Goal: Information Seeking & Learning: Learn about a topic

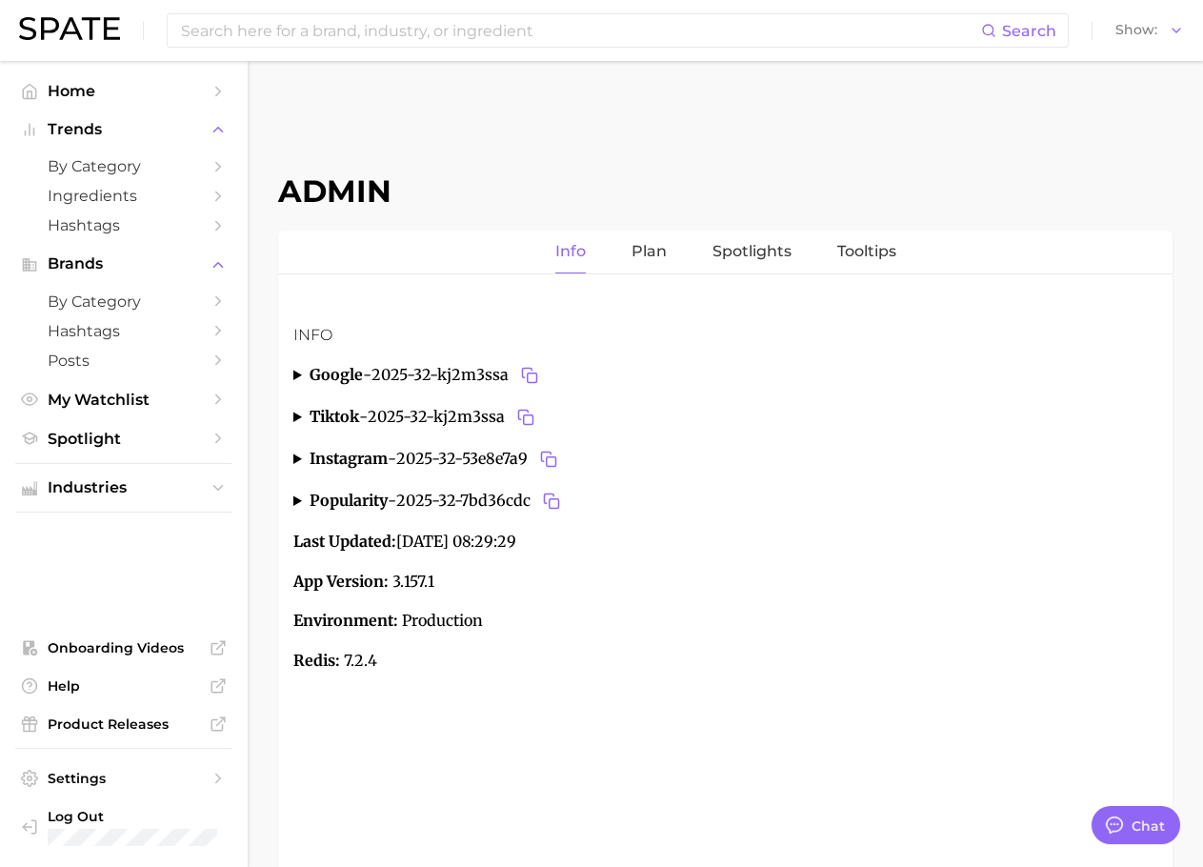
type textarea "x"
click at [87, 167] on span "by Category" at bounding box center [124, 166] width 152 height 18
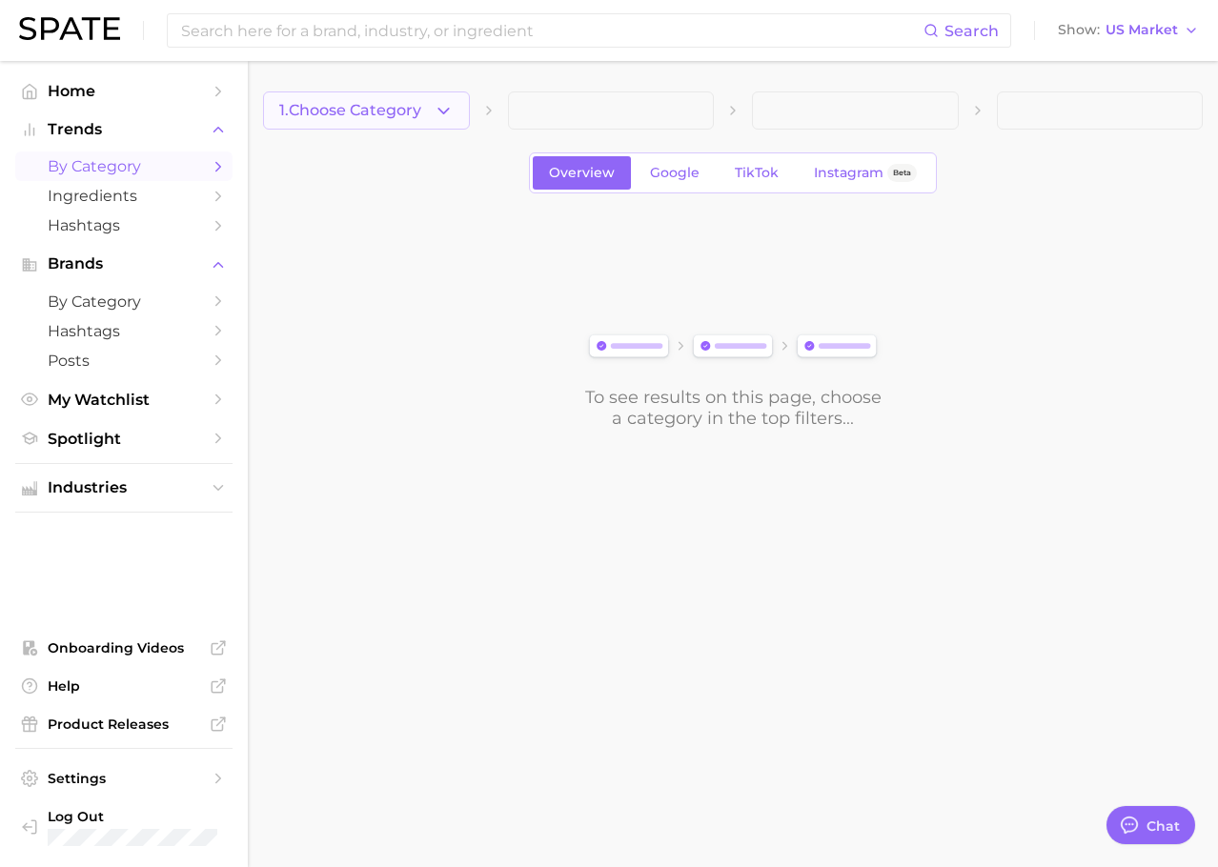
click at [405, 104] on span "1. Choose Category" at bounding box center [350, 110] width 142 height 17
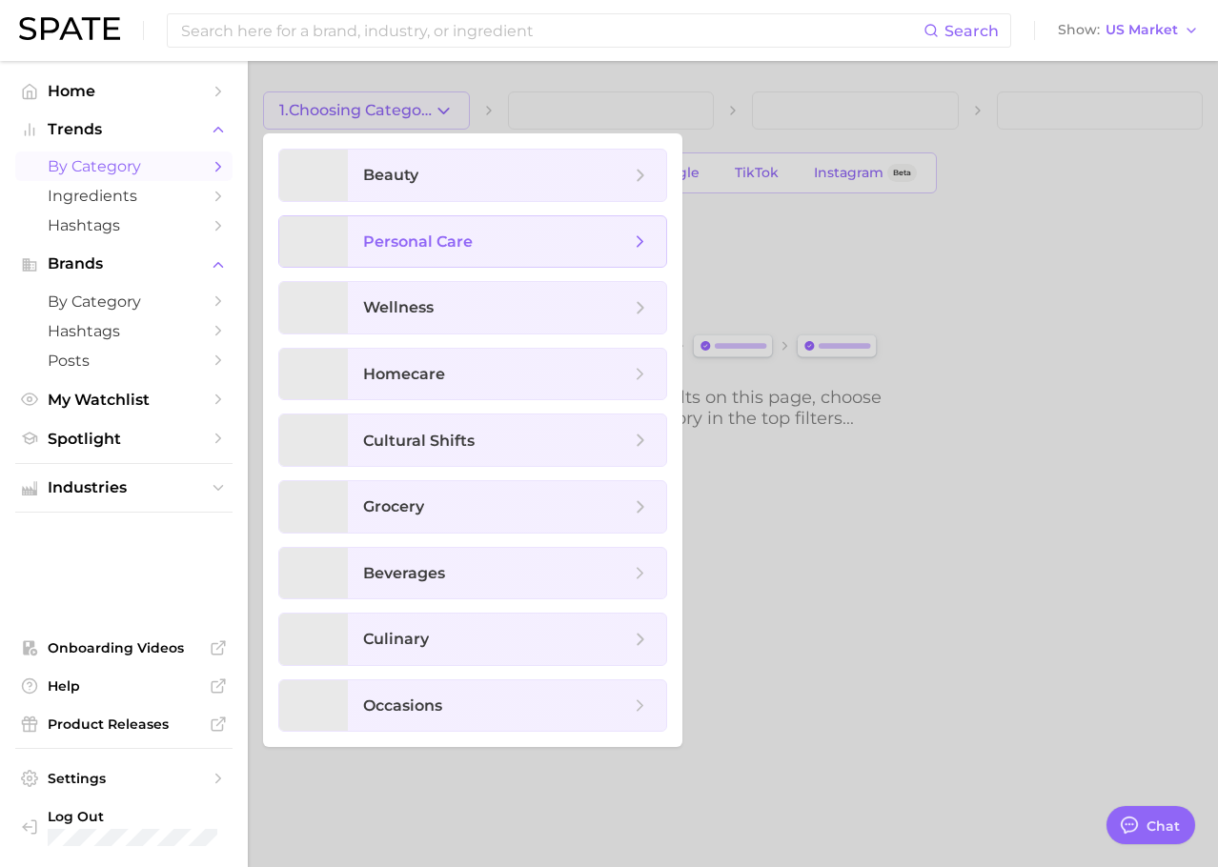
click at [393, 237] on span "personal care" at bounding box center [418, 241] width 110 height 18
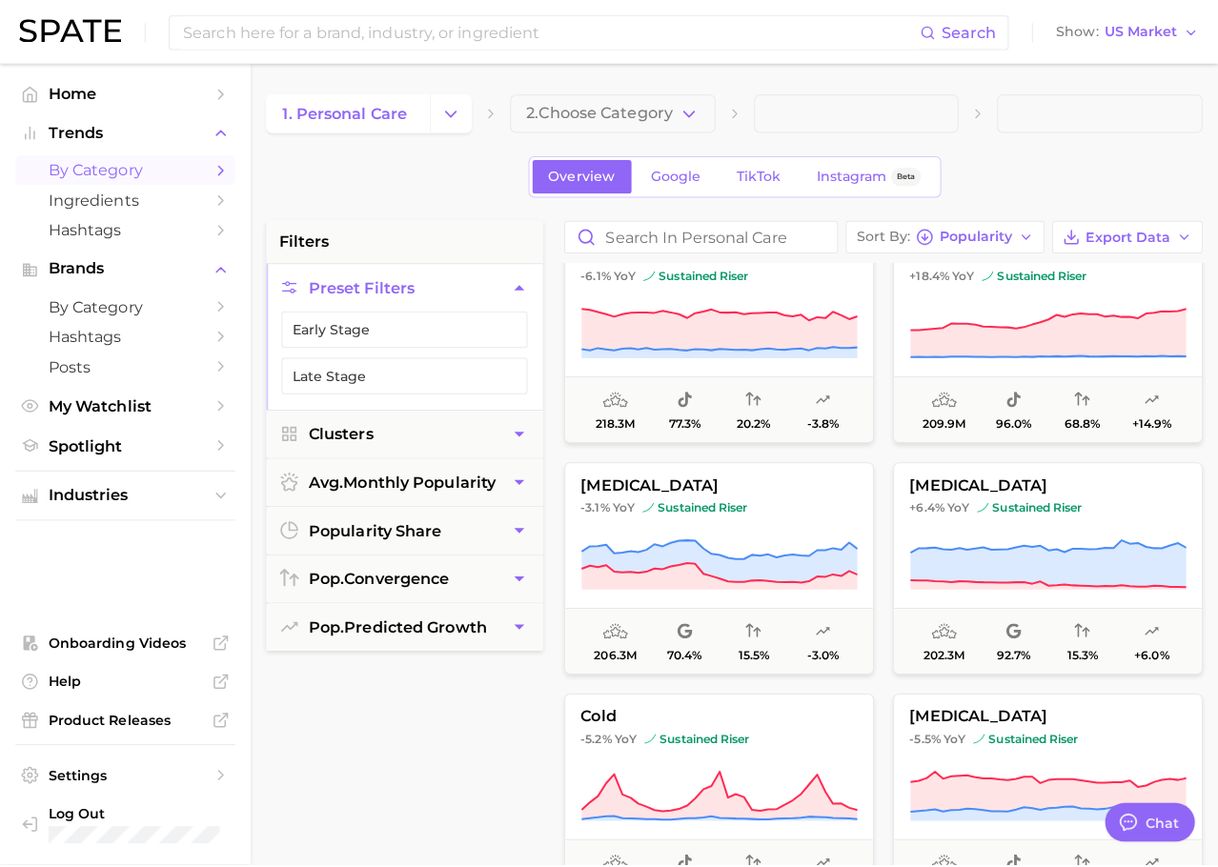
scroll to position [1072, 0]
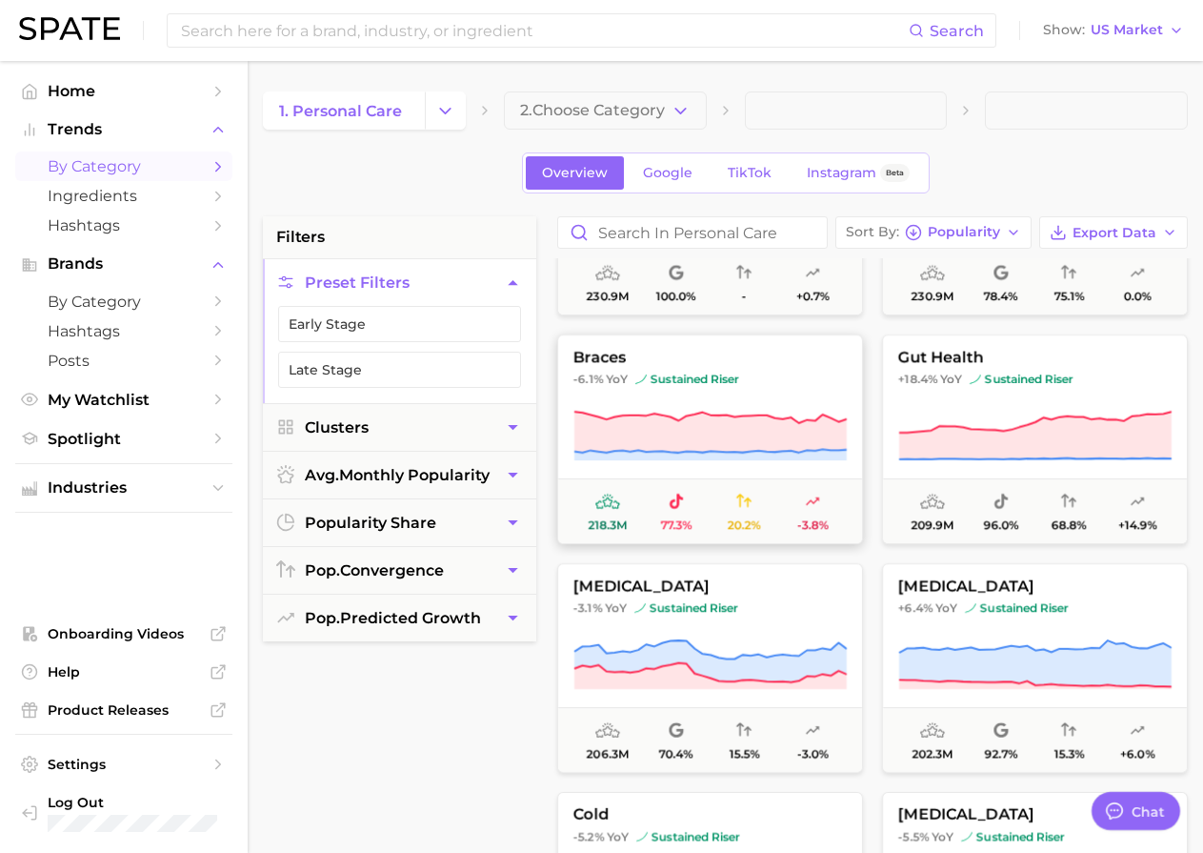
click at [718, 413] on icon at bounding box center [710, 436] width 273 height 53
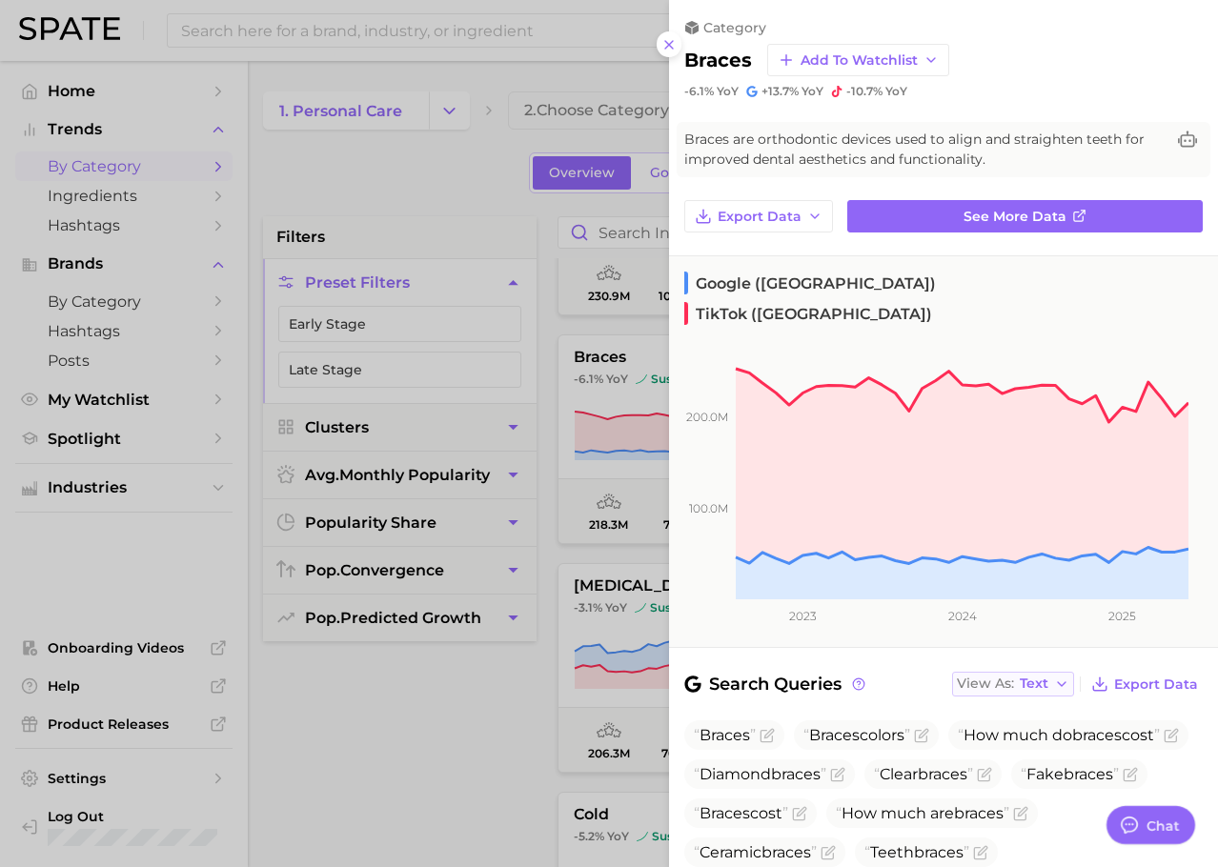
scroll to position [169, 0]
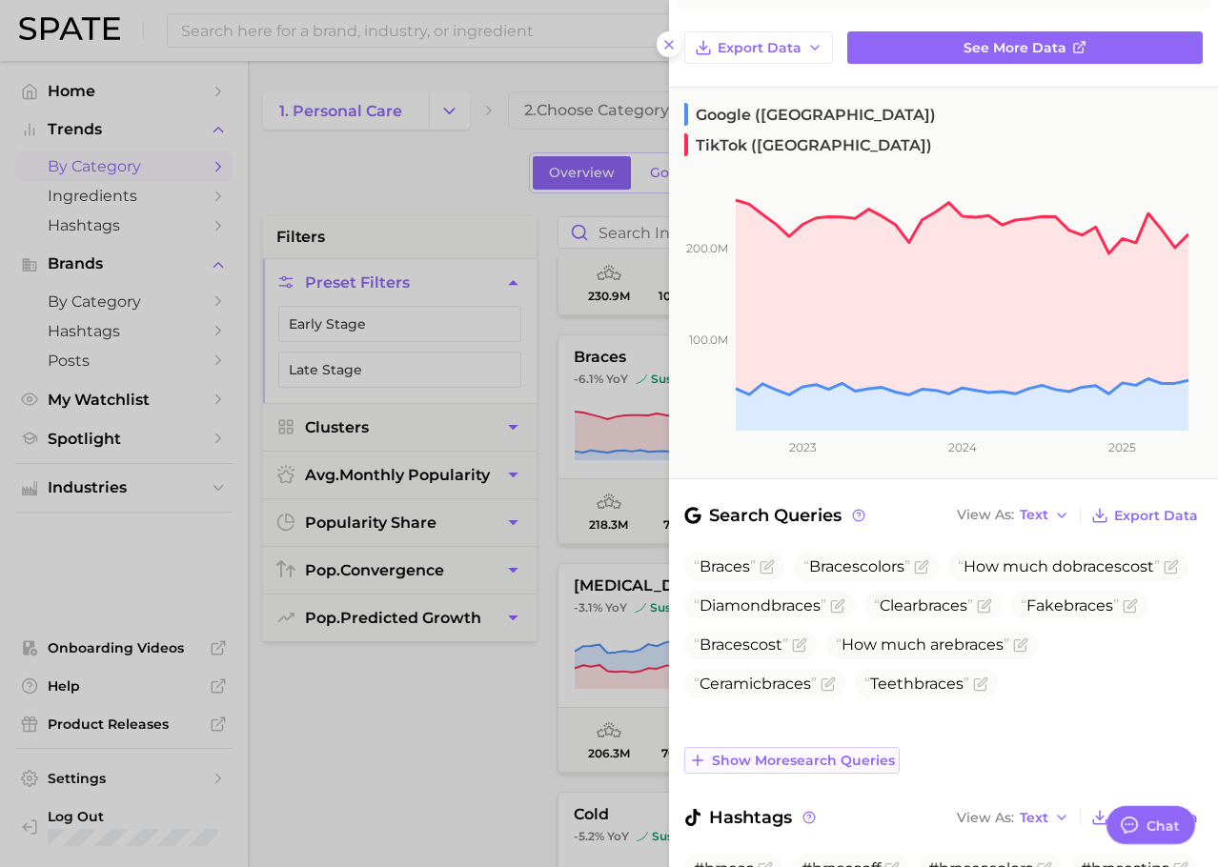
click at [805, 753] on span "Show more search queries" at bounding box center [803, 761] width 183 height 16
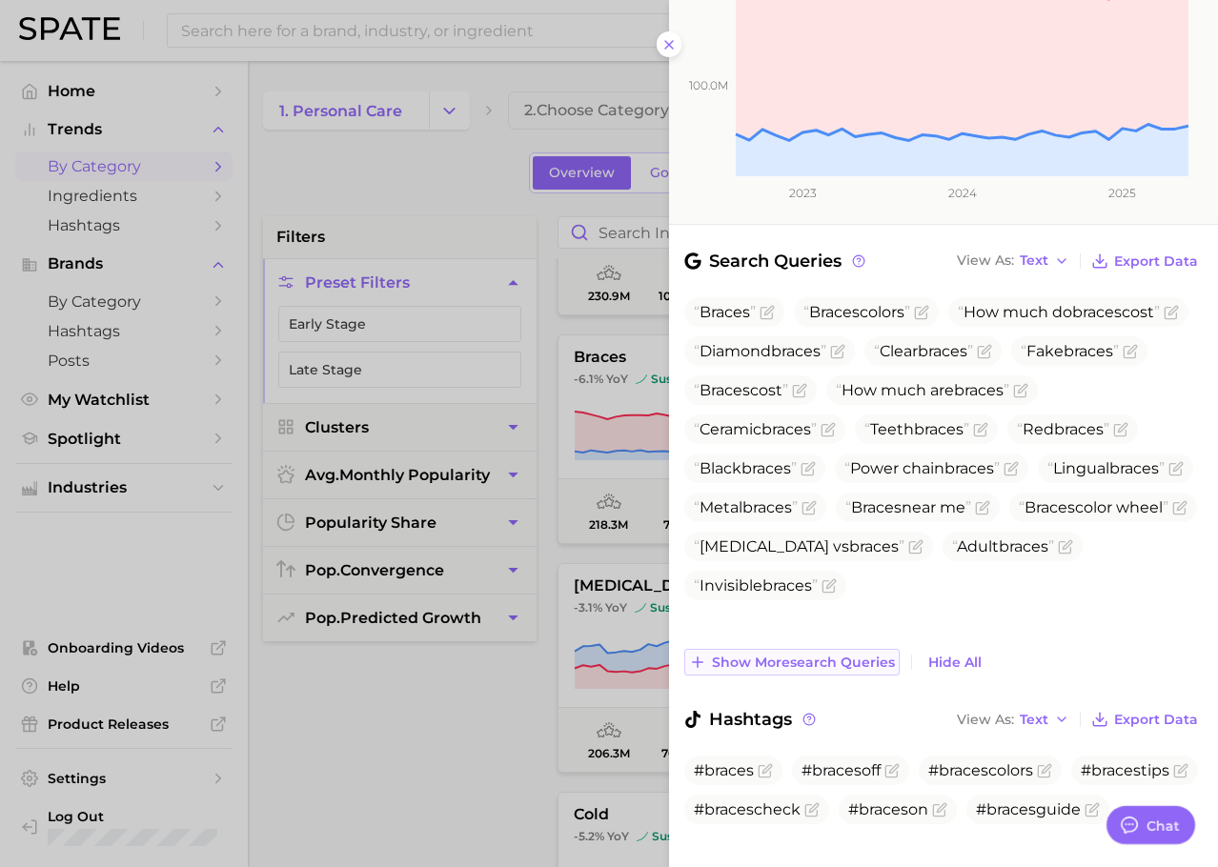
scroll to position [427, 0]
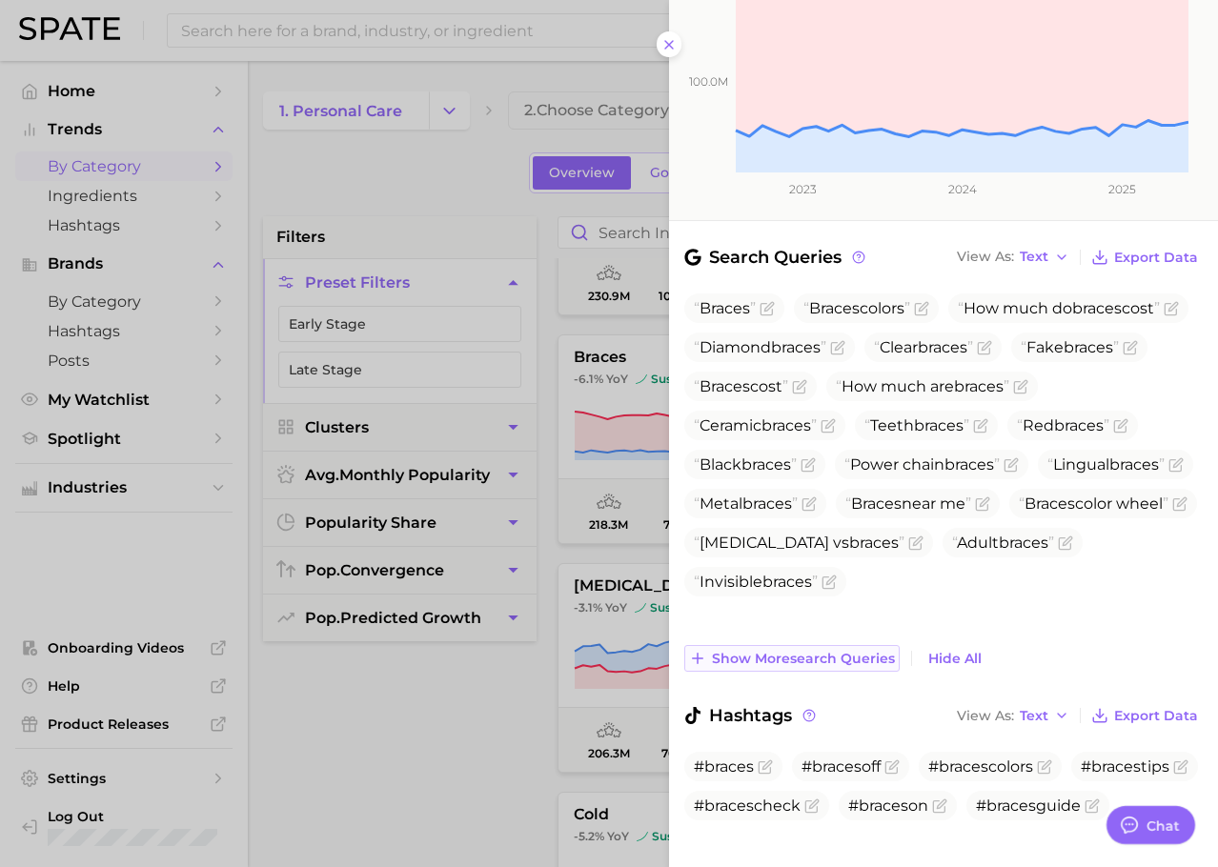
click at [803, 651] on span "Show more search queries" at bounding box center [803, 659] width 183 height 16
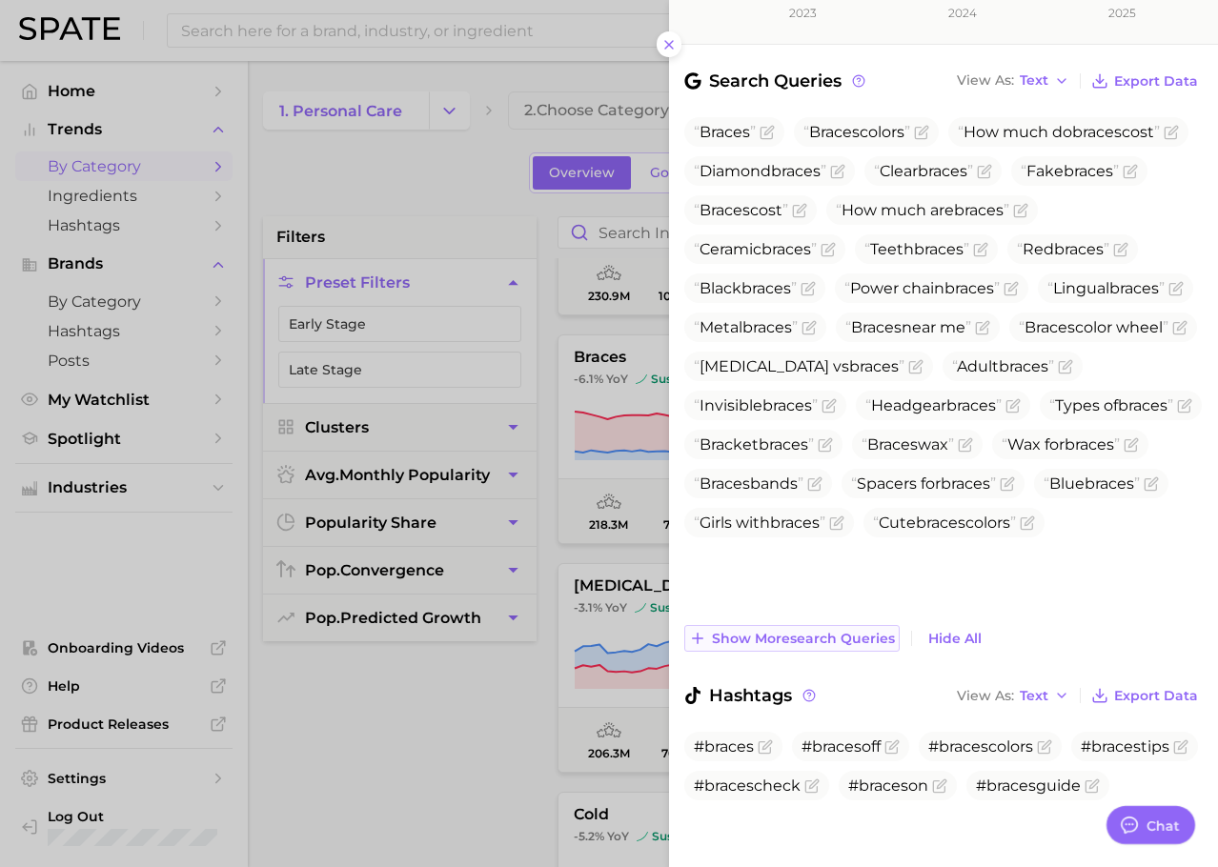
scroll to position [619, 0]
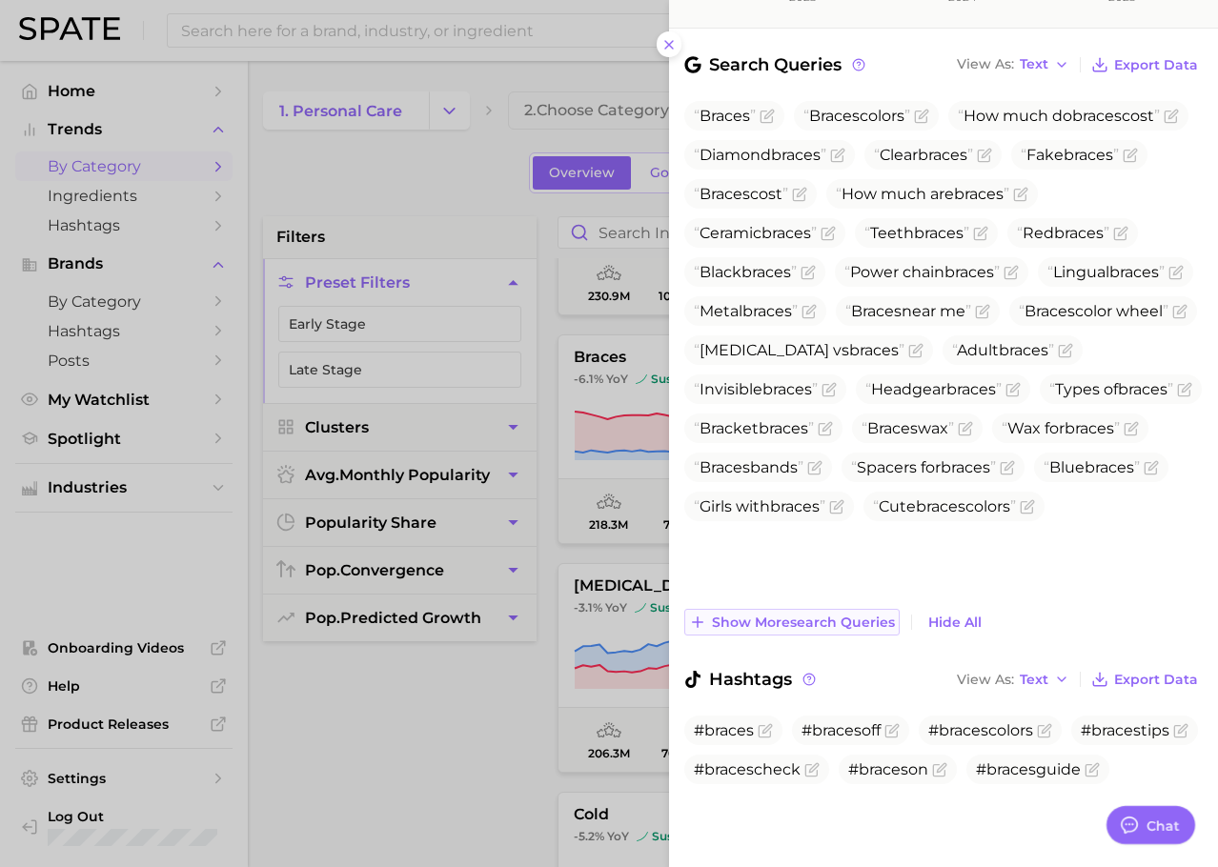
click at [803, 614] on span "Show more search queries" at bounding box center [803, 622] width 183 height 16
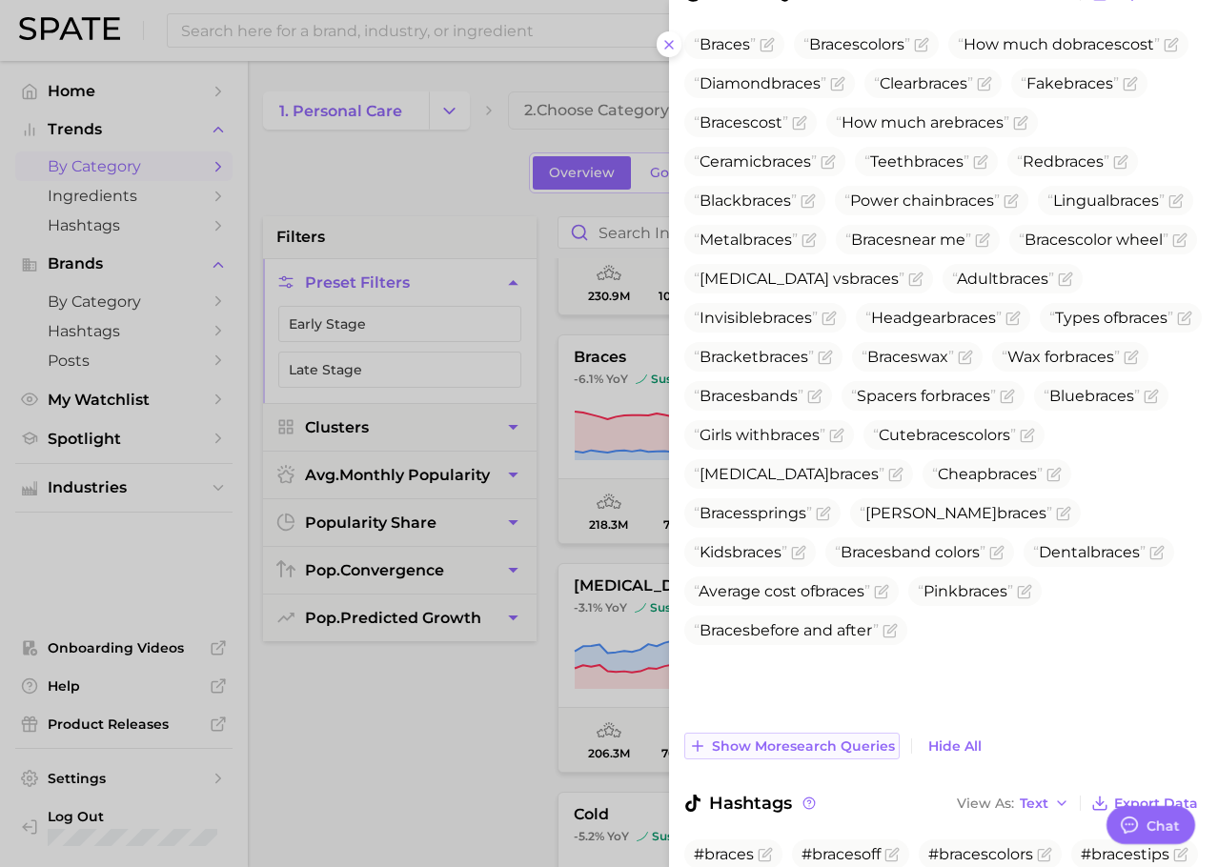
scroll to position [701, 0]
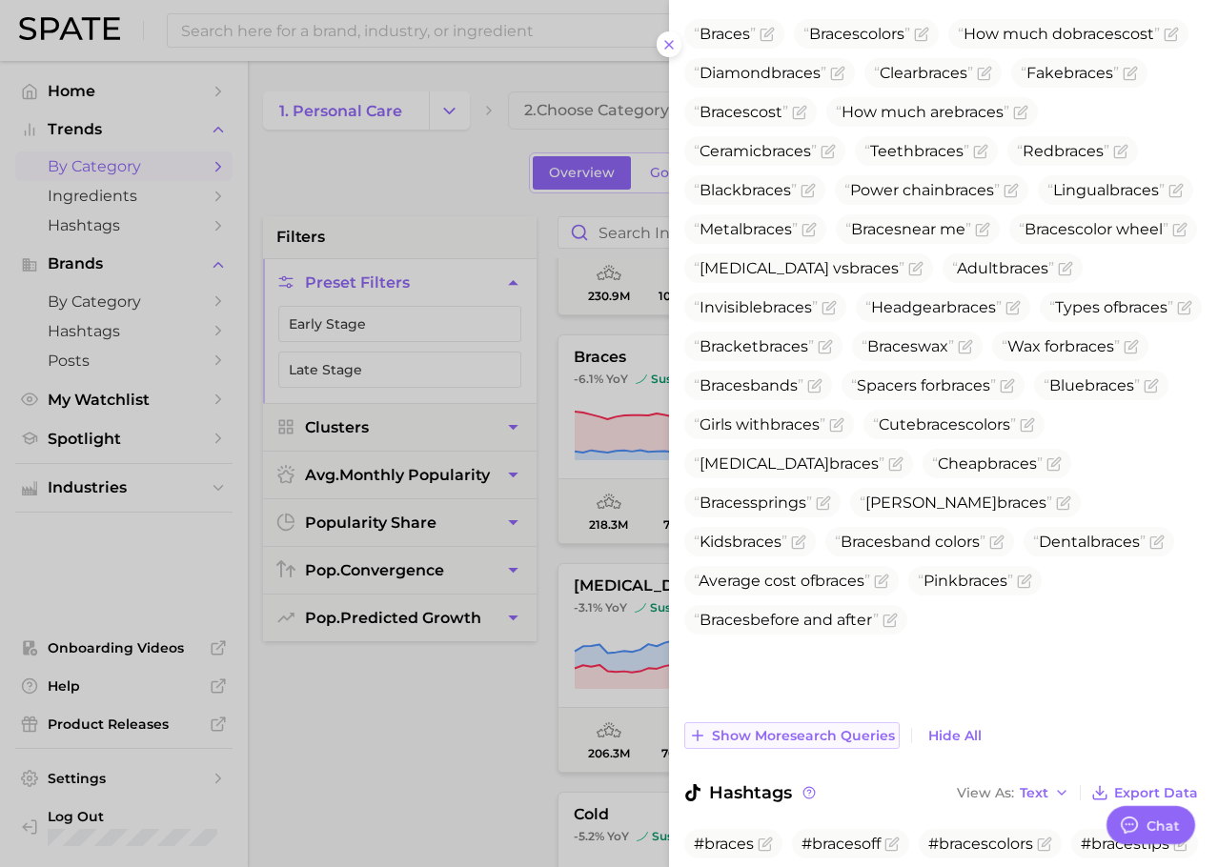
click at [791, 728] on span "Show more search queries" at bounding box center [803, 736] width 183 height 16
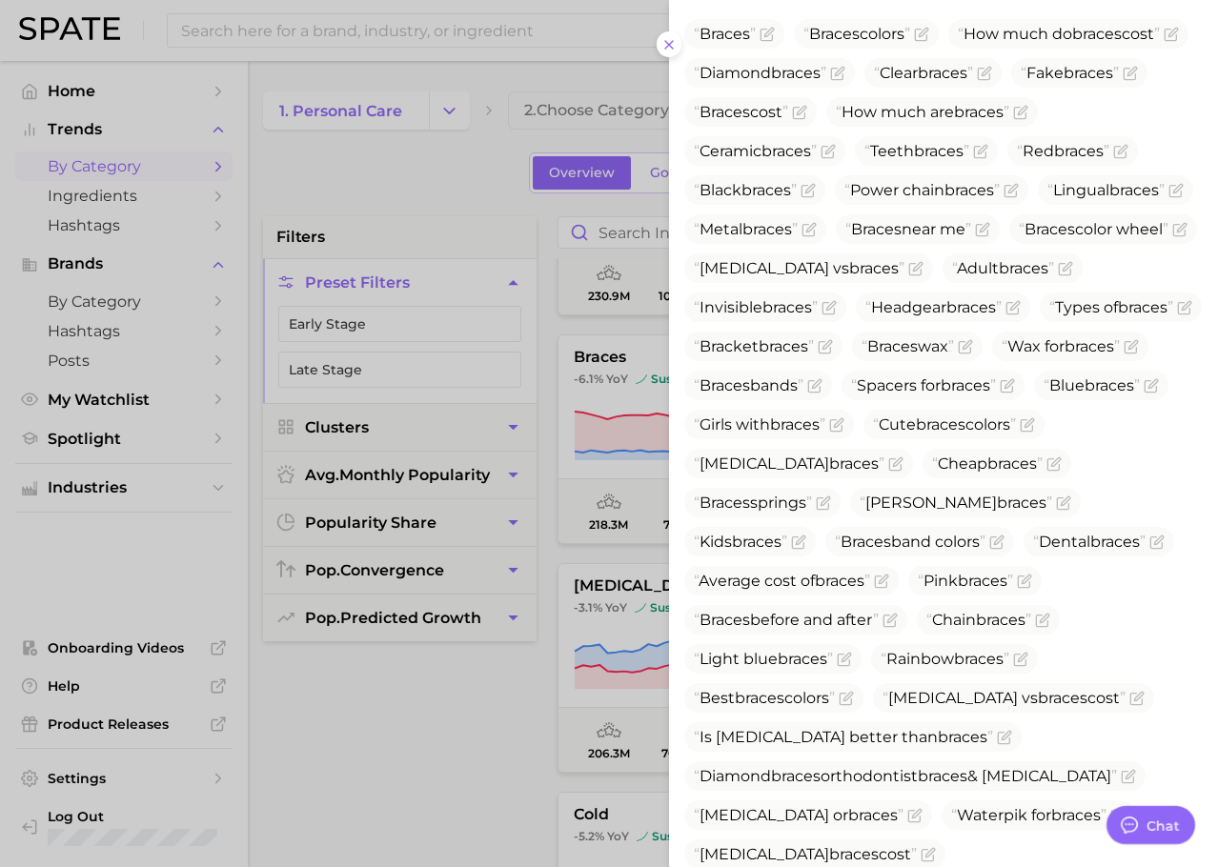
scroll to position [1049, 0]
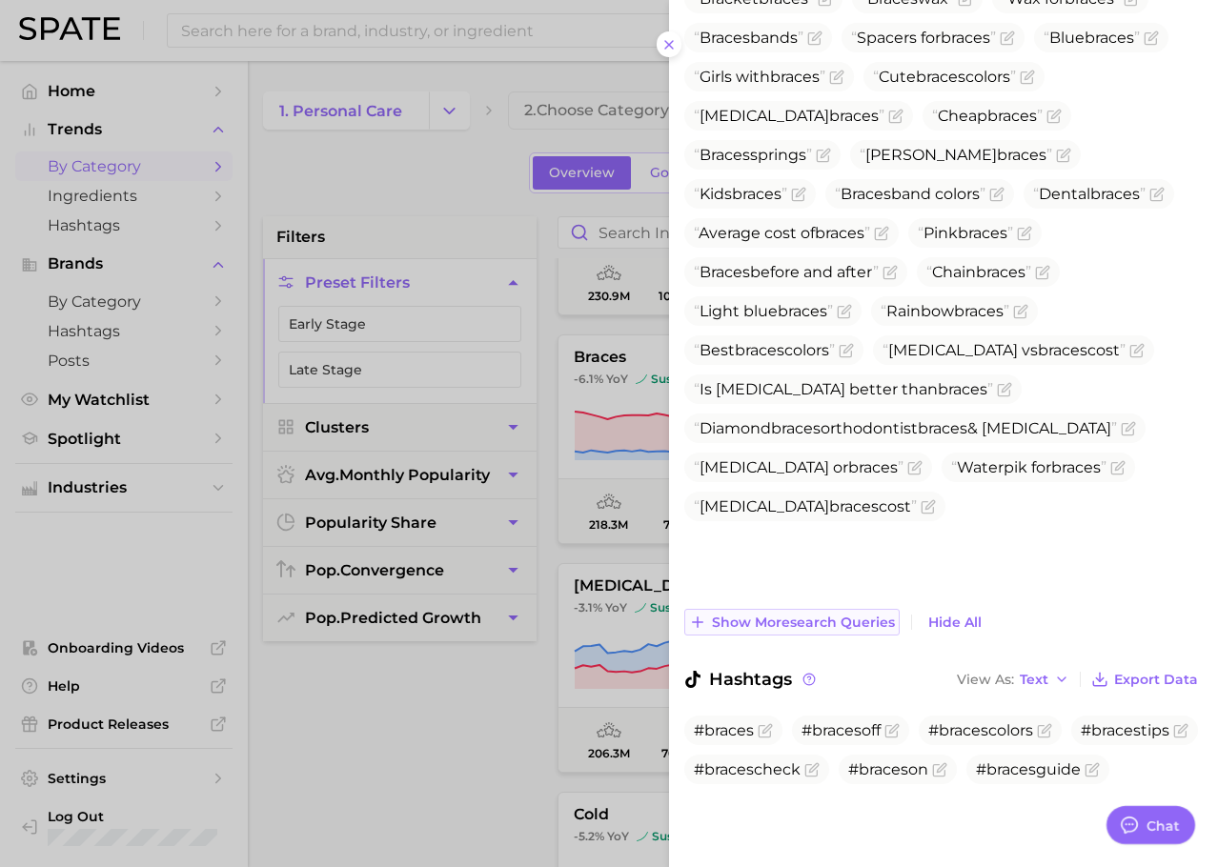
click at [784, 609] on button "Show more search queries" at bounding box center [791, 622] width 215 height 27
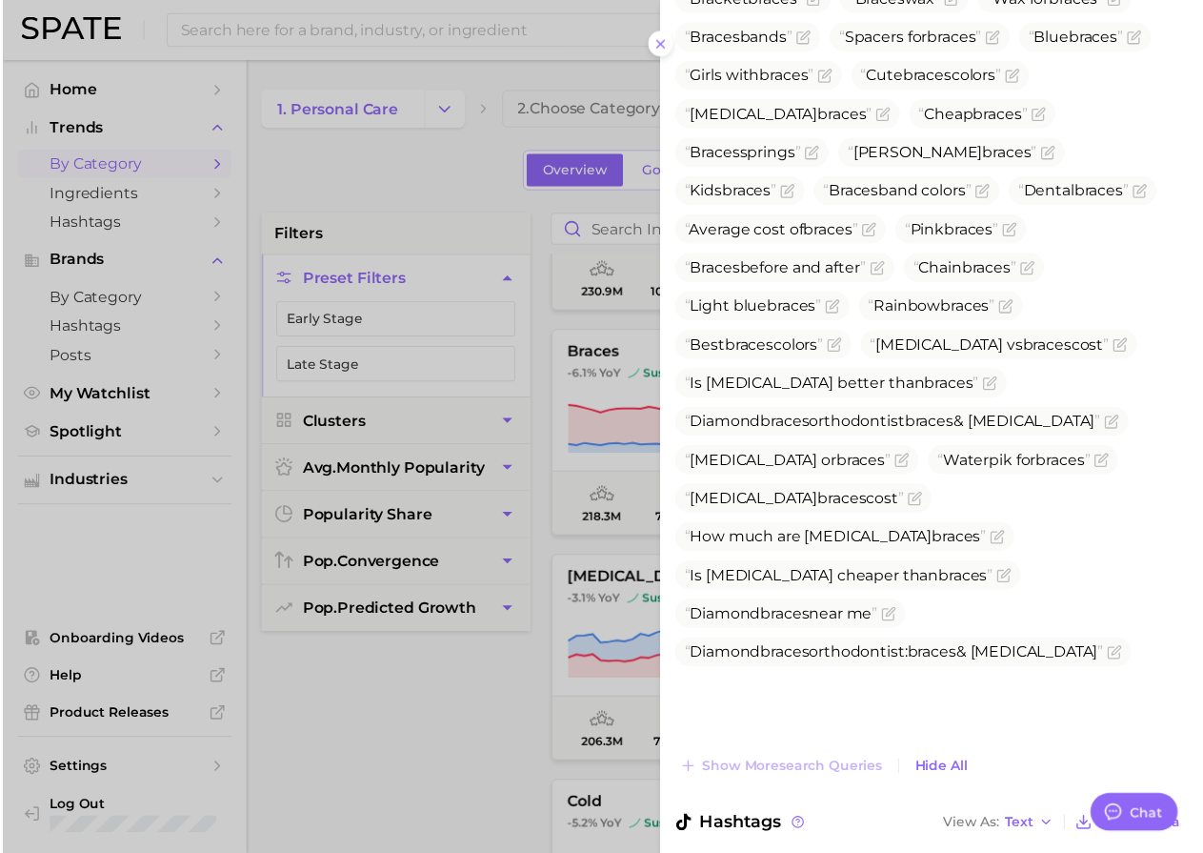
scroll to position [1205, 0]
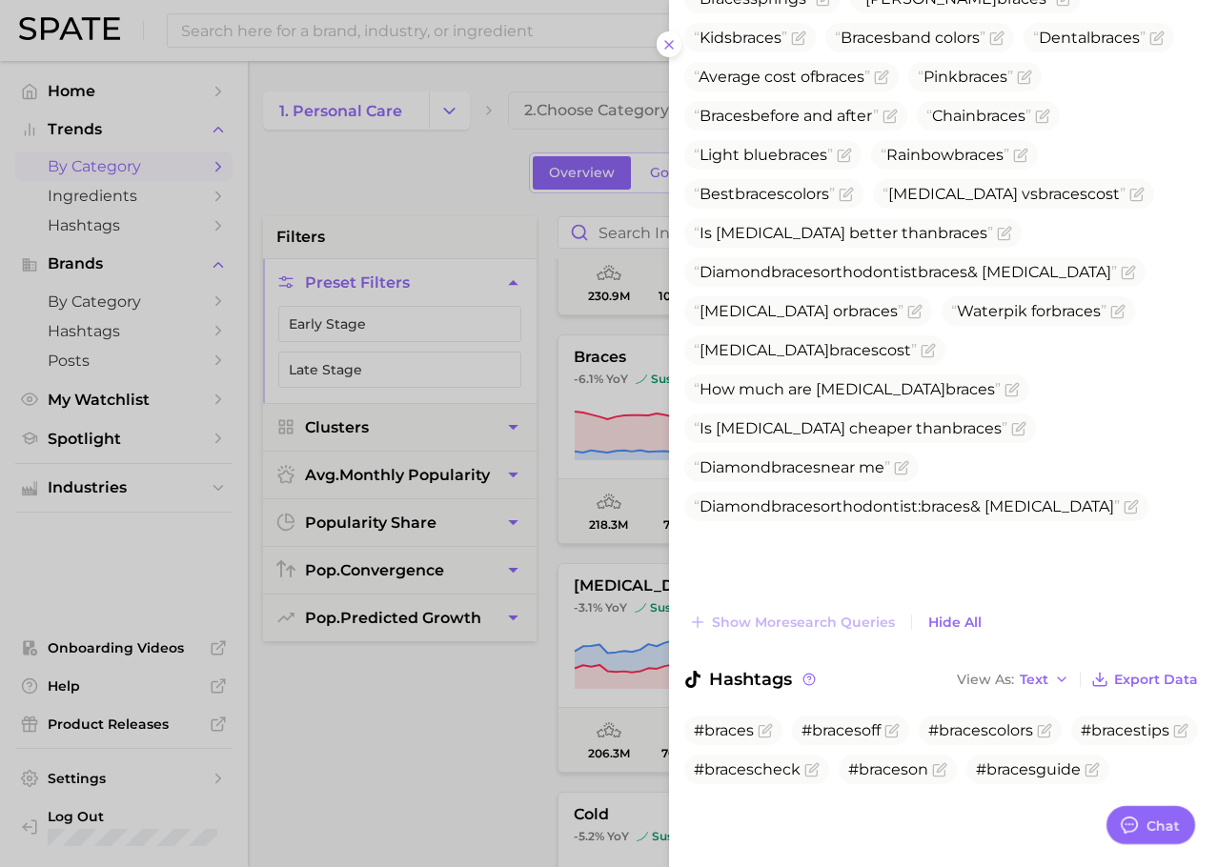
click at [584, 546] on div at bounding box center [609, 433] width 1218 height 867
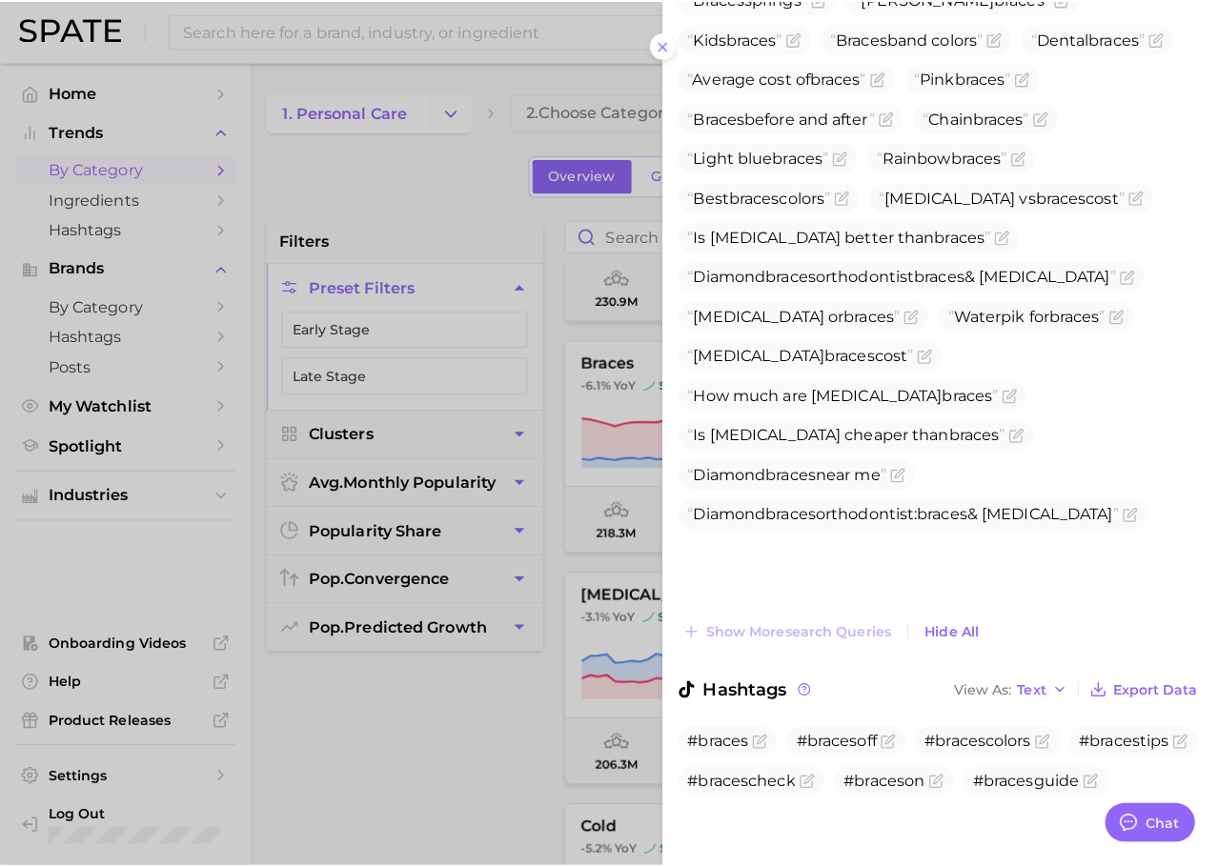
scroll to position [0, 0]
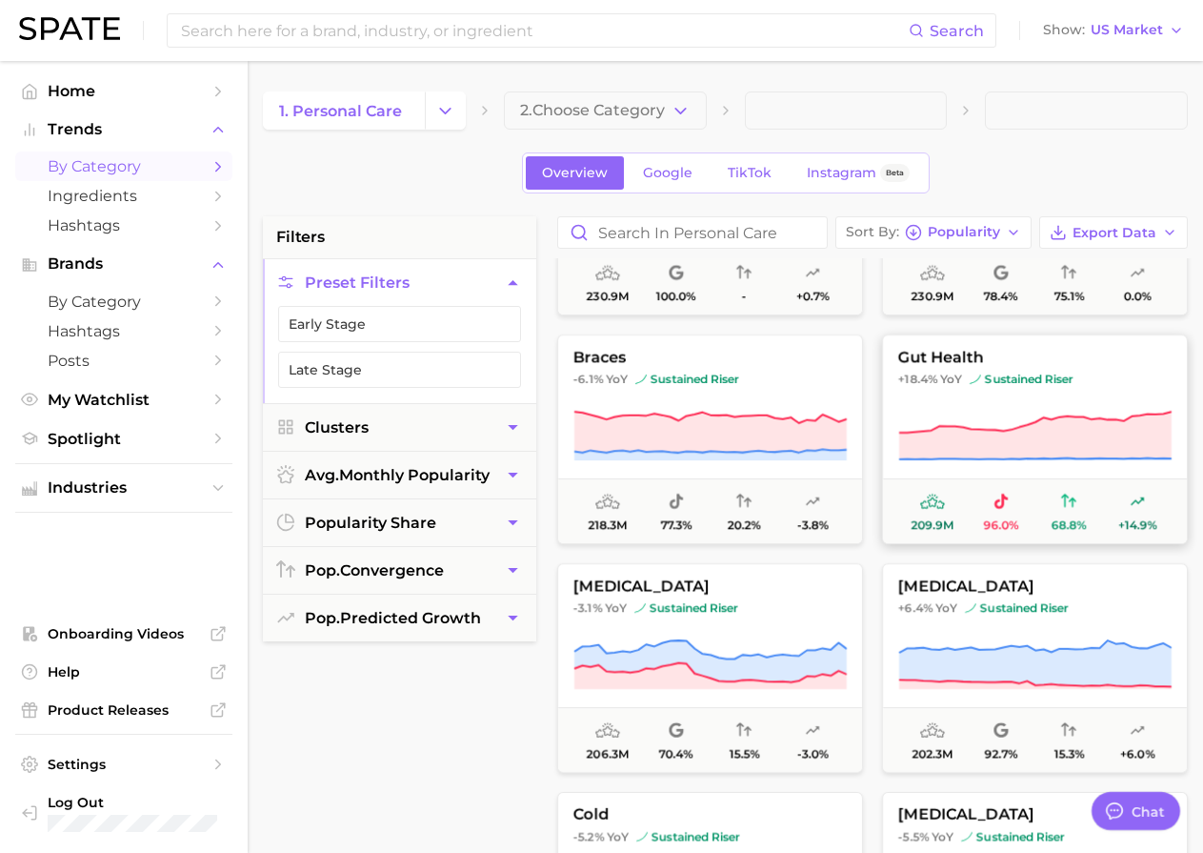
click at [999, 410] on icon at bounding box center [1034, 436] width 273 height 53
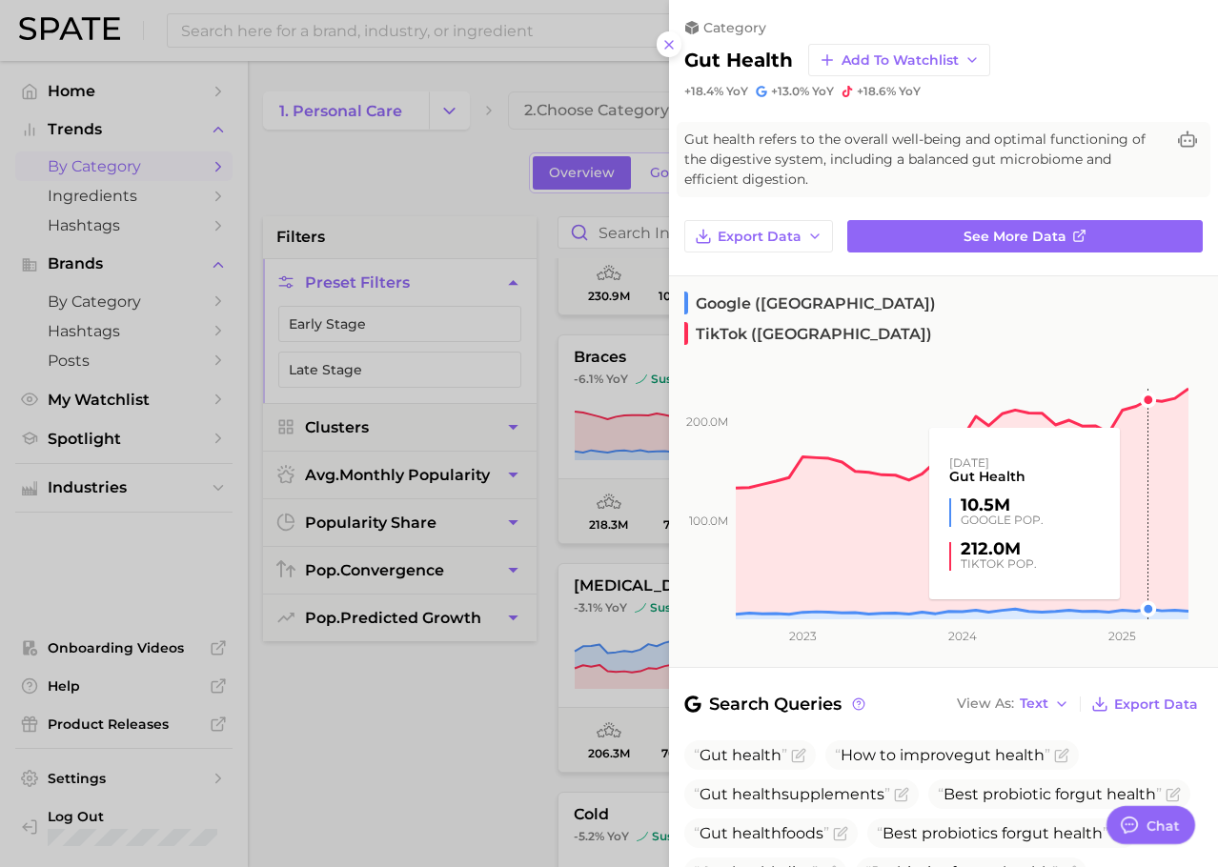
scroll to position [366, 0]
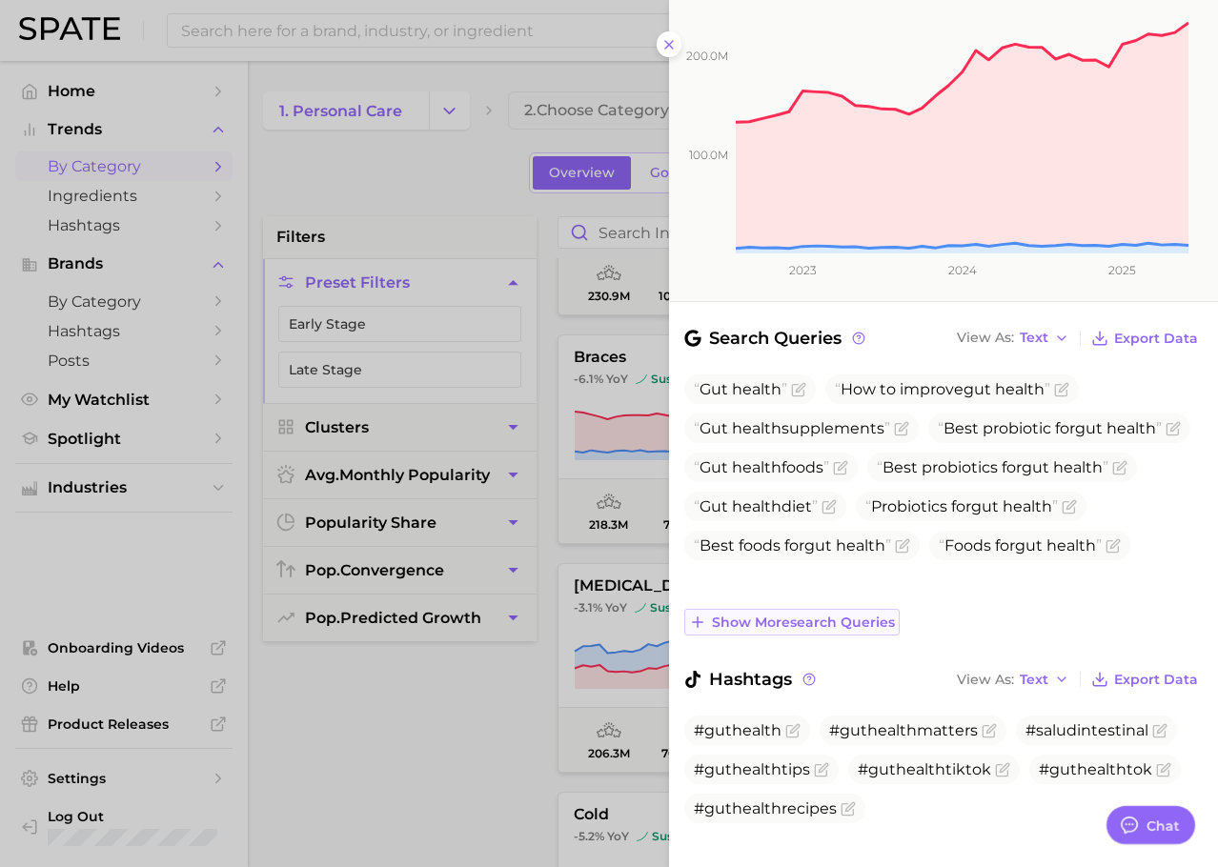
click at [853, 614] on span "Show more search queries" at bounding box center [803, 622] width 183 height 16
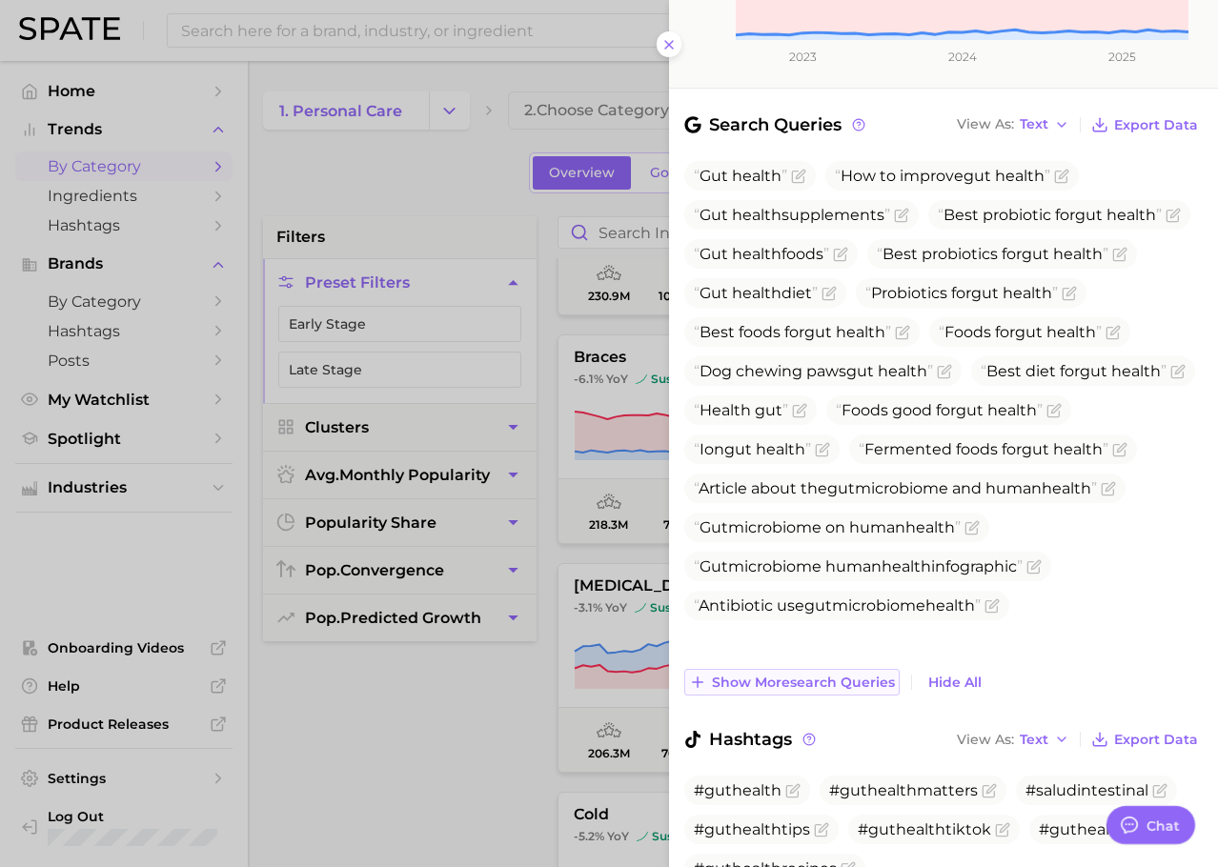
scroll to position [580, 0]
click at [834, 674] on span "Show more search queries" at bounding box center [803, 682] width 183 height 16
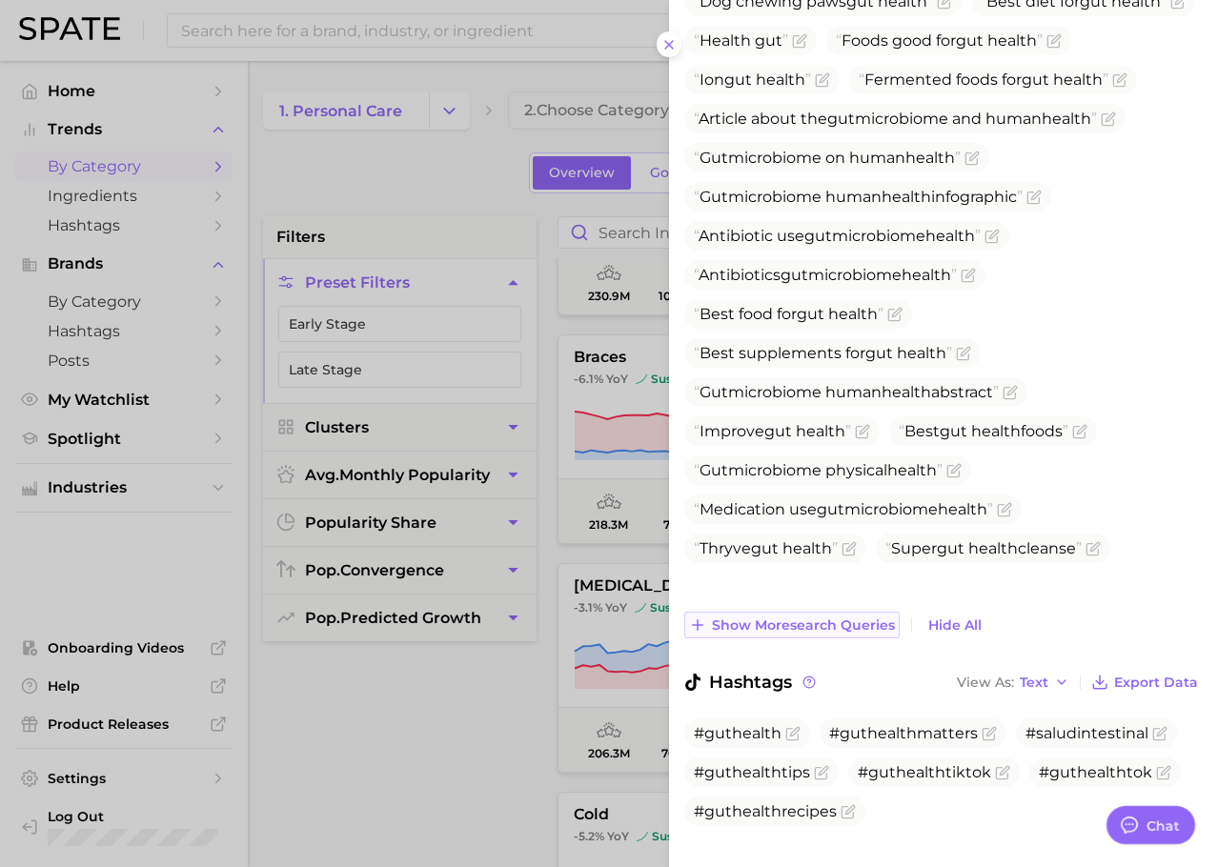
scroll to position [952, 0]
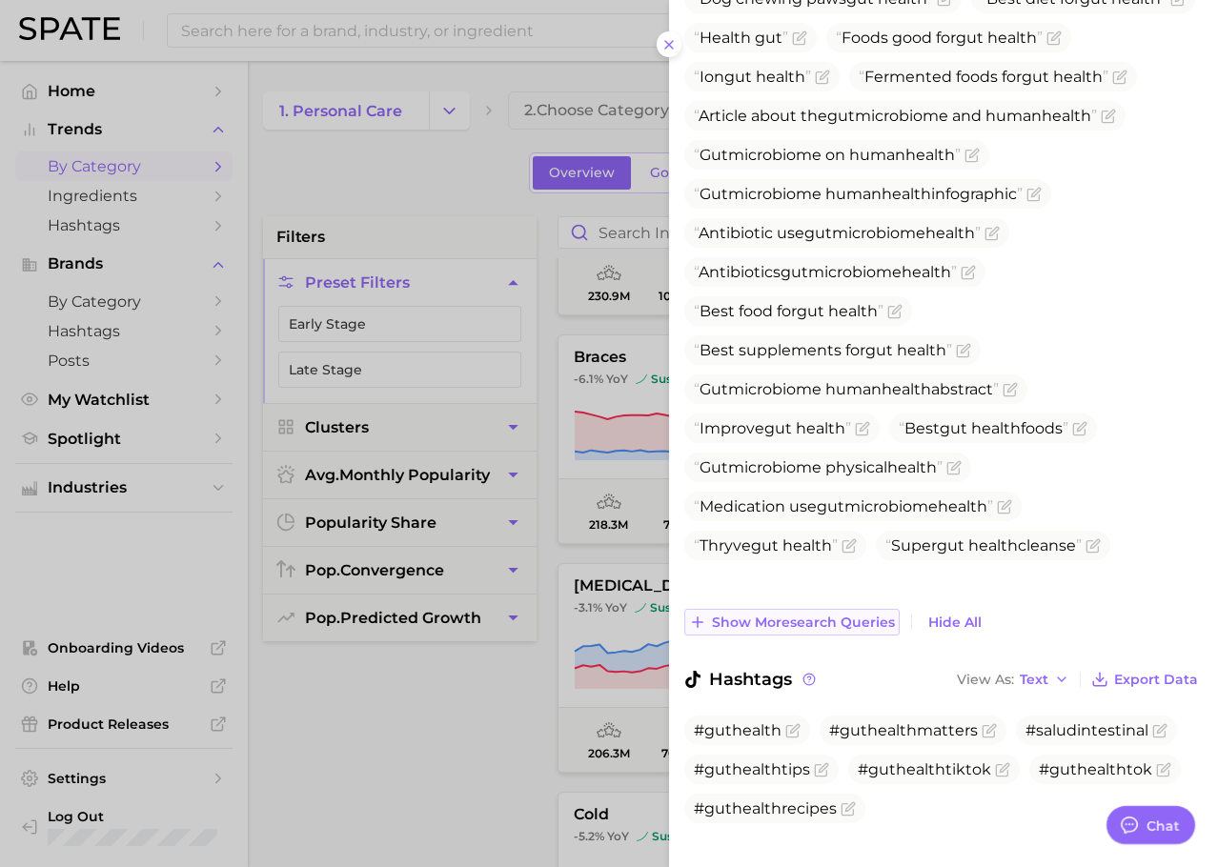
click at [812, 614] on span "Show more search queries" at bounding box center [803, 622] width 183 height 16
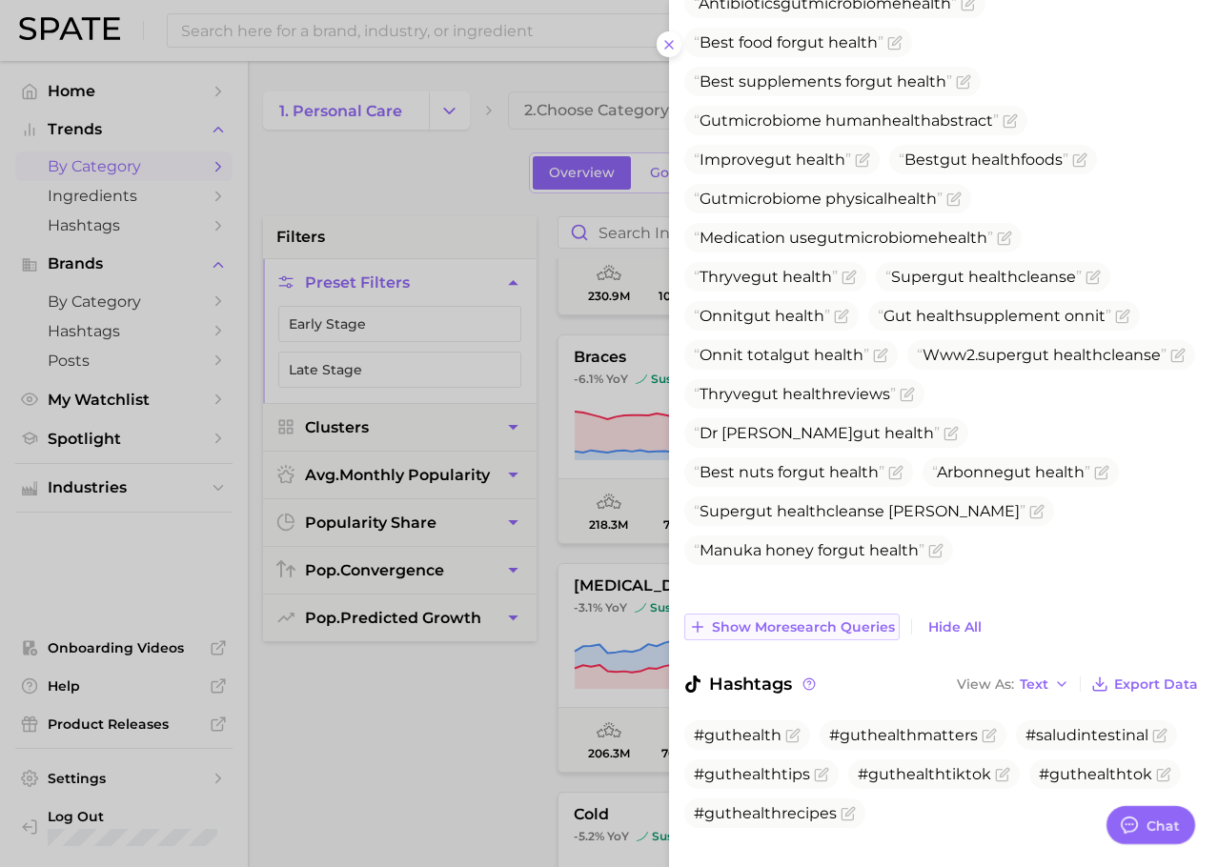
scroll to position [1225, 0]
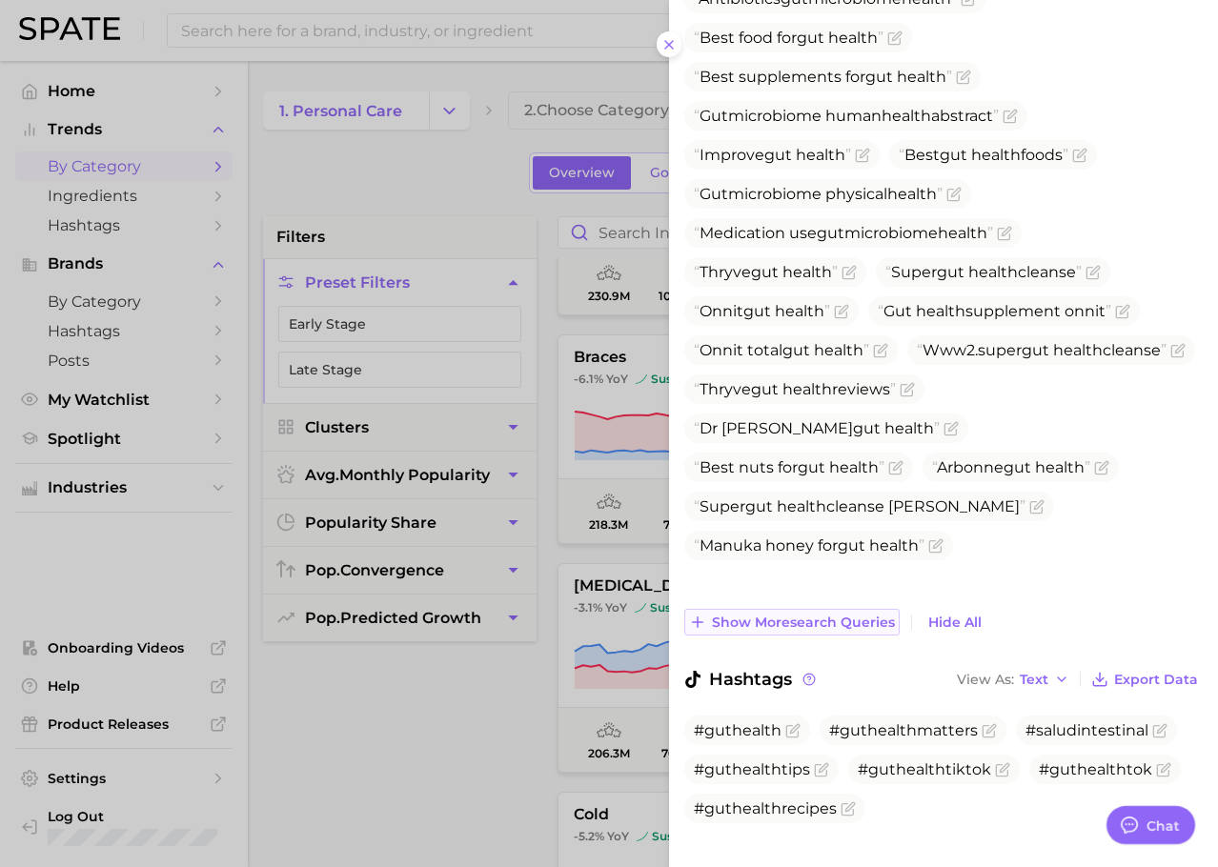
click at [812, 614] on span "Show more search queries" at bounding box center [803, 622] width 183 height 16
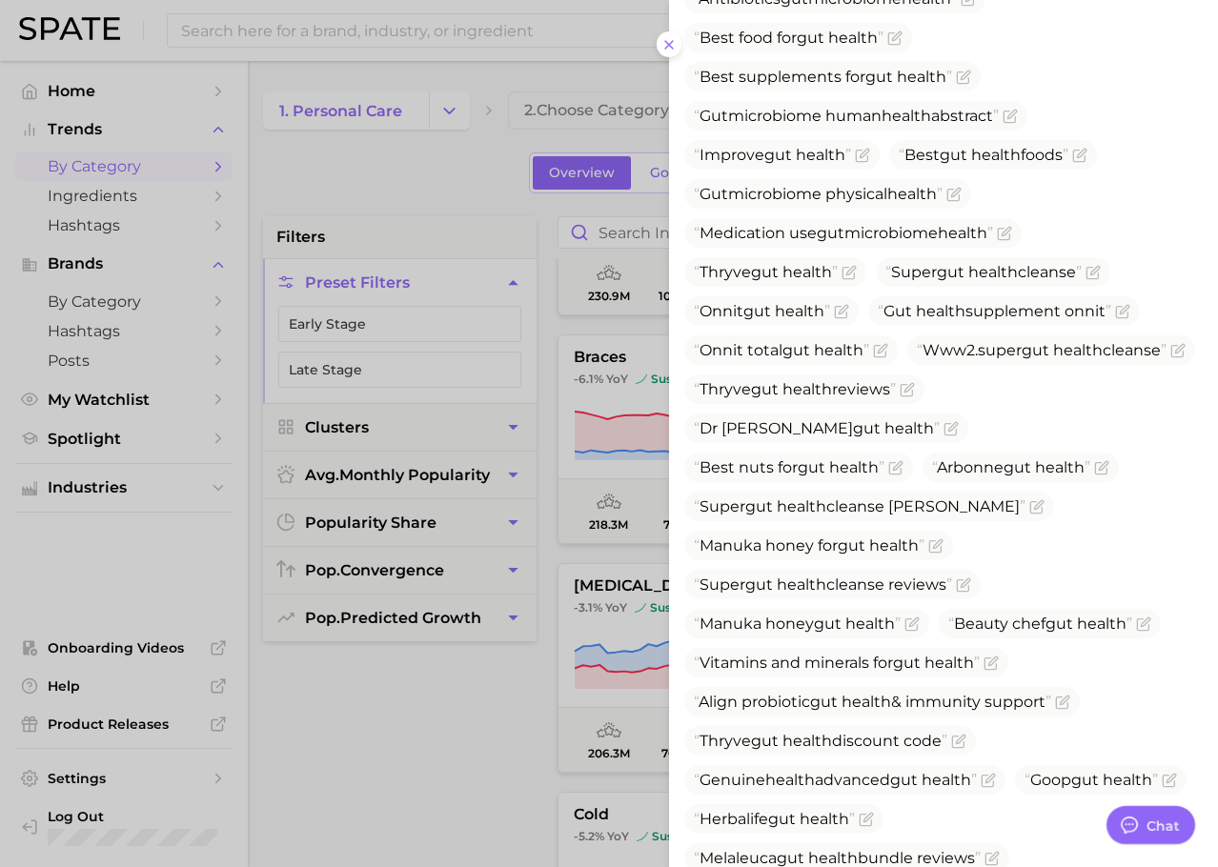
scroll to position [1538, 0]
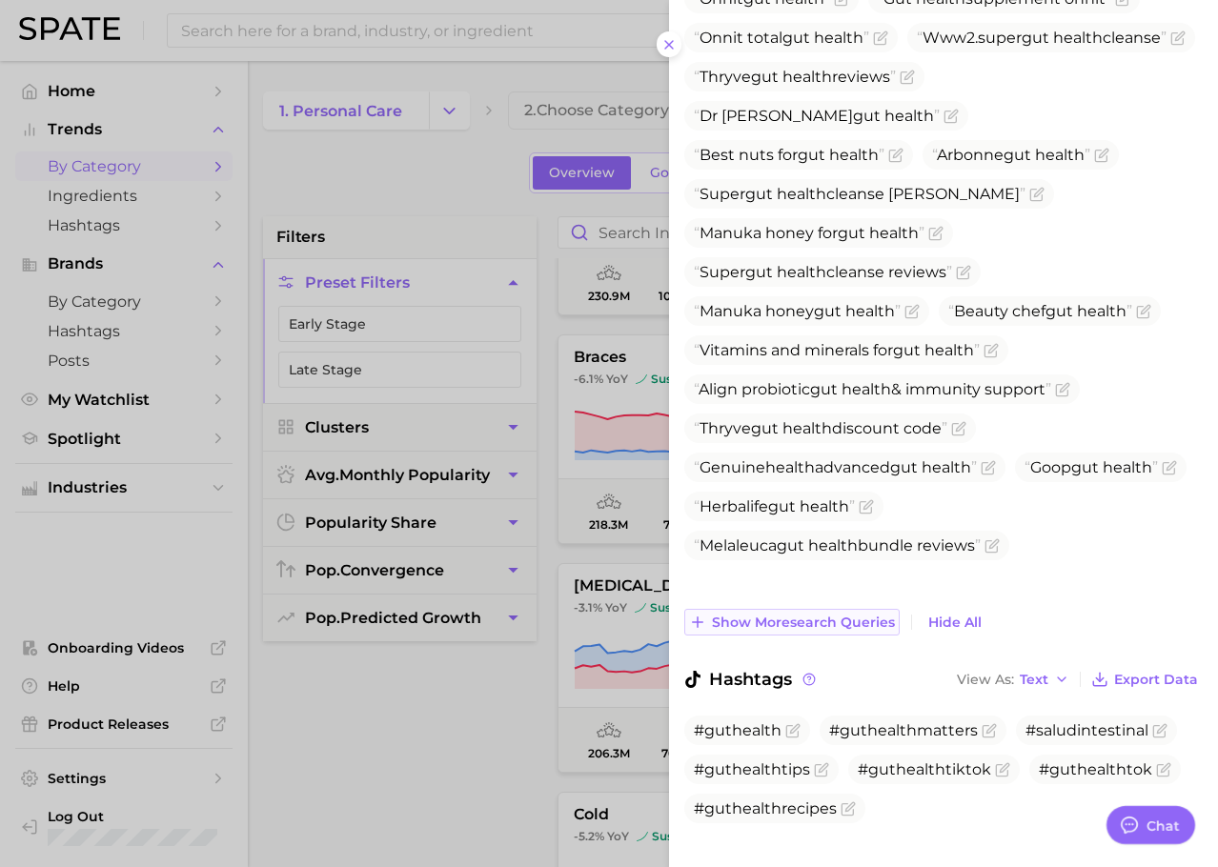
click at [801, 614] on span "Show more search queries" at bounding box center [803, 622] width 183 height 16
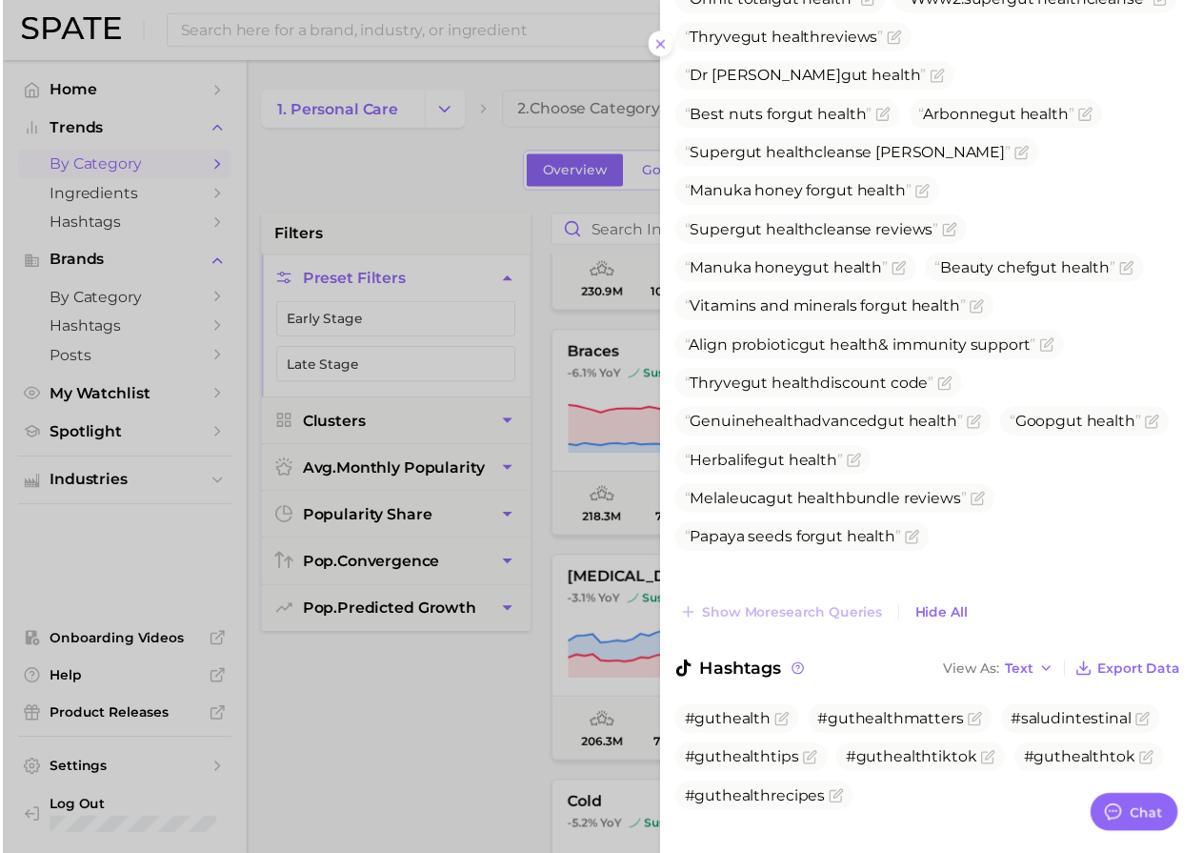
scroll to position [1577, 0]
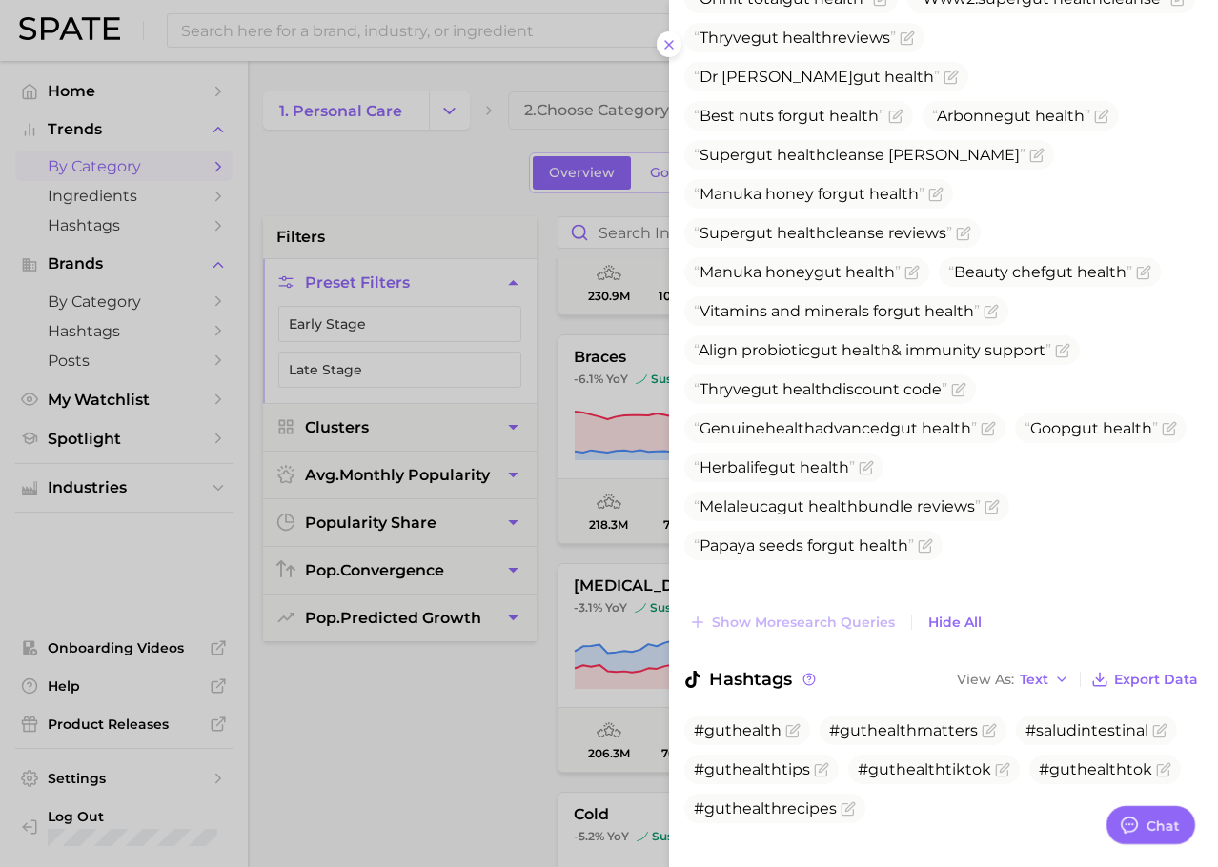
click at [594, 616] on div at bounding box center [609, 433] width 1218 height 867
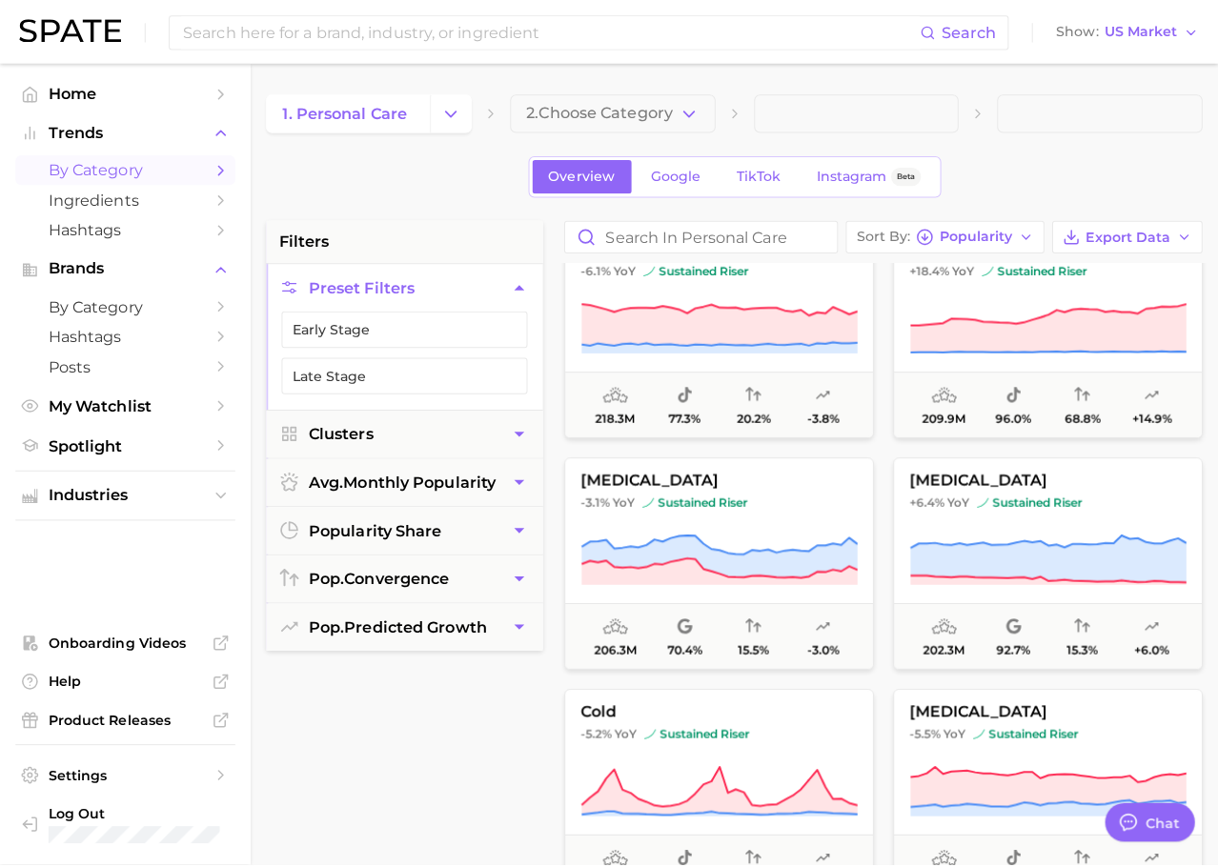
scroll to position [1185, 0]
click at [677, 514] on button "[MEDICAL_DATA] -3.1% YoY sustained riser 206.3m 70.4% 15.5% -3.0%" at bounding box center [710, 555] width 306 height 210
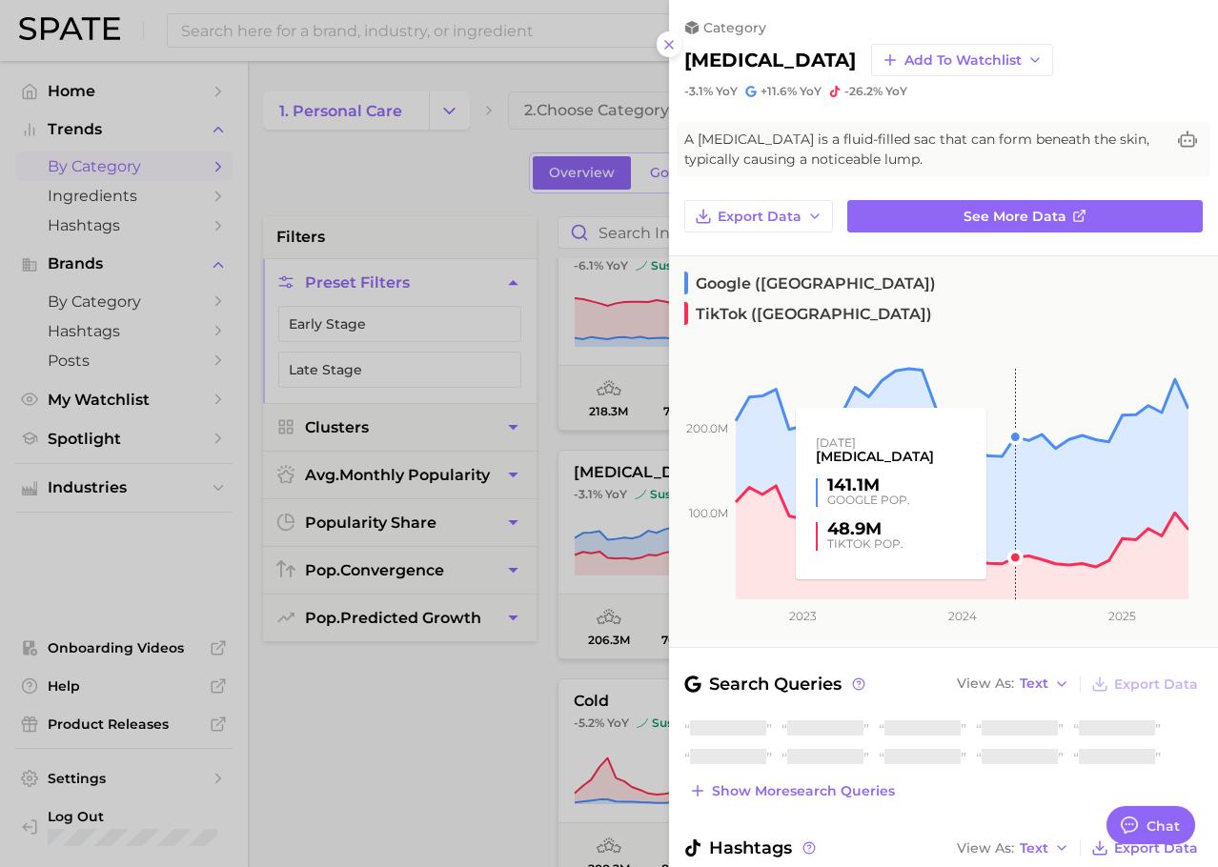
scroll to position [195, 0]
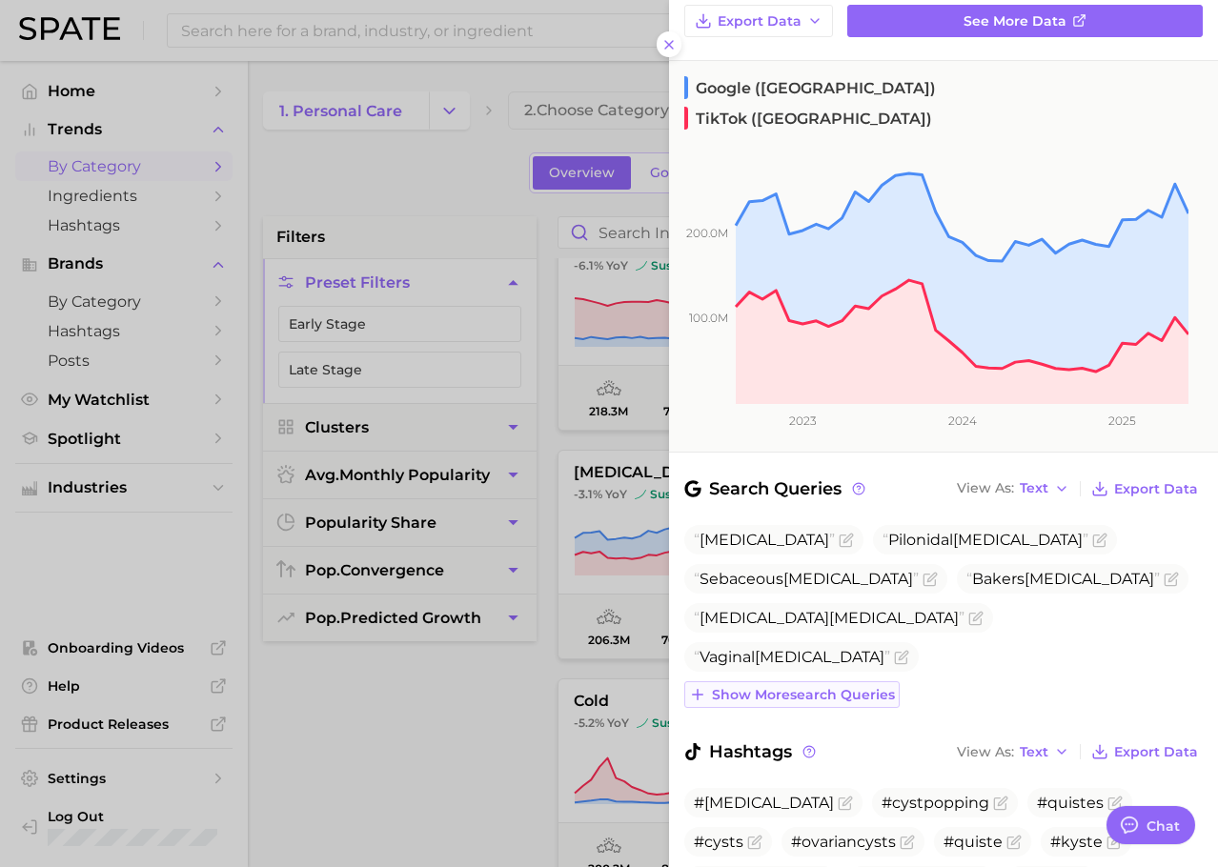
click at [807, 681] on button "Show more search queries" at bounding box center [791, 694] width 215 height 27
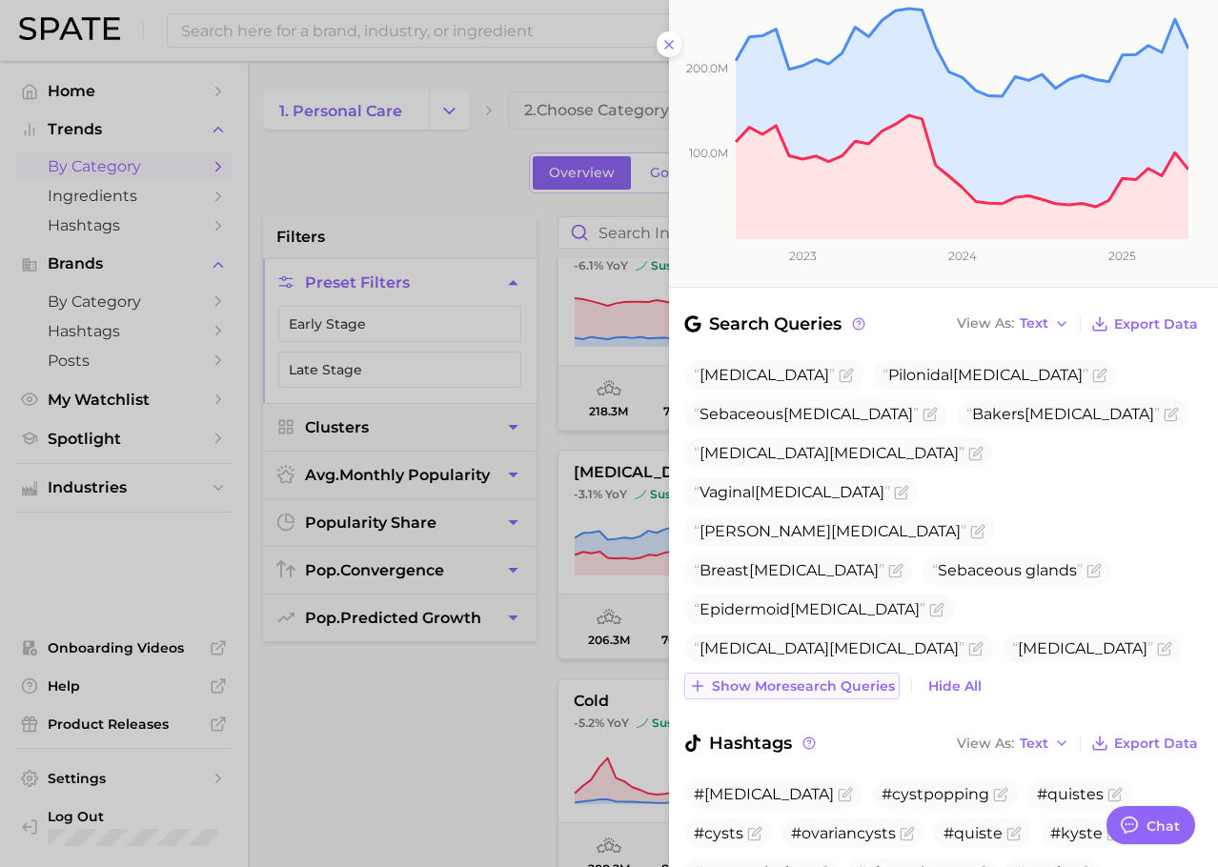
scroll to position [364, 0]
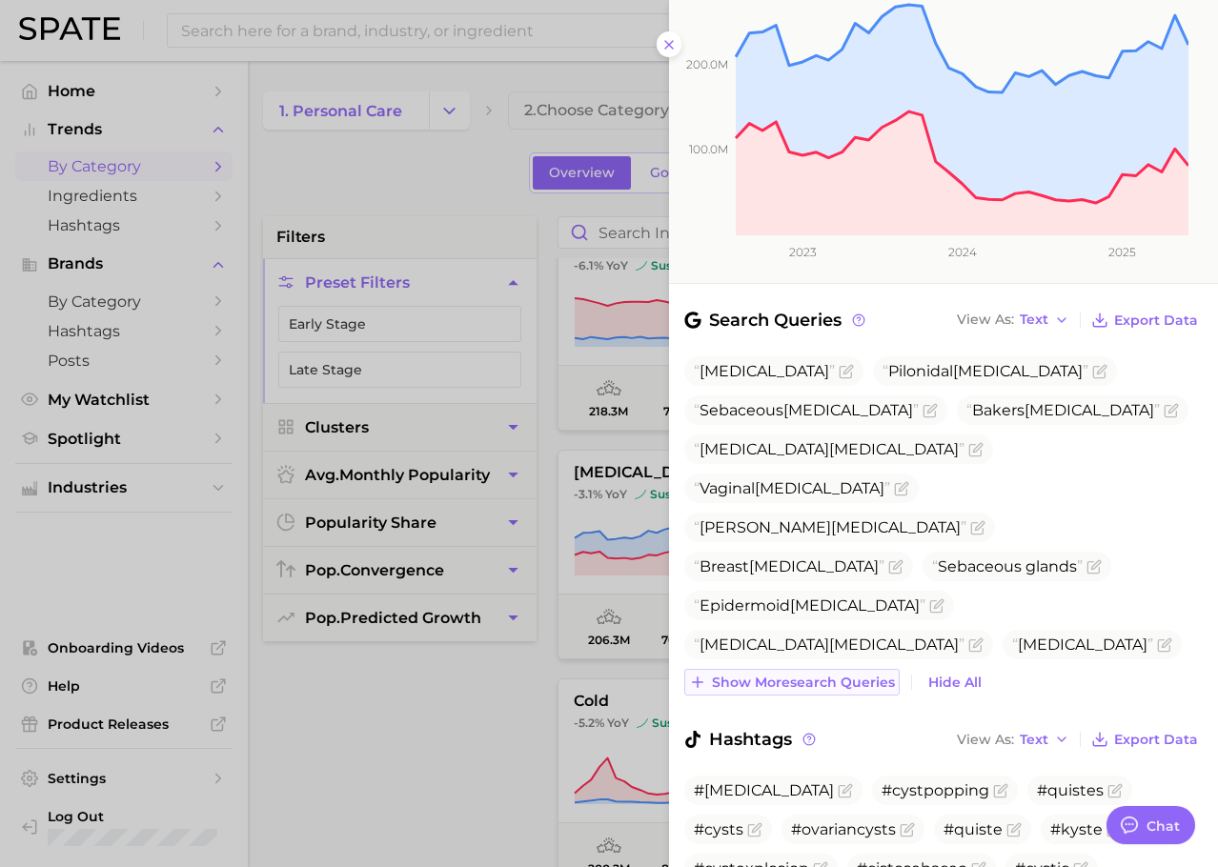
click at [800, 675] on span "Show more search queries" at bounding box center [803, 683] width 183 height 16
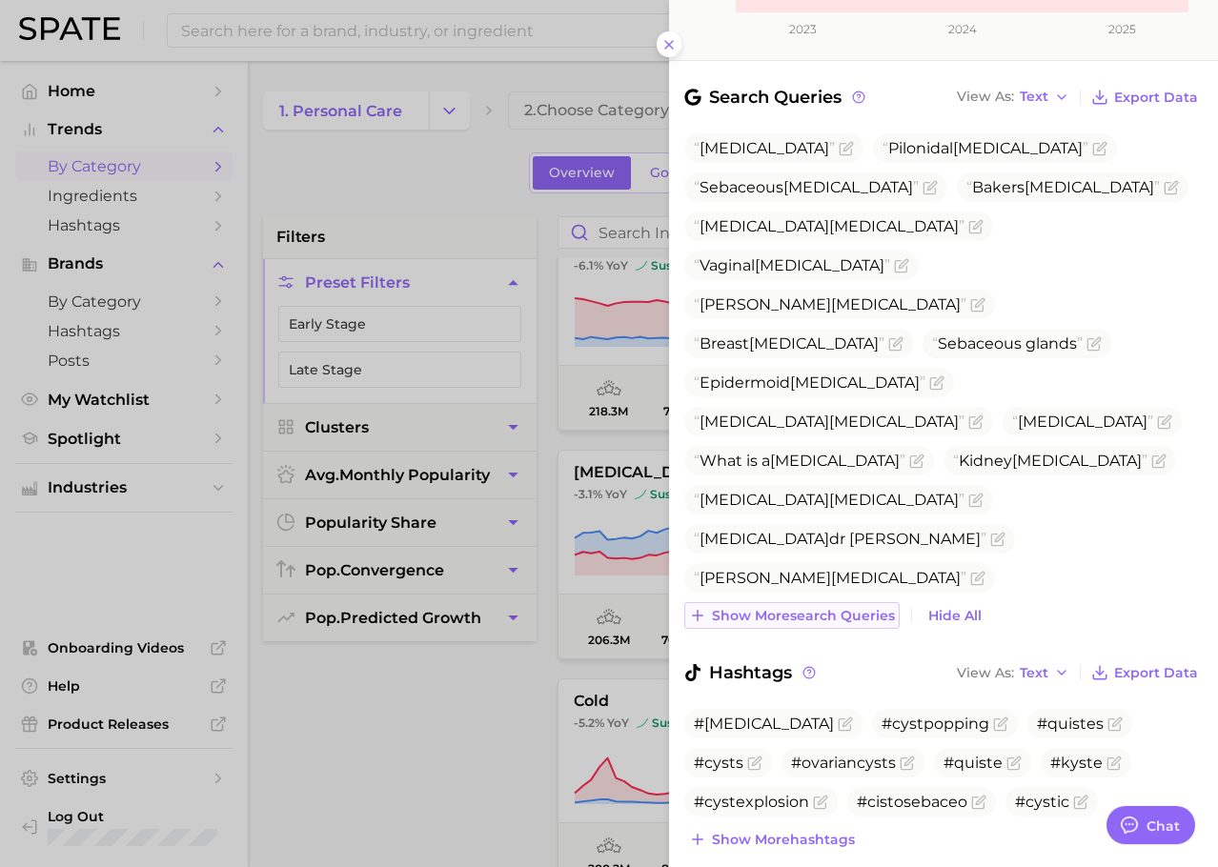
scroll to position [593, 0]
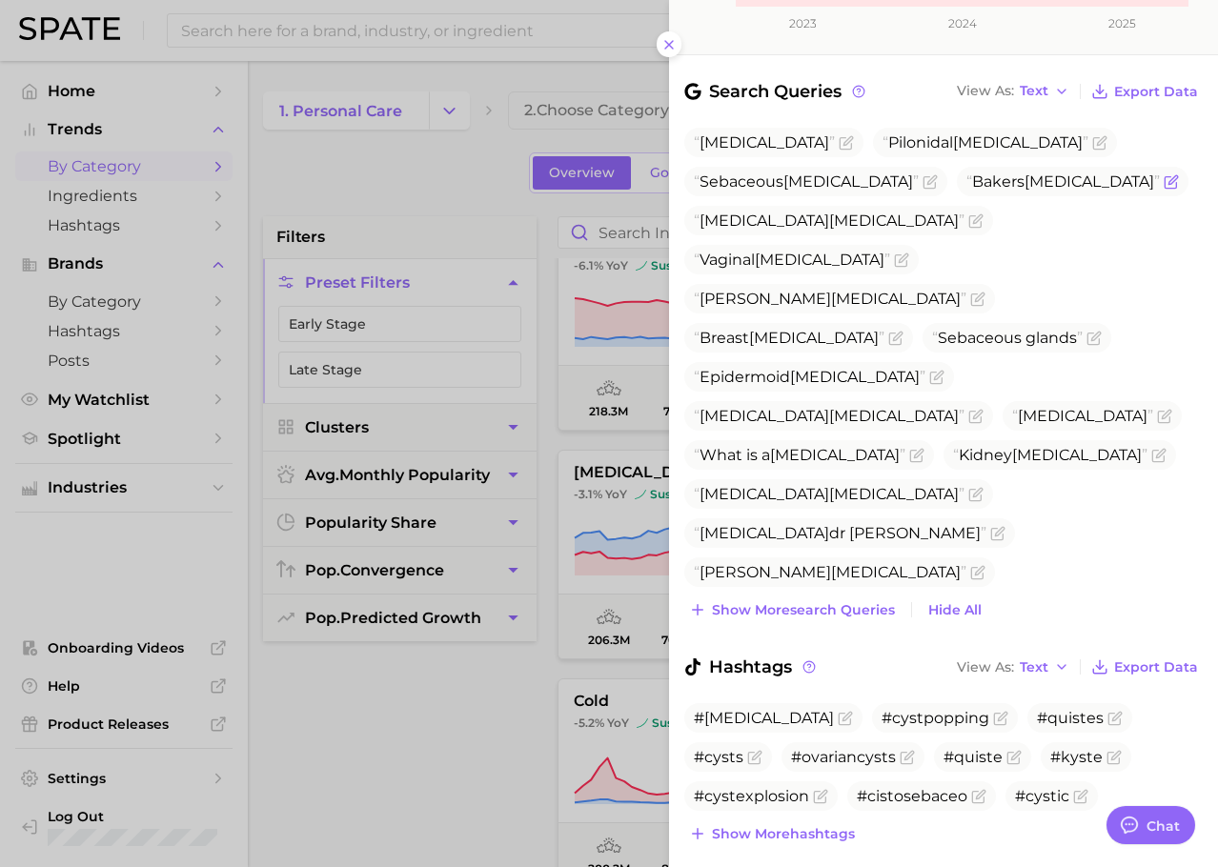
click at [966, 172] on span "Bakers [MEDICAL_DATA]" at bounding box center [1062, 181] width 193 height 18
copy span "Bakers [MEDICAL_DATA]"
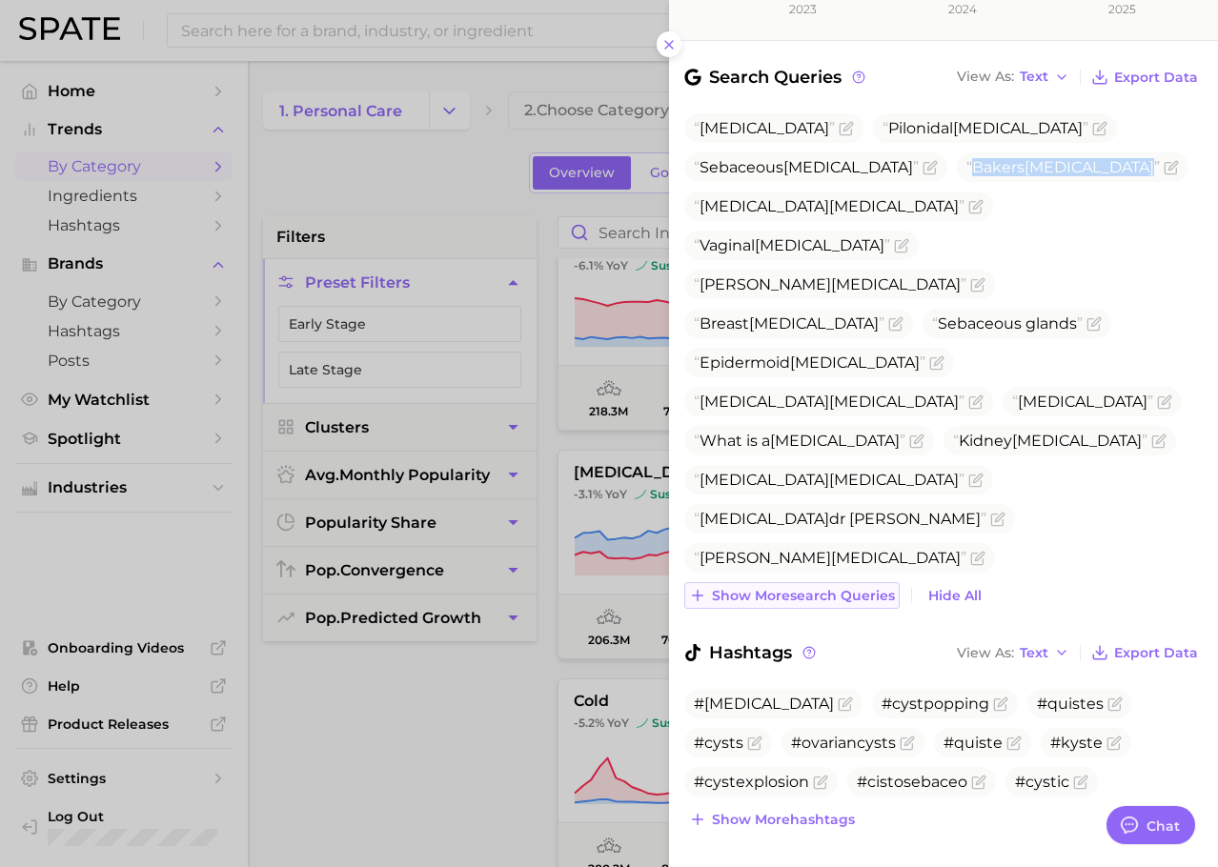
click at [799, 588] on span "Show more search queries" at bounding box center [803, 596] width 183 height 16
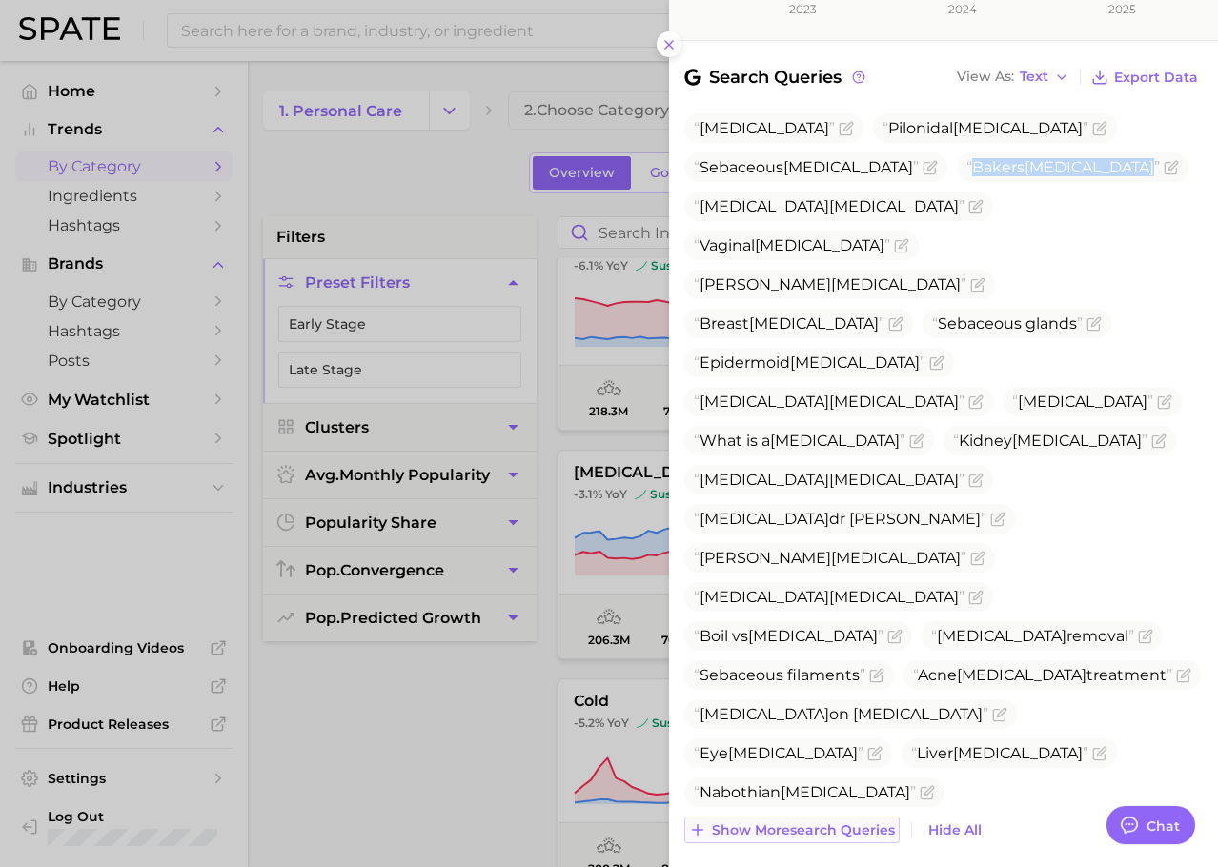
scroll to position [841, 0]
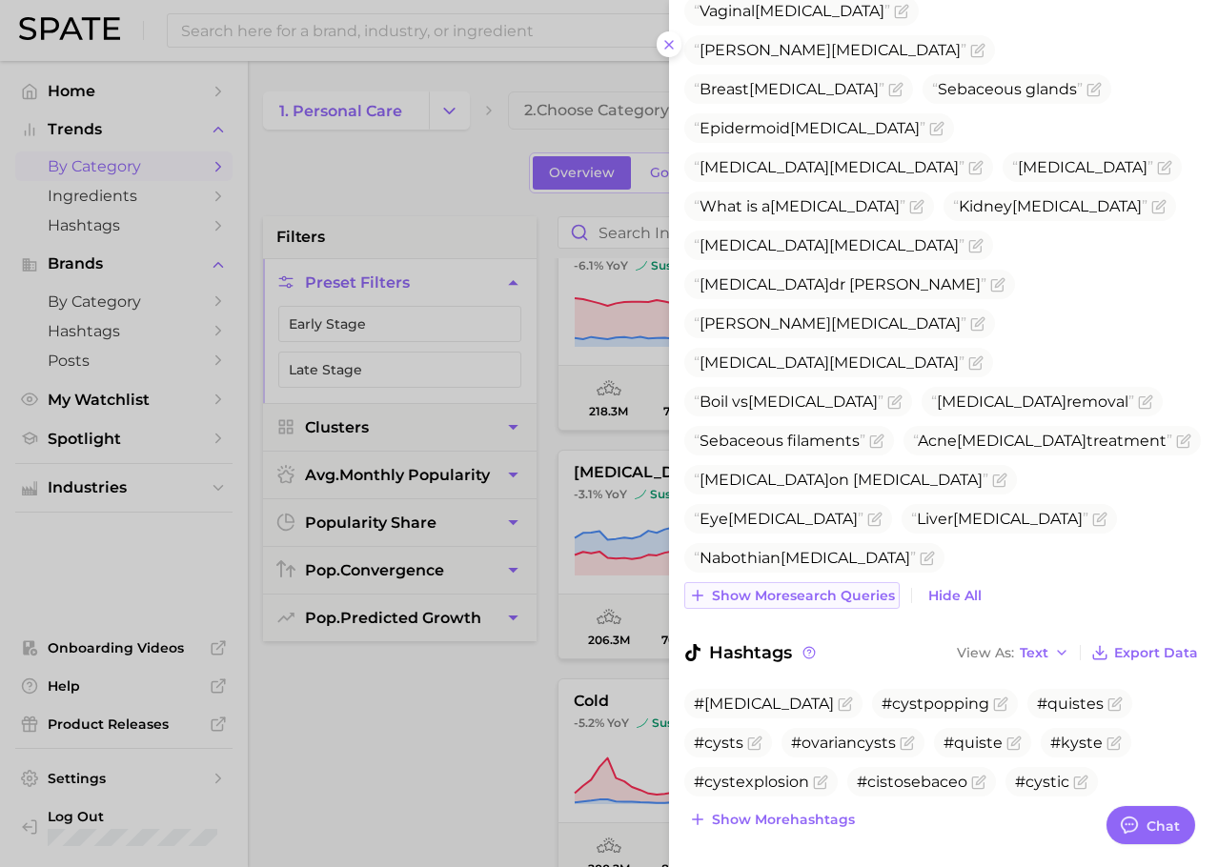
click at [791, 588] on span "Show more search queries" at bounding box center [803, 596] width 183 height 16
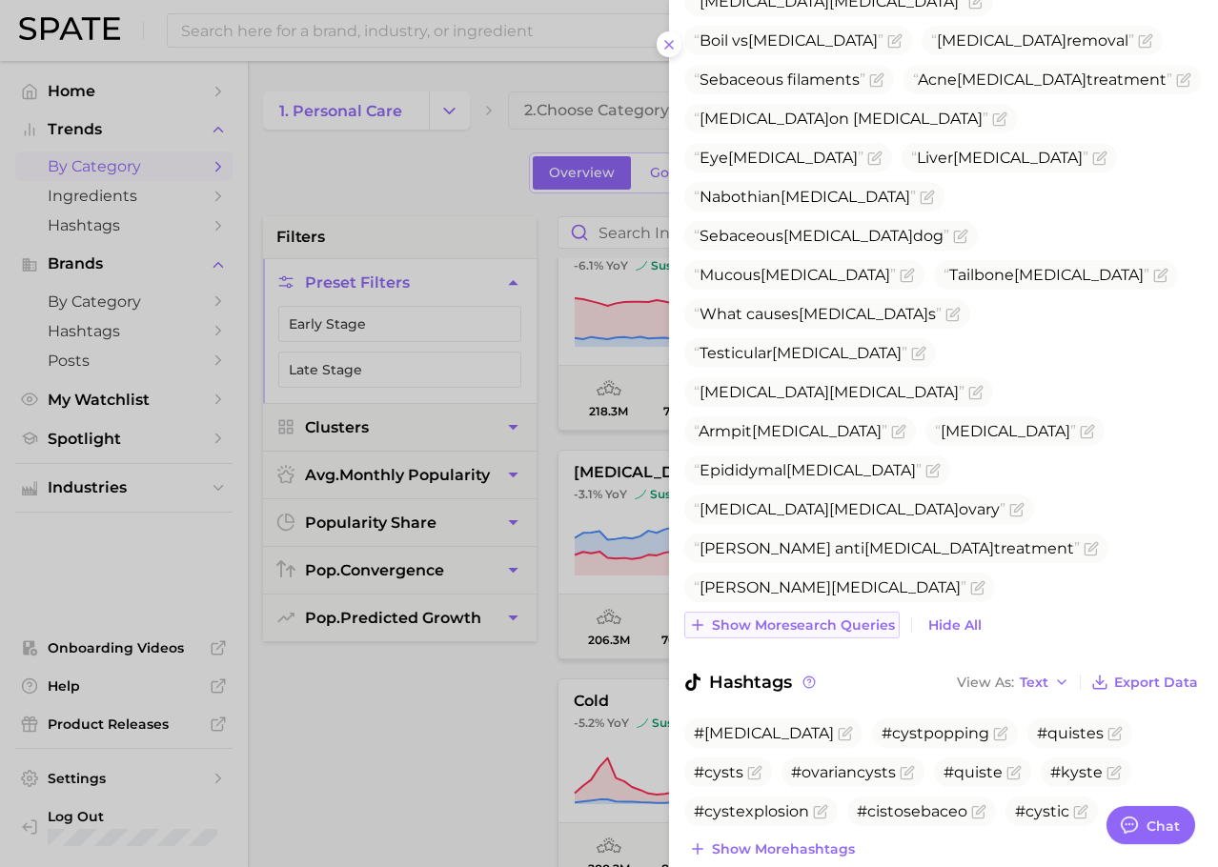
scroll to position [1232, 0]
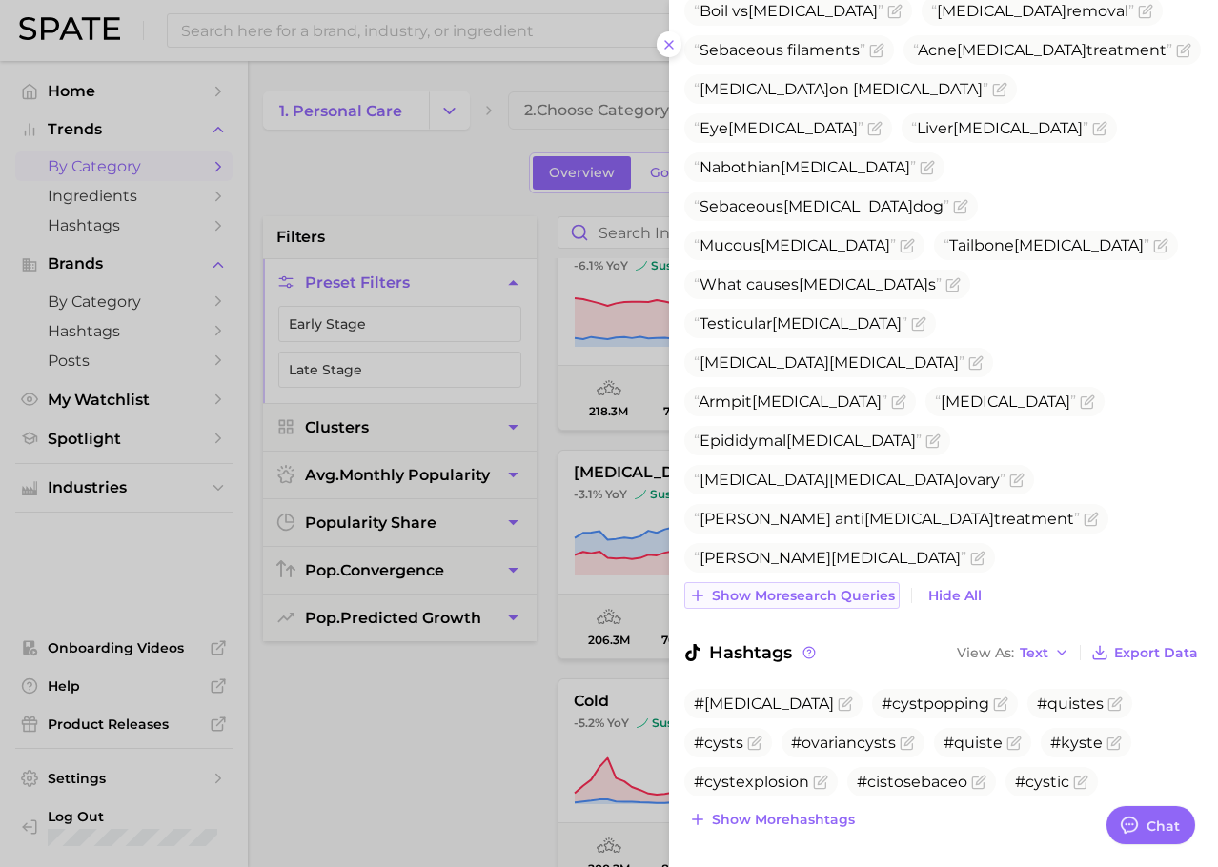
click at [791, 588] on span "Show more search queries" at bounding box center [803, 596] width 183 height 16
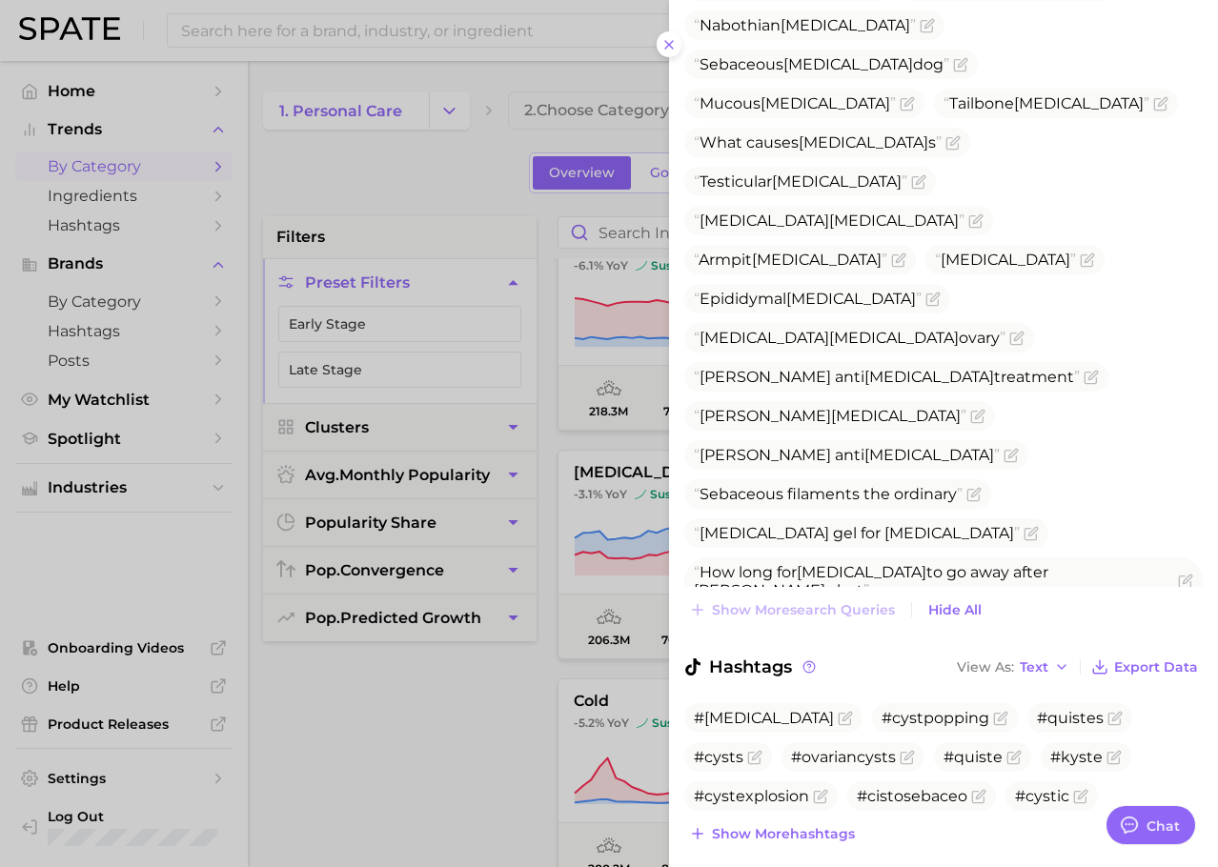
scroll to position [1388, 0]
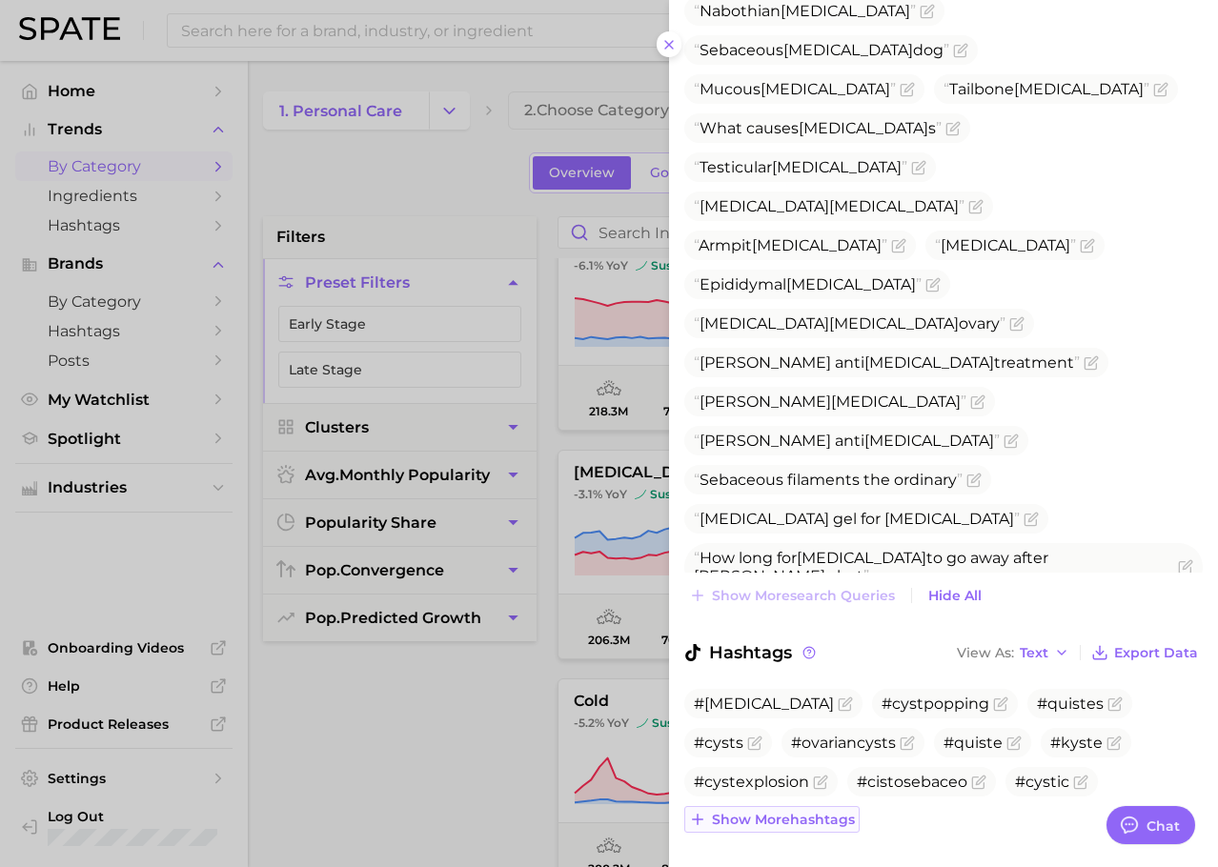
click at [789, 812] on span "Show more hashtags" at bounding box center [783, 820] width 143 height 16
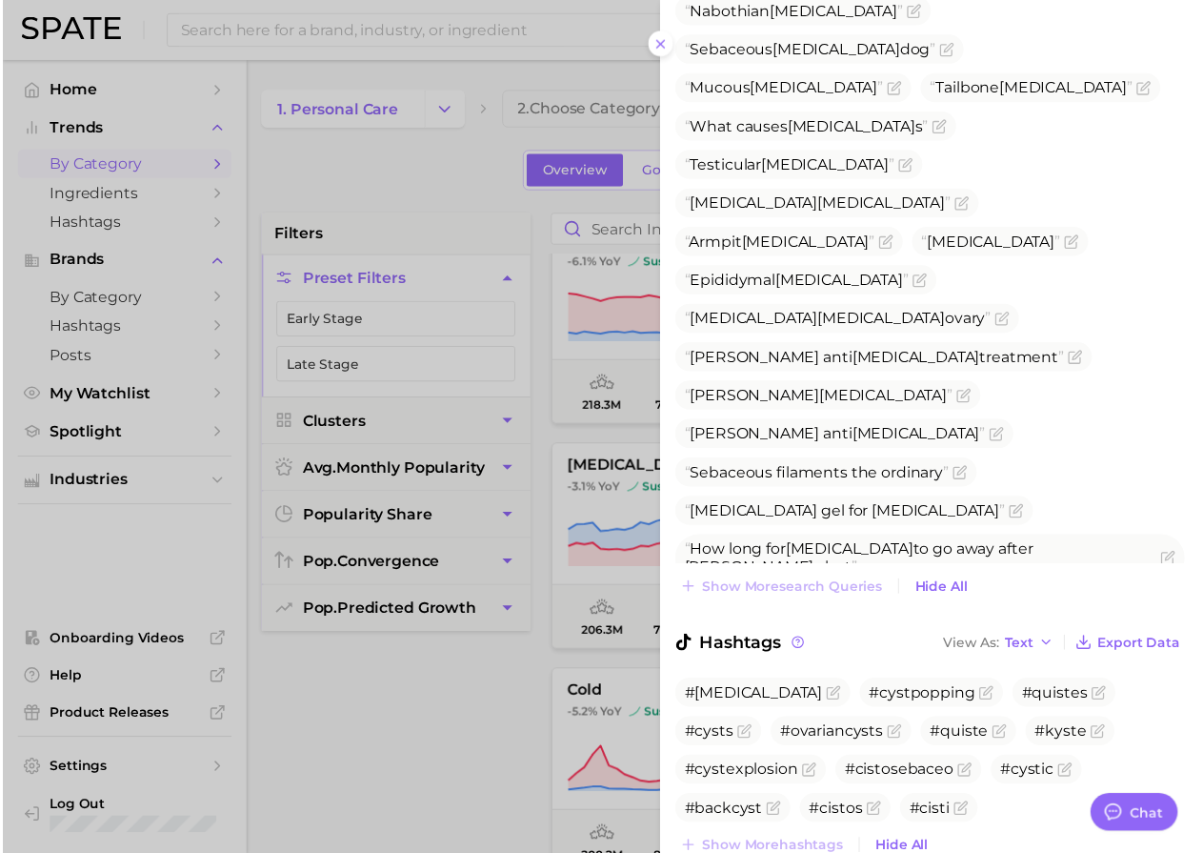
scroll to position [1427, 0]
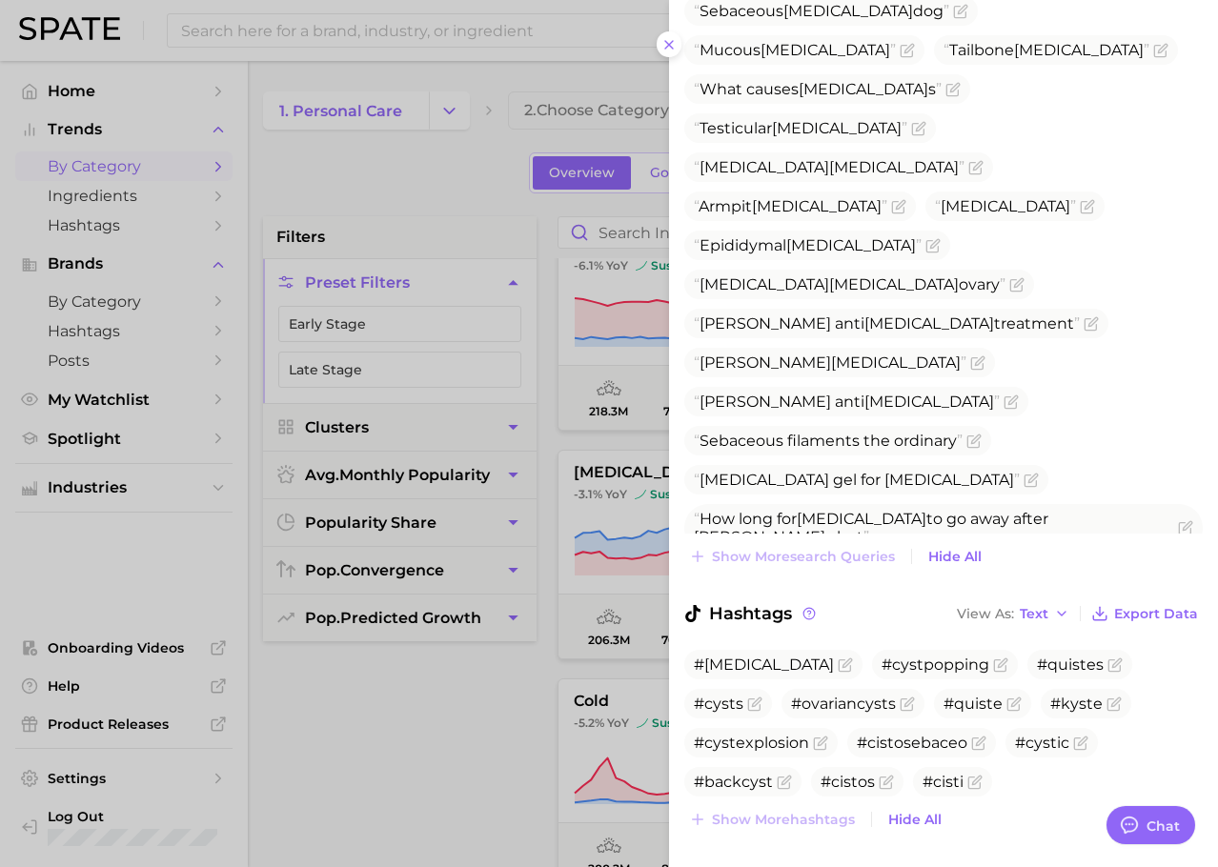
click at [429, 829] on div at bounding box center [609, 433] width 1218 height 867
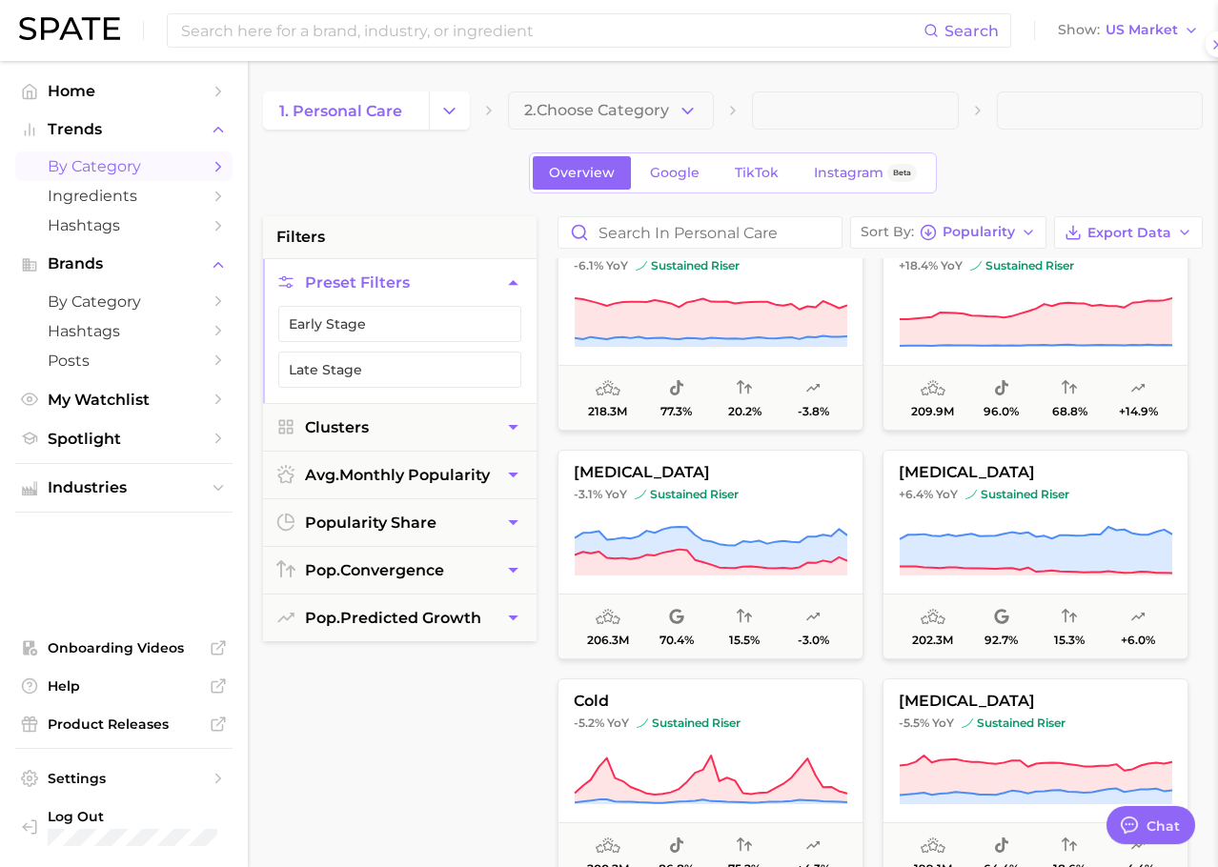
scroll to position [0, 0]
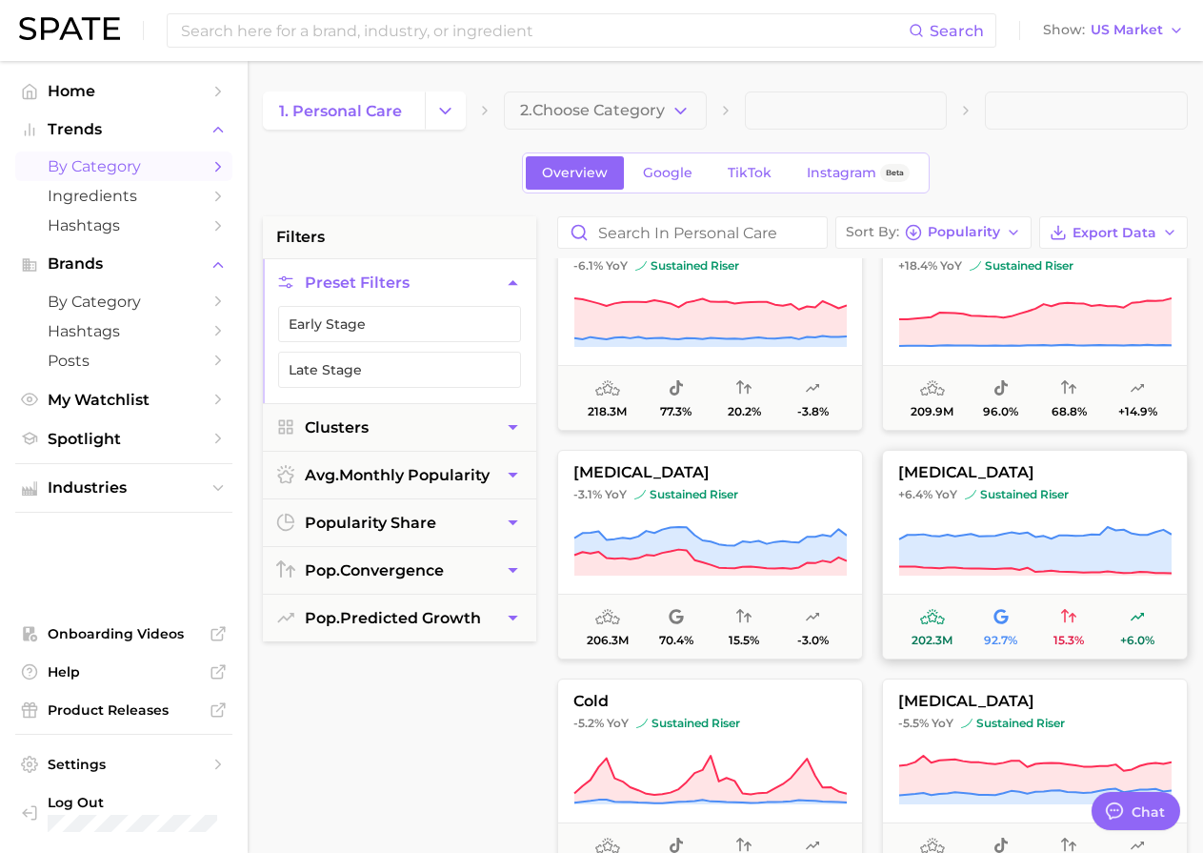
click at [984, 547] on icon at bounding box center [1035, 550] width 272 height 46
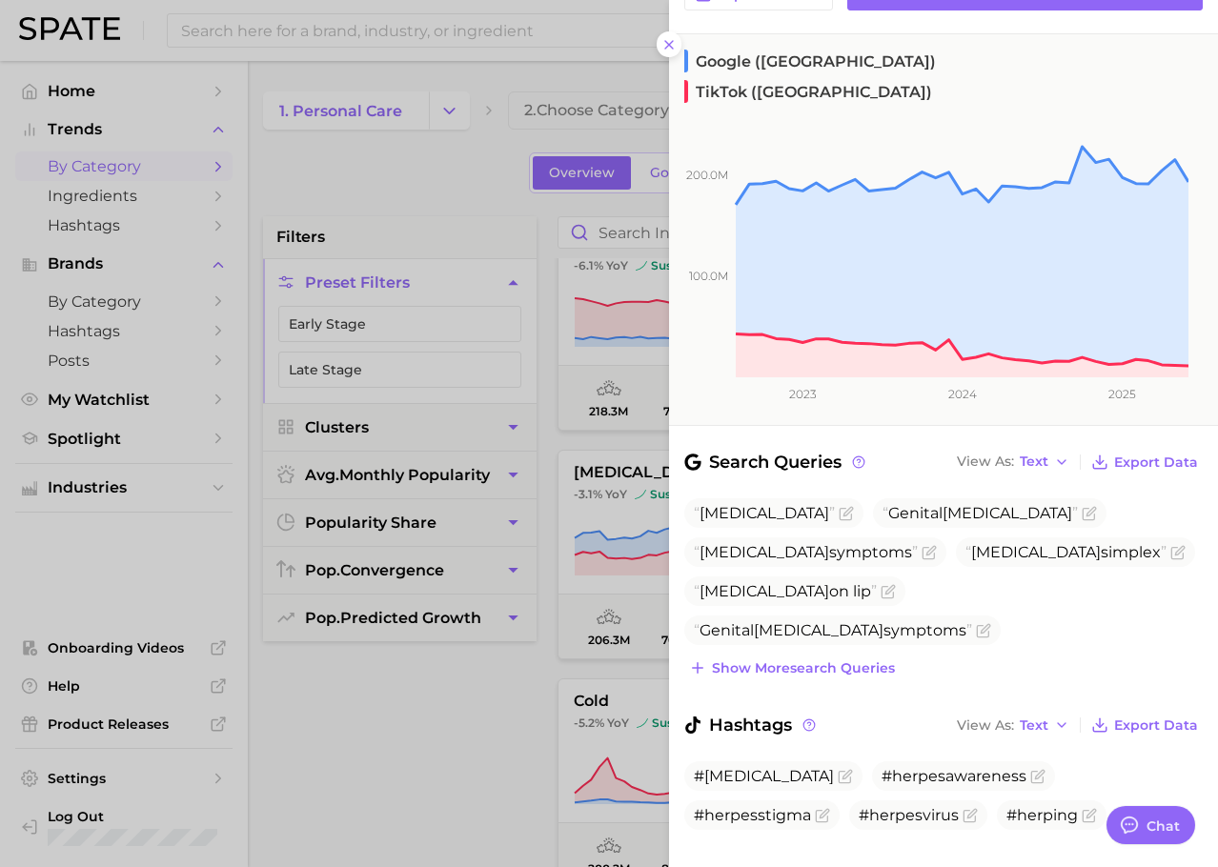
scroll to position [229, 0]
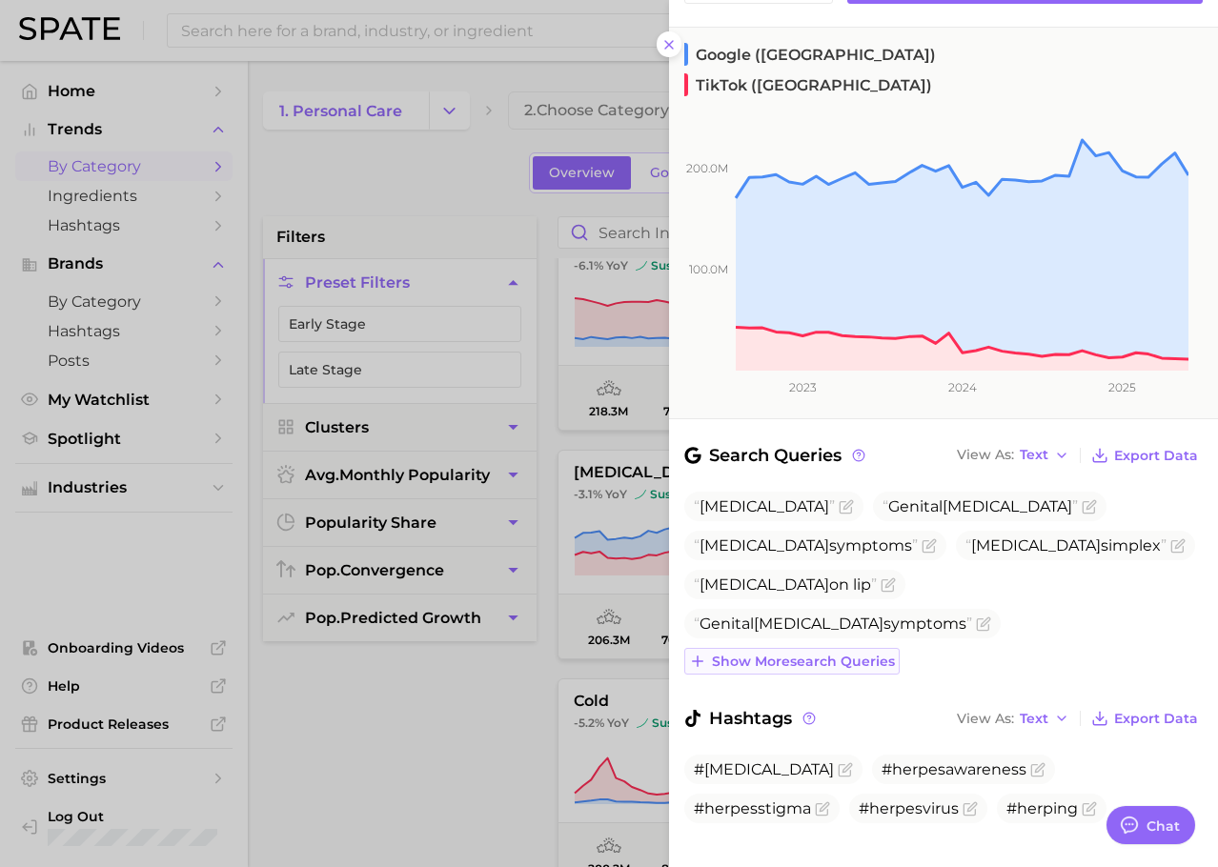
click at [807, 654] on span "Show more search queries" at bounding box center [803, 662] width 183 height 16
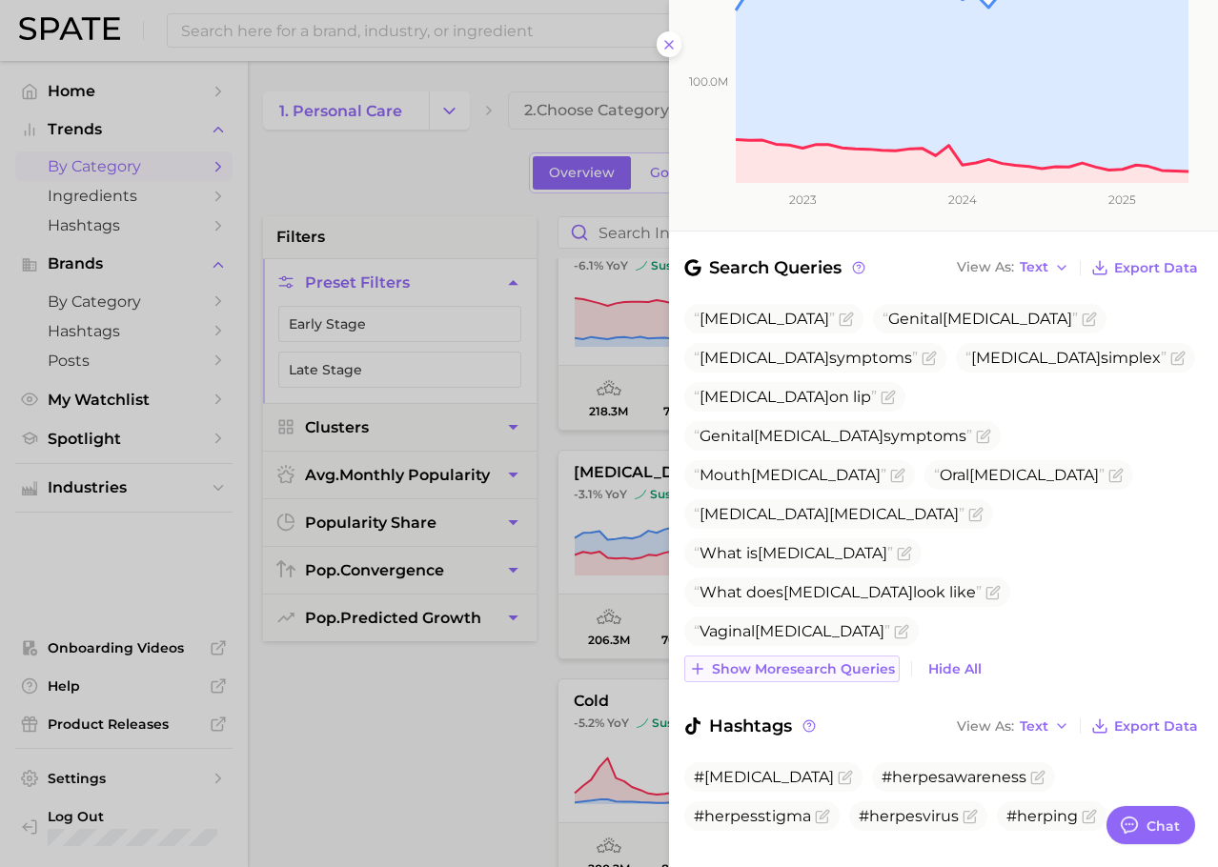
scroll to position [417, 0]
click at [807, 660] on span "Show more search queries" at bounding box center [803, 668] width 183 height 16
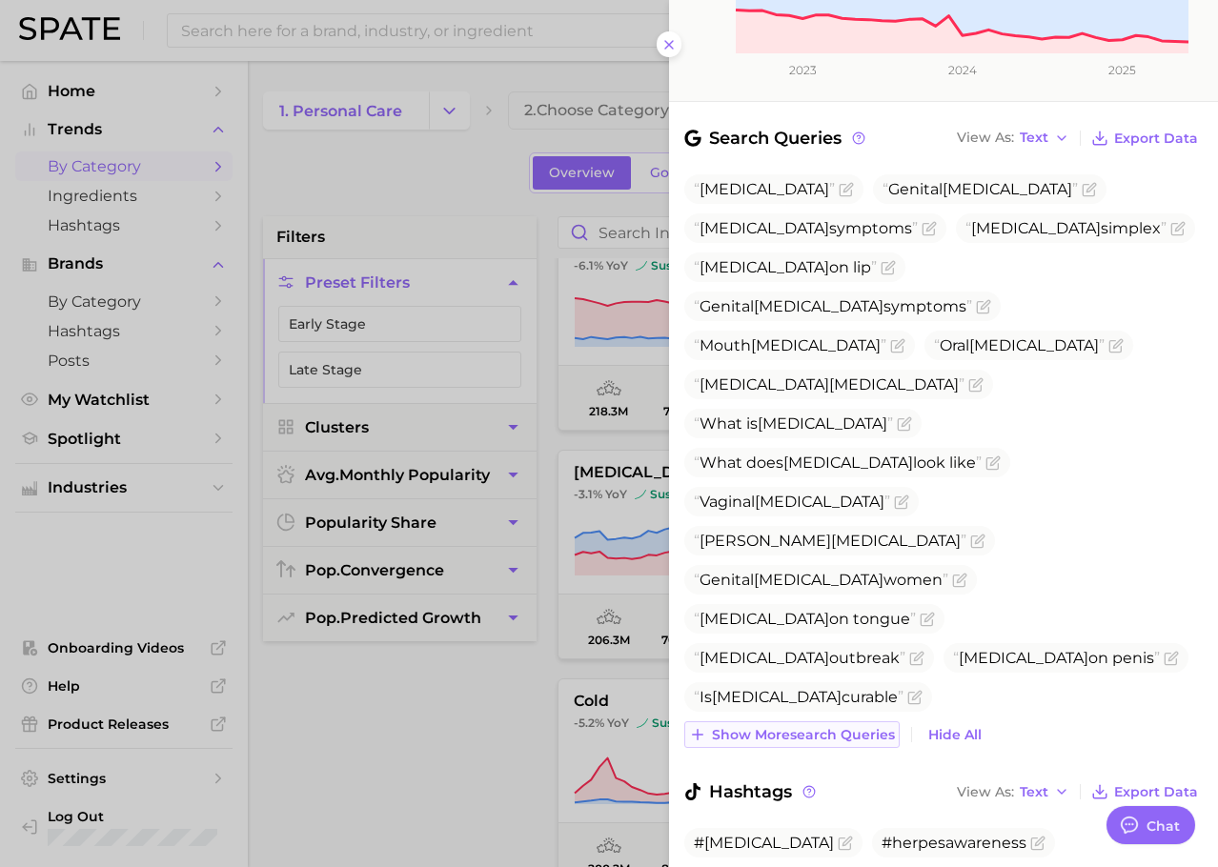
scroll to position [574, 0]
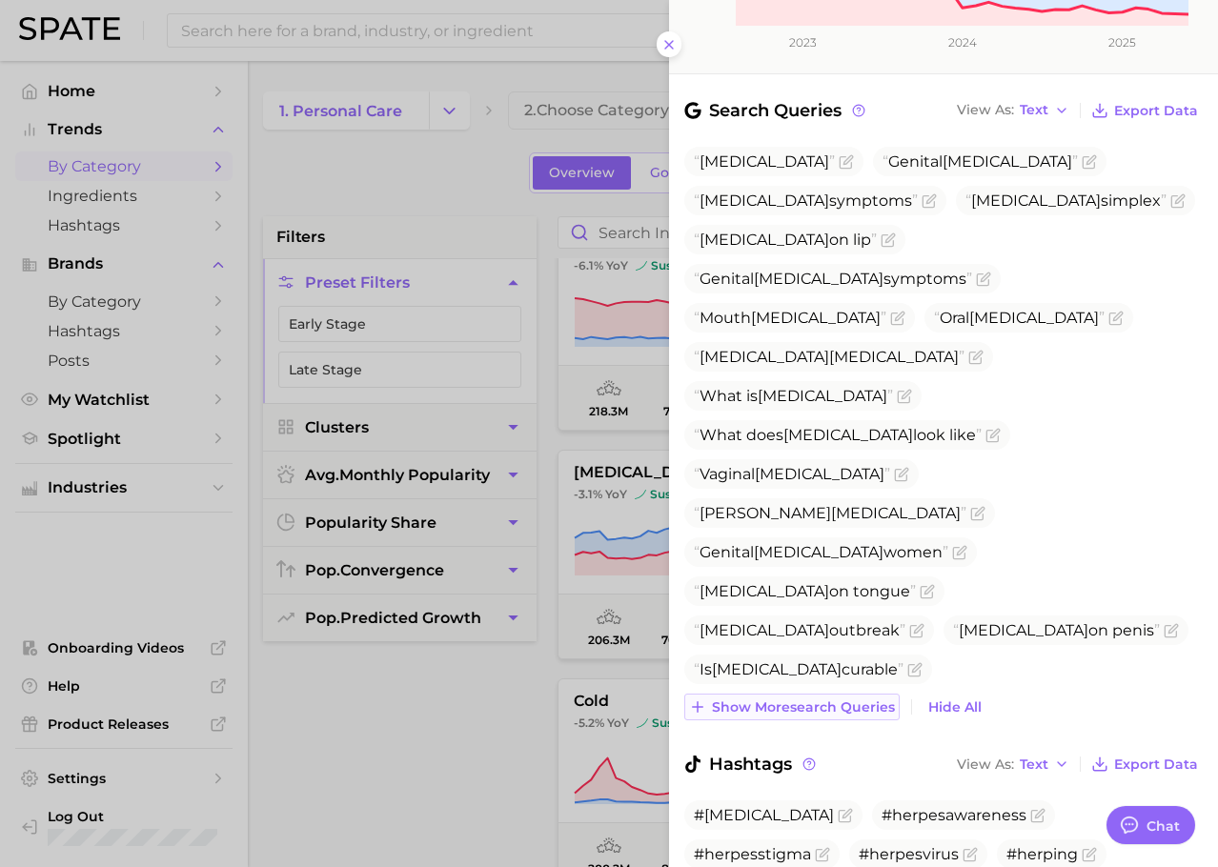
click at [799, 699] on span "Show more search queries" at bounding box center [803, 707] width 183 height 16
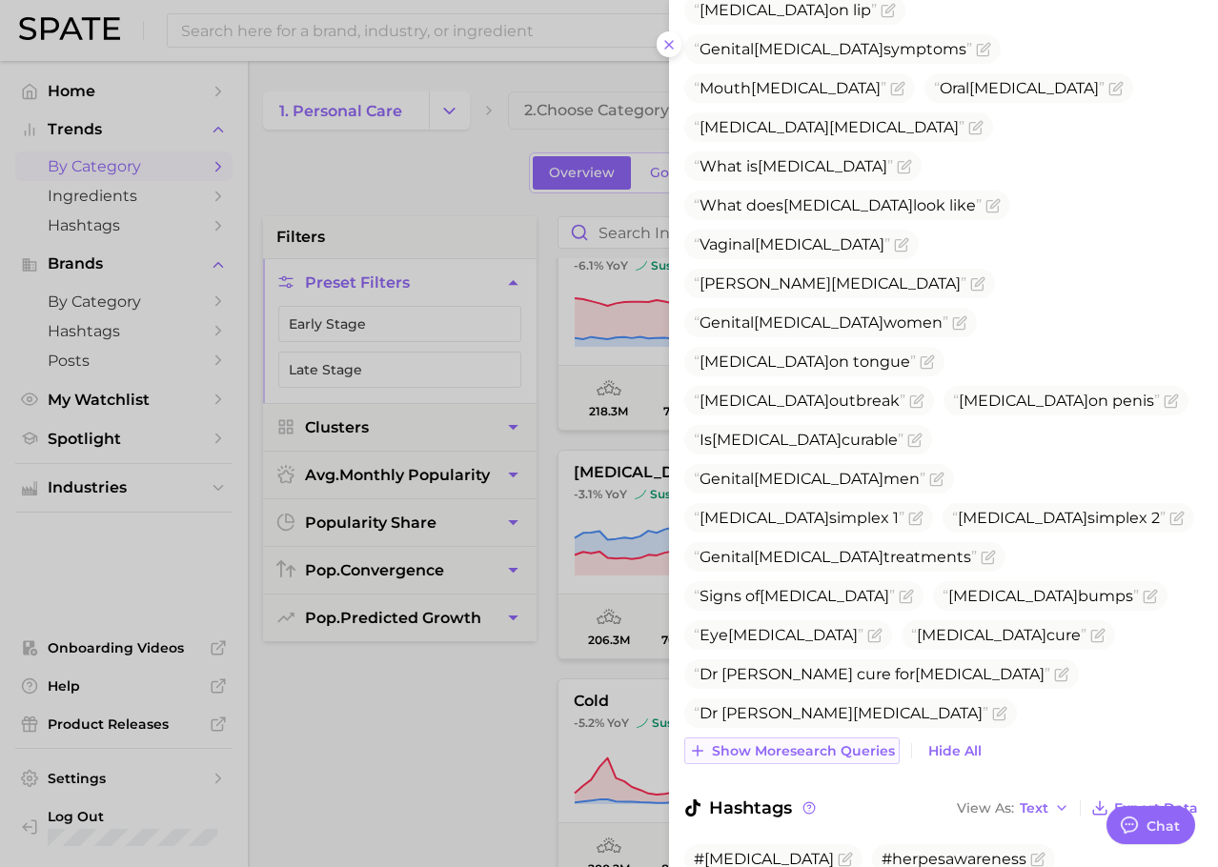
scroll to position [893, 0]
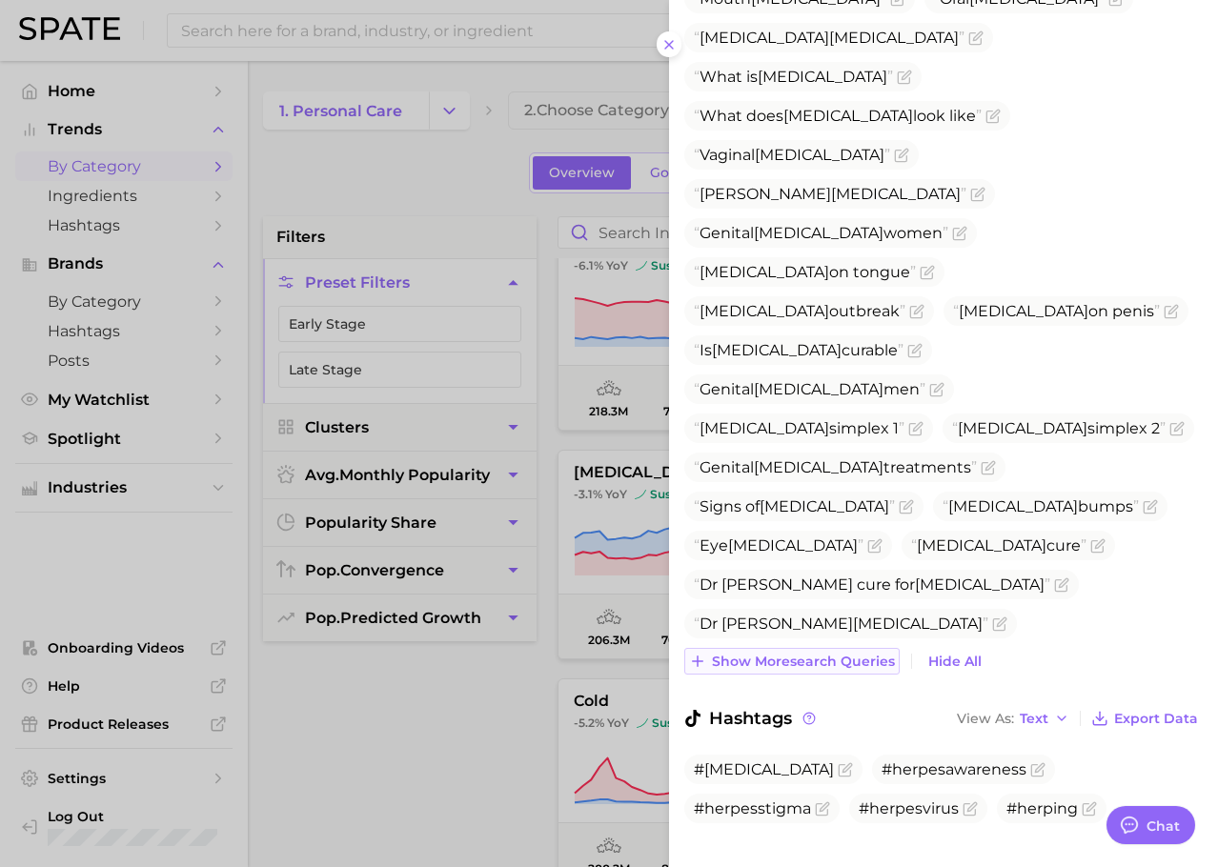
click at [795, 654] on span "Show more search queries" at bounding box center [803, 662] width 183 height 16
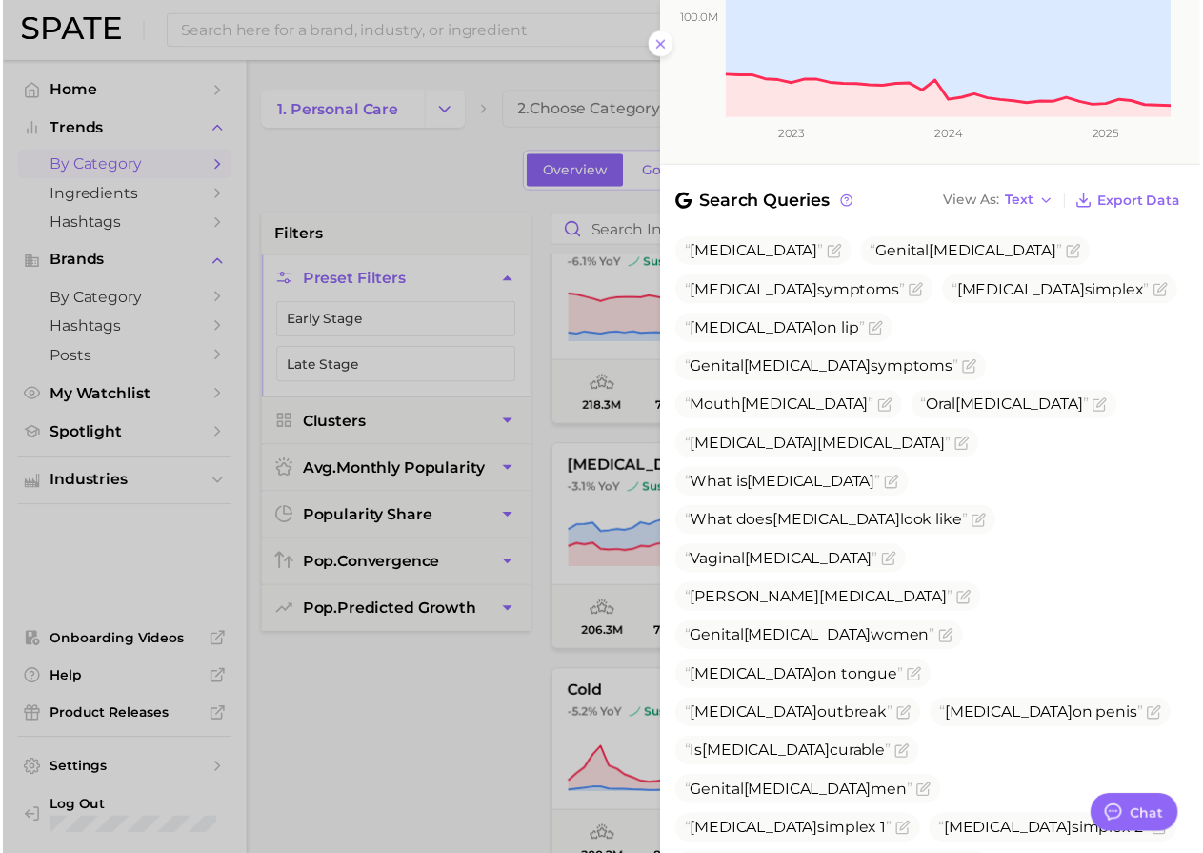
scroll to position [1049, 0]
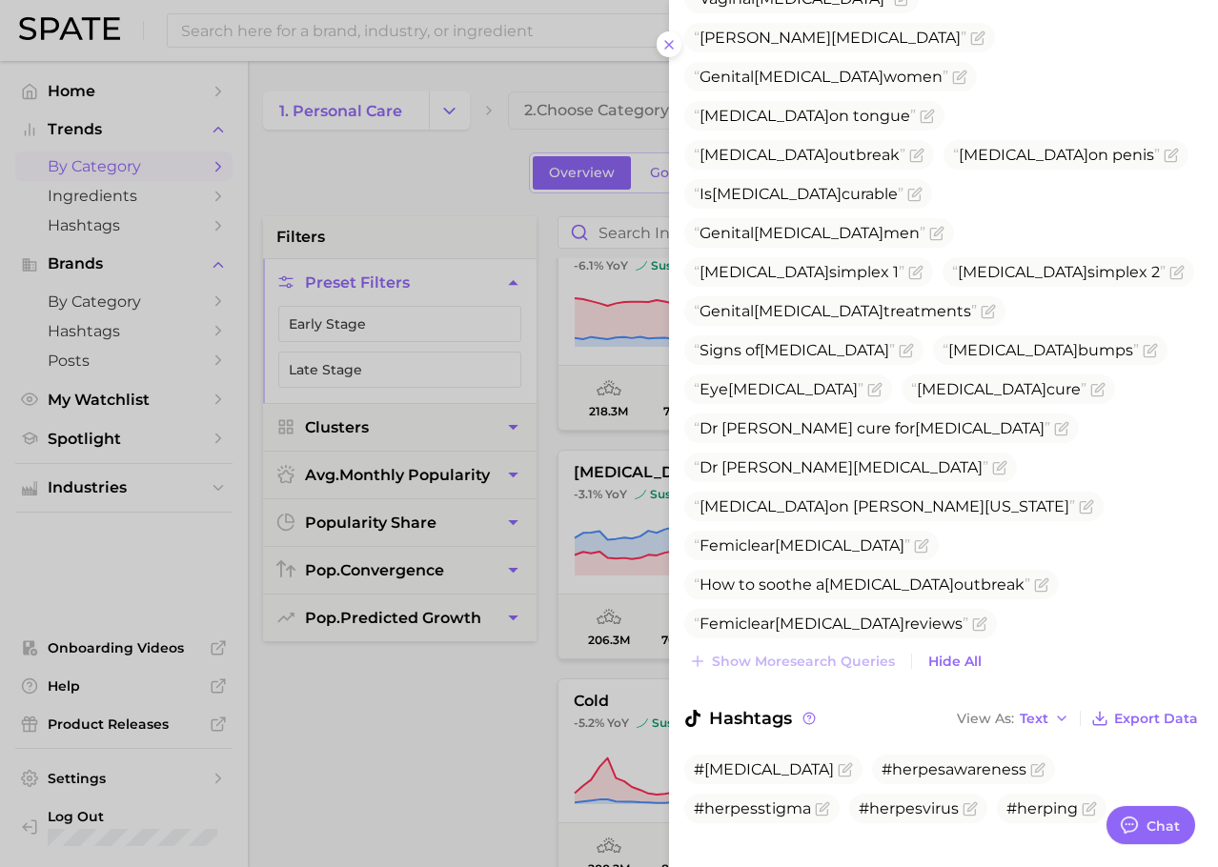
click at [411, 744] on div at bounding box center [609, 433] width 1218 height 867
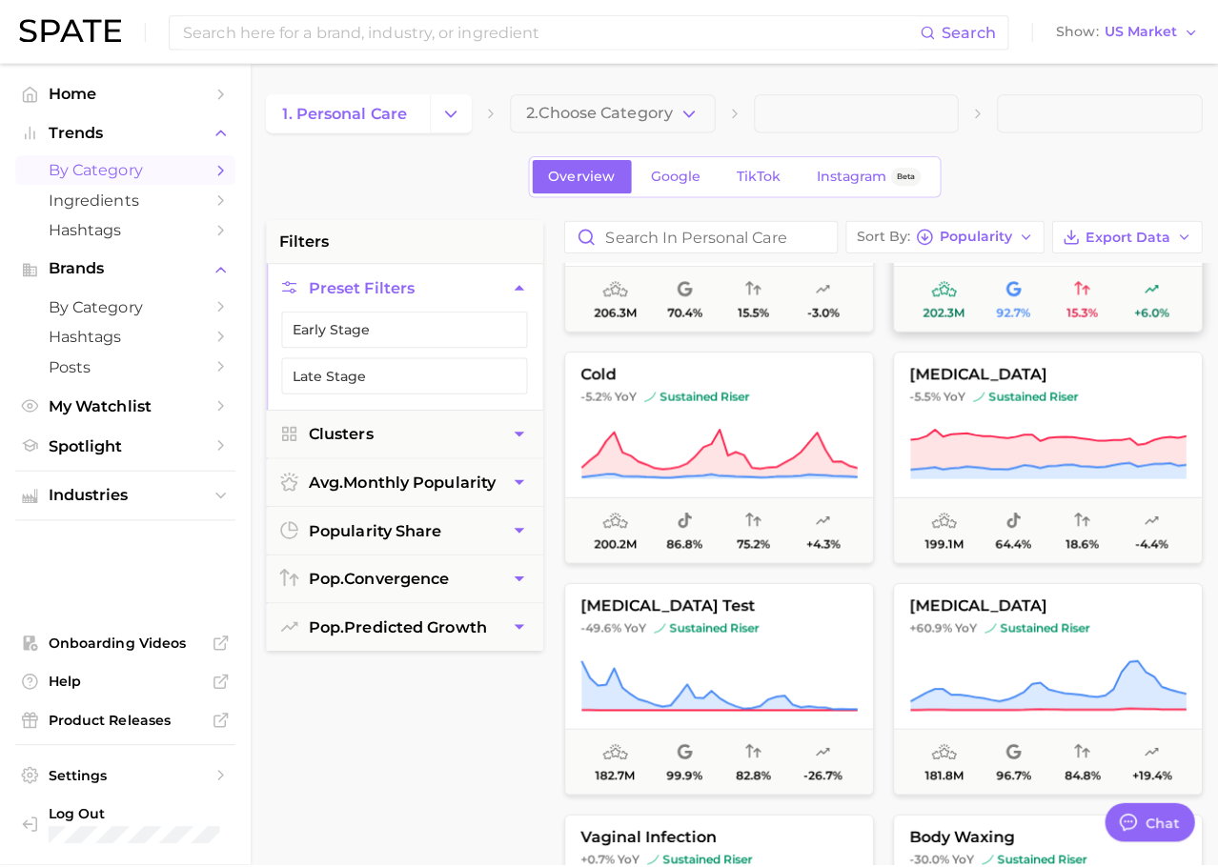
scroll to position [1520, 0]
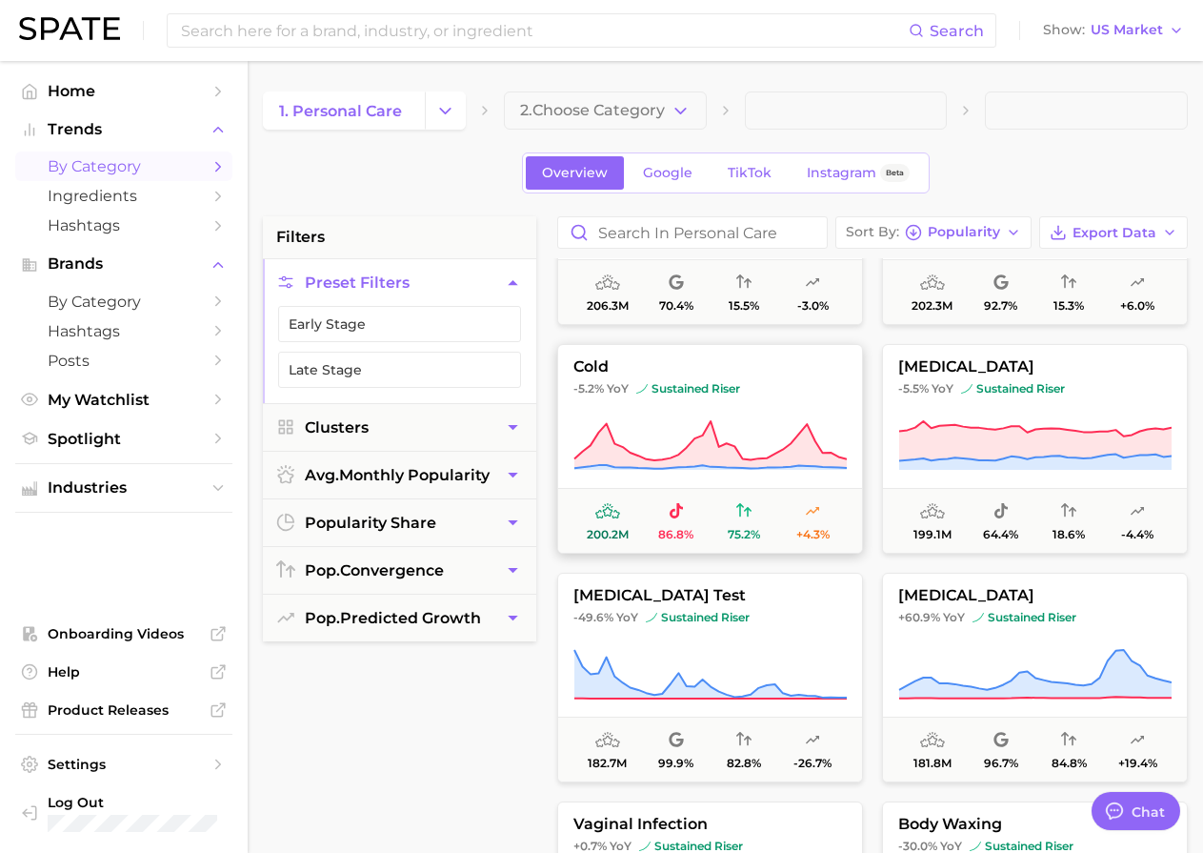
click at [685, 459] on icon at bounding box center [710, 445] width 272 height 48
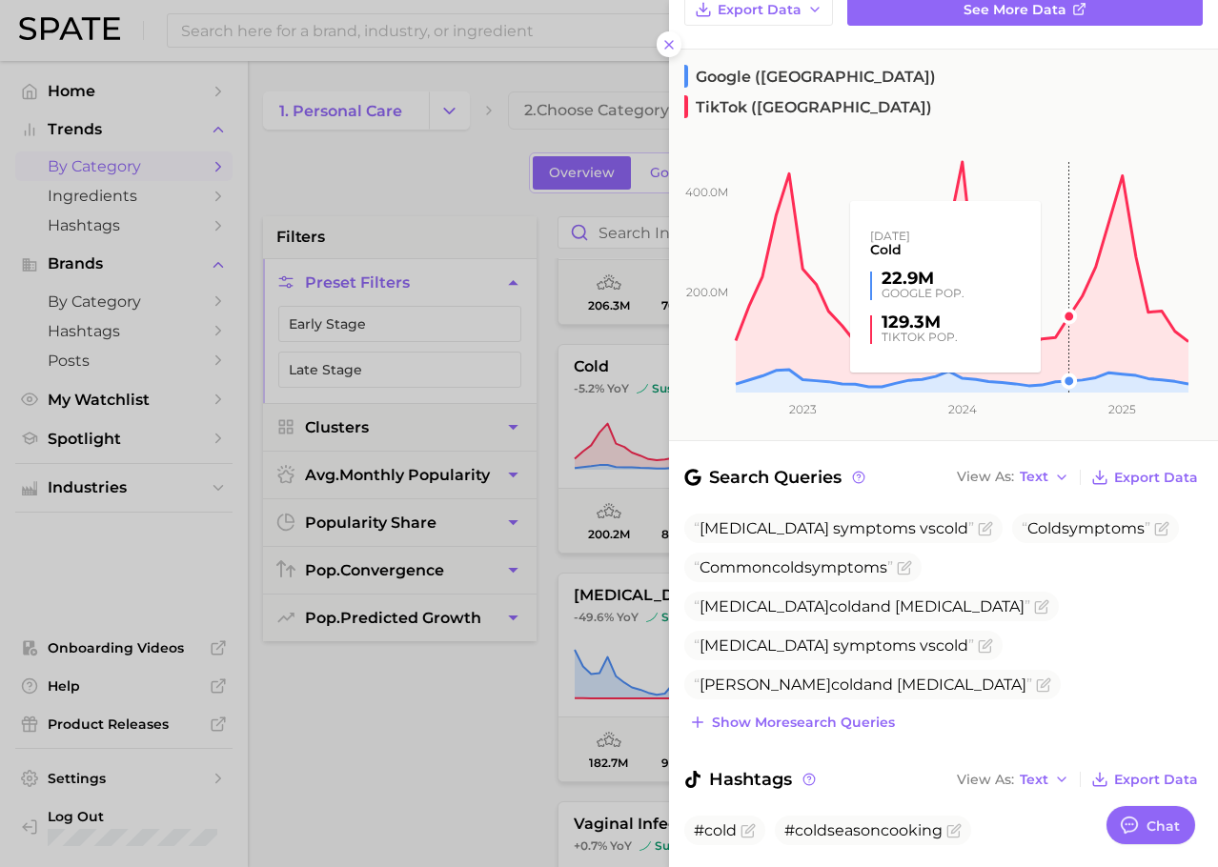
scroll to position [249, 0]
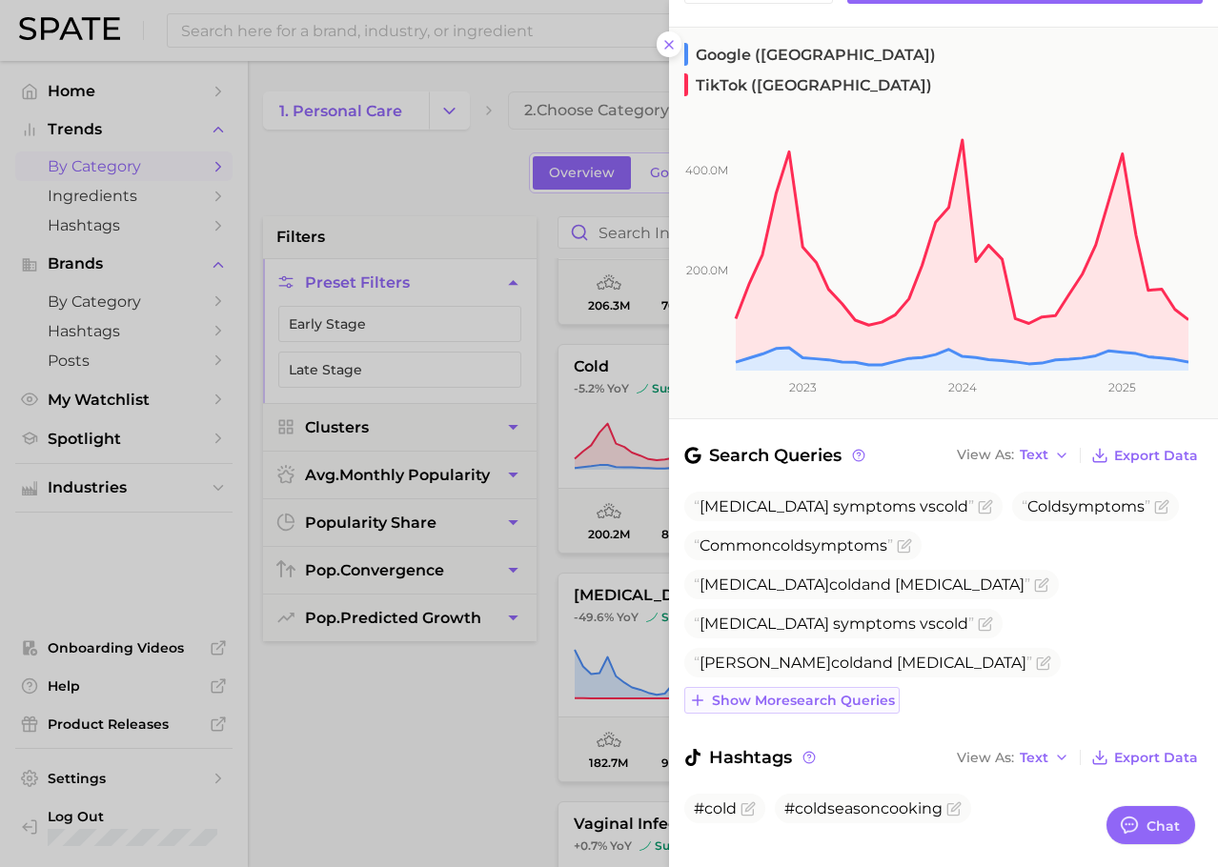
click at [796, 693] on span "Show more search queries" at bounding box center [803, 701] width 183 height 16
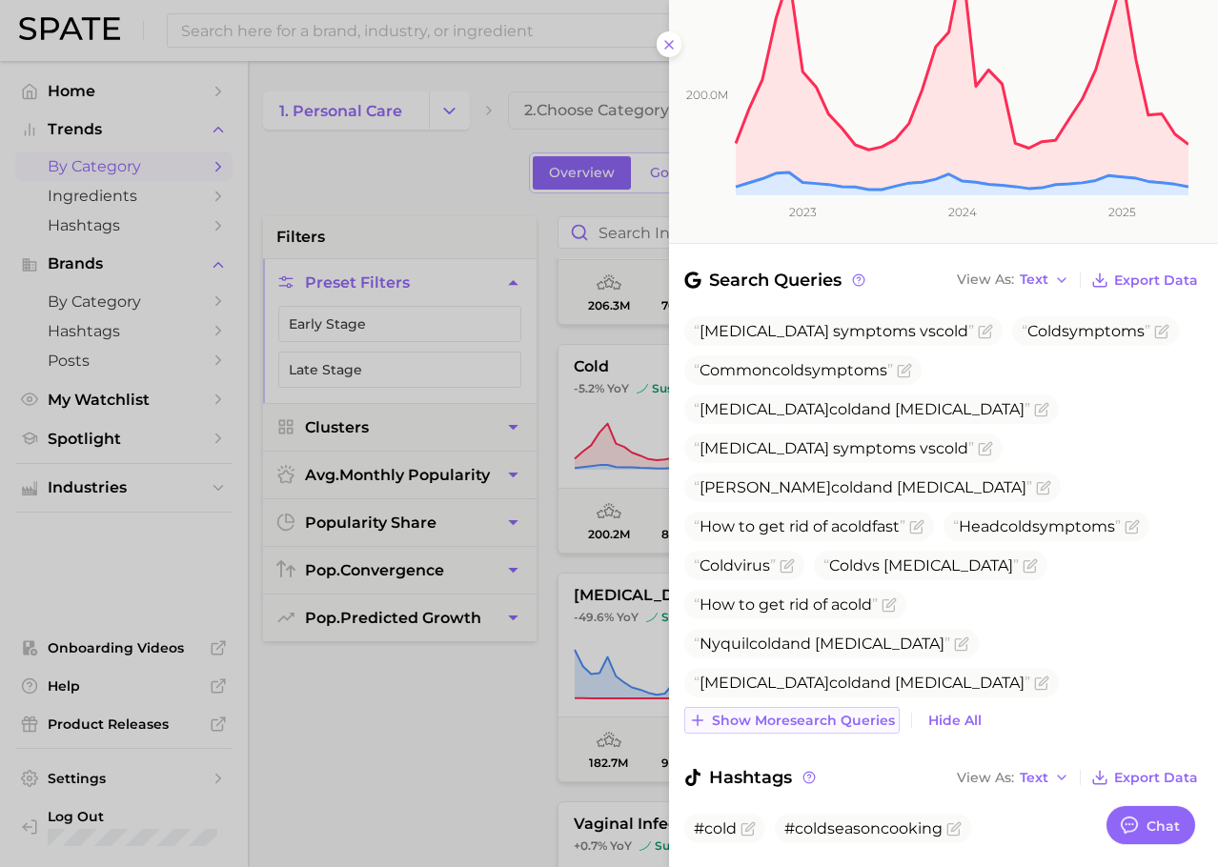
scroll to position [444, 0]
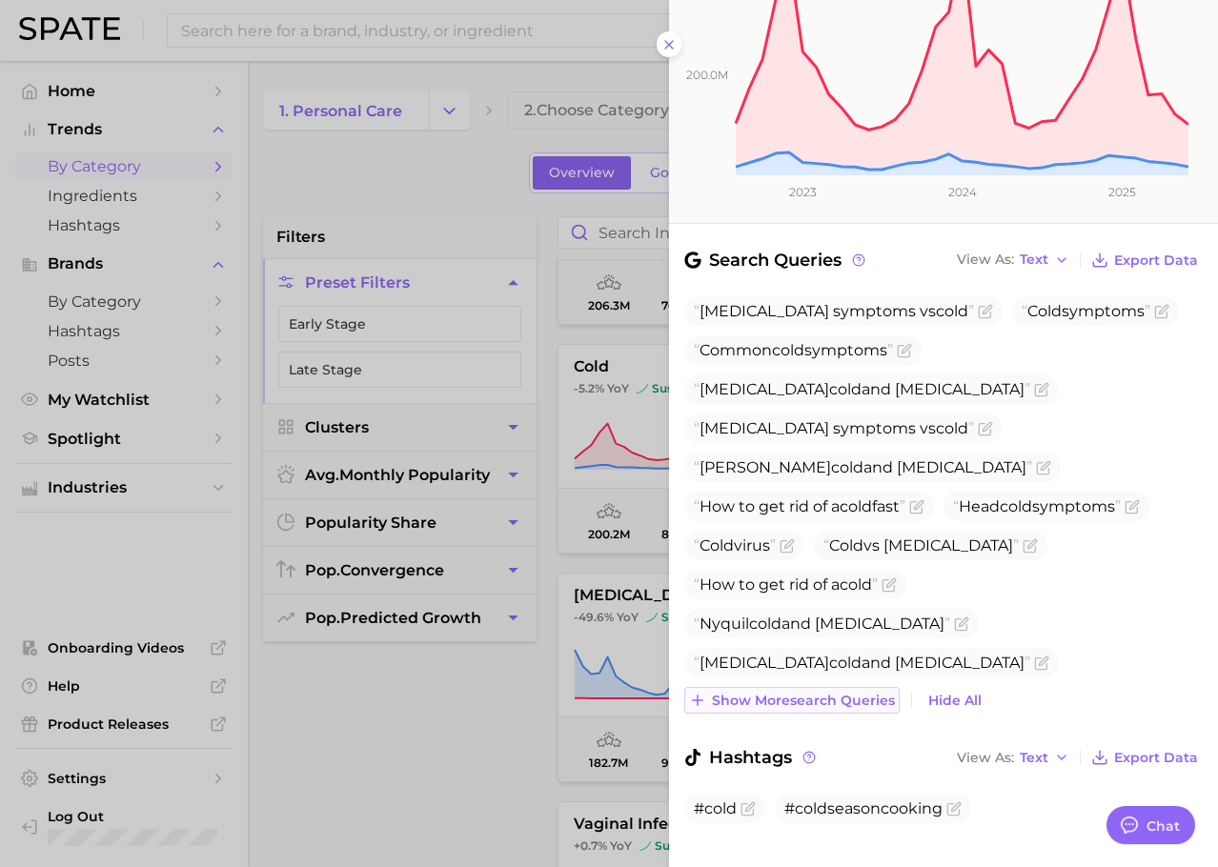
click at [799, 693] on span "Show more search queries" at bounding box center [803, 701] width 183 height 16
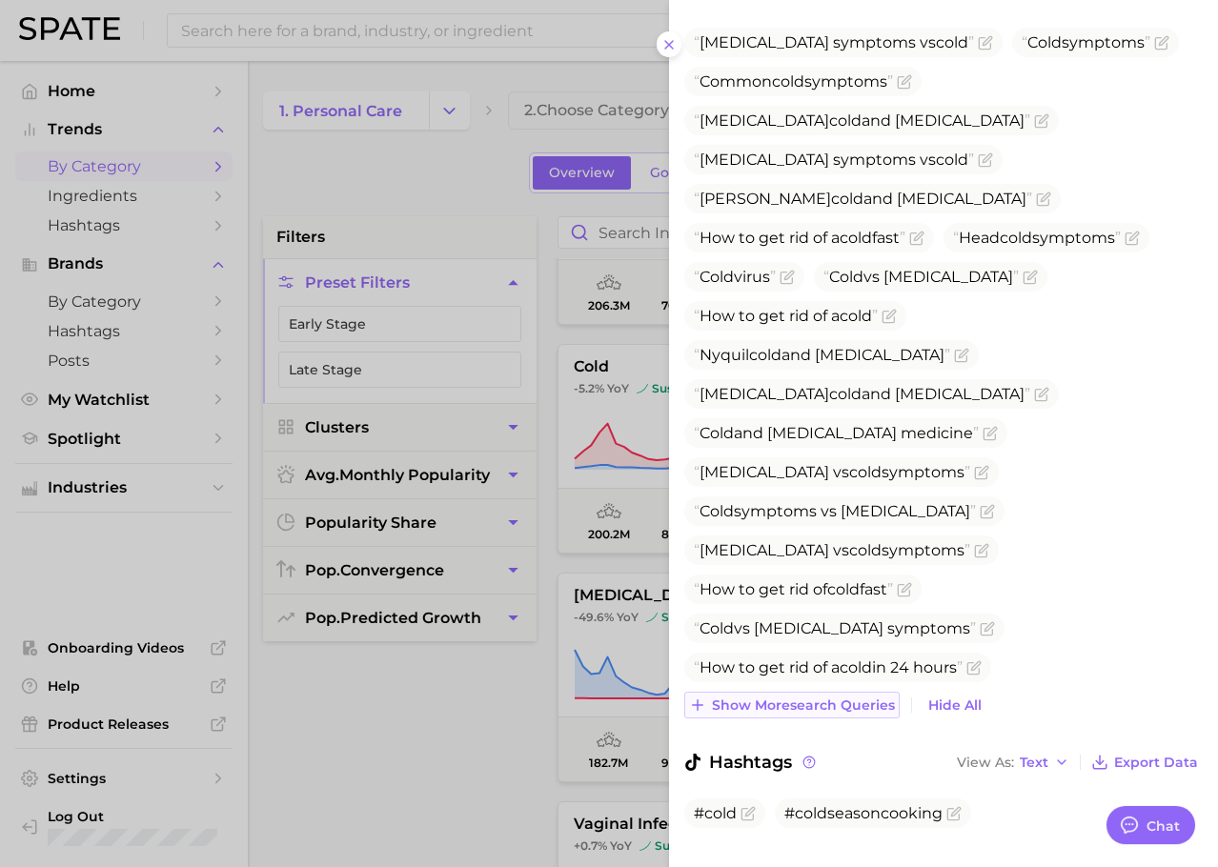
scroll to position [717, 0]
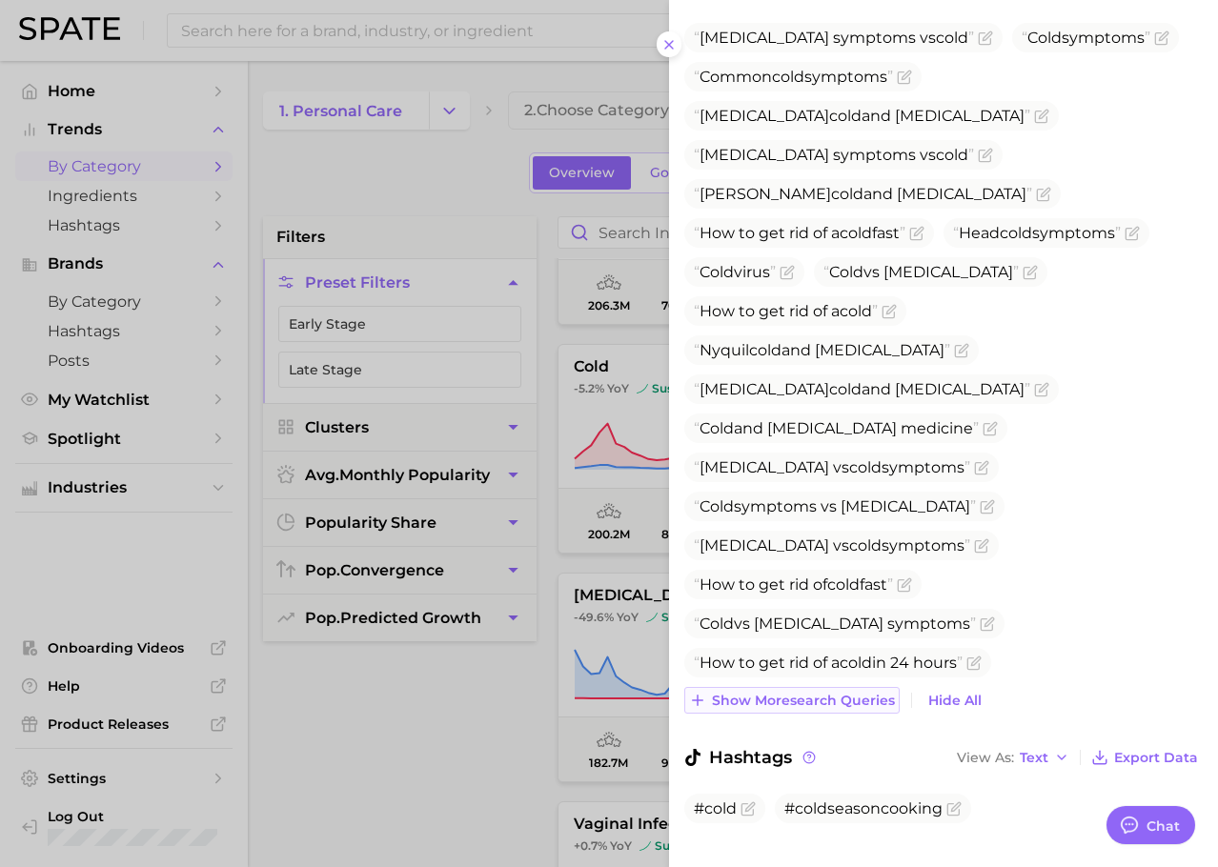
click at [796, 693] on span "Show more search queries" at bounding box center [803, 701] width 183 height 16
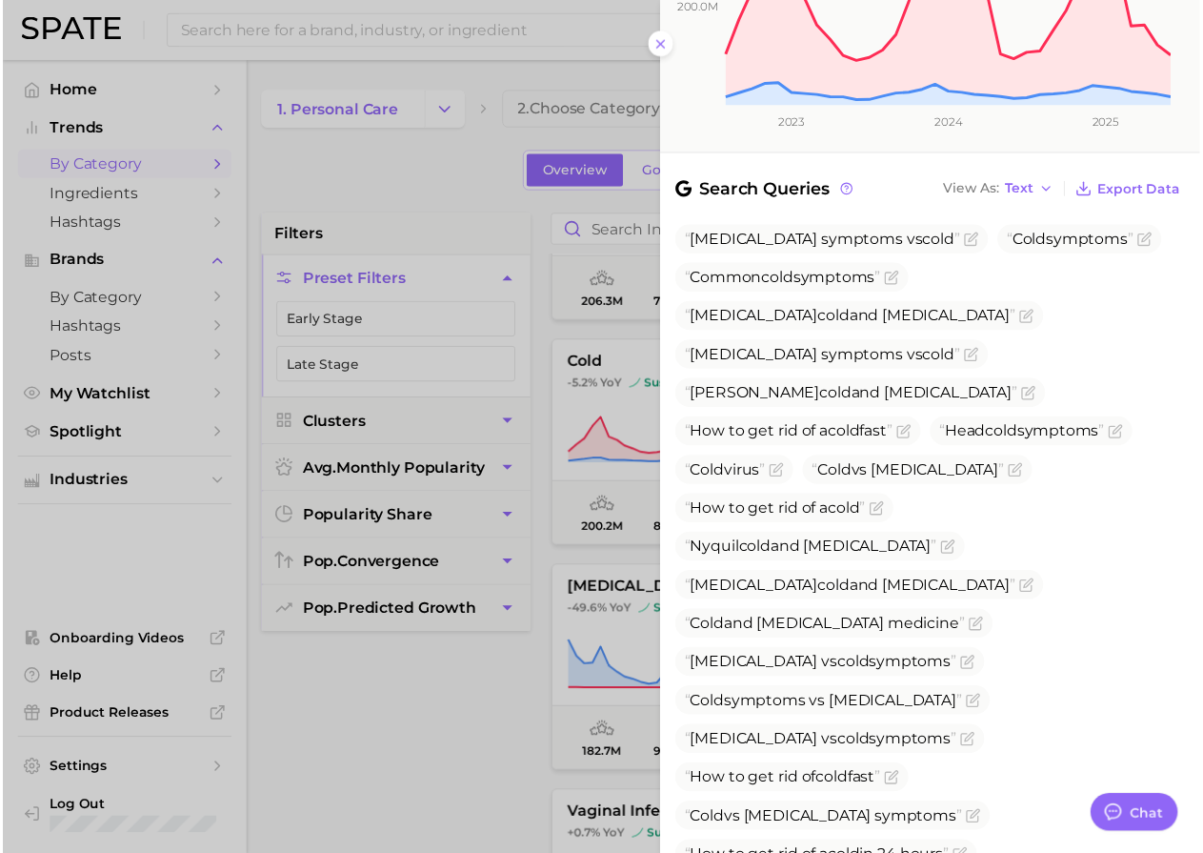
scroll to position [913, 0]
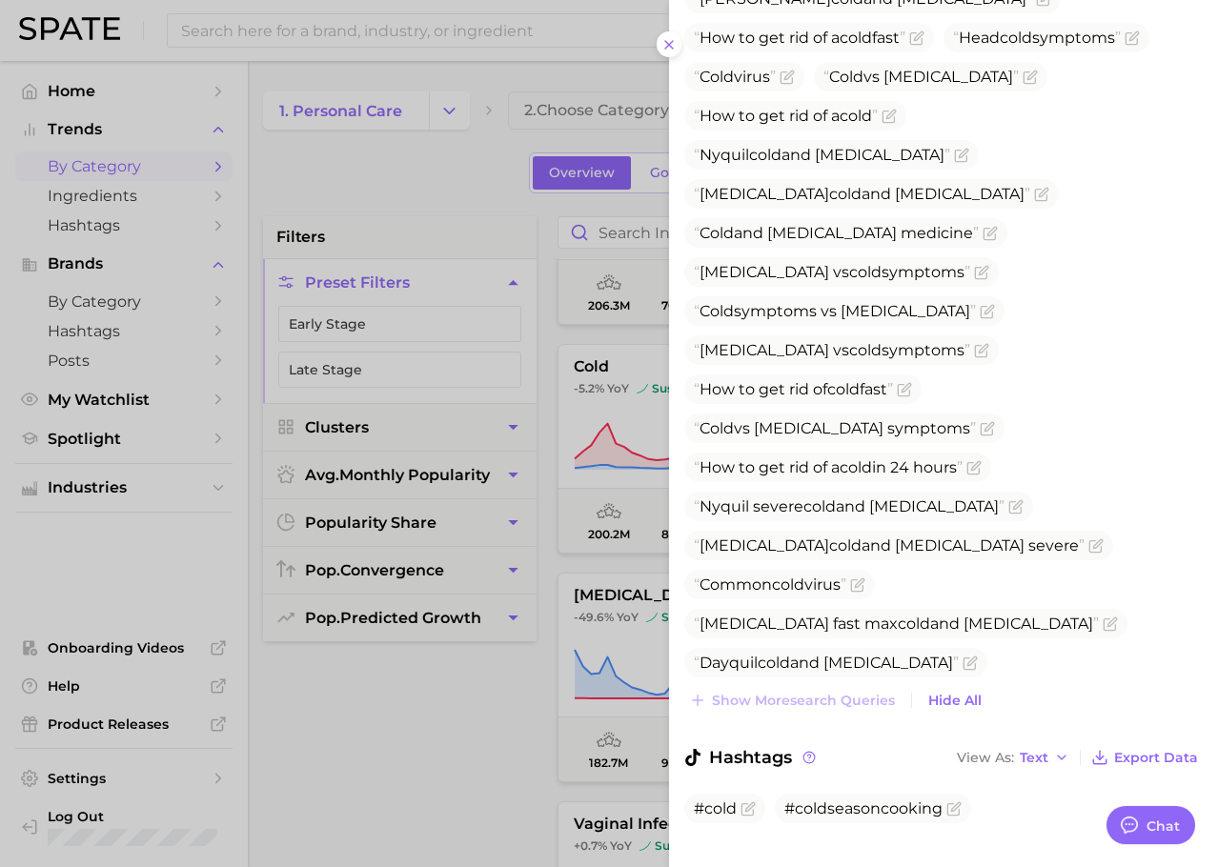
drag, startPoint x: 566, startPoint y: 755, endPoint x: 459, endPoint y: 754, distance: 106.7
click at [459, 754] on div at bounding box center [609, 433] width 1218 height 867
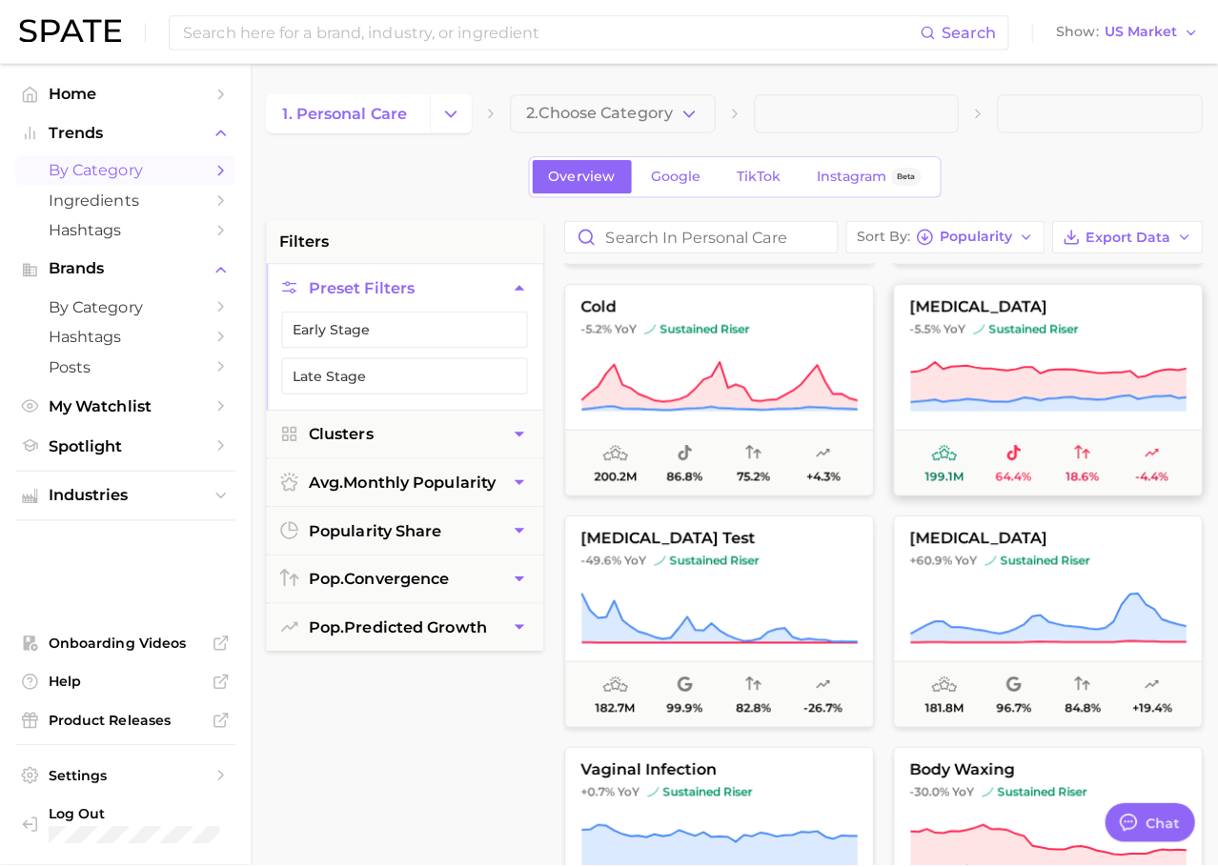
scroll to position [1585, 0]
click at [1058, 373] on icon at bounding box center [1035, 375] width 272 height 40
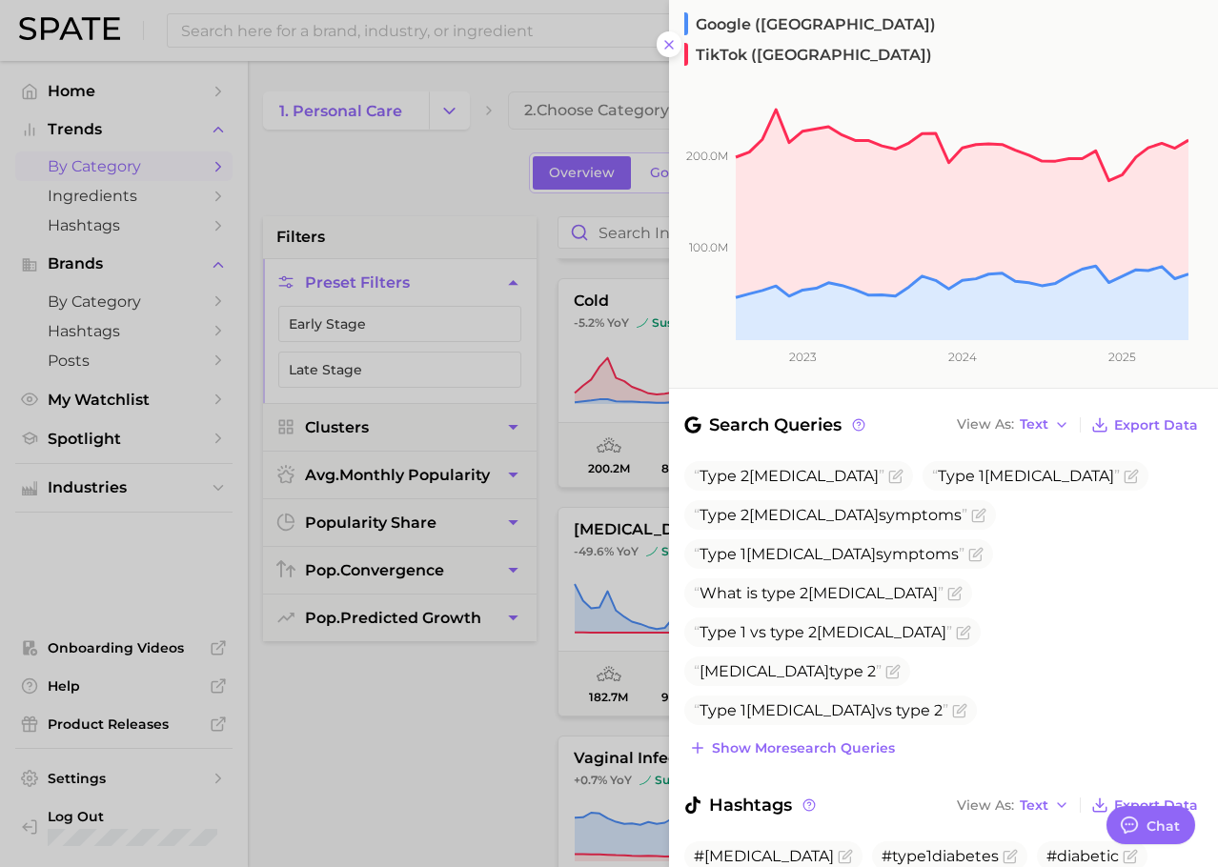
scroll to position [322, 0]
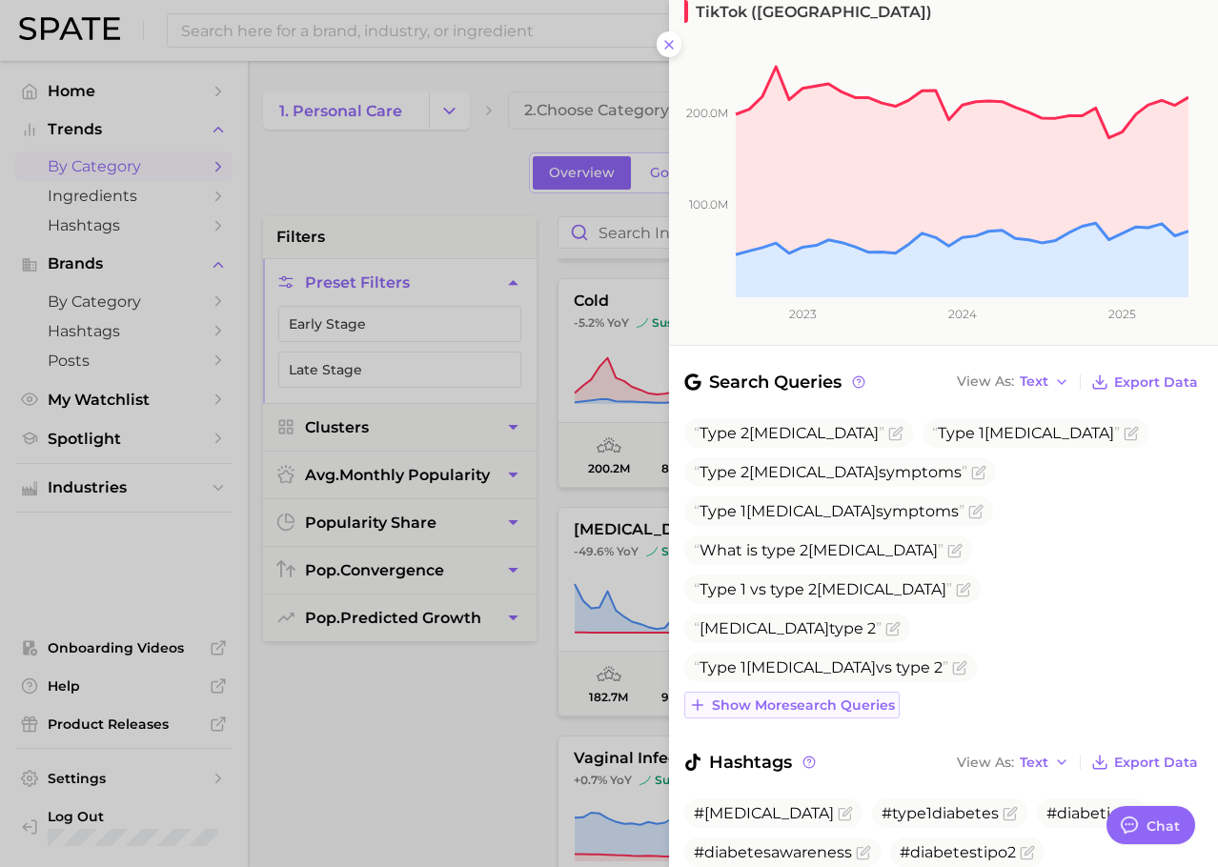
click at [892, 697] on span "Show more search queries" at bounding box center [803, 705] width 183 height 16
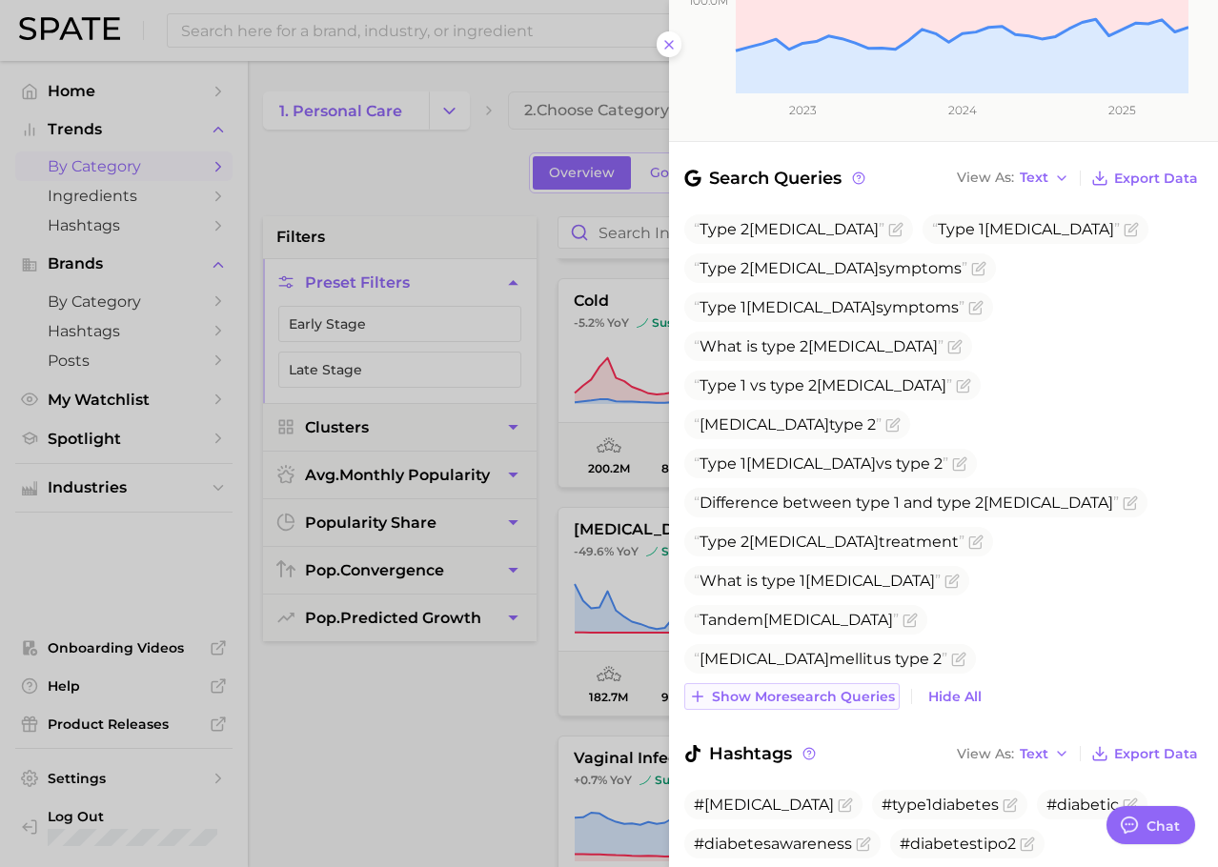
scroll to position [530, 0]
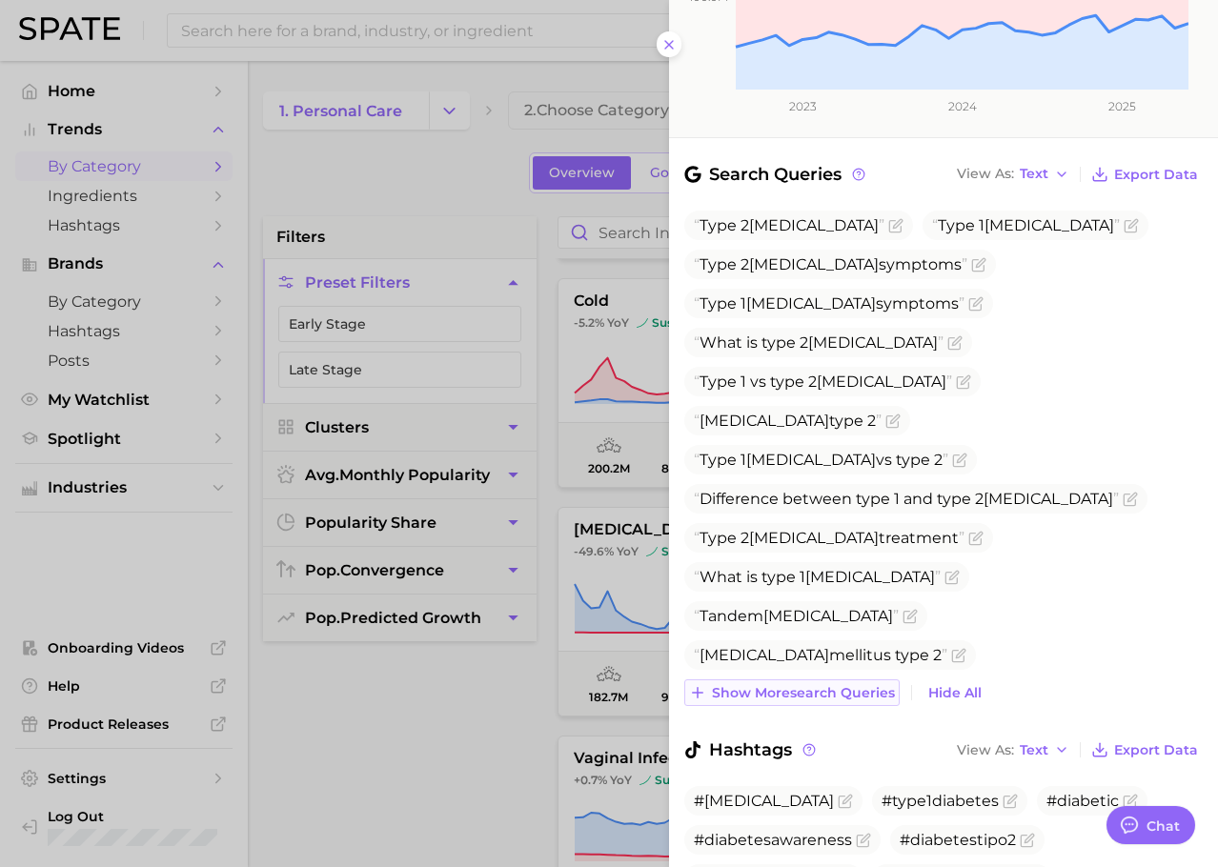
click at [856, 685] on span "Show more search queries" at bounding box center [803, 693] width 183 height 16
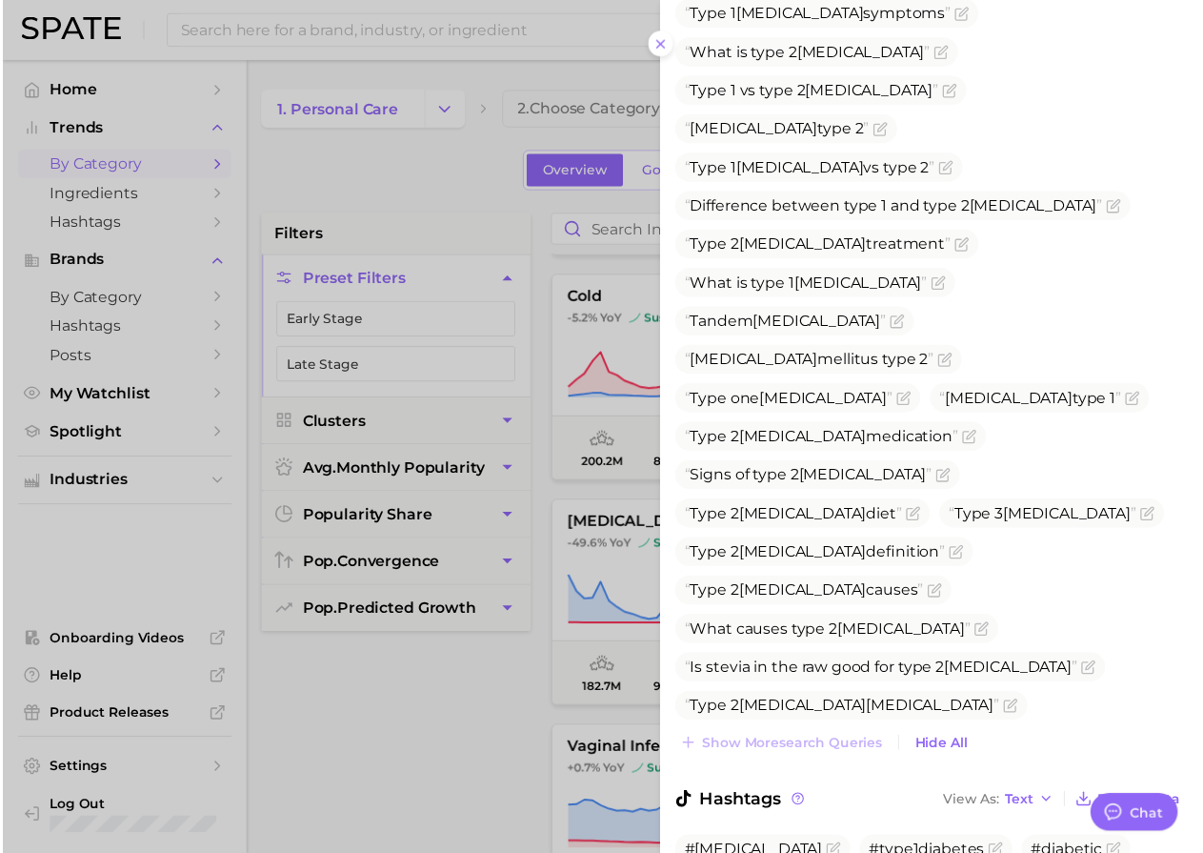
scroll to position [991, 0]
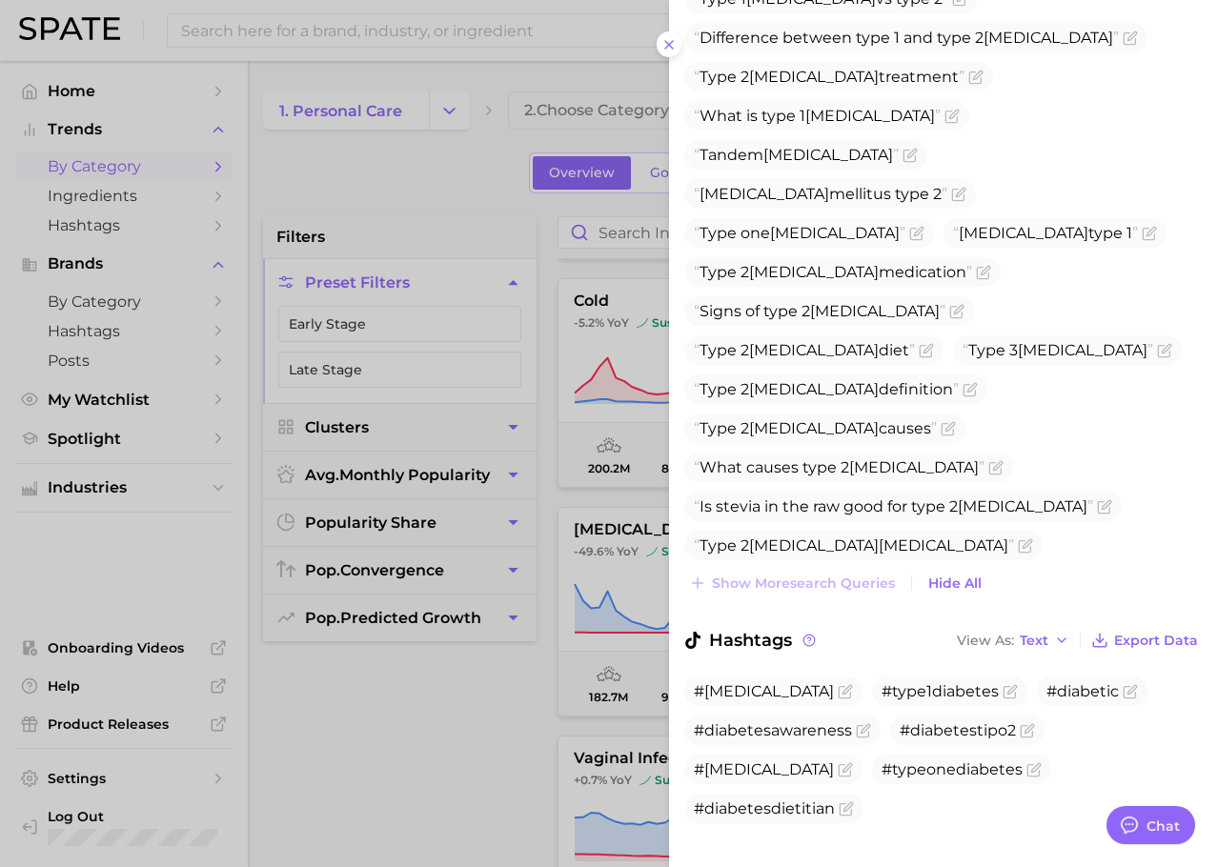
click at [463, 725] on div at bounding box center [609, 433] width 1218 height 867
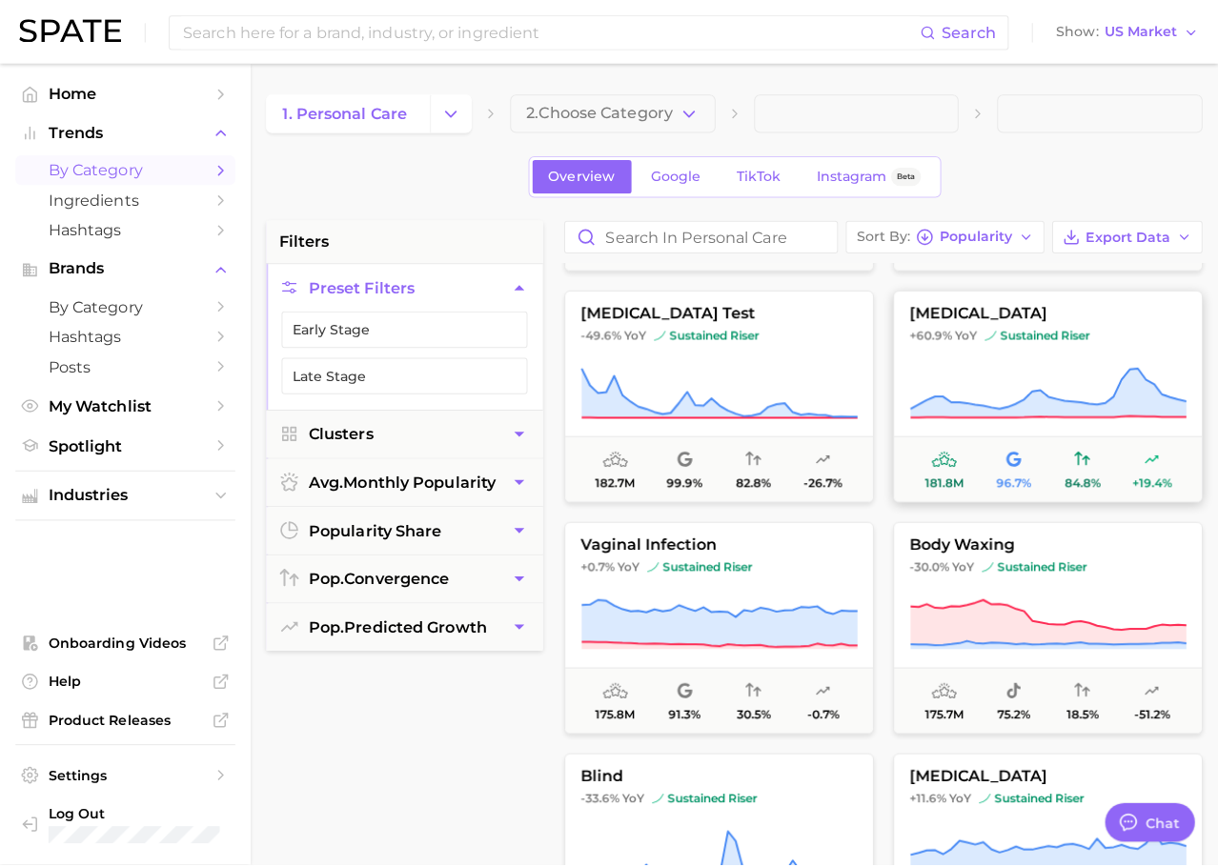
scroll to position [1809, 0]
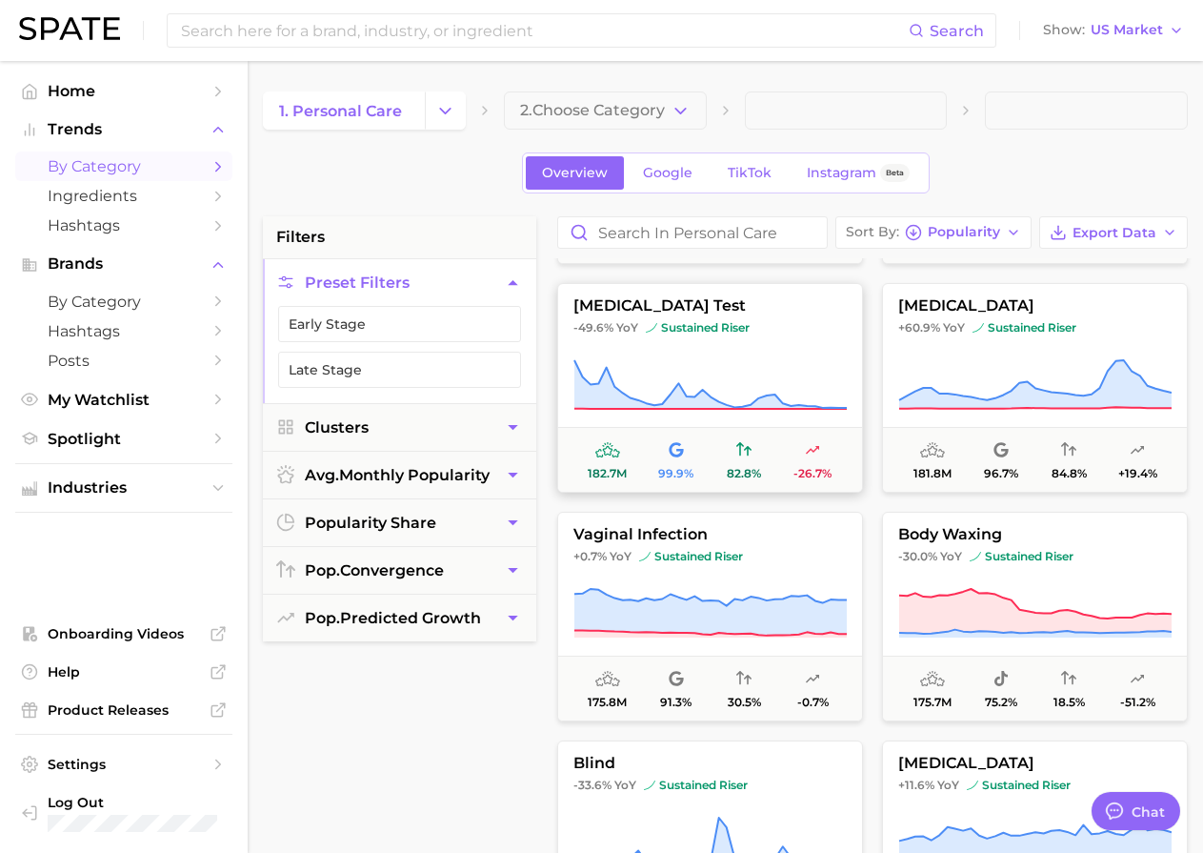
click at [759, 380] on icon at bounding box center [710, 384] width 273 height 53
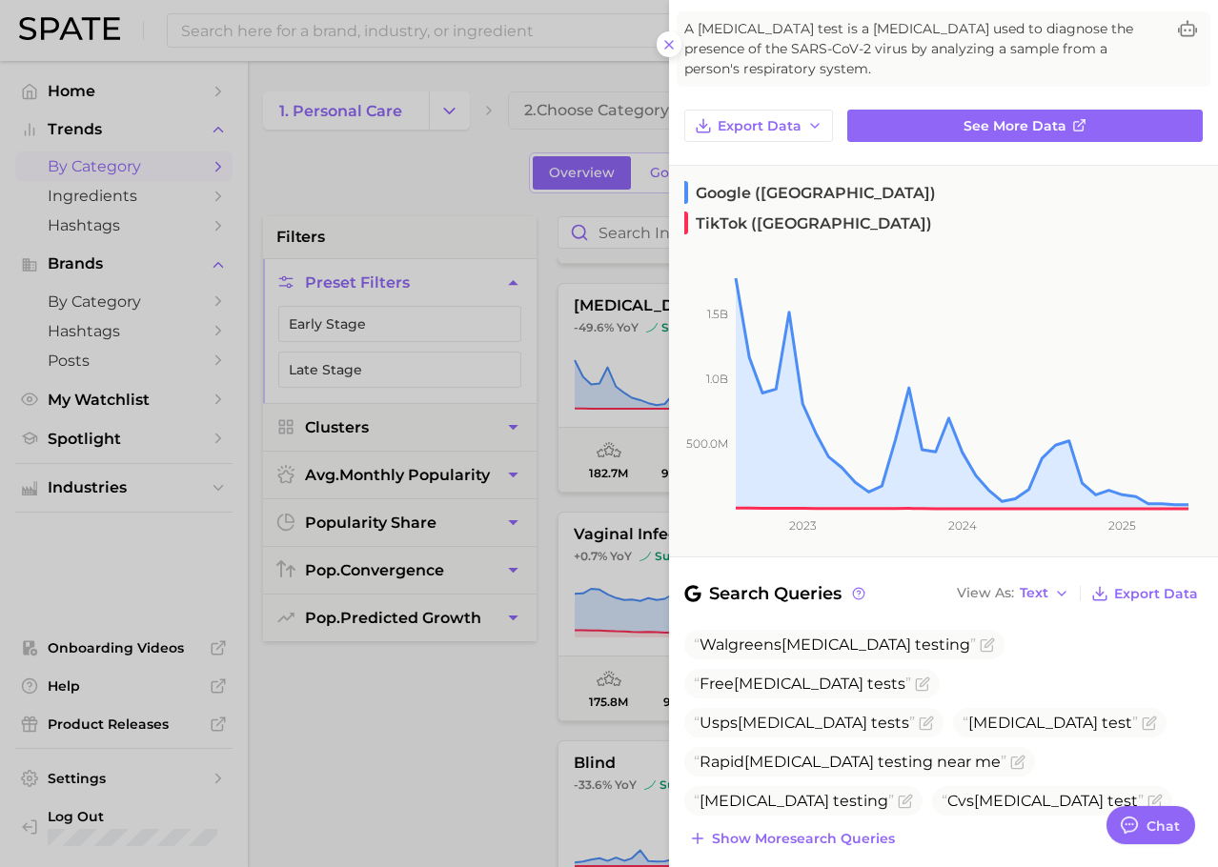
scroll to position [249, 0]
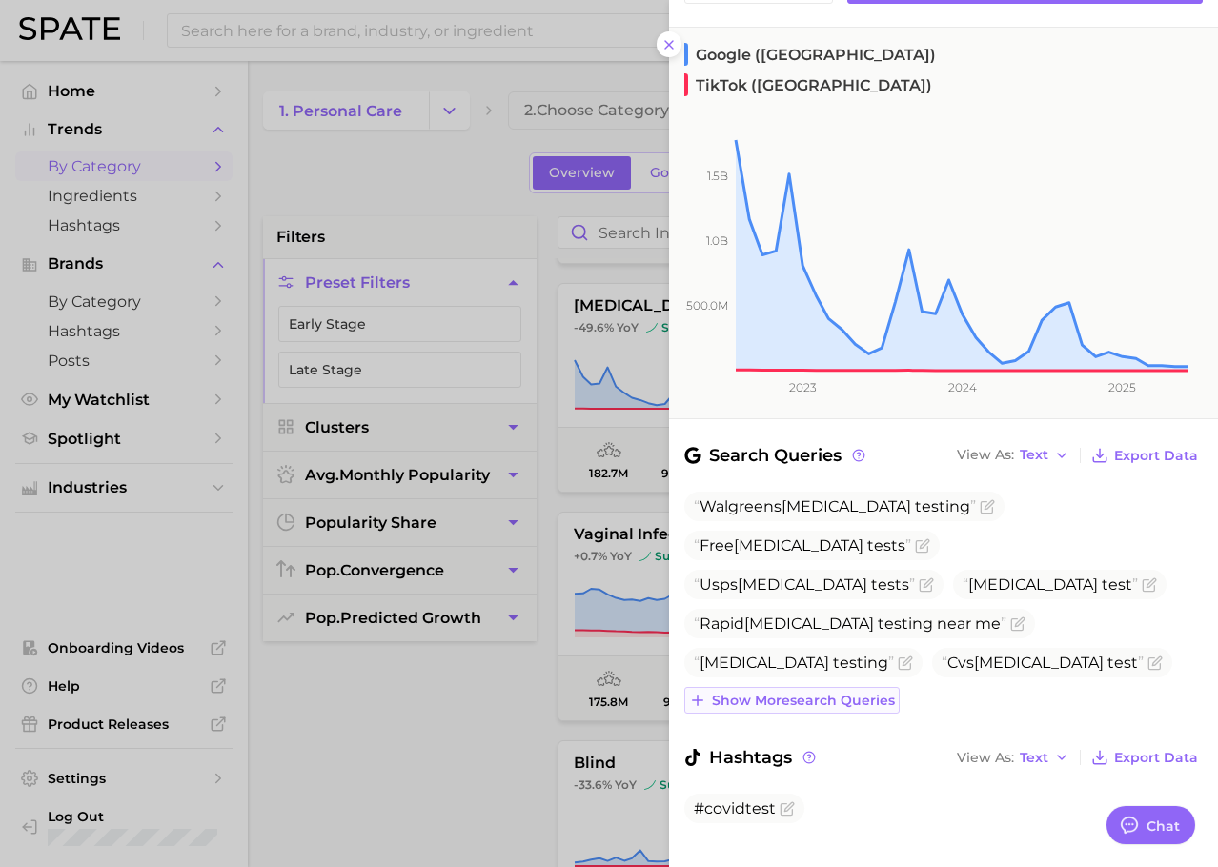
click at [783, 693] on span "Show more search queries" at bounding box center [803, 701] width 183 height 16
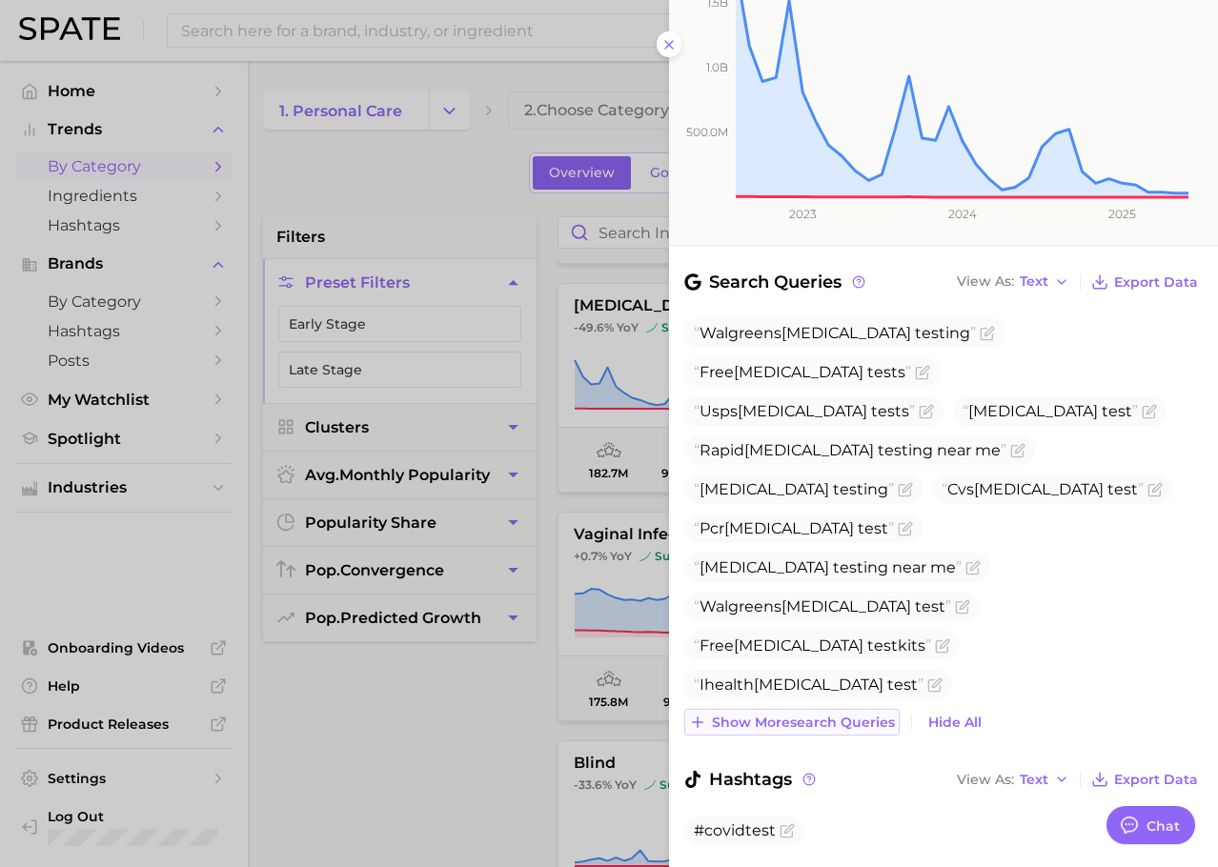
scroll to position [444, 0]
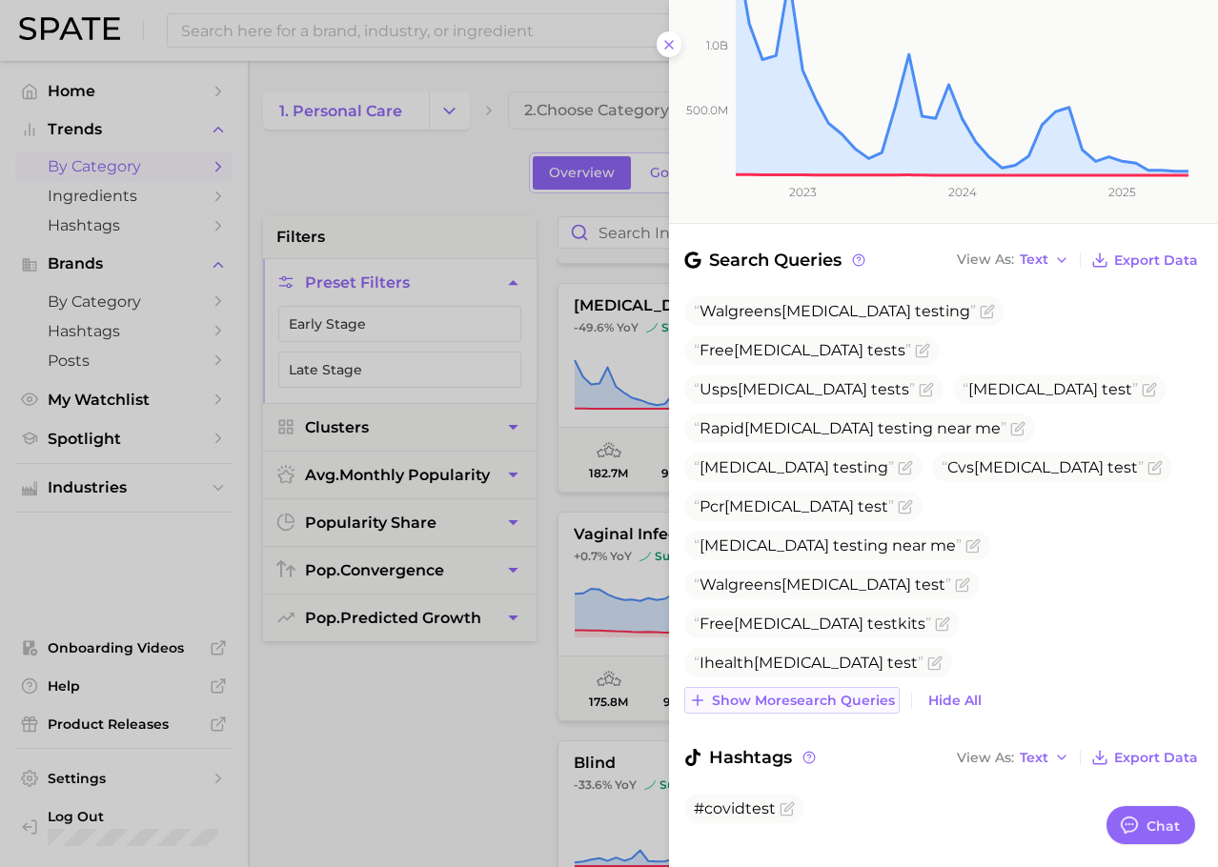
click at [783, 693] on span "Show more search queries" at bounding box center [803, 701] width 183 height 16
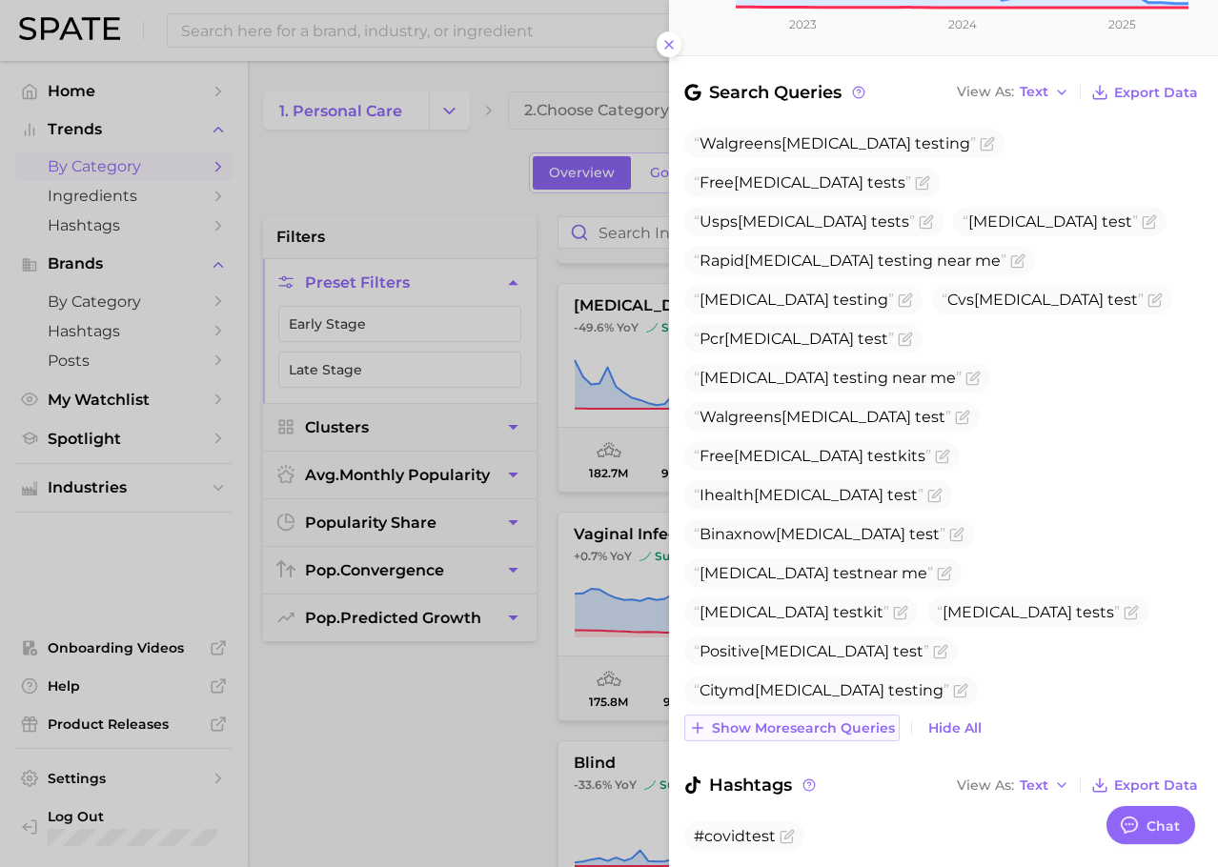
scroll to position [639, 0]
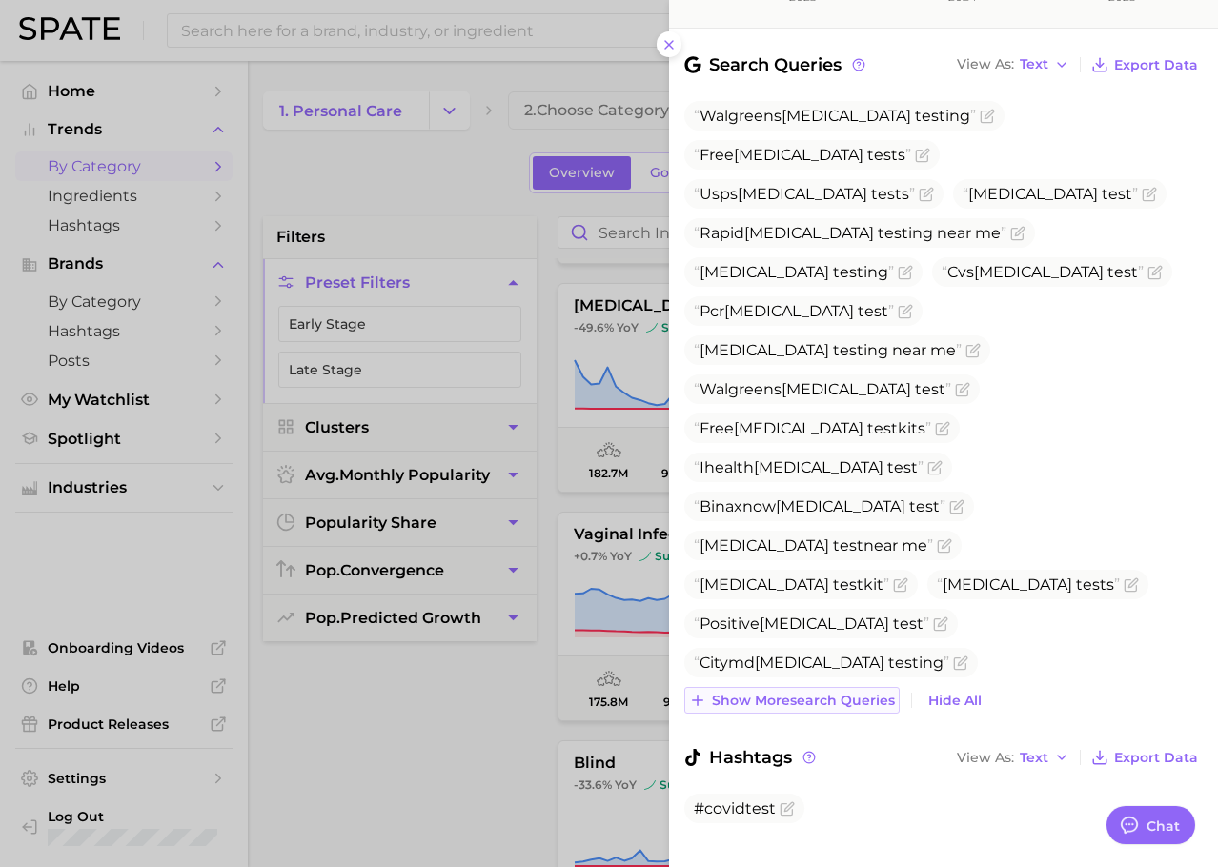
click at [783, 693] on span "Show more search queries" at bounding box center [803, 701] width 183 height 16
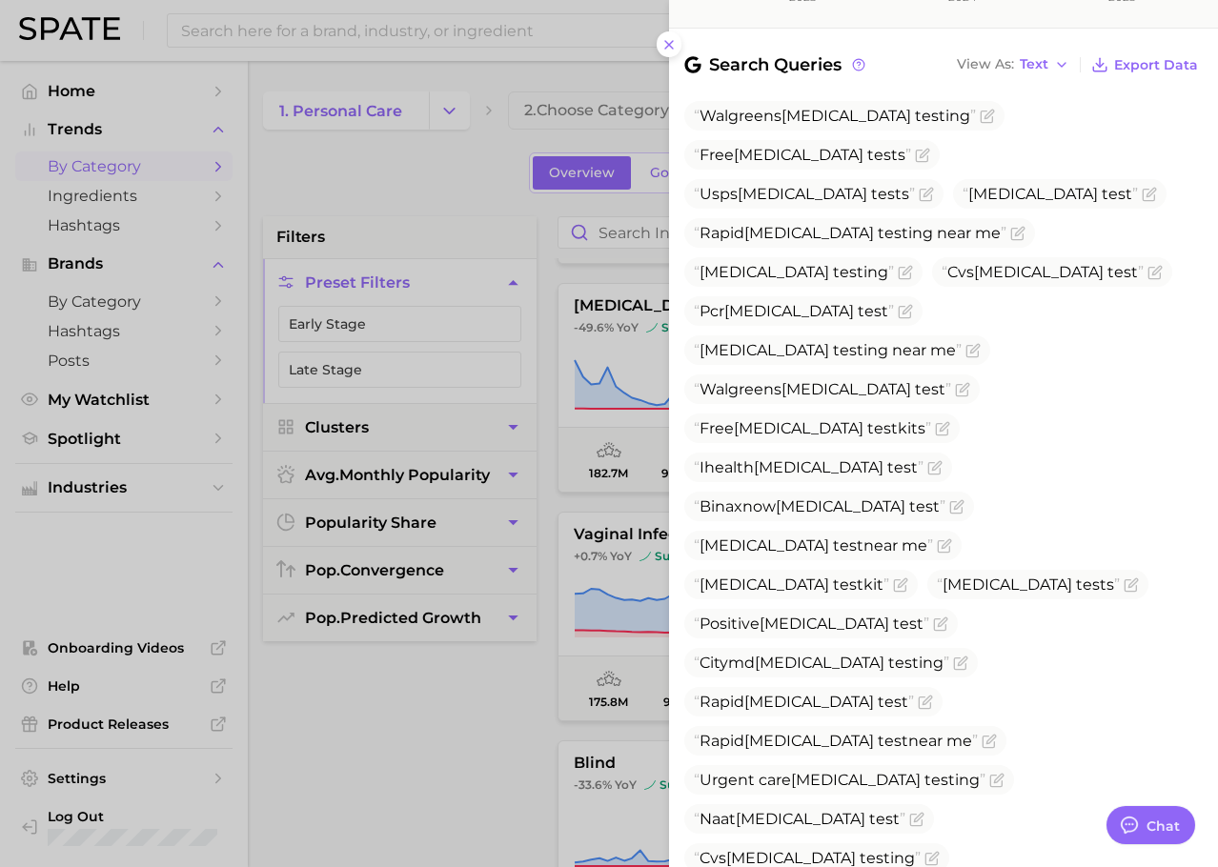
scroll to position [874, 0]
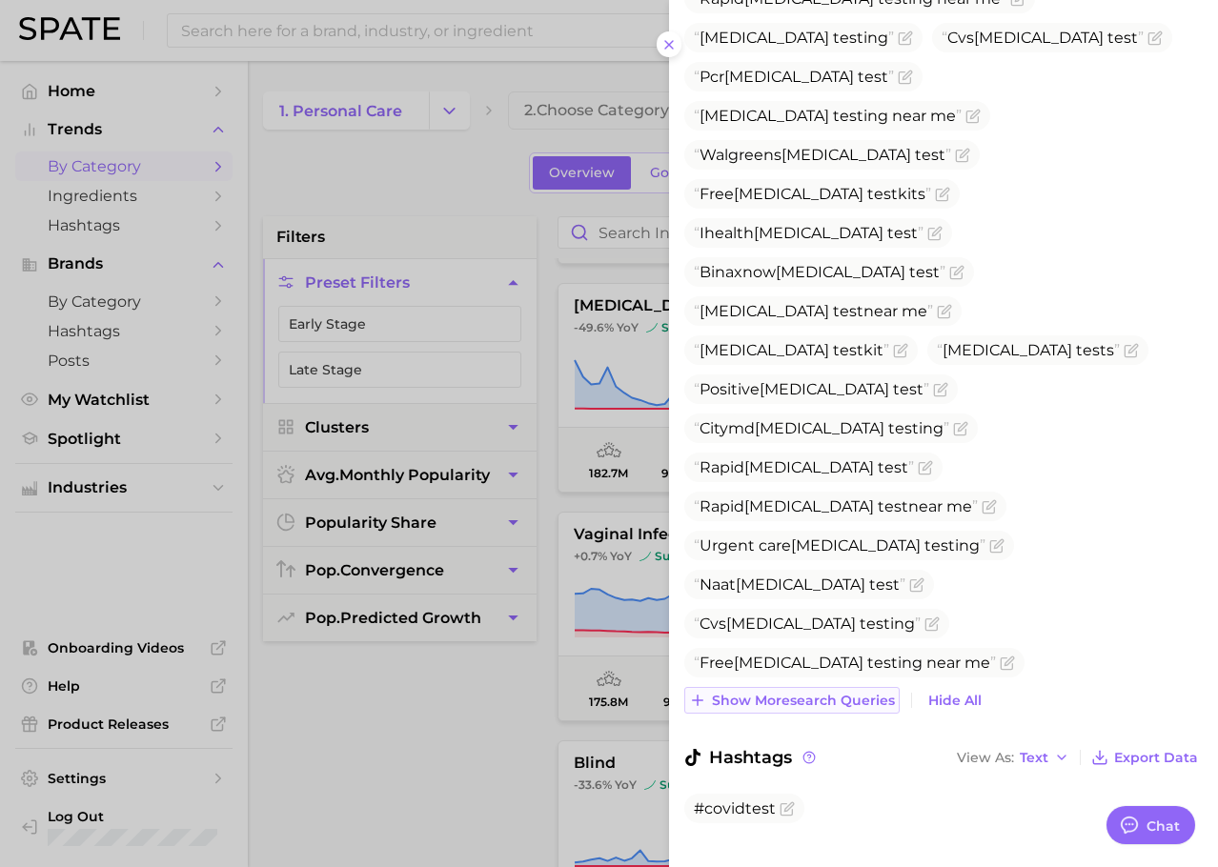
click at [761, 693] on span "Show more search queries" at bounding box center [803, 701] width 183 height 16
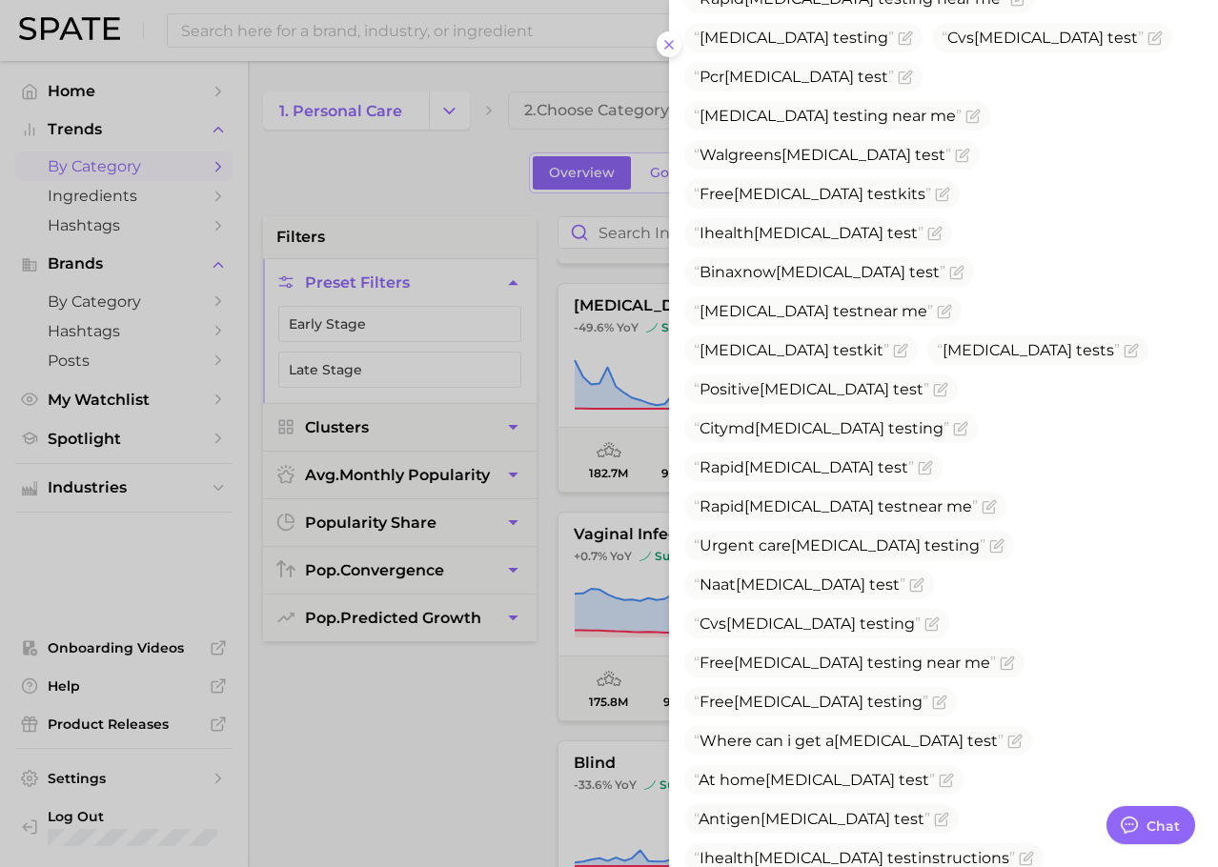
scroll to position [1108, 0]
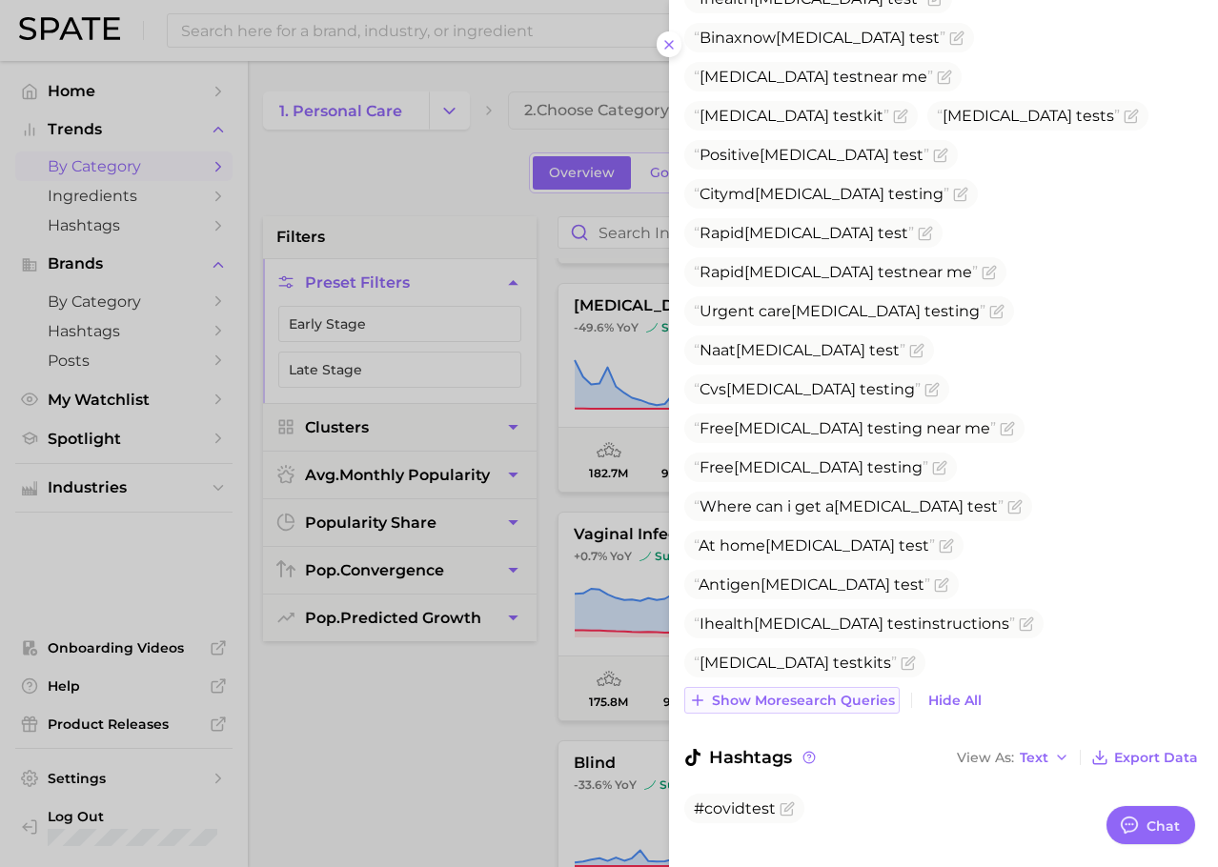
click at [753, 693] on span "Show more search queries" at bounding box center [803, 701] width 183 height 16
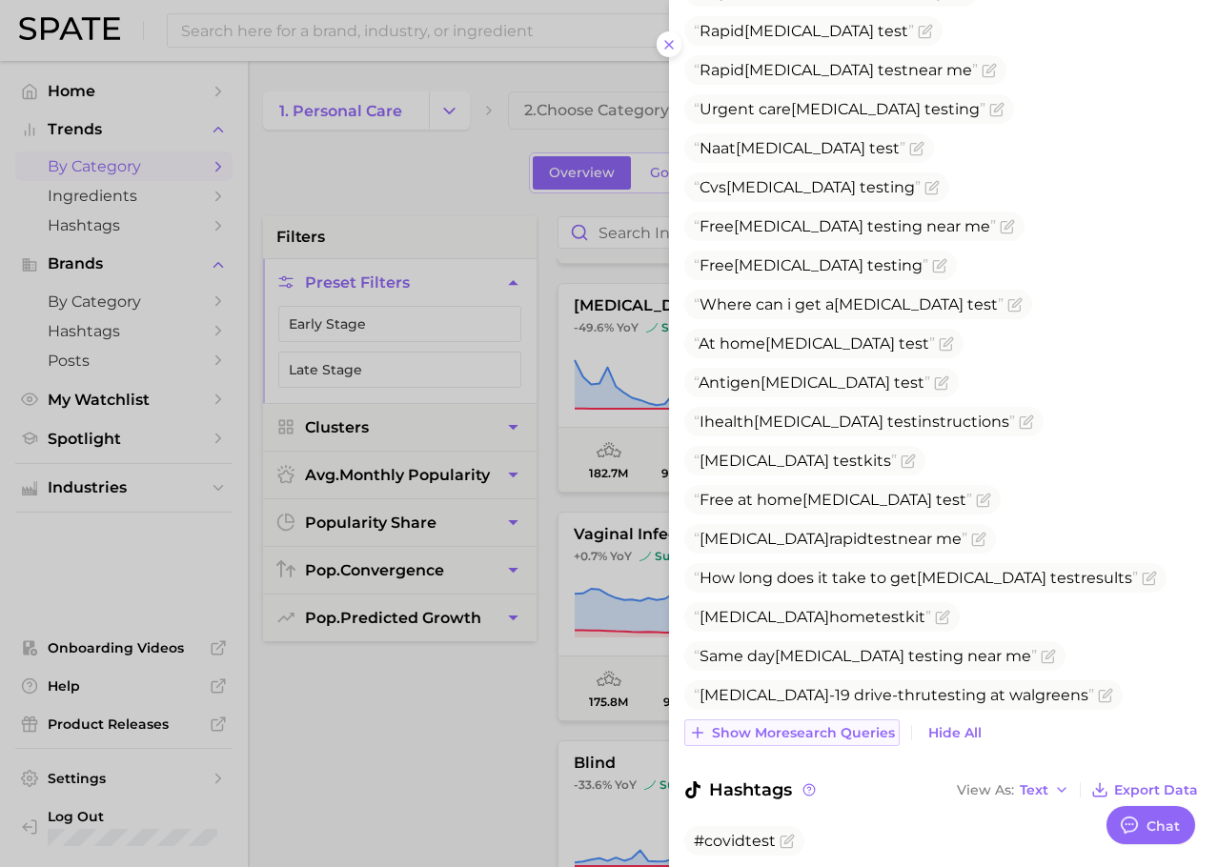
scroll to position [1342, 0]
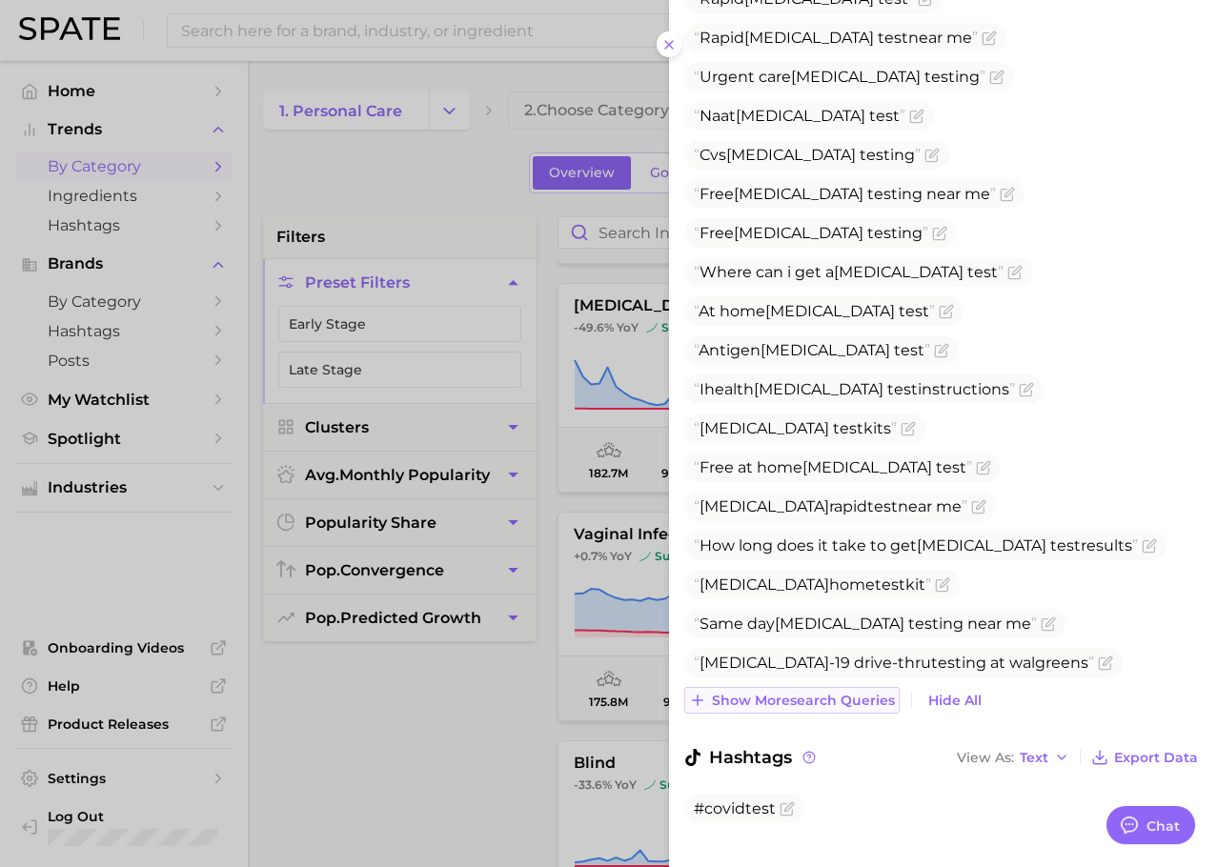
click at [767, 693] on span "Show more search queries" at bounding box center [803, 701] width 183 height 16
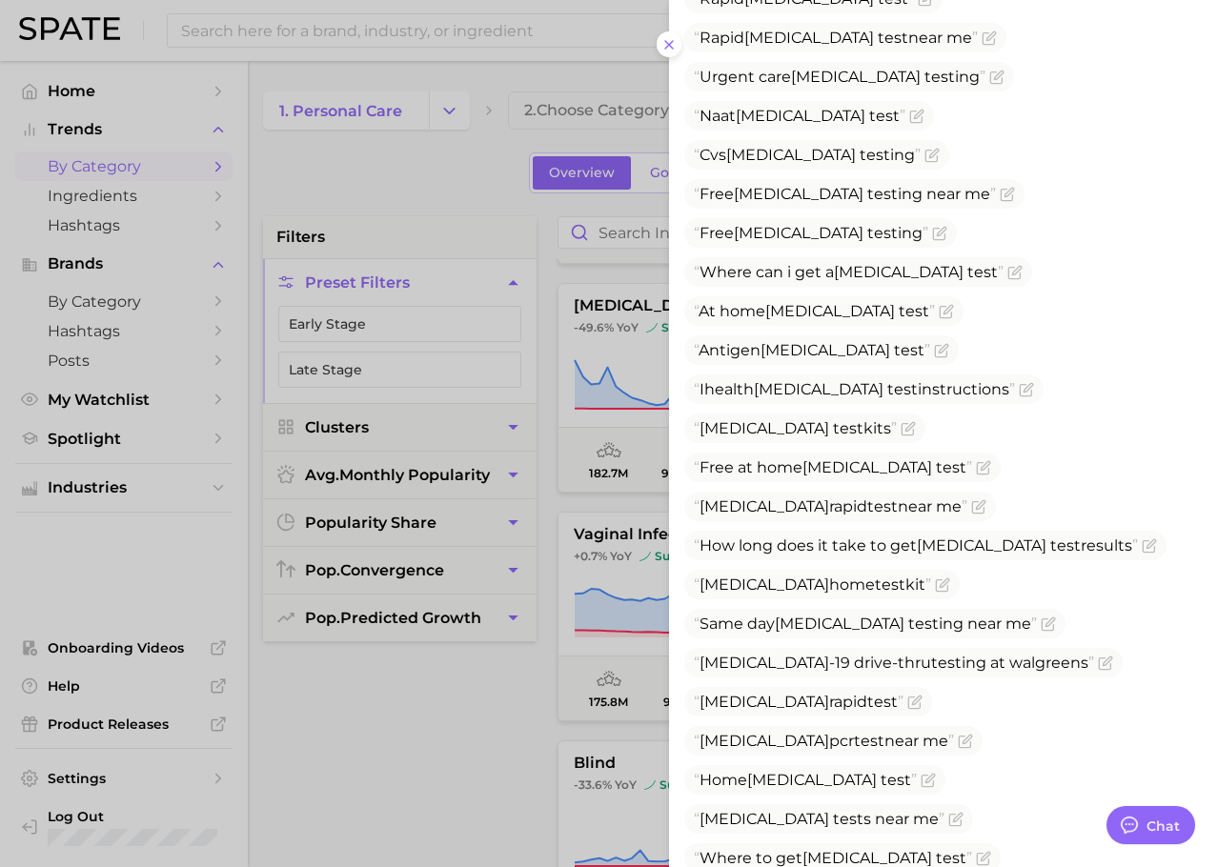
scroll to position [1577, 0]
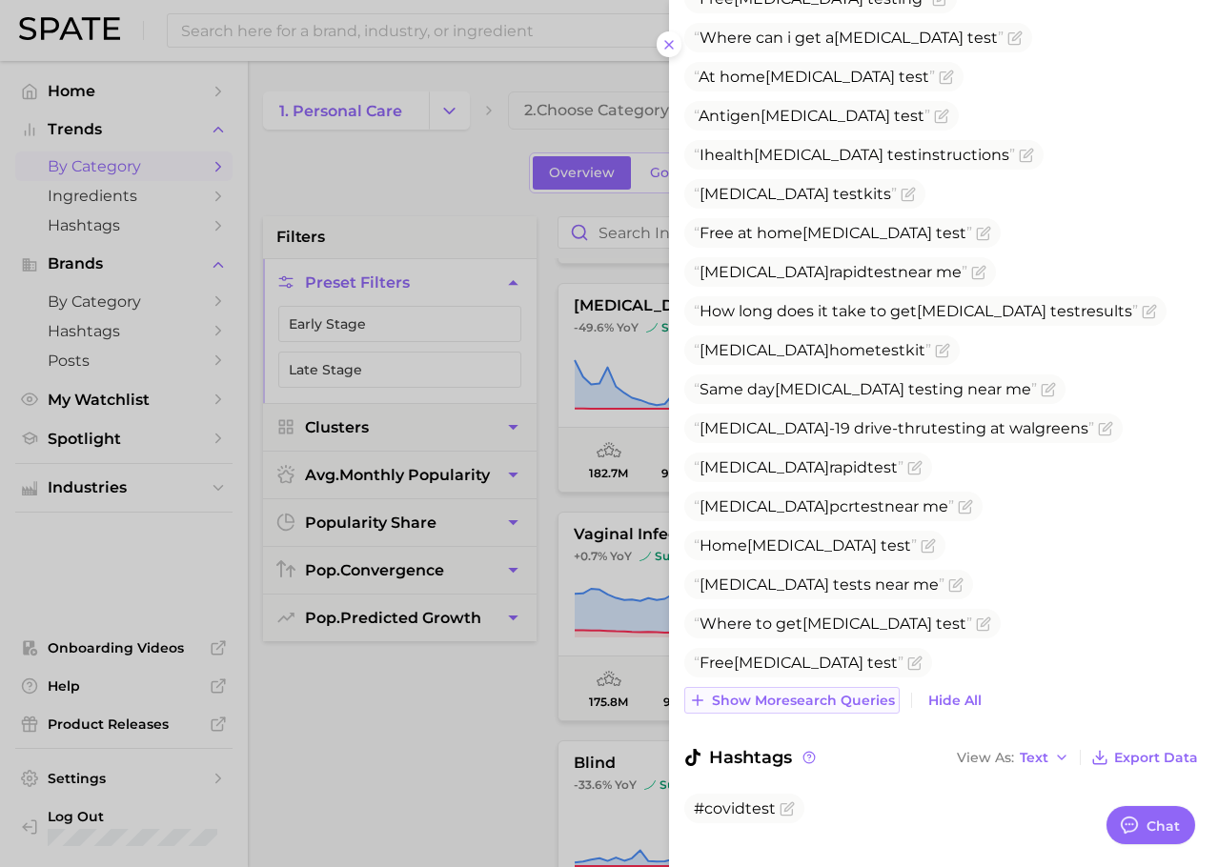
click at [780, 693] on span "Show more search queries" at bounding box center [803, 701] width 183 height 16
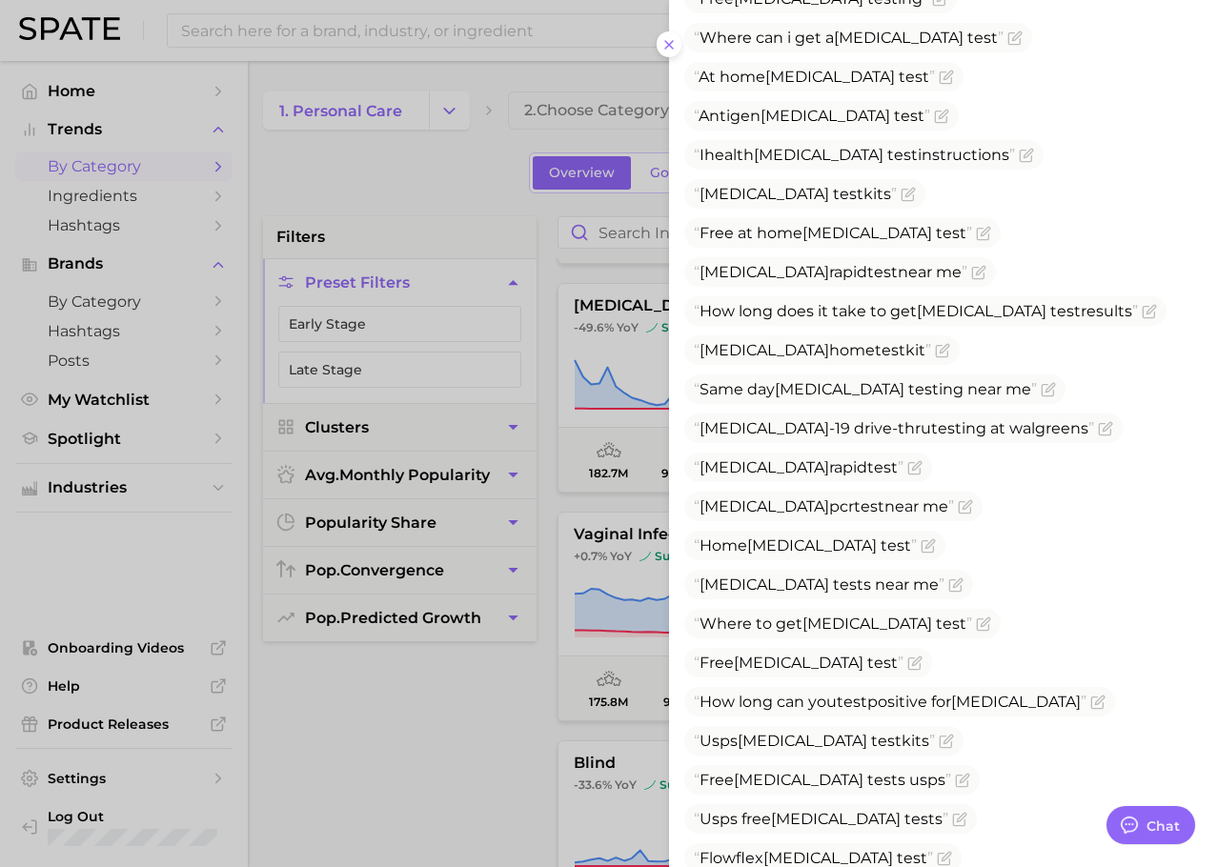
scroll to position [1850, 0]
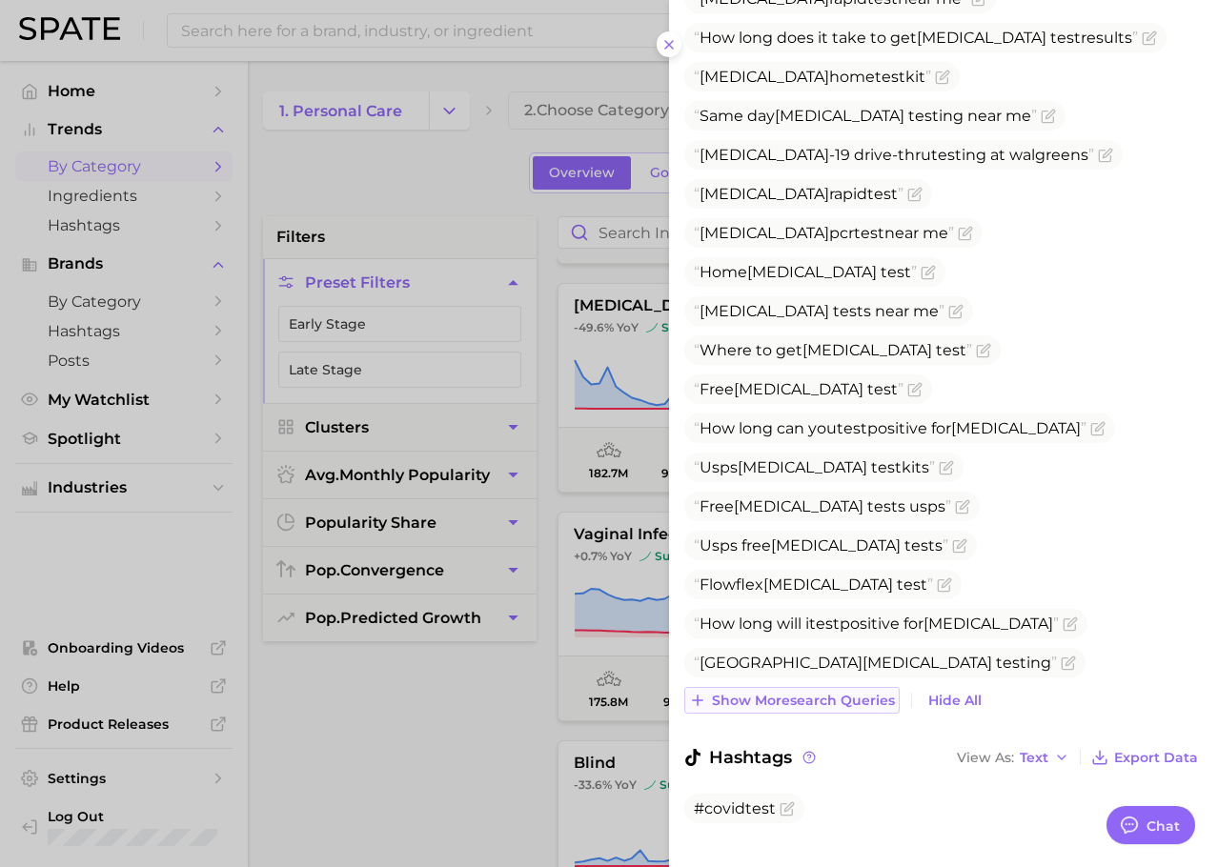
click at [761, 687] on button "Show more search queries" at bounding box center [791, 700] width 215 height 27
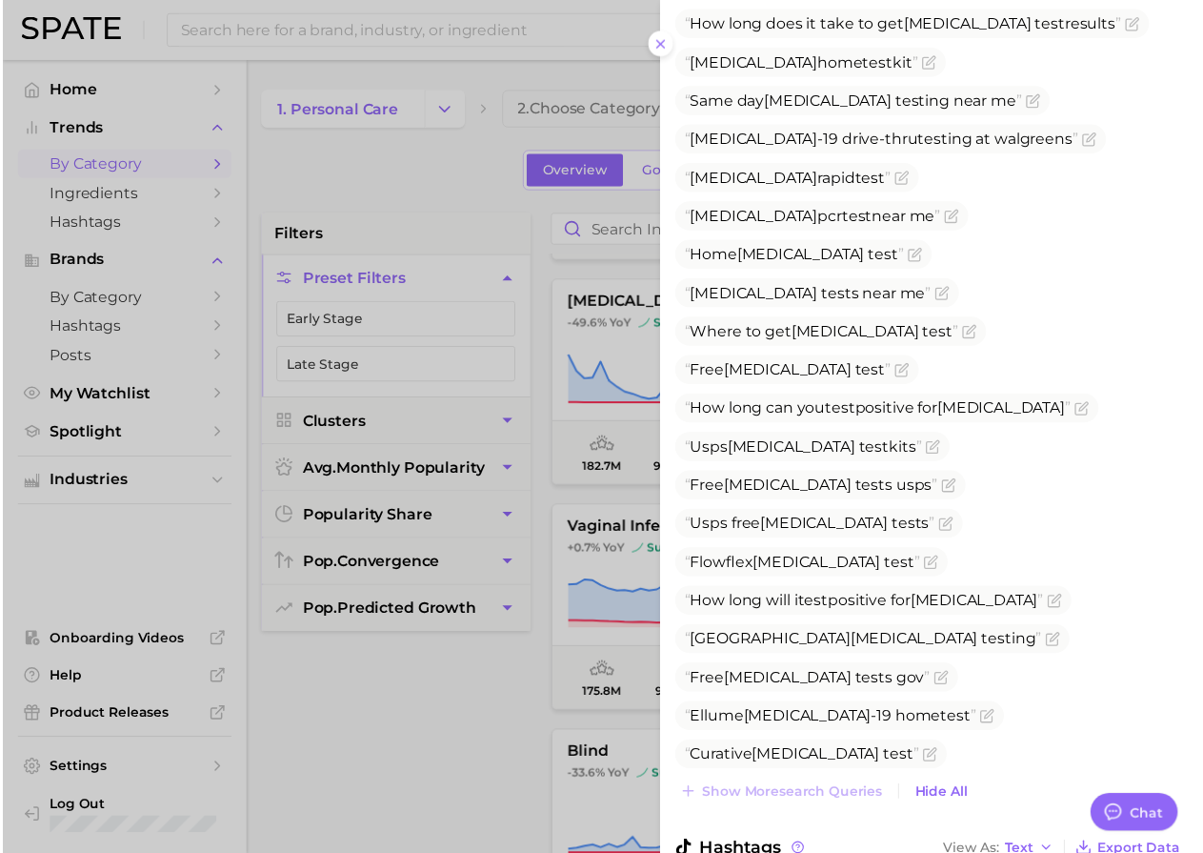
scroll to position [1967, 0]
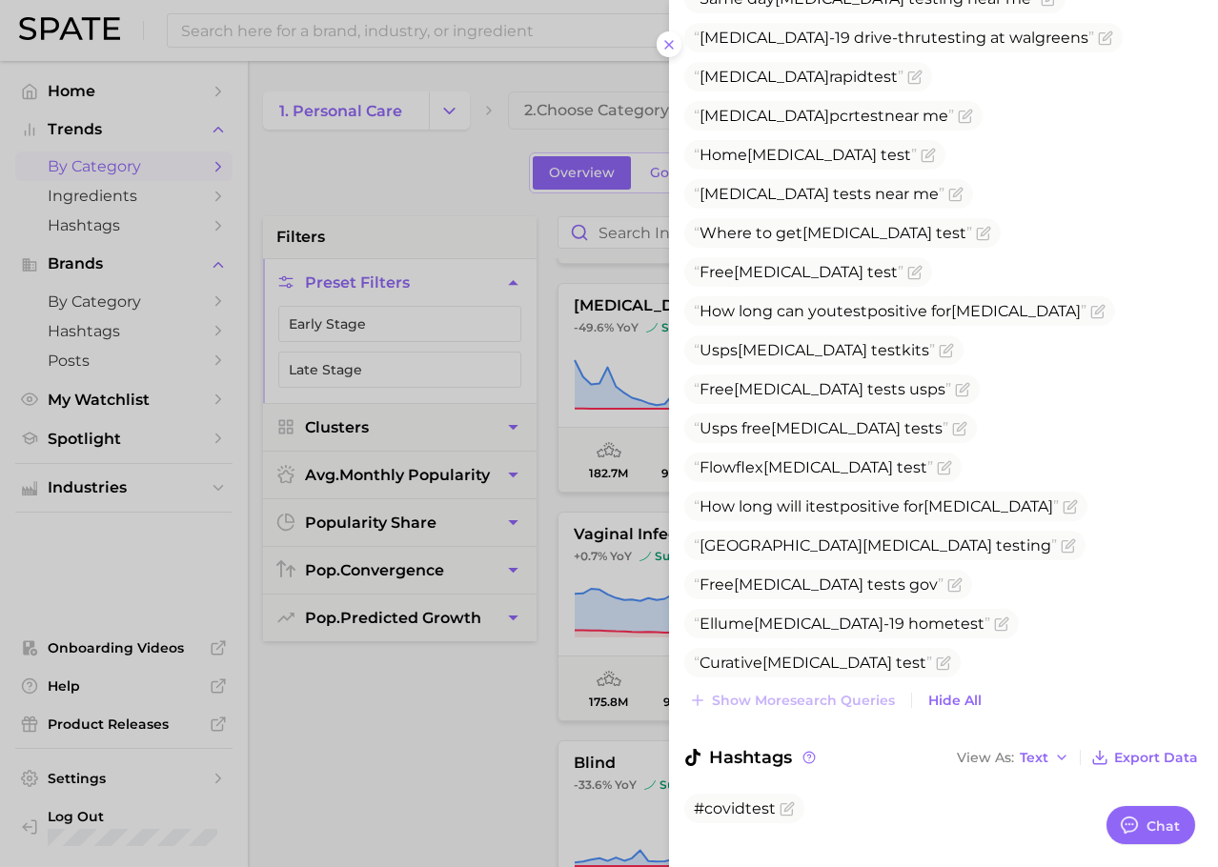
click at [493, 574] on div at bounding box center [609, 433] width 1218 height 867
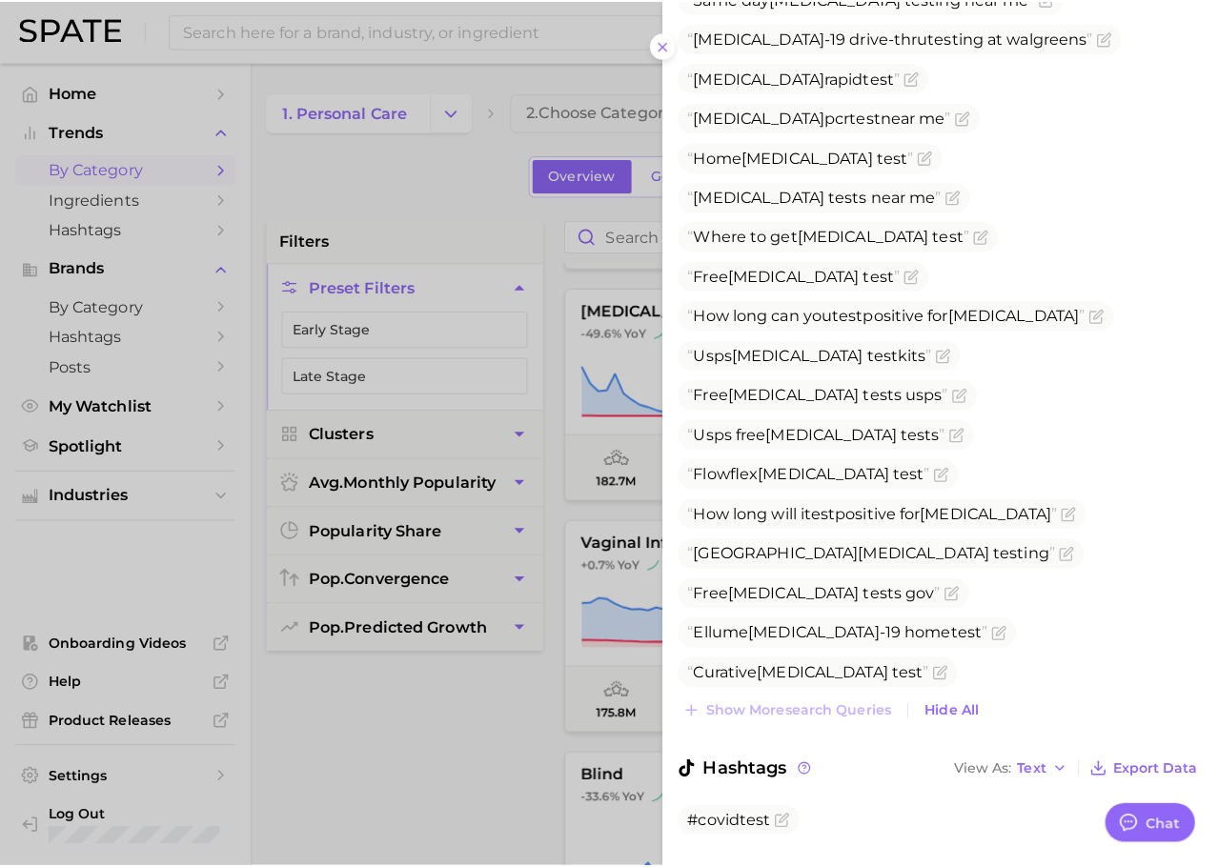
scroll to position [0, 0]
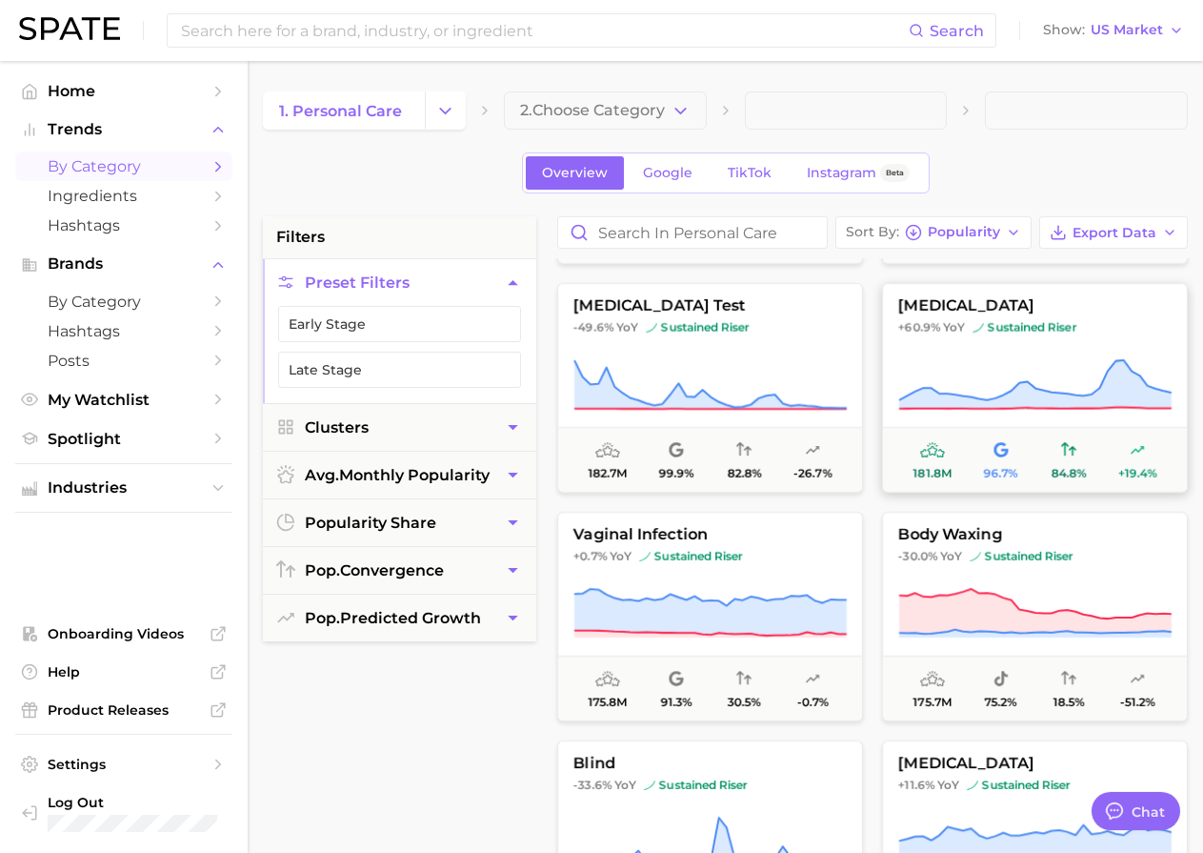
click at [1015, 383] on icon at bounding box center [1034, 384] width 273 height 53
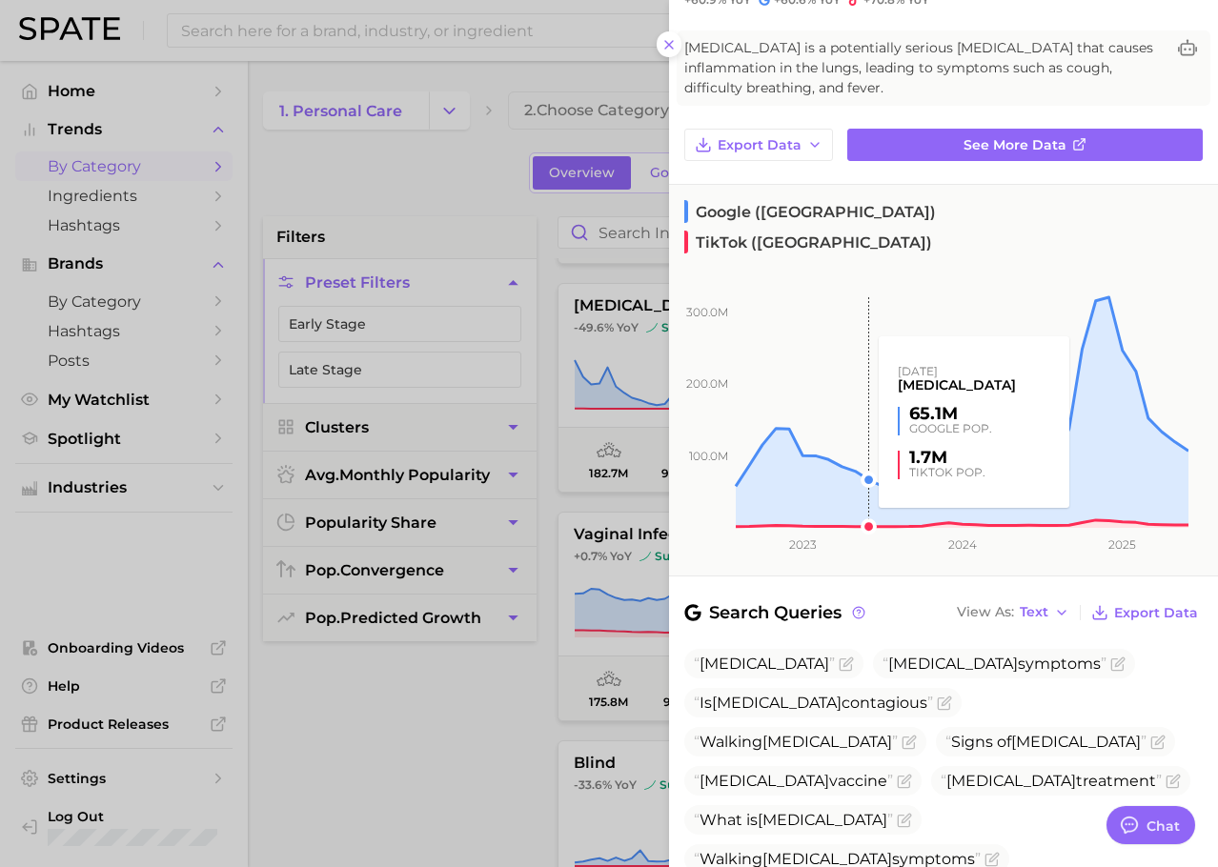
scroll to position [327, 0]
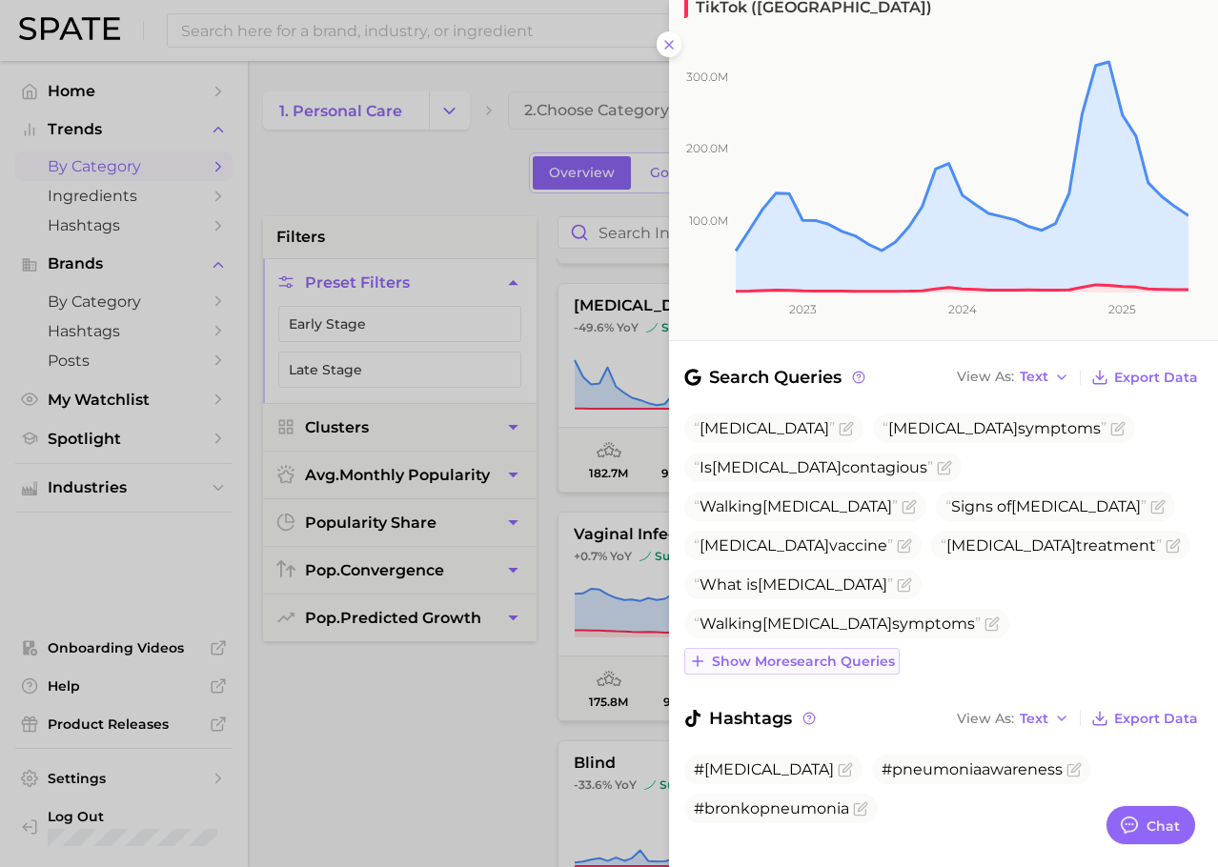
click at [829, 648] on button "Show more search queries" at bounding box center [791, 661] width 215 height 27
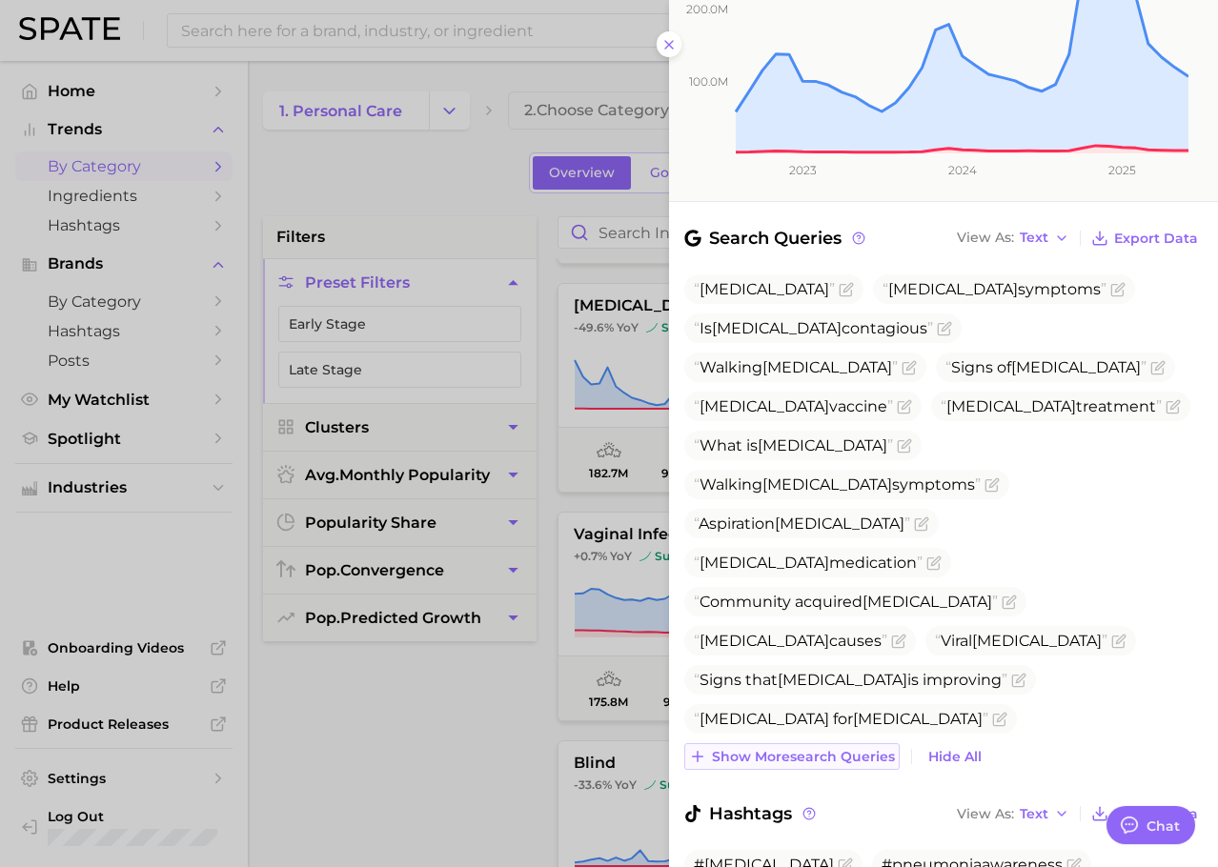
scroll to position [561, 0]
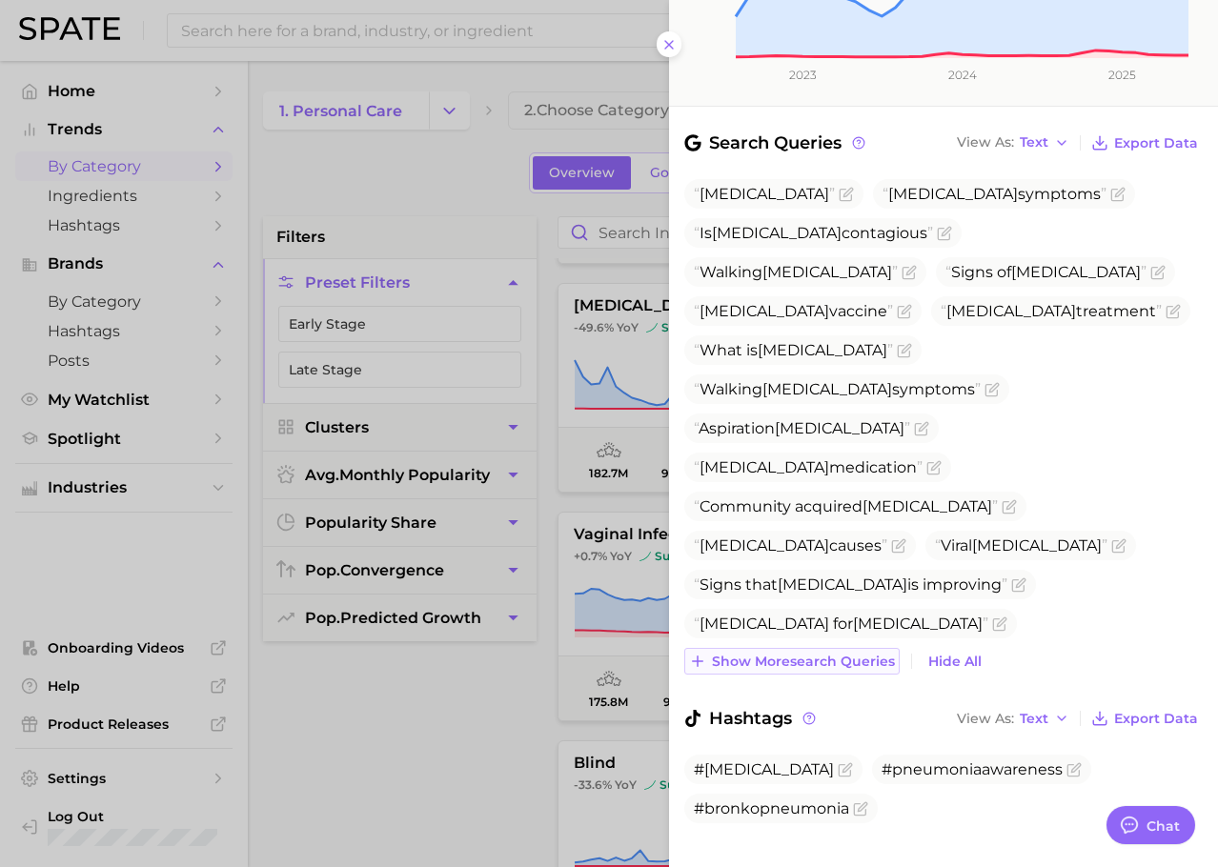
click at [823, 654] on span "Show more search queries" at bounding box center [803, 662] width 183 height 16
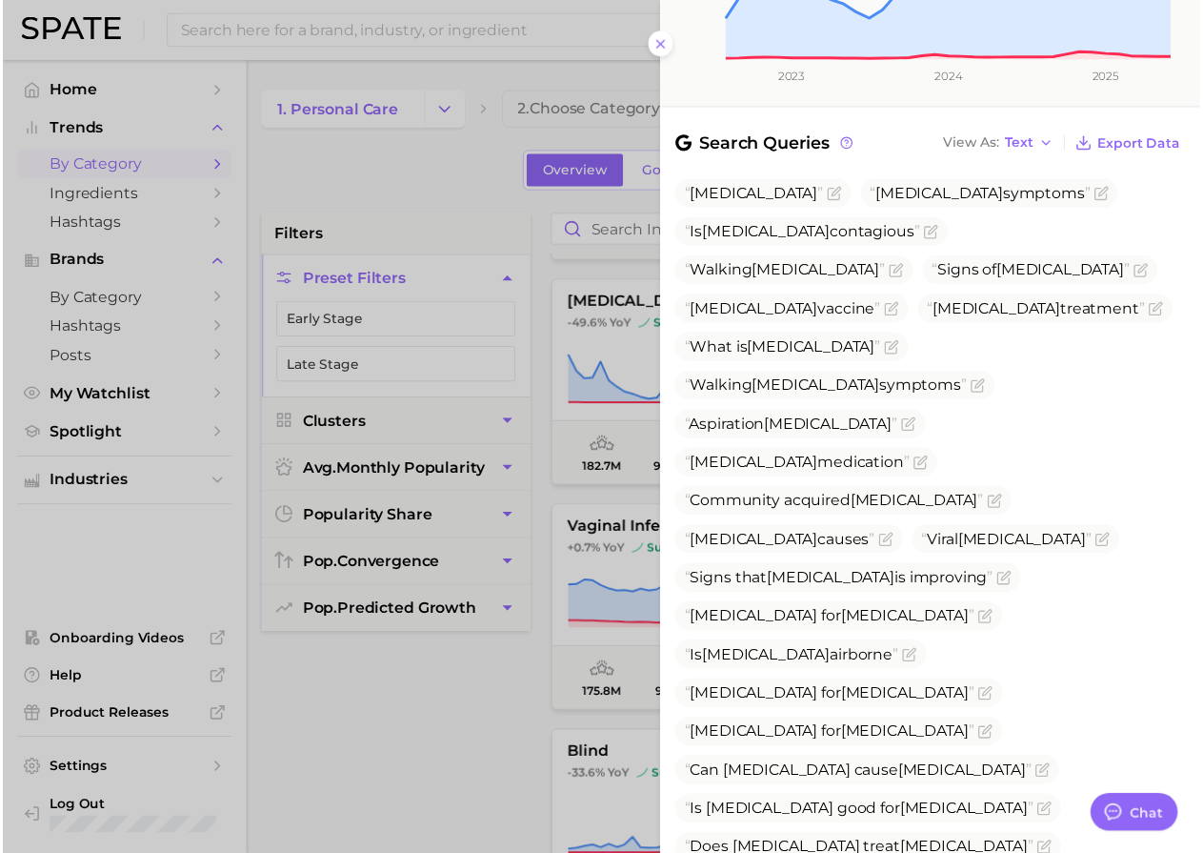
scroll to position [534, 0]
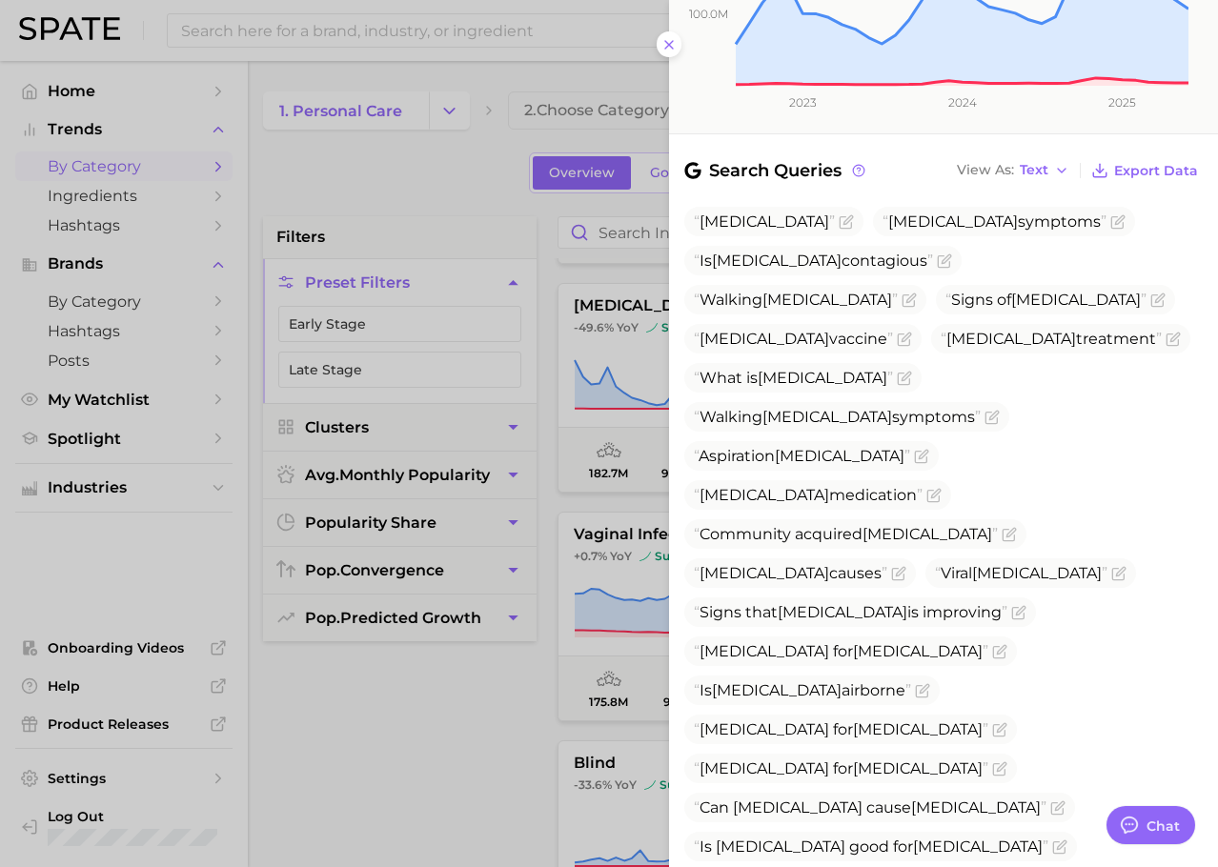
click at [432, 657] on div at bounding box center [609, 433] width 1218 height 867
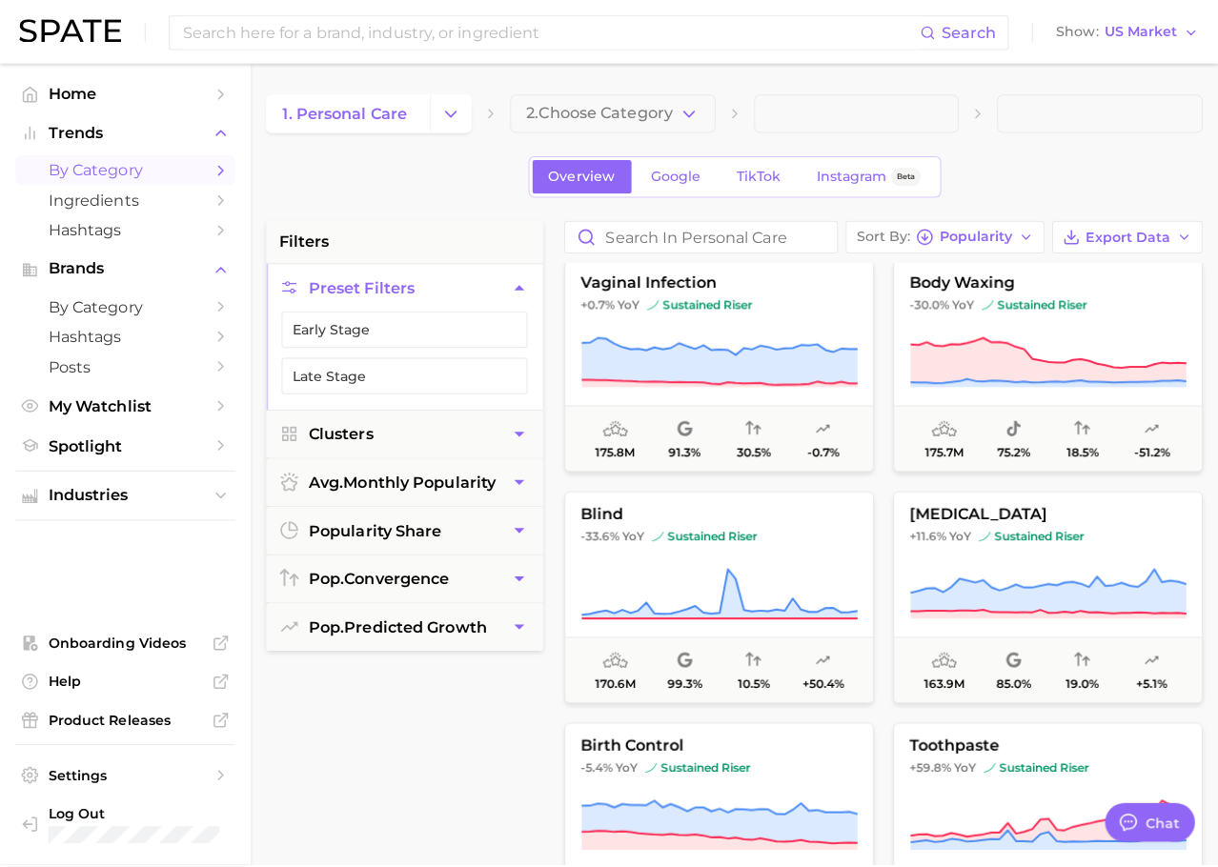
scroll to position [2066, 0]
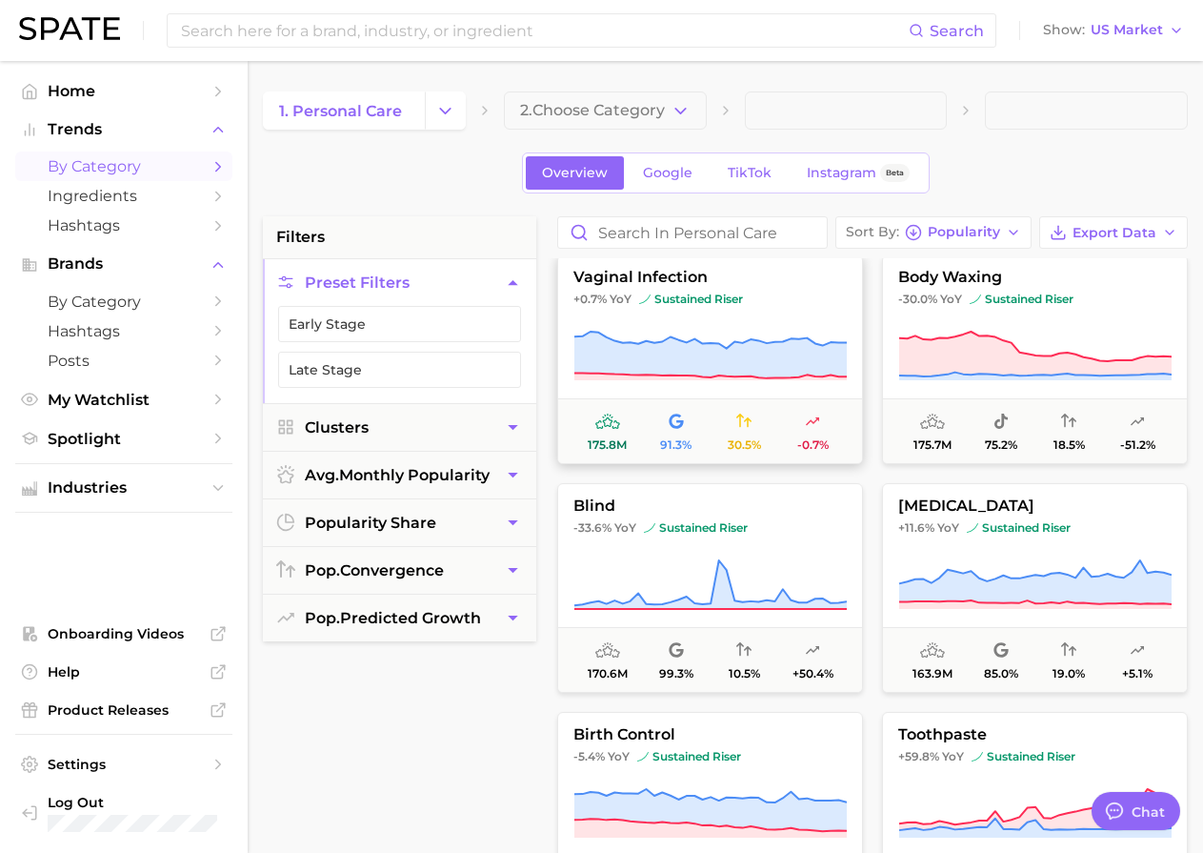
click at [751, 367] on icon at bounding box center [710, 355] width 272 height 47
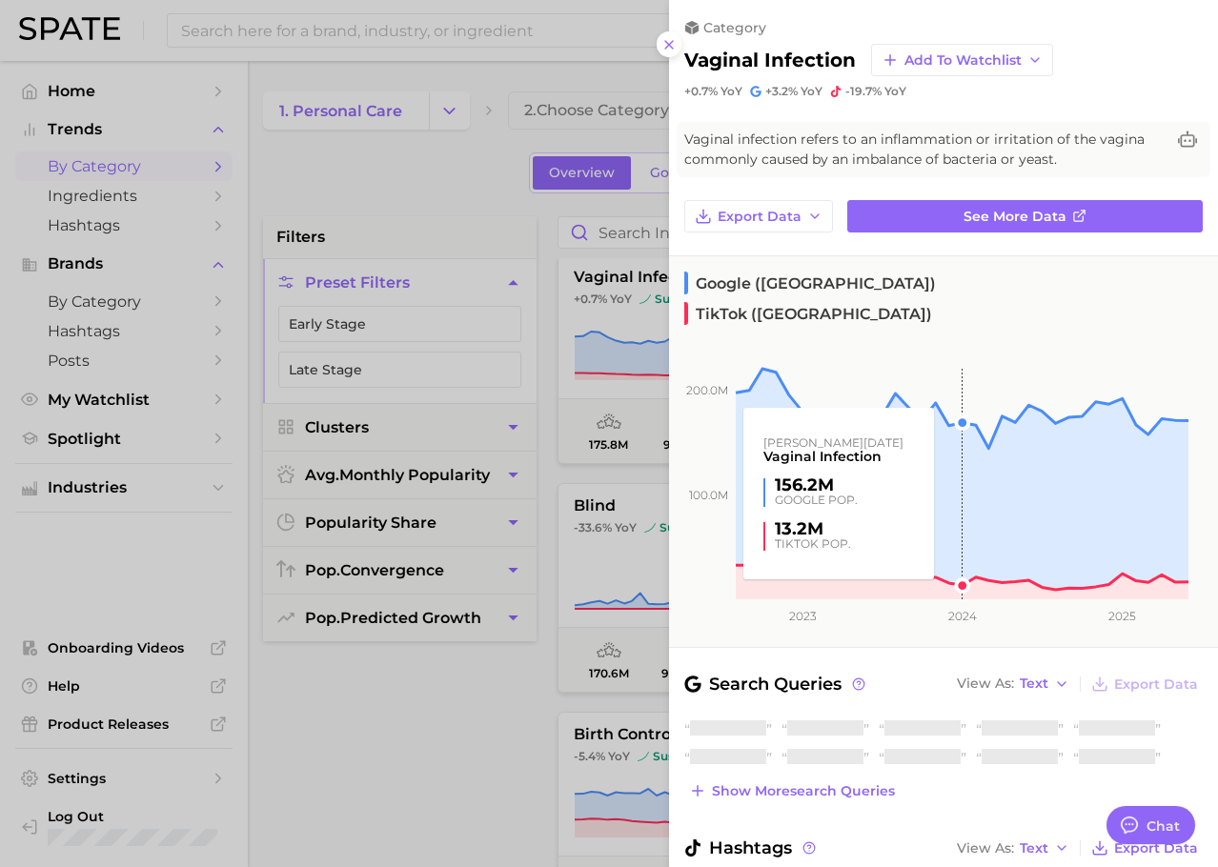
scroll to position [169, 0]
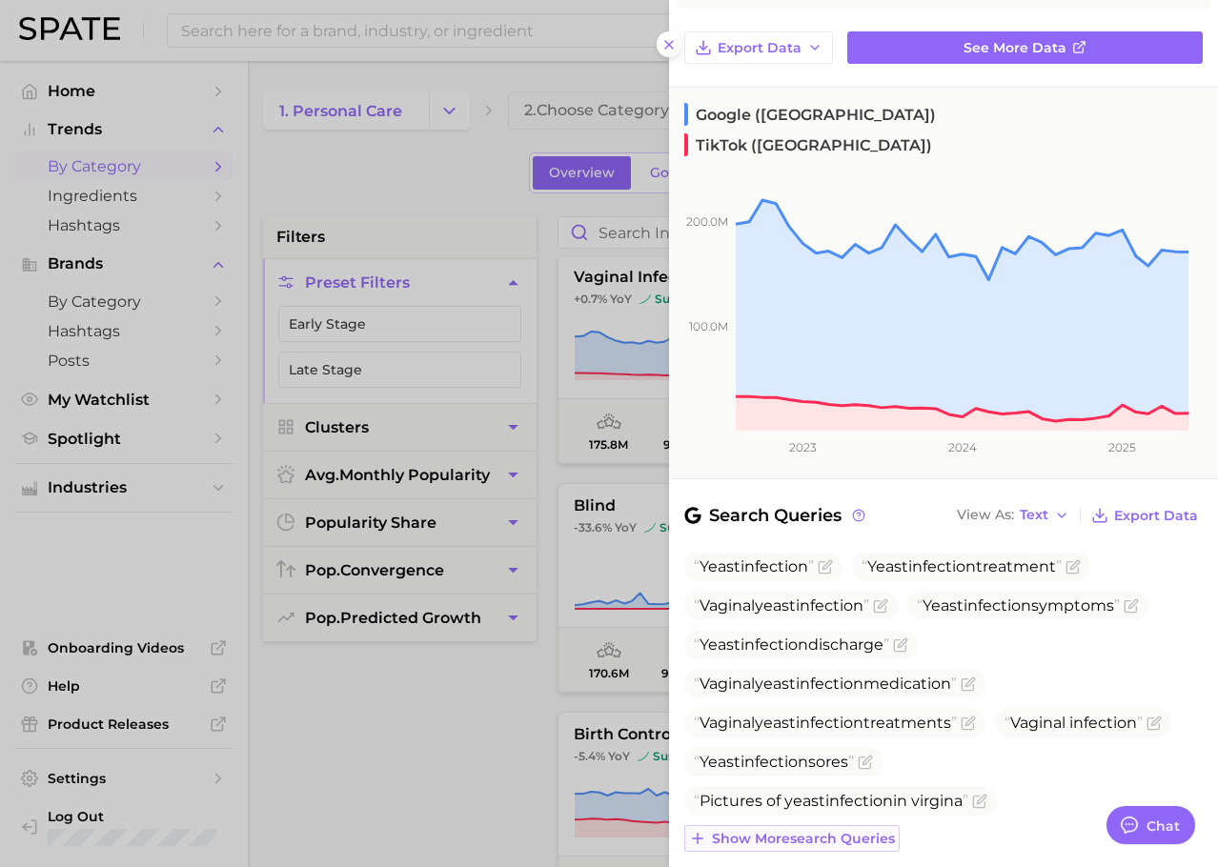
click at [799, 825] on button "Show more search queries" at bounding box center [791, 838] width 215 height 27
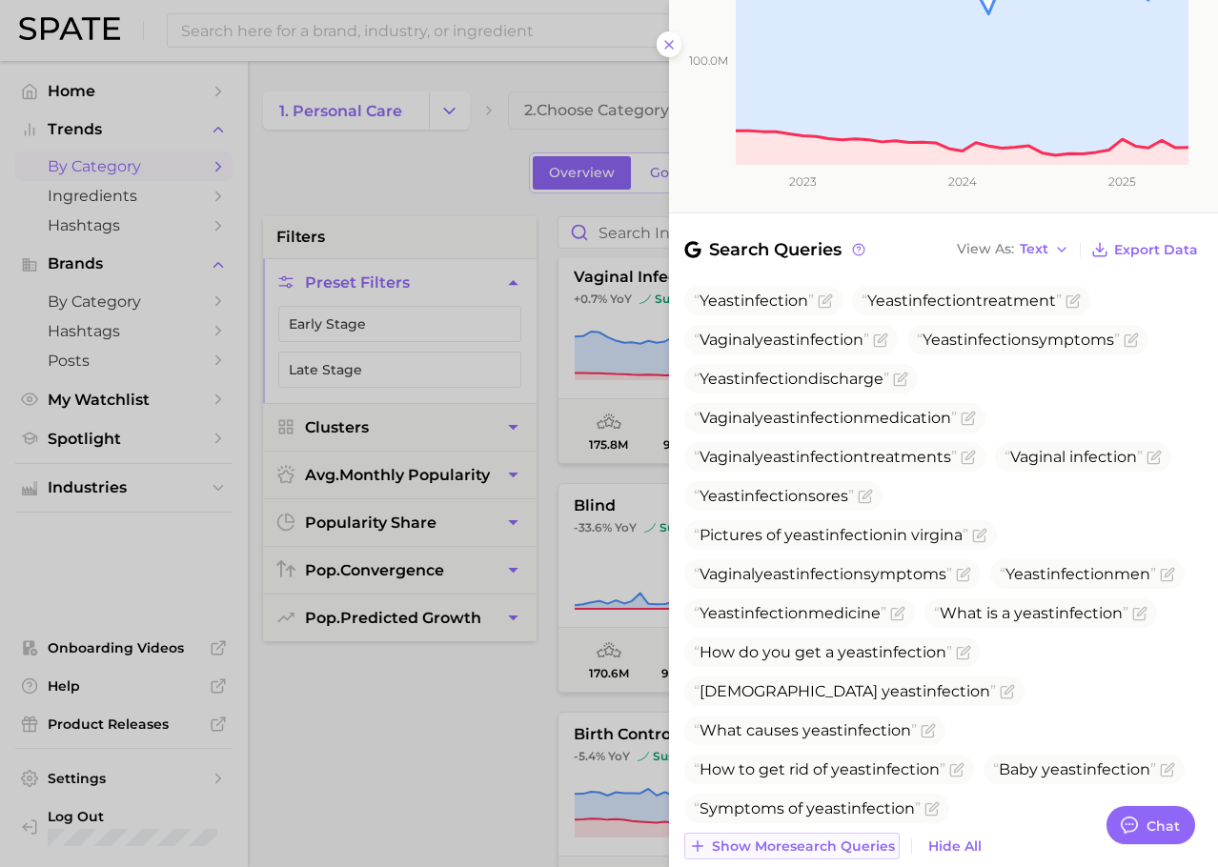
scroll to position [436, 0]
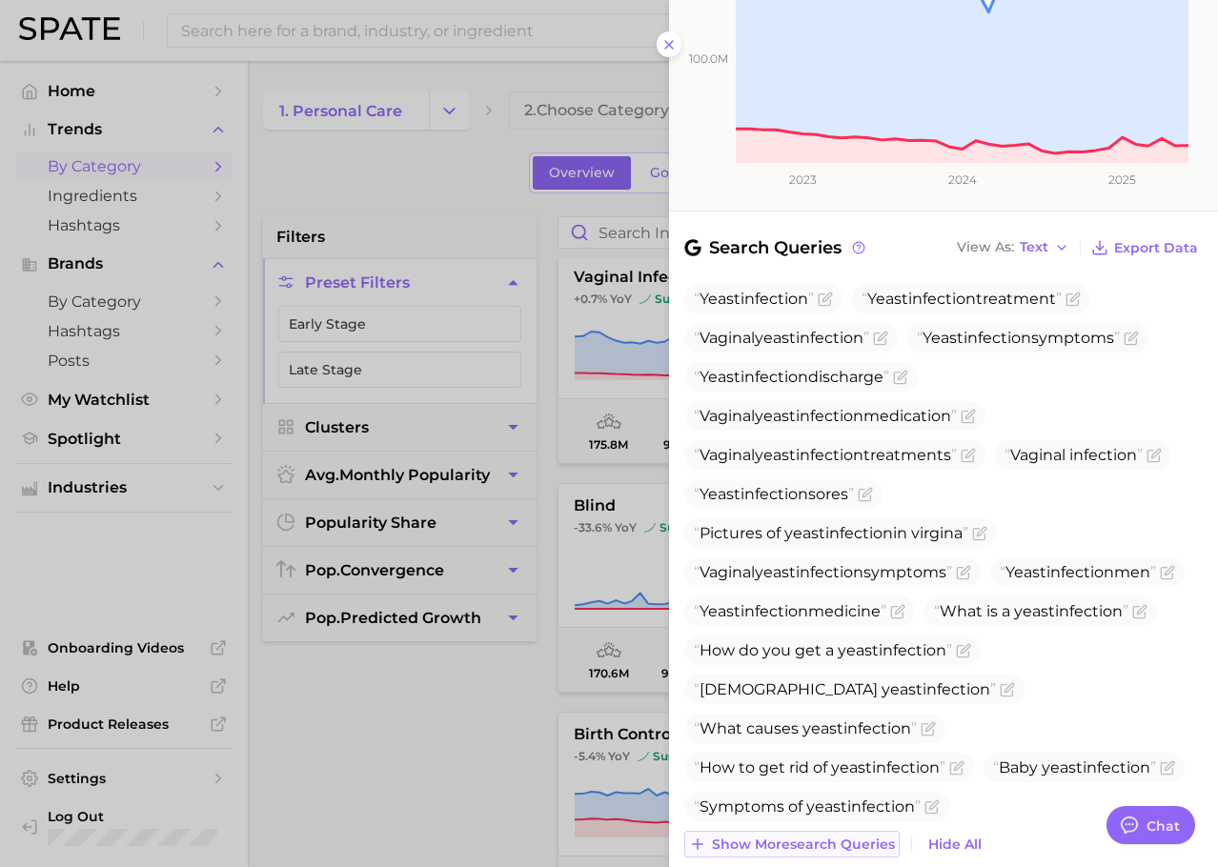
click at [799, 836] on span "Show more search queries" at bounding box center [803, 844] width 183 height 16
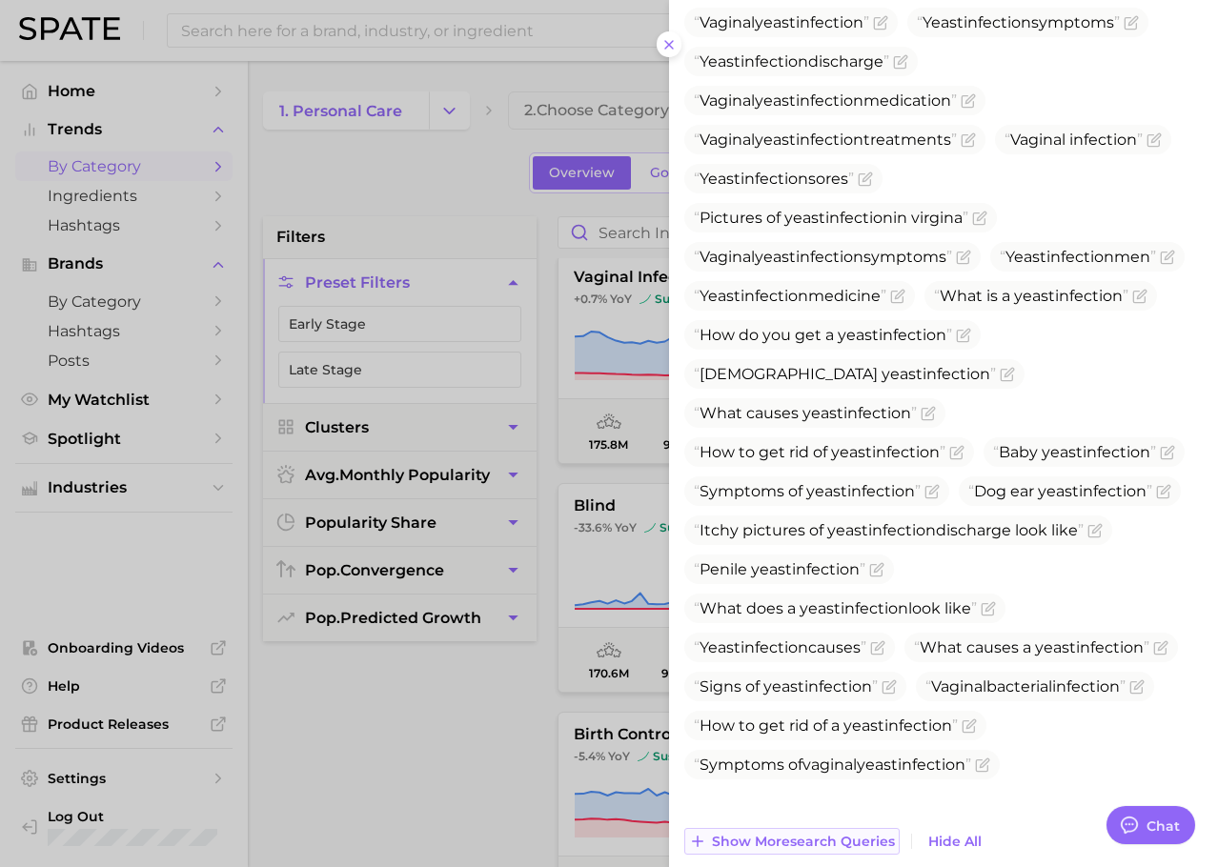
click at [799, 834] on span "Show more search queries" at bounding box center [803, 842] width 183 height 16
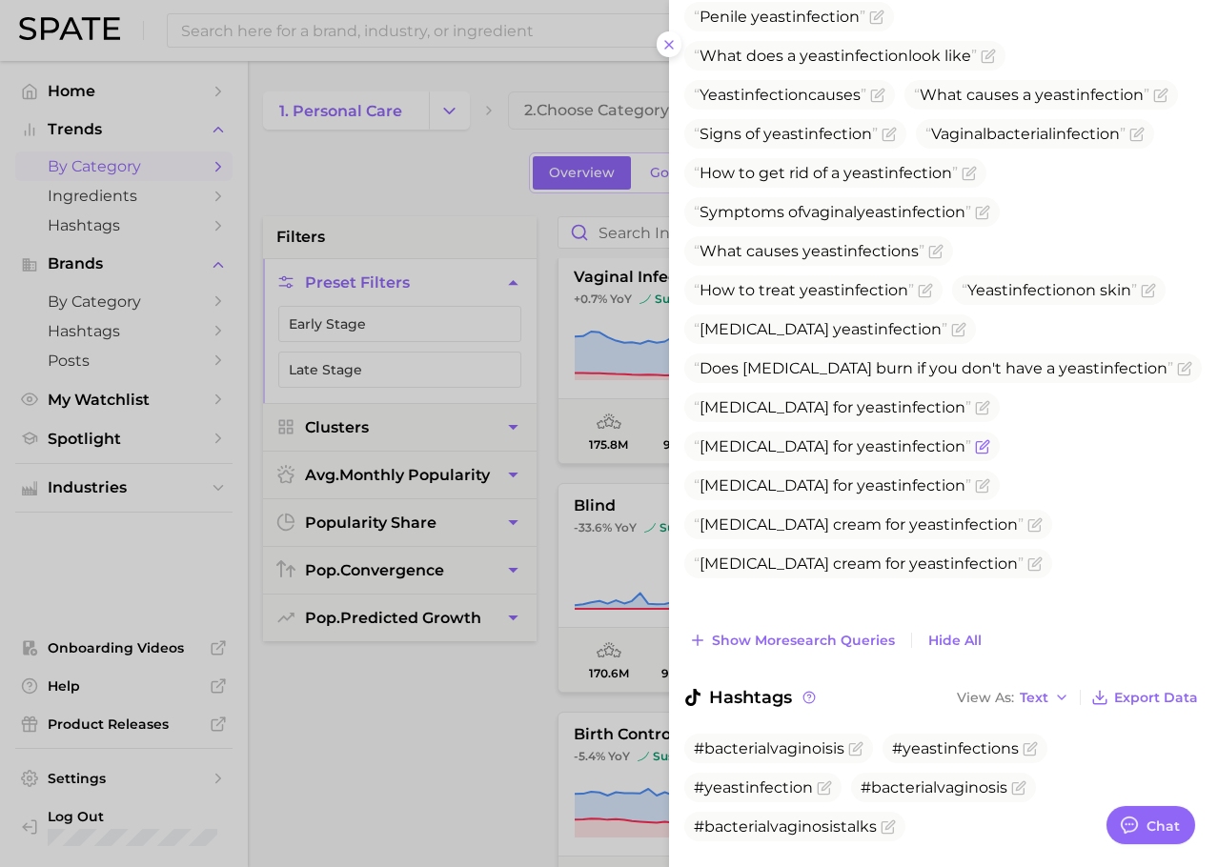
scroll to position [1305, 0]
click at [803, 626] on button "Show more search queries" at bounding box center [791, 639] width 215 height 27
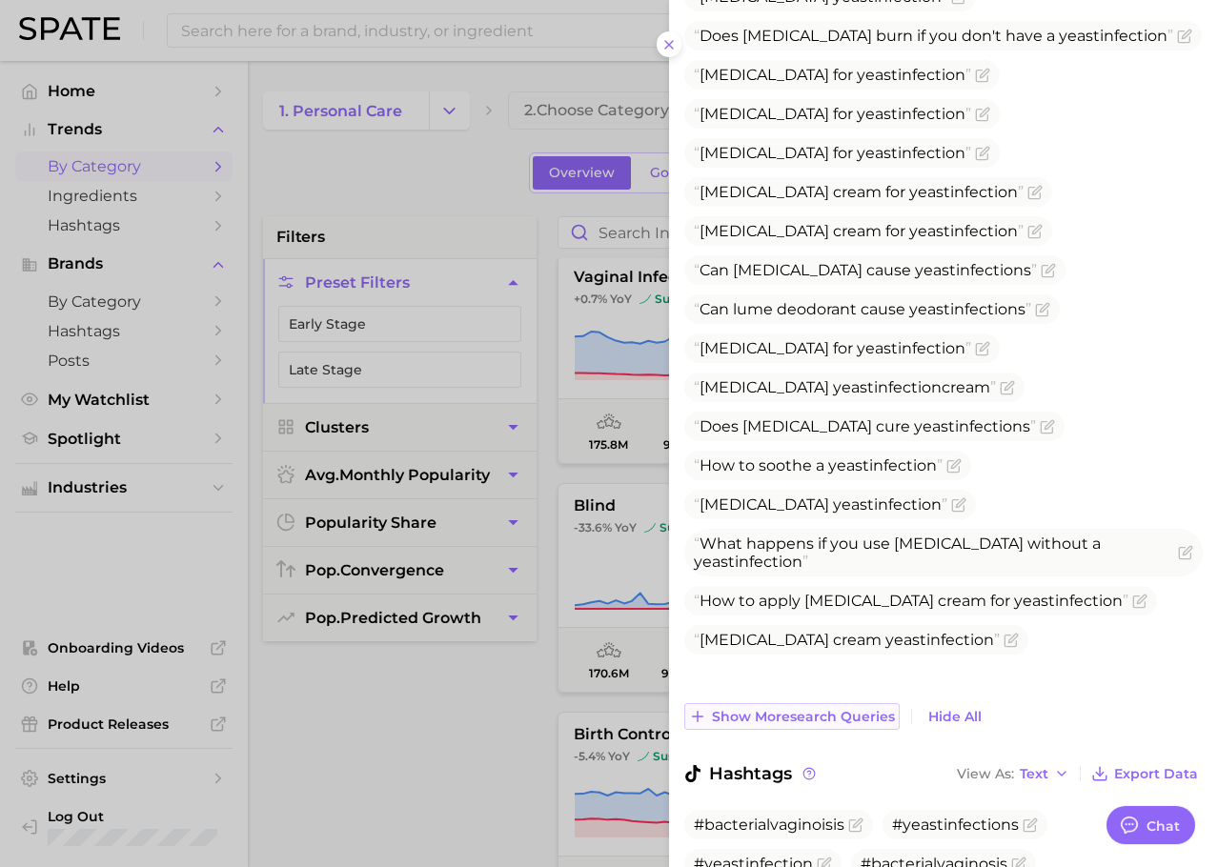
scroll to position [1638, 0]
click at [803, 708] on span "Show more search queries" at bounding box center [803, 716] width 183 height 16
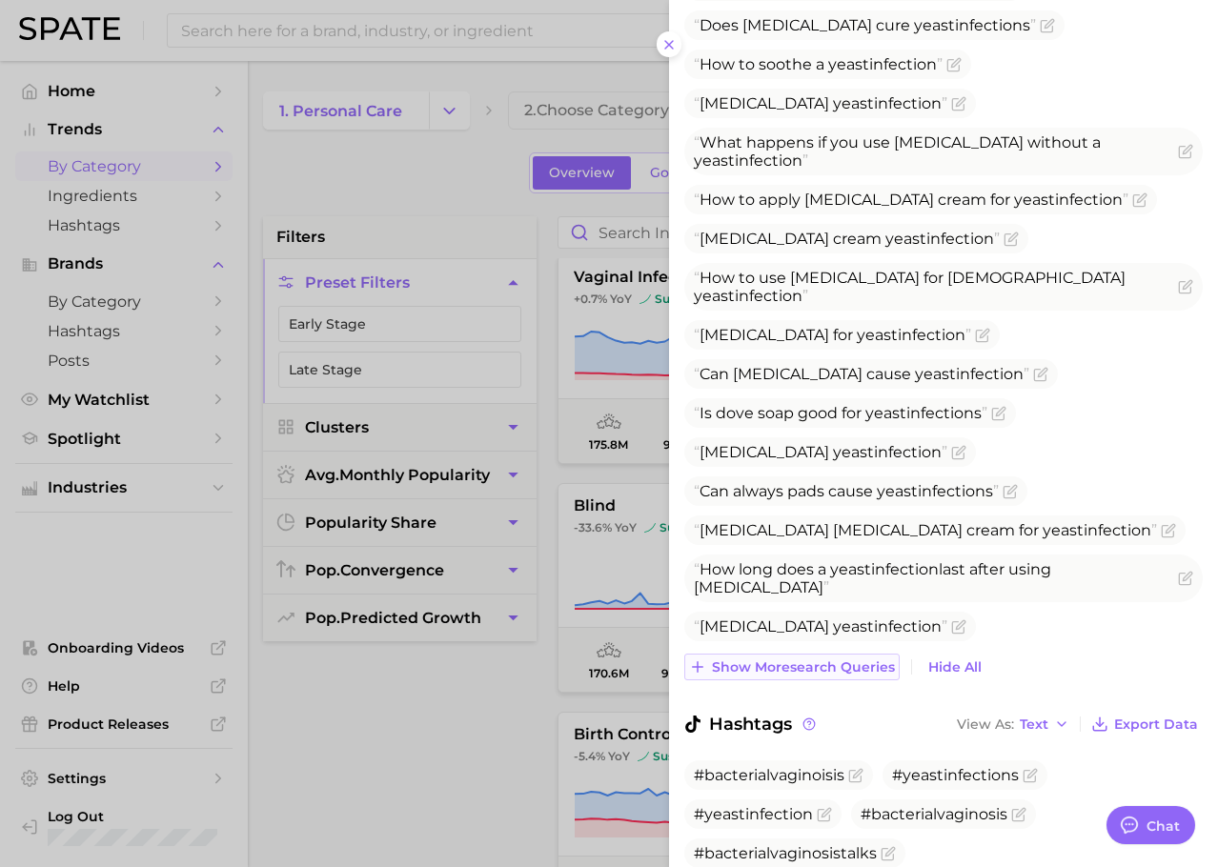
scroll to position [2039, 0]
click at [782, 653] on button "Show more search queries" at bounding box center [791, 666] width 215 height 27
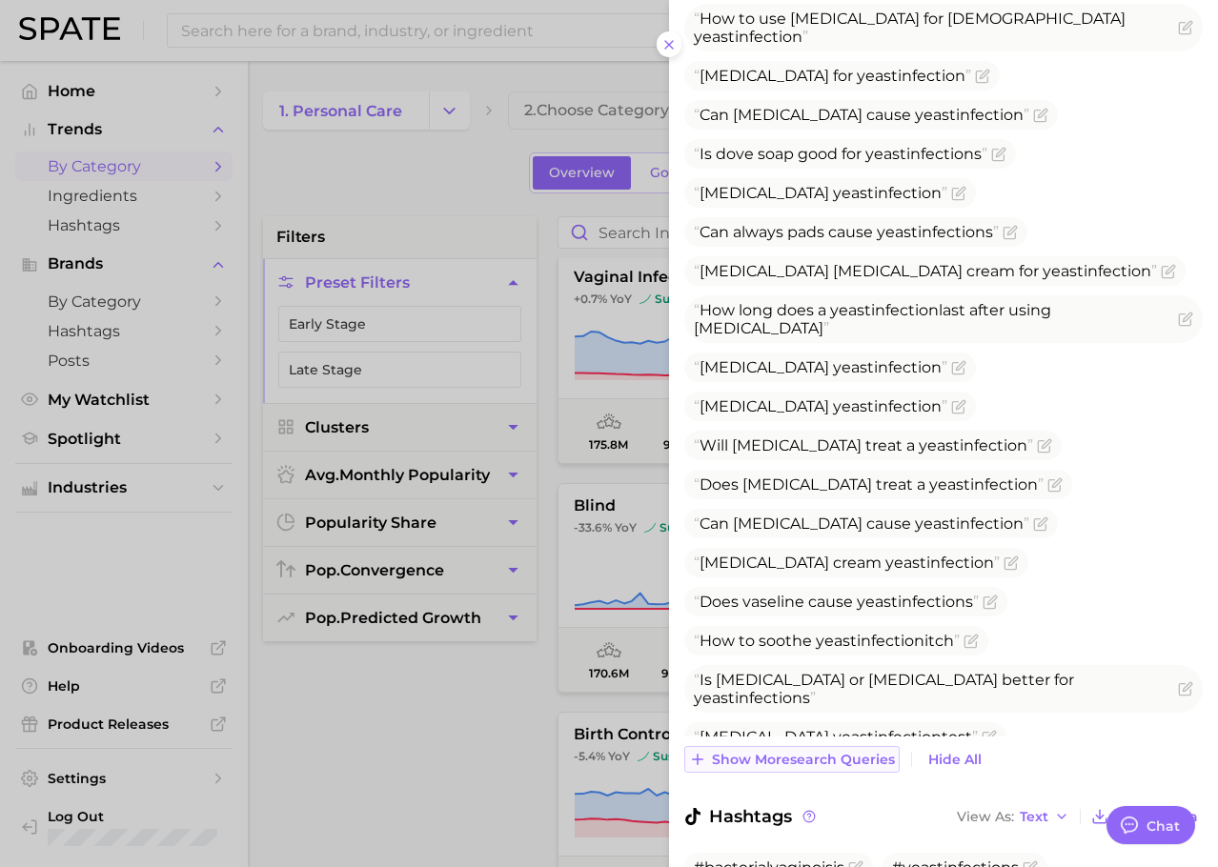
scroll to position [2434, 0]
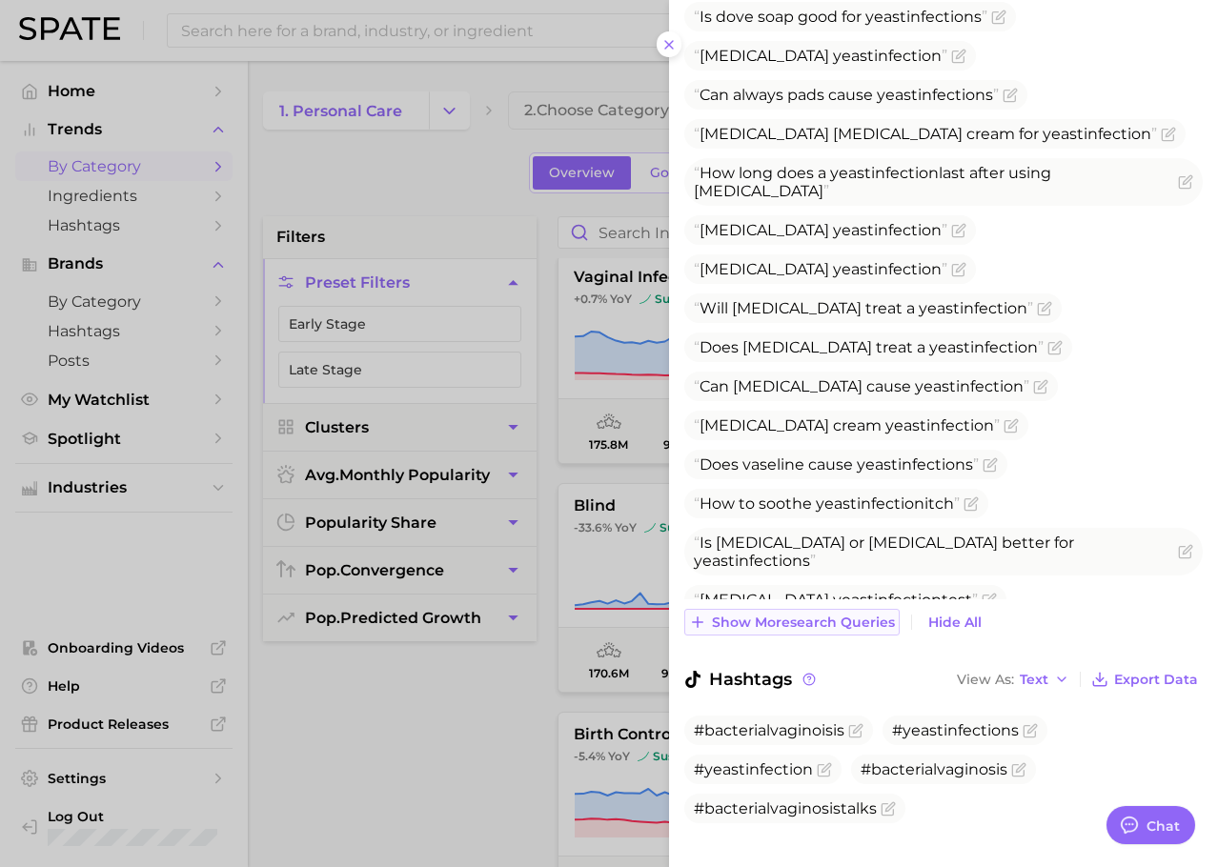
click at [798, 614] on span "Show more search queries" at bounding box center [803, 622] width 183 height 16
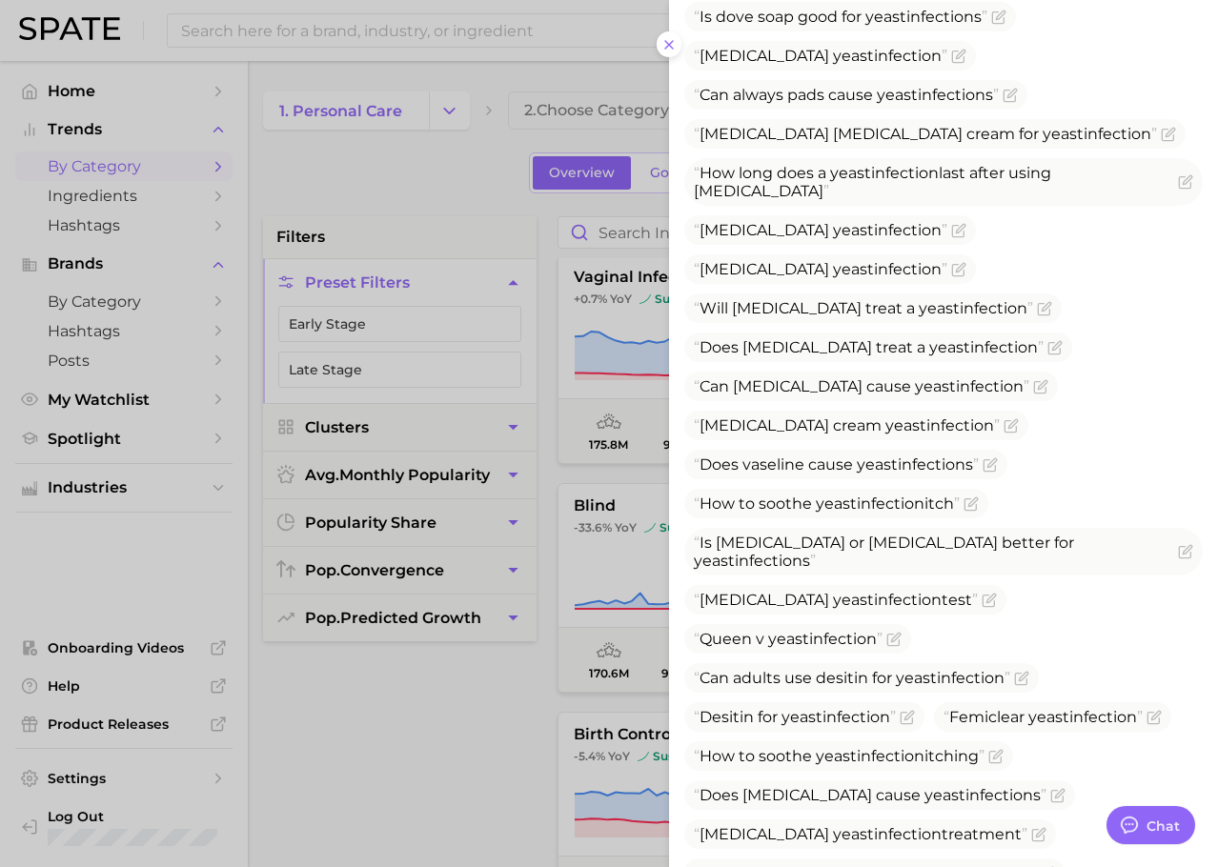
scroll to position [2786, 0]
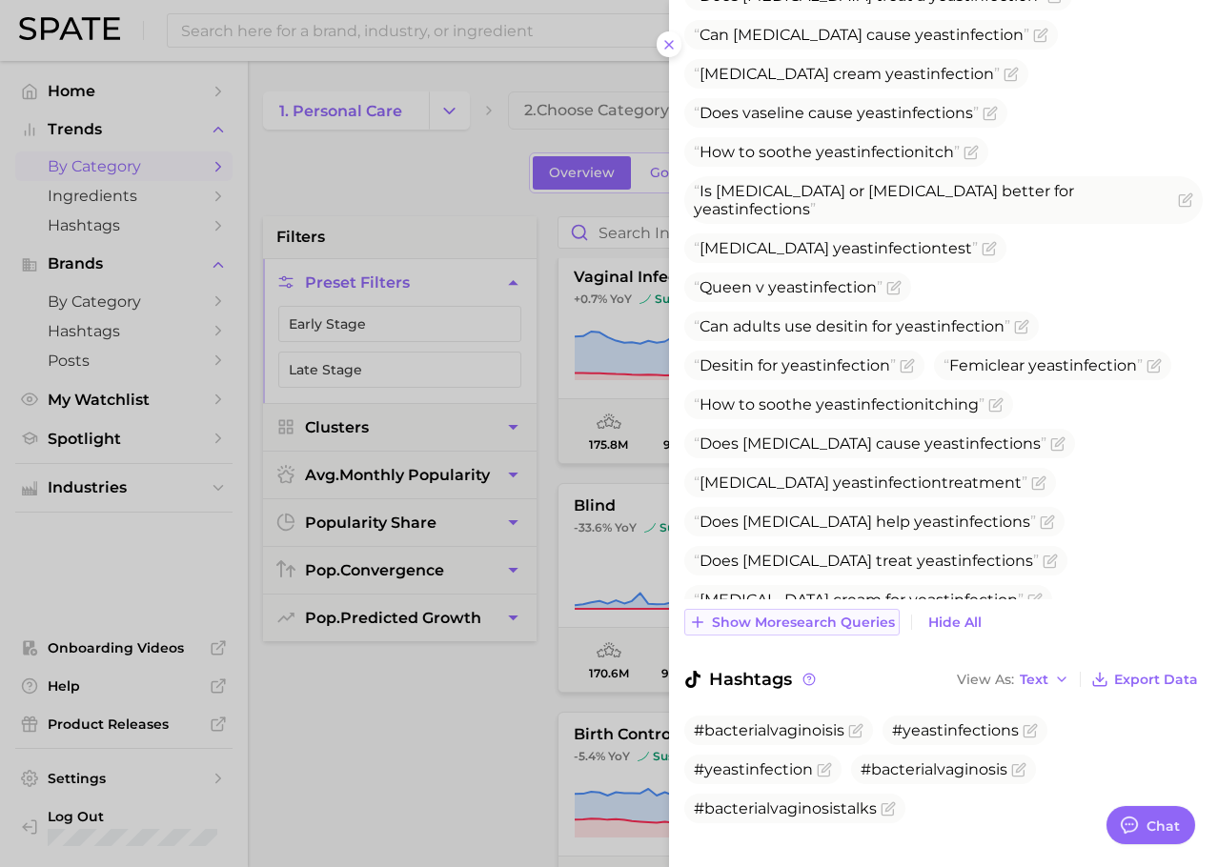
click at [796, 614] on span "Show more search queries" at bounding box center [803, 622] width 183 height 16
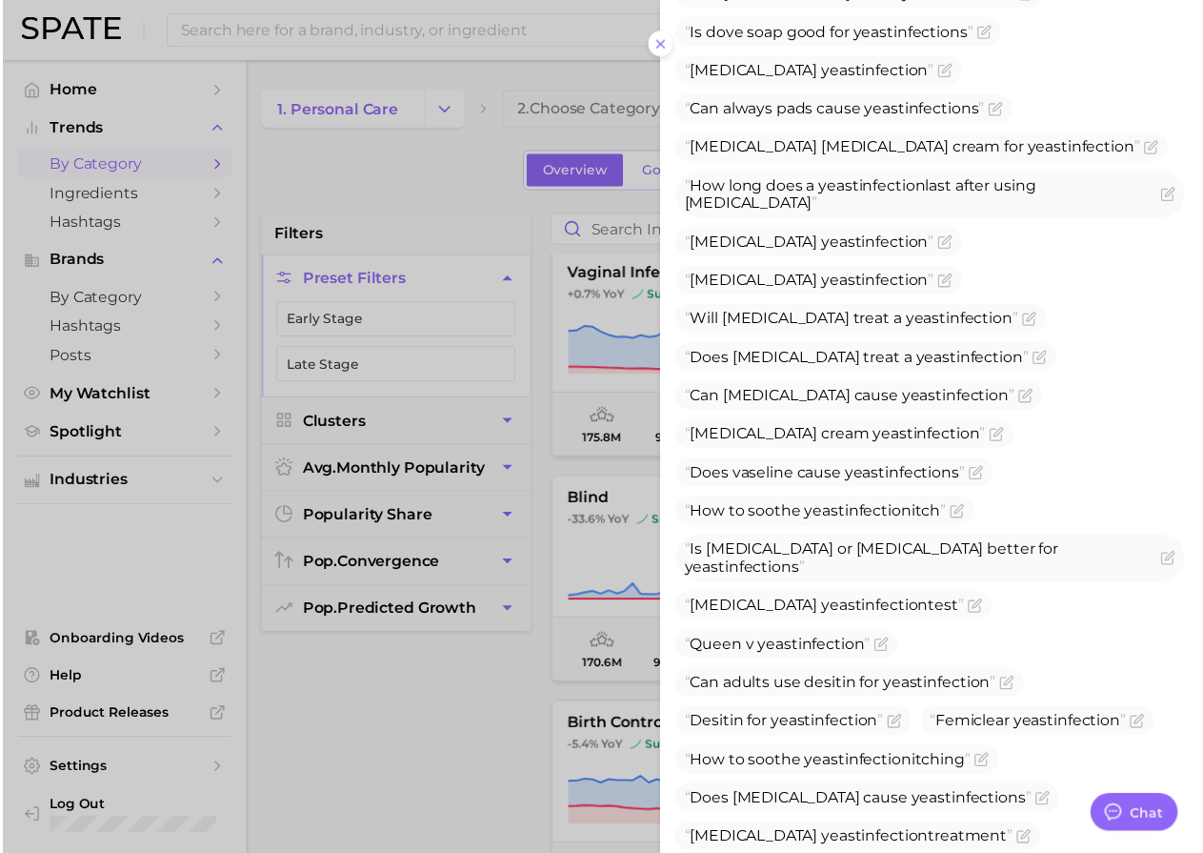
scroll to position [2418, 0]
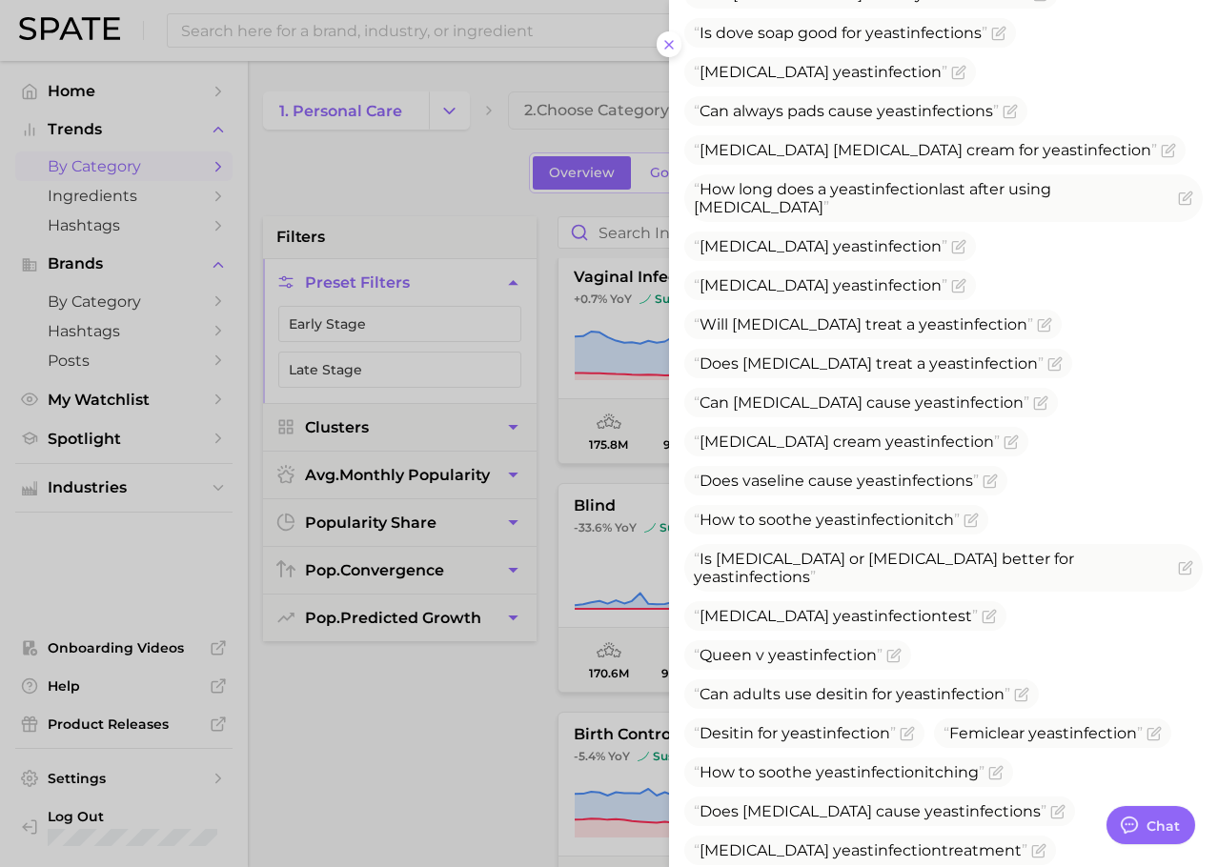
click at [496, 692] on div at bounding box center [609, 433] width 1218 height 867
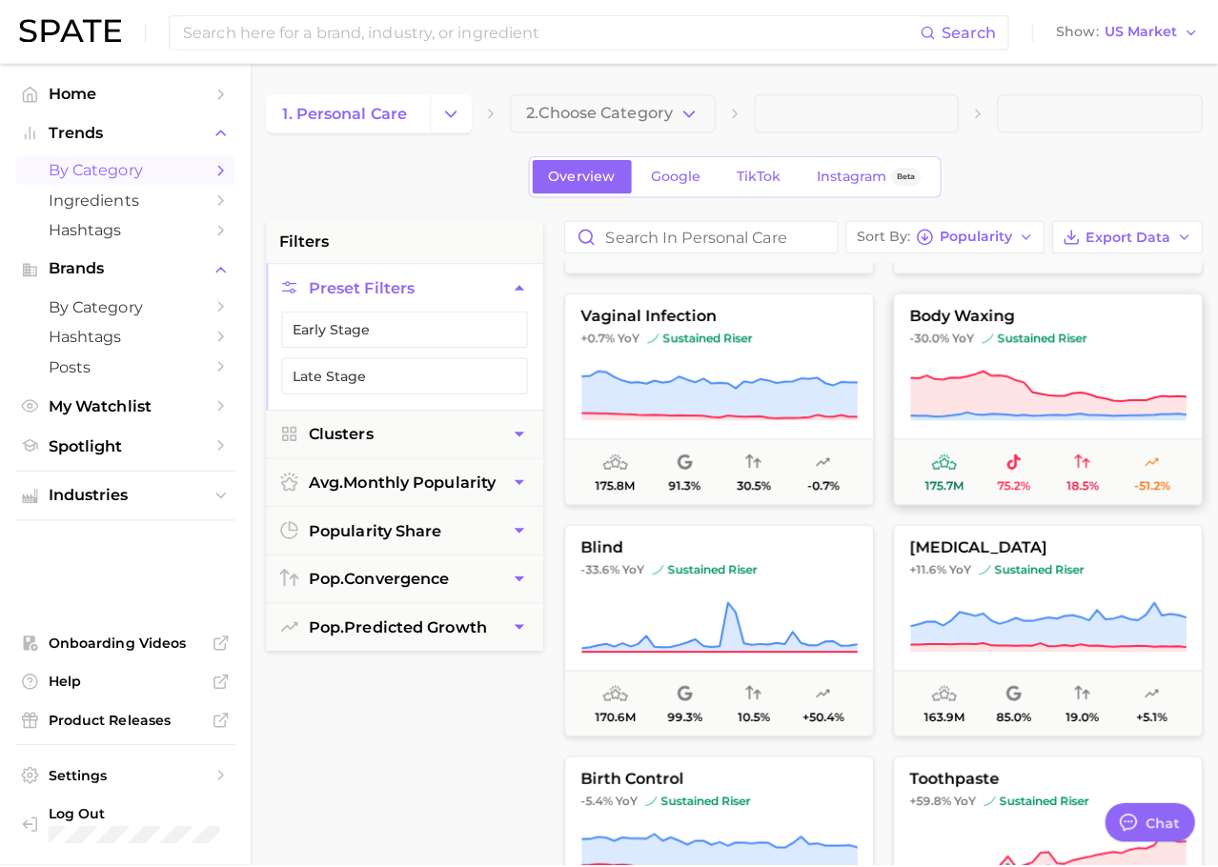
scroll to position [2058, 0]
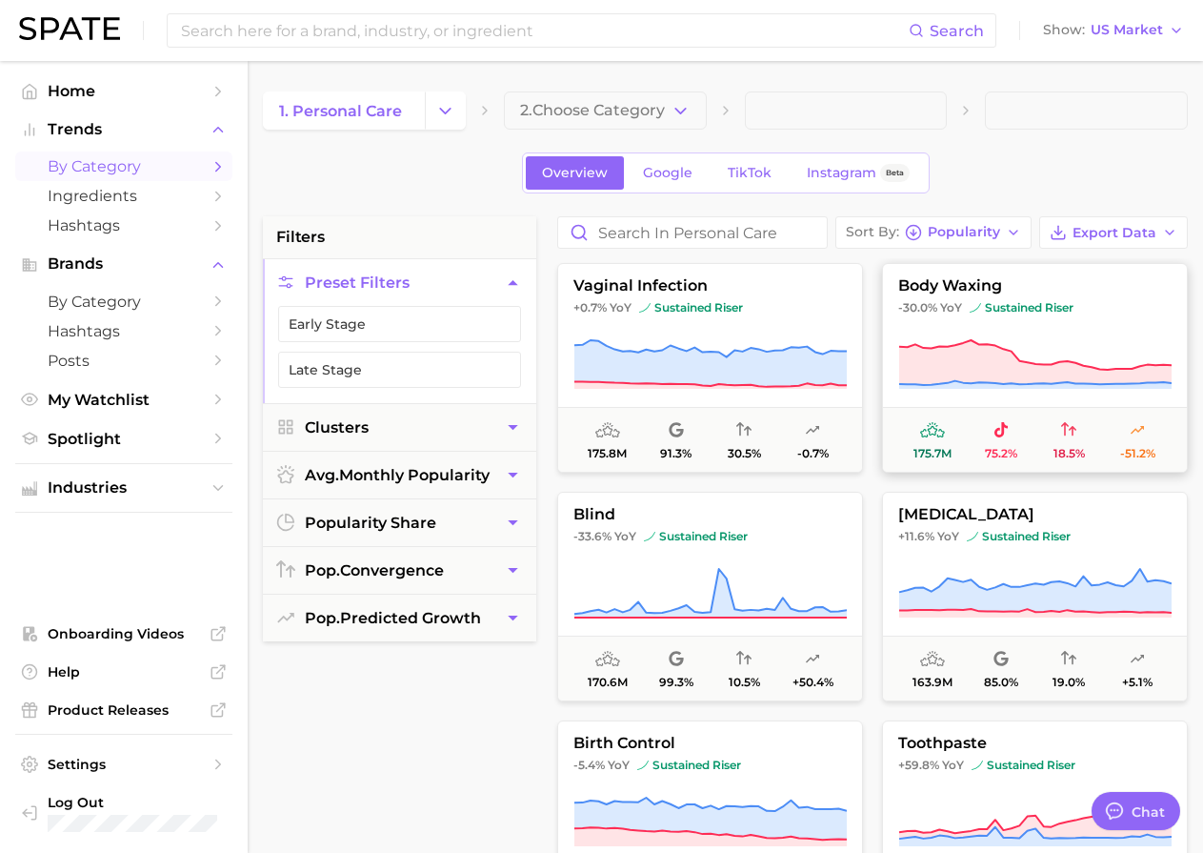
click at [1014, 359] on icon at bounding box center [1035, 362] width 272 height 45
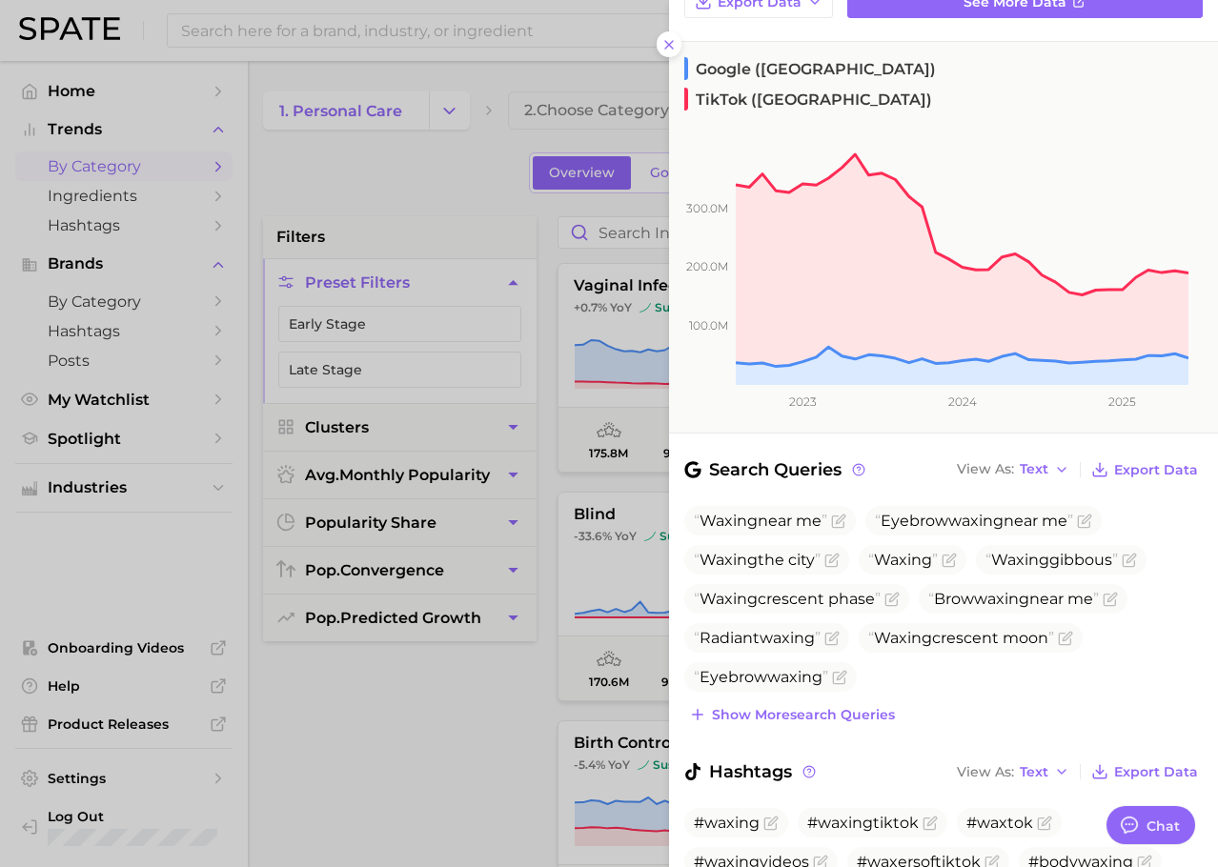
scroll to position [235, 0]
click at [856, 706] on span "Show more search queries" at bounding box center [803, 714] width 183 height 16
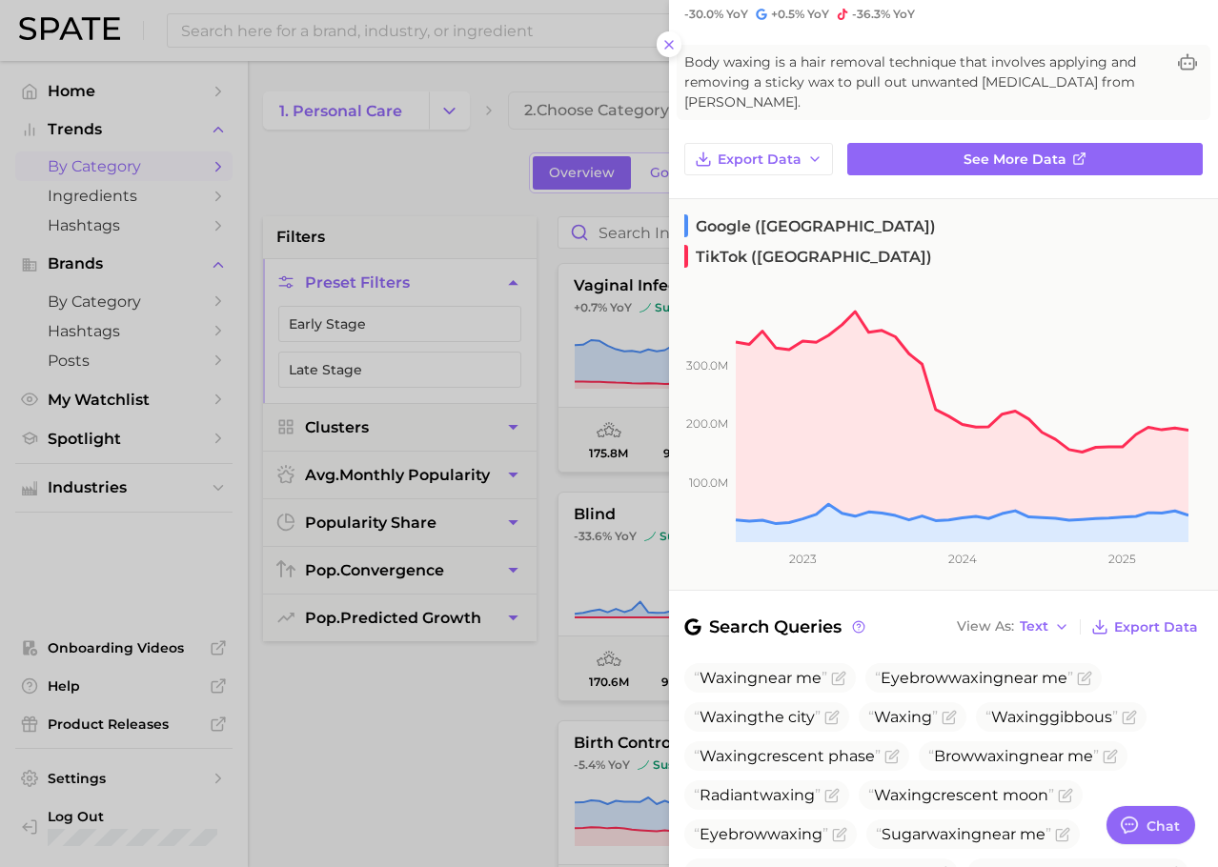
scroll to position [0, 0]
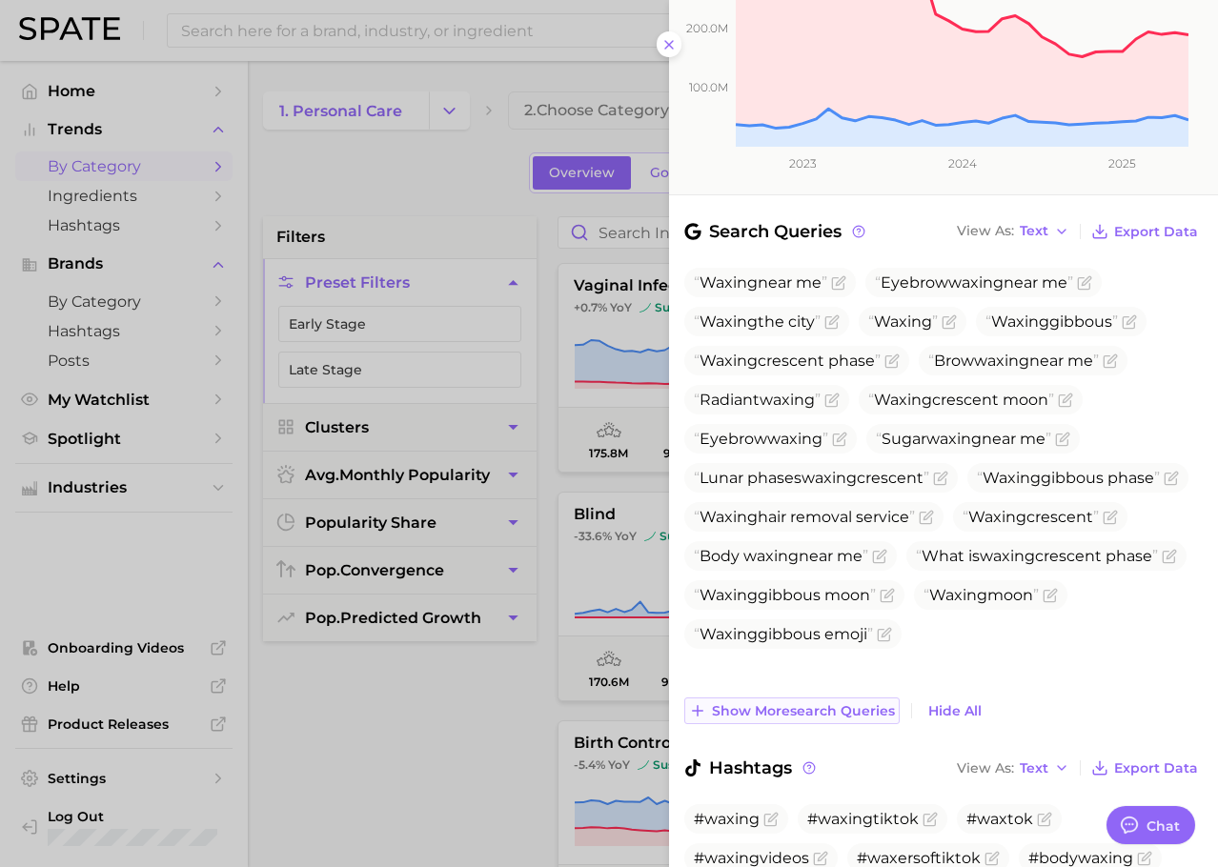
click at [848, 703] on span "Show more search queries" at bounding box center [803, 711] width 183 height 16
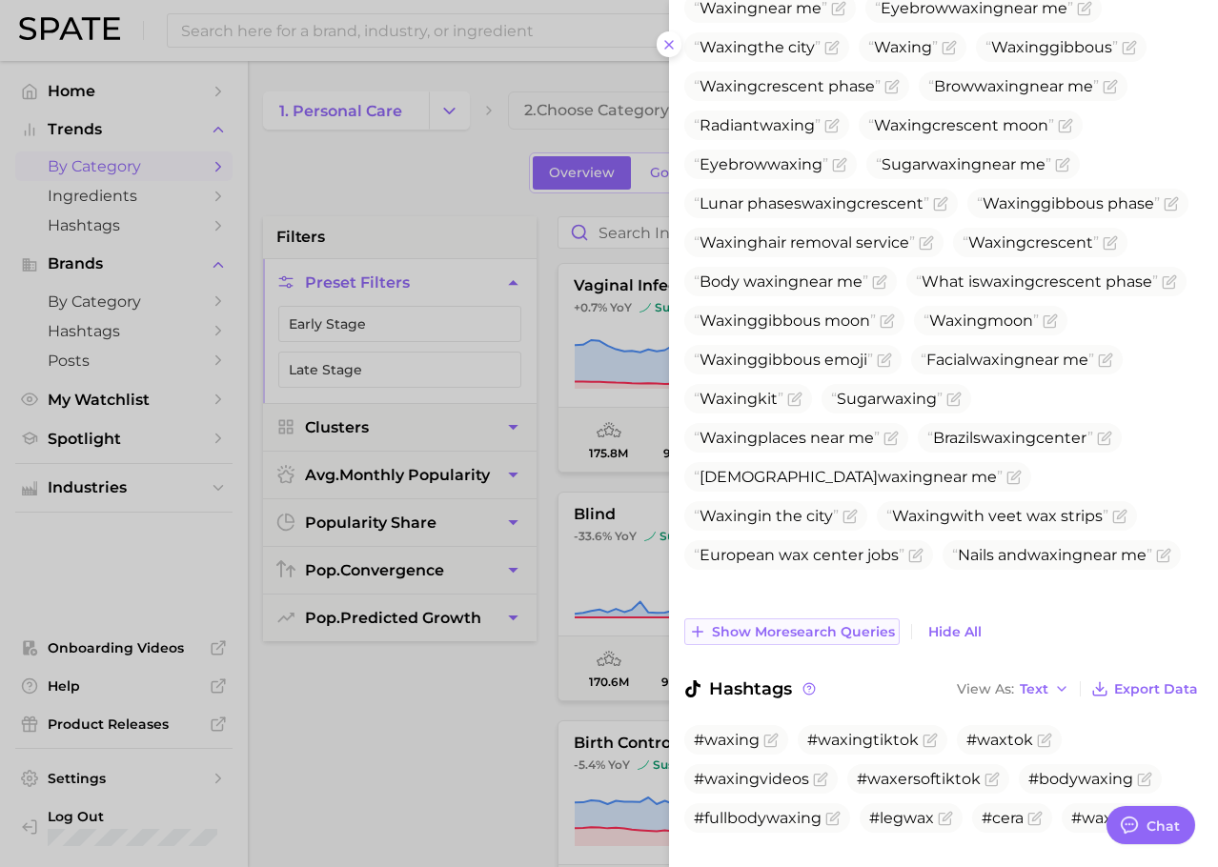
scroll to position [749, 0]
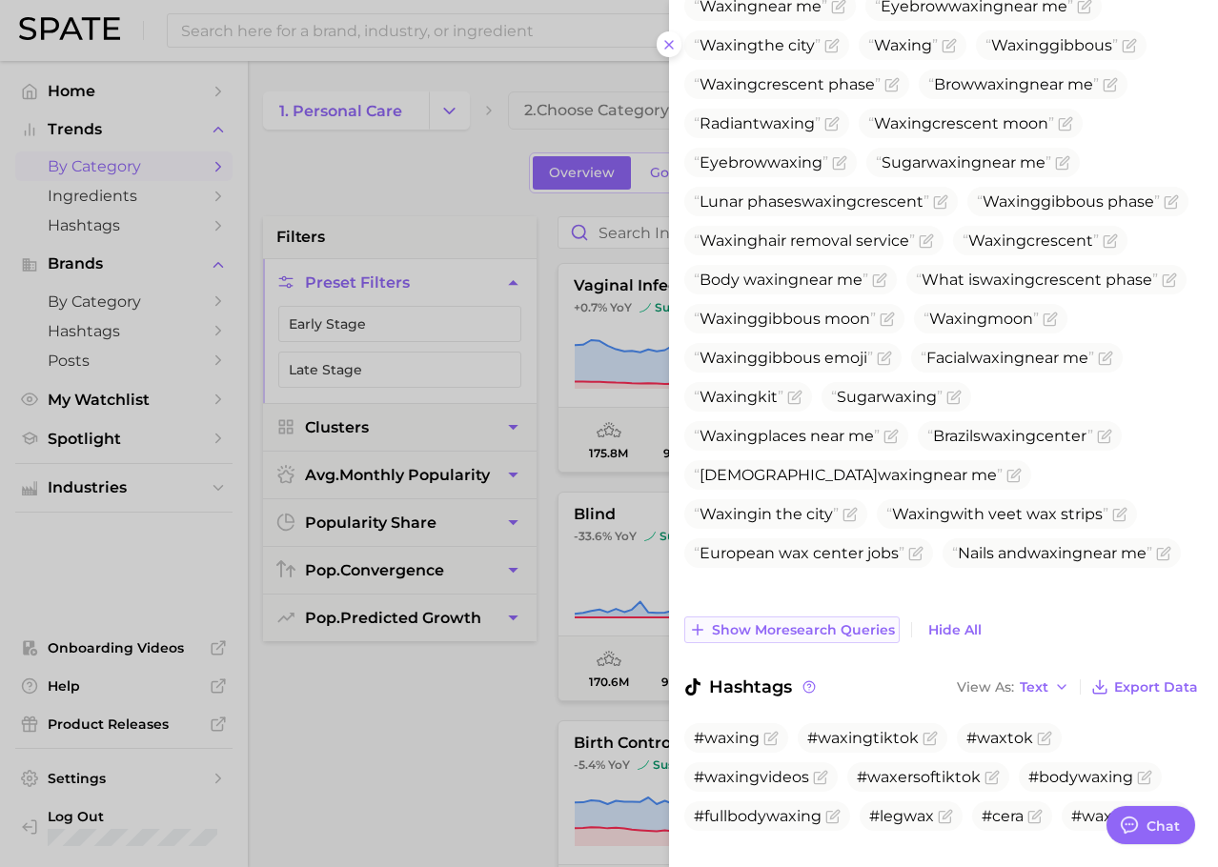
click at [836, 622] on span "Show more search queries" at bounding box center [803, 630] width 183 height 16
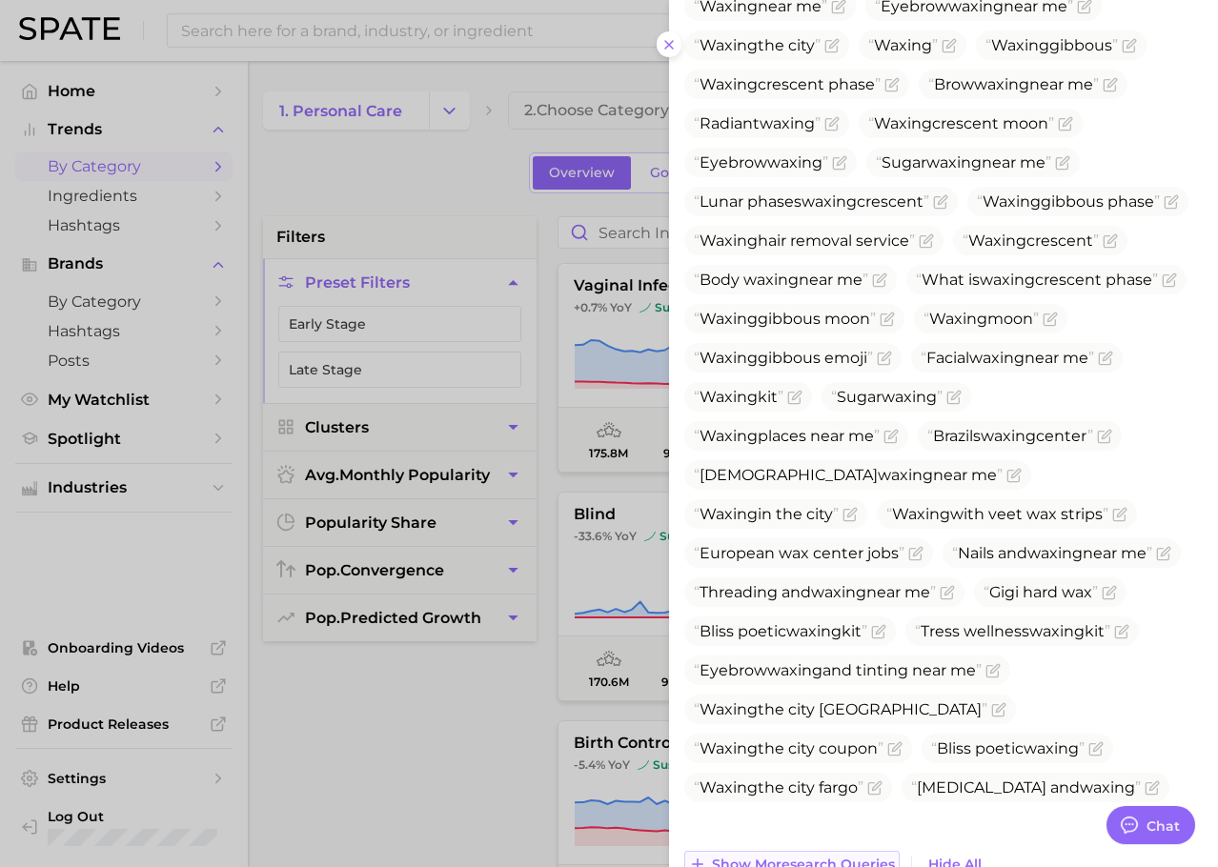
scroll to position [1037, 0]
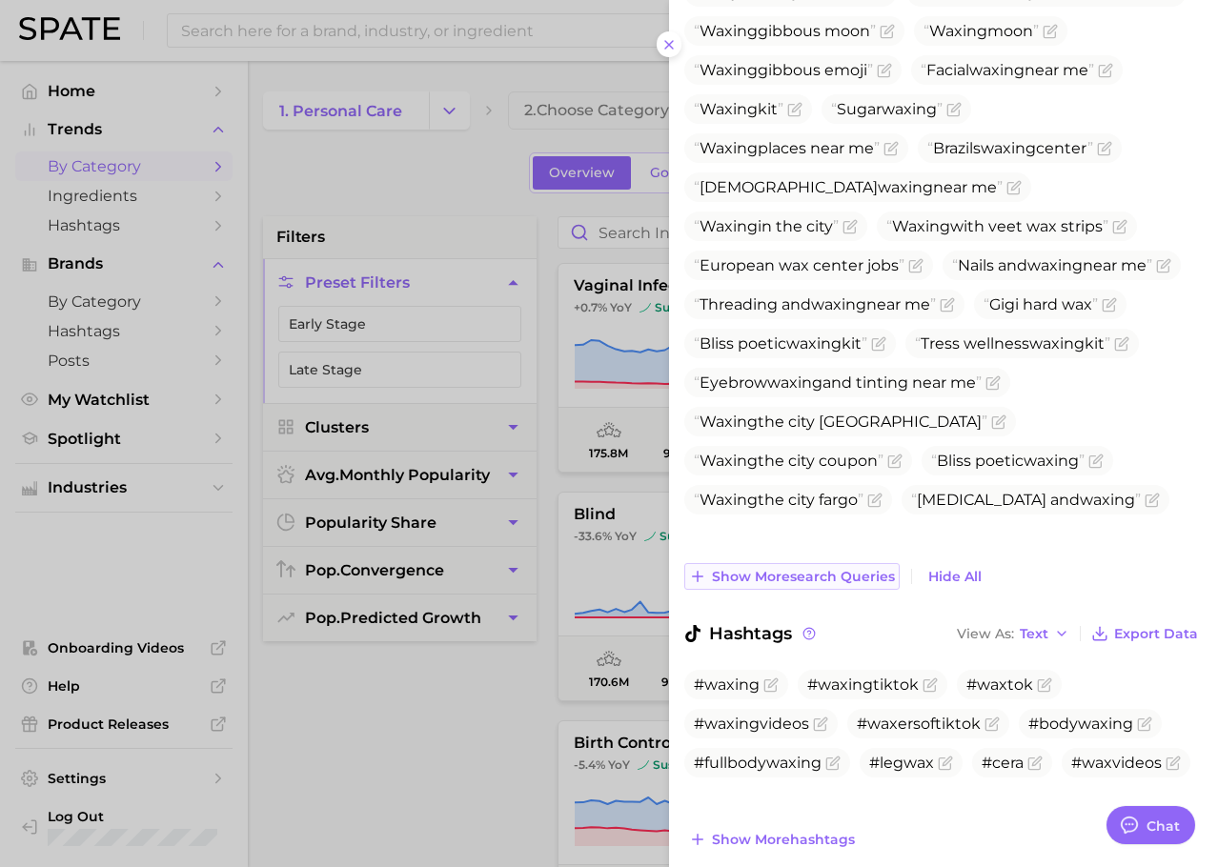
click at [831, 563] on button "Show more search queries" at bounding box center [791, 576] width 215 height 27
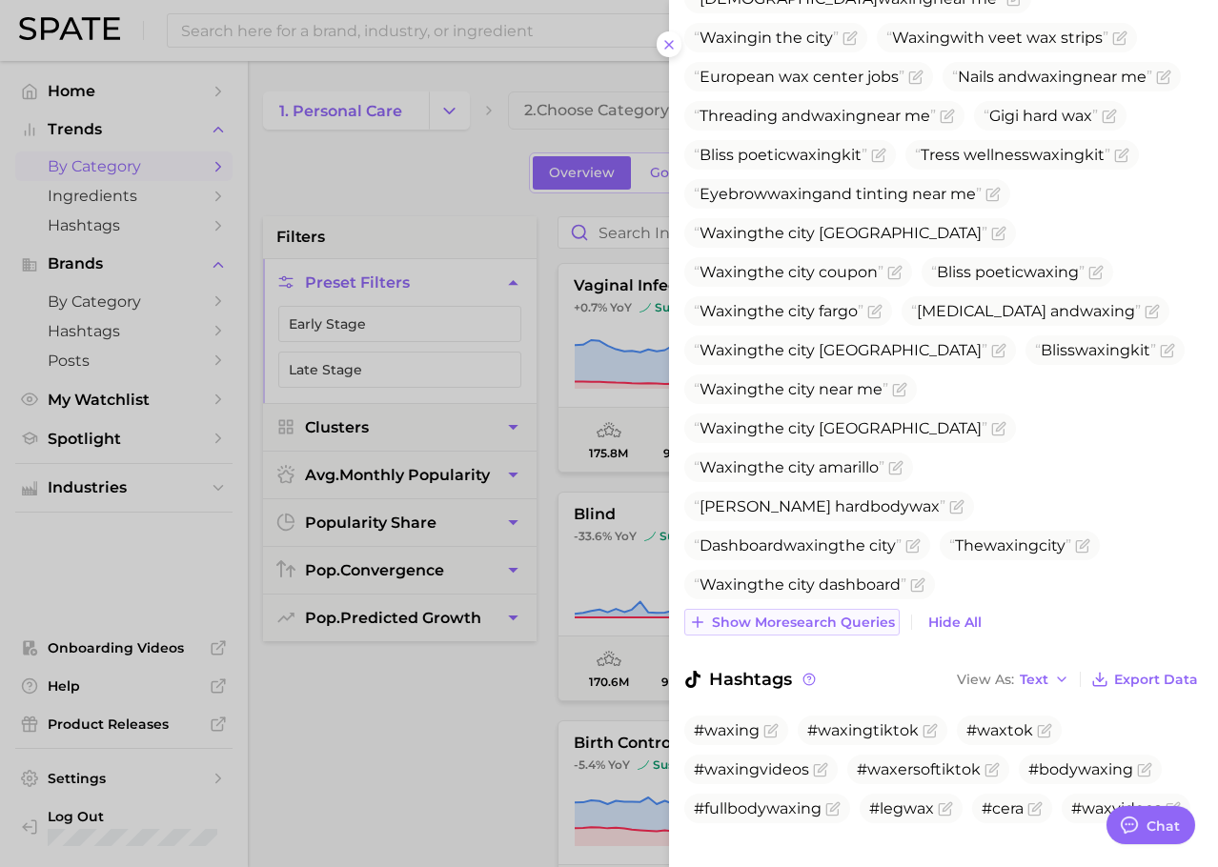
scroll to position [1271, 0]
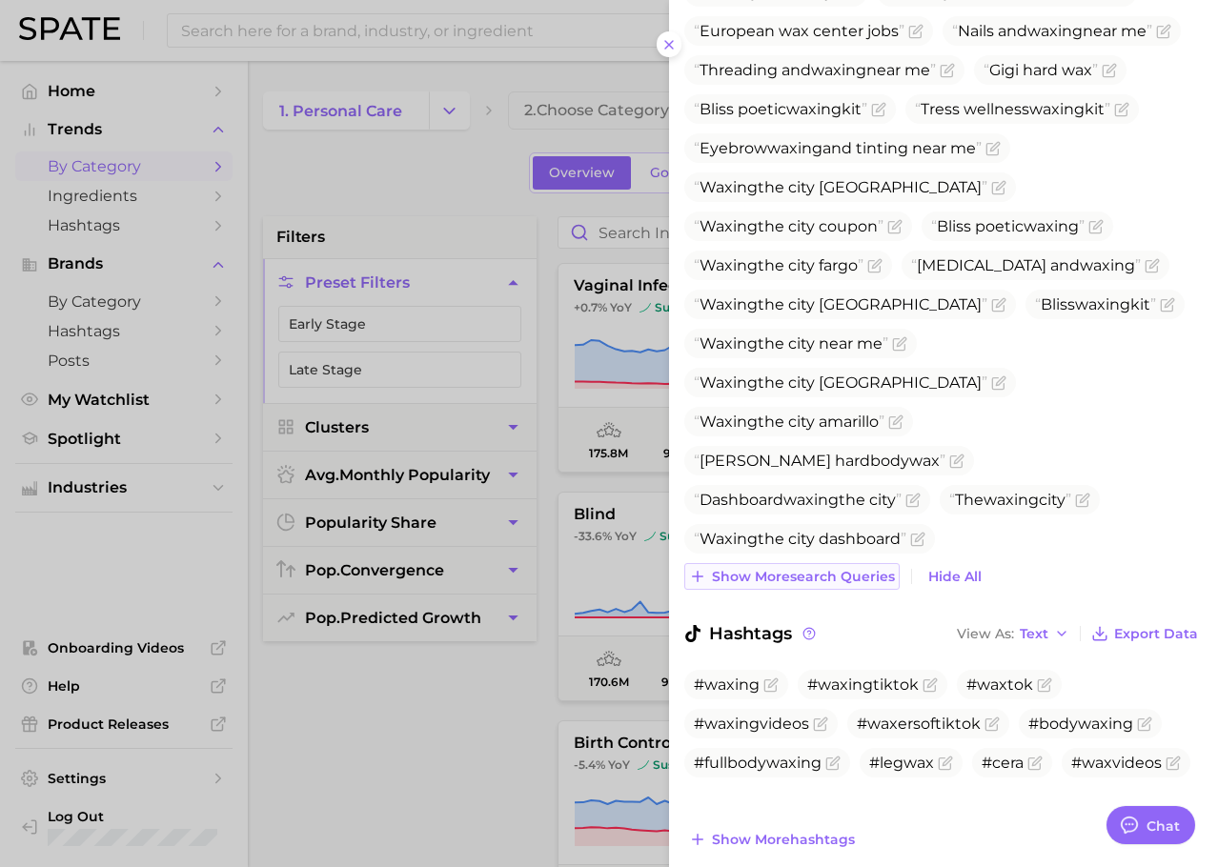
click at [822, 569] on span "Show more search queries" at bounding box center [803, 577] width 183 height 16
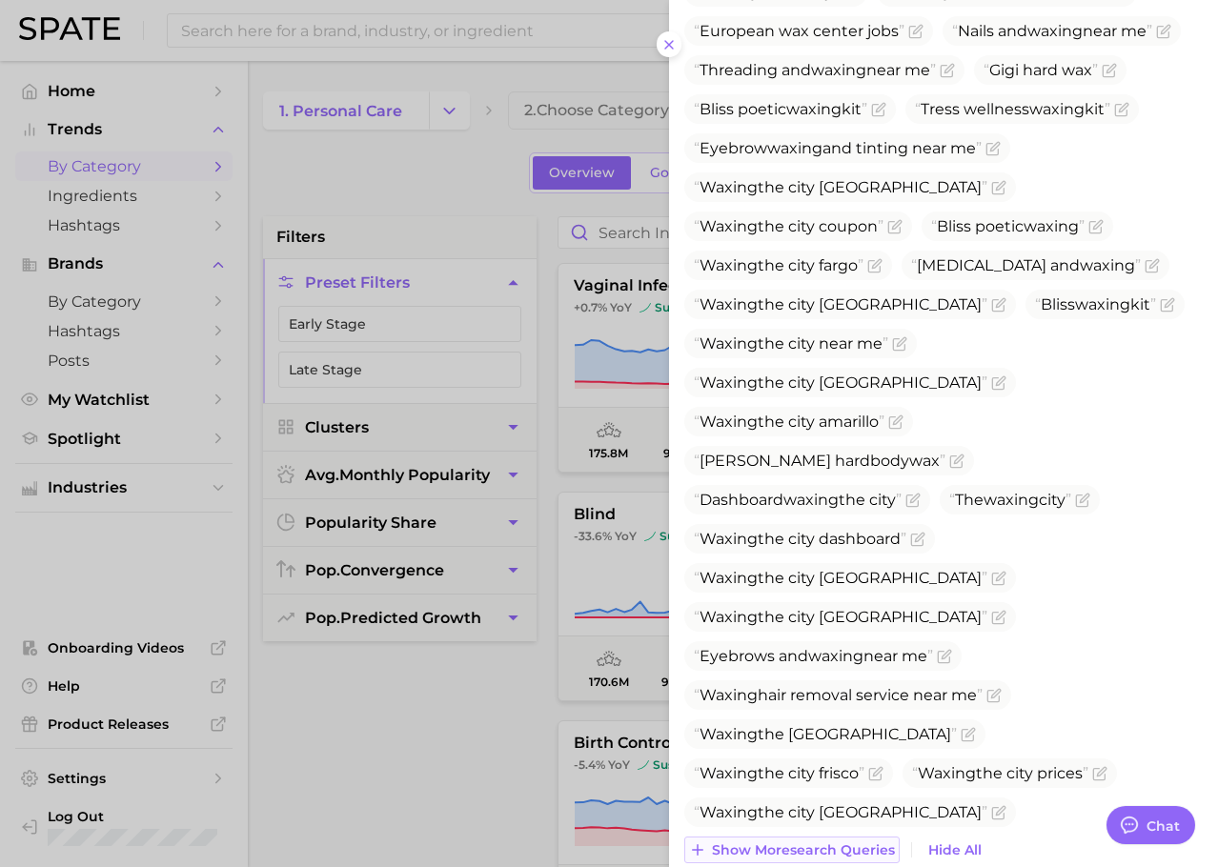
scroll to position [1544, 0]
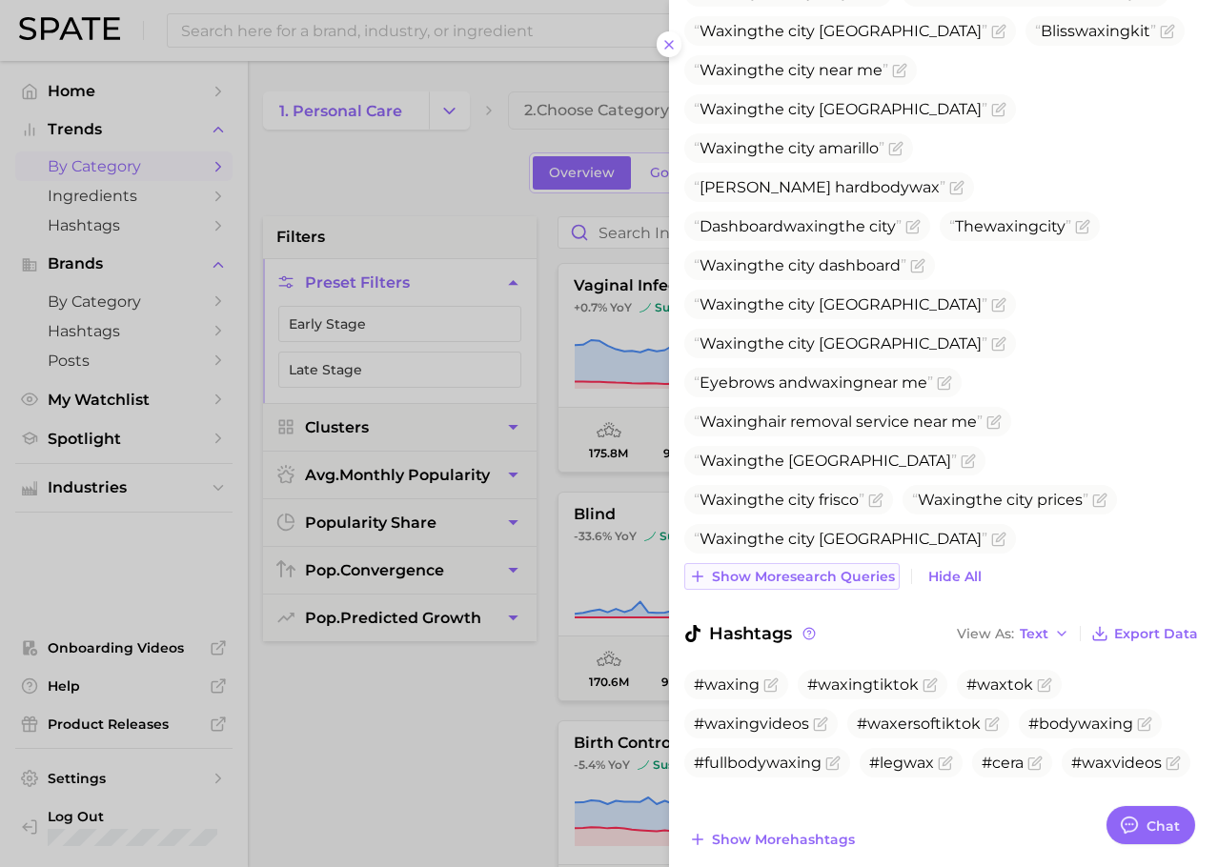
click at [799, 569] on span "Show more search queries" at bounding box center [803, 577] width 183 height 16
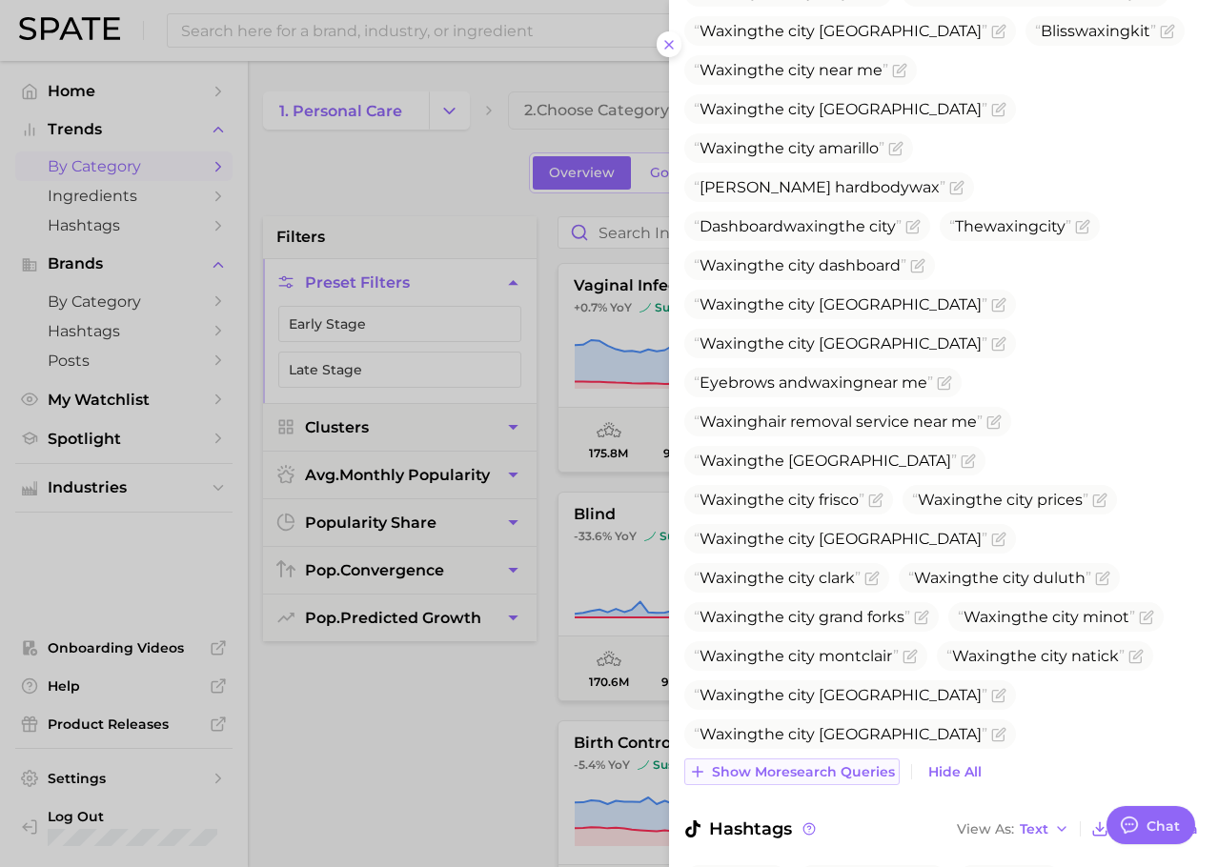
scroll to position [1740, 0]
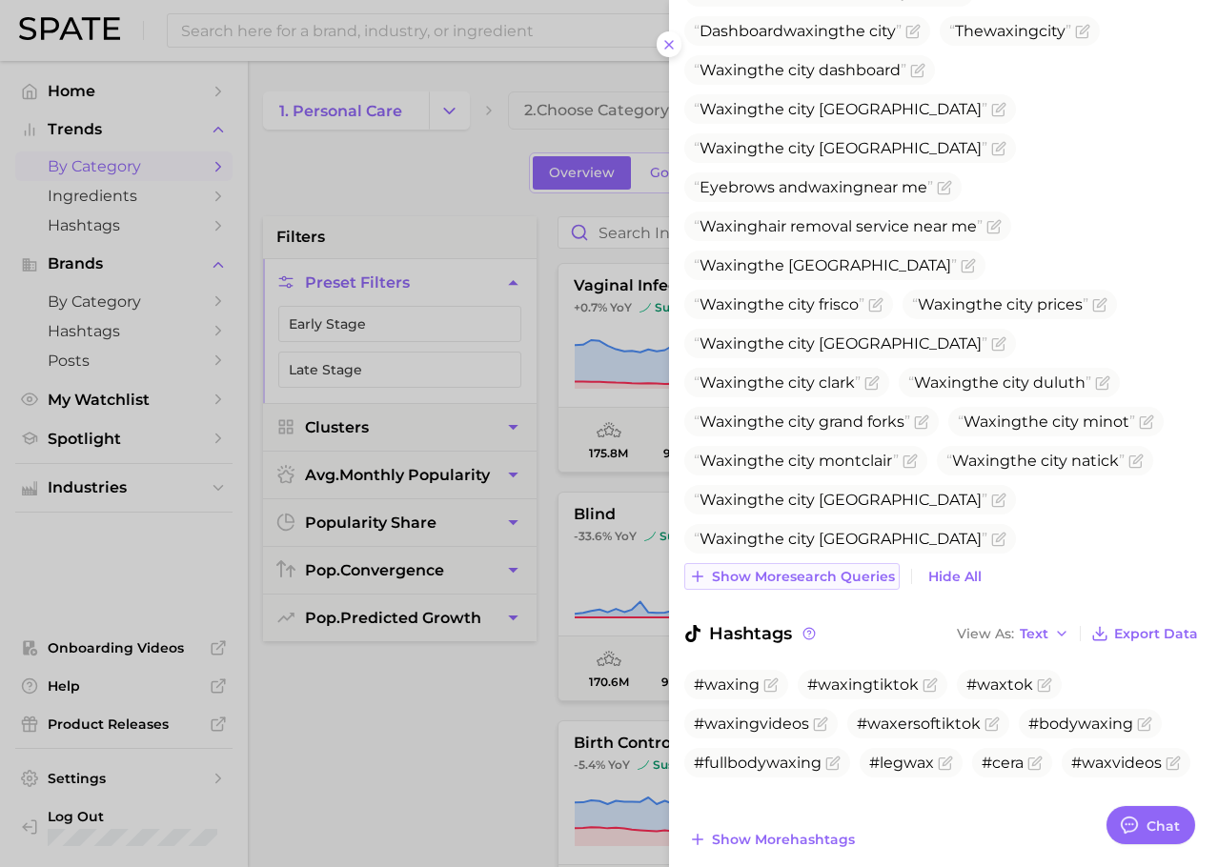
click at [776, 569] on span "Show more search queries" at bounding box center [803, 577] width 183 height 16
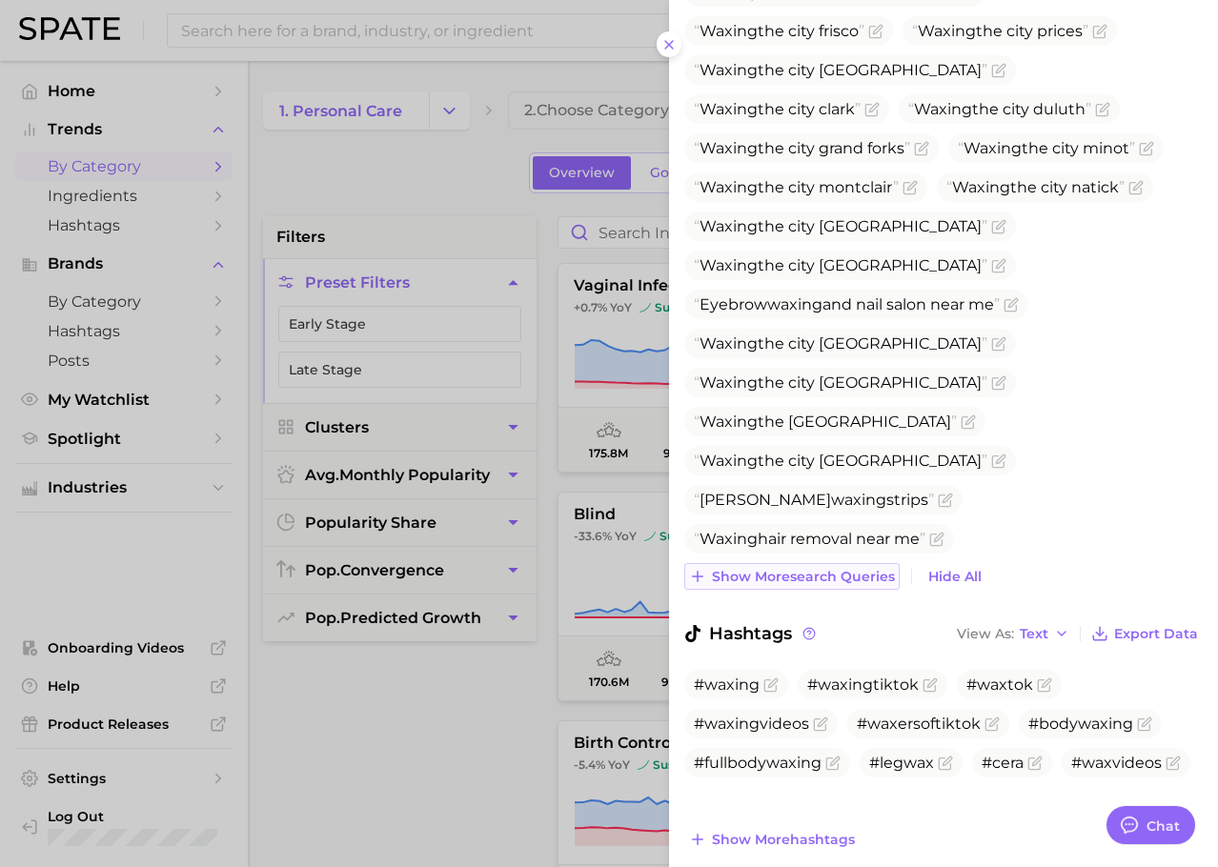
click at [775, 569] on span "Show more search queries" at bounding box center [803, 577] width 183 height 16
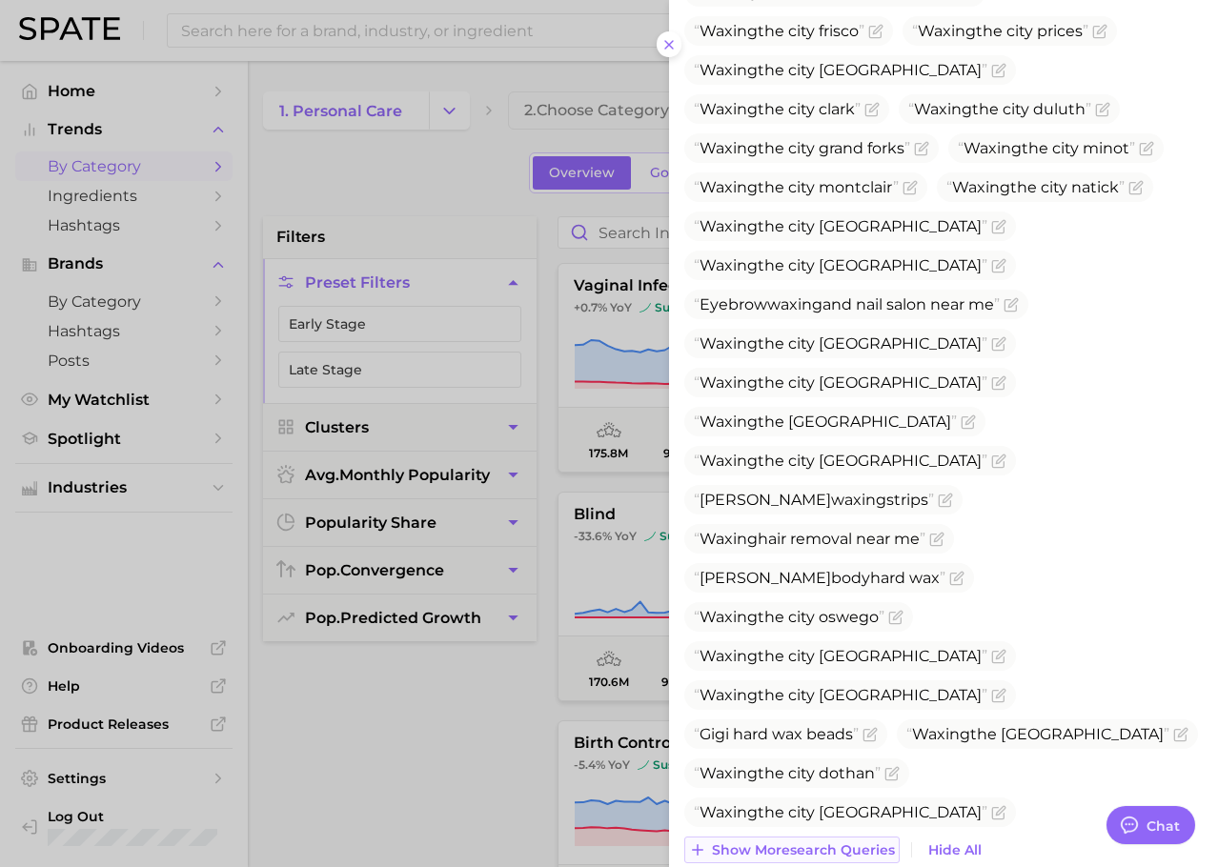
scroll to position [2286, 0]
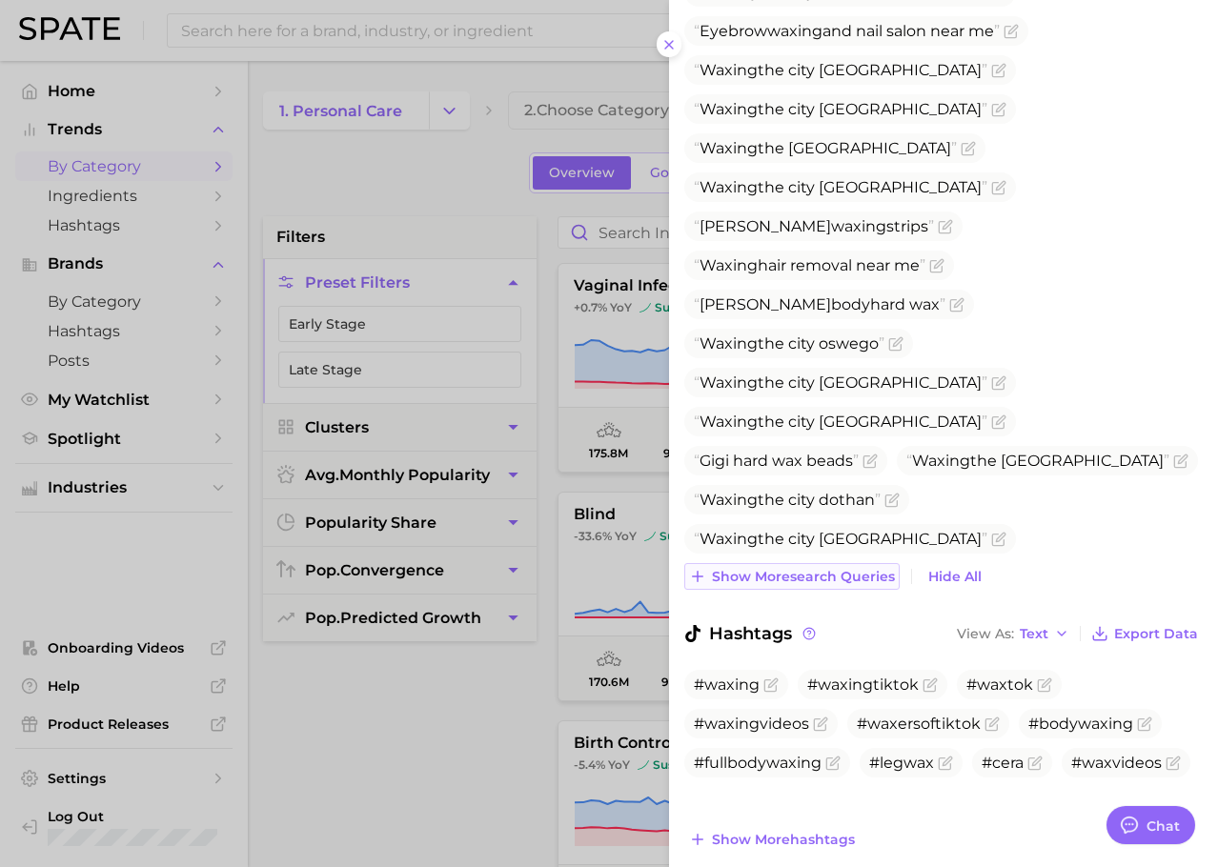
click at [775, 569] on span "Show more search queries" at bounding box center [803, 577] width 183 height 16
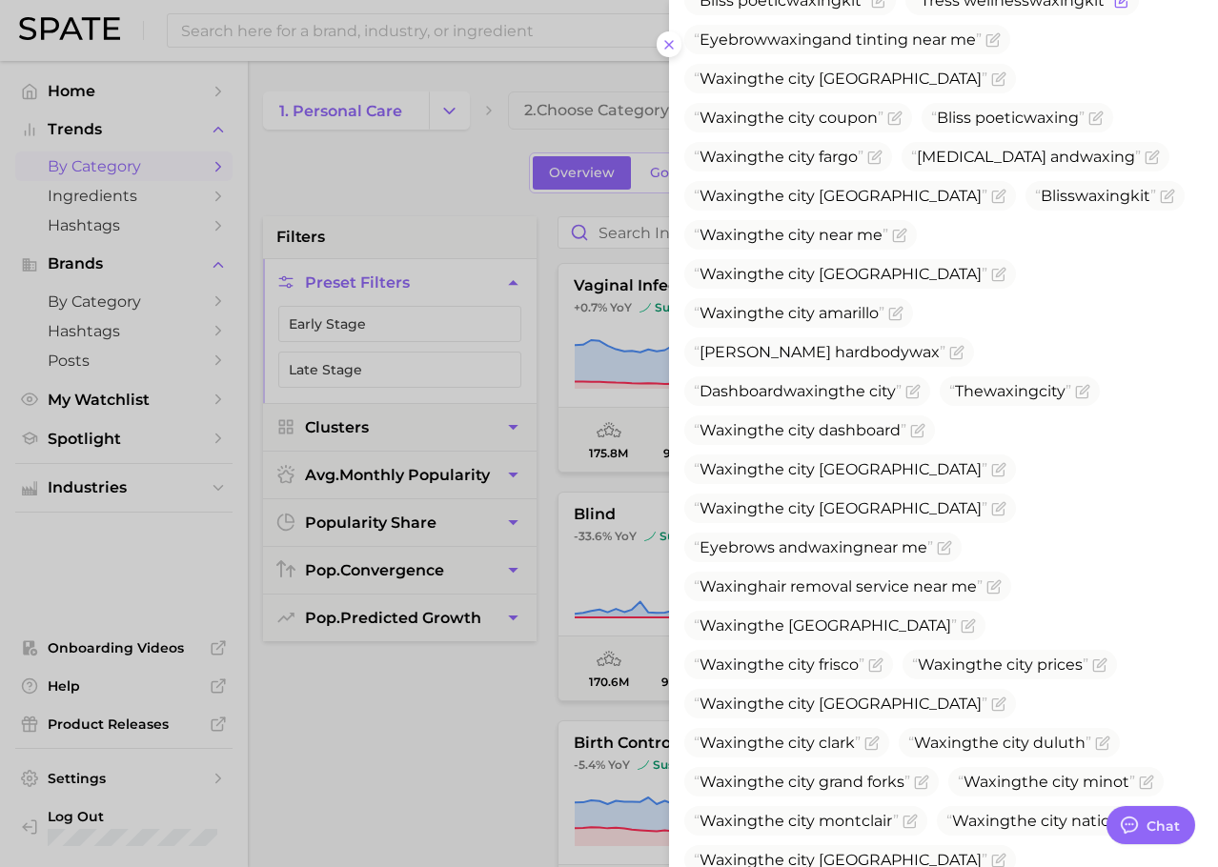
scroll to position [1380, 0]
drag, startPoint x: 926, startPoint y: 145, endPoint x: 1043, endPoint y: 144, distance: 117.2
click at [987, 186] on span "Waxing the city [GEOGRAPHIC_DATA]" at bounding box center [840, 195] width 293 height 18
copy span "Waxing the city"
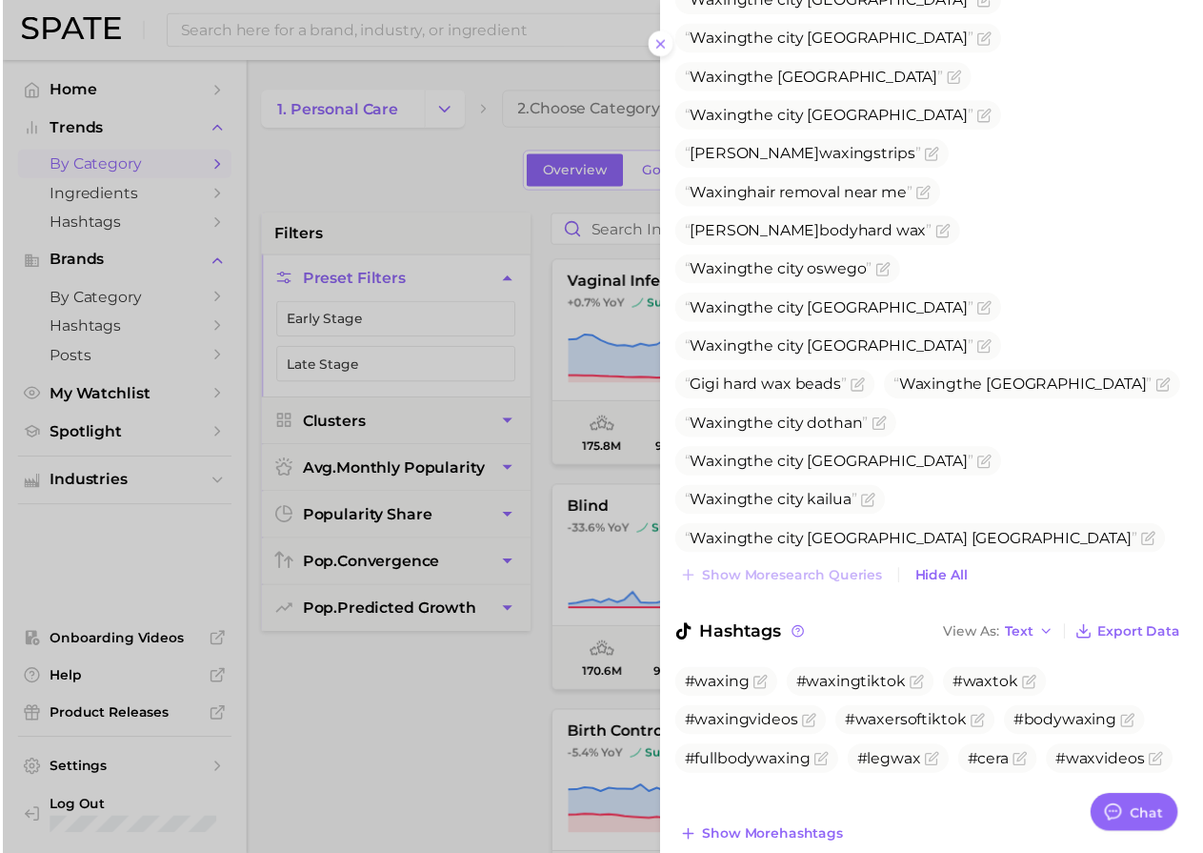
scroll to position [2365, 0]
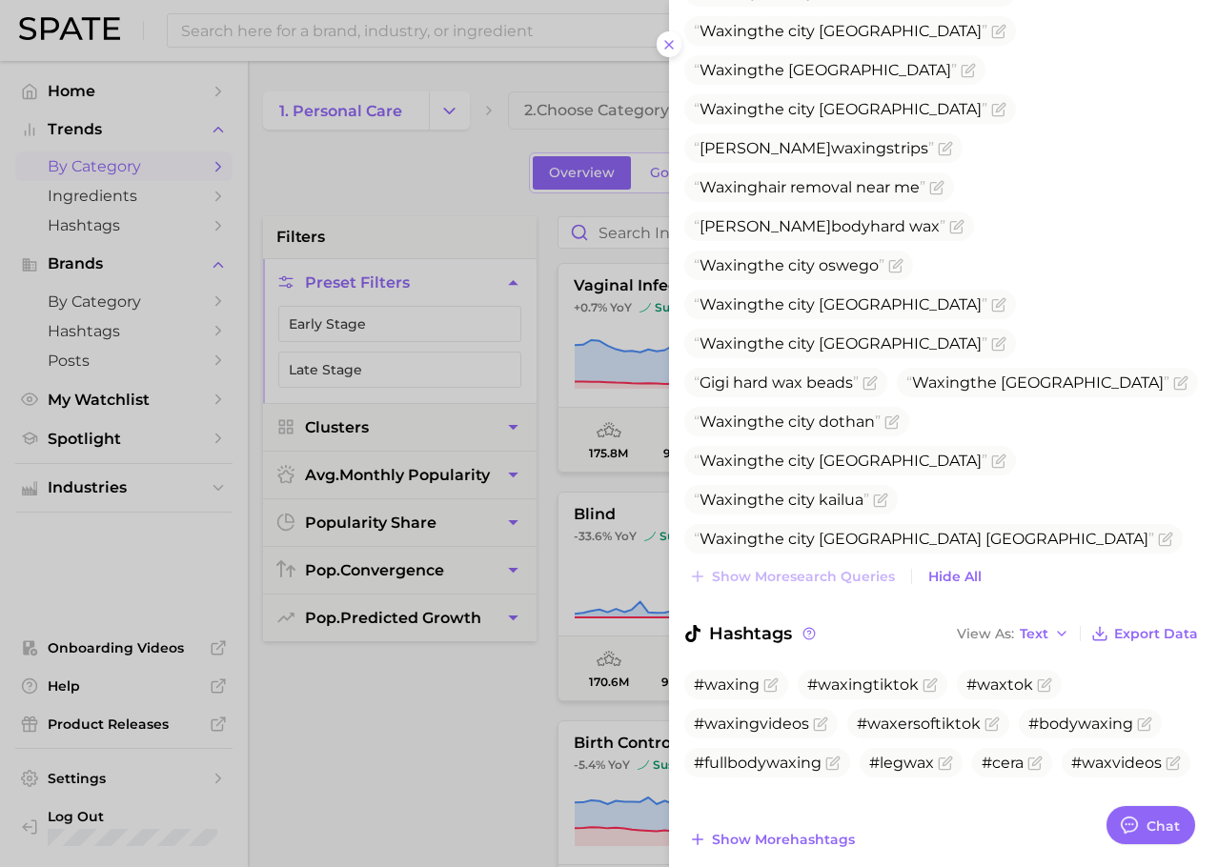
drag, startPoint x: 434, startPoint y: 731, endPoint x: 385, endPoint y: 767, distance: 61.4
click at [385, 767] on div at bounding box center [609, 433] width 1218 height 867
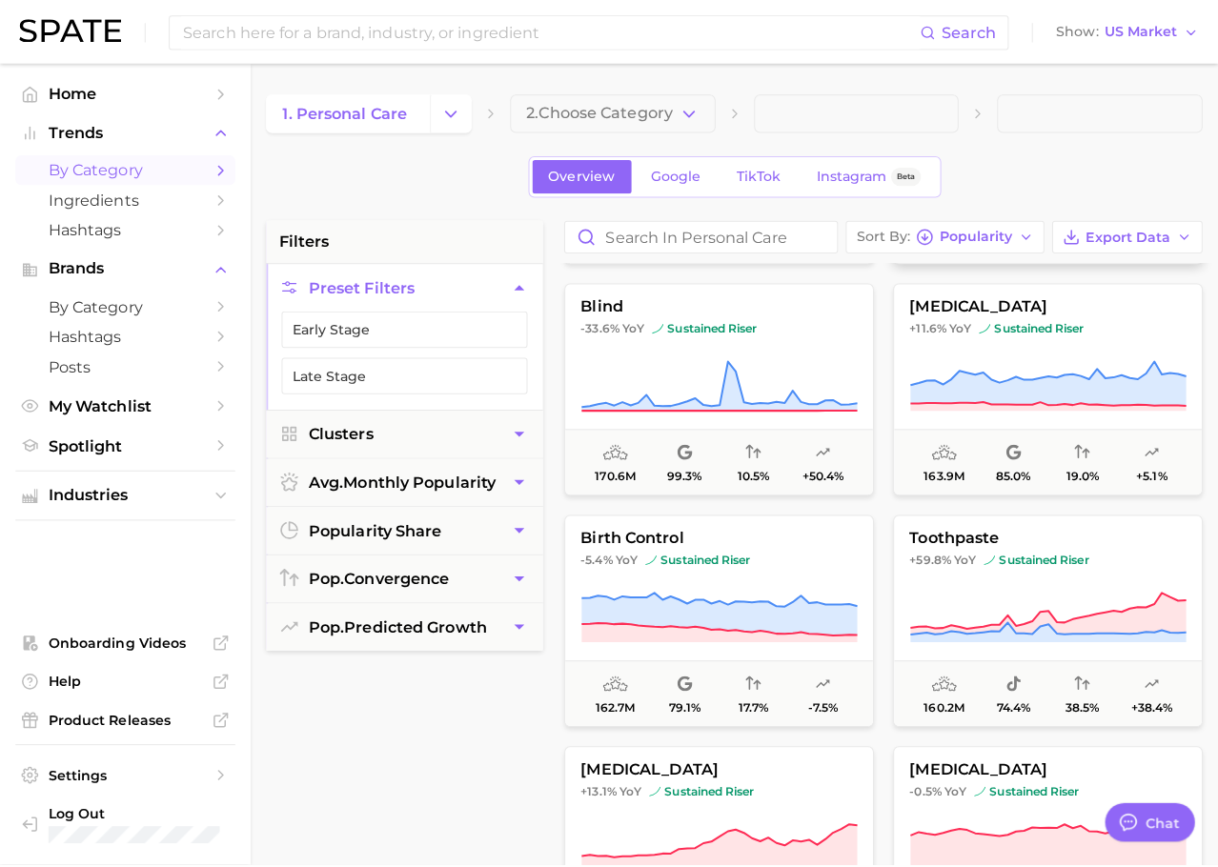
scroll to position [2272, 0]
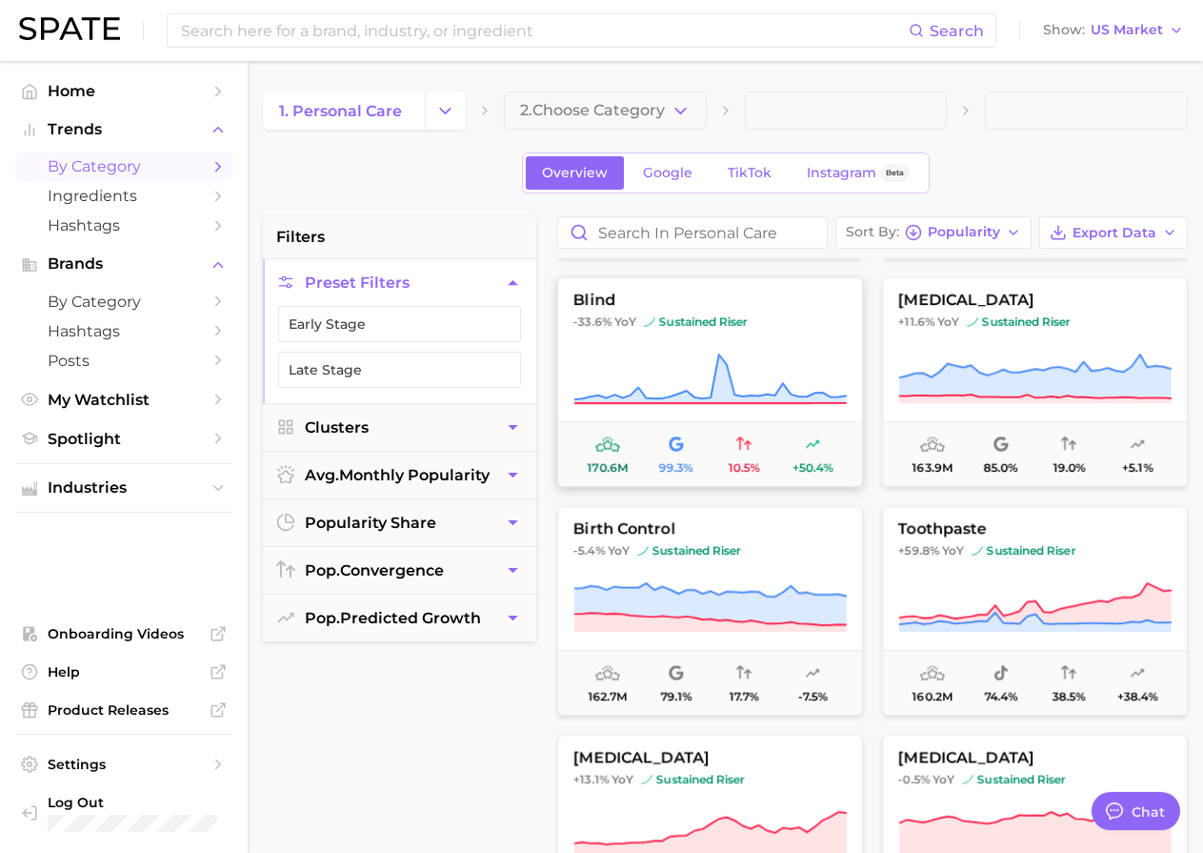
click at [734, 353] on icon at bounding box center [710, 378] width 273 height 53
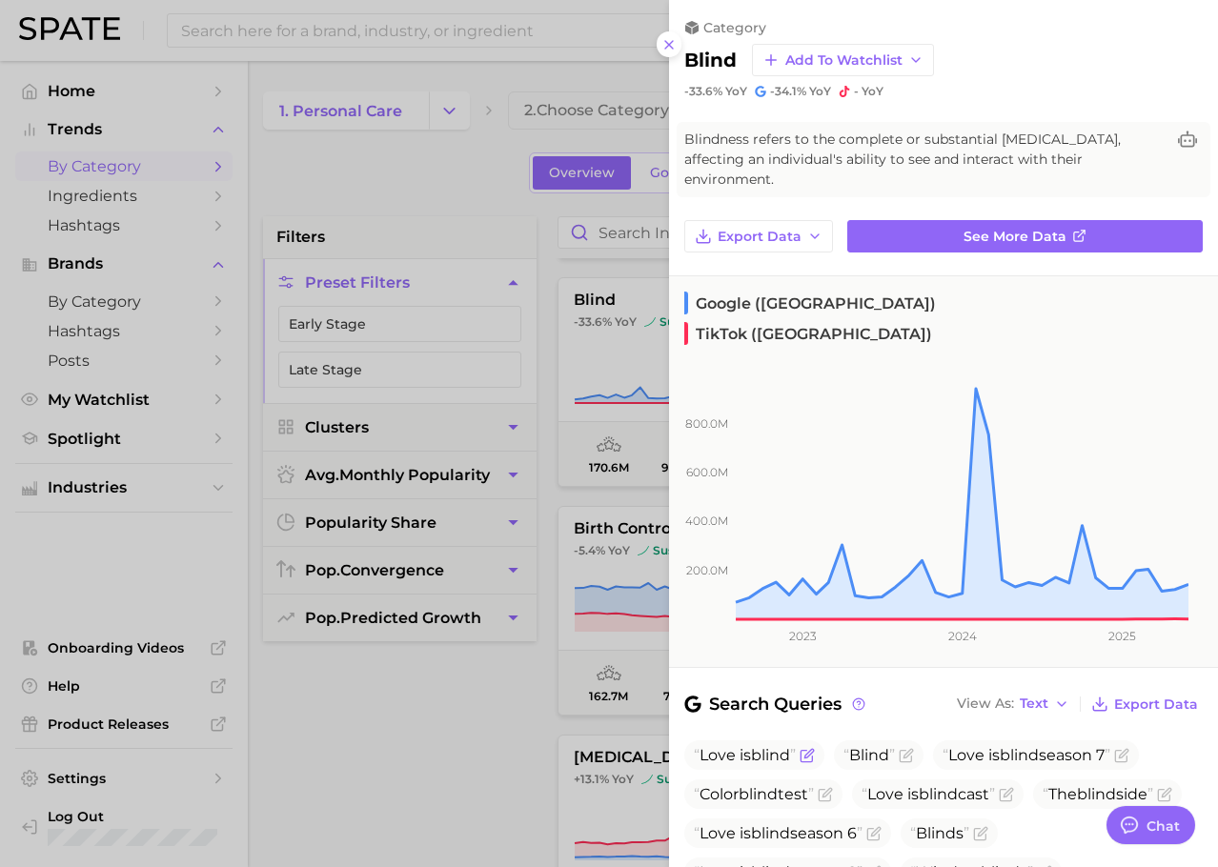
scroll to position [190, 0]
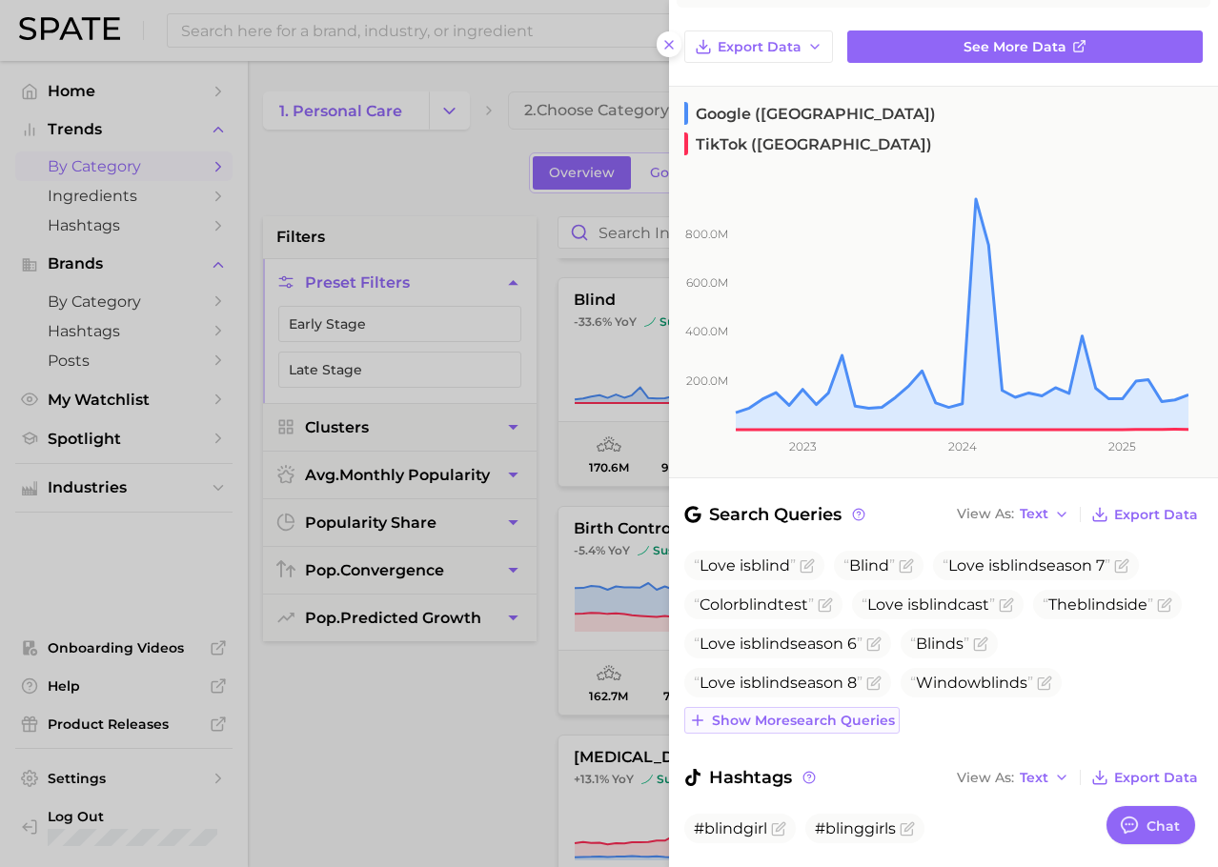
click at [782, 713] on span "Show more search queries" at bounding box center [803, 721] width 183 height 16
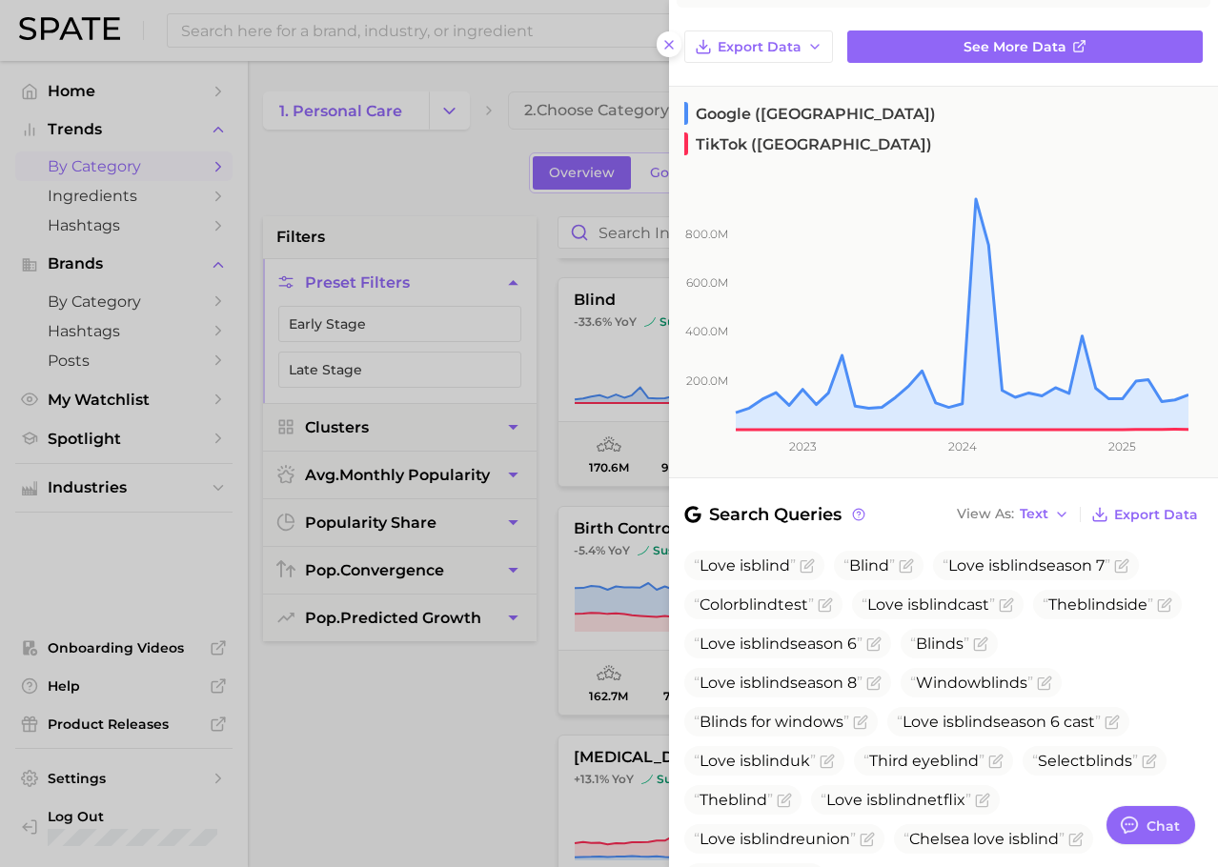
scroll to position [385, 0]
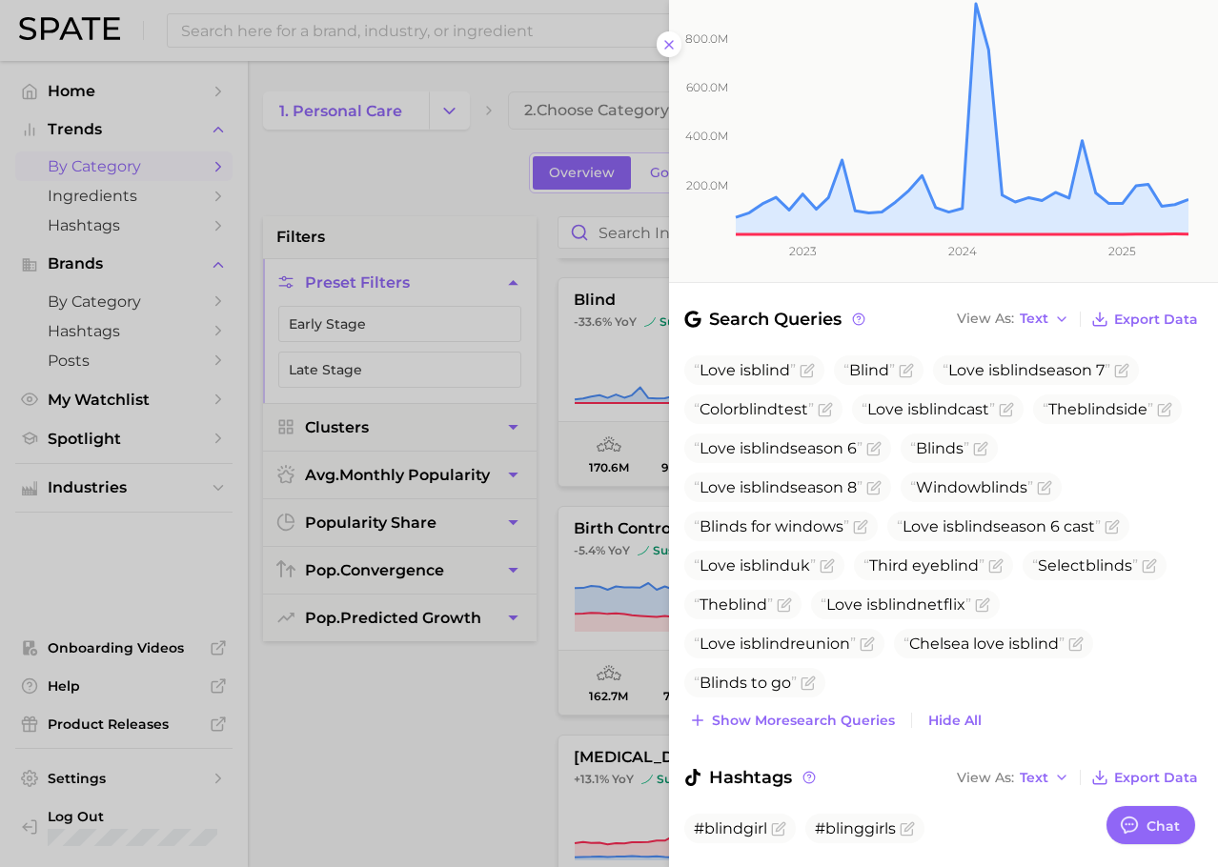
click at [758, 686] on div "Search Queries View As Text Export Data Love is blind Blind Love is blind seaso…" at bounding box center [943, 594] width 549 height 577
click at [758, 707] on button "Show more search queries" at bounding box center [791, 720] width 215 height 27
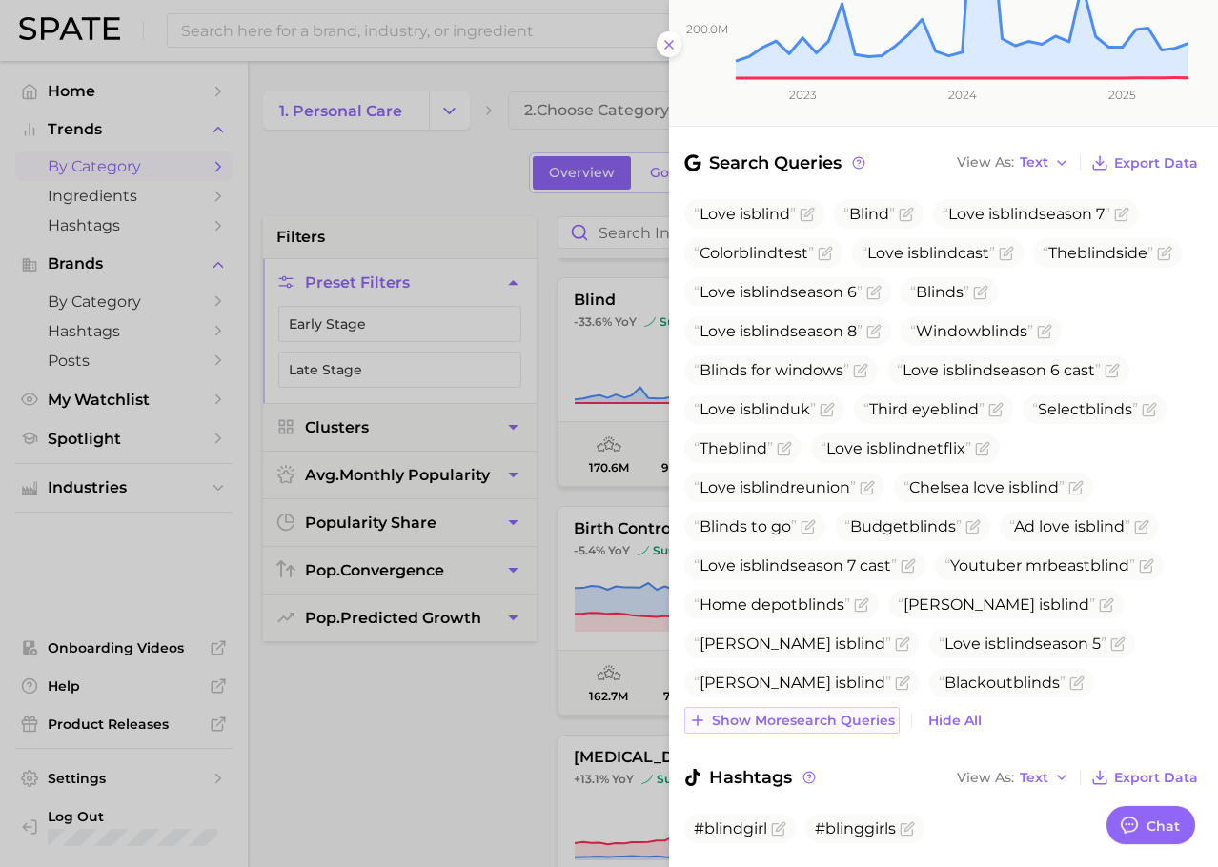
click at [756, 713] on span "Show more search queries" at bounding box center [803, 721] width 183 height 16
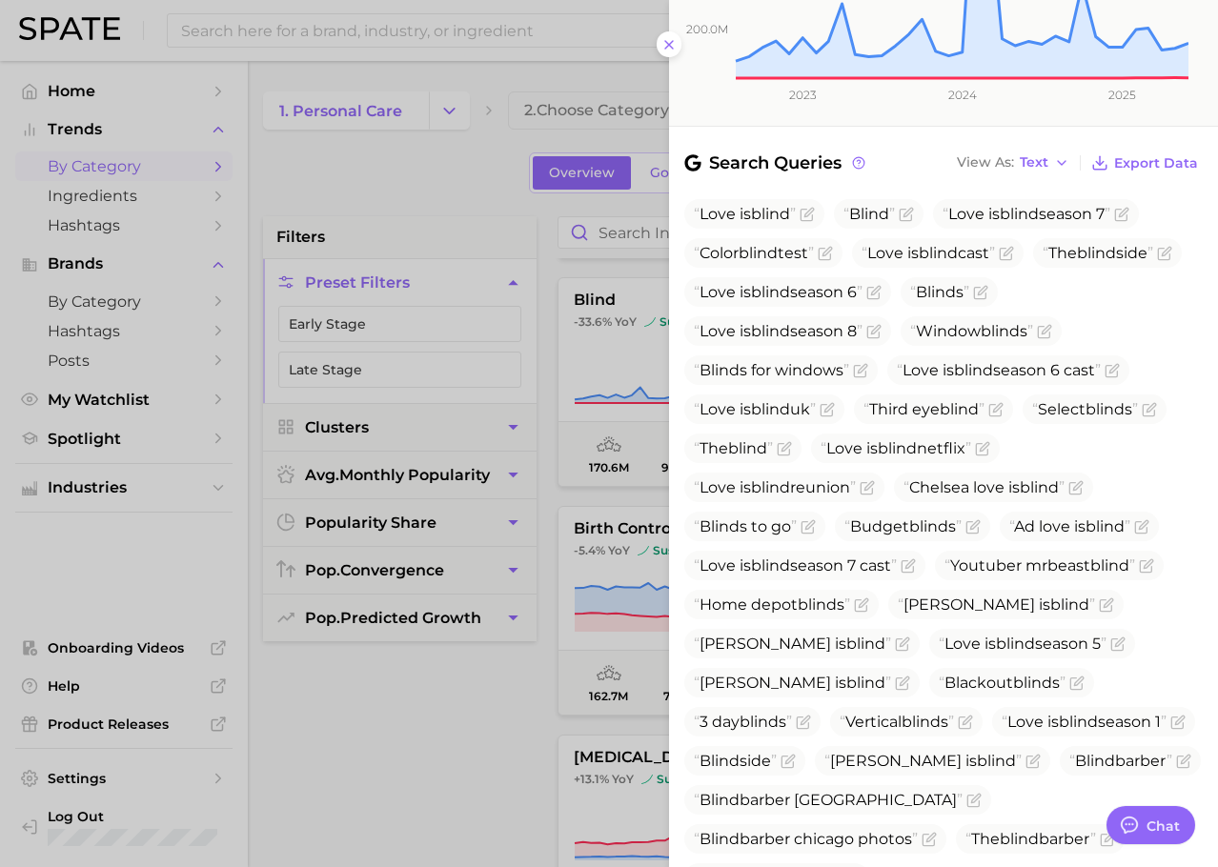
scroll to position [736, 0]
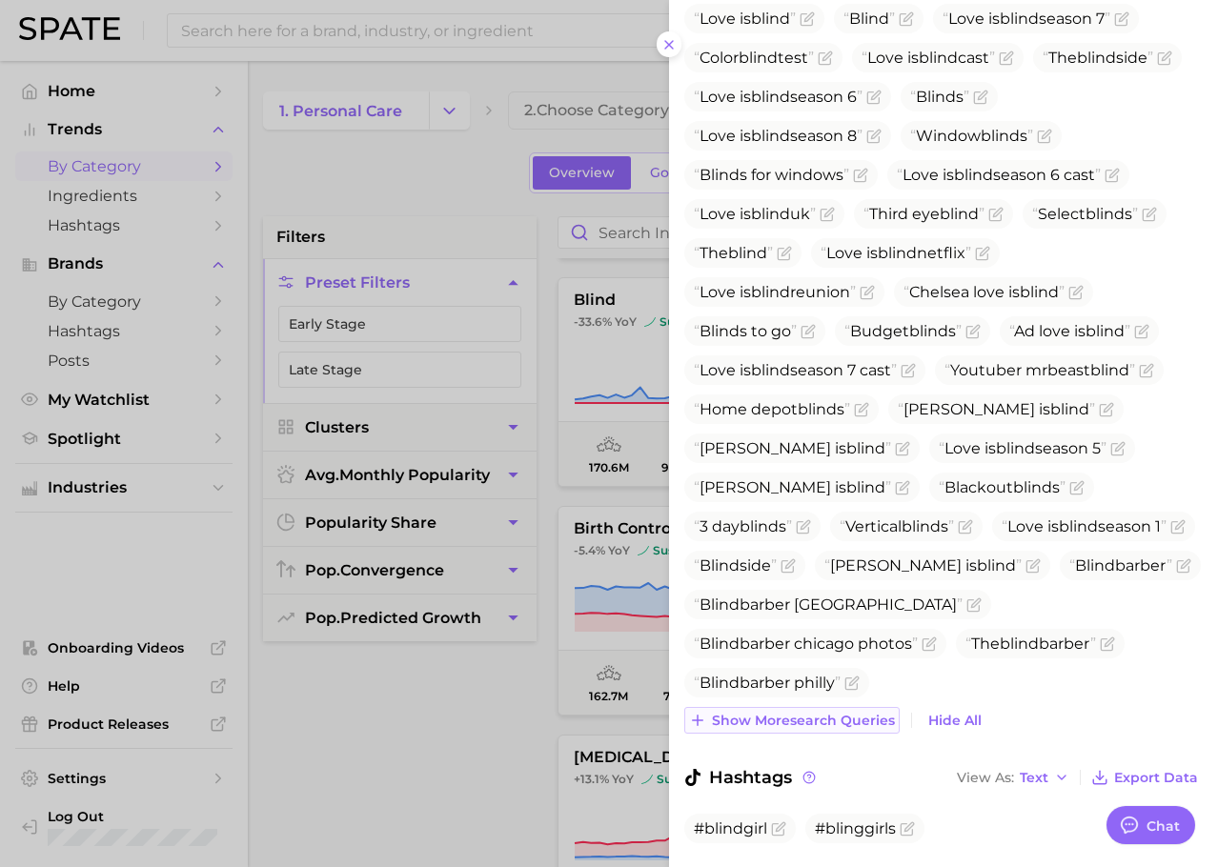
click at [756, 713] on span "Show more search queries" at bounding box center [803, 721] width 183 height 16
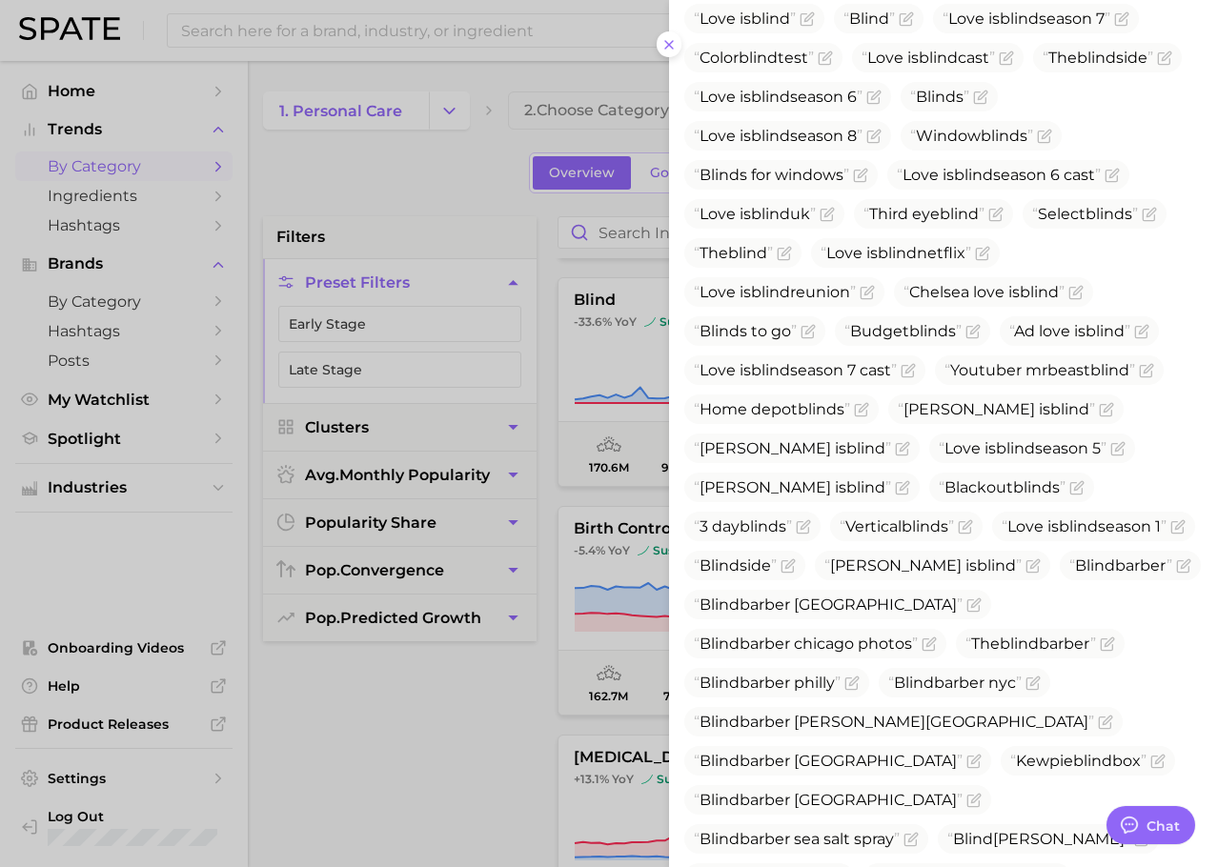
scroll to position [971, 0]
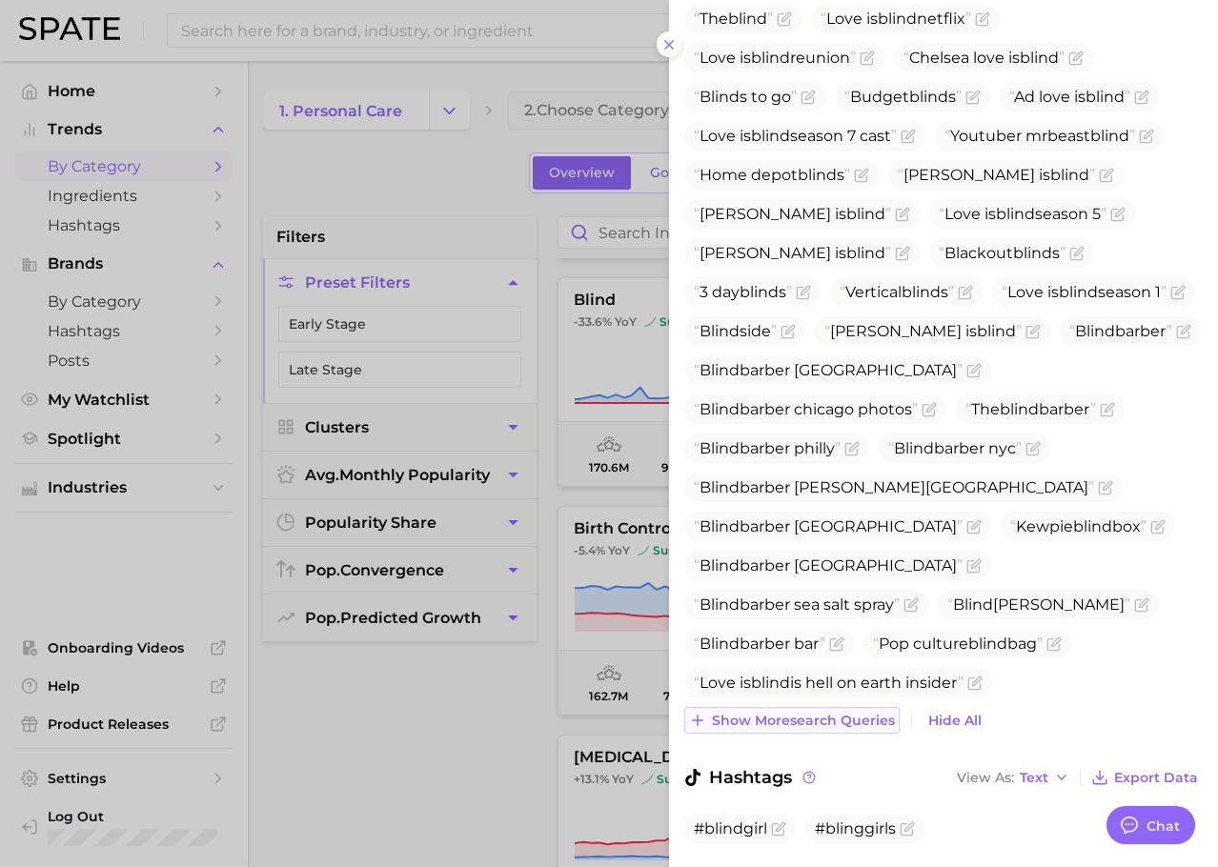
click at [745, 713] on span "Show more search queries" at bounding box center [803, 721] width 183 height 16
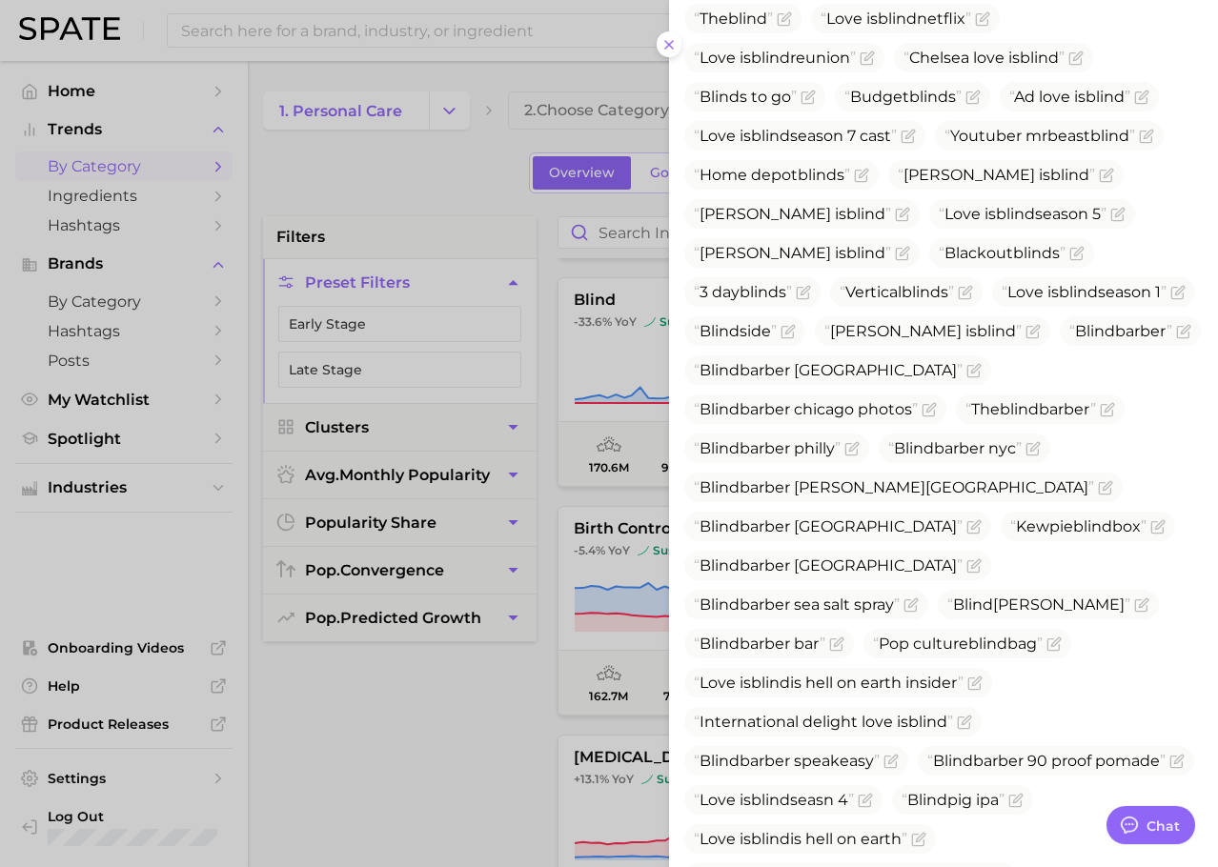
scroll to position [1283, 0]
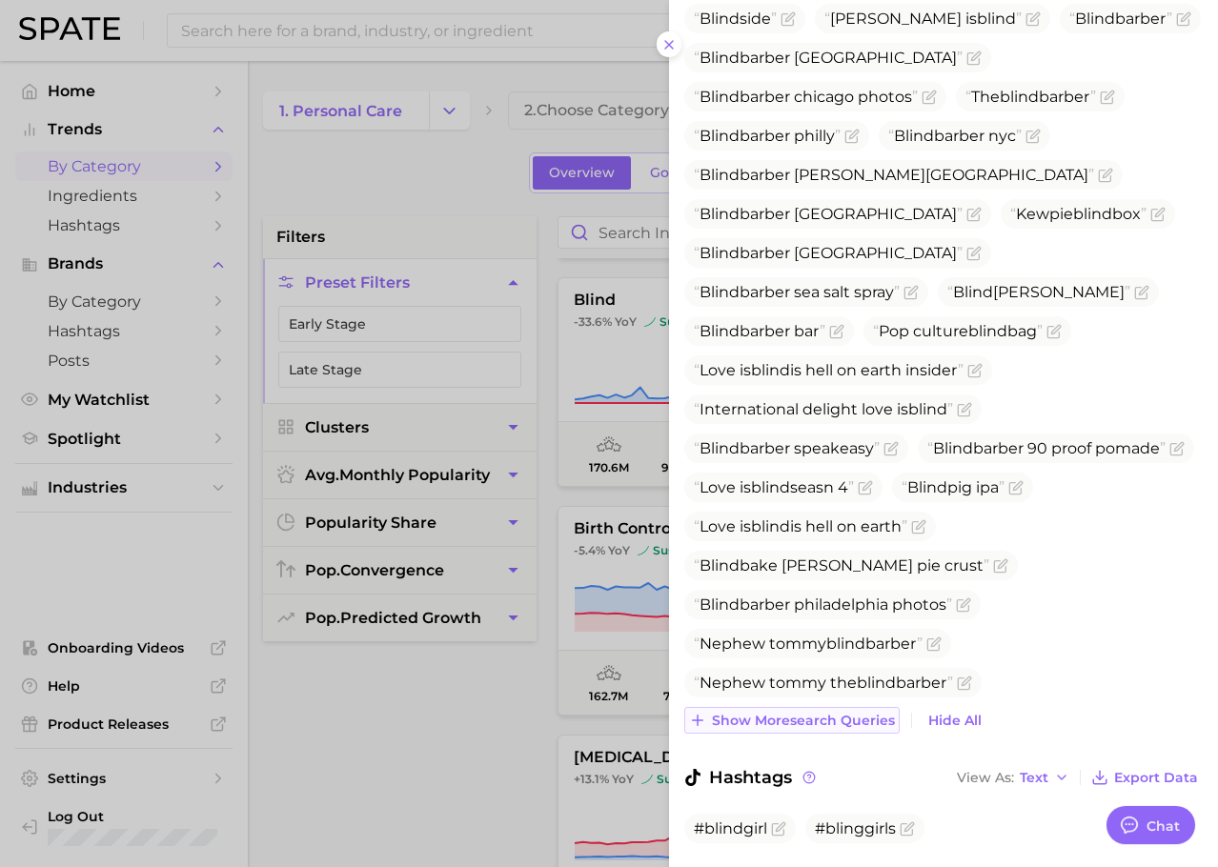
click at [745, 713] on span "Show more search queries" at bounding box center [803, 721] width 183 height 16
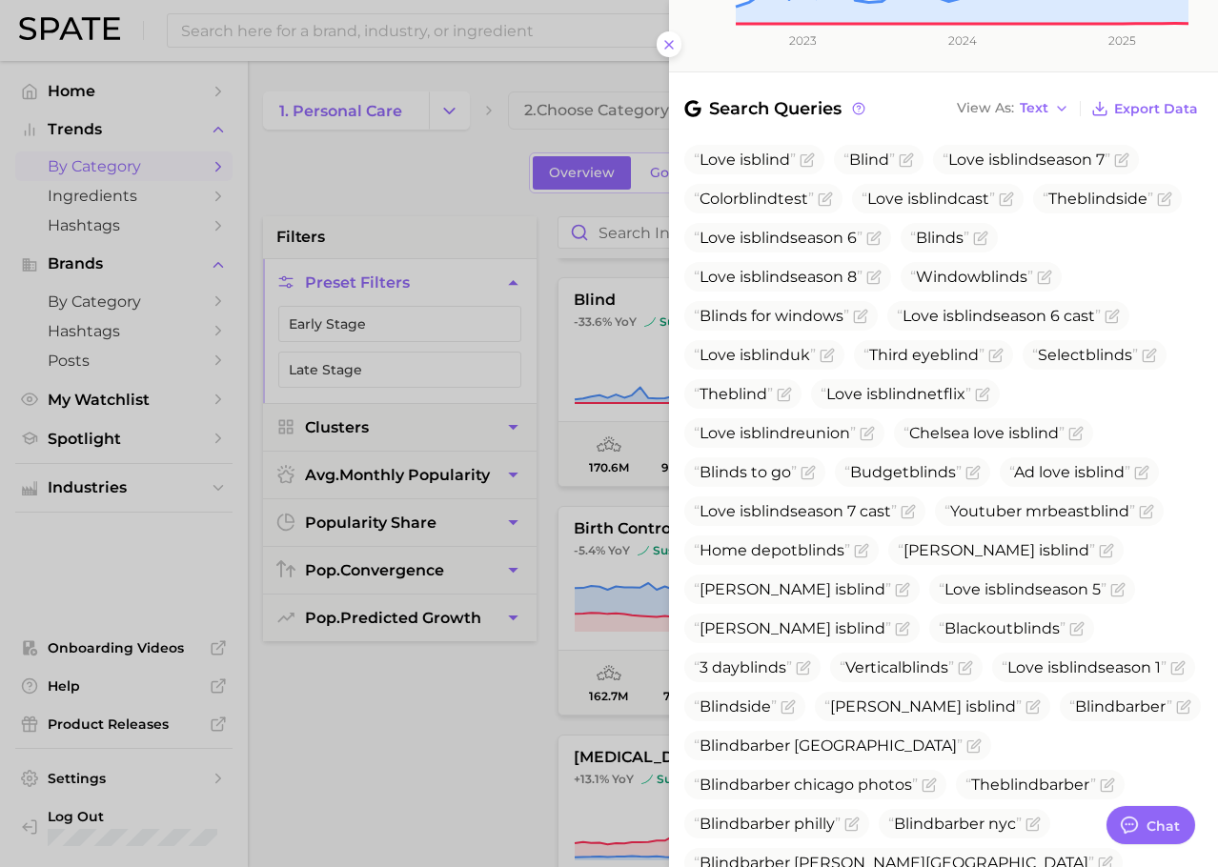
scroll to position [220, 0]
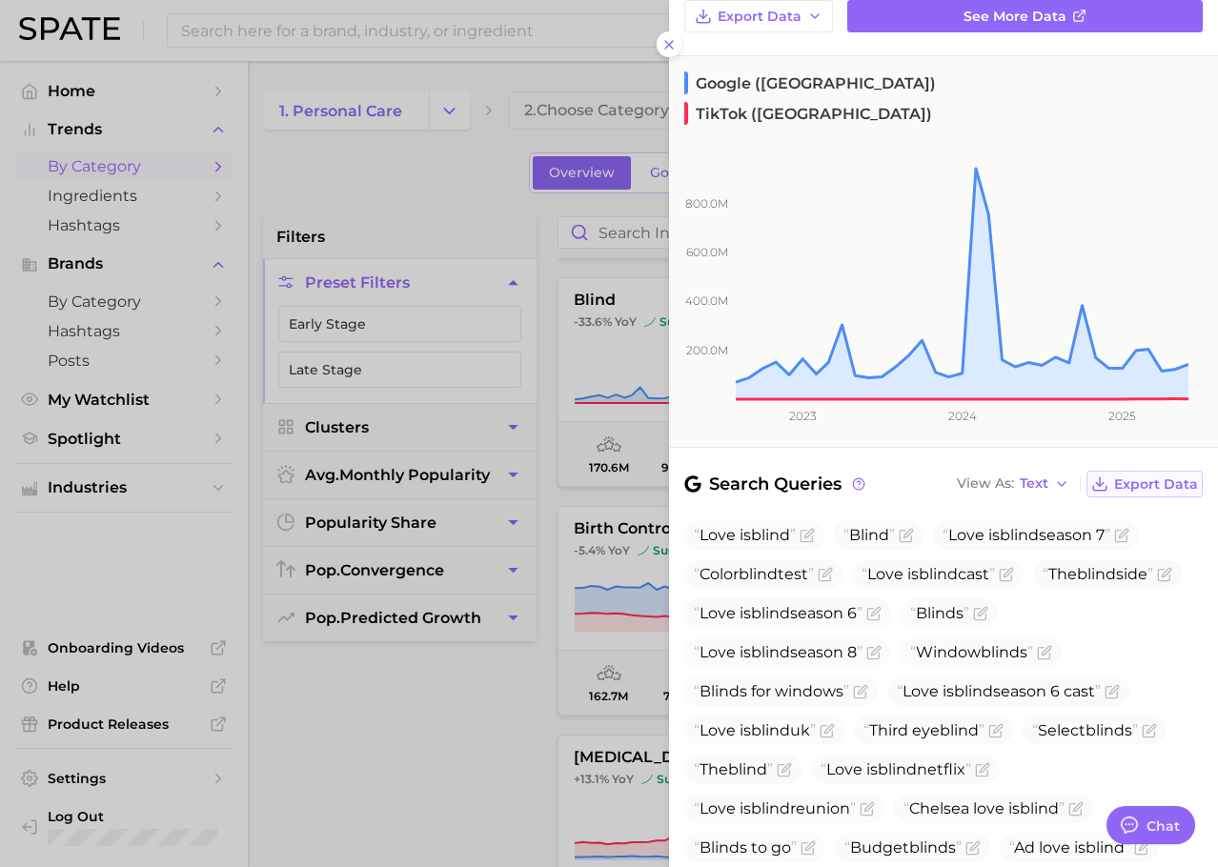
click at [1149, 471] on button "Export Data" at bounding box center [1144, 484] width 116 height 27
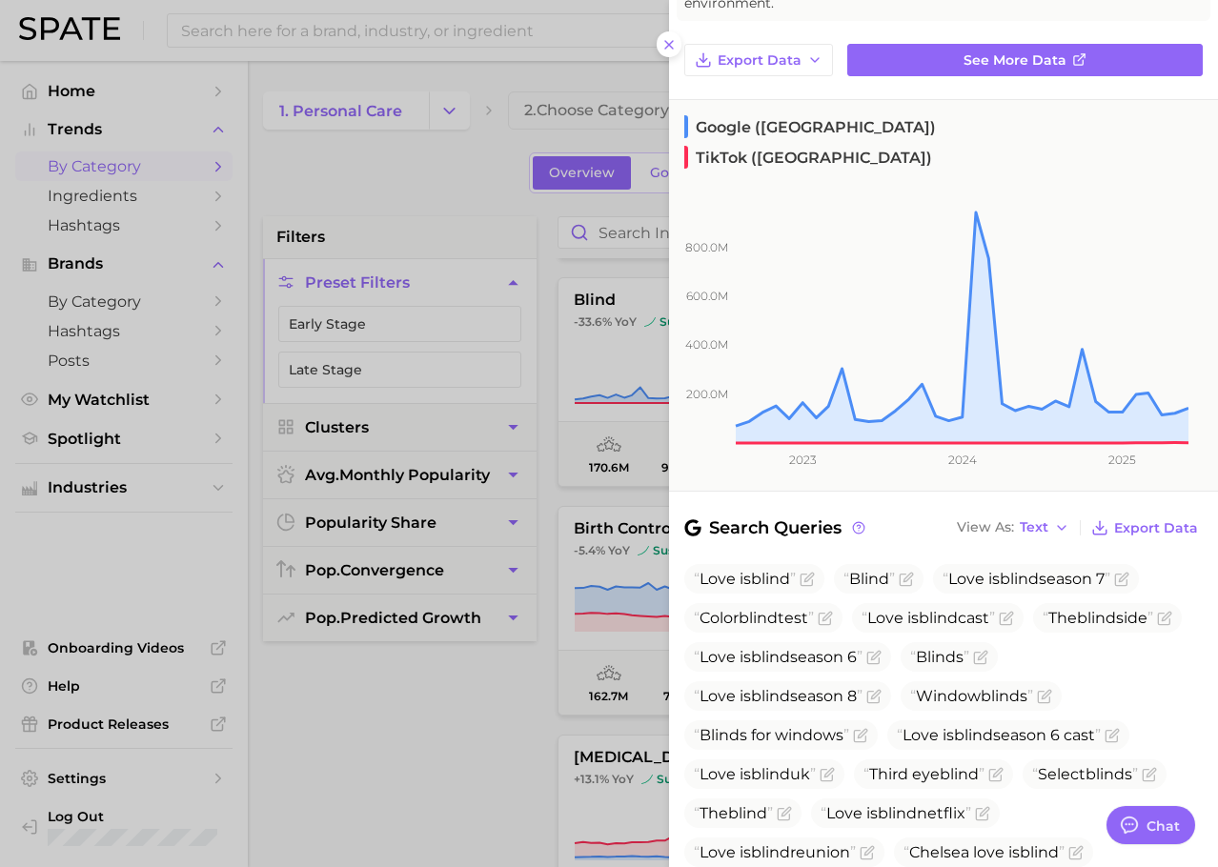
scroll to position [178, 0]
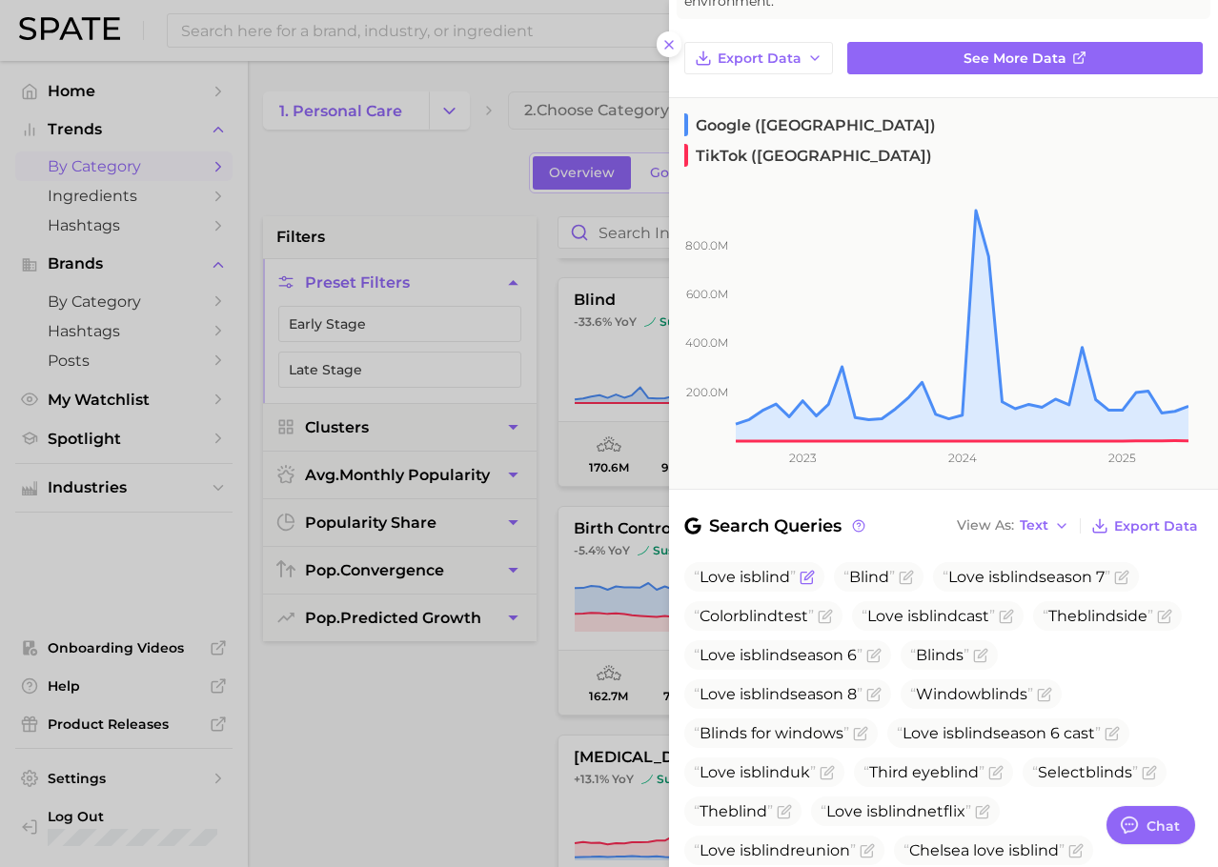
click at [811, 570] on icon "Flag as miscategorized or irrelevant" at bounding box center [806, 577] width 15 height 15
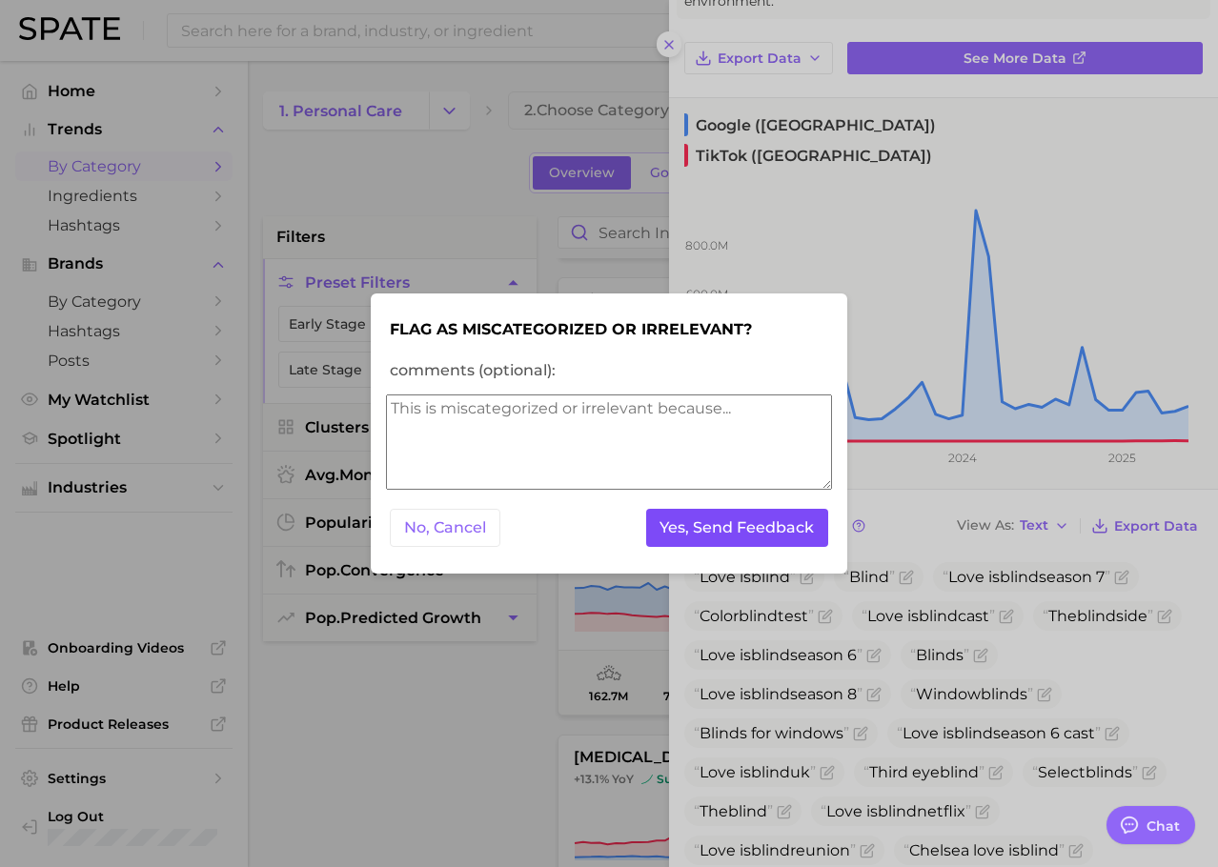
click at [740, 524] on button "Yes, Send Feedback" at bounding box center [737, 528] width 183 height 39
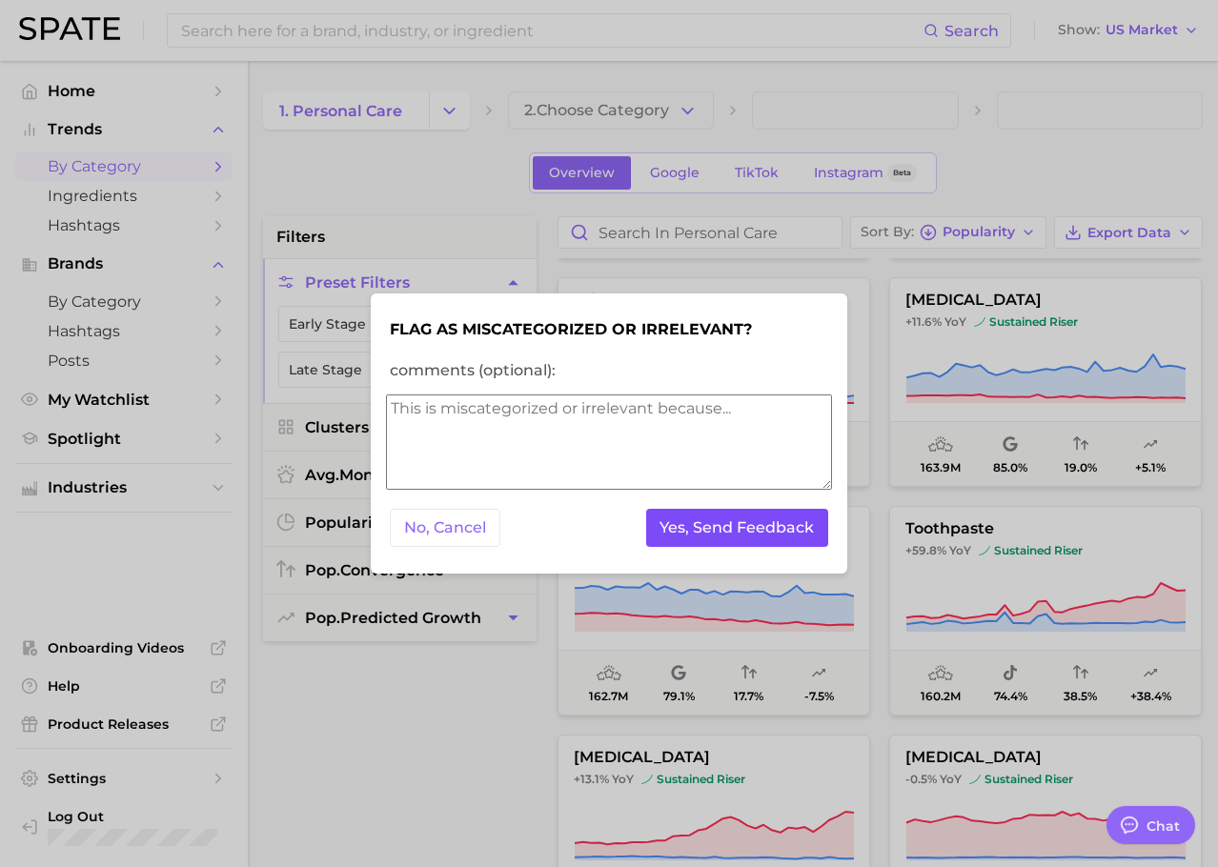
click at [750, 537] on button "Yes, Send Feedback" at bounding box center [737, 528] width 183 height 39
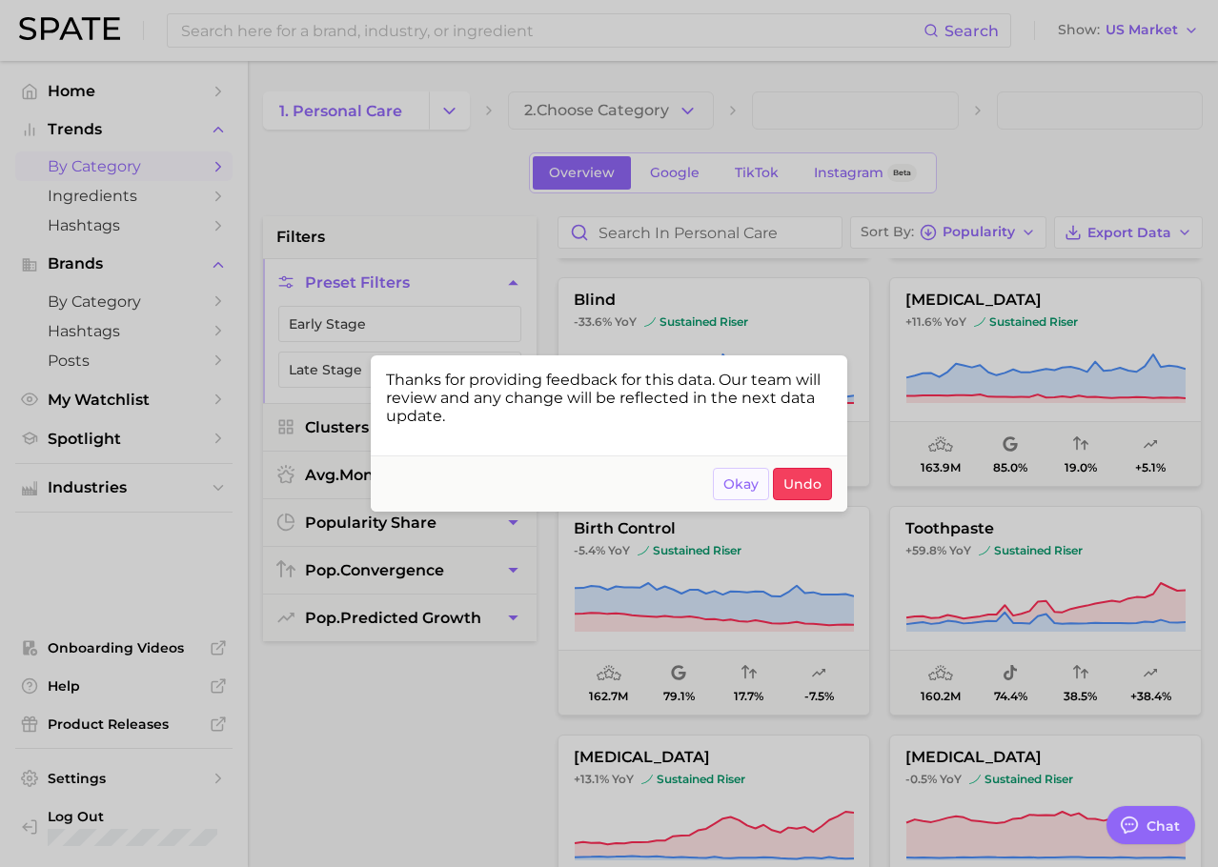
click at [739, 489] on span "Okay" at bounding box center [740, 484] width 35 height 16
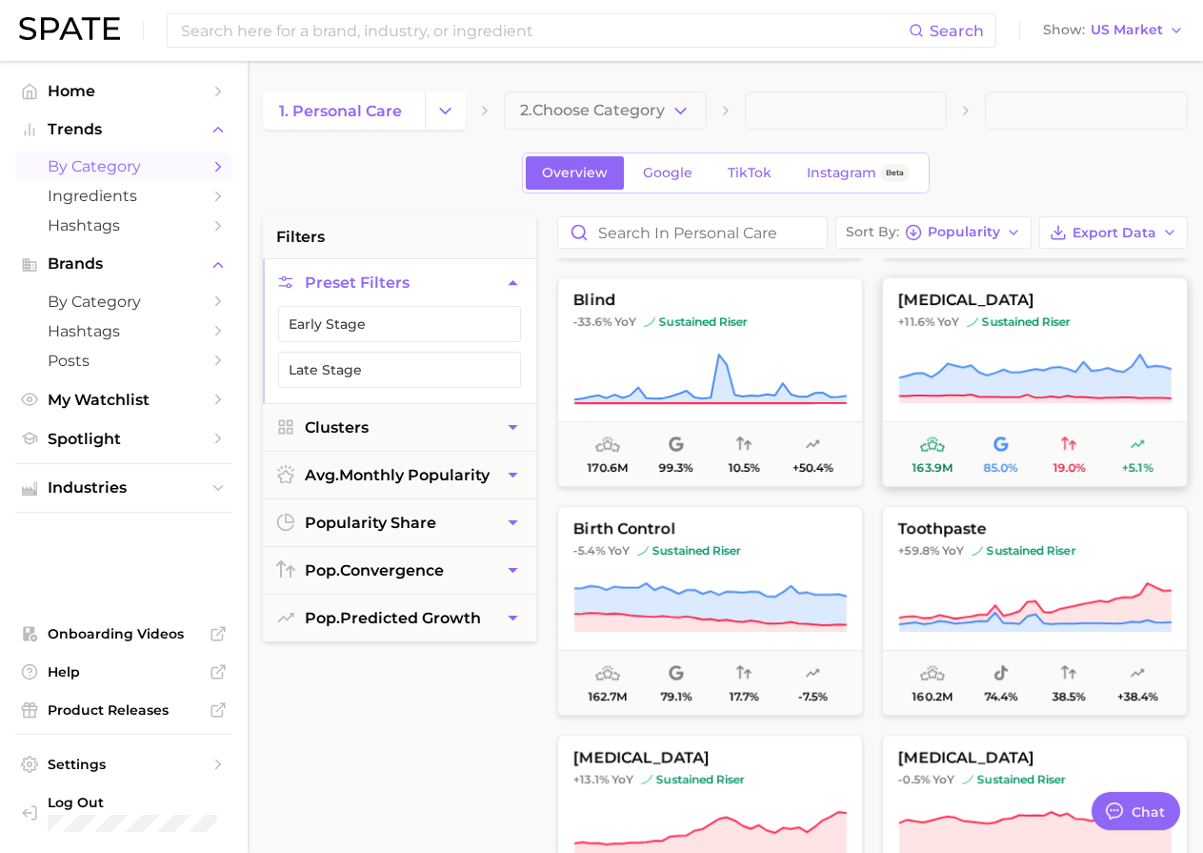
click at [1071, 378] on icon at bounding box center [1035, 376] width 272 height 44
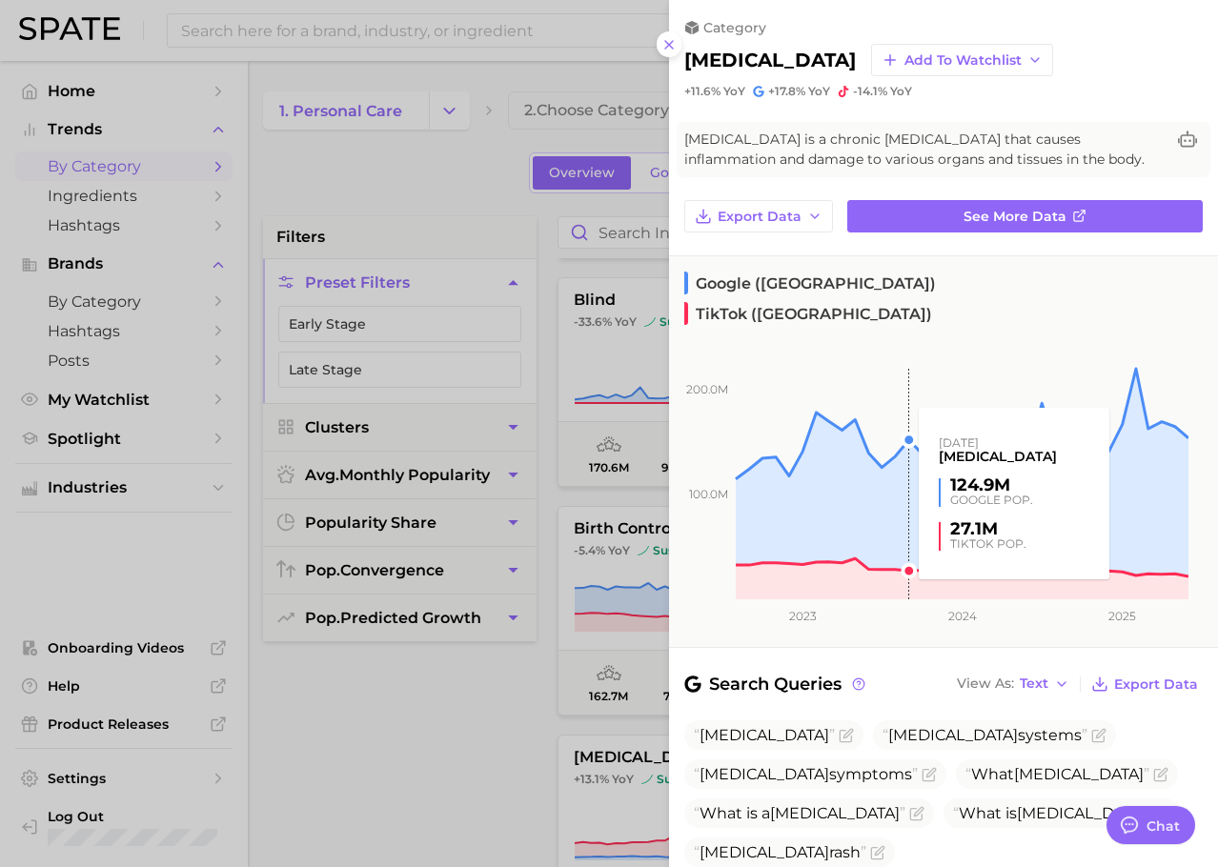
scroll to position [229, 0]
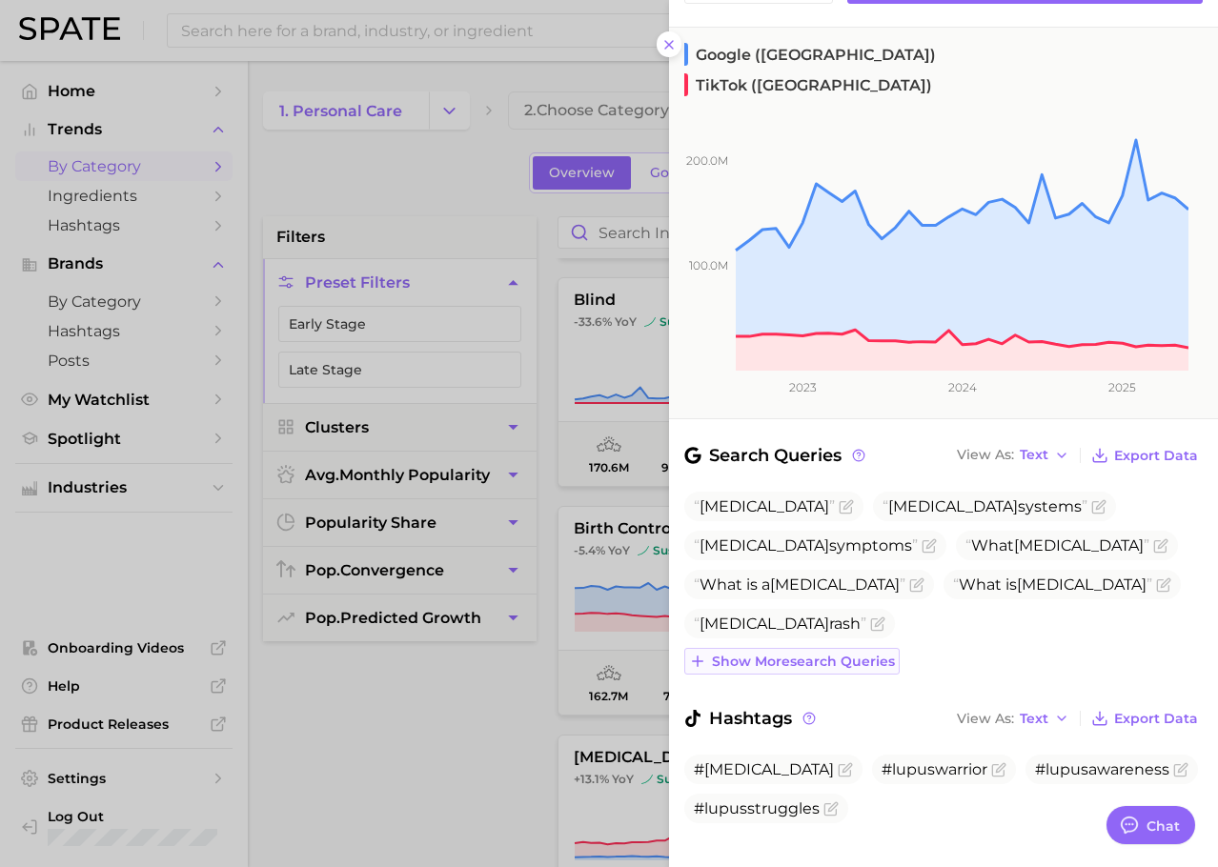
click at [776, 654] on span "Show more search queries" at bounding box center [803, 662] width 183 height 16
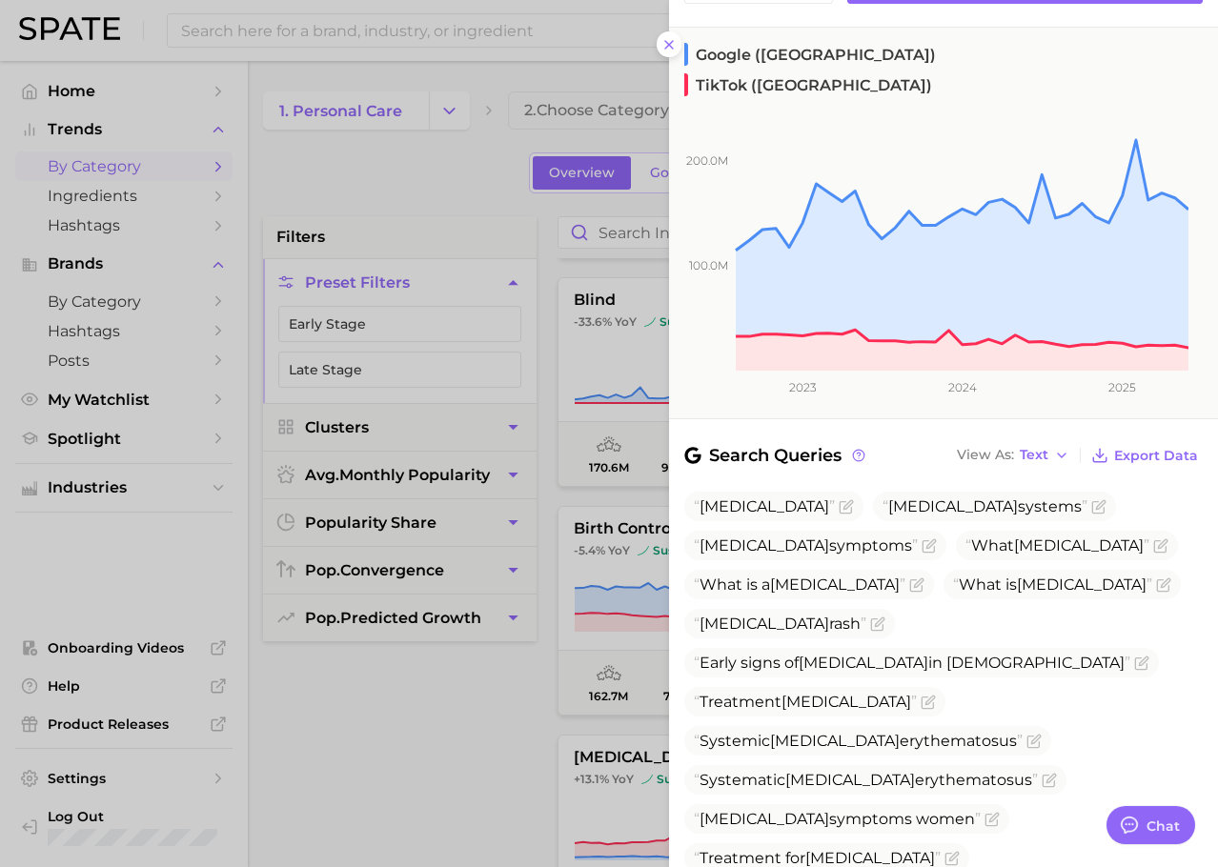
scroll to position [463, 0]
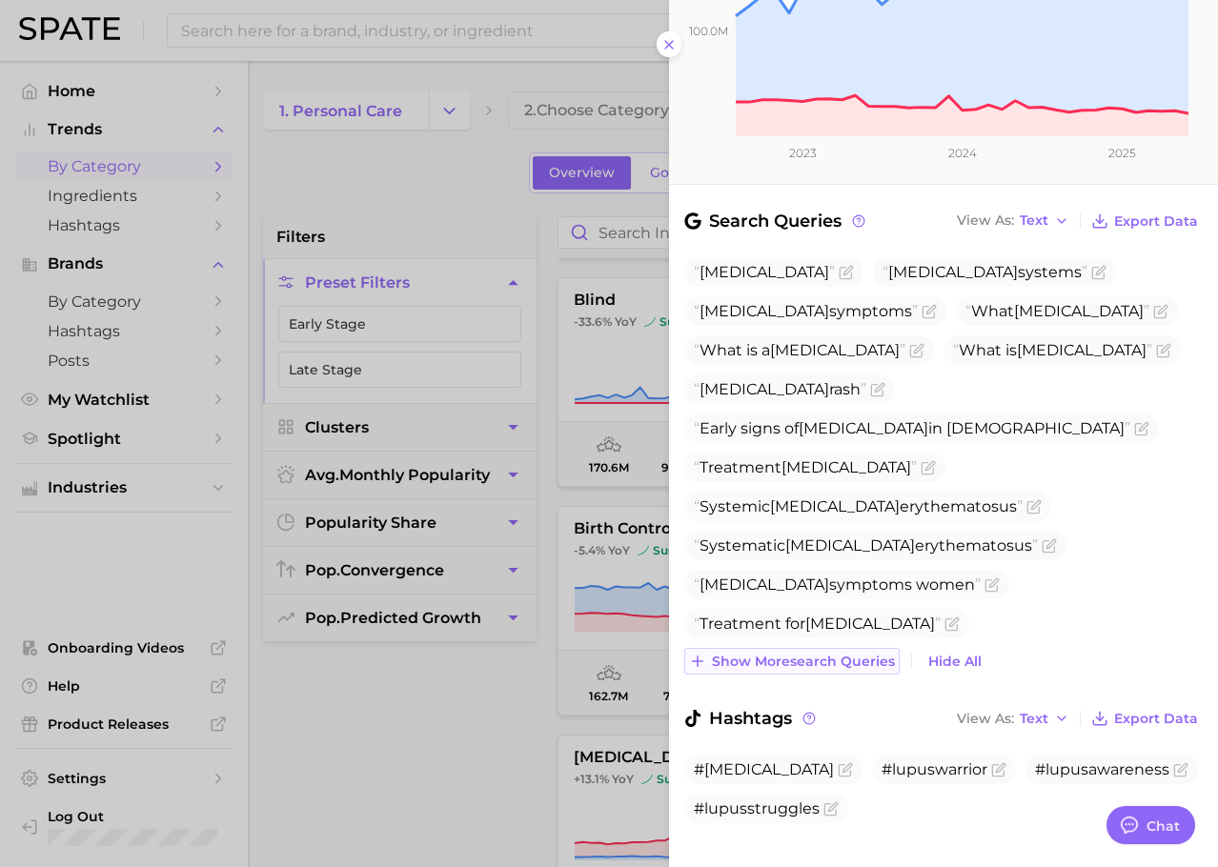
click at [755, 654] on span "Show more search queries" at bounding box center [803, 662] width 183 height 16
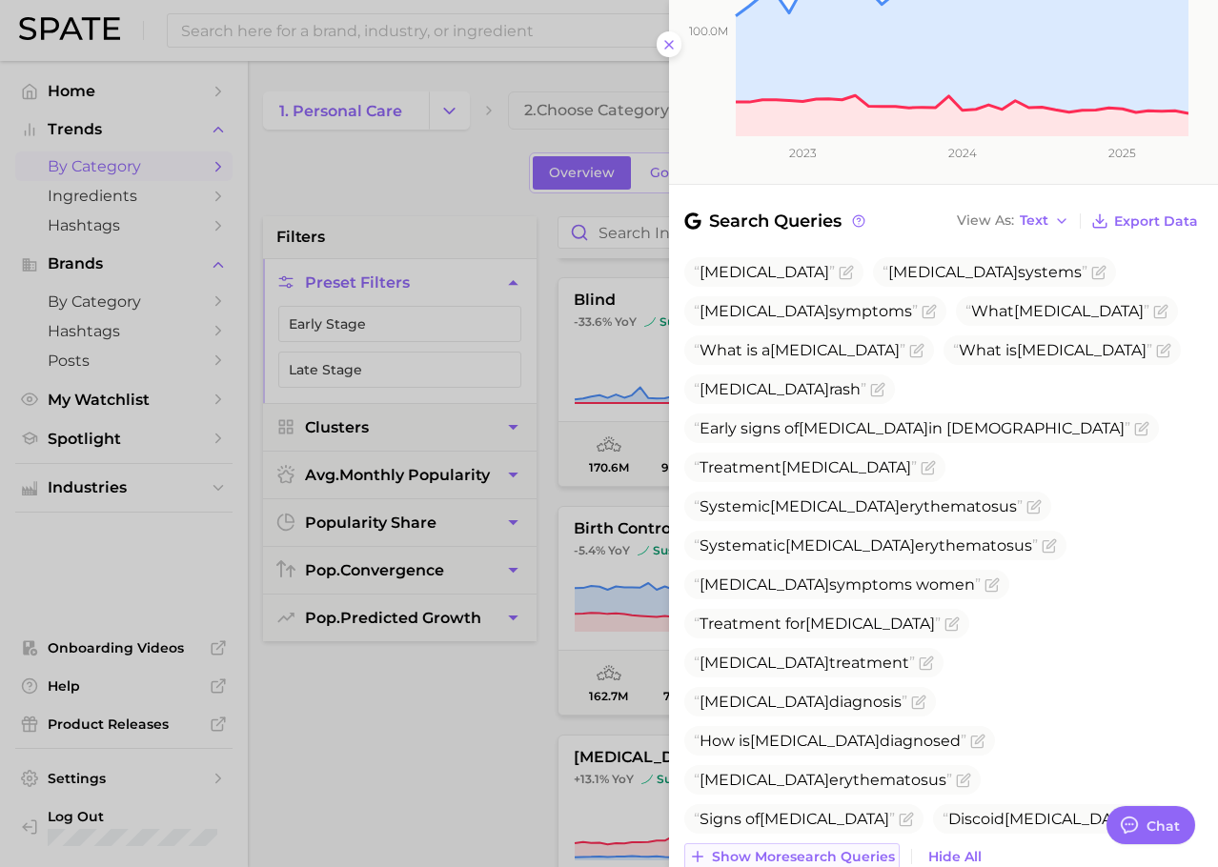
scroll to position [658, 0]
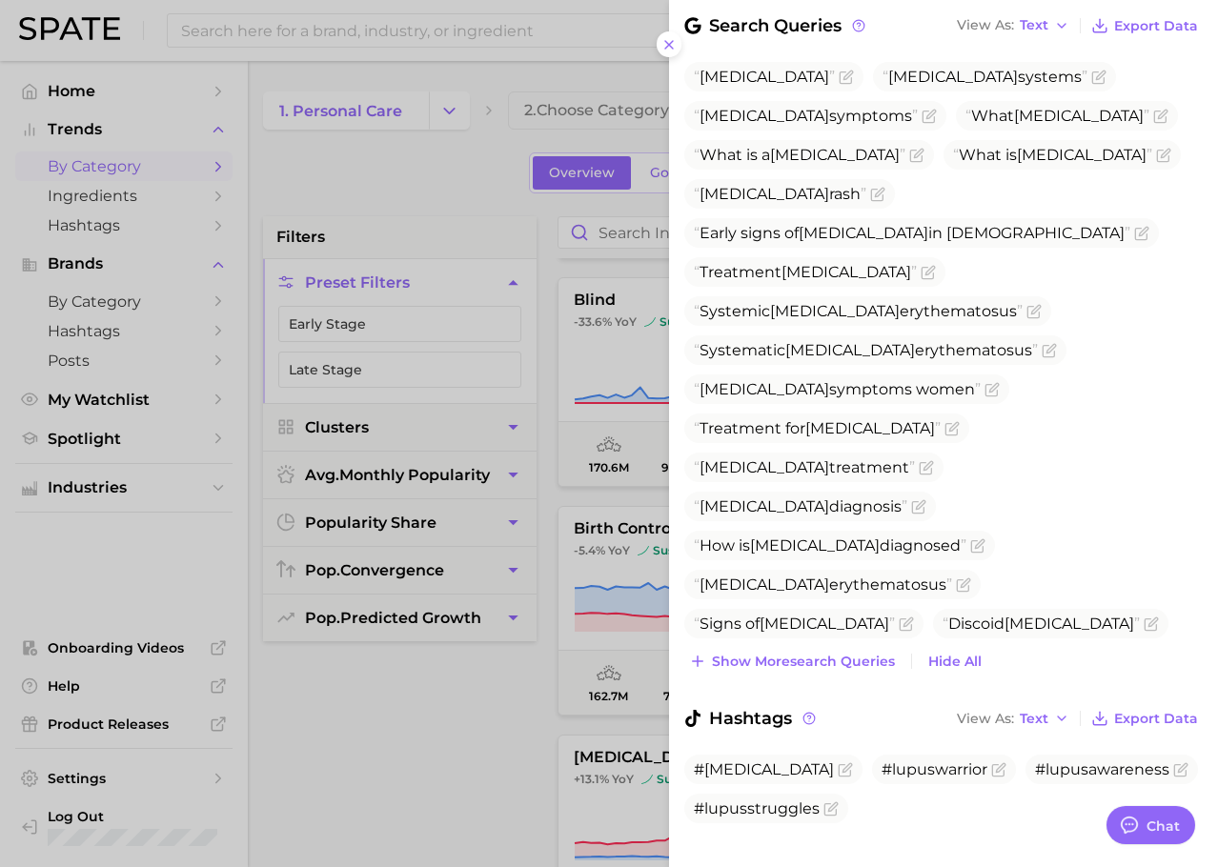
click at [761, 612] on div "[MEDICAL_DATA] [MEDICAL_DATA] systems [MEDICAL_DATA] symptoms What [MEDICAL_DAT…" at bounding box center [943, 368] width 518 height 613
click at [764, 654] on span "Show more search queries" at bounding box center [803, 662] width 183 height 16
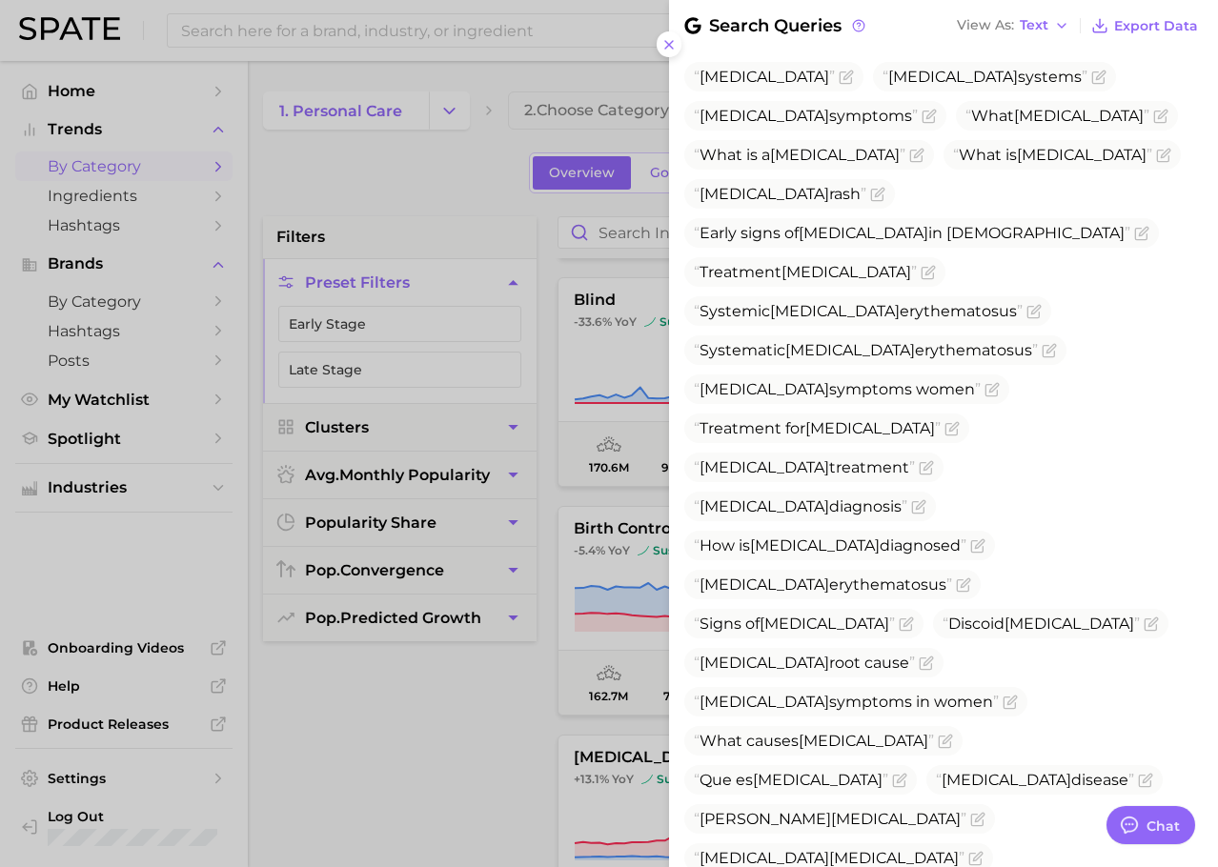
scroll to position [932, 0]
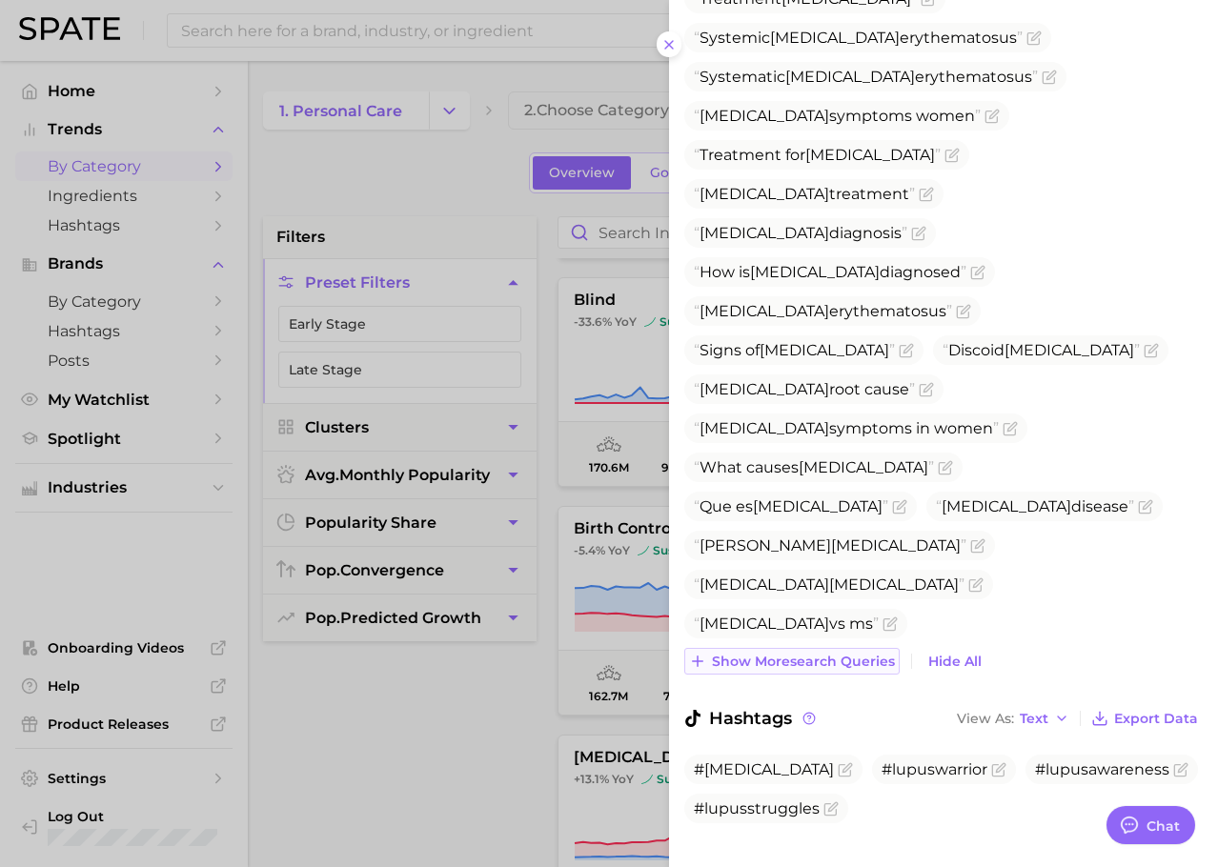
click at [765, 654] on span "Show more search queries" at bounding box center [803, 662] width 183 height 16
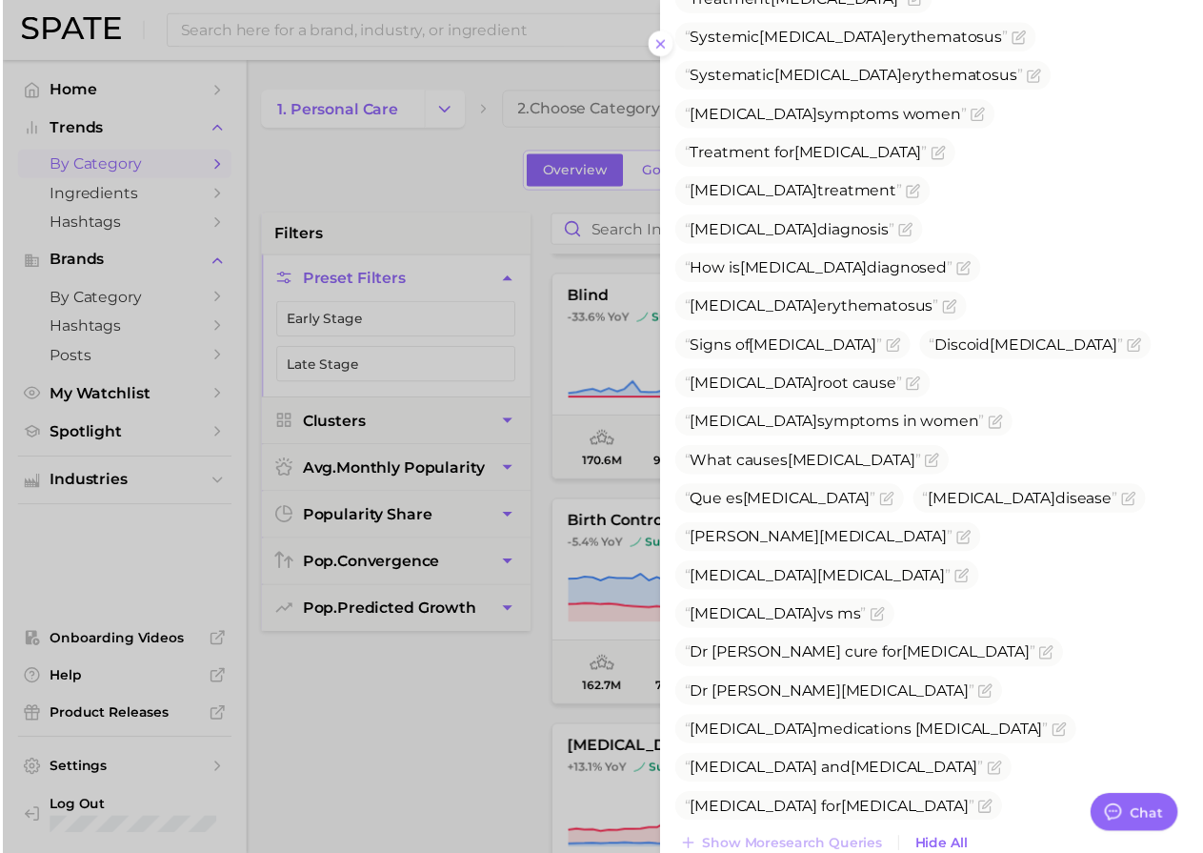
scroll to position [1127, 0]
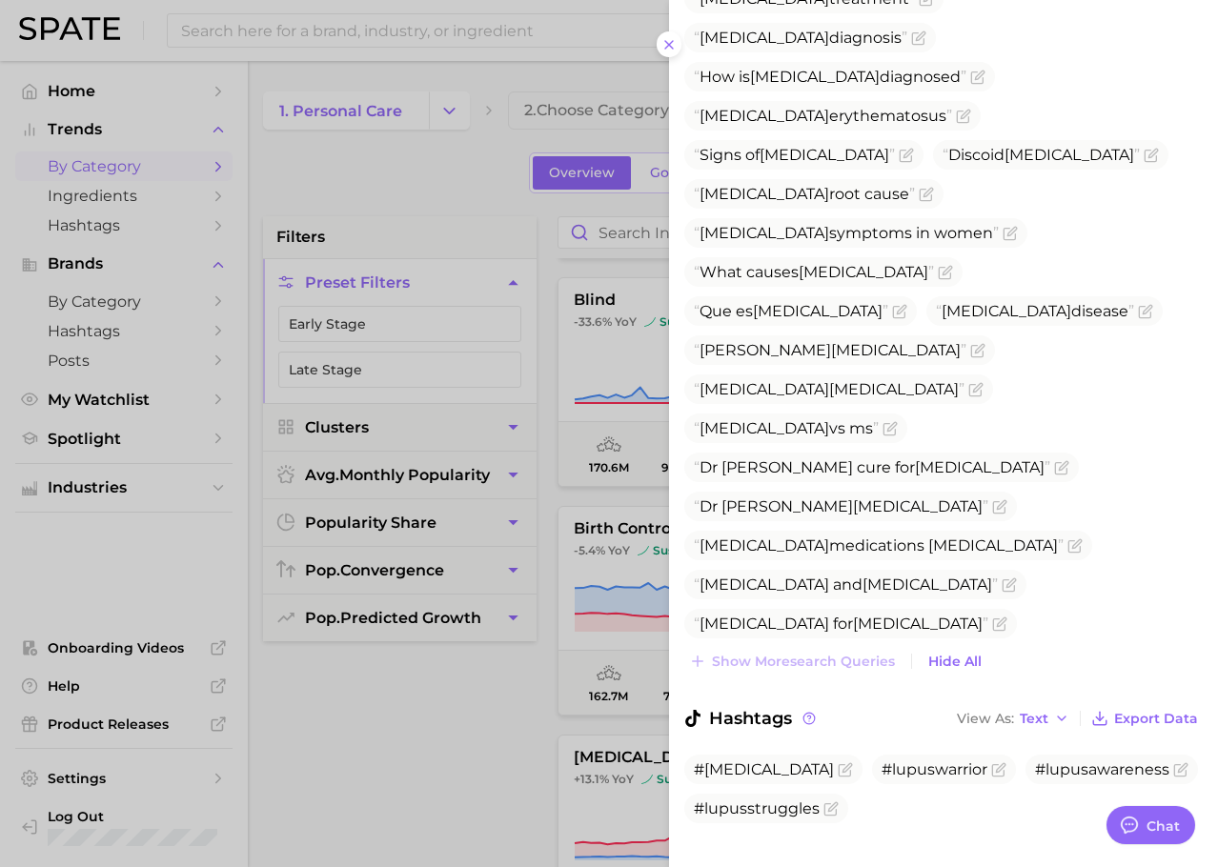
click at [357, 688] on div at bounding box center [609, 433] width 1218 height 867
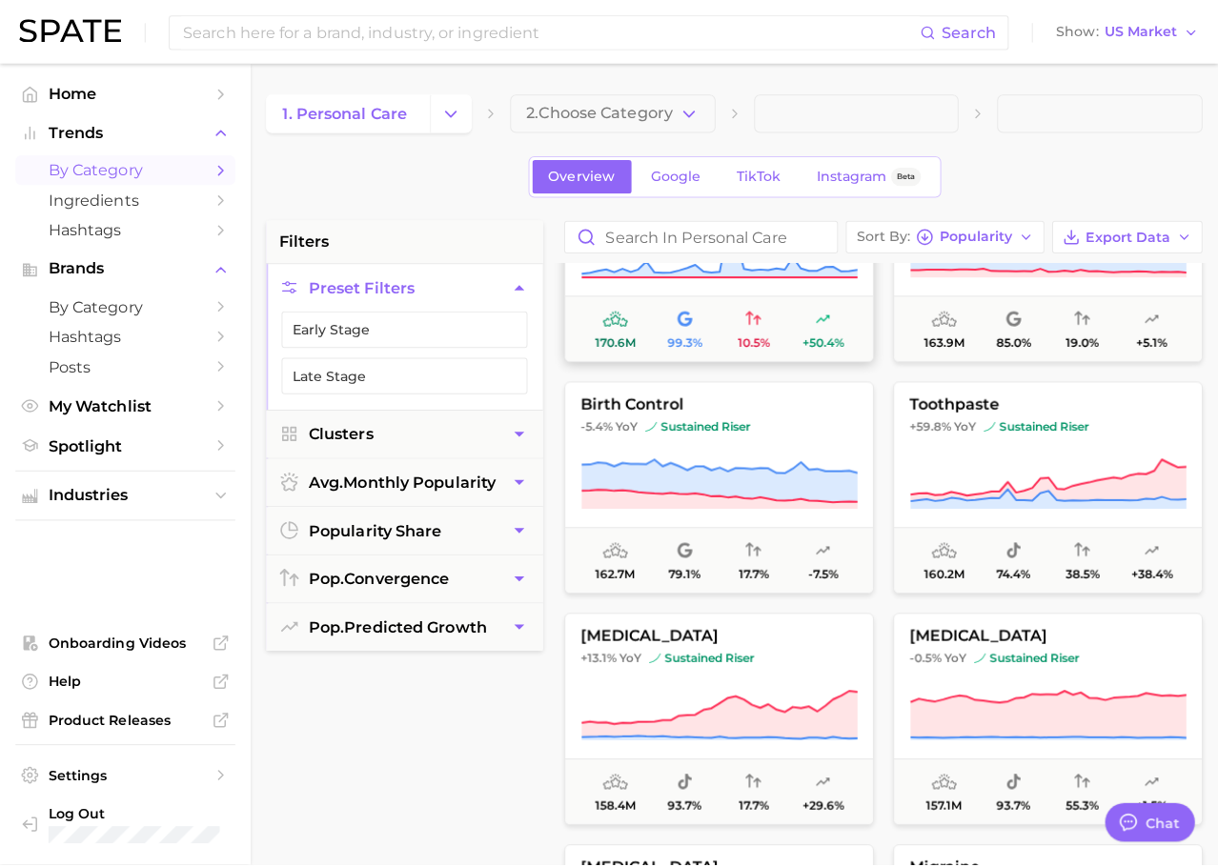
scroll to position [2406, 0]
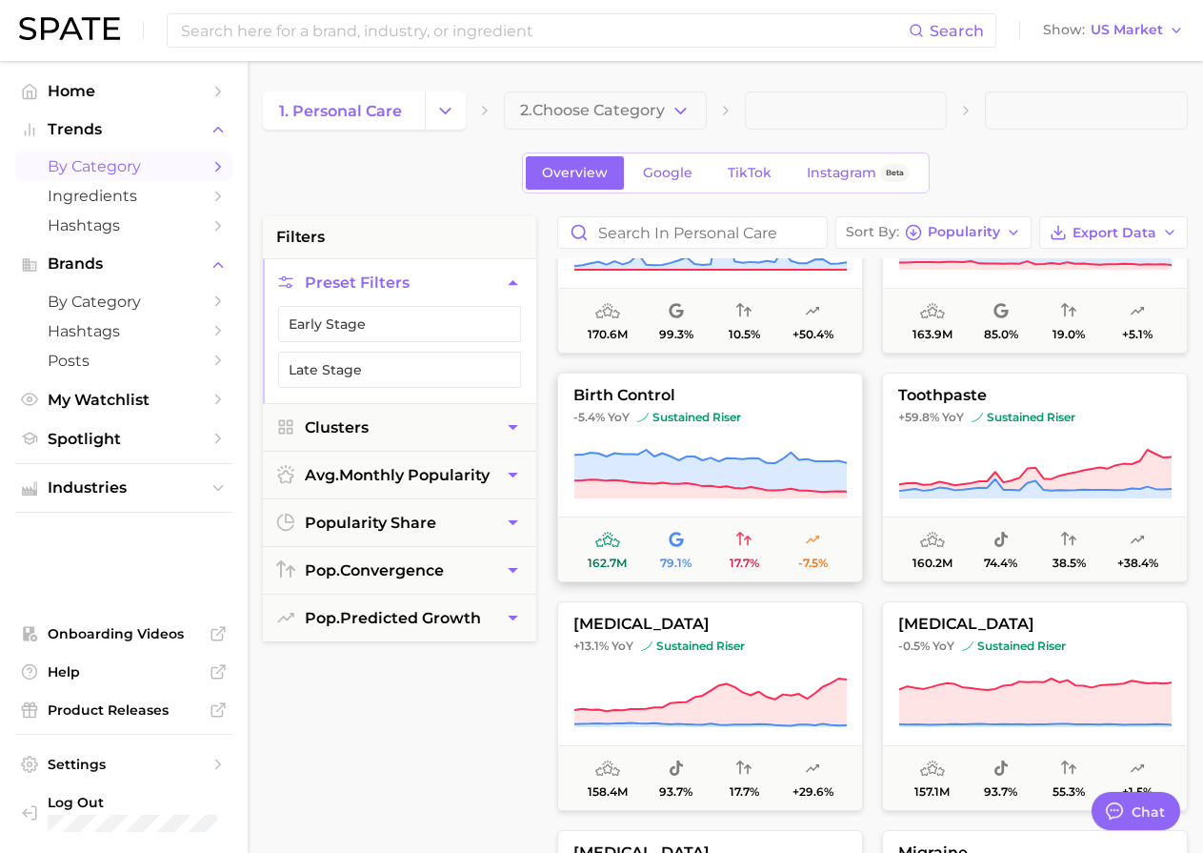
click at [740, 444] on button "birth control -5.4% YoY sustained riser 162.7m 79.1% 17.7% -7.5%" at bounding box center [710, 478] width 306 height 210
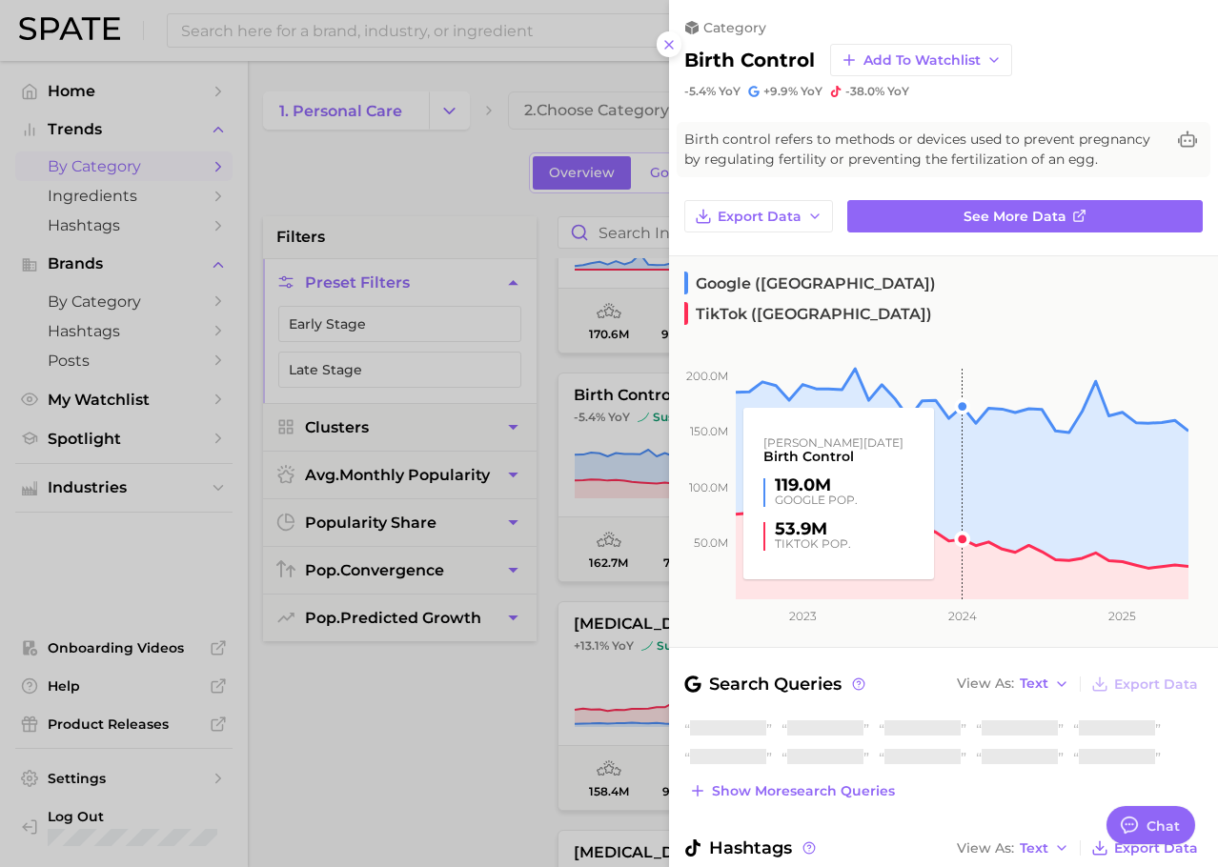
scroll to position [169, 0]
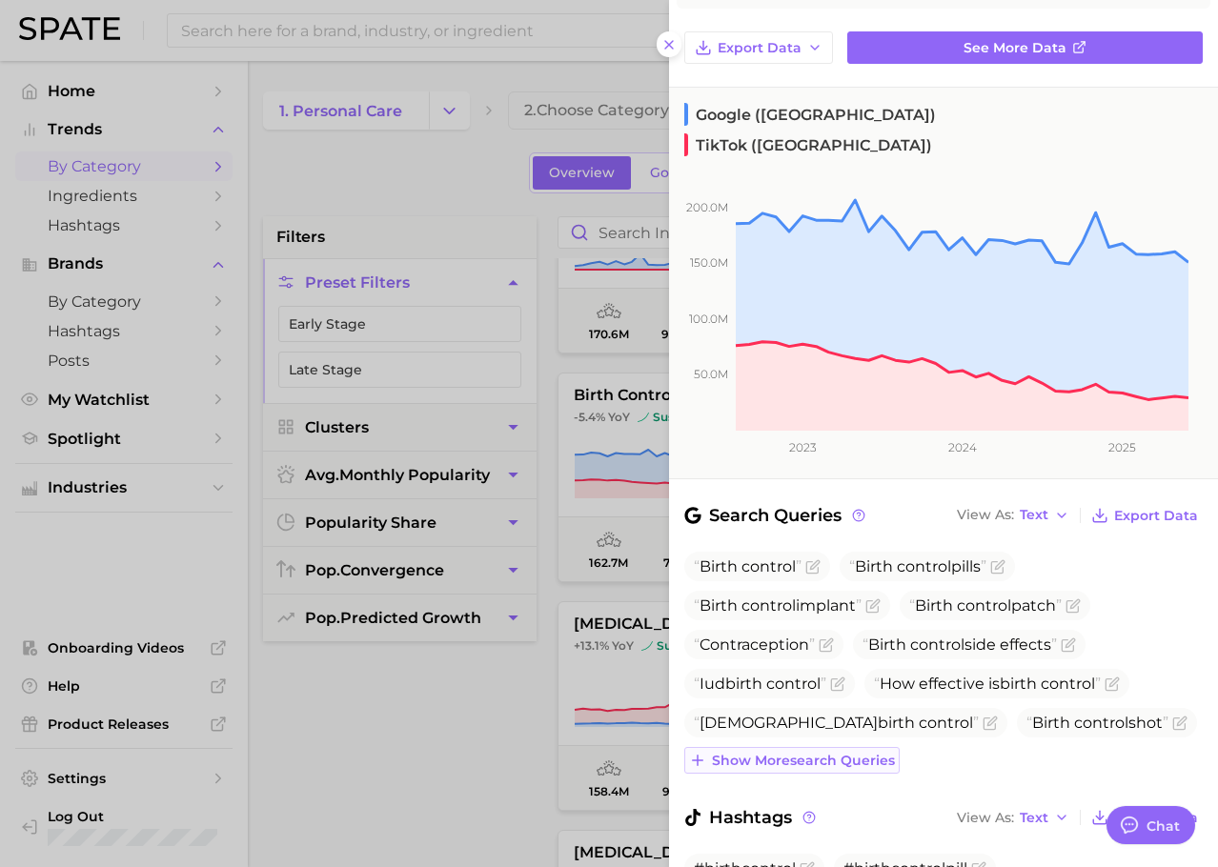
click at [782, 753] on span "Show more search queries" at bounding box center [803, 761] width 183 height 16
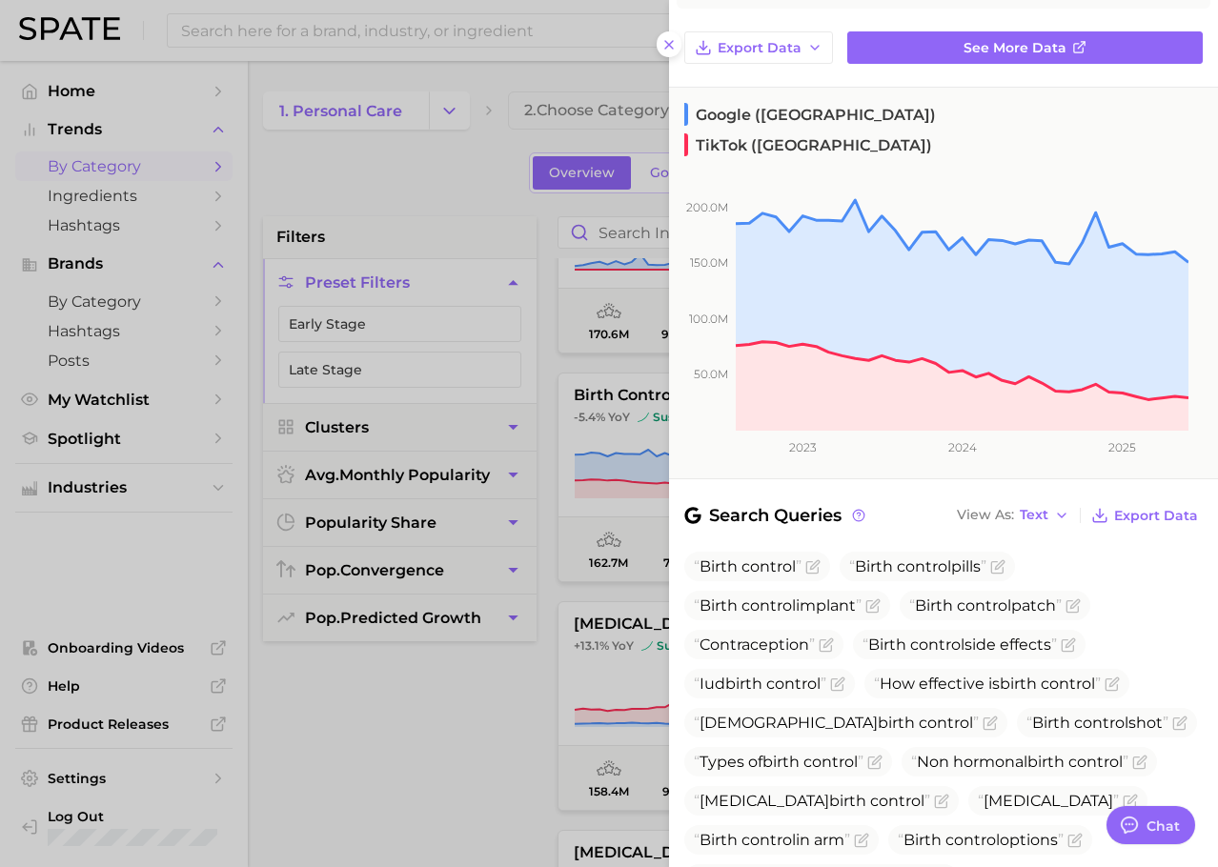
scroll to position [502, 0]
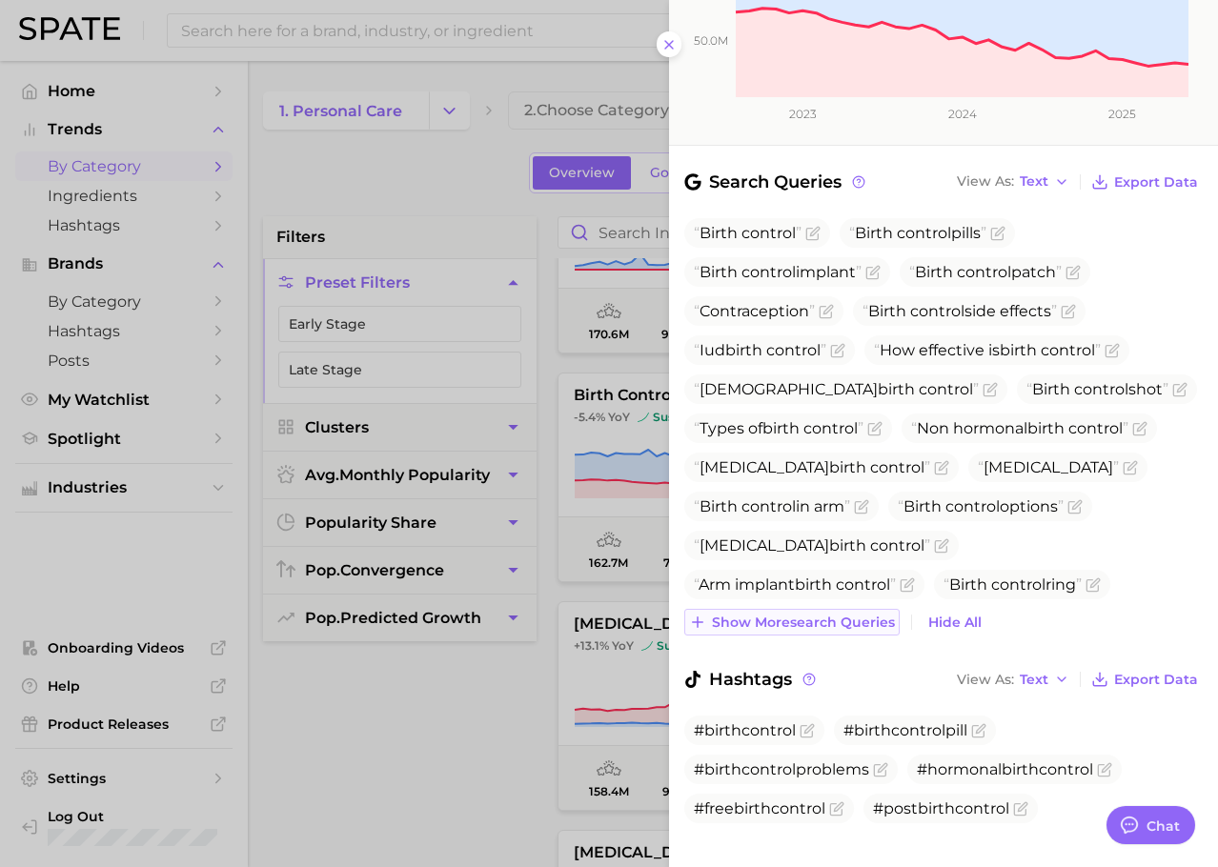
click at [813, 614] on span "Show more search queries" at bounding box center [803, 622] width 183 height 16
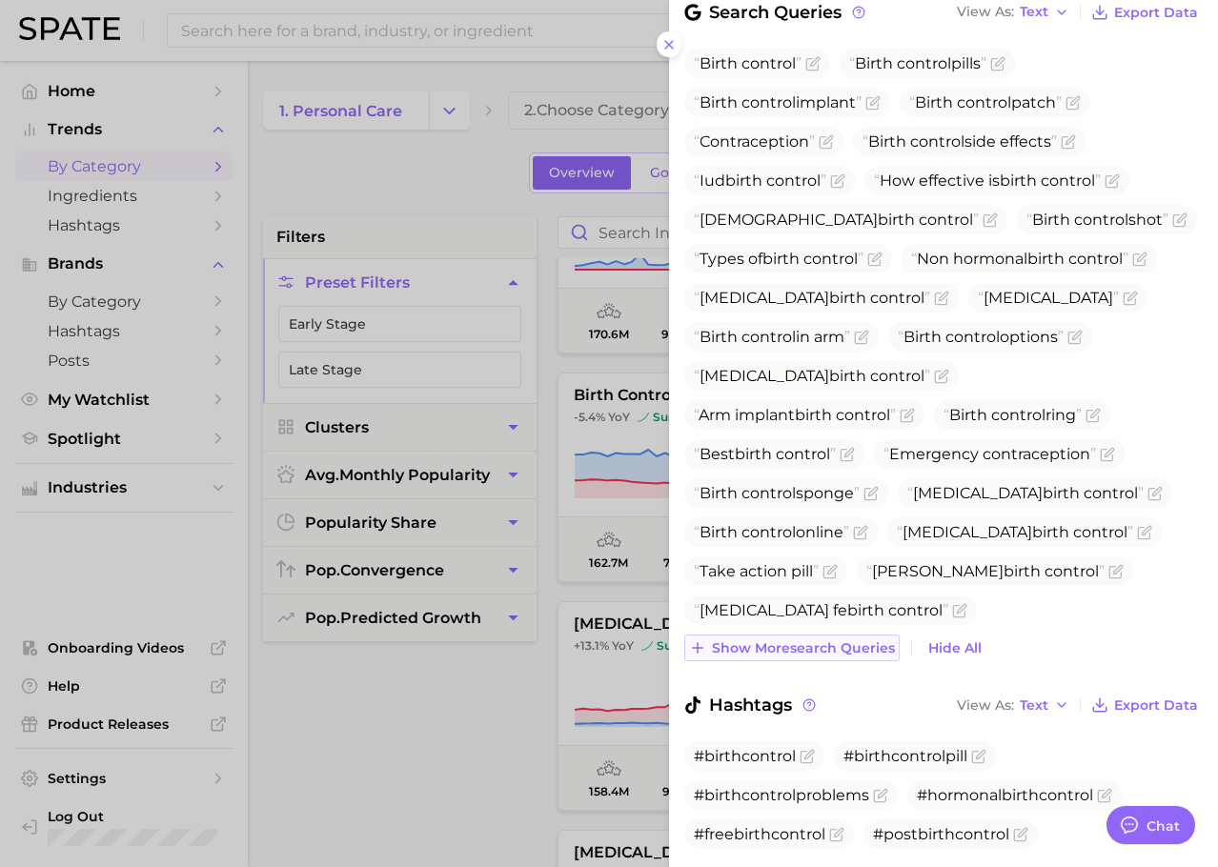
scroll to position [0, 0]
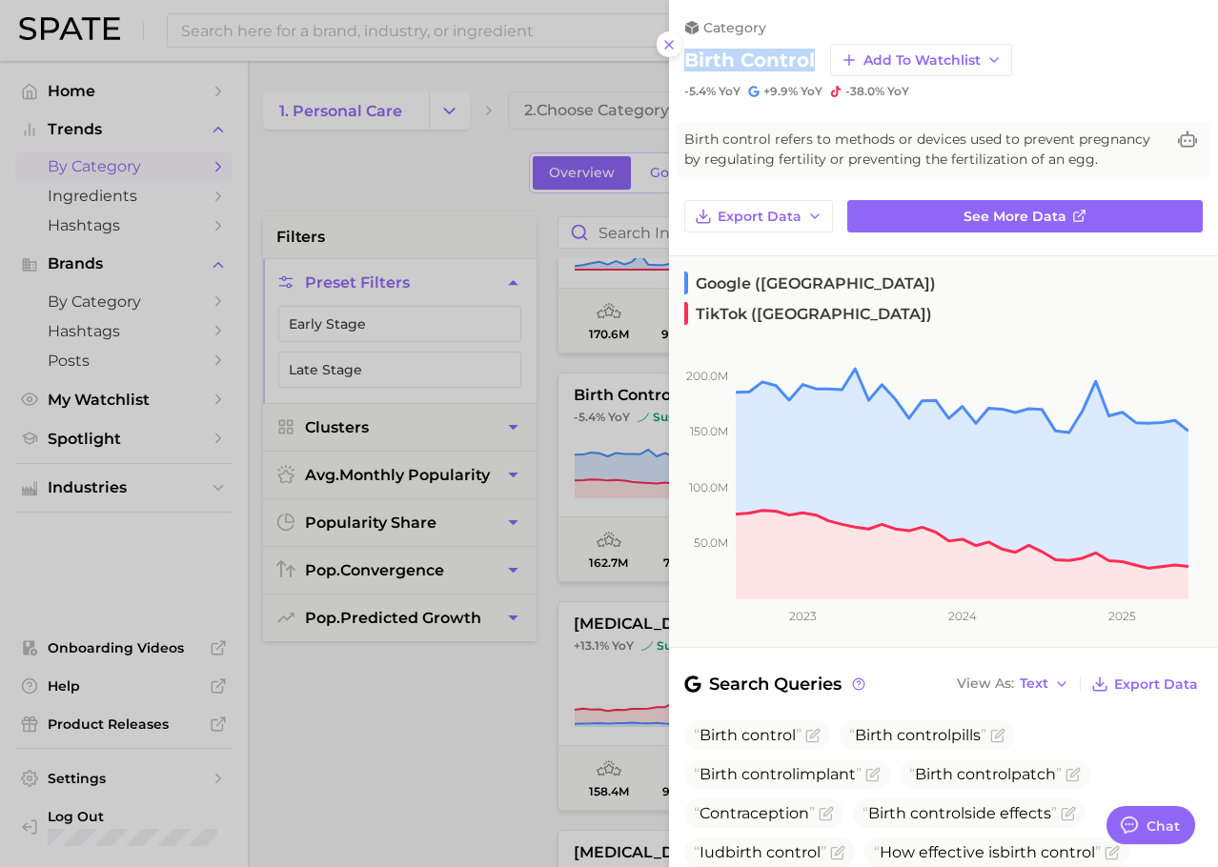
drag, startPoint x: 688, startPoint y: 57, endPoint x: 814, endPoint y: 61, distance: 125.8
click at [814, 61] on div "birth control Add to Watchlist" at bounding box center [943, 60] width 518 height 32
copy h2 "birth control"
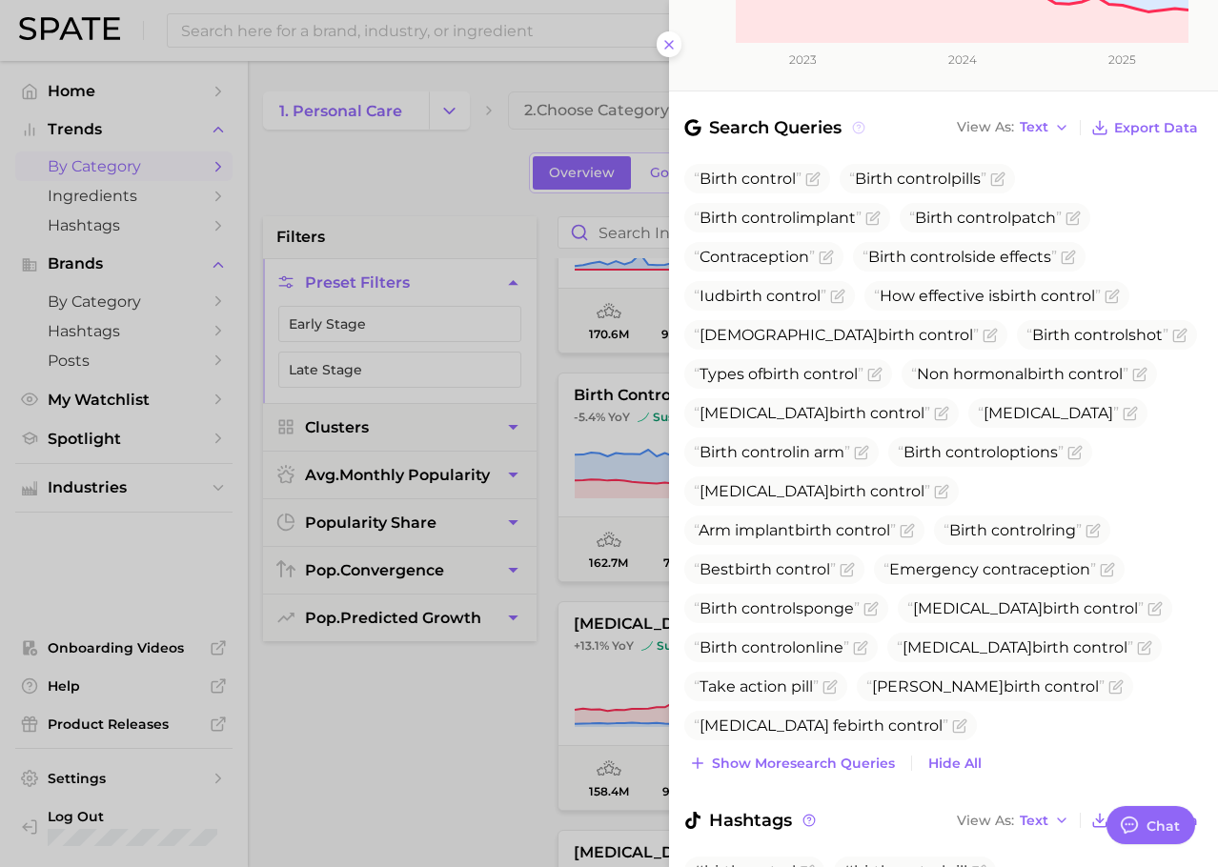
scroll to position [557, 0]
click at [815, 755] on span "Show more search queries" at bounding box center [803, 763] width 183 height 16
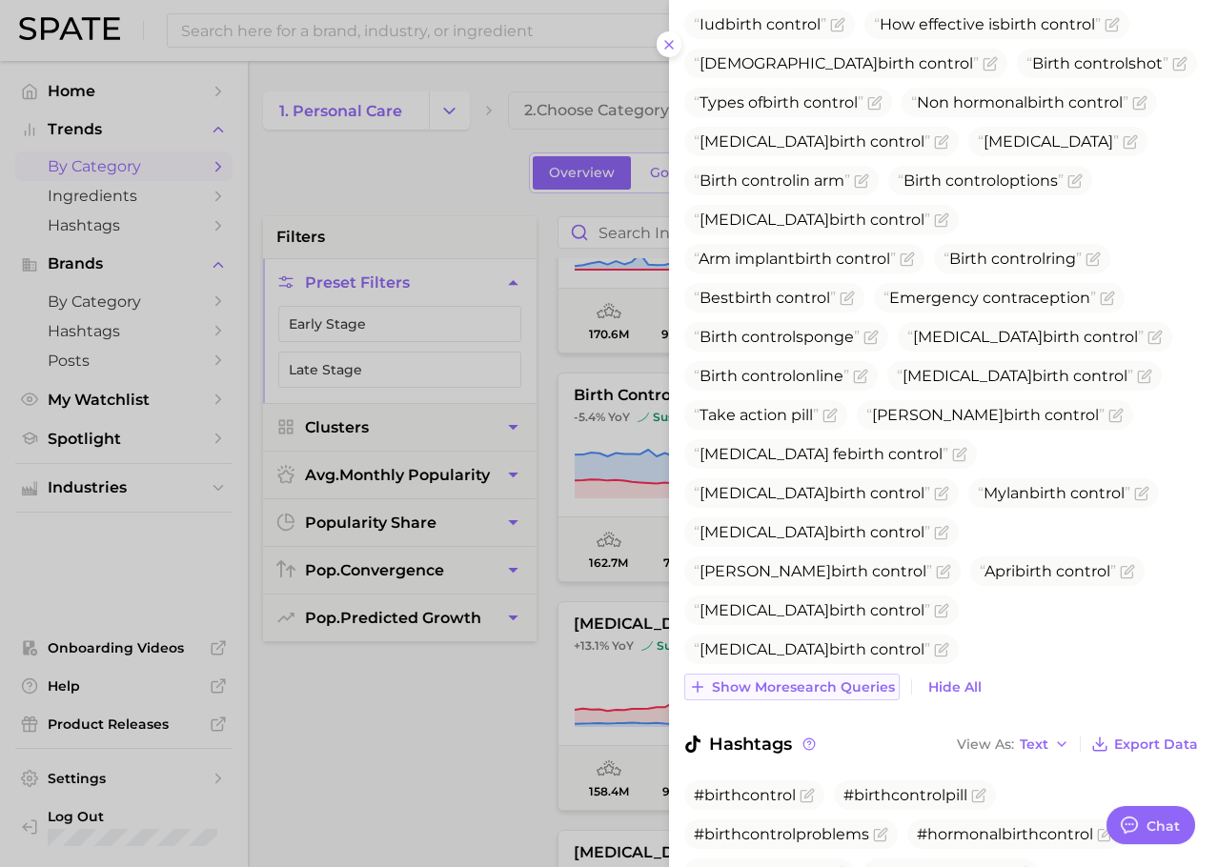
scroll to position [829, 0]
click at [786, 678] on span "Show more search queries" at bounding box center [803, 686] width 183 height 16
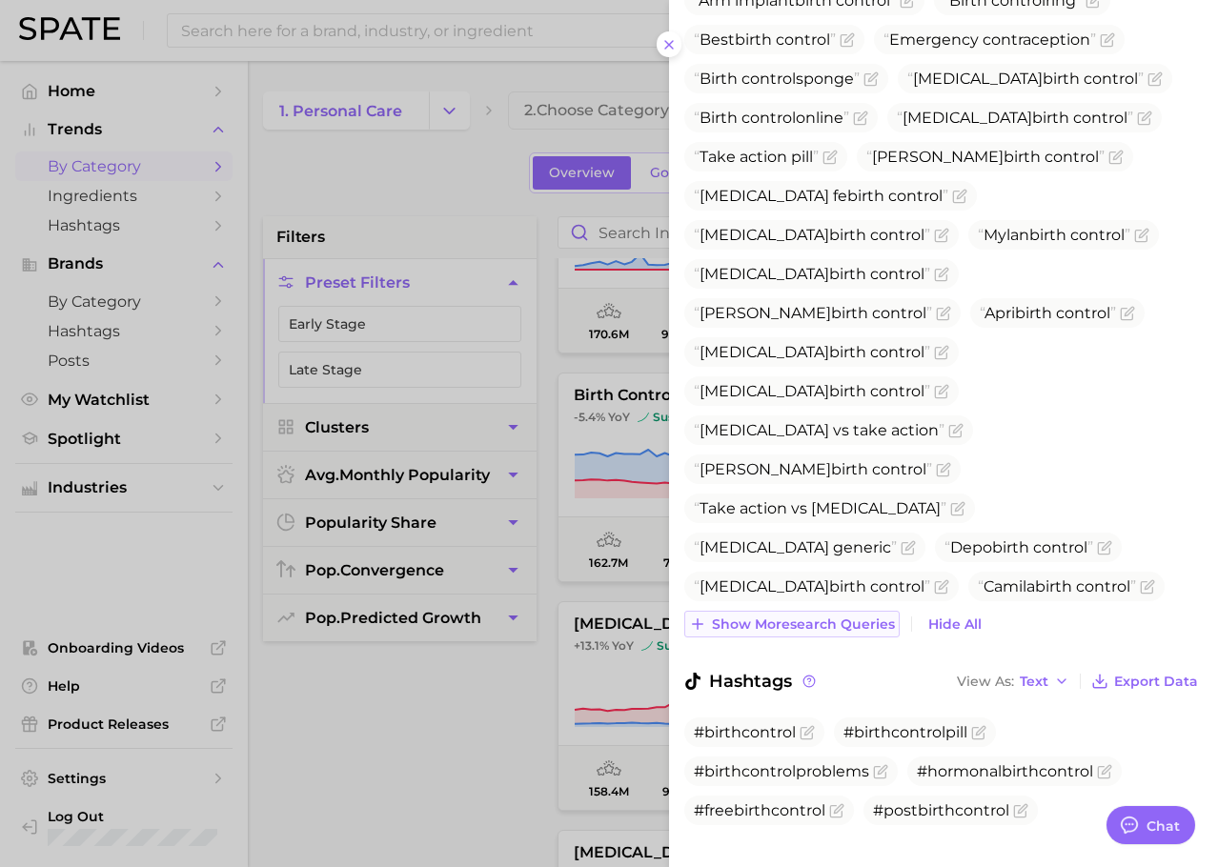
click at [770, 616] on span "Show more search queries" at bounding box center [803, 624] width 183 height 16
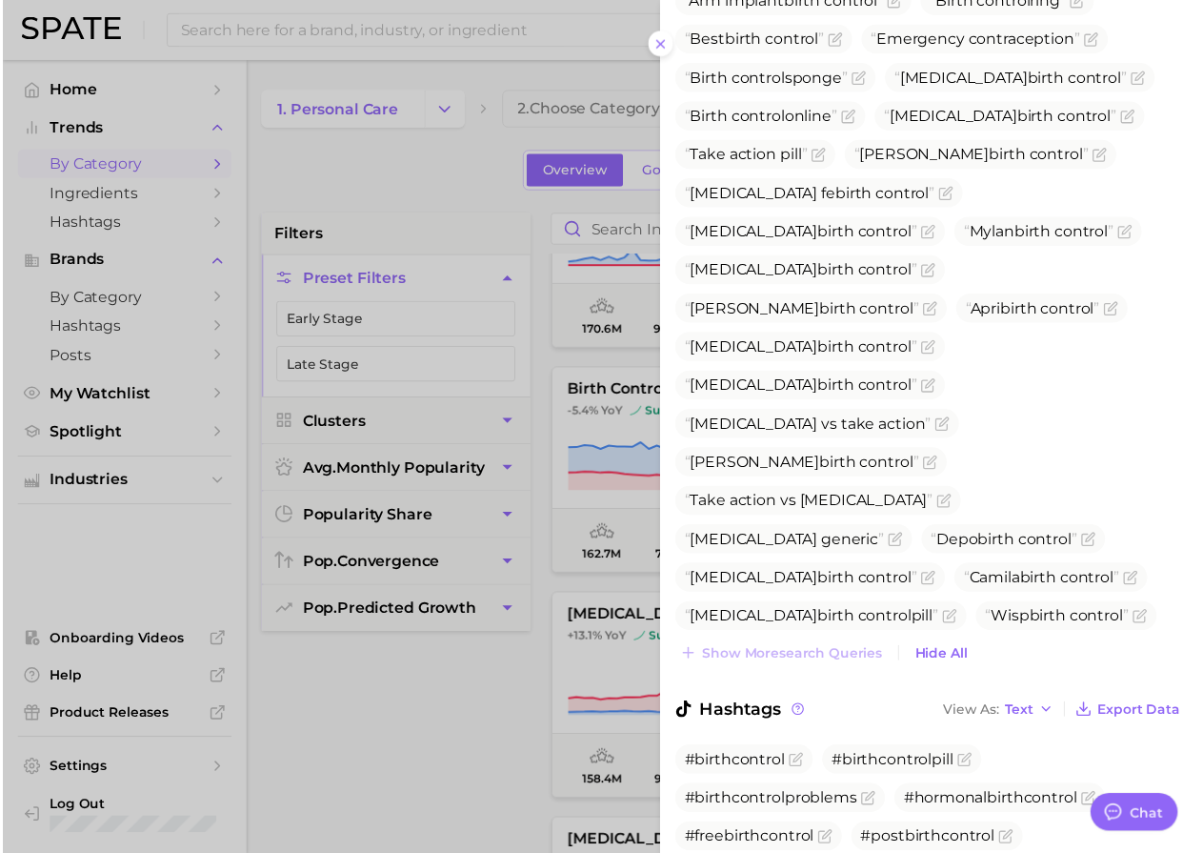
scroll to position [1127, 0]
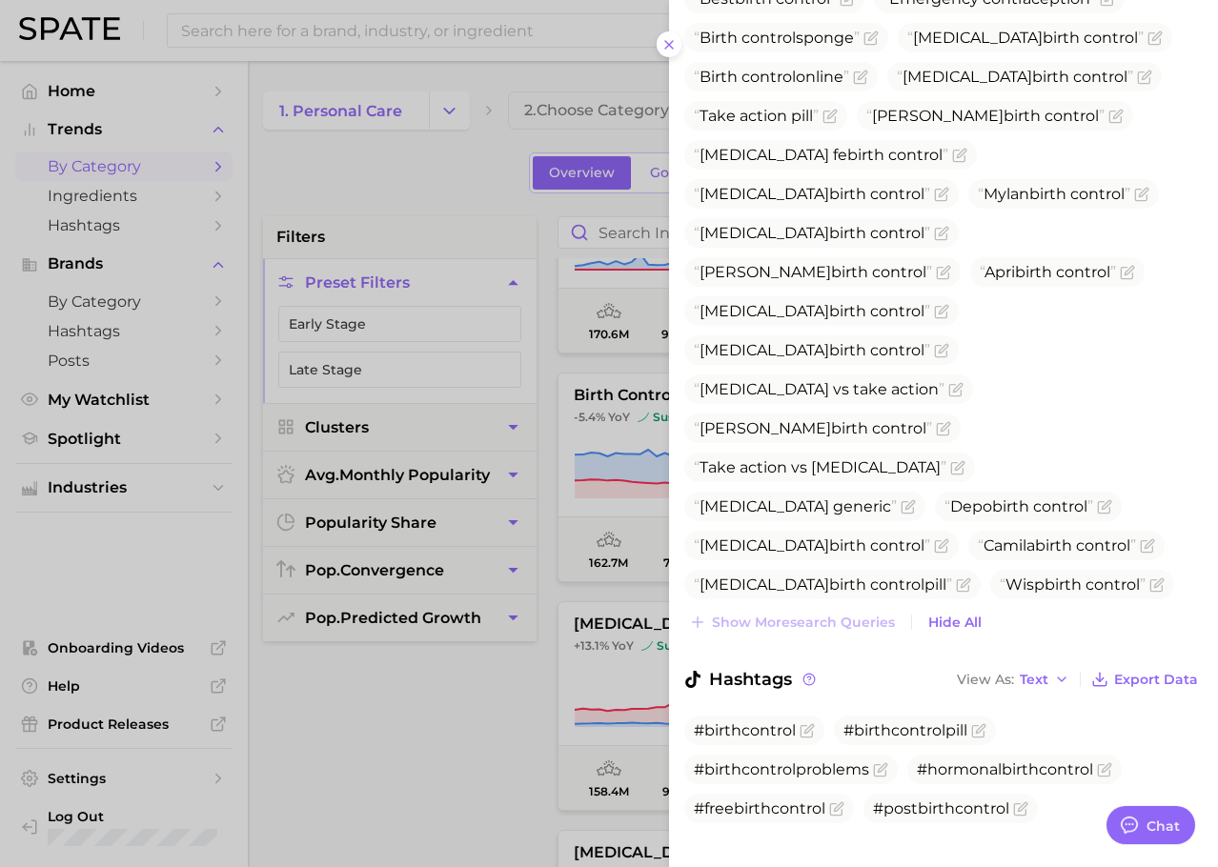
click at [462, 717] on div at bounding box center [609, 433] width 1218 height 867
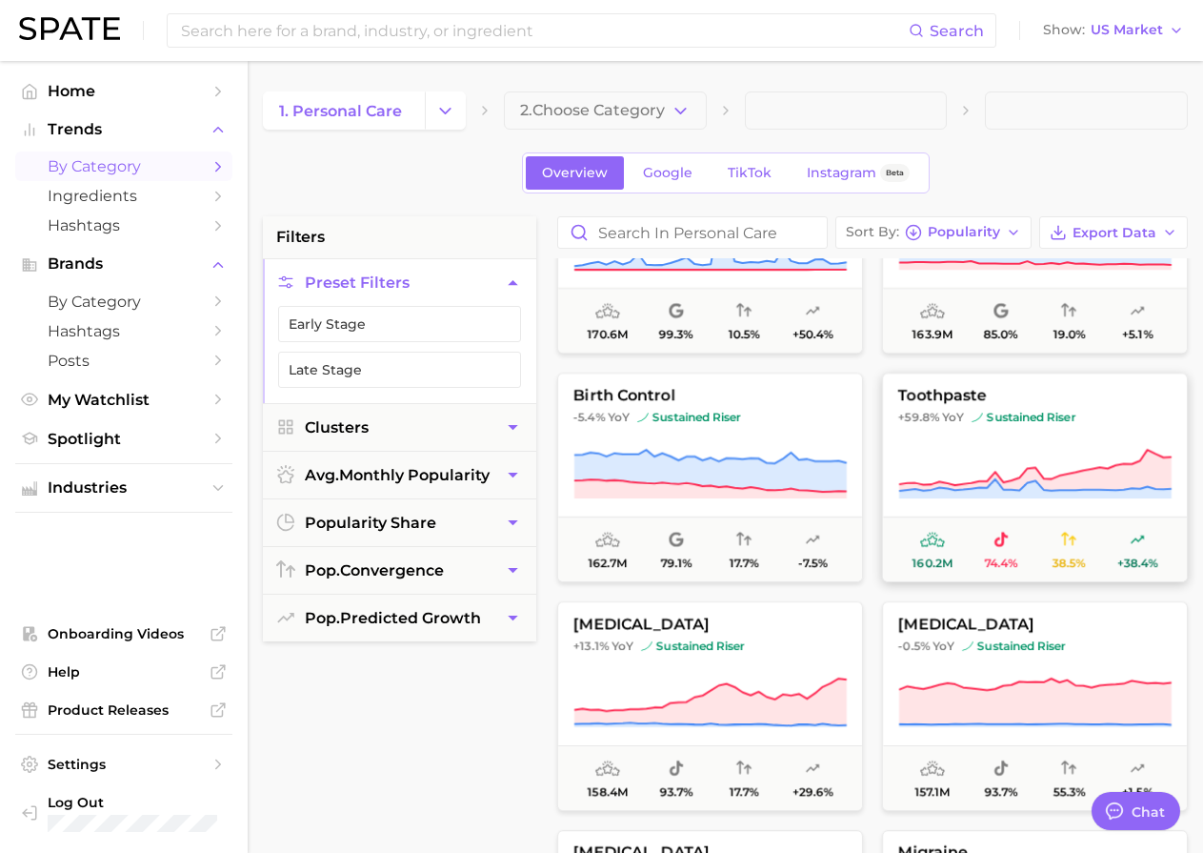
click at [976, 471] on icon at bounding box center [1034, 474] width 273 height 53
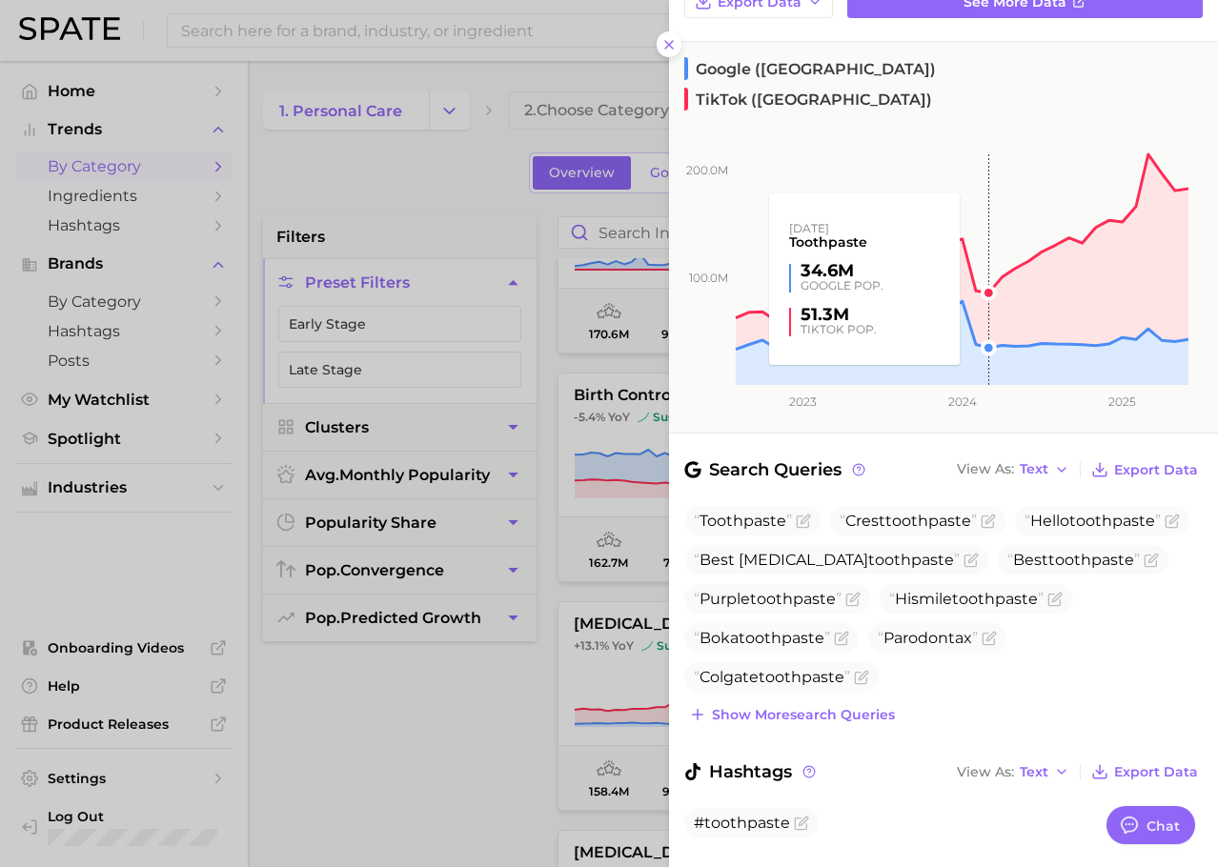
scroll to position [249, 0]
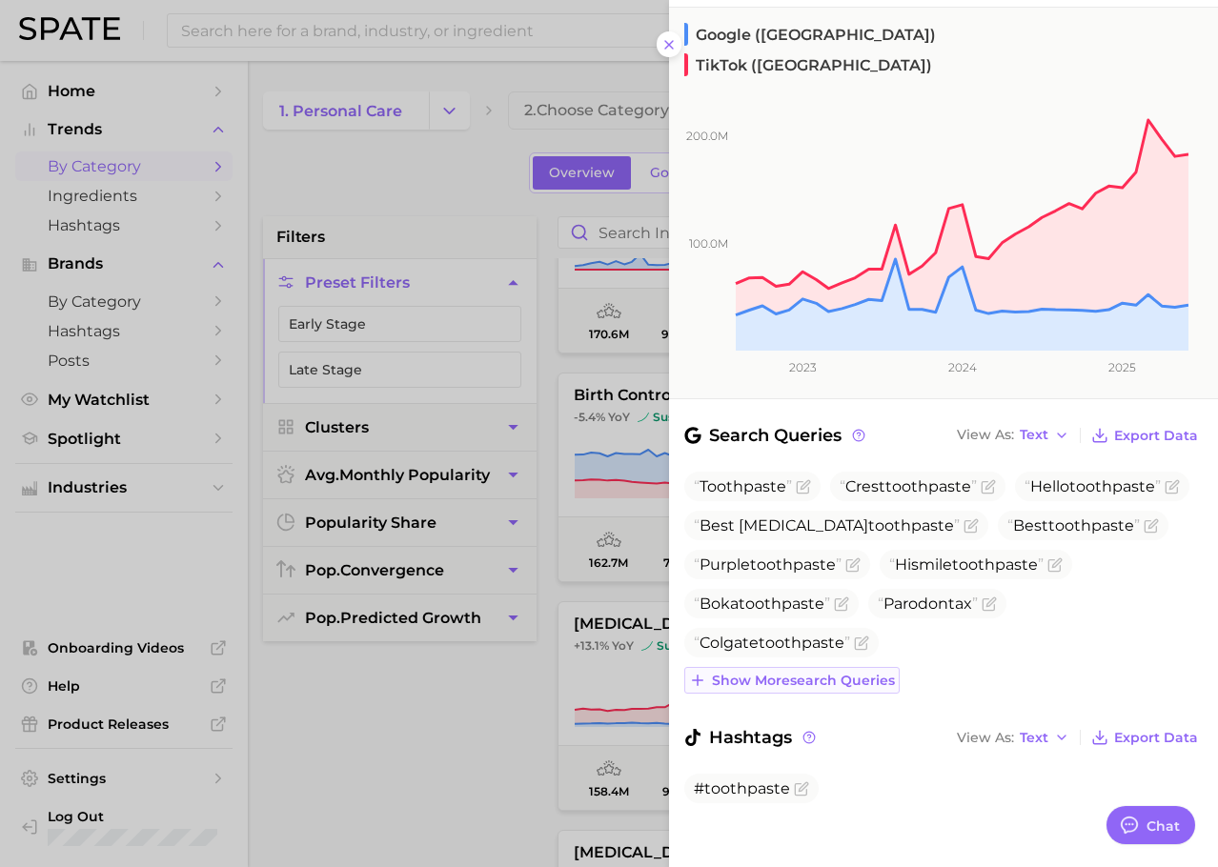
click at [793, 675] on span "Show more search queries" at bounding box center [803, 681] width 183 height 16
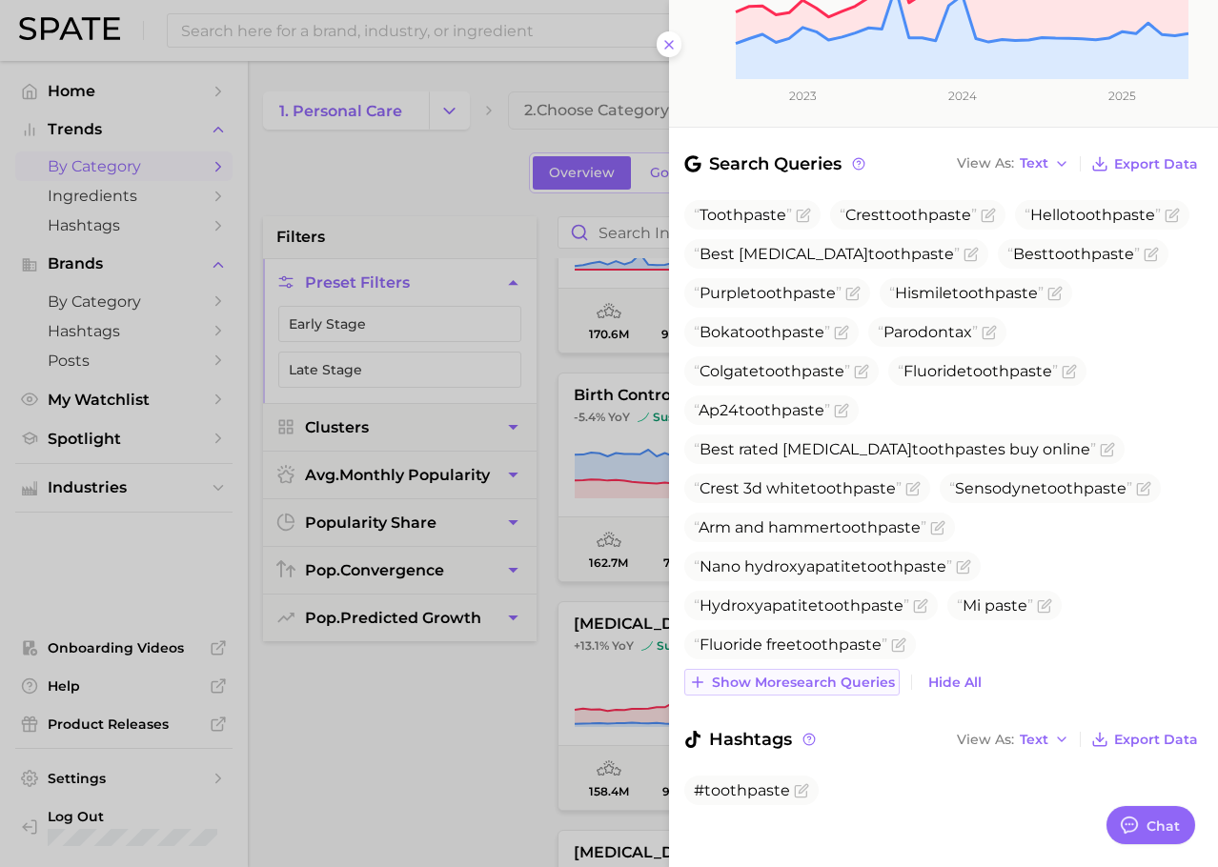
scroll to position [522, 0]
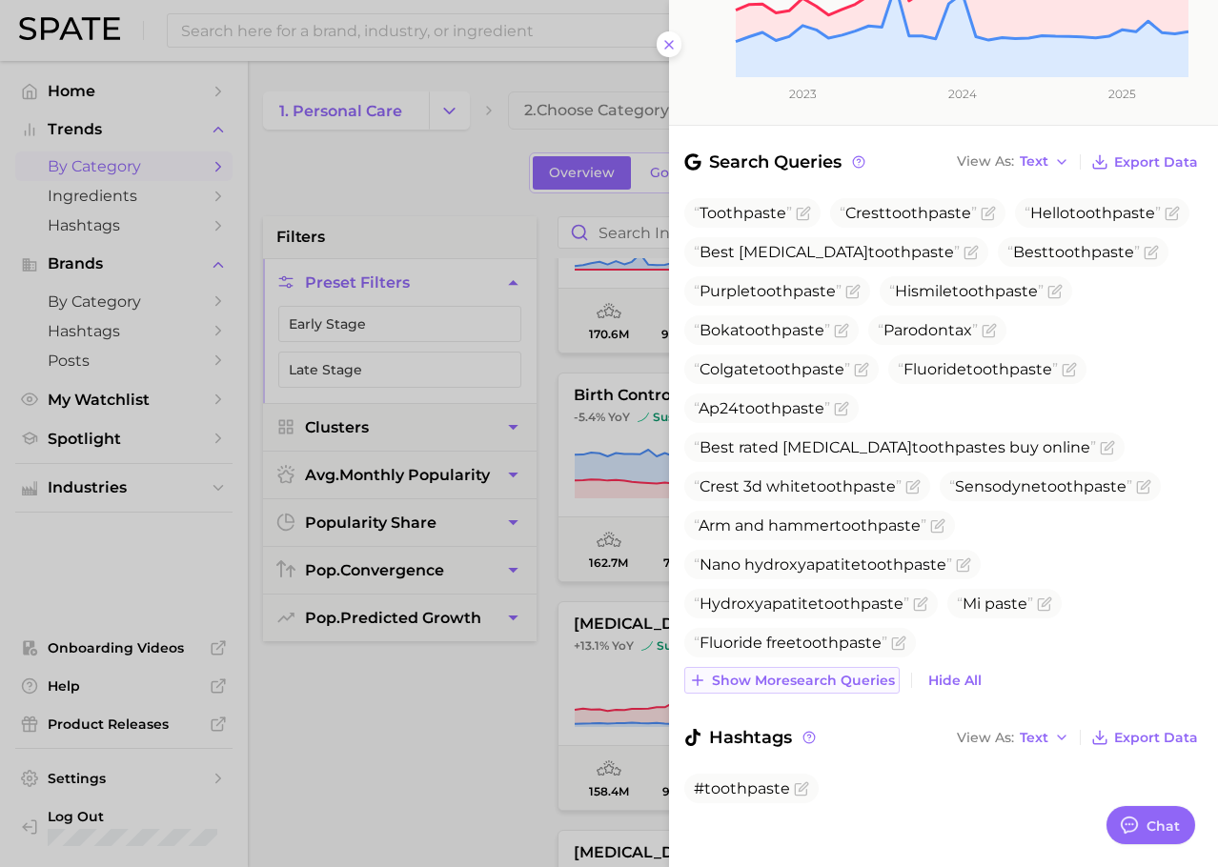
click at [793, 673] on span "Show more search queries" at bounding box center [803, 681] width 183 height 16
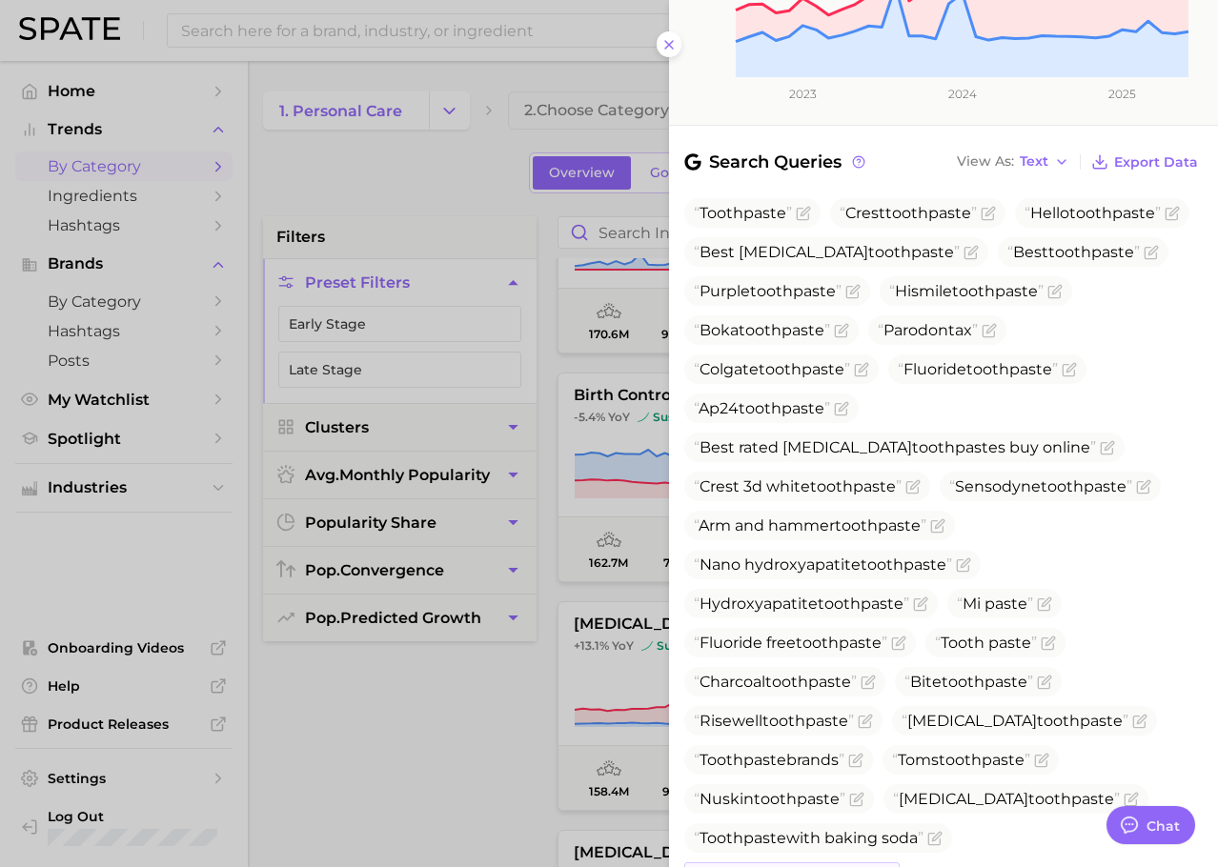
scroll to position [717, 0]
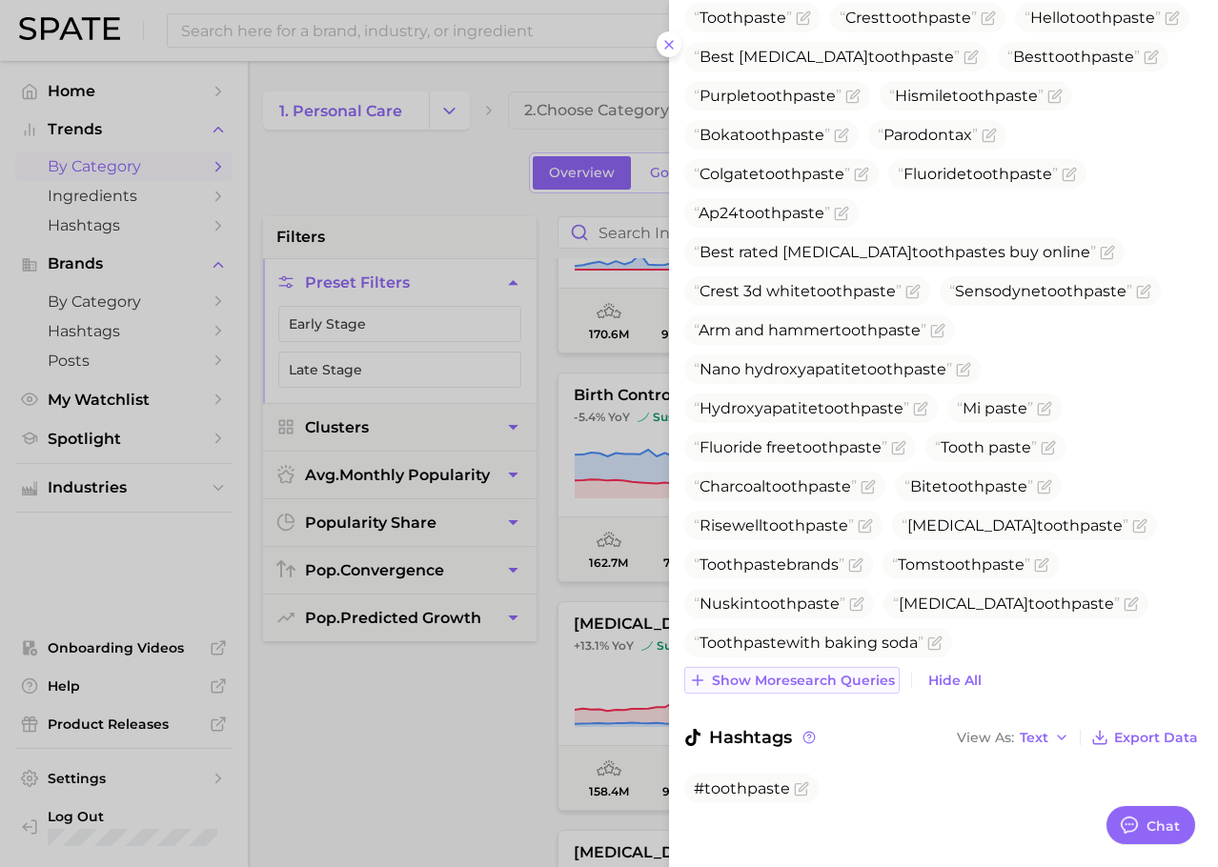
click at [793, 673] on span "Show more search queries" at bounding box center [803, 681] width 183 height 16
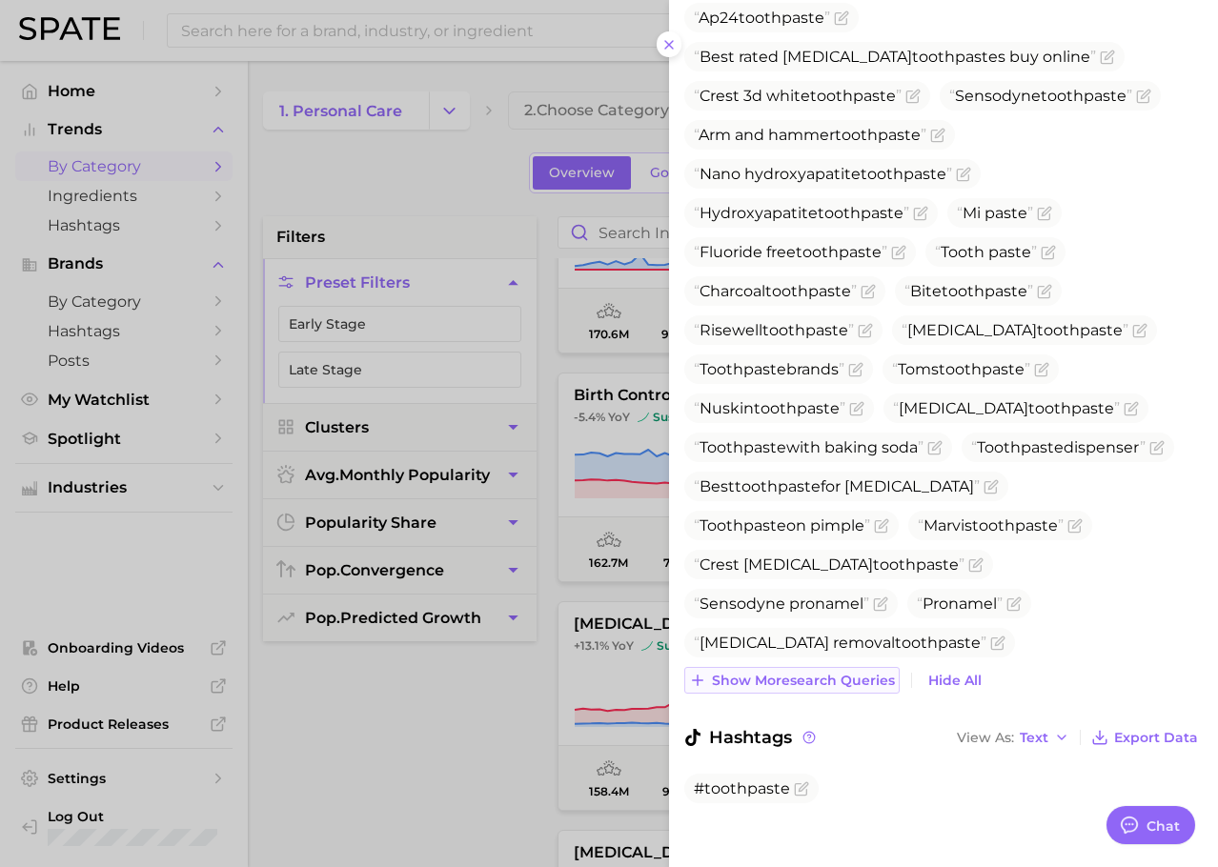
click at [786, 673] on span "Show more search queries" at bounding box center [803, 681] width 183 height 16
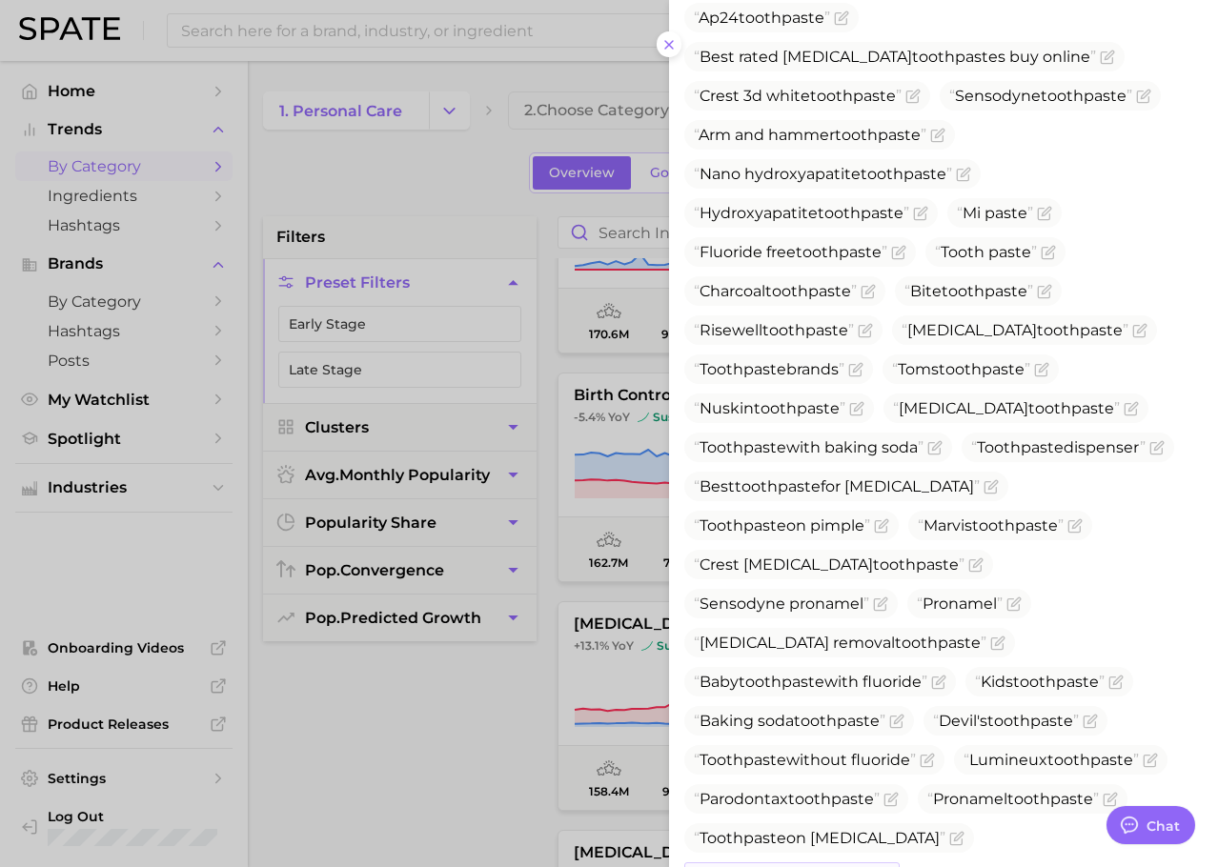
scroll to position [1108, 0]
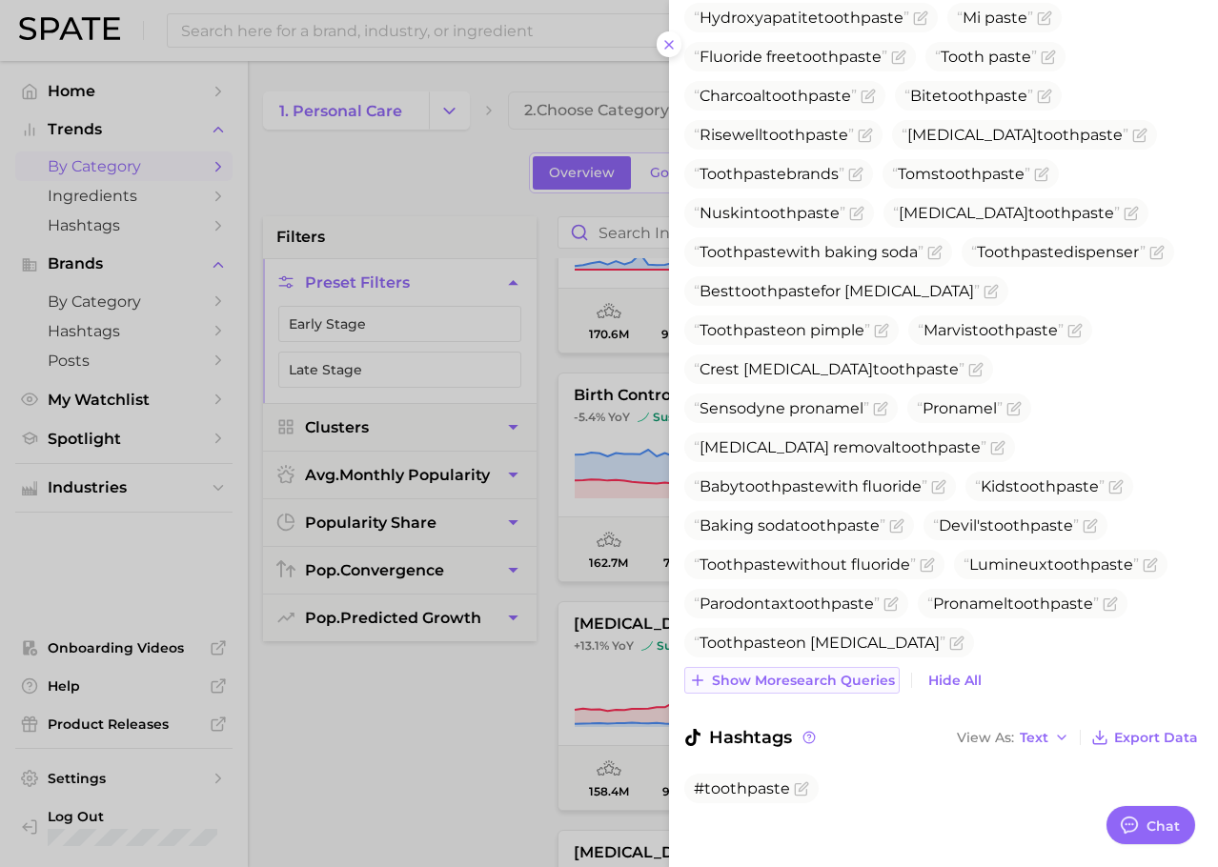
click at [786, 673] on span "Show more search queries" at bounding box center [803, 681] width 183 height 16
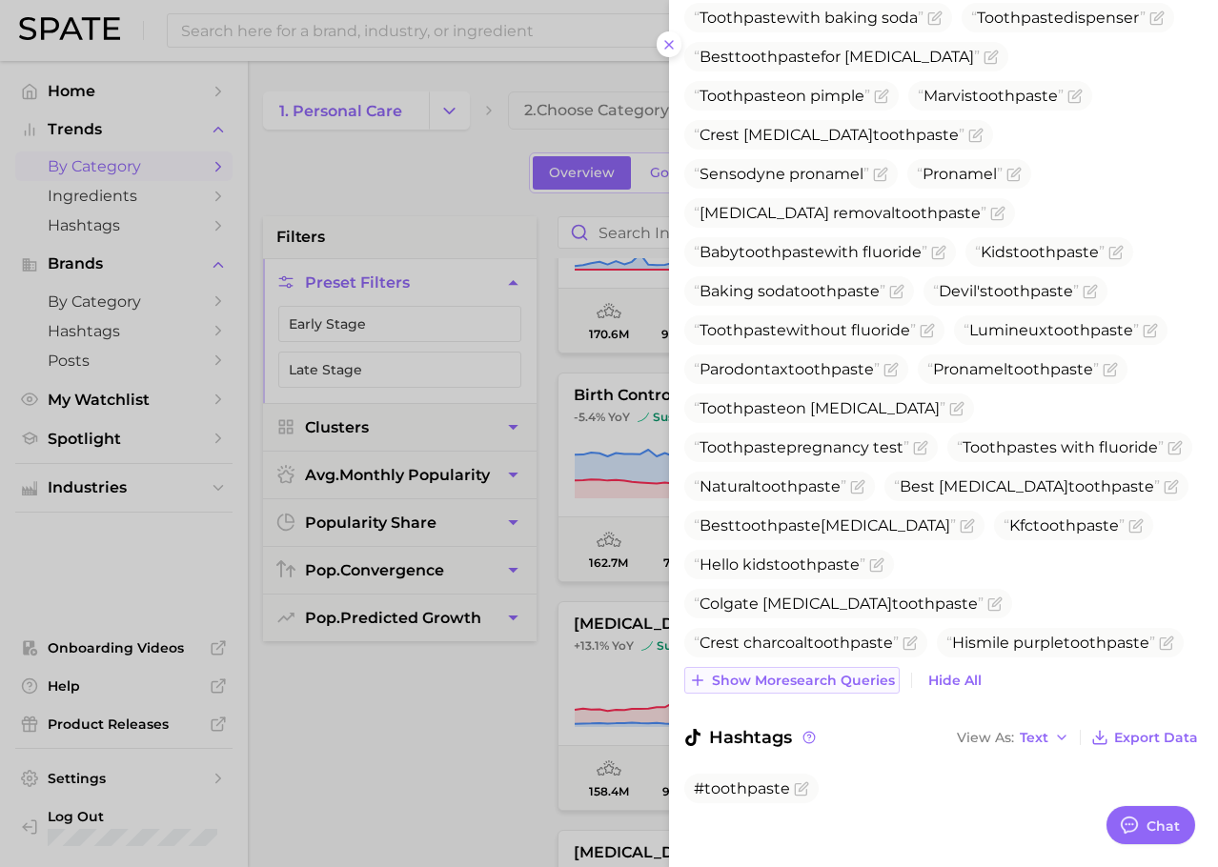
click at [767, 673] on span "Show more search queries" at bounding box center [803, 681] width 183 height 16
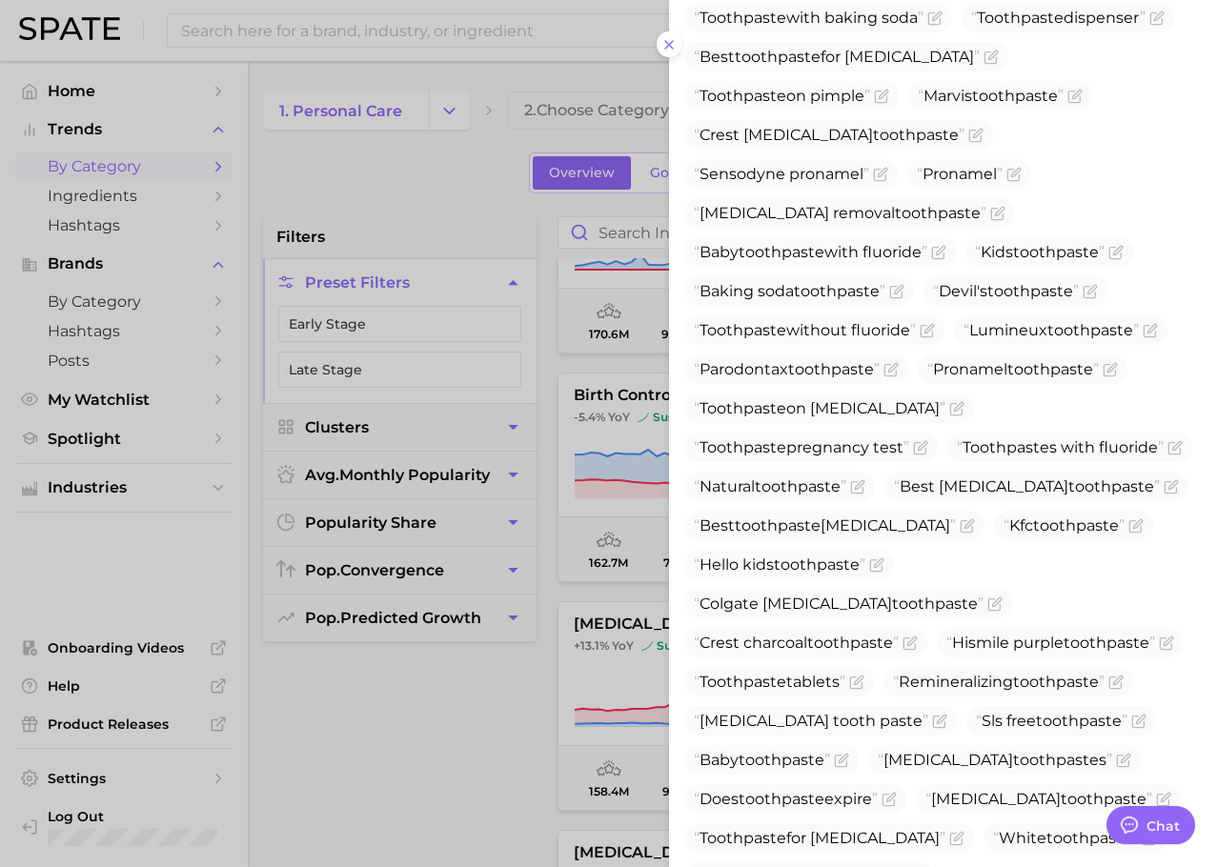
scroll to position [1577, 0]
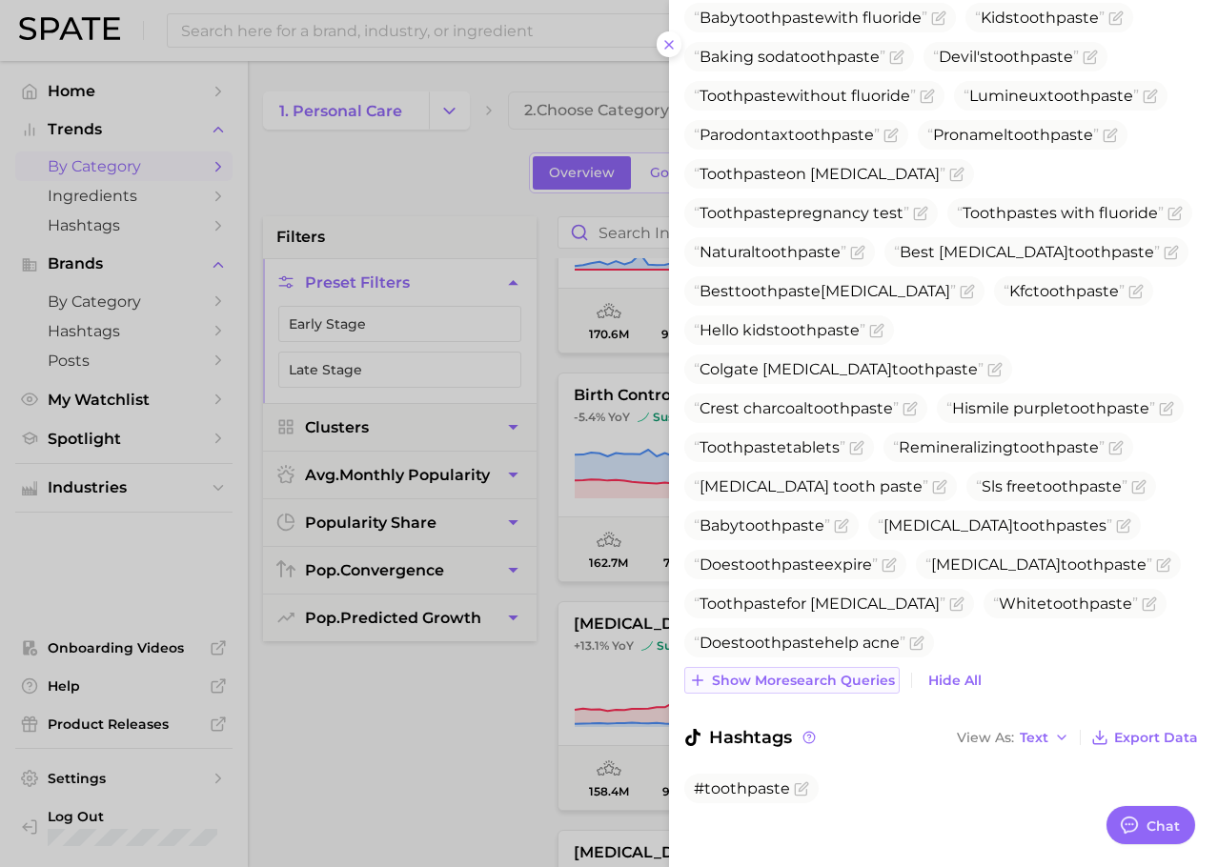
click at [760, 673] on span "Show more search queries" at bounding box center [803, 681] width 183 height 16
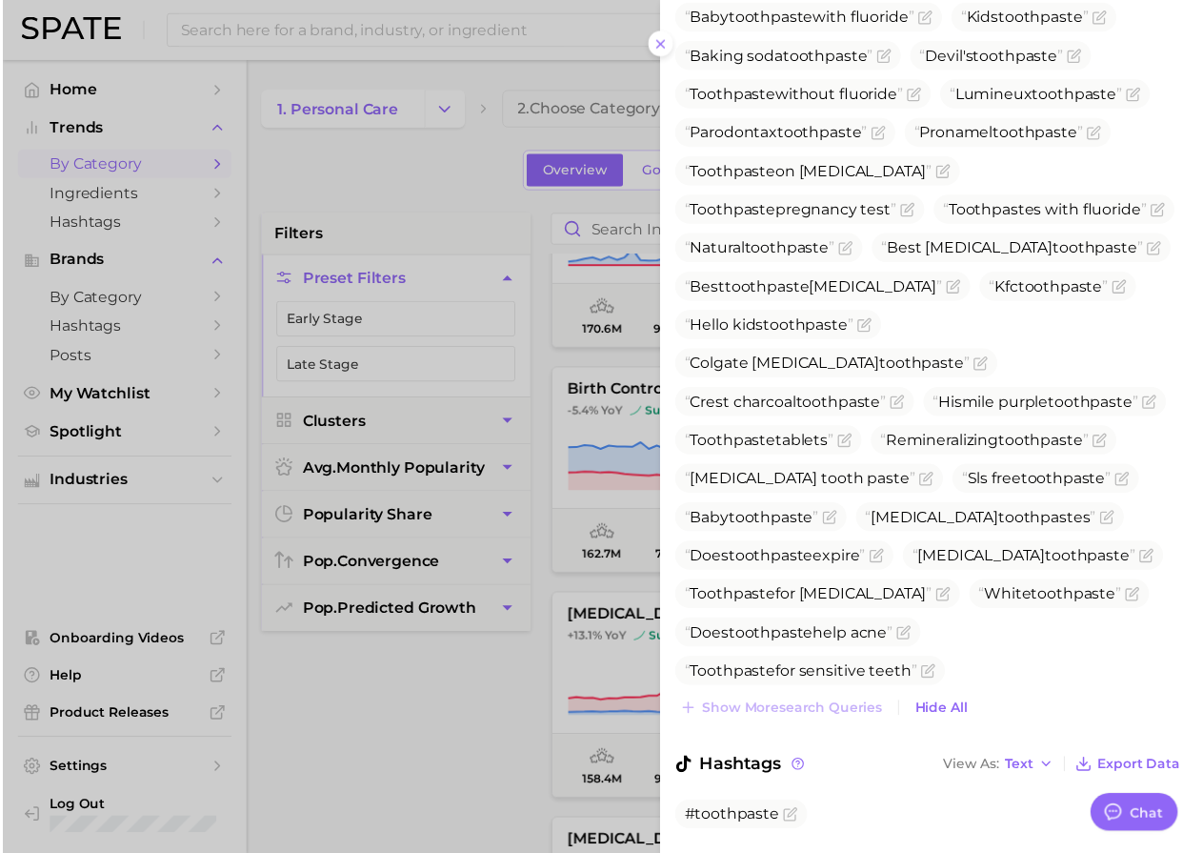
scroll to position [1616, 0]
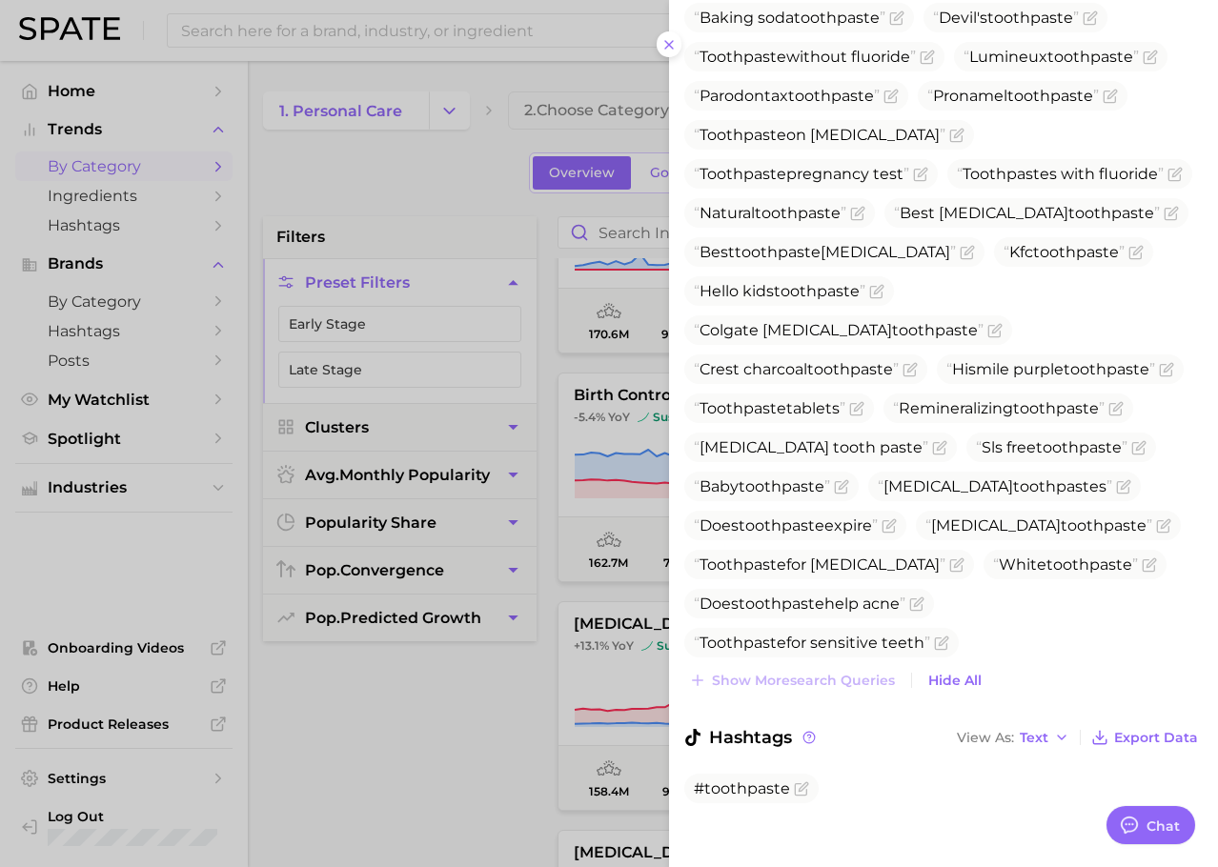
click at [494, 766] on div at bounding box center [609, 433] width 1218 height 867
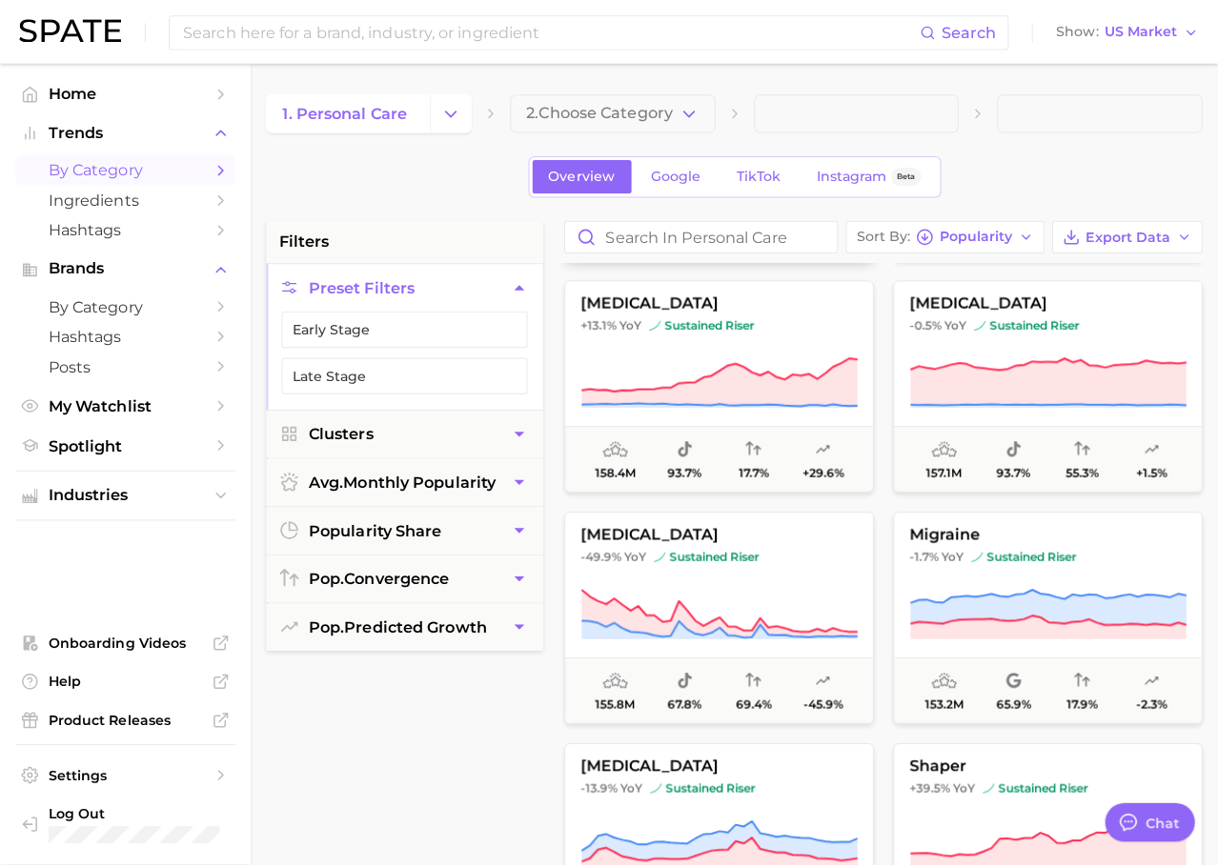
scroll to position [2738, 0]
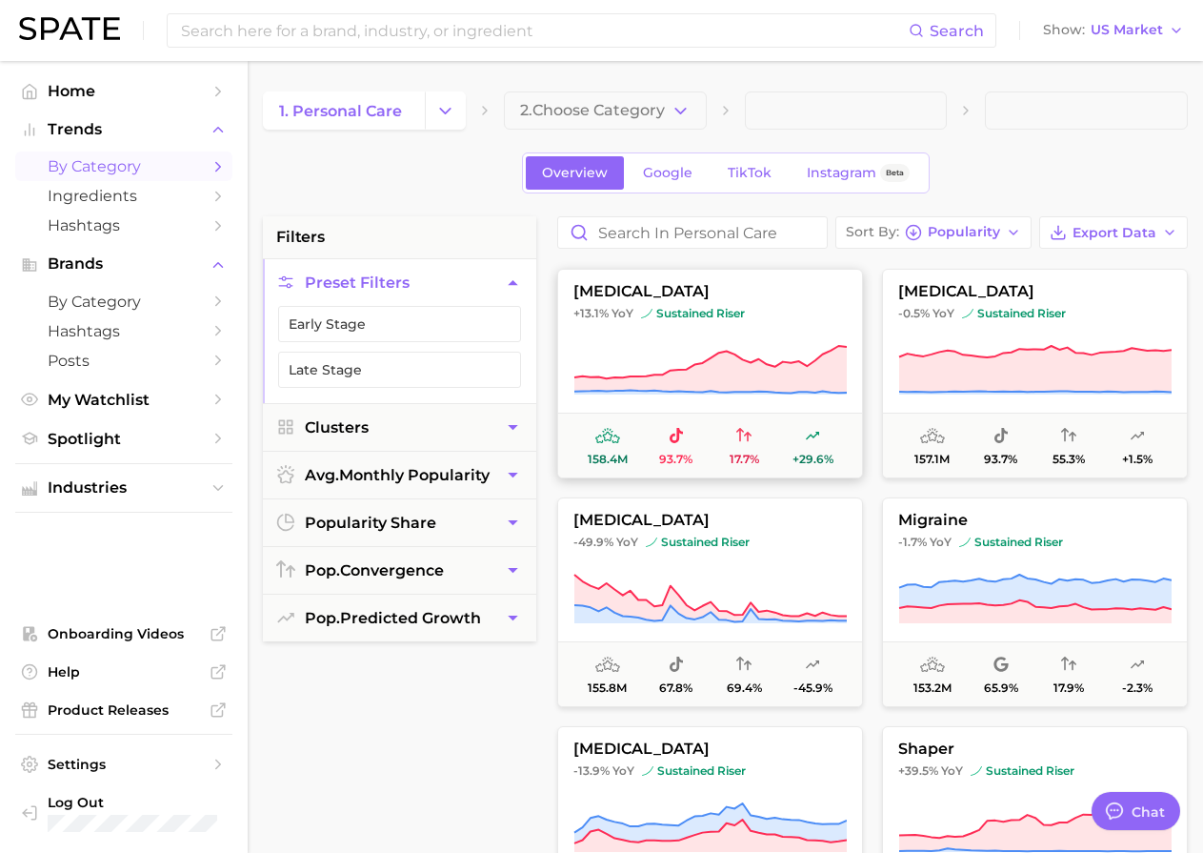
click at [726, 353] on icon at bounding box center [710, 369] width 272 height 47
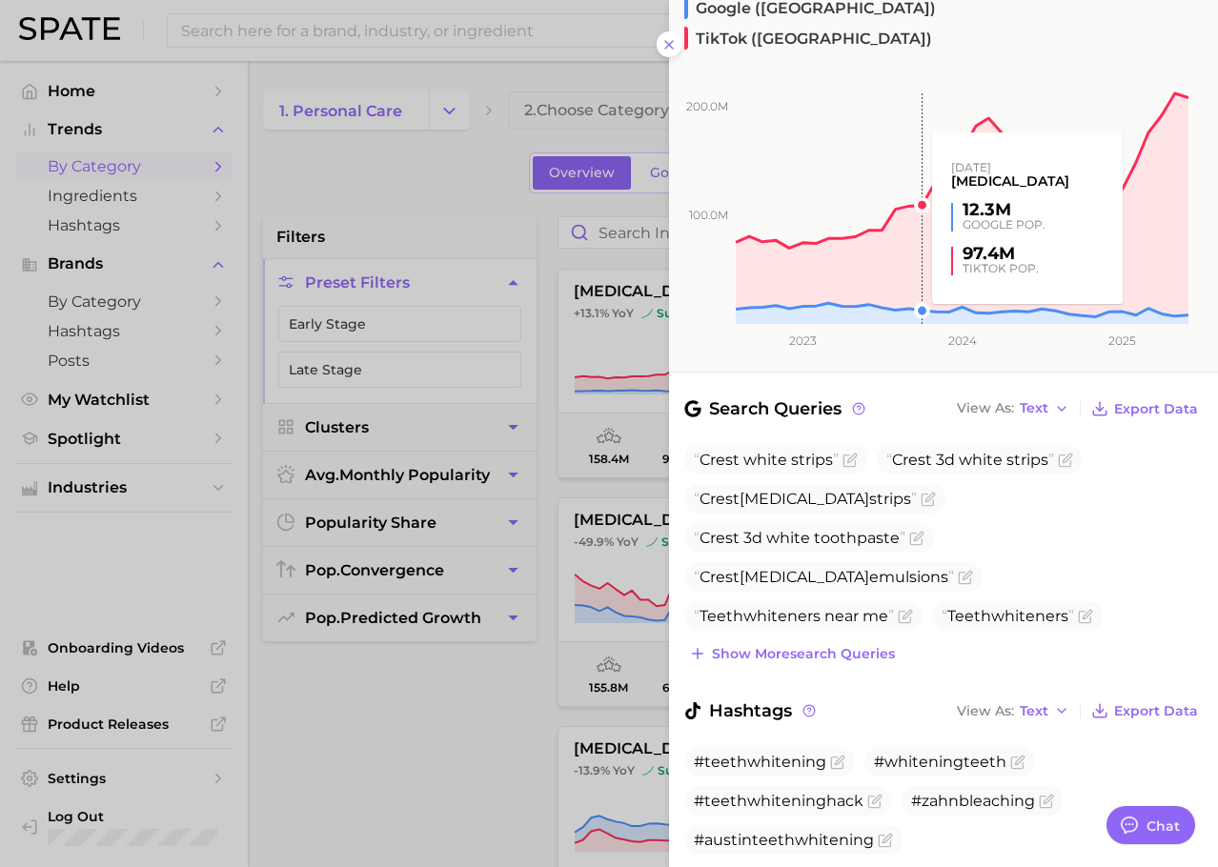
scroll to position [307, 0]
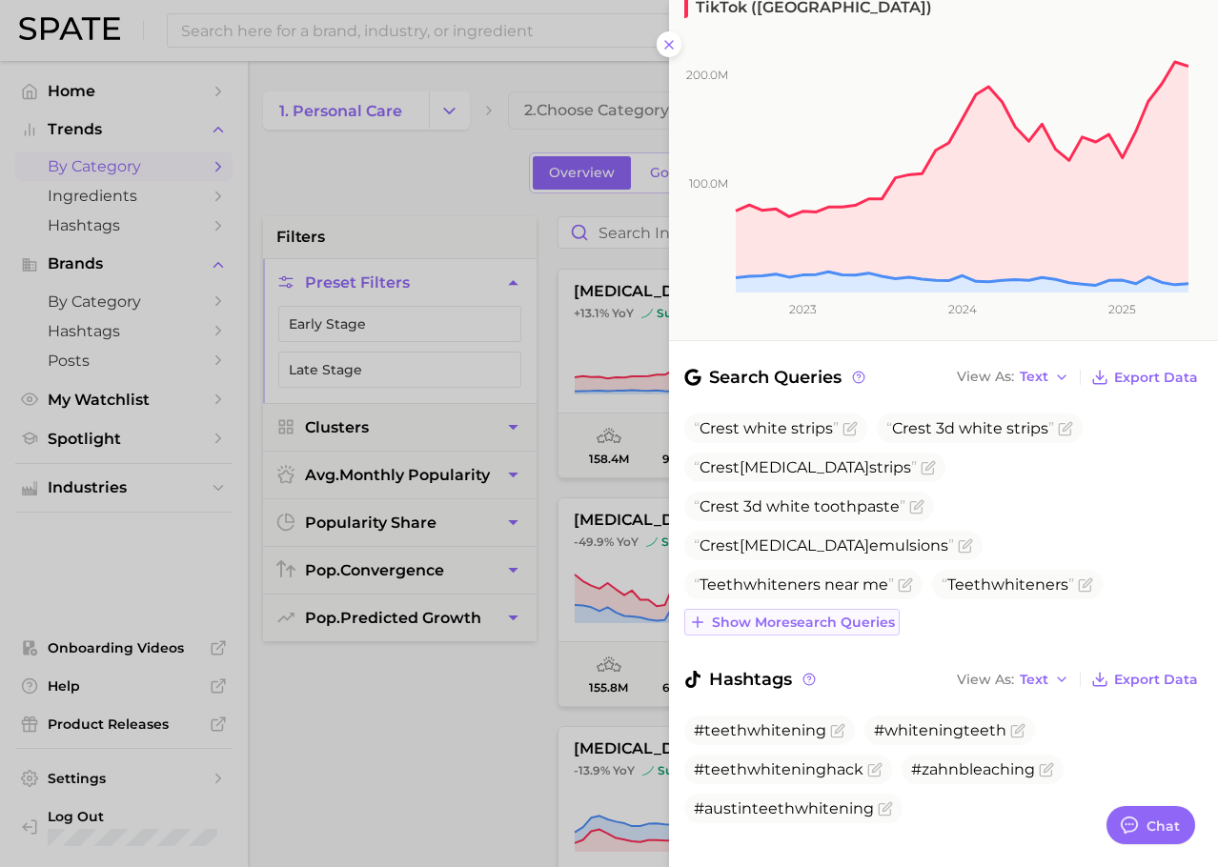
click at [804, 614] on span "Show more search queries" at bounding box center [803, 622] width 183 height 16
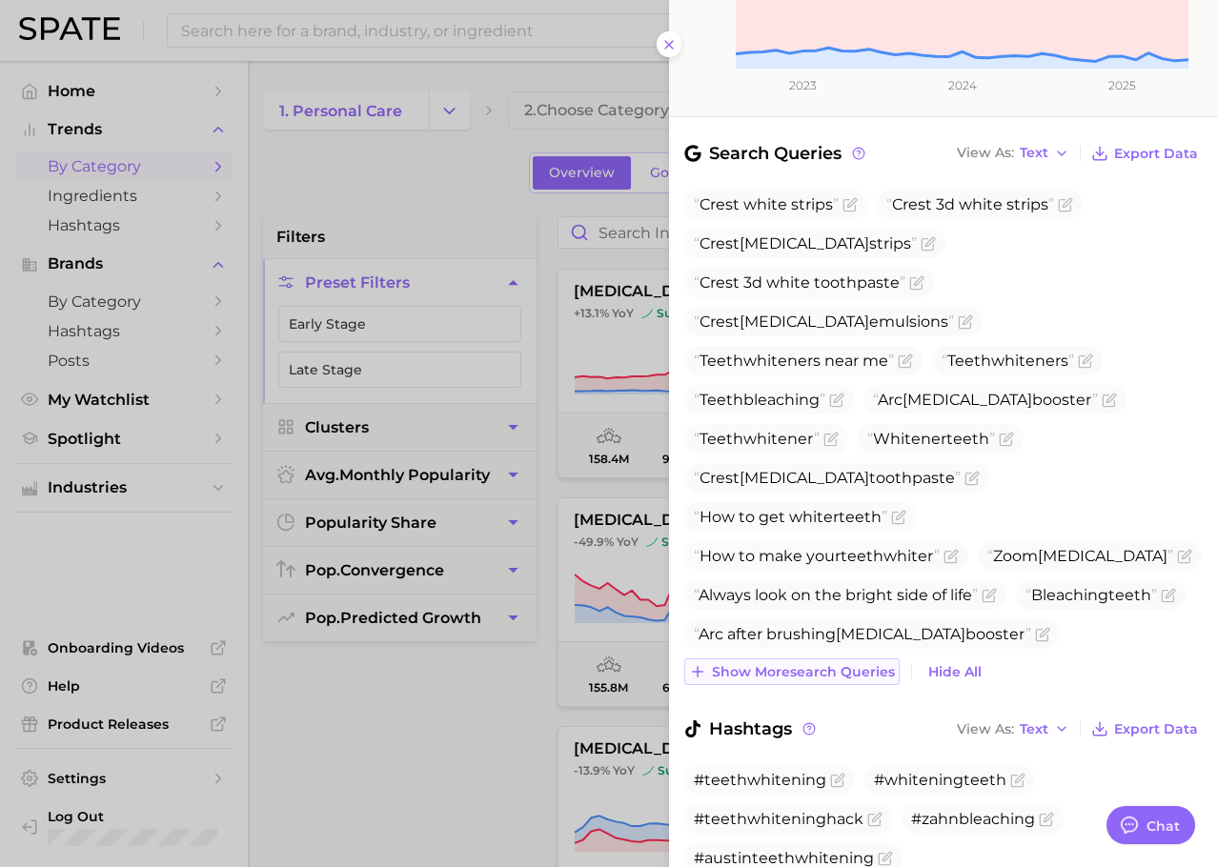
scroll to position [539, 0]
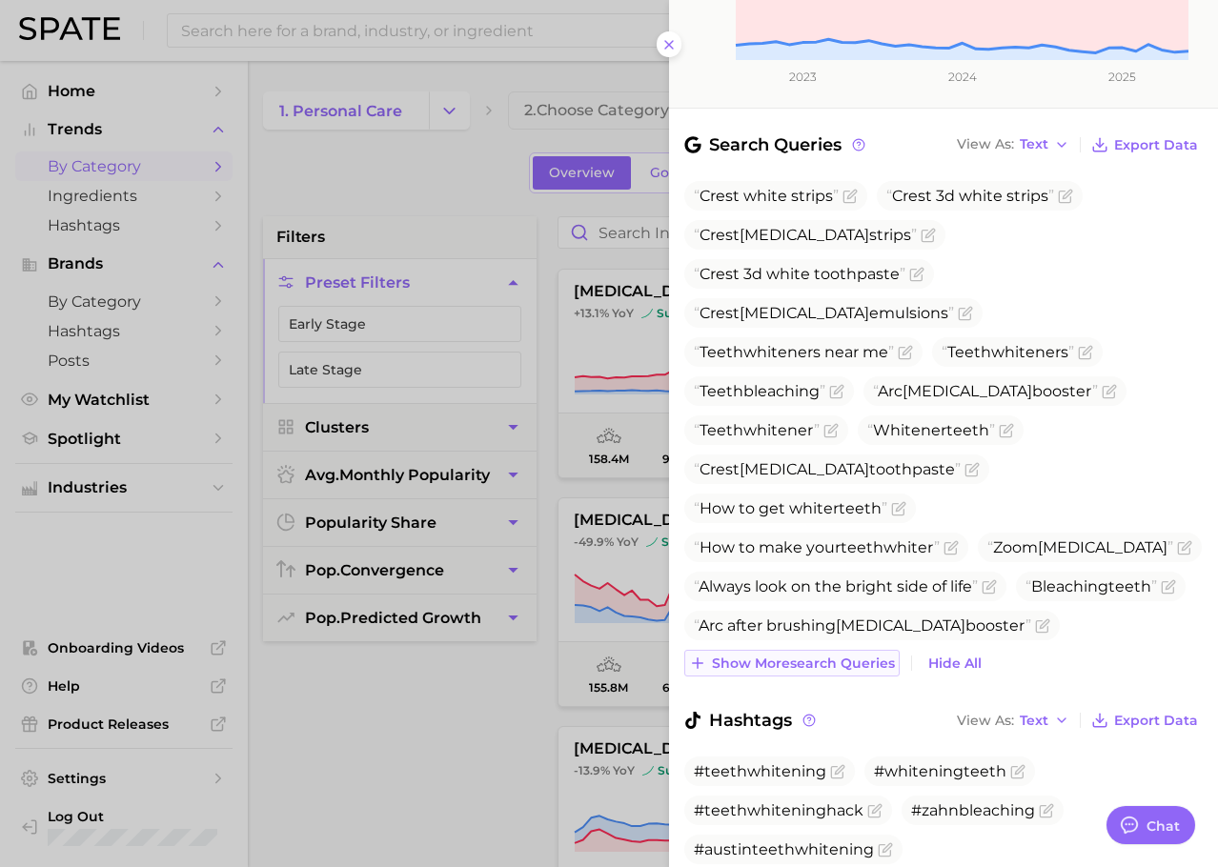
click at [785, 655] on span "Show more search queries" at bounding box center [803, 663] width 183 height 16
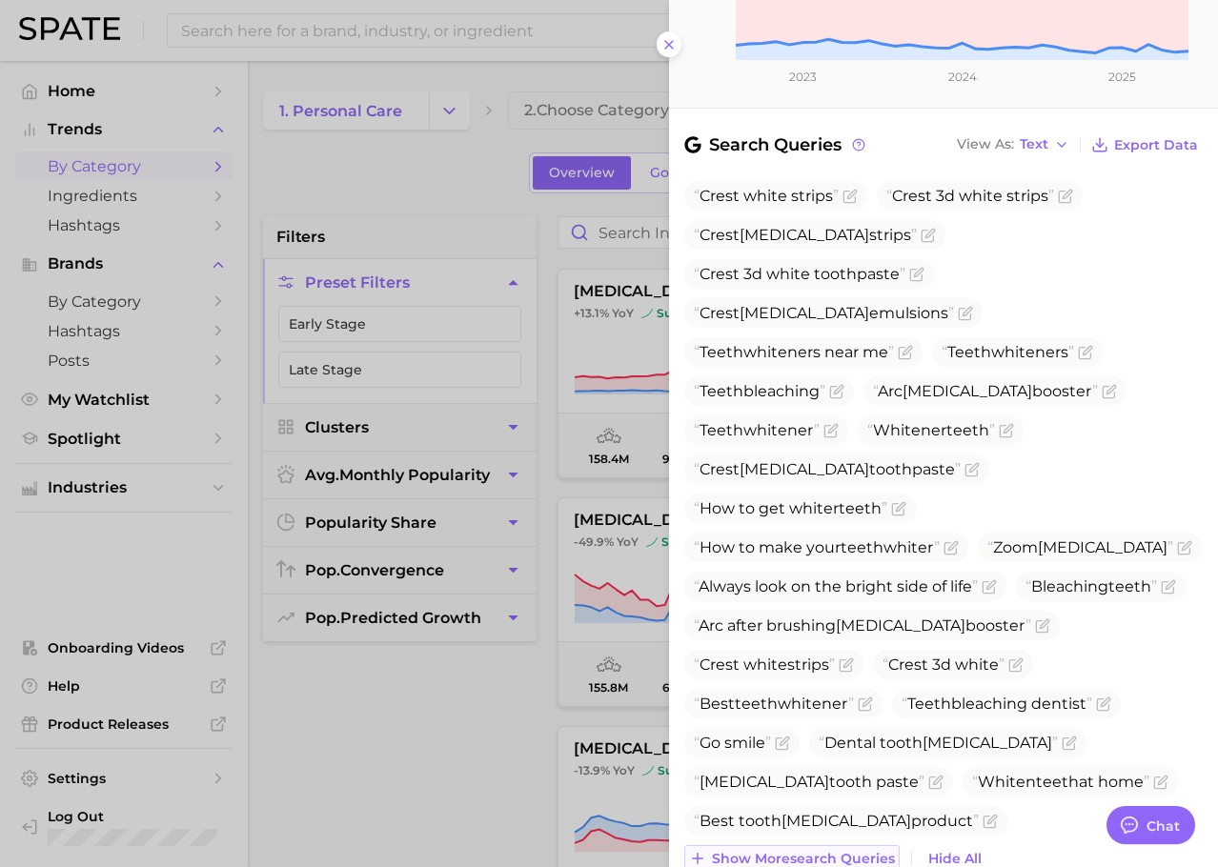
scroll to position [775, 0]
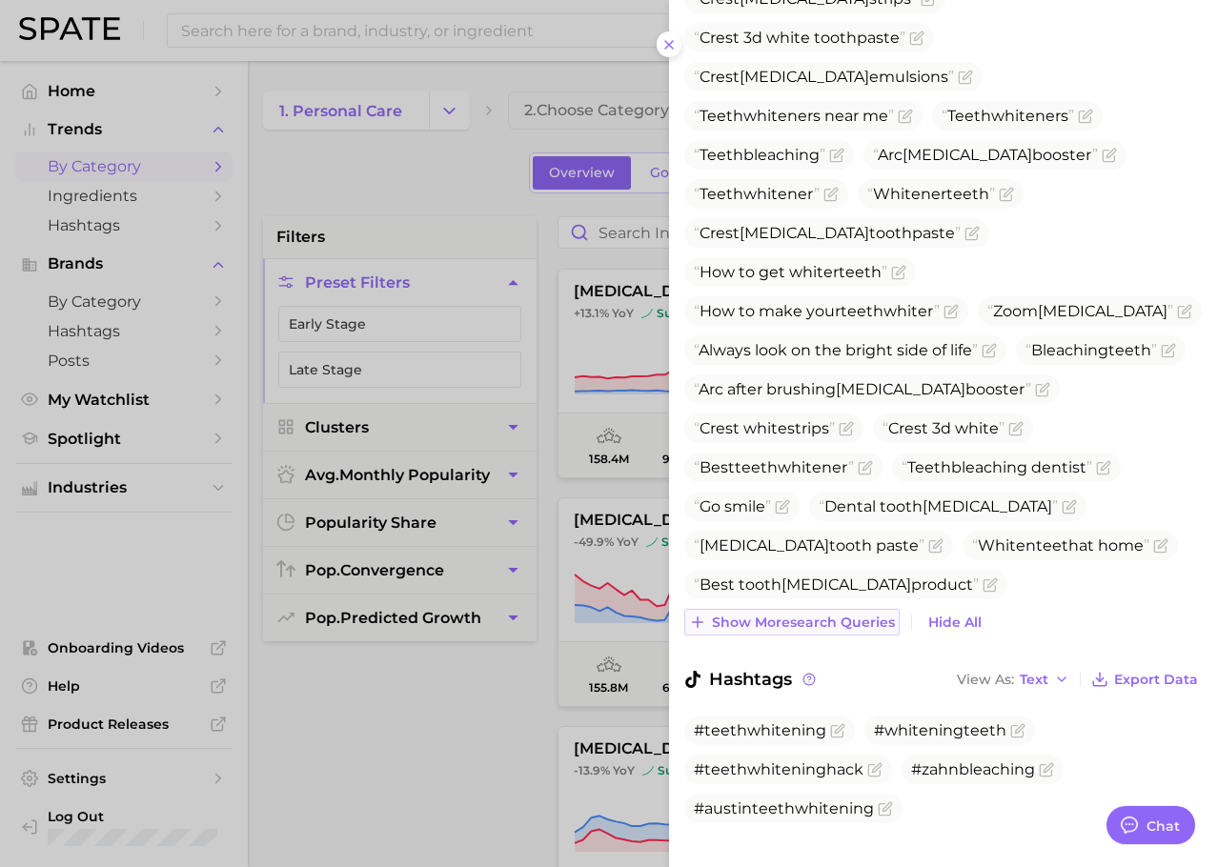
click at [775, 614] on span "Show more search queries" at bounding box center [803, 622] width 183 height 16
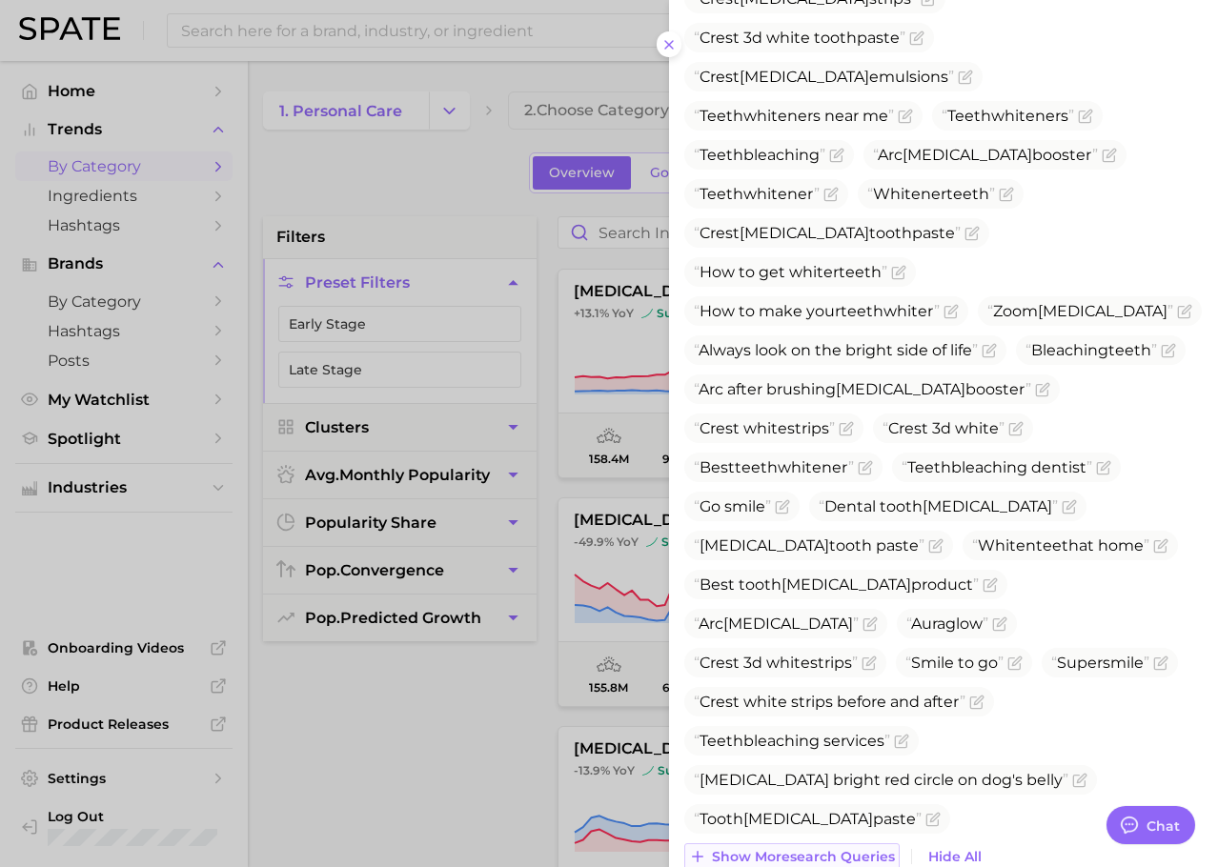
scroll to position [1010, 0]
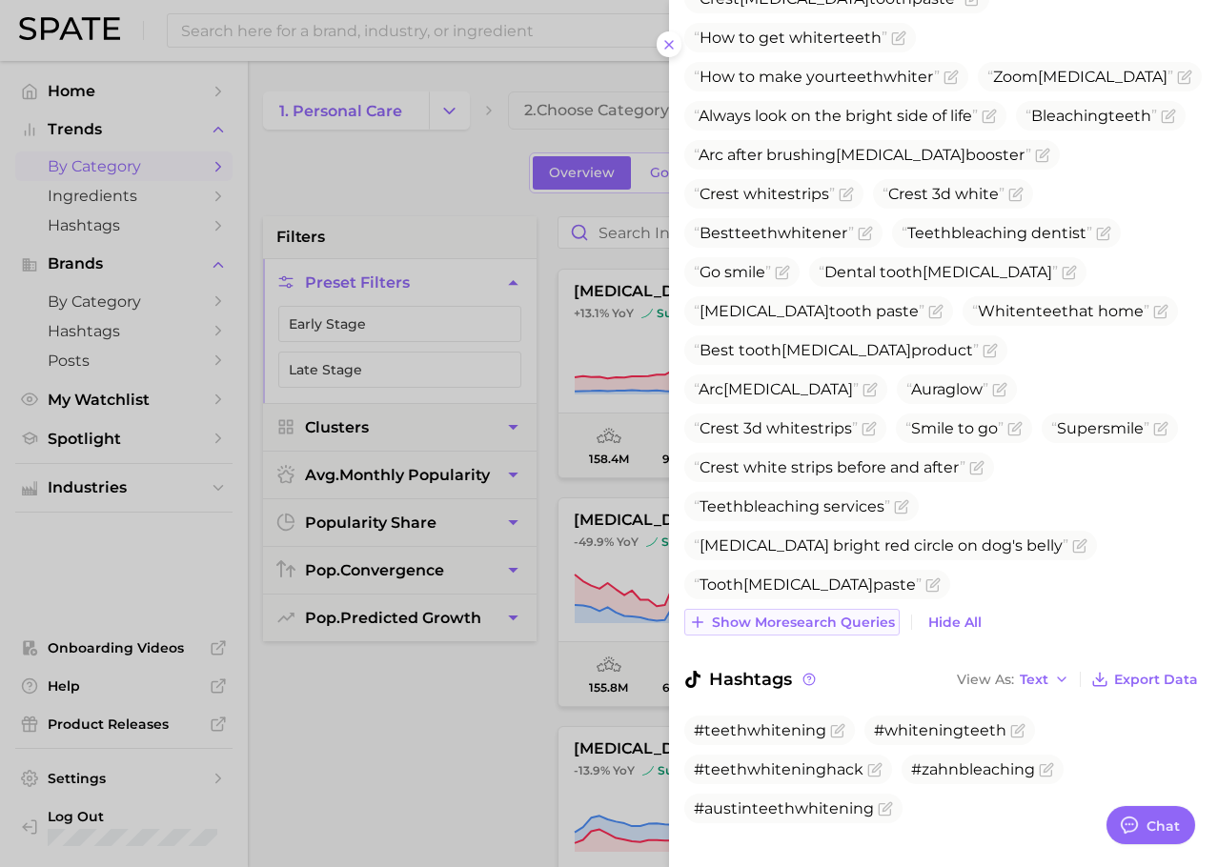
click at [775, 614] on span "Show more search queries" at bounding box center [803, 622] width 183 height 16
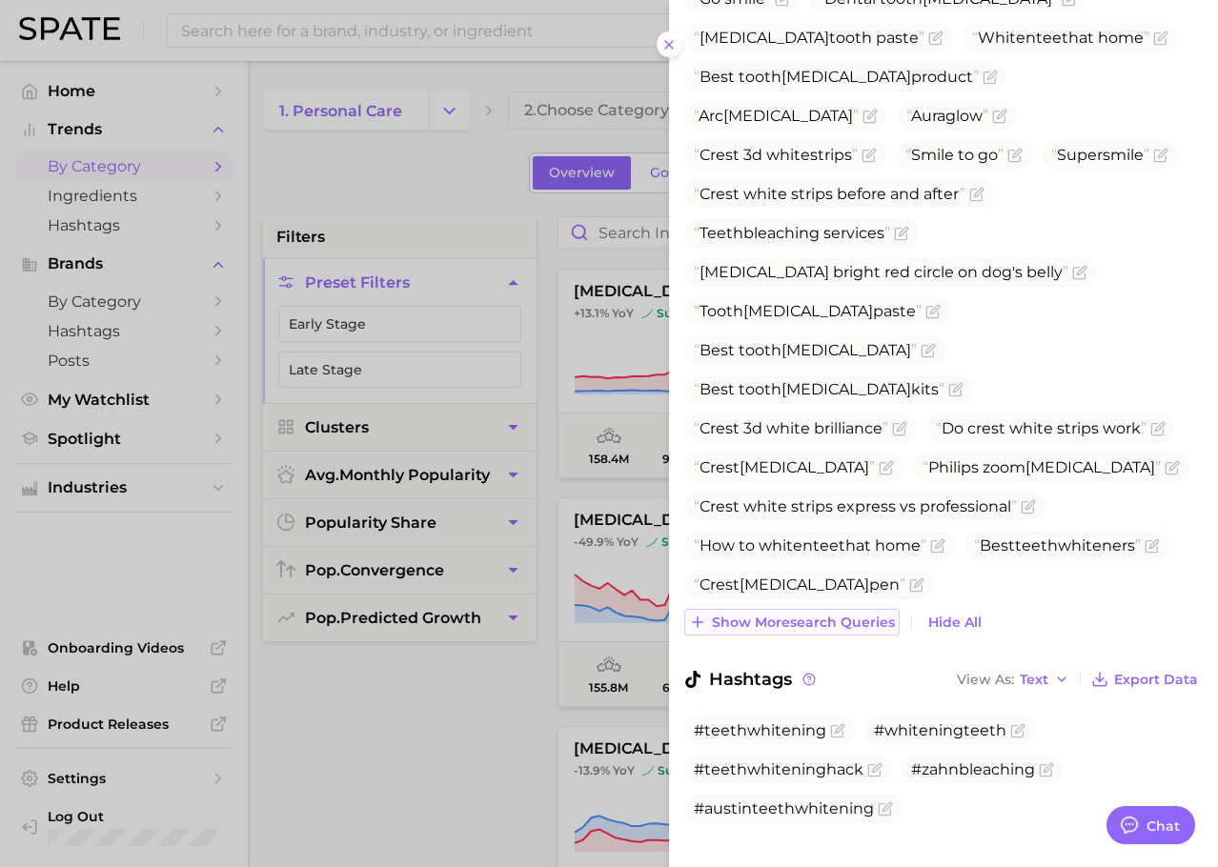
click at [775, 614] on span "Show more search queries" at bounding box center [803, 622] width 183 height 16
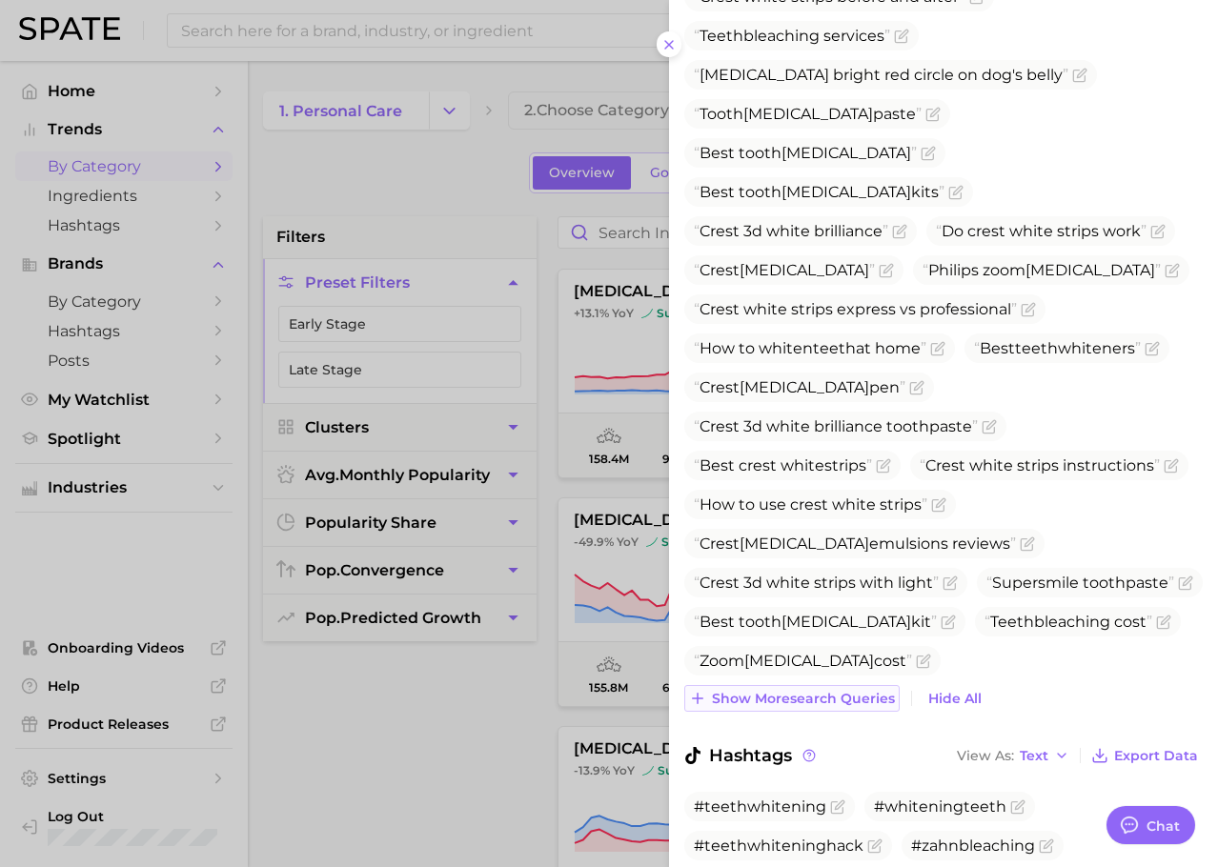
scroll to position [1504, 0]
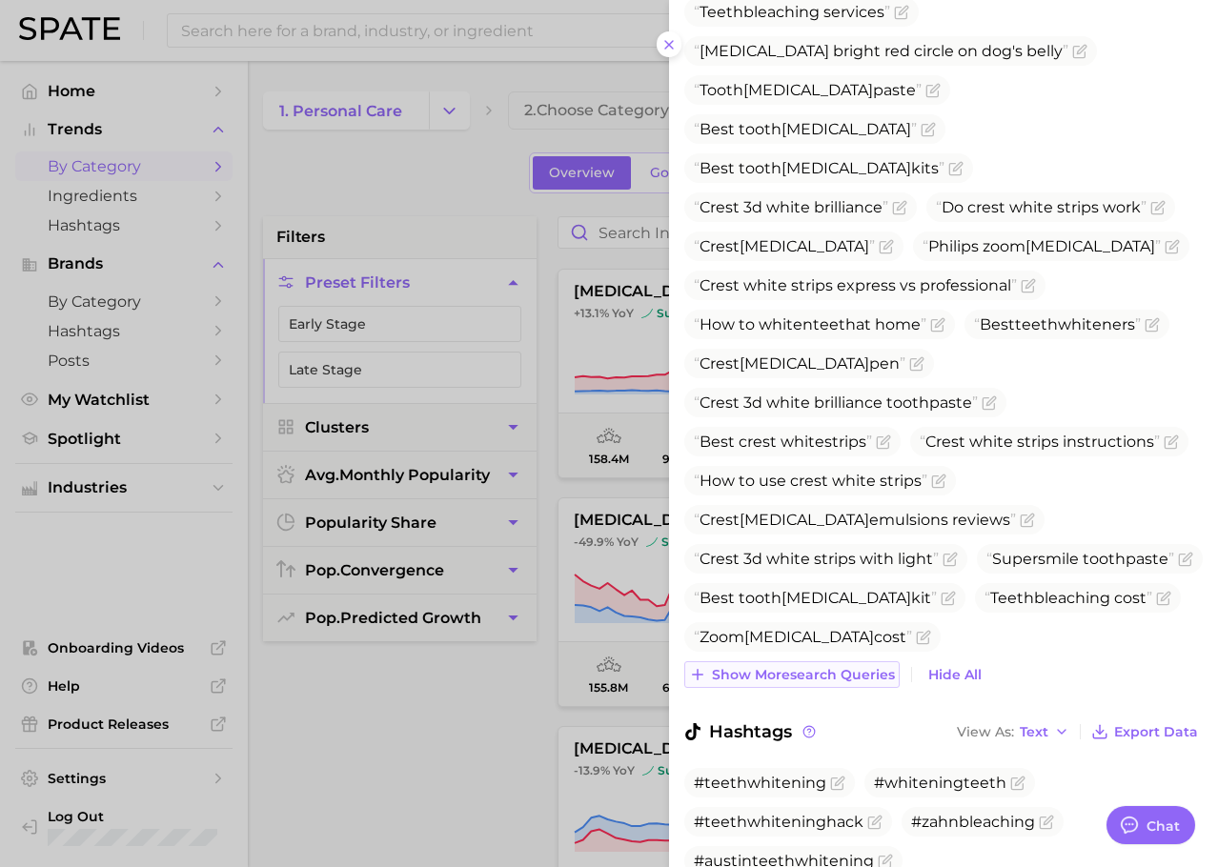
click at [809, 661] on button "Show more search queries" at bounding box center [791, 674] width 215 height 27
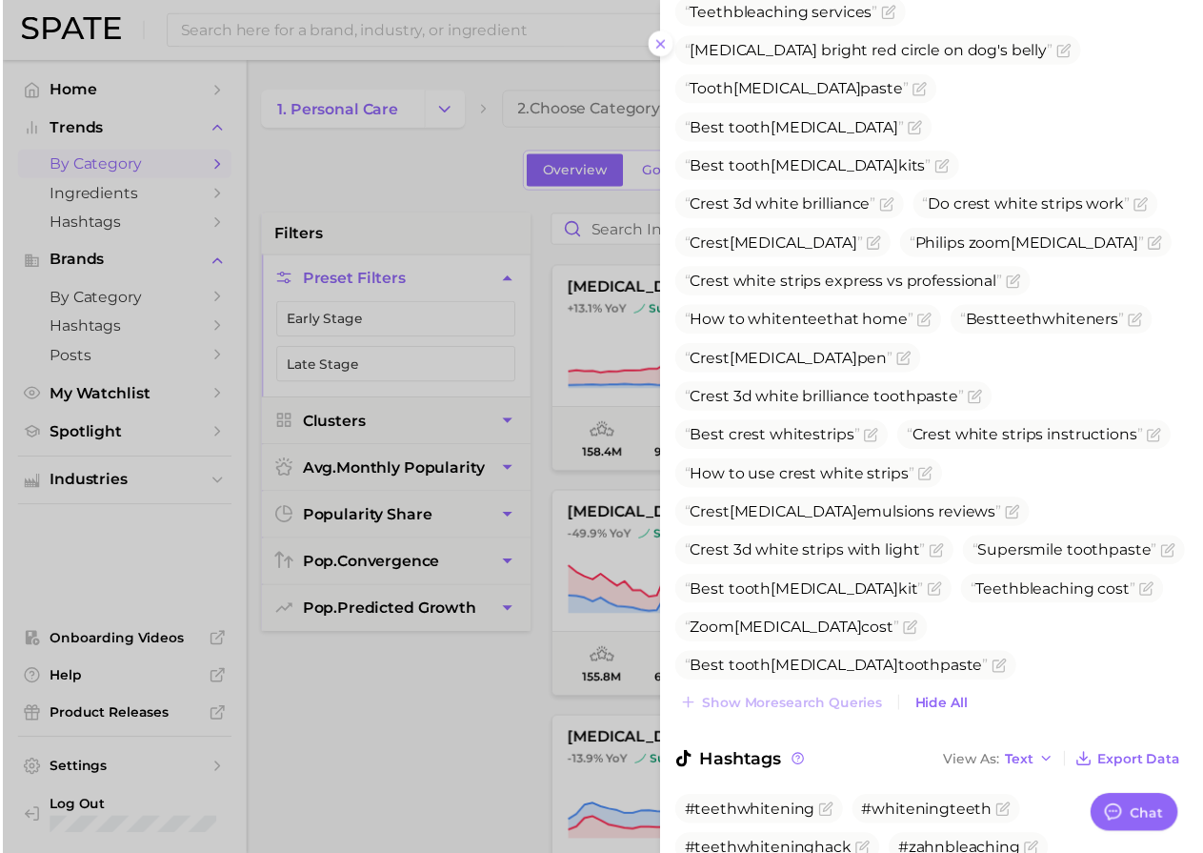
scroll to position [1596, 0]
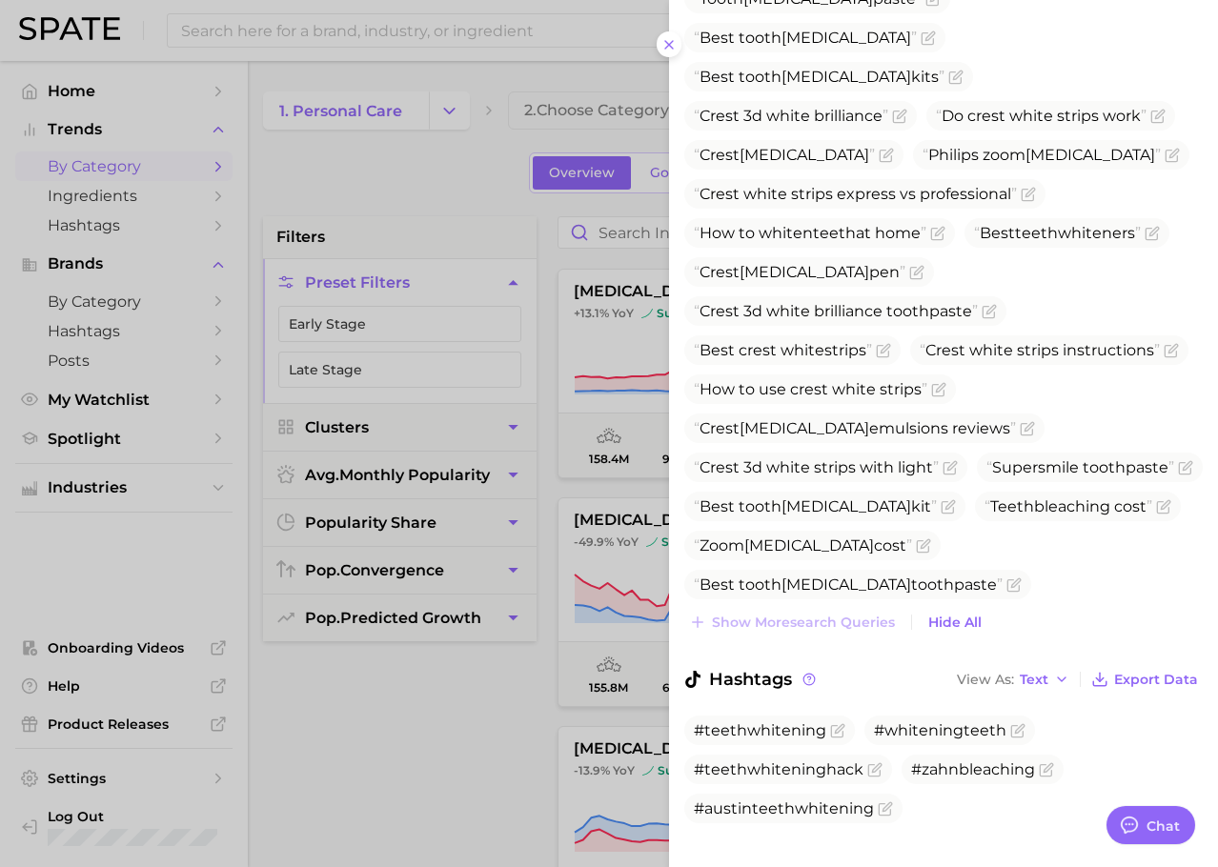
click at [442, 777] on div at bounding box center [609, 433] width 1218 height 867
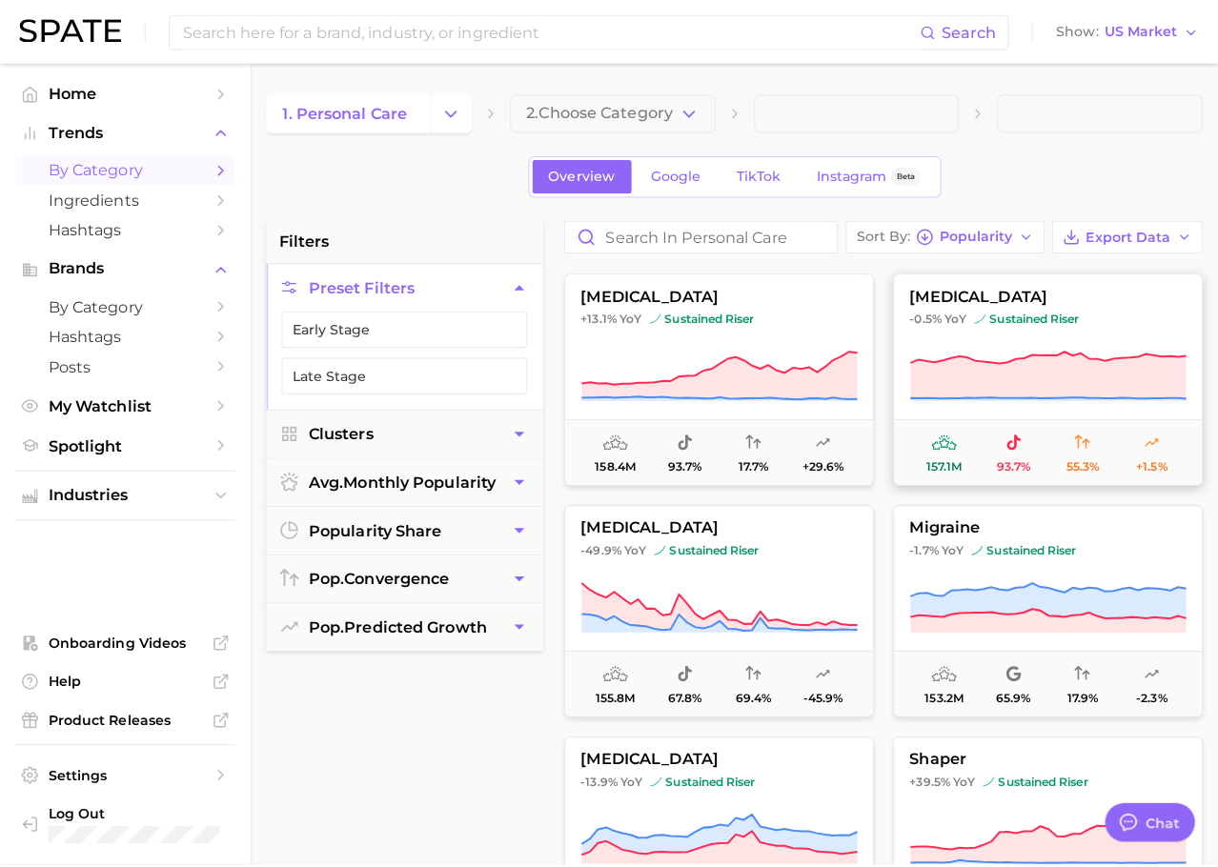
scroll to position [2777, 0]
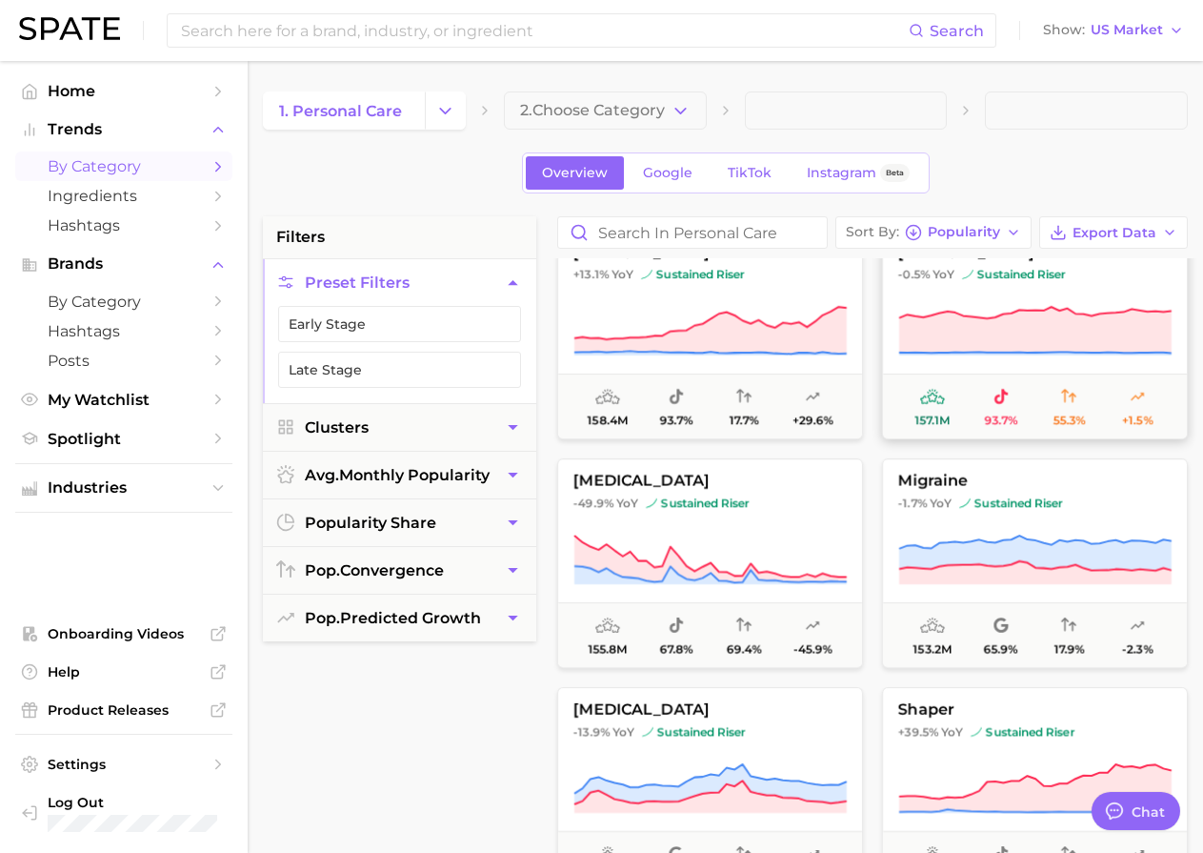
click at [1016, 318] on icon at bounding box center [1035, 330] width 272 height 47
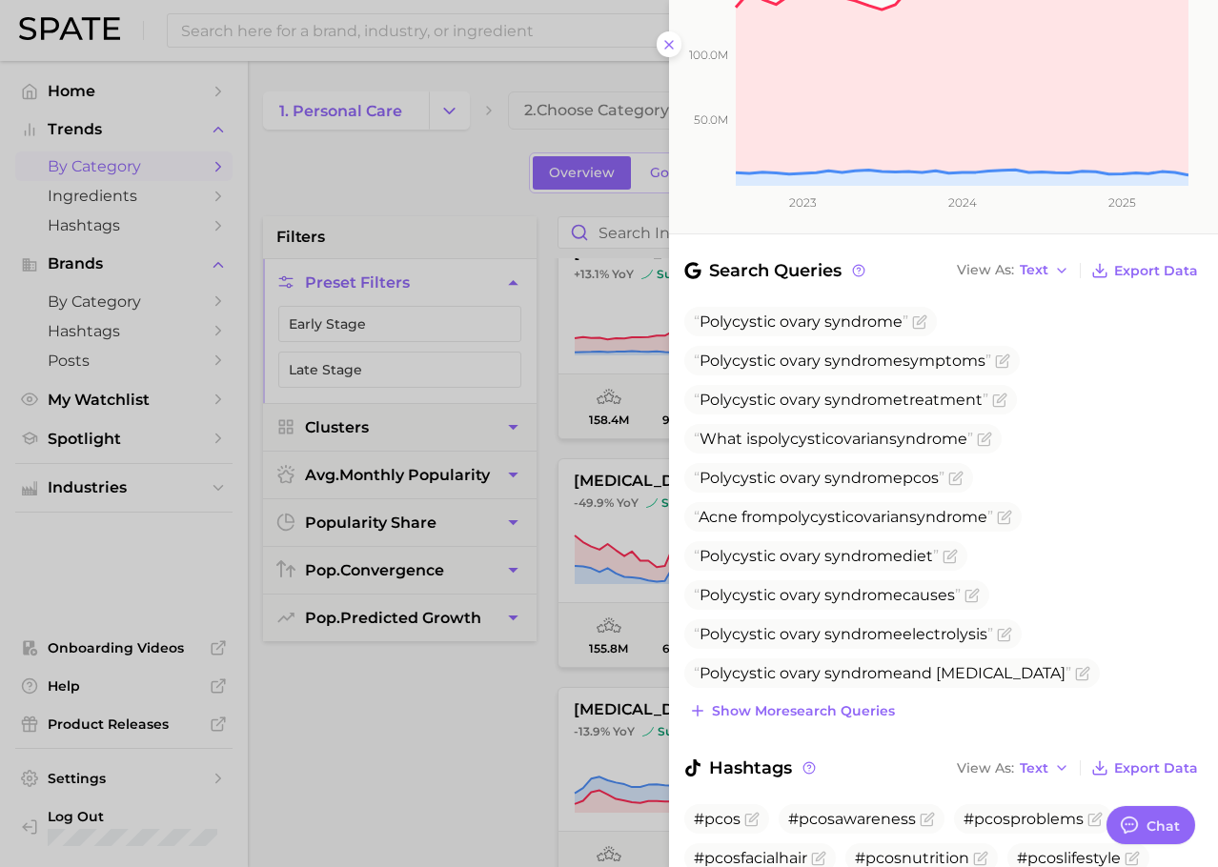
scroll to position [588, 0]
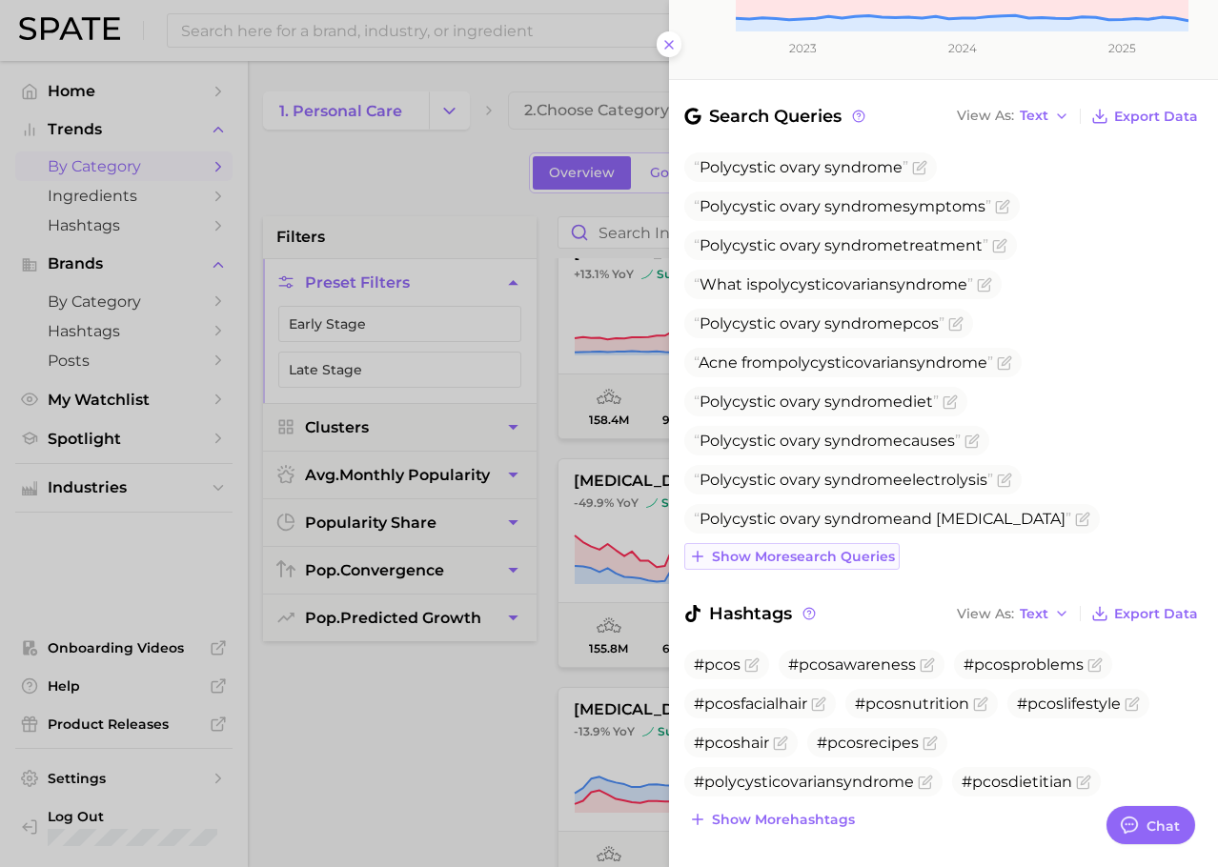
click at [856, 549] on span "Show more search queries" at bounding box center [803, 557] width 183 height 16
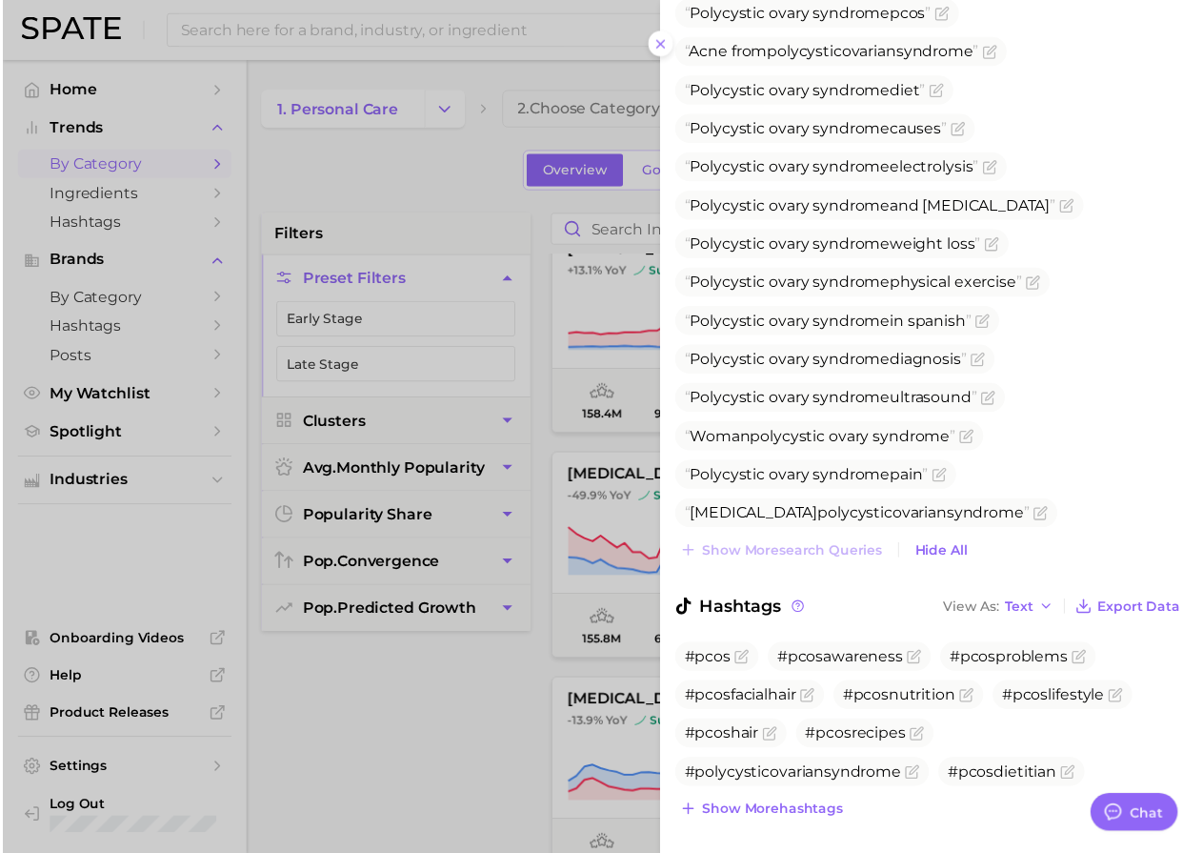
scroll to position [900, 0]
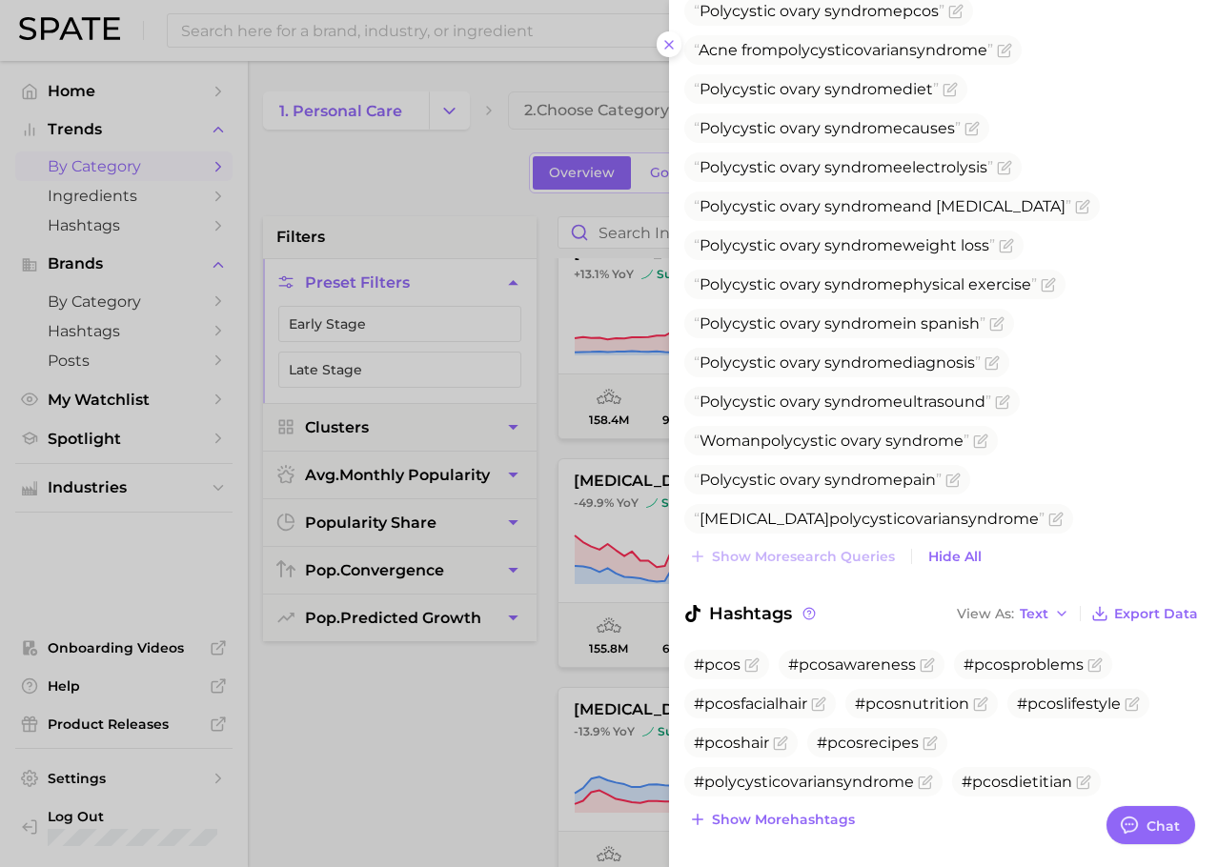
click at [394, 764] on div at bounding box center [609, 433] width 1218 height 867
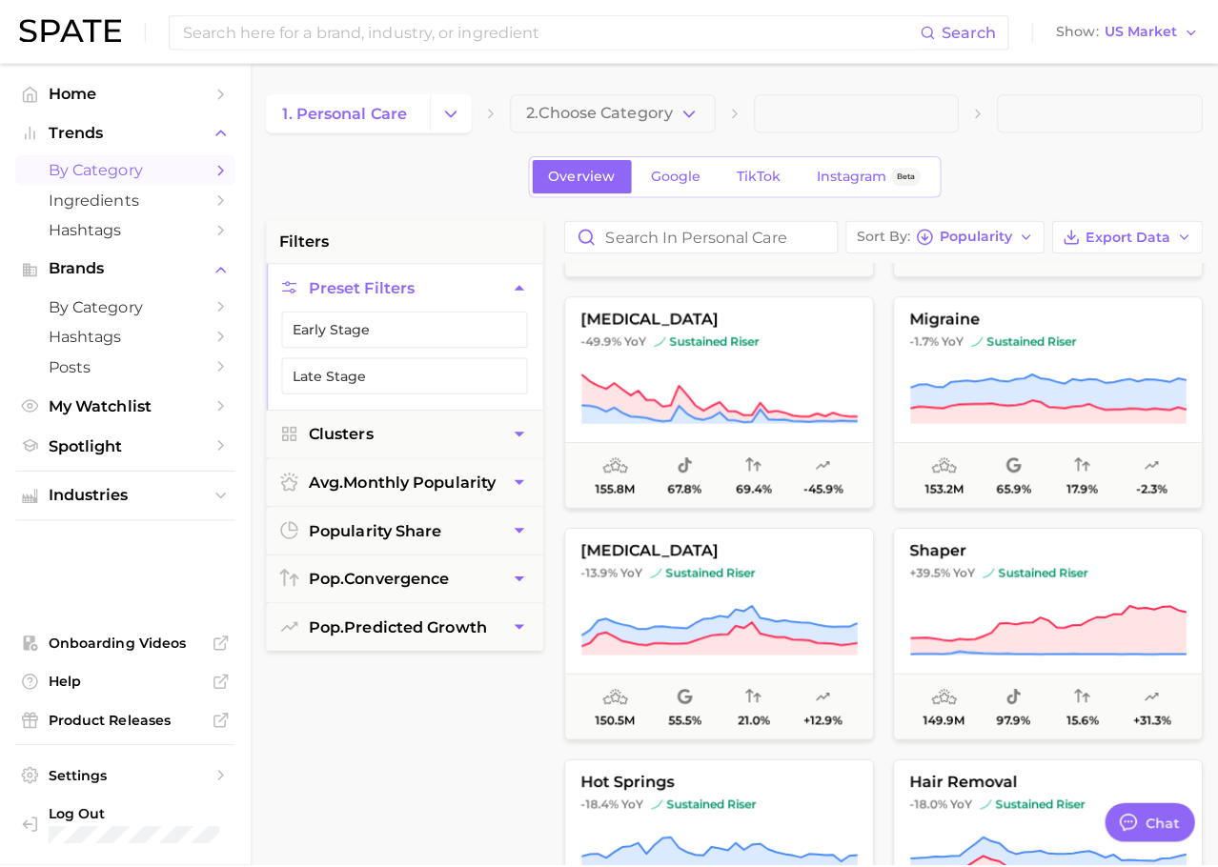
scroll to position [2960, 0]
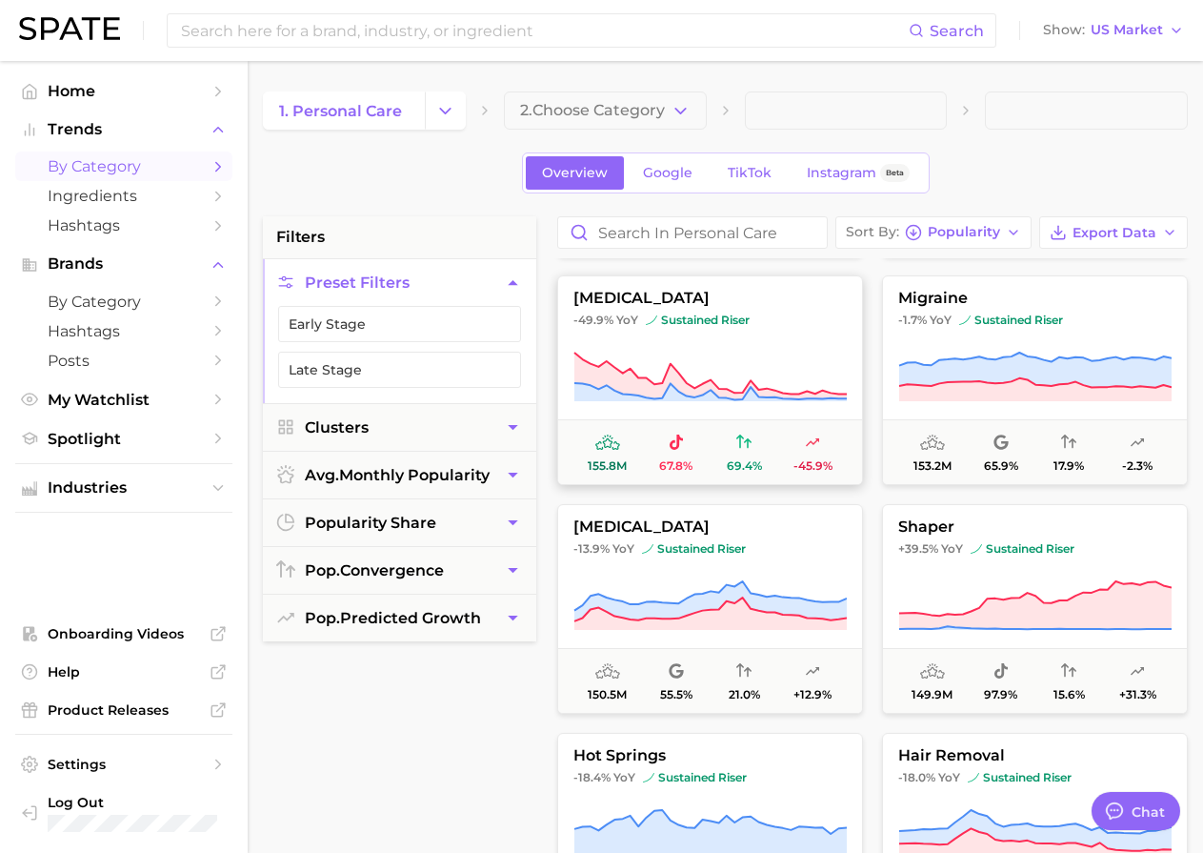
click at [704, 346] on button "[MEDICAL_DATA] -49.9% YoY sustained riser 155.8m 67.8% 69.4% -45.9%" at bounding box center [710, 380] width 306 height 210
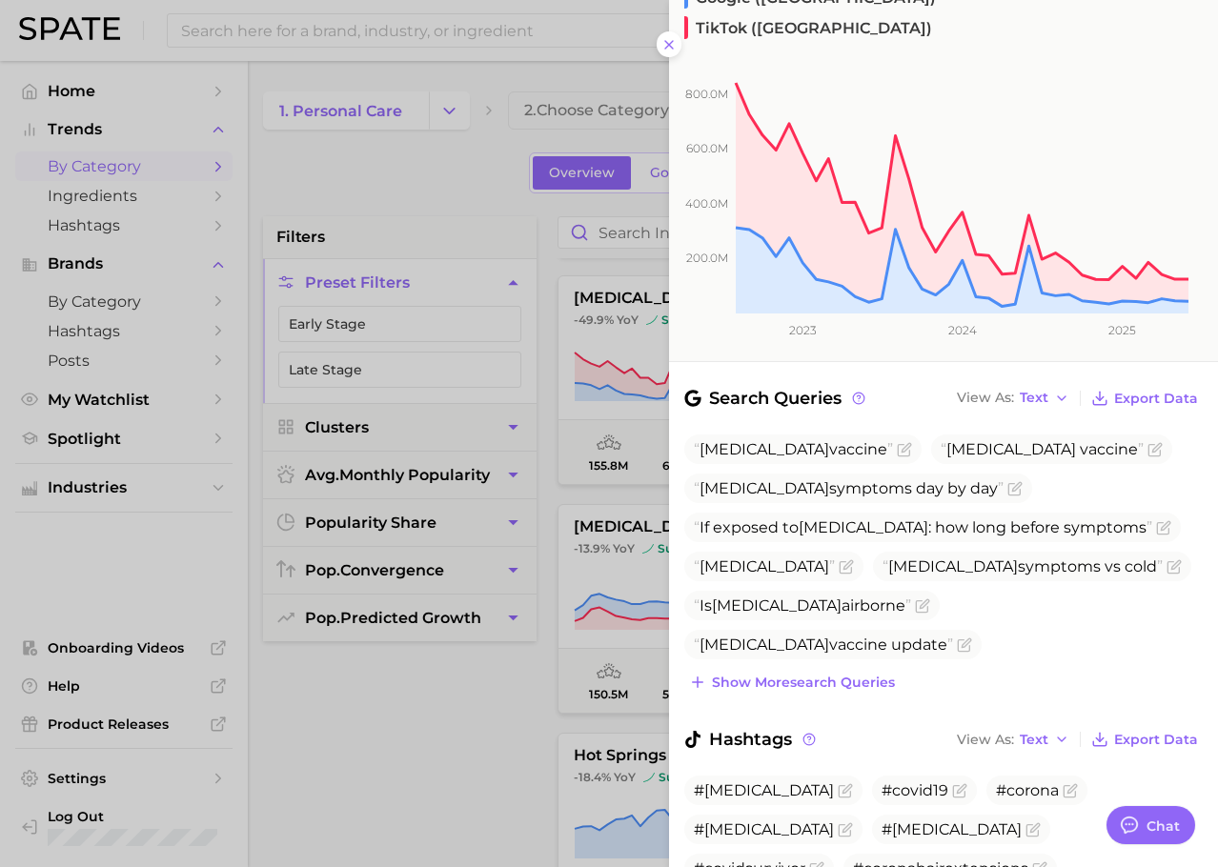
scroll to position [382, 0]
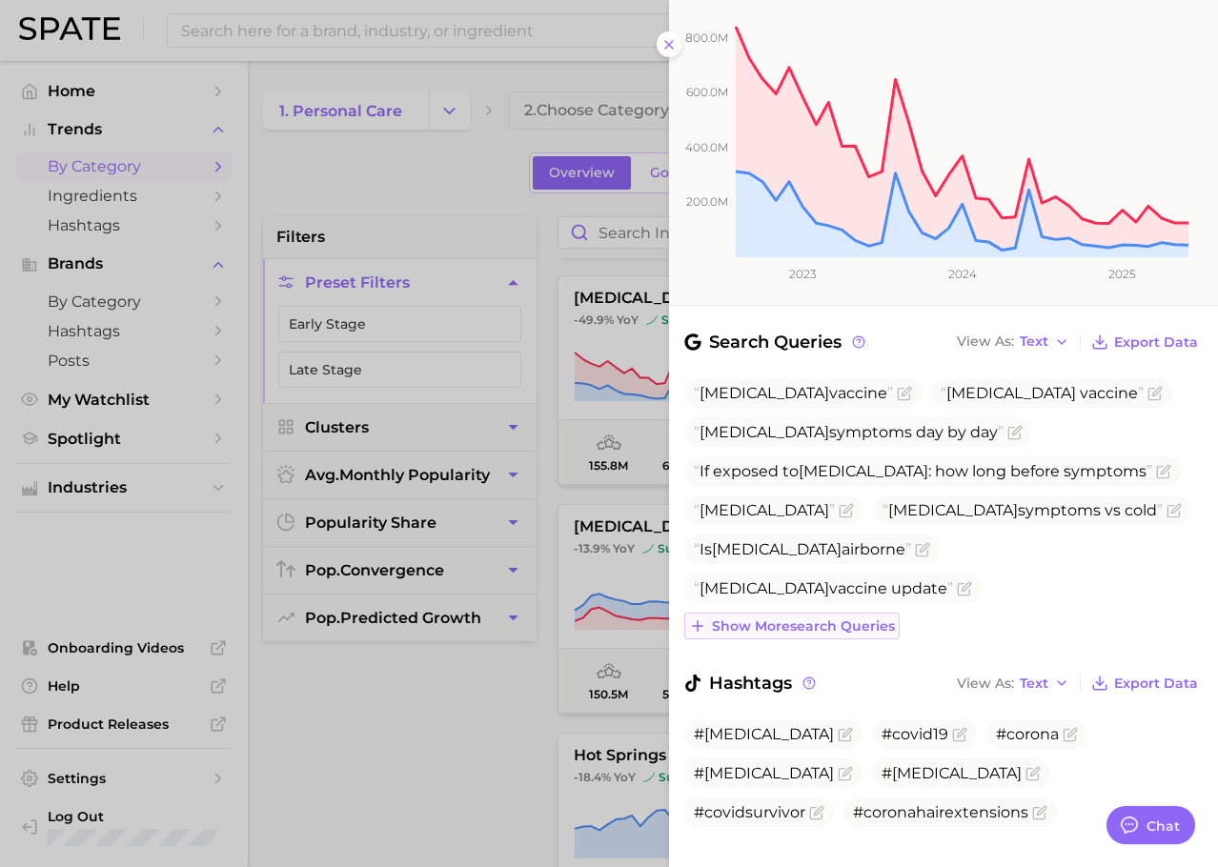
click at [837, 618] on span "Show more search queries" at bounding box center [803, 626] width 183 height 16
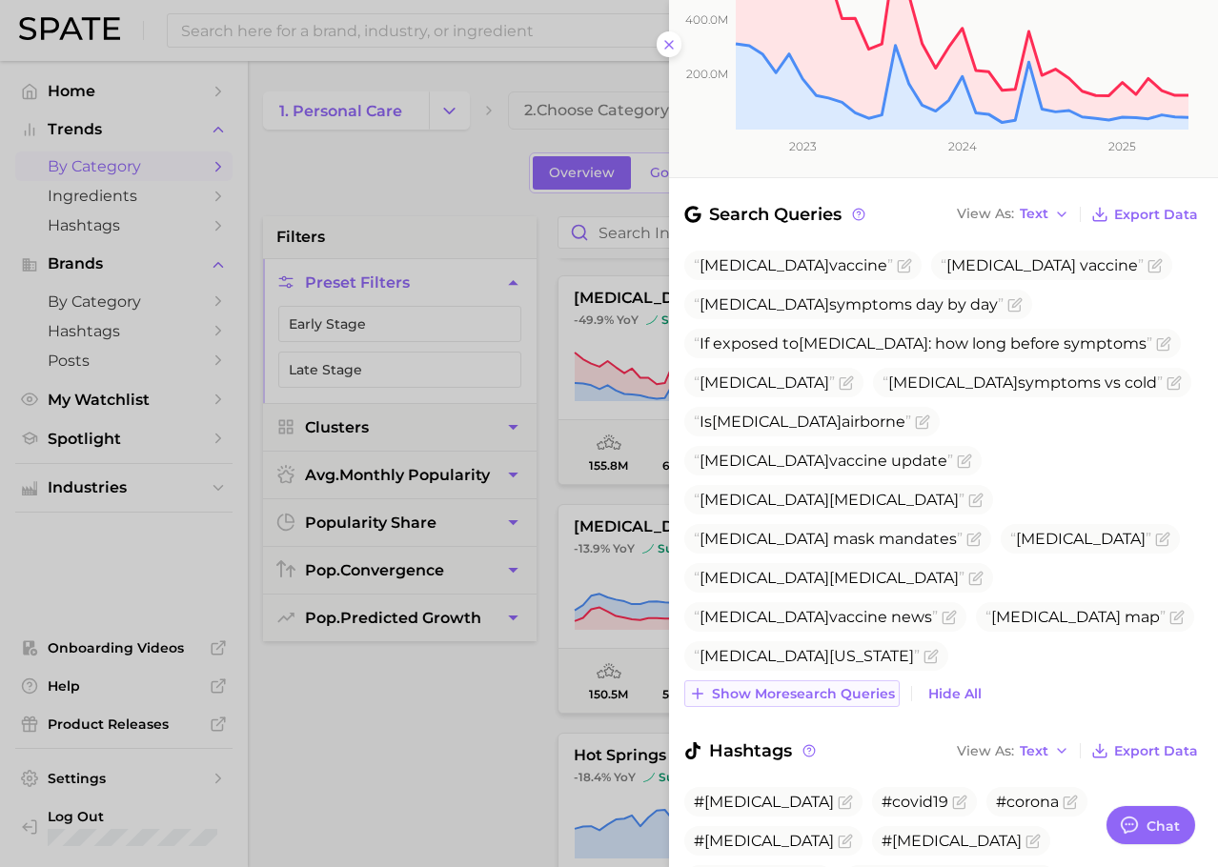
scroll to position [512, 0]
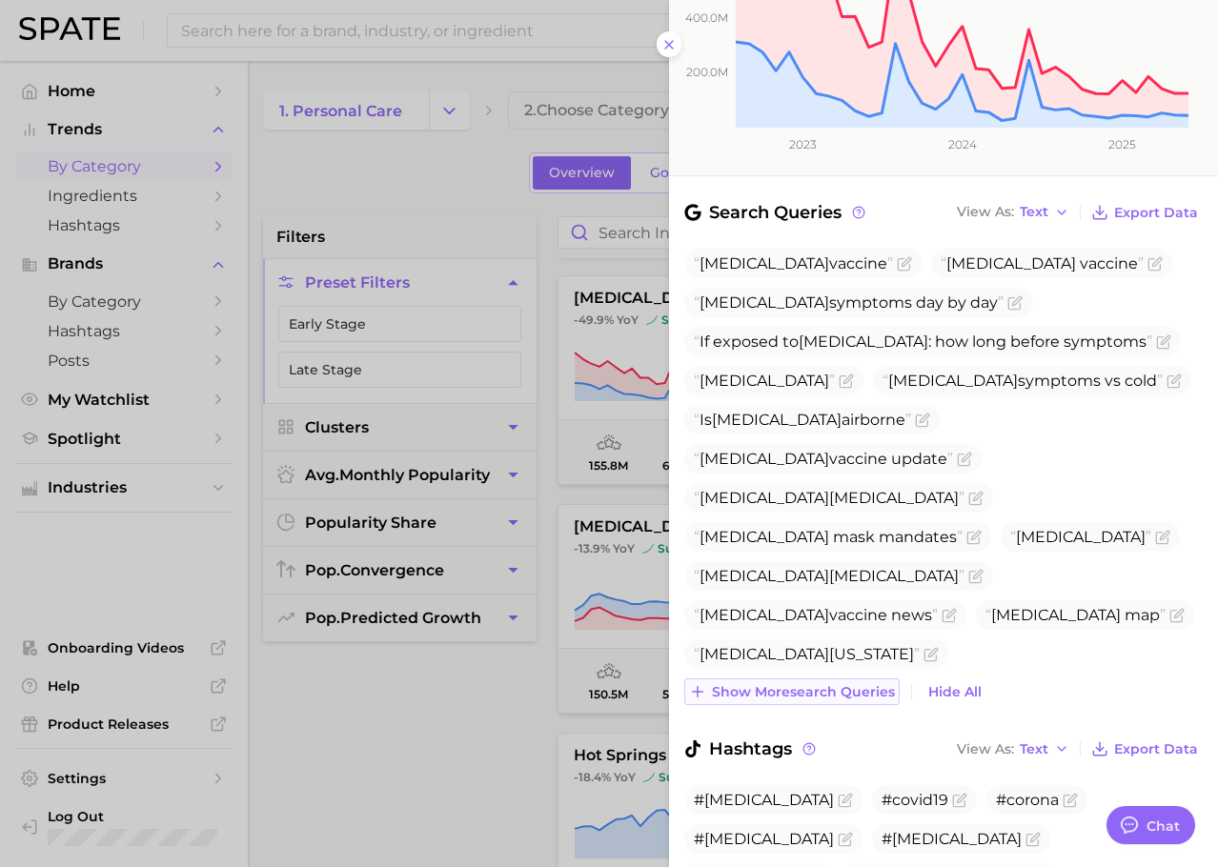
click at [832, 684] on span "Show more search queries" at bounding box center [803, 692] width 183 height 16
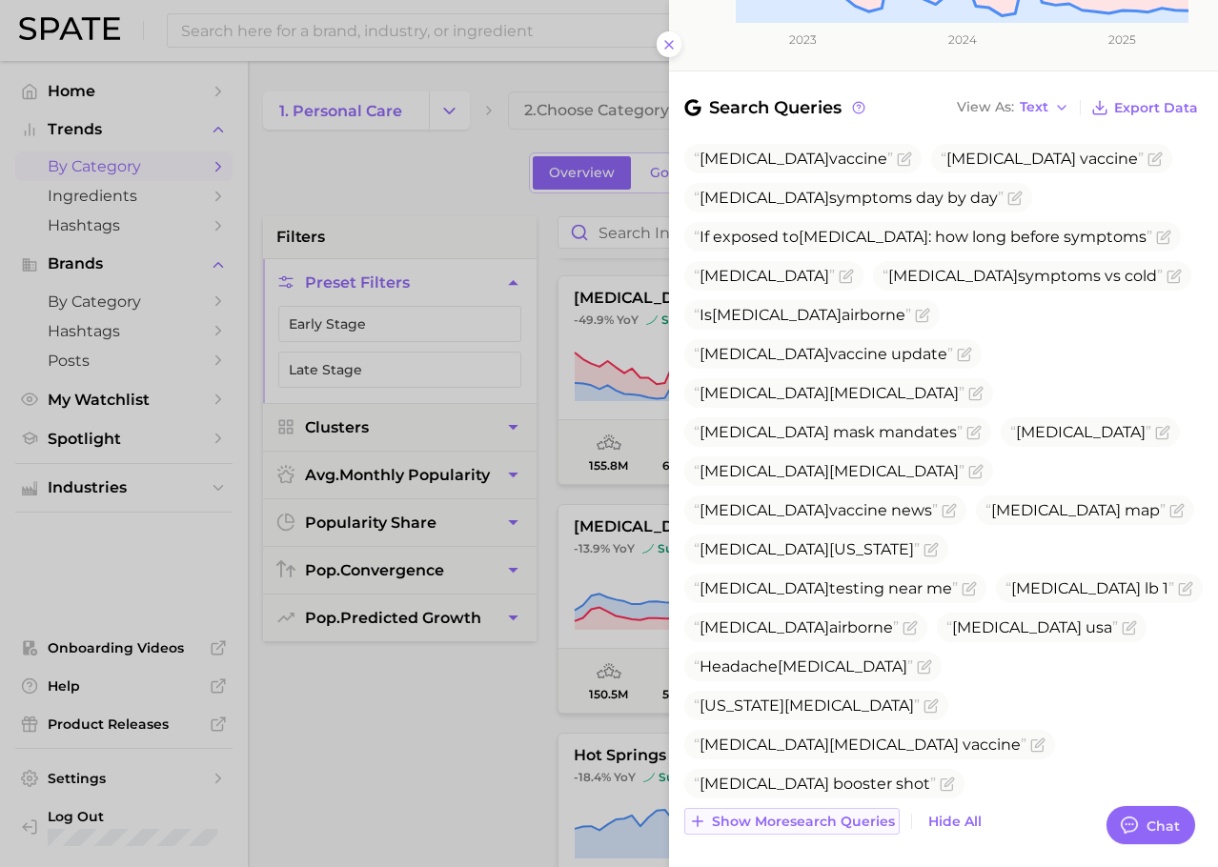
scroll to position [816, 0]
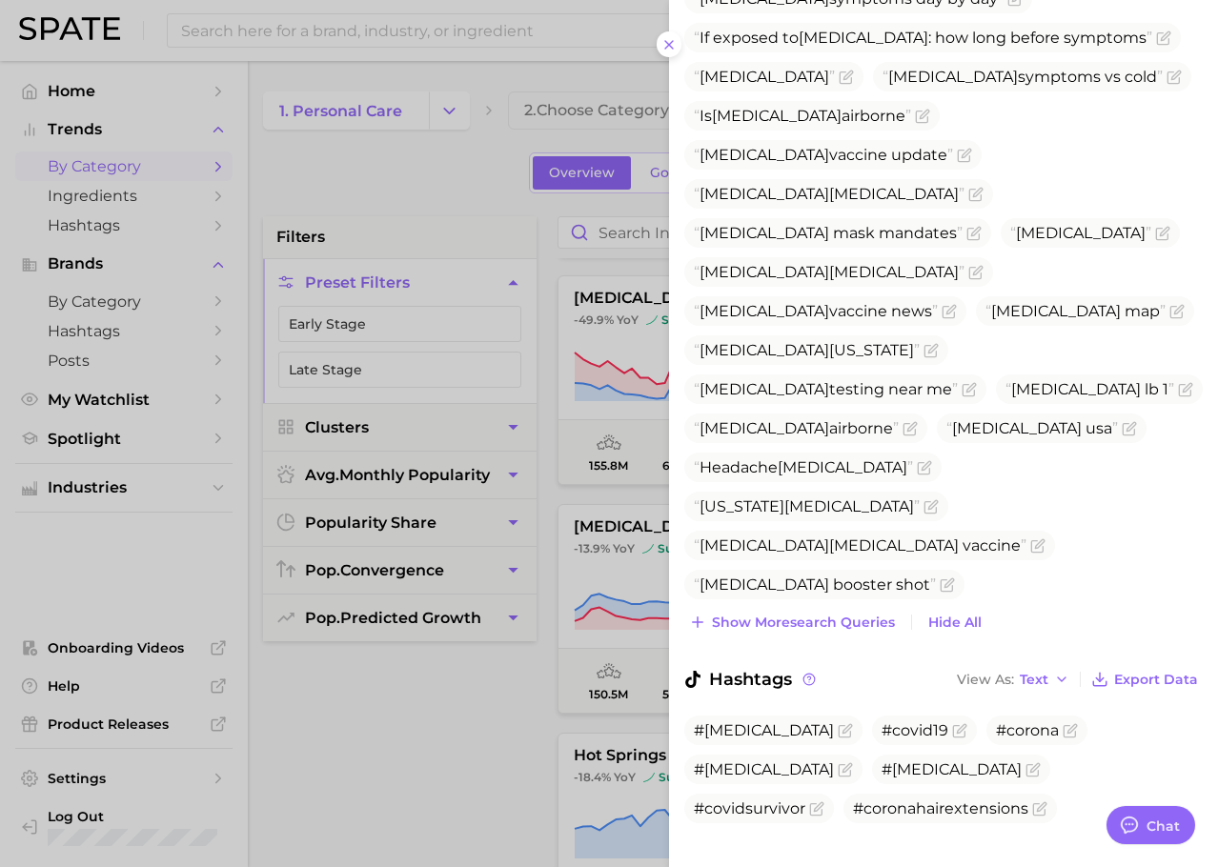
click at [809, 573] on div "[MEDICAL_DATA] vaccine [MEDICAL_DATA] vaccine [MEDICAL_DATA] symptoms day by da…" at bounding box center [943, 290] width 518 height 691
click at [810, 609] on button "Show more search queries" at bounding box center [791, 622] width 215 height 27
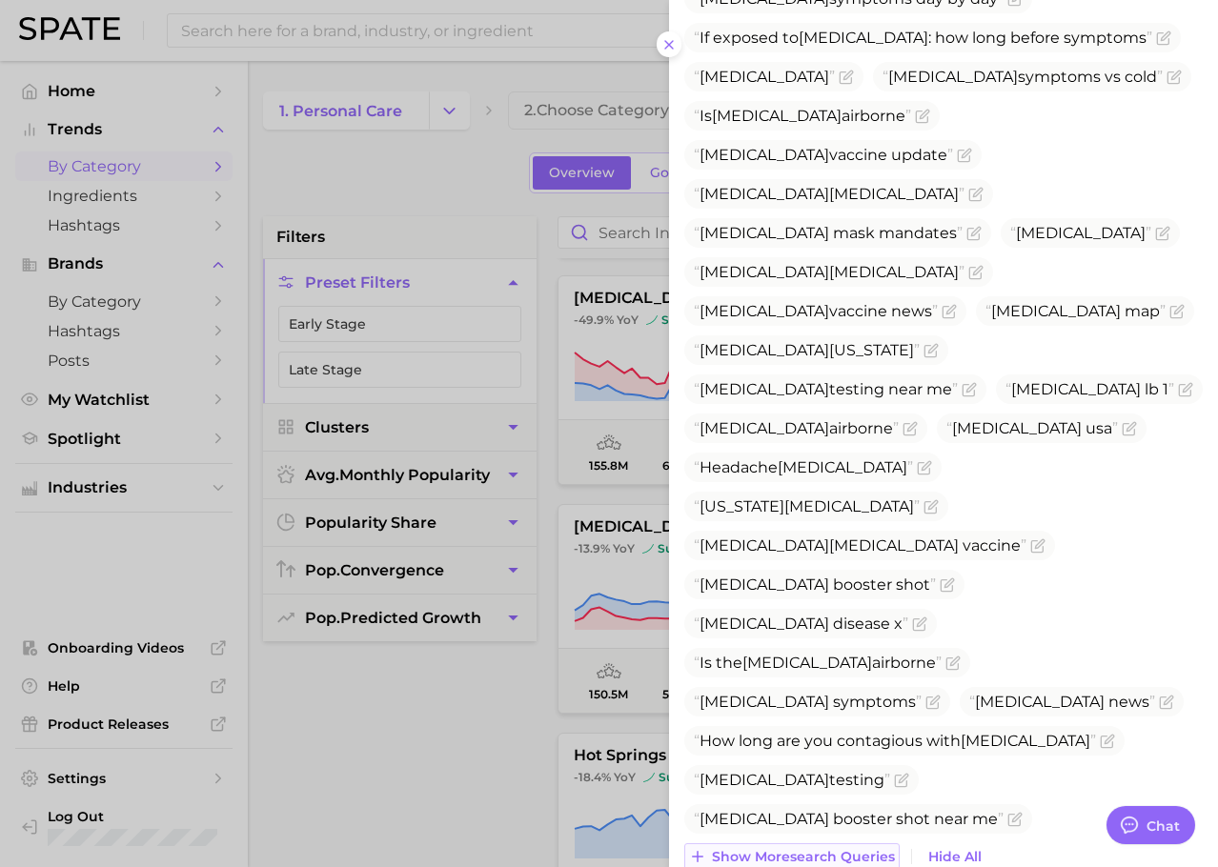
scroll to position [1050, 0]
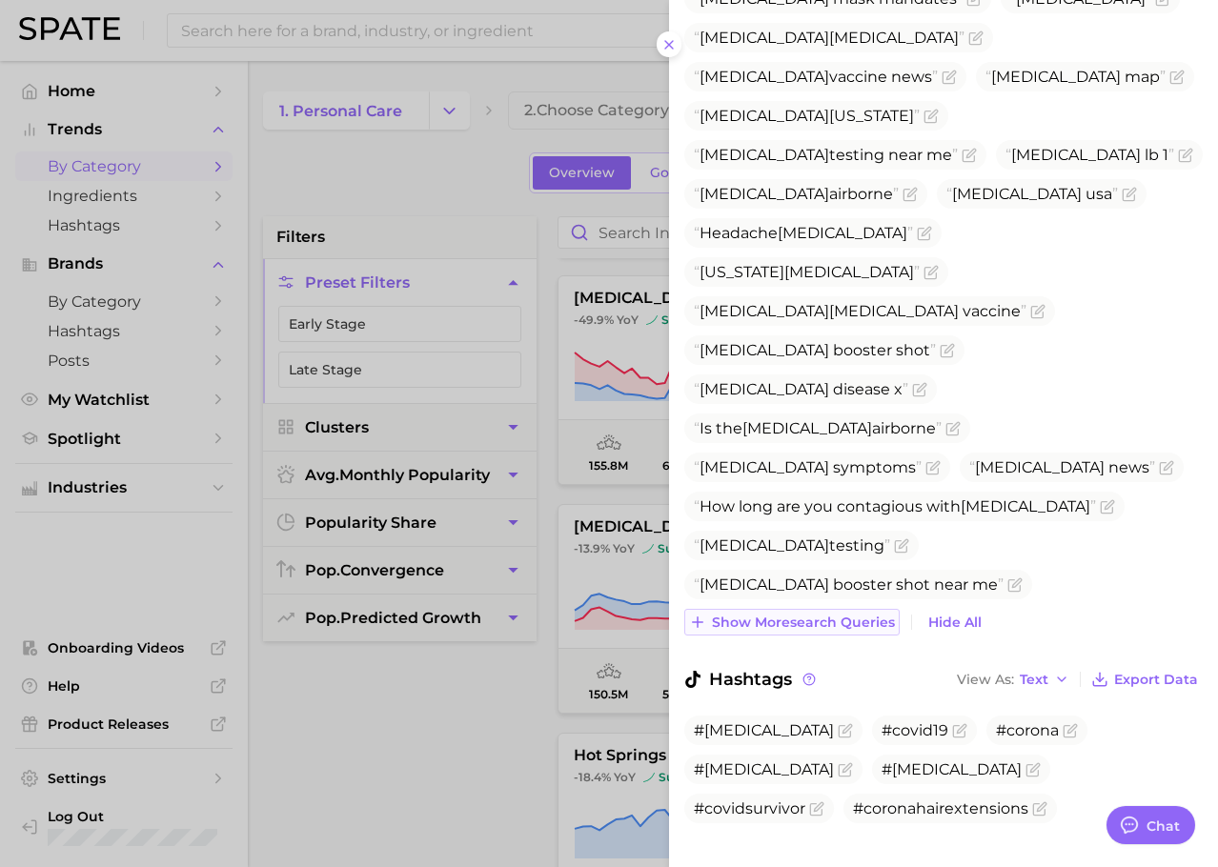
click at [804, 614] on span "Show more search queries" at bounding box center [803, 622] width 183 height 16
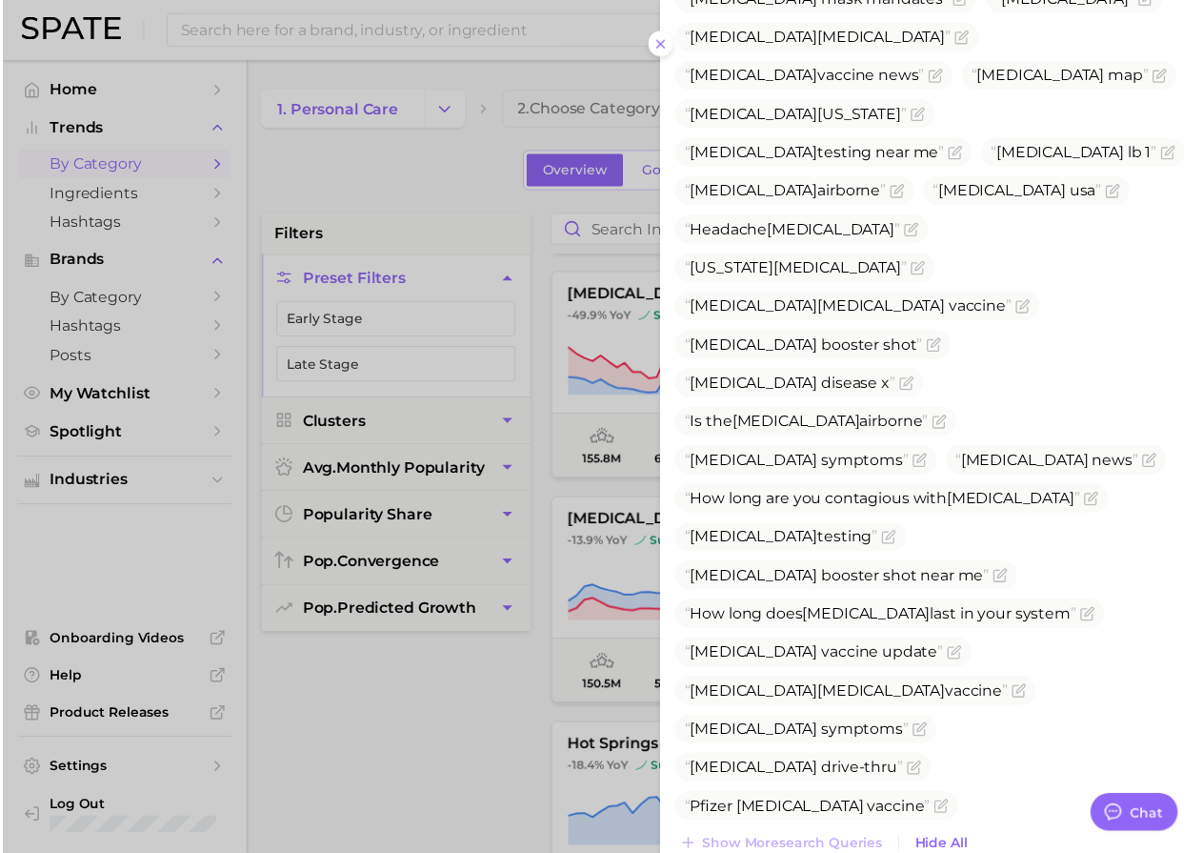
scroll to position [1284, 0]
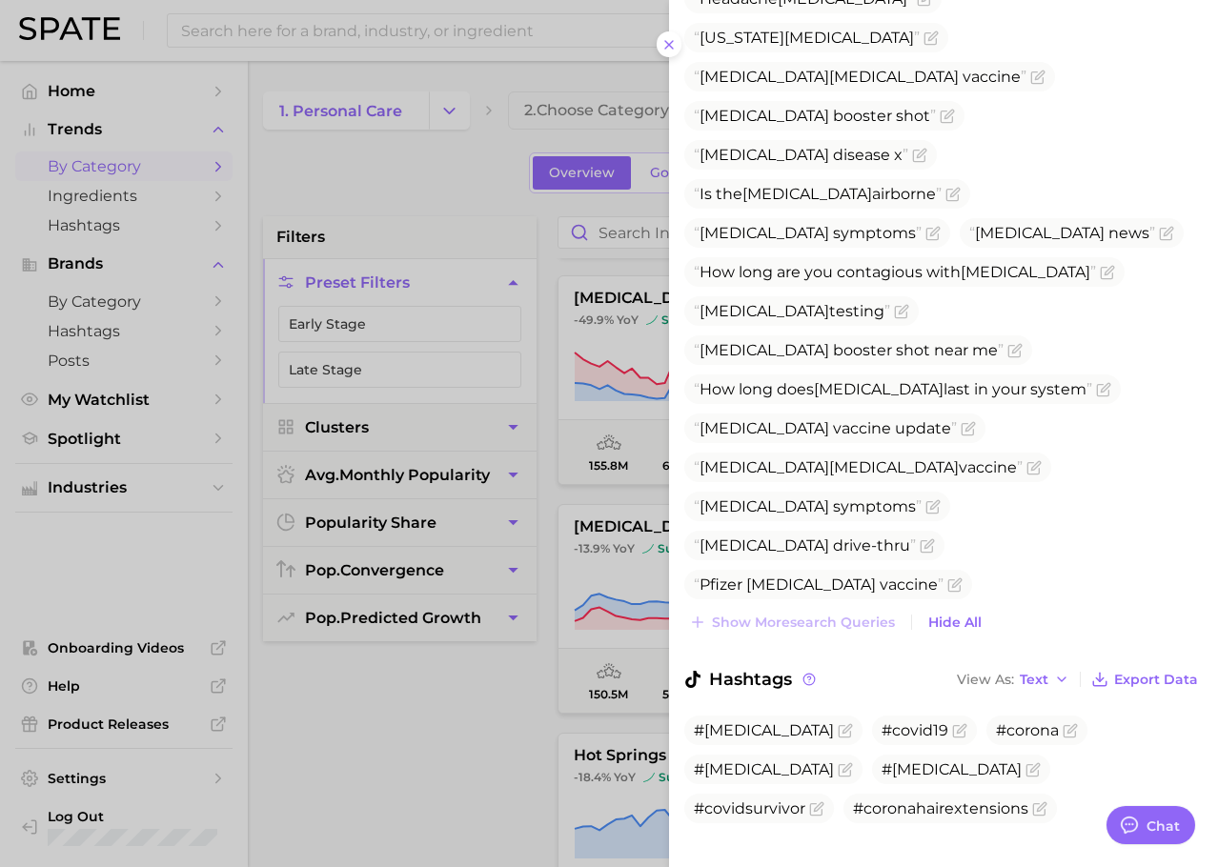
click at [388, 758] on div at bounding box center [609, 433] width 1218 height 867
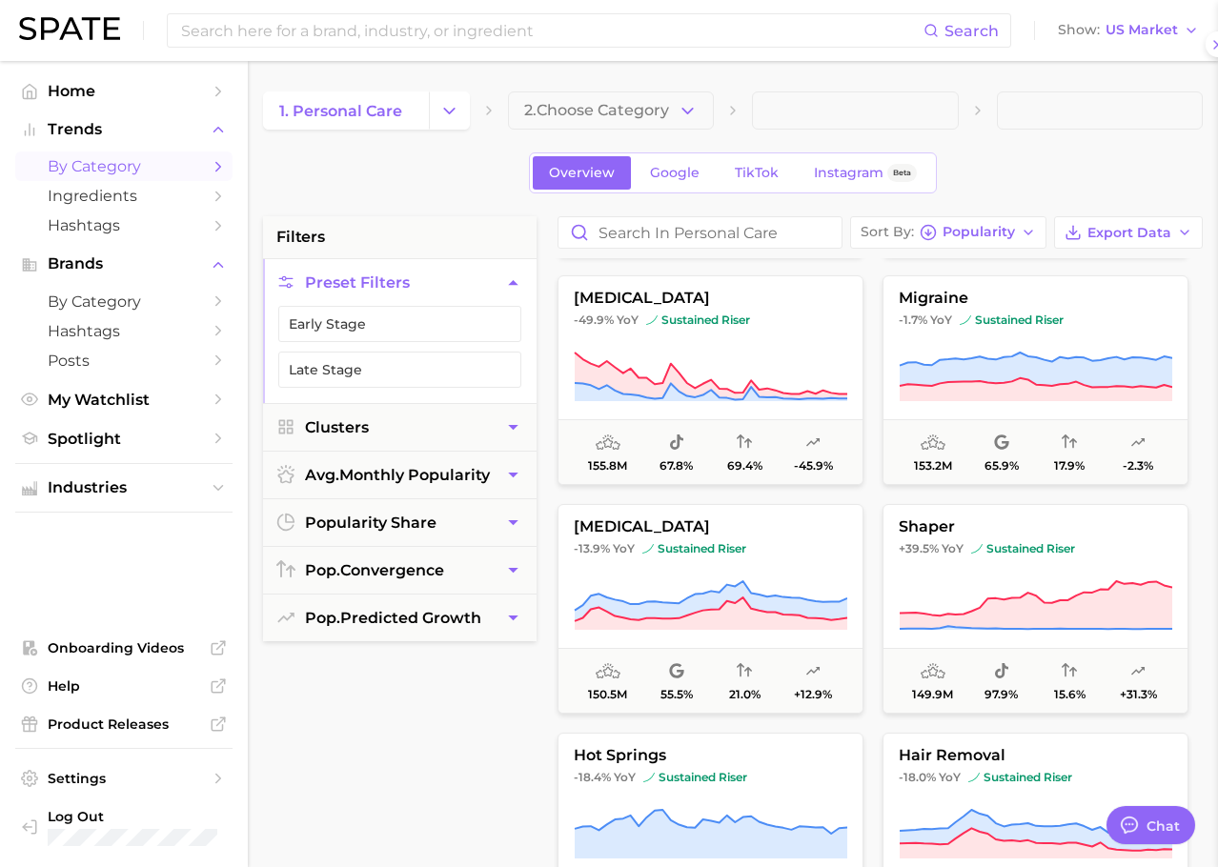
scroll to position [0, 0]
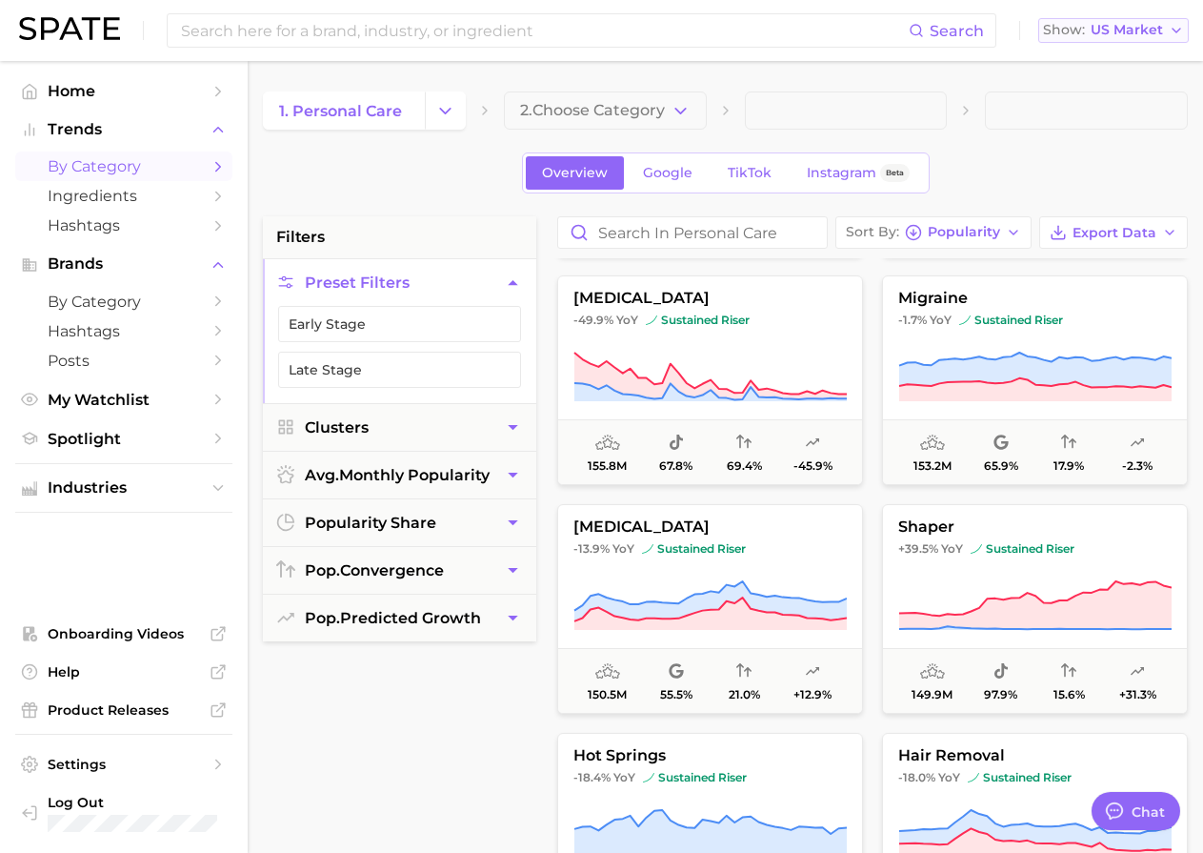
click at [1117, 25] on span "US Market" at bounding box center [1127, 30] width 72 height 10
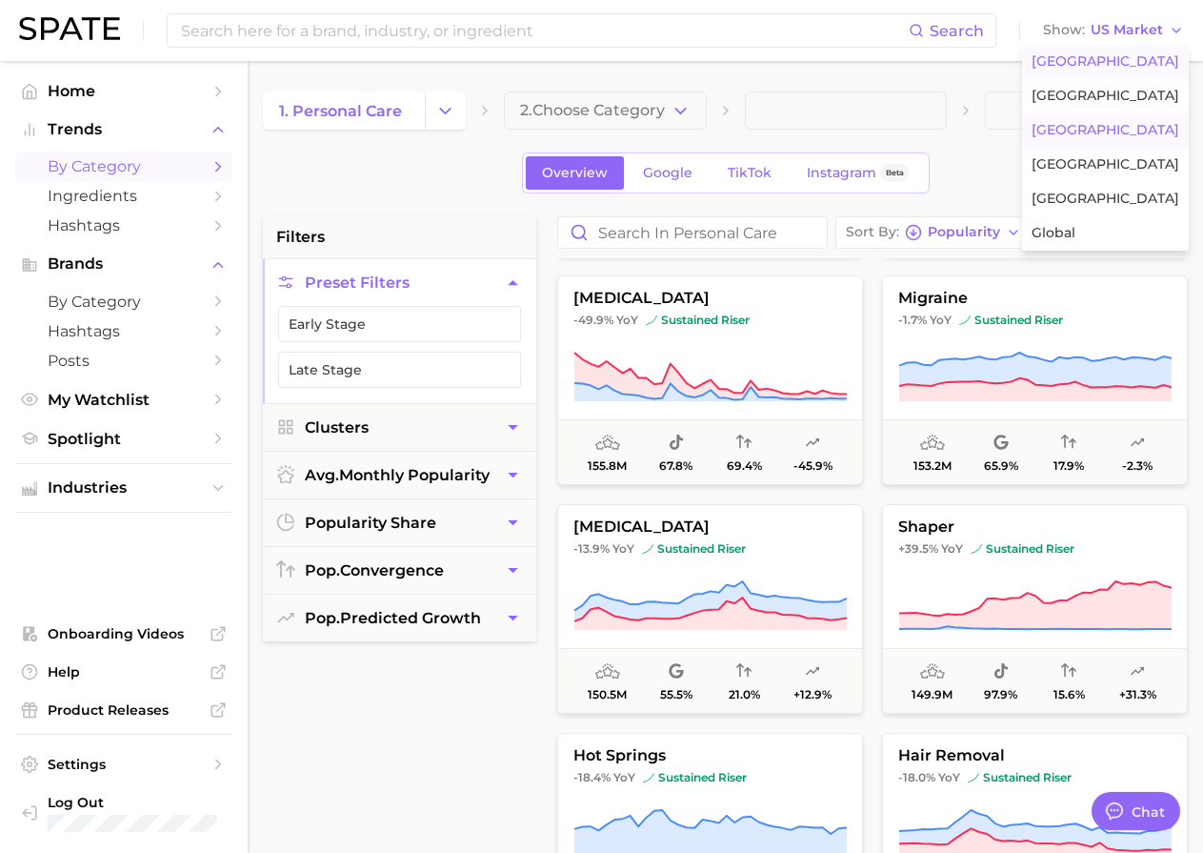
click at [1091, 132] on span "[GEOGRAPHIC_DATA]" at bounding box center [1106, 130] width 148 height 16
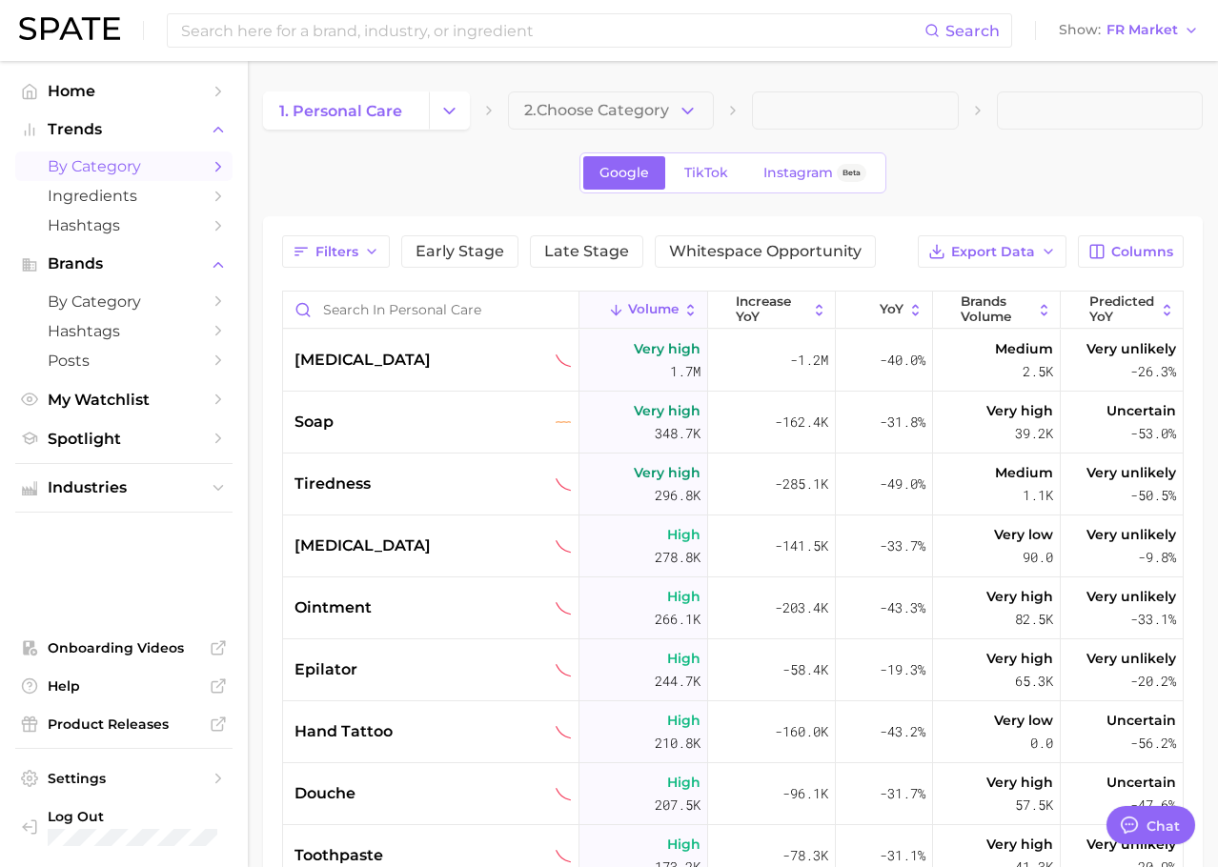
type textarea "x"
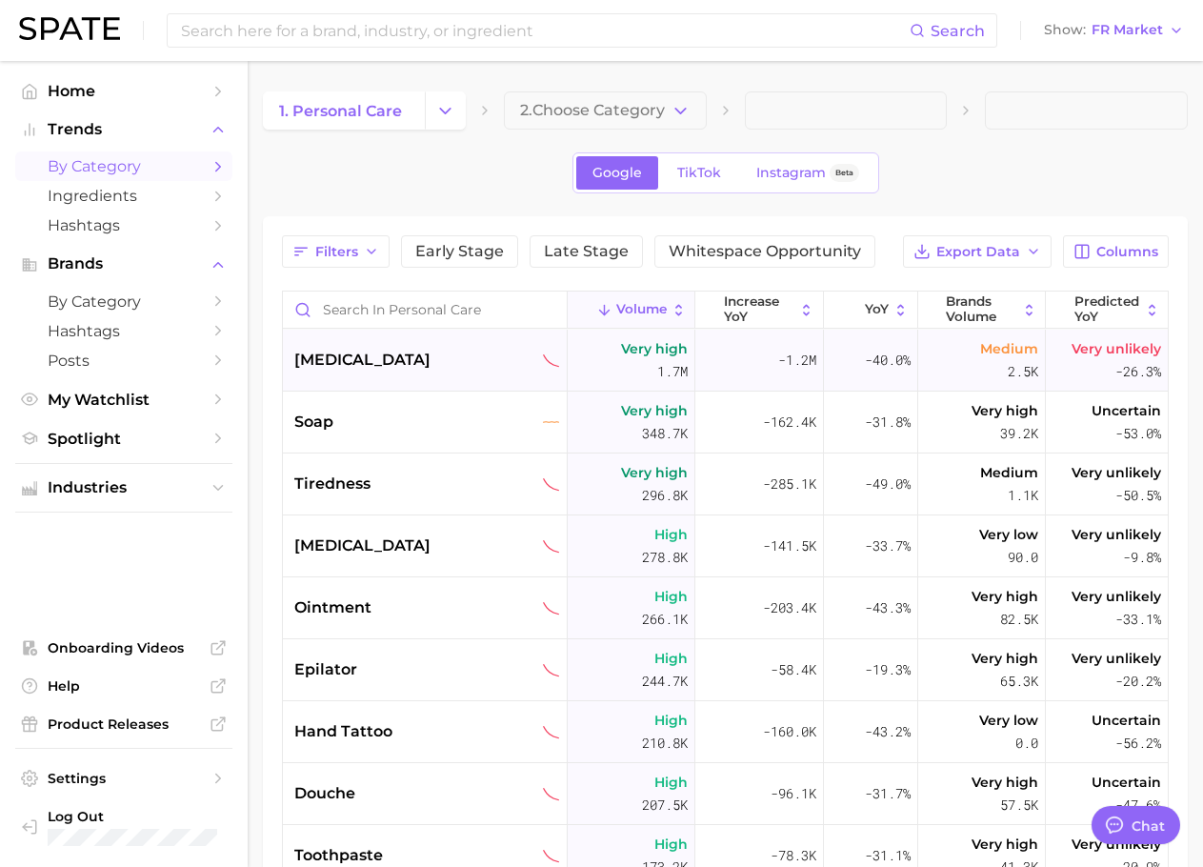
click at [440, 366] on div "[MEDICAL_DATA]" at bounding box center [427, 360] width 266 height 23
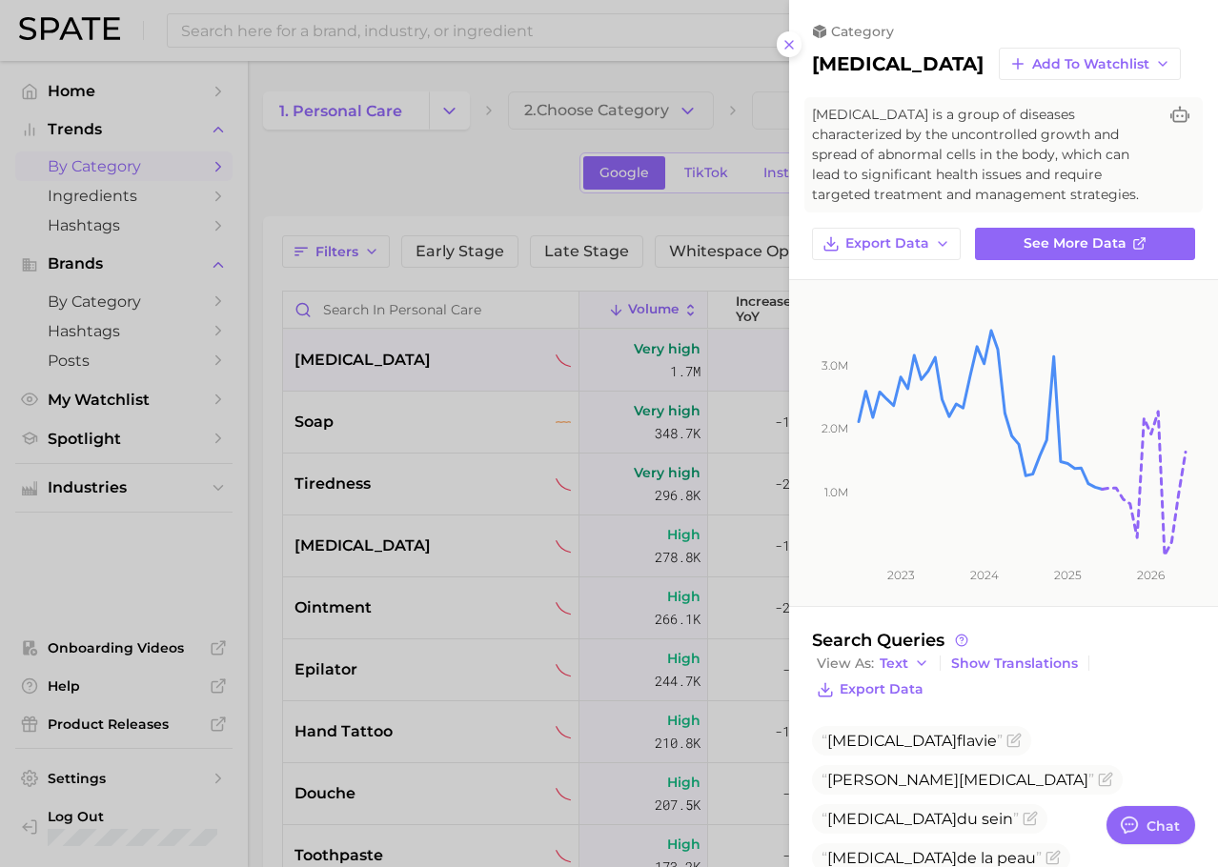
scroll to position [232, 0]
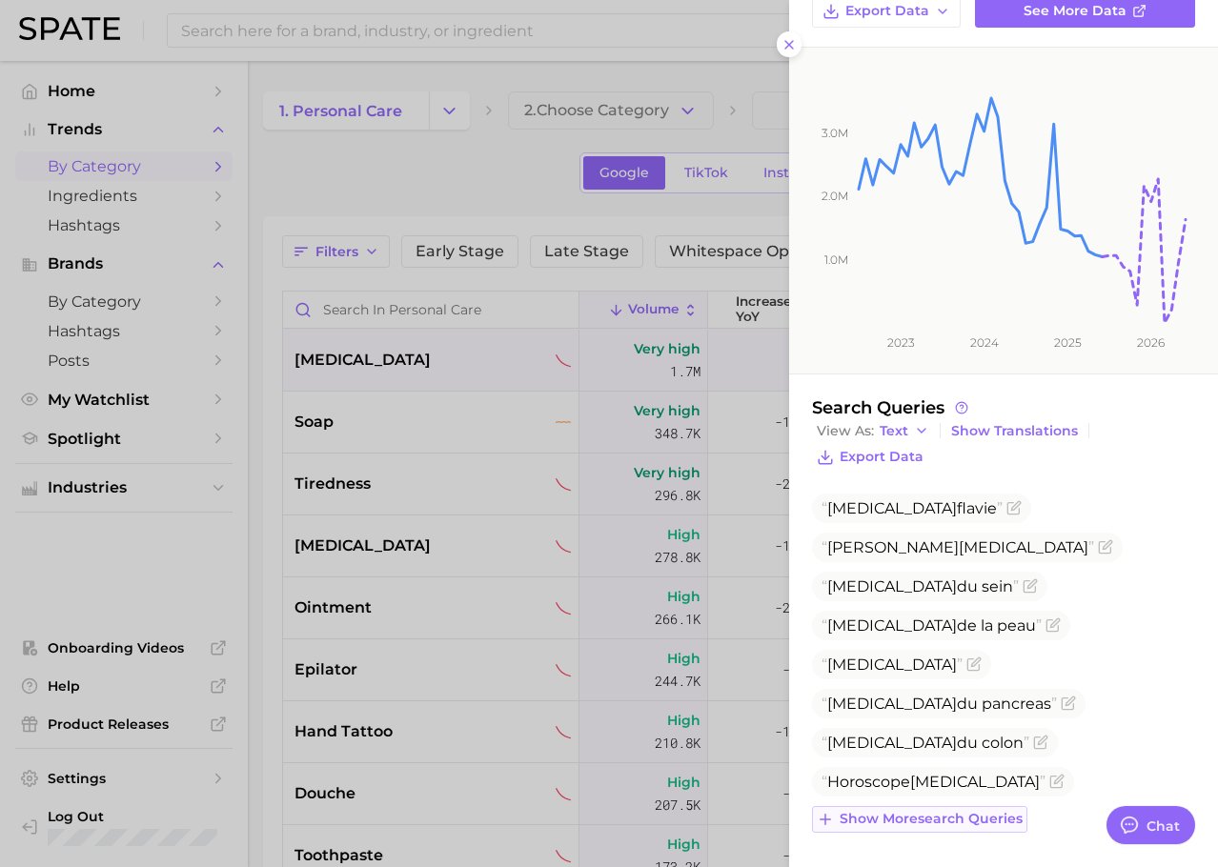
click at [940, 815] on span "Show more search queries" at bounding box center [930, 819] width 183 height 16
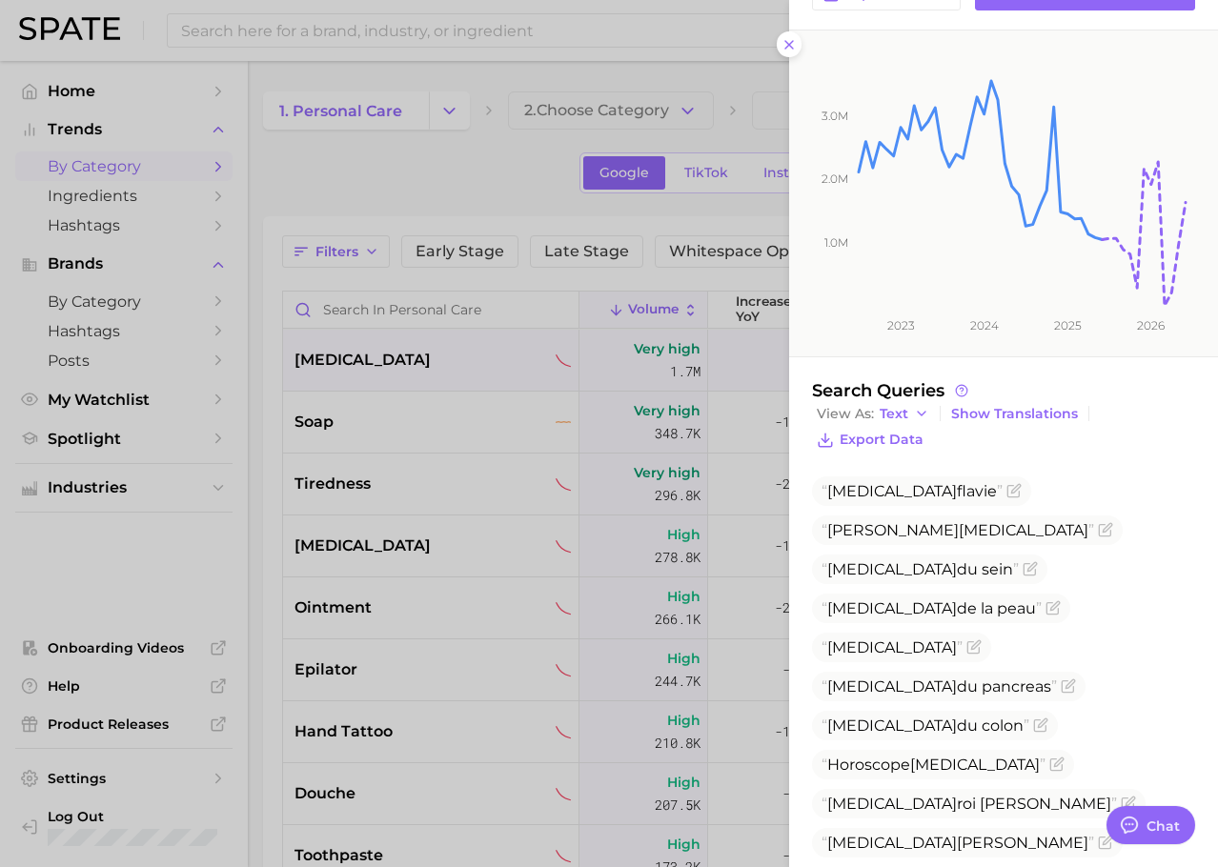
scroll to position [584, 0]
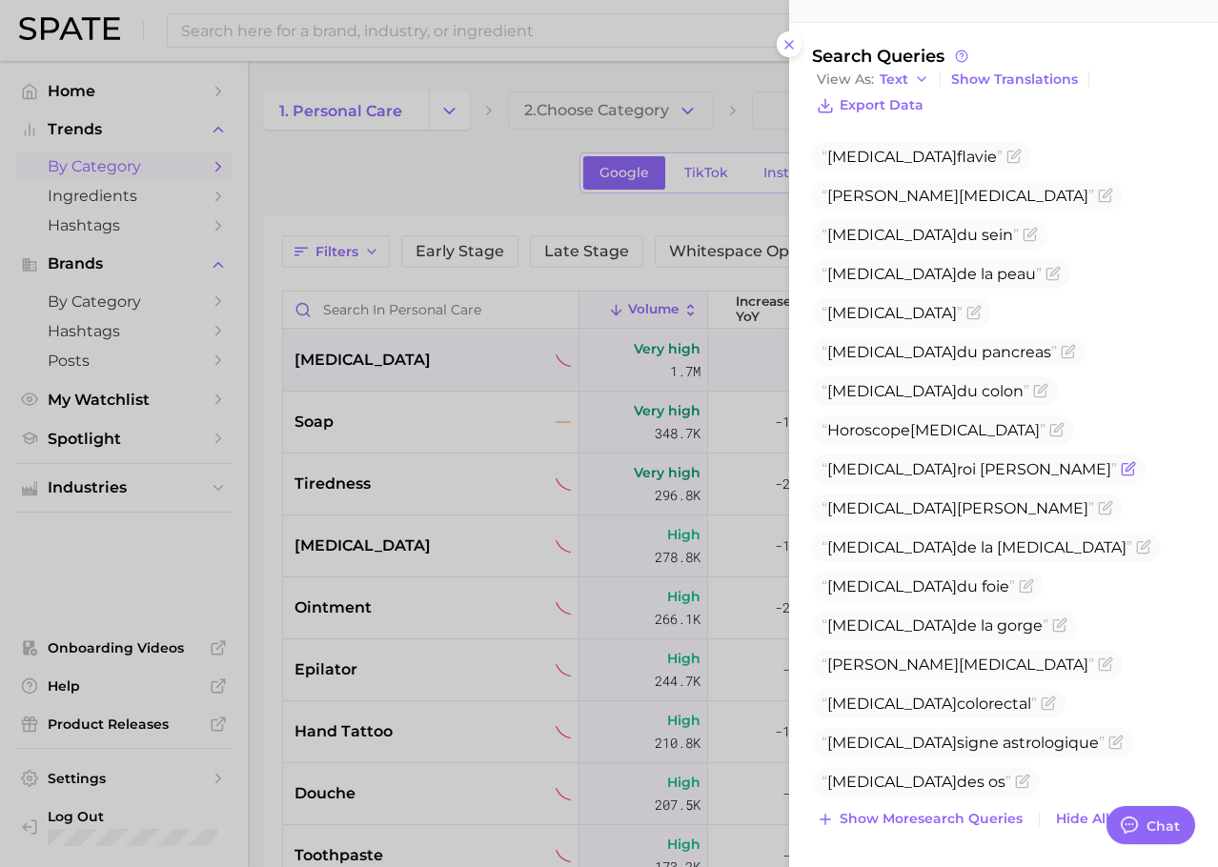
click at [904, 460] on span "[MEDICAL_DATA] roi [PERSON_NAME]" at bounding box center [968, 469] width 295 height 18
copy span "[MEDICAL_DATA] roi [PERSON_NAME]"
click at [919, 813] on span "Show more search queries" at bounding box center [930, 819] width 183 height 16
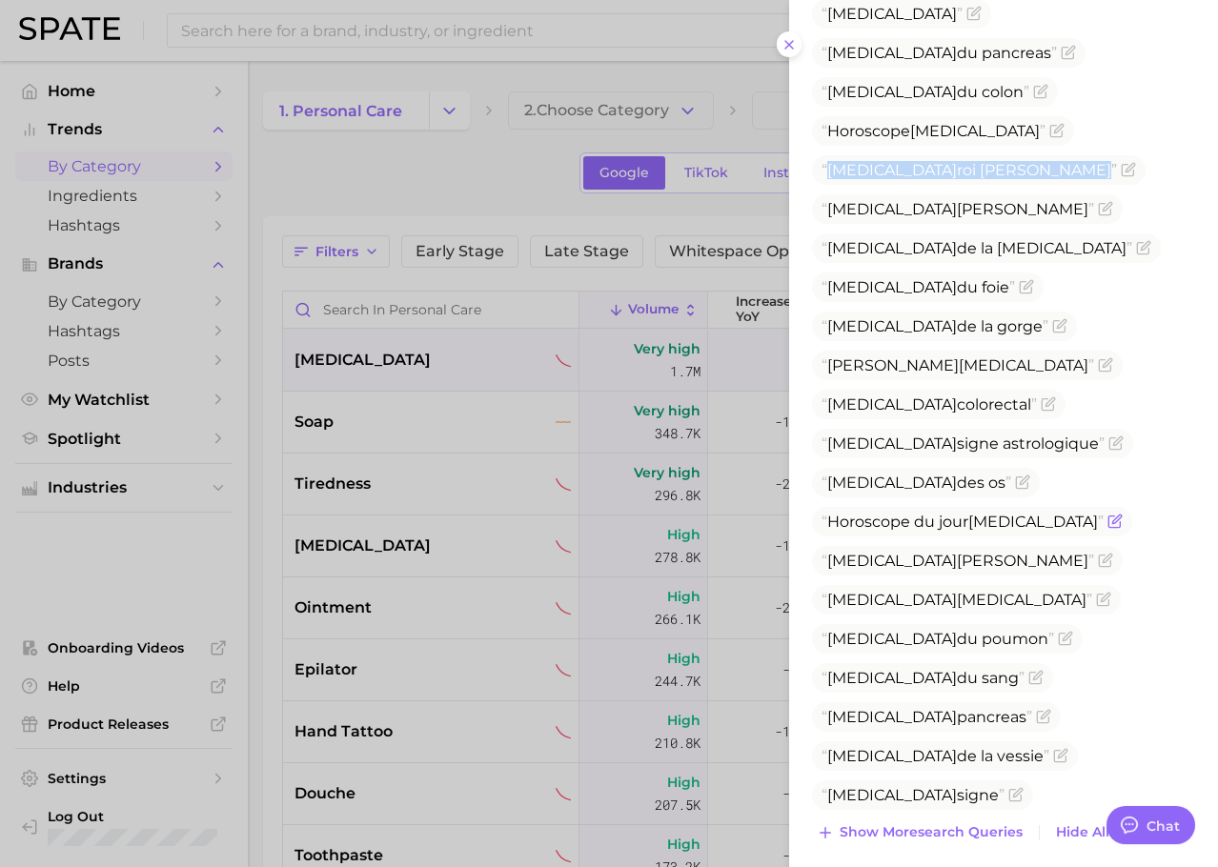
scroll to position [896, 0]
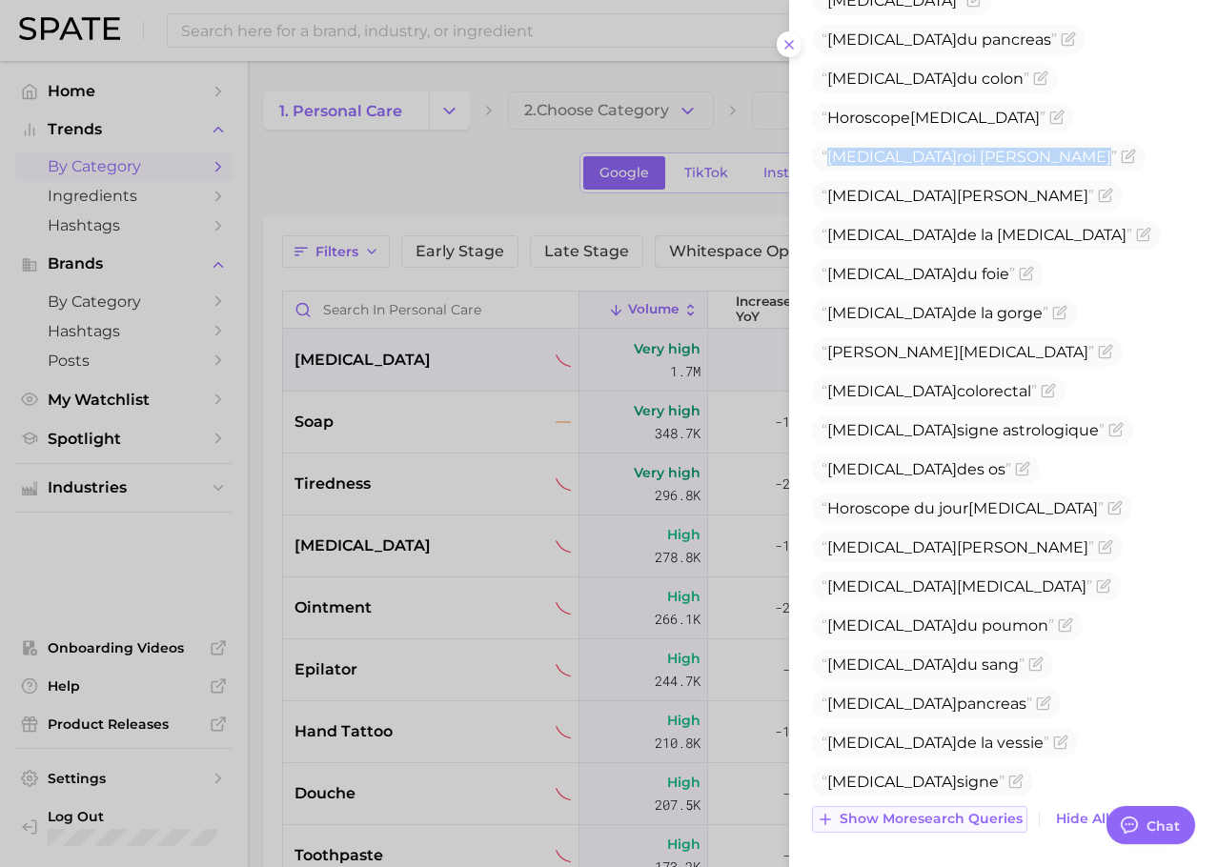
click at [961, 825] on span "Show more search queries" at bounding box center [930, 819] width 183 height 16
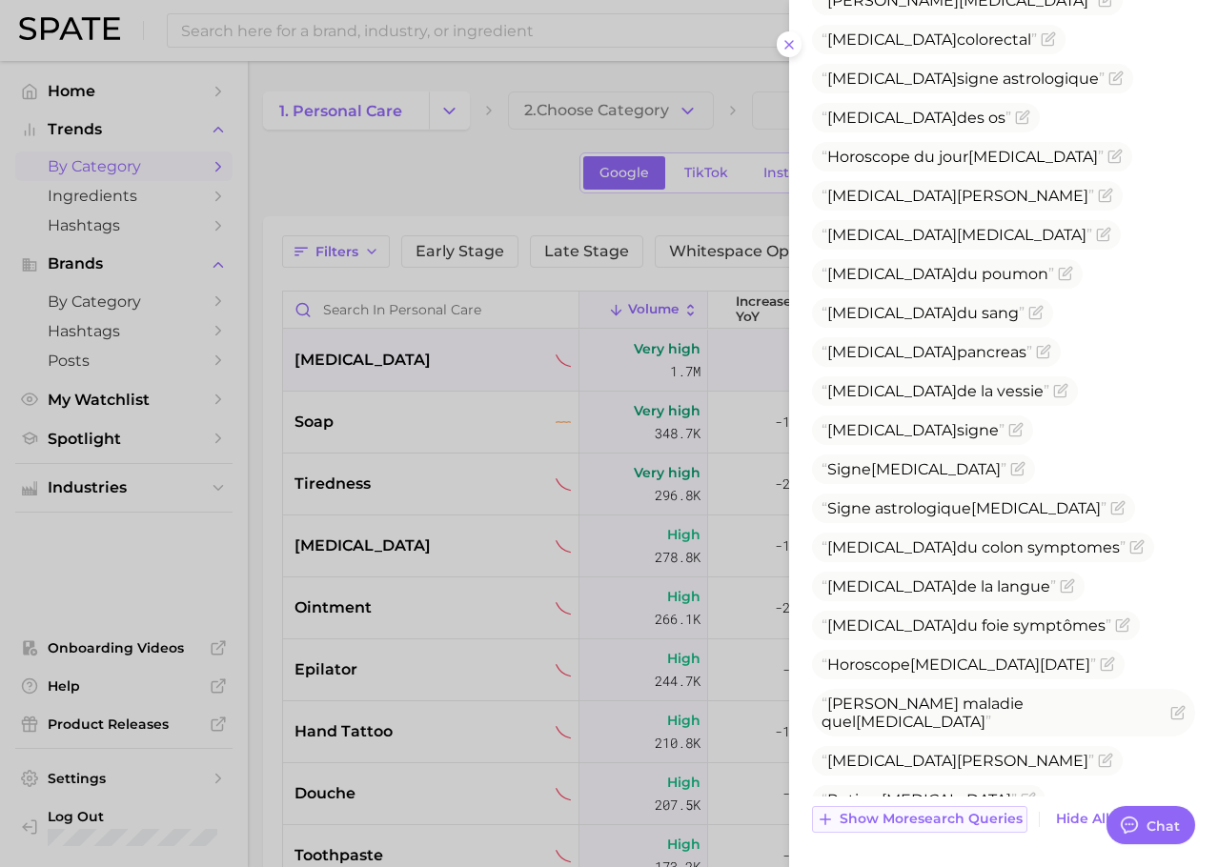
click at [968, 812] on span "Show more search queries" at bounding box center [930, 819] width 183 height 16
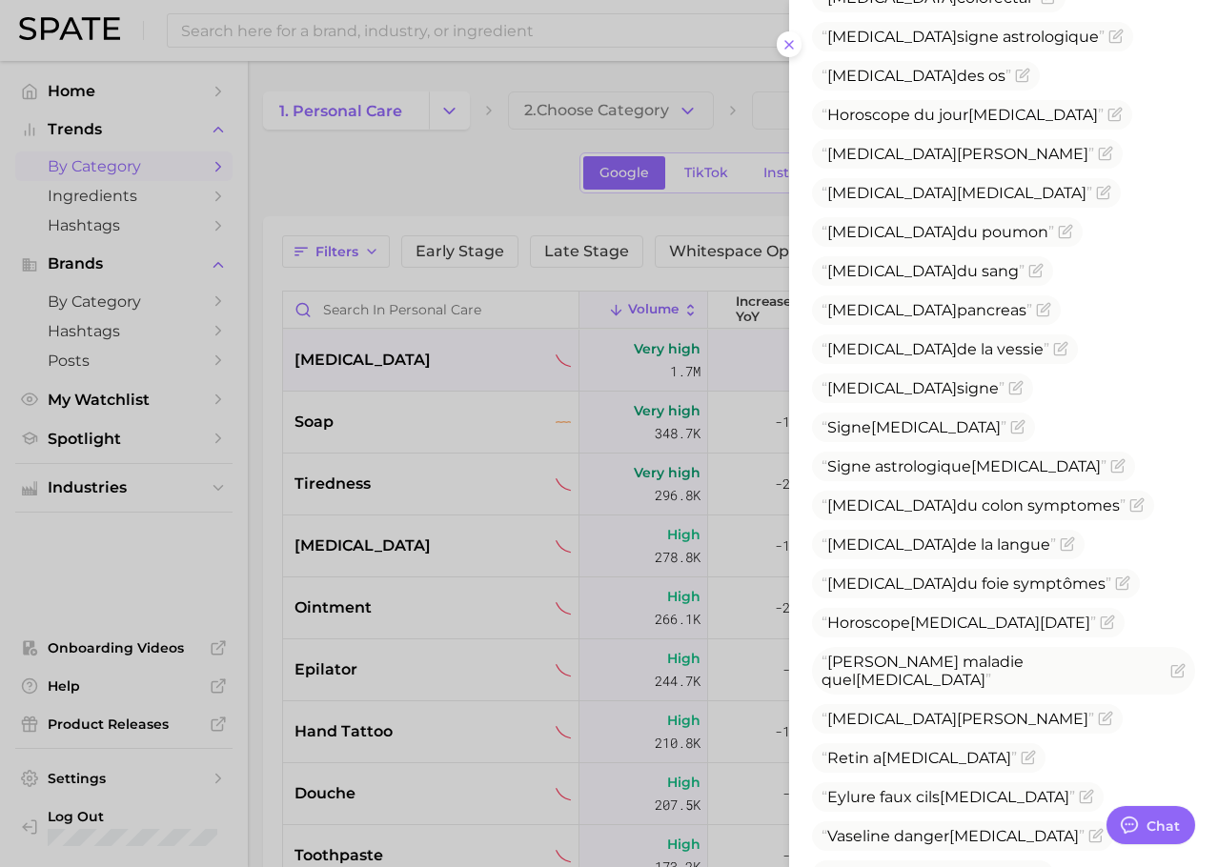
scroll to position [1365, 0]
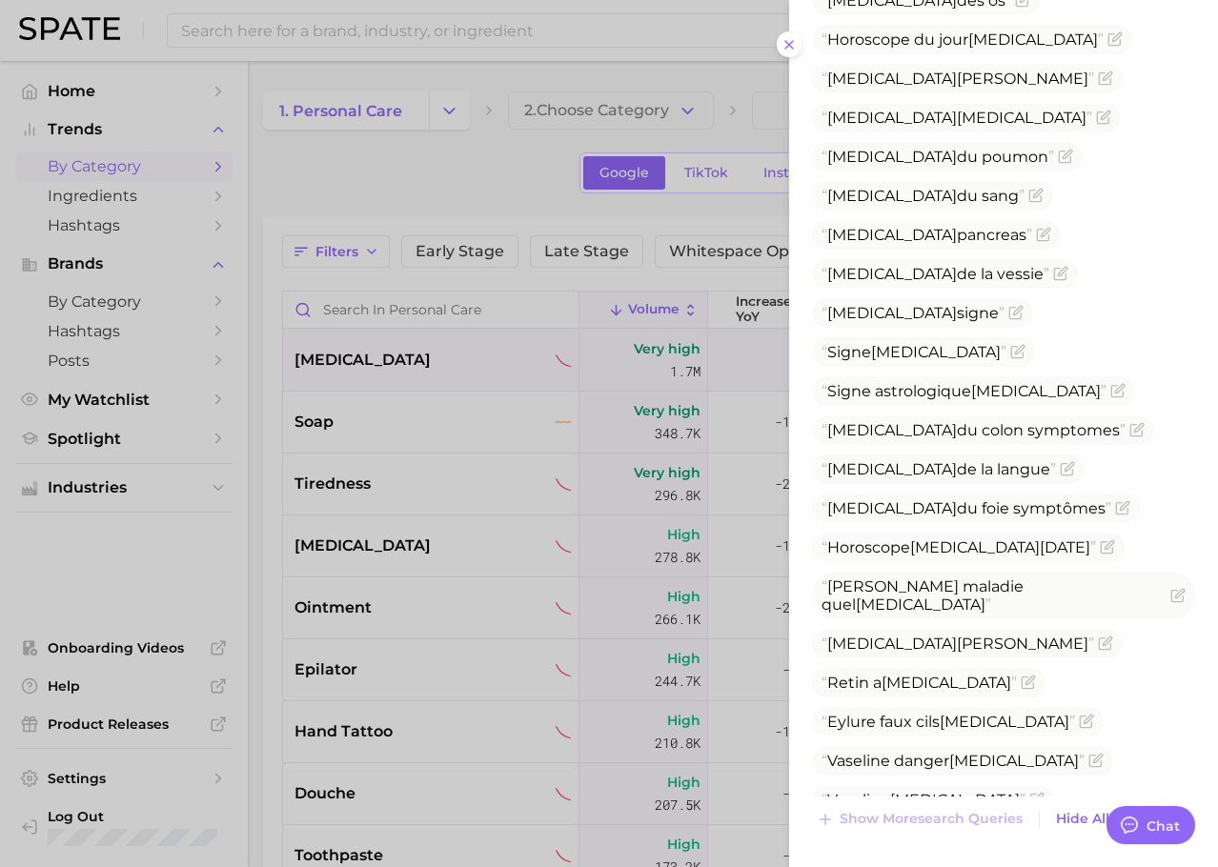
click at [654, 469] on div at bounding box center [609, 433] width 1218 height 867
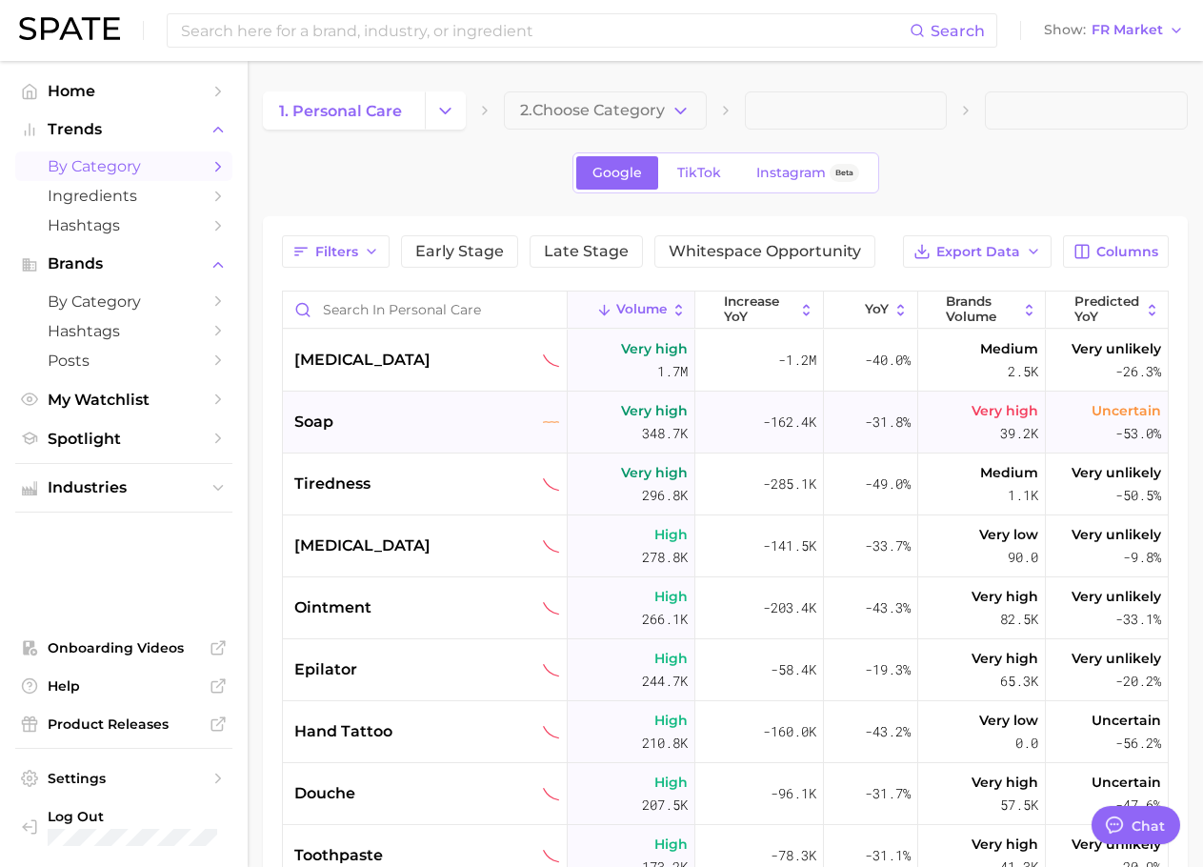
click at [410, 438] on div "soap" at bounding box center [425, 423] width 285 height 62
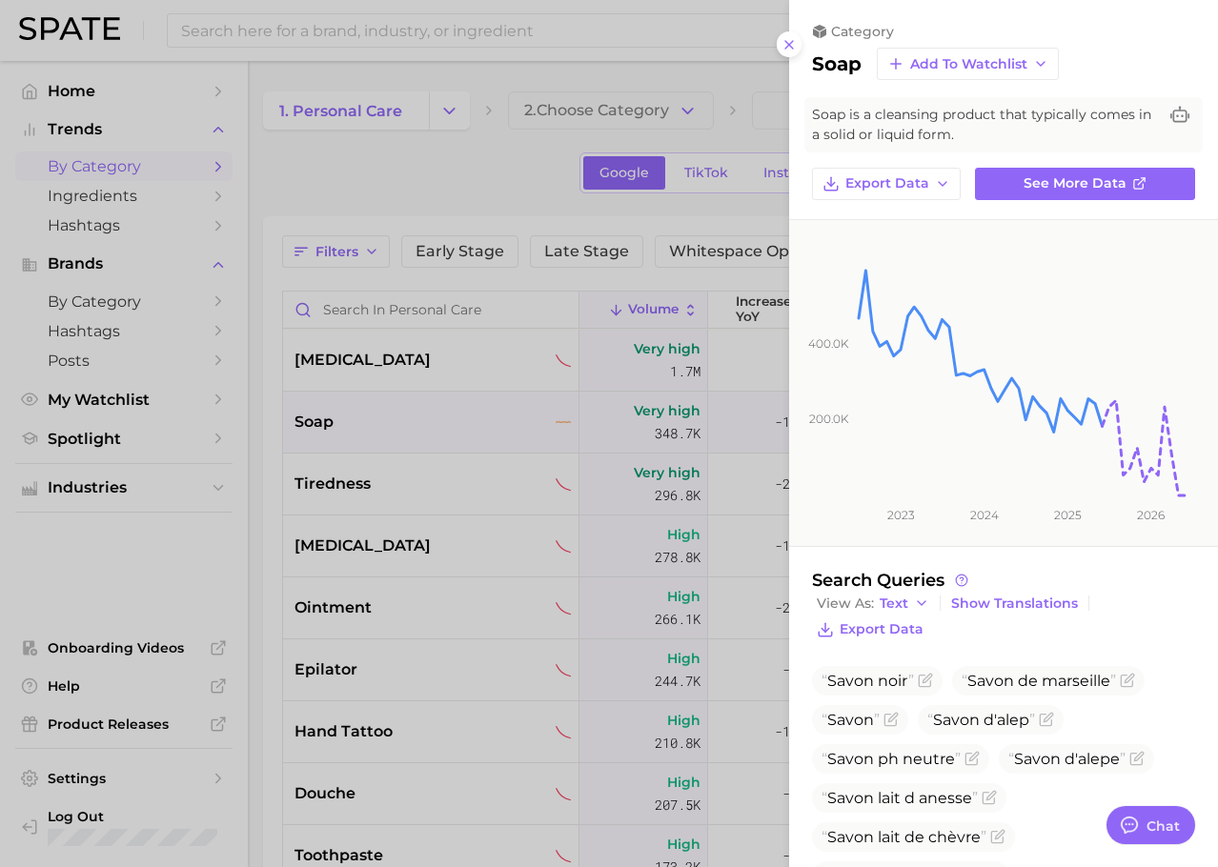
scroll to position [133, 0]
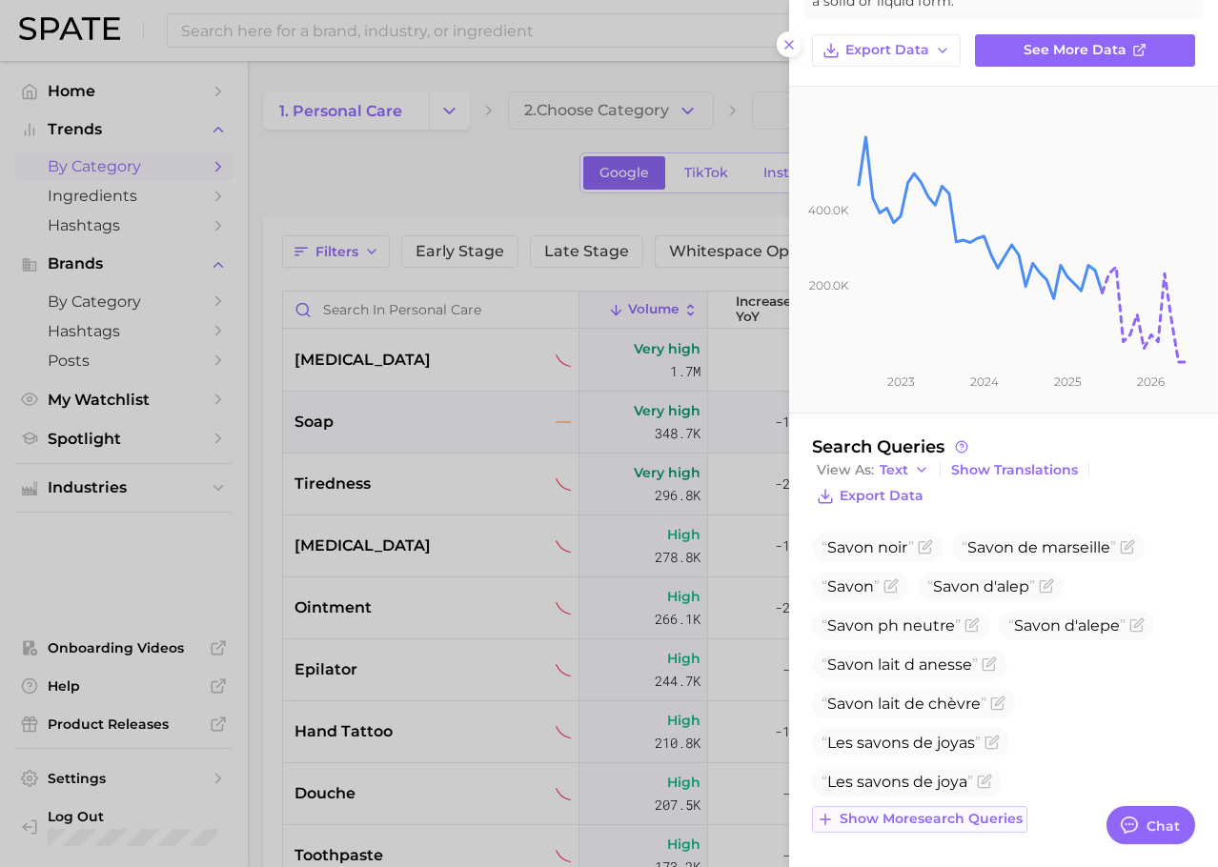
click at [920, 813] on span "Show more search queries" at bounding box center [930, 819] width 183 height 16
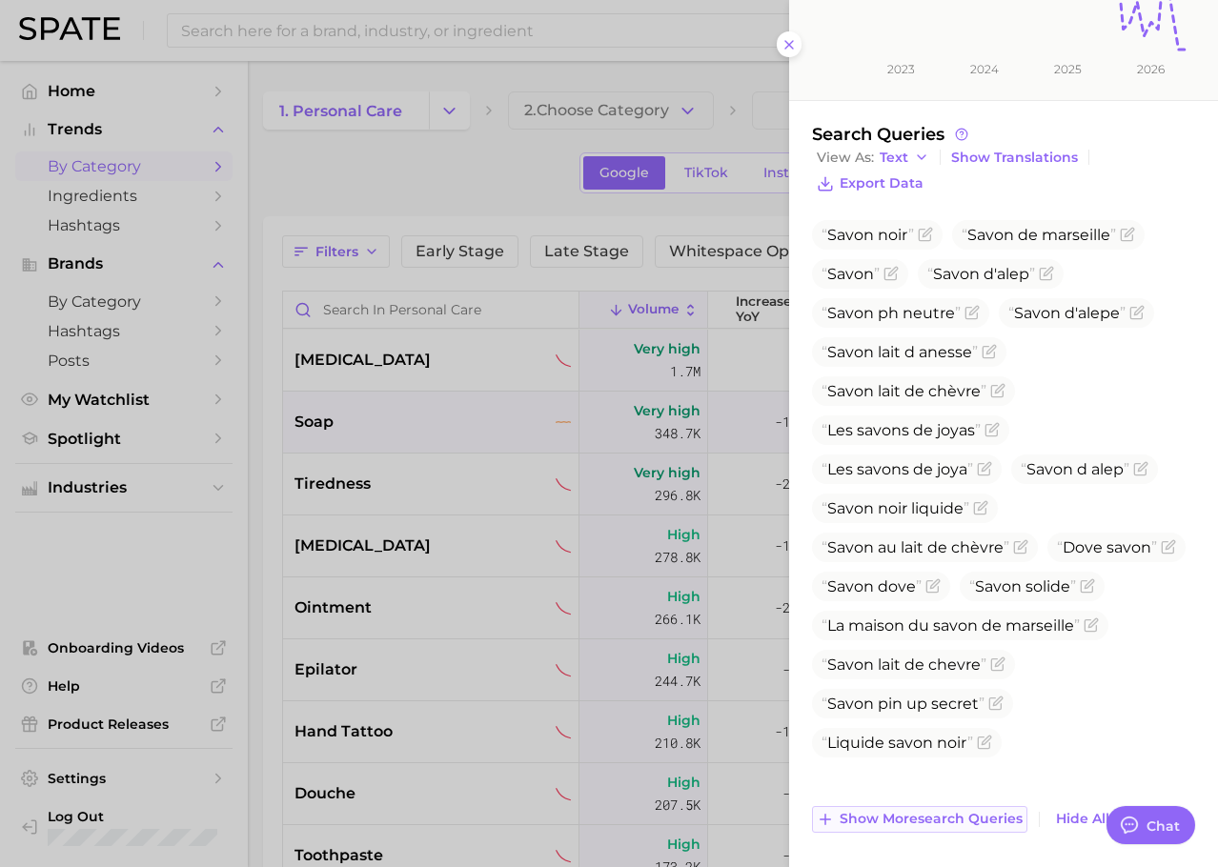
click at [908, 812] on span "Show more search queries" at bounding box center [930, 819] width 183 height 16
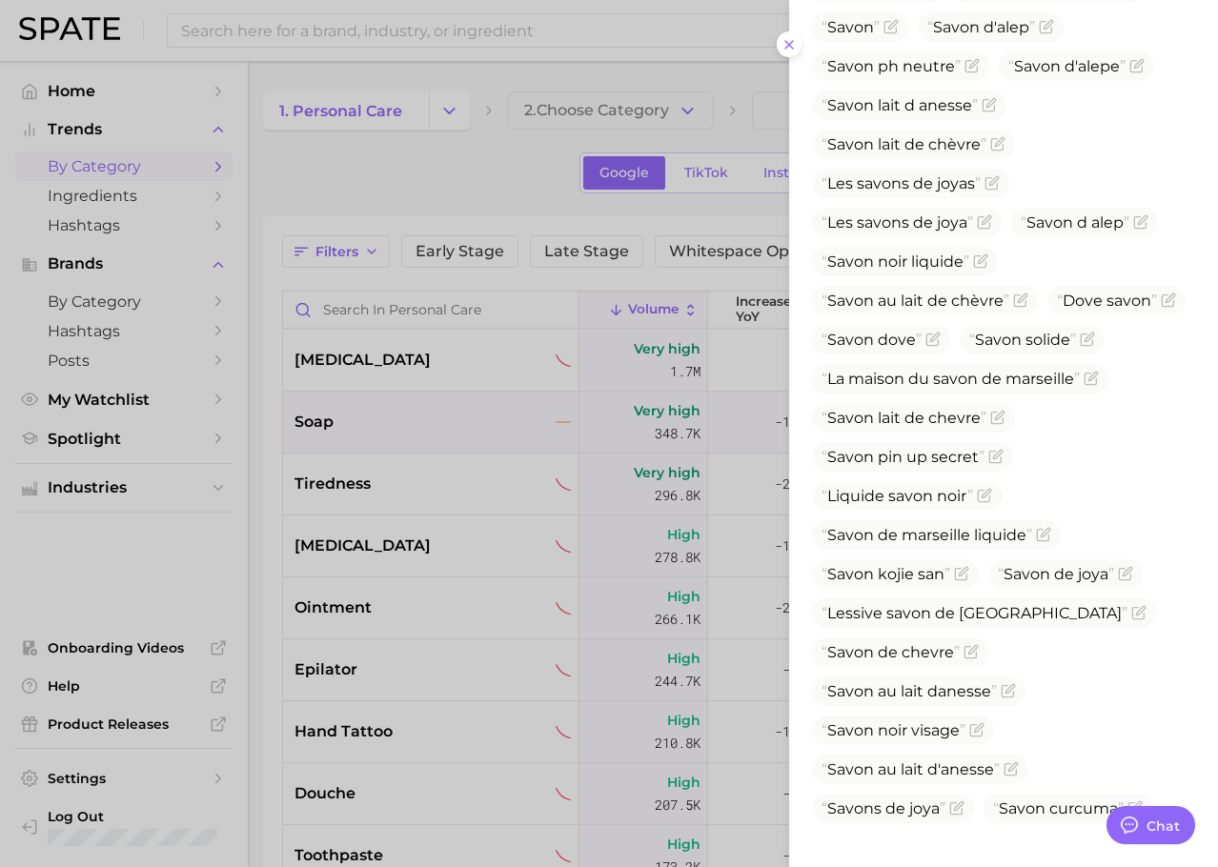
scroll to position [758, 0]
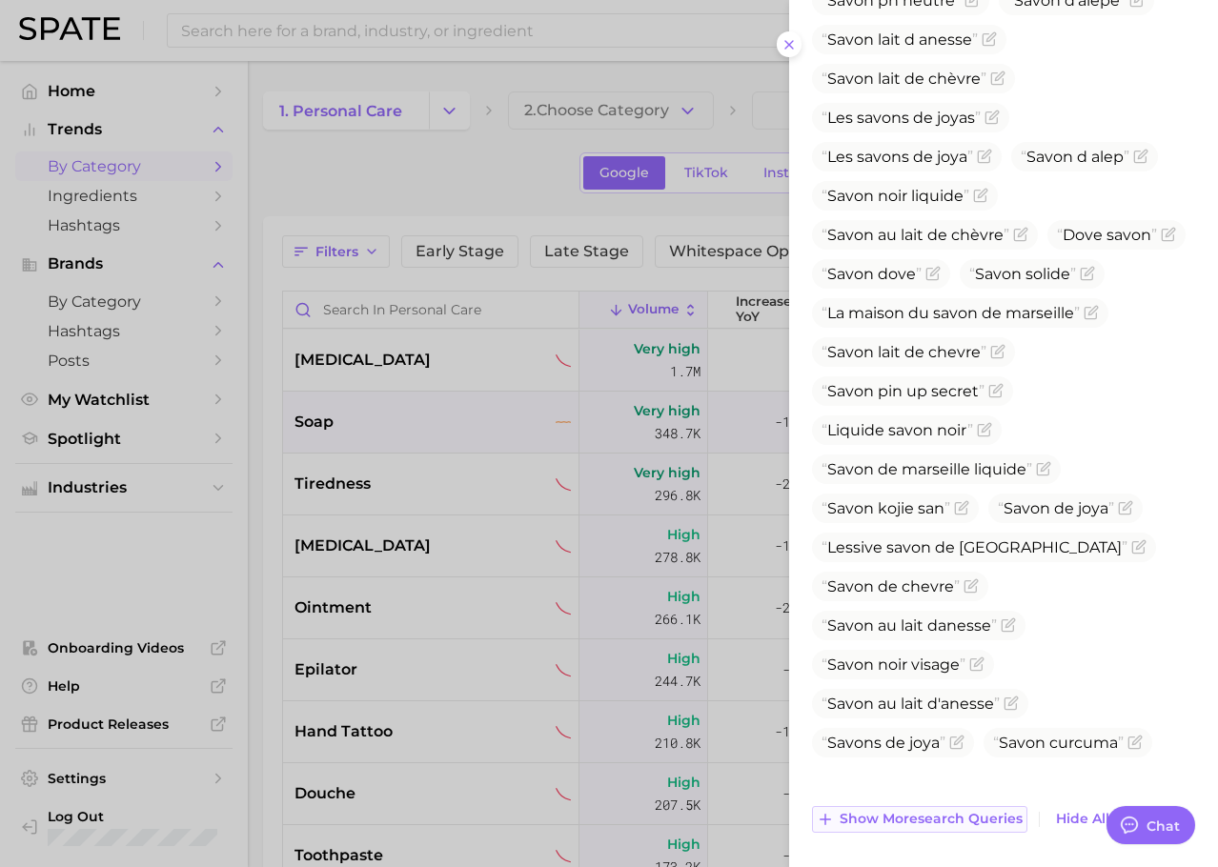
click at [897, 820] on span "Show more search queries" at bounding box center [930, 819] width 183 height 16
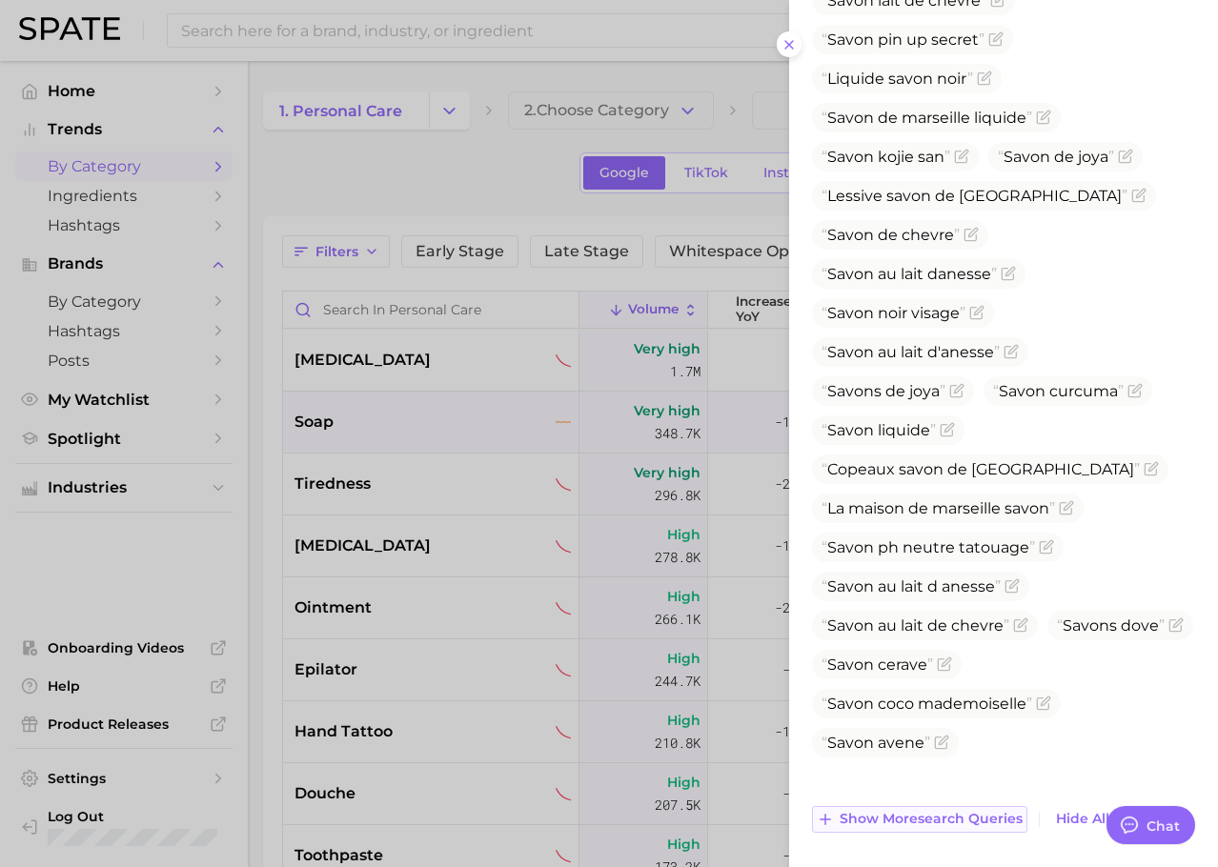
click at [897, 820] on span "Show more search queries" at bounding box center [930, 819] width 183 height 16
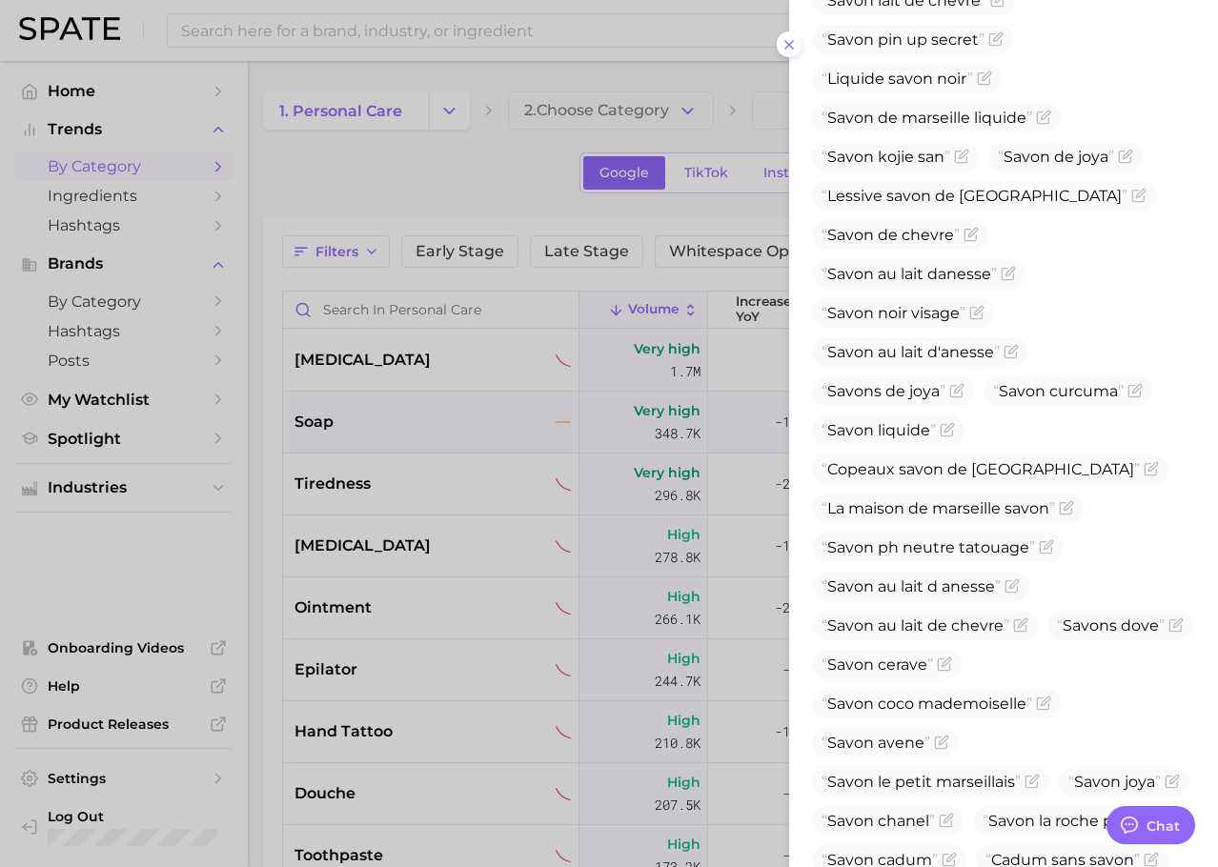
scroll to position [1344, 0]
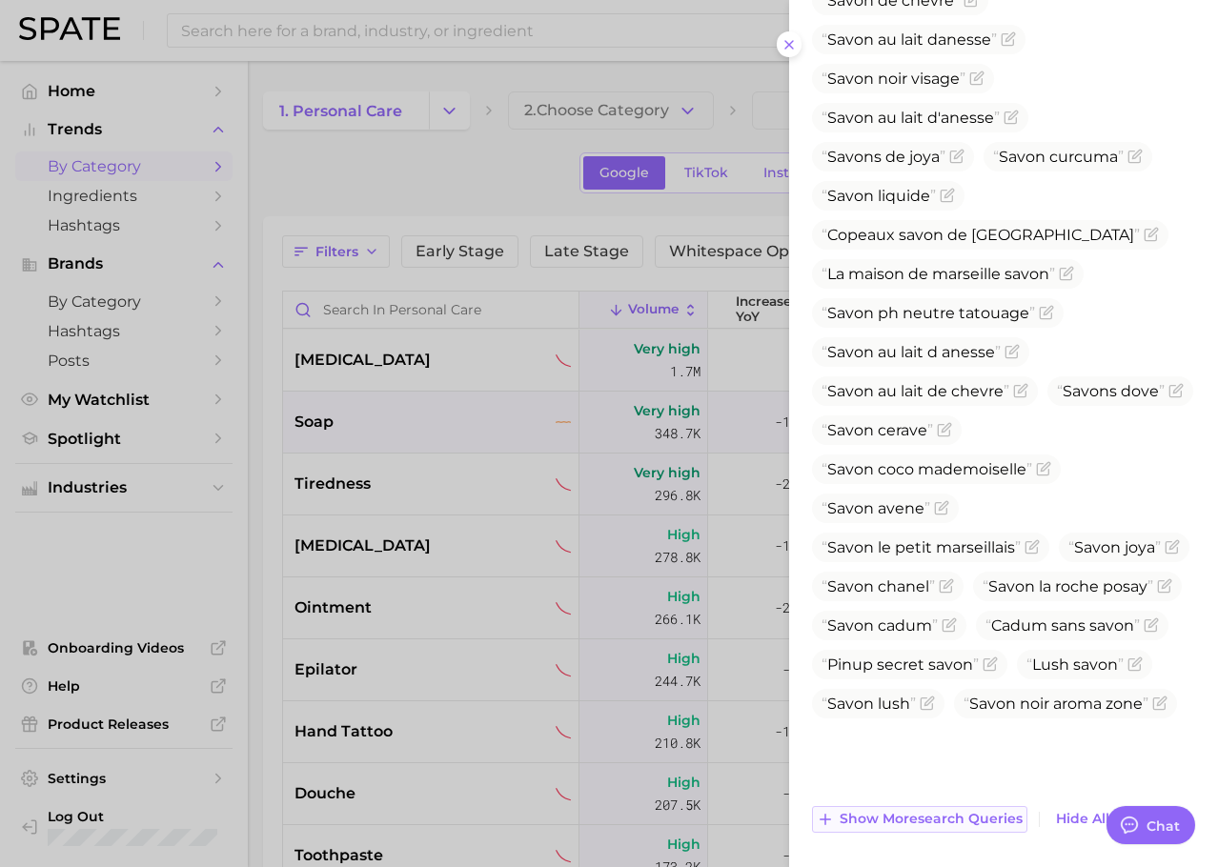
click at [889, 819] on span "Show more search queries" at bounding box center [930, 819] width 183 height 16
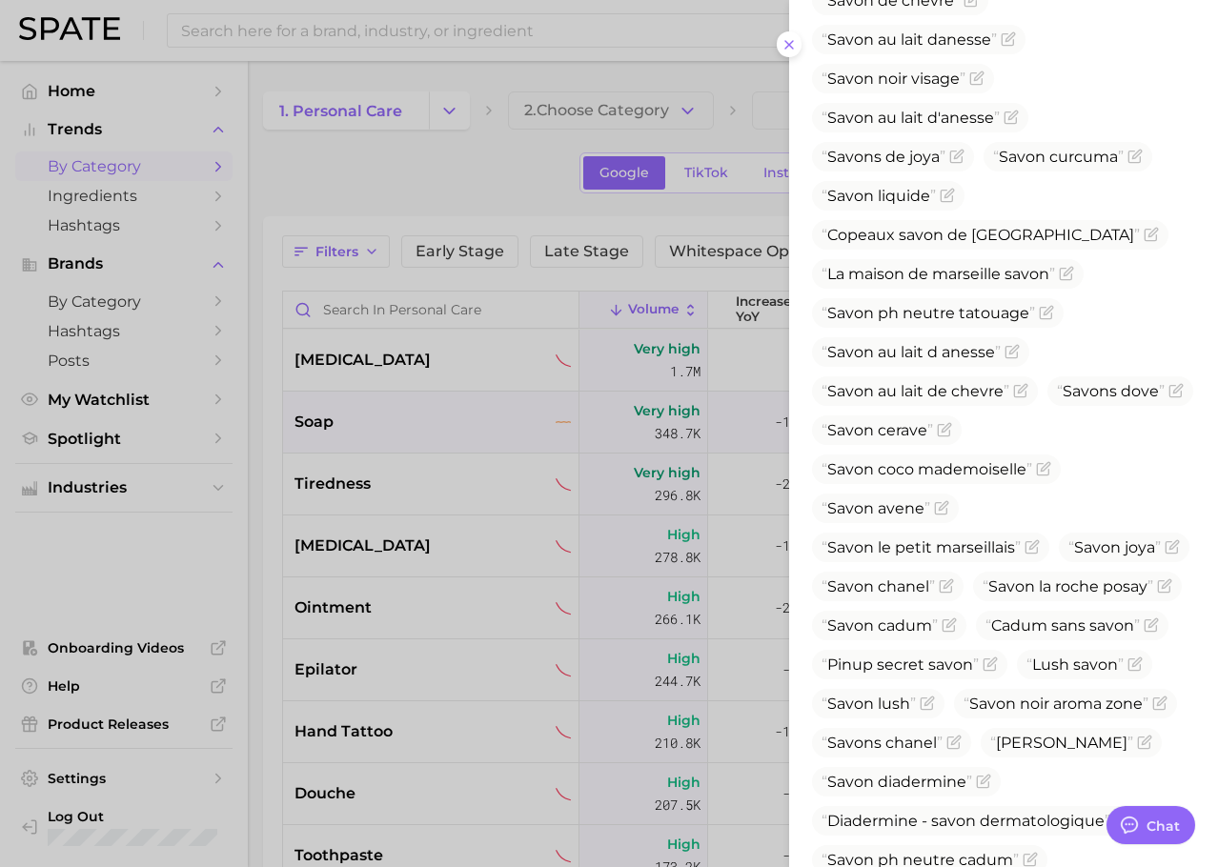
scroll to position [1657, 0]
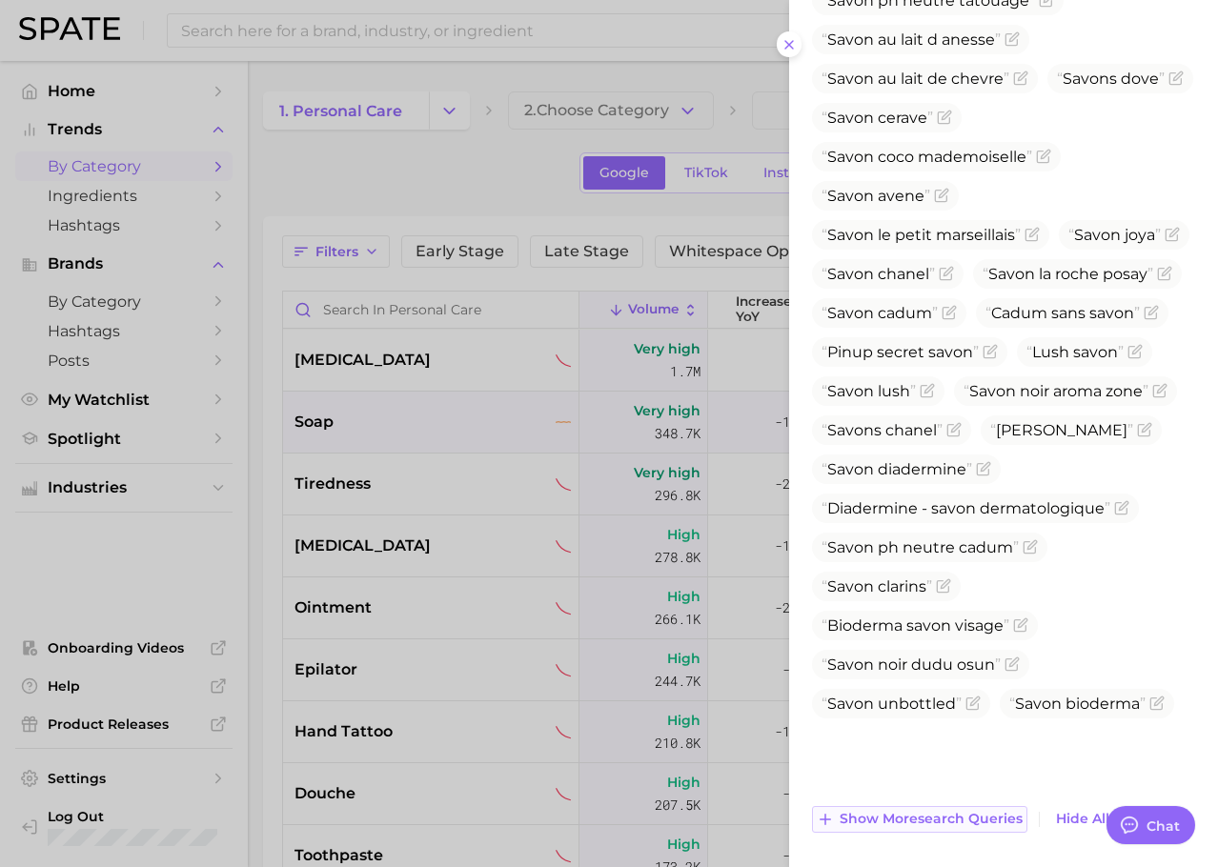
click at [885, 817] on span "Show more search queries" at bounding box center [930, 819] width 183 height 16
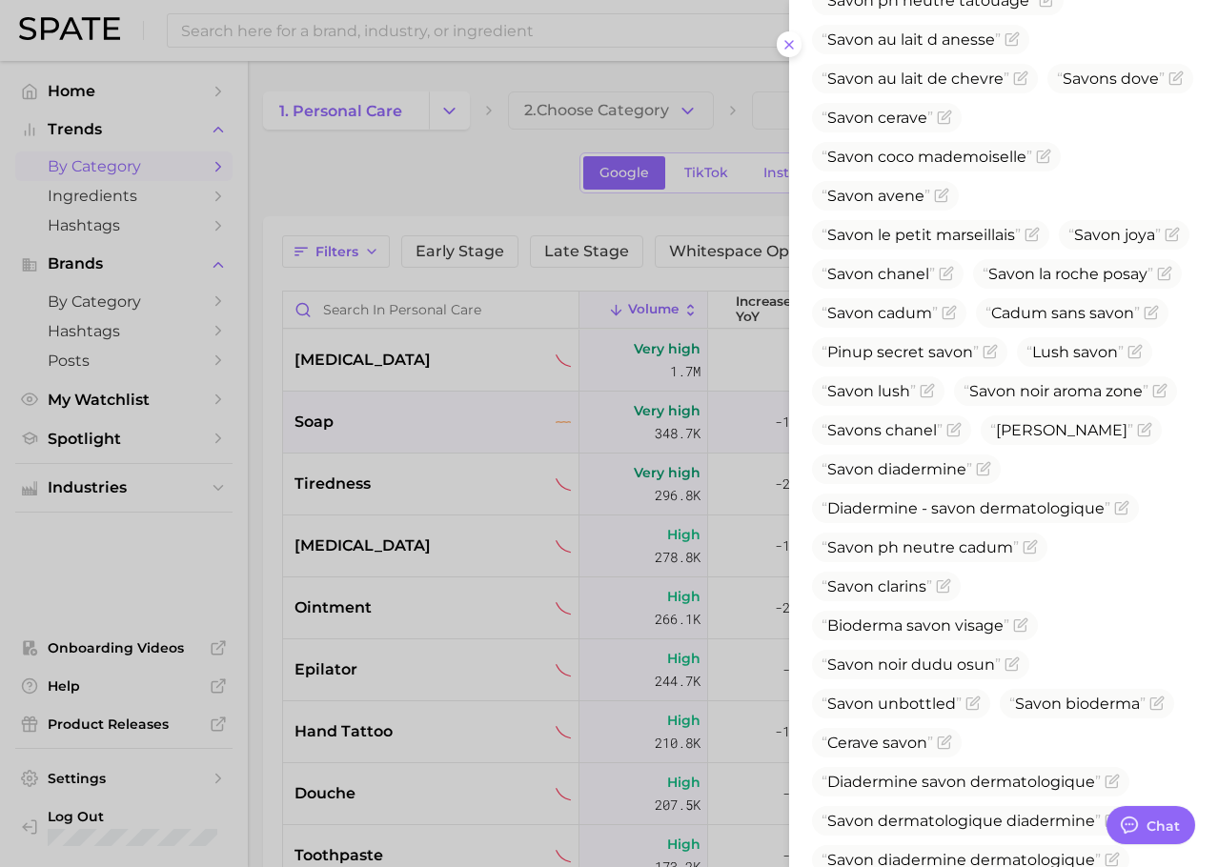
scroll to position [2008, 0]
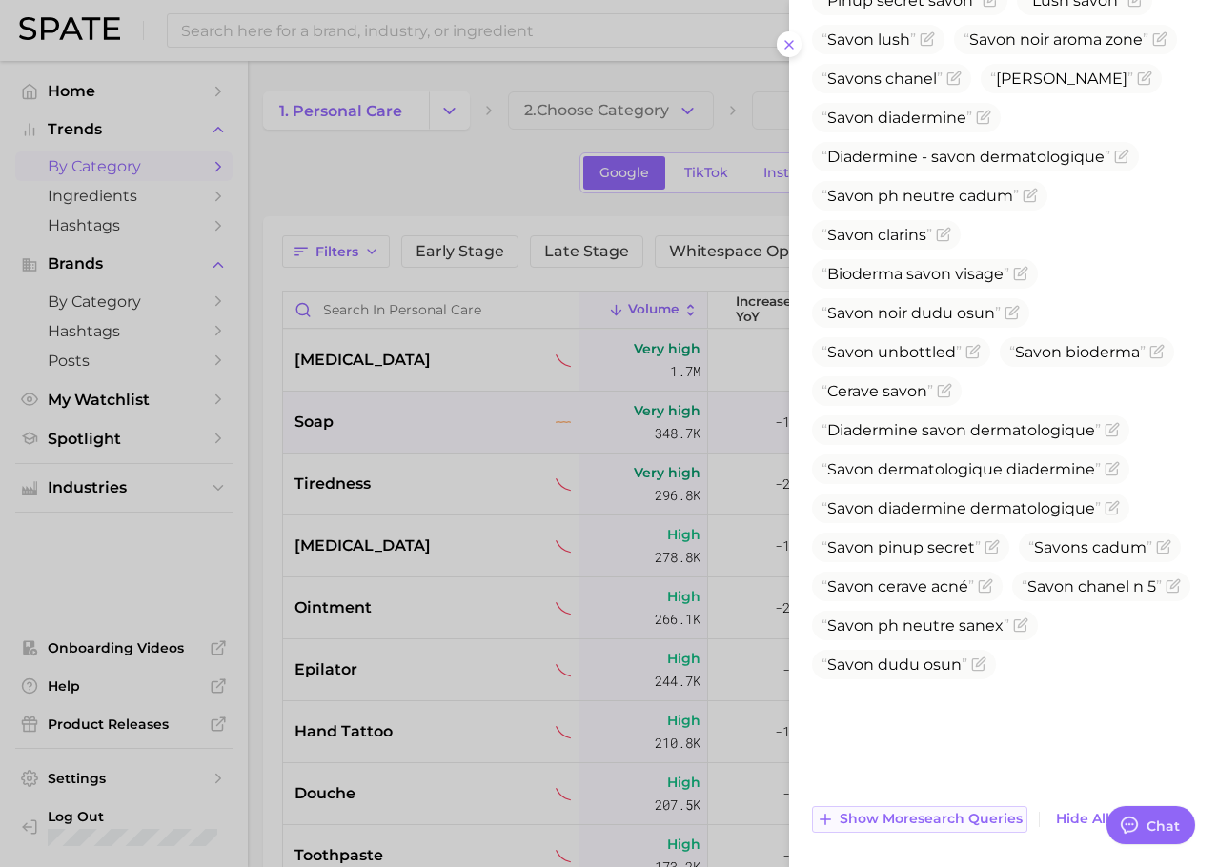
click at [874, 817] on span "Show more search queries" at bounding box center [930, 819] width 183 height 16
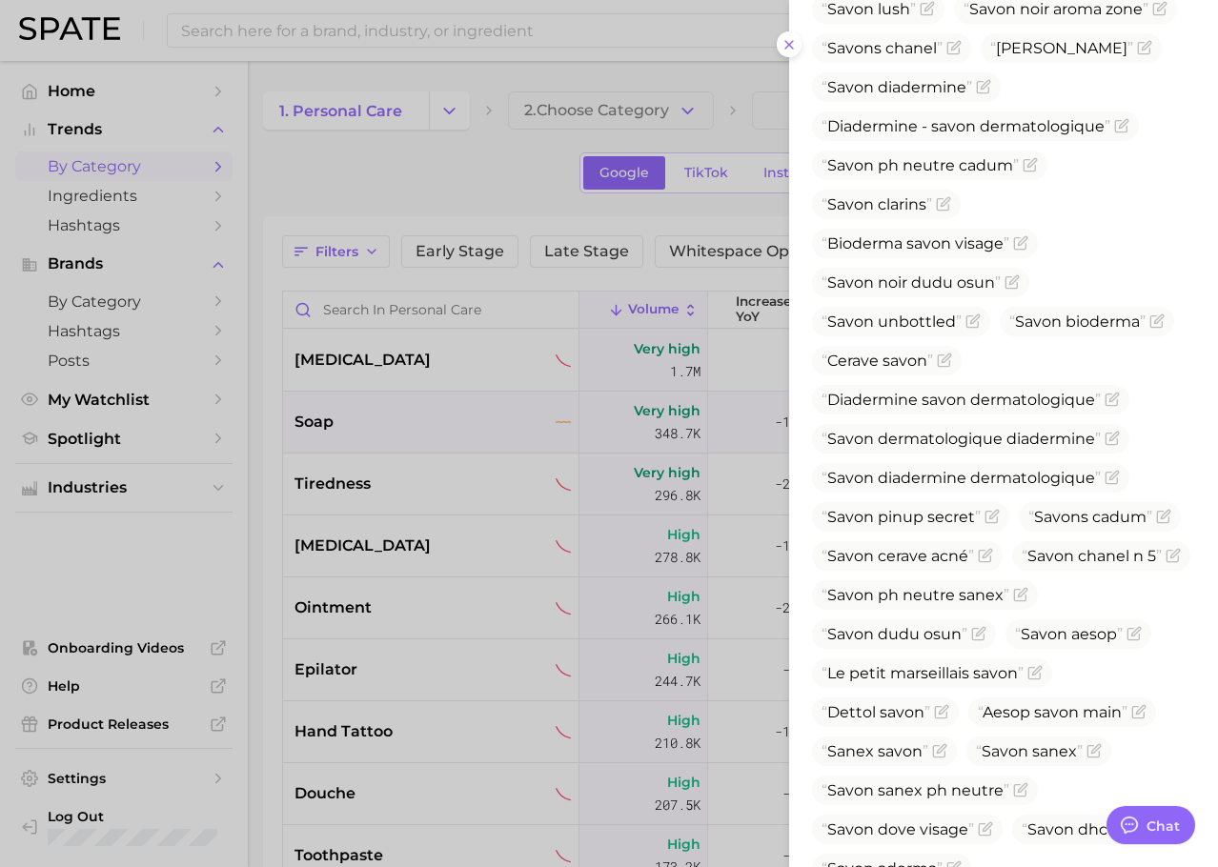
scroll to position [2243, 0]
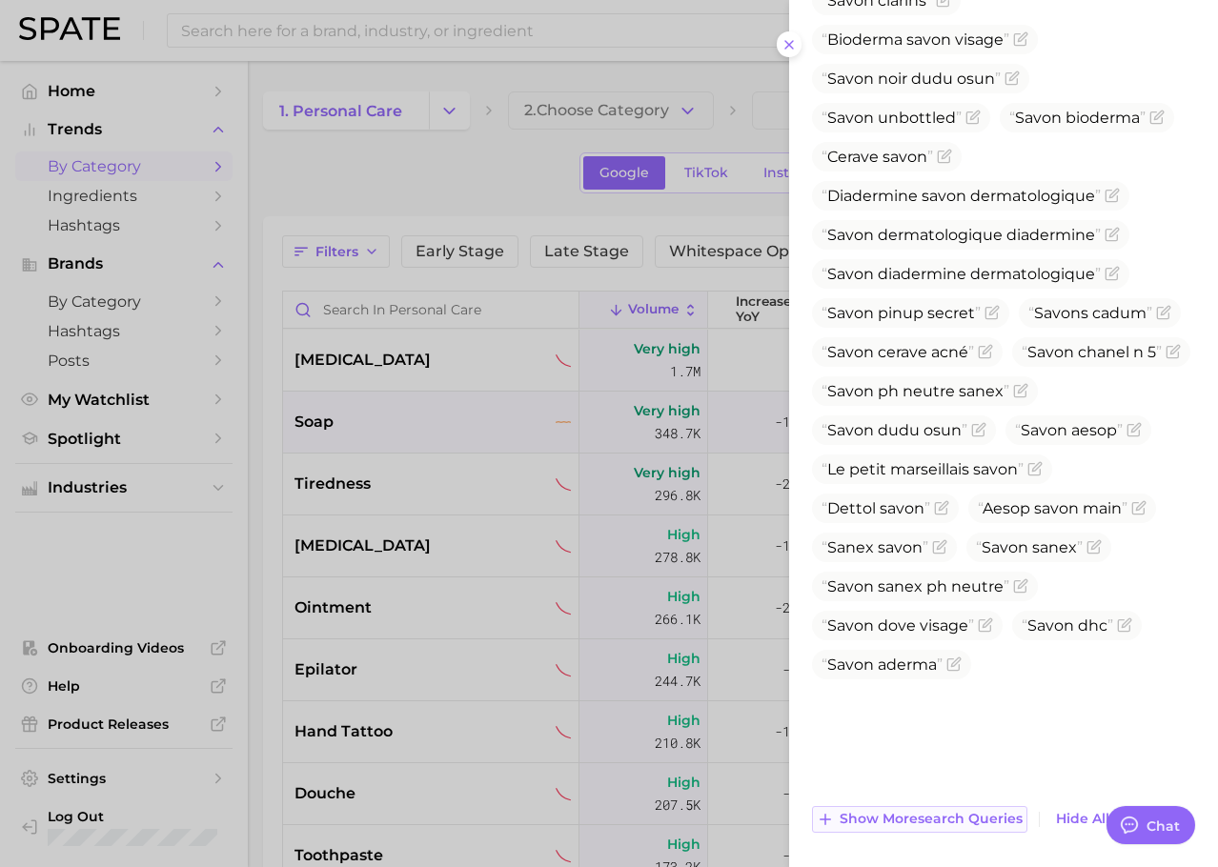
click at [860, 808] on button "Show more search queries" at bounding box center [919, 819] width 215 height 27
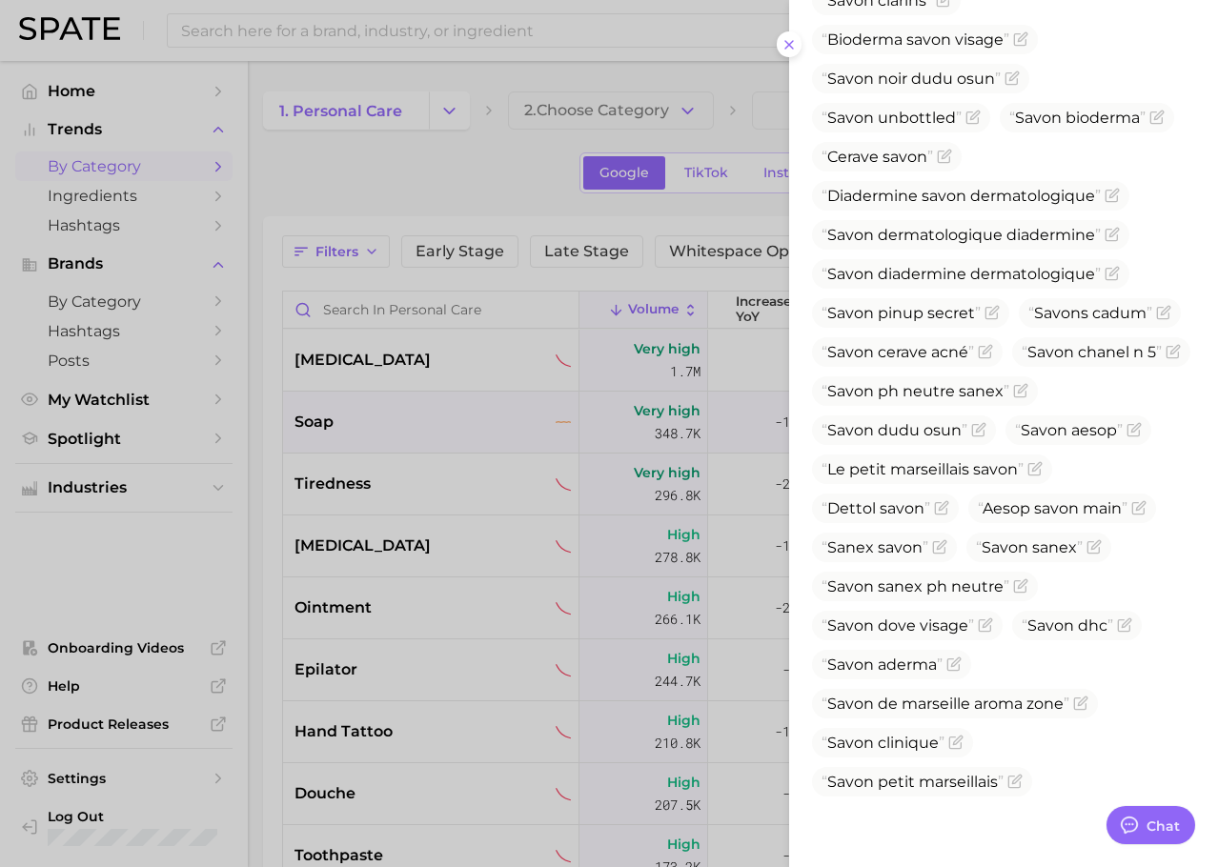
scroll to position [2360, 0]
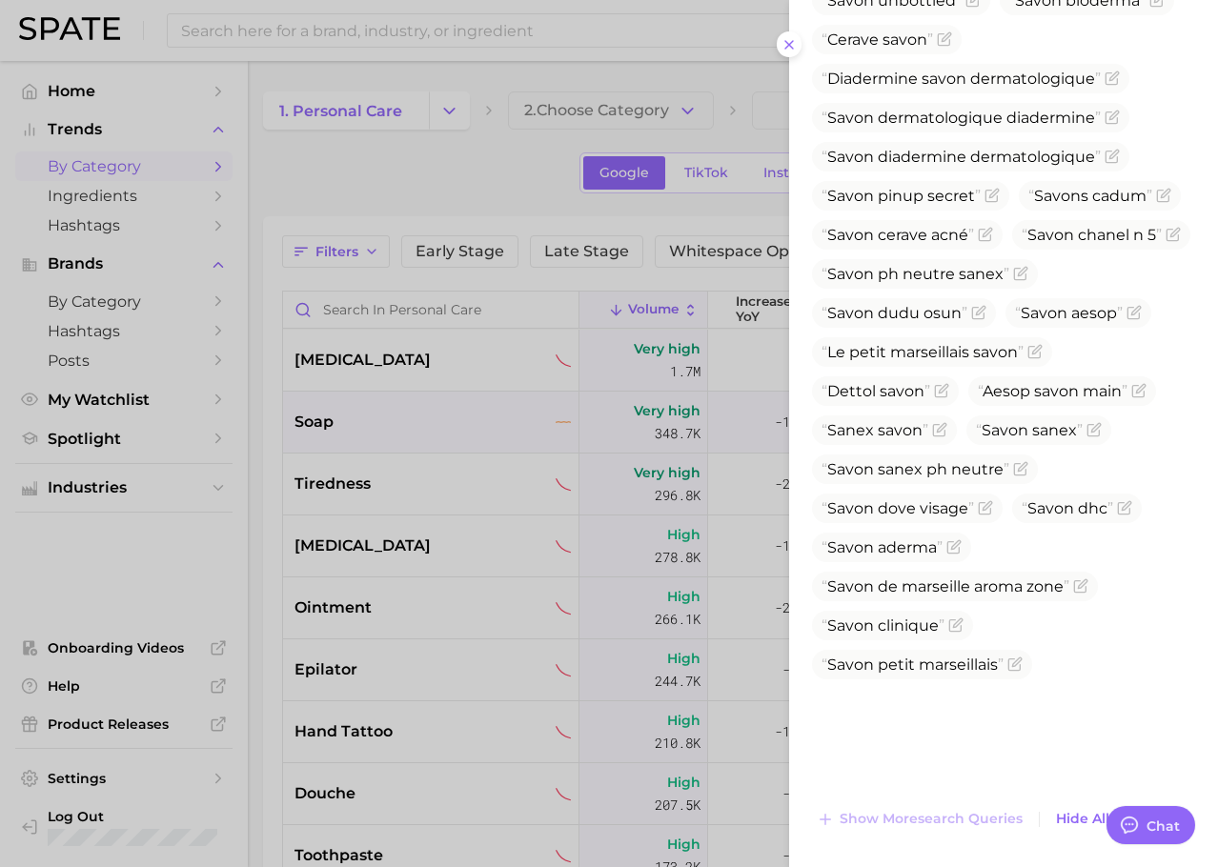
click at [330, 524] on div at bounding box center [609, 433] width 1218 height 867
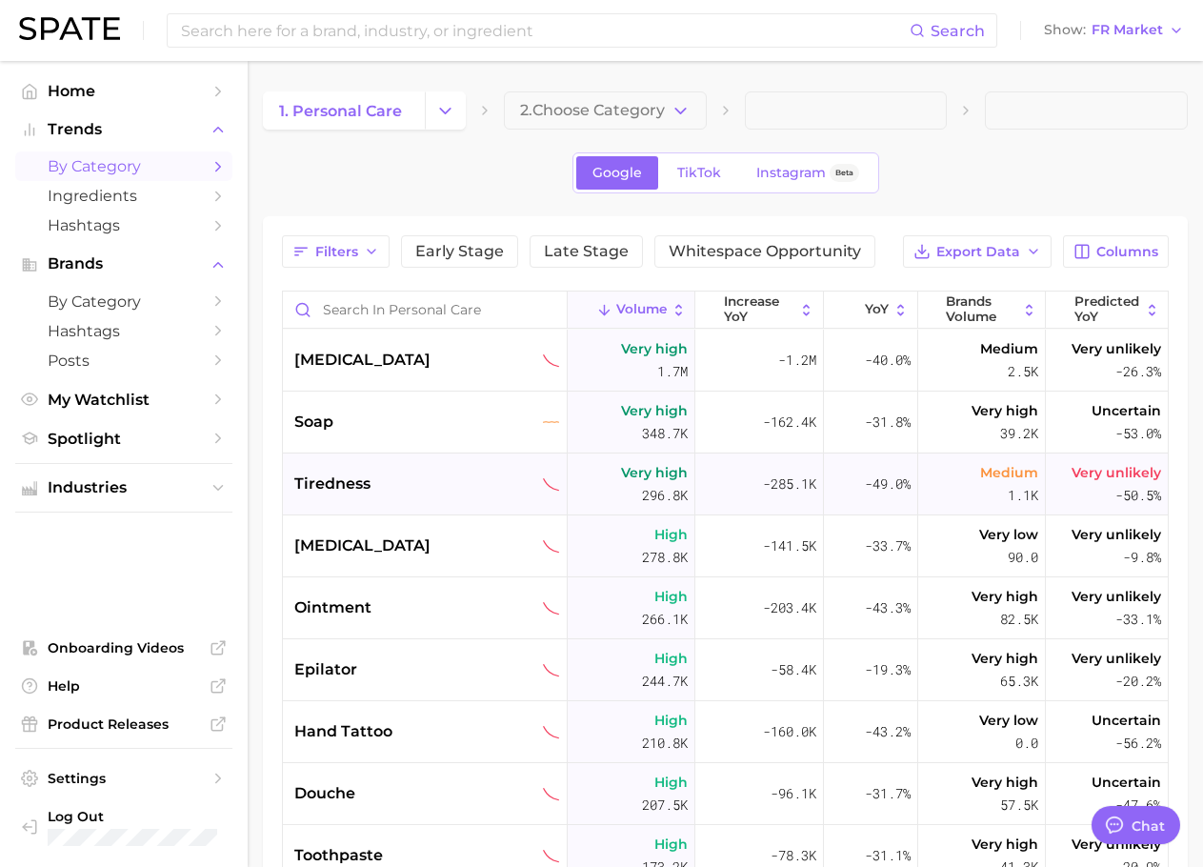
click at [348, 478] on span "tiredness" at bounding box center [332, 484] width 76 height 23
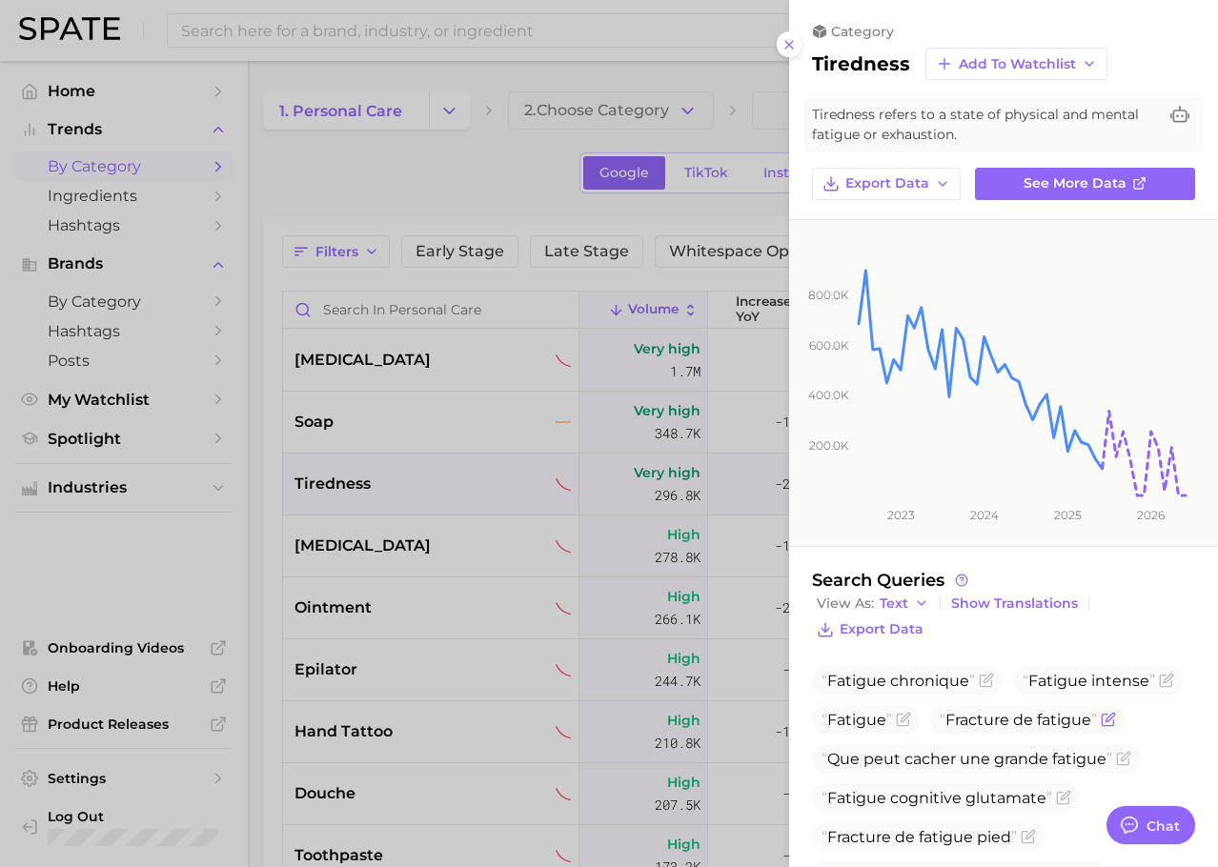
scroll to position [211, 0]
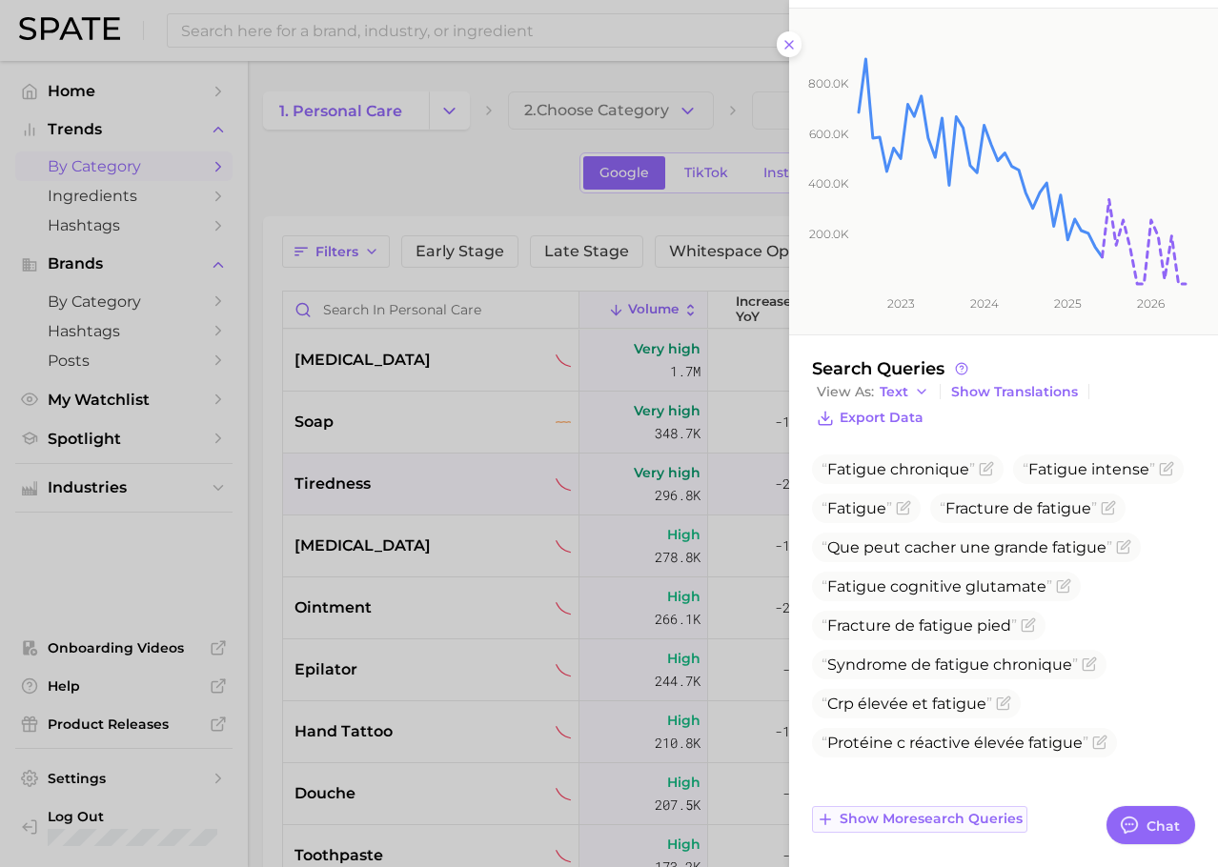
click at [916, 811] on span "Show more search queries" at bounding box center [930, 819] width 183 height 16
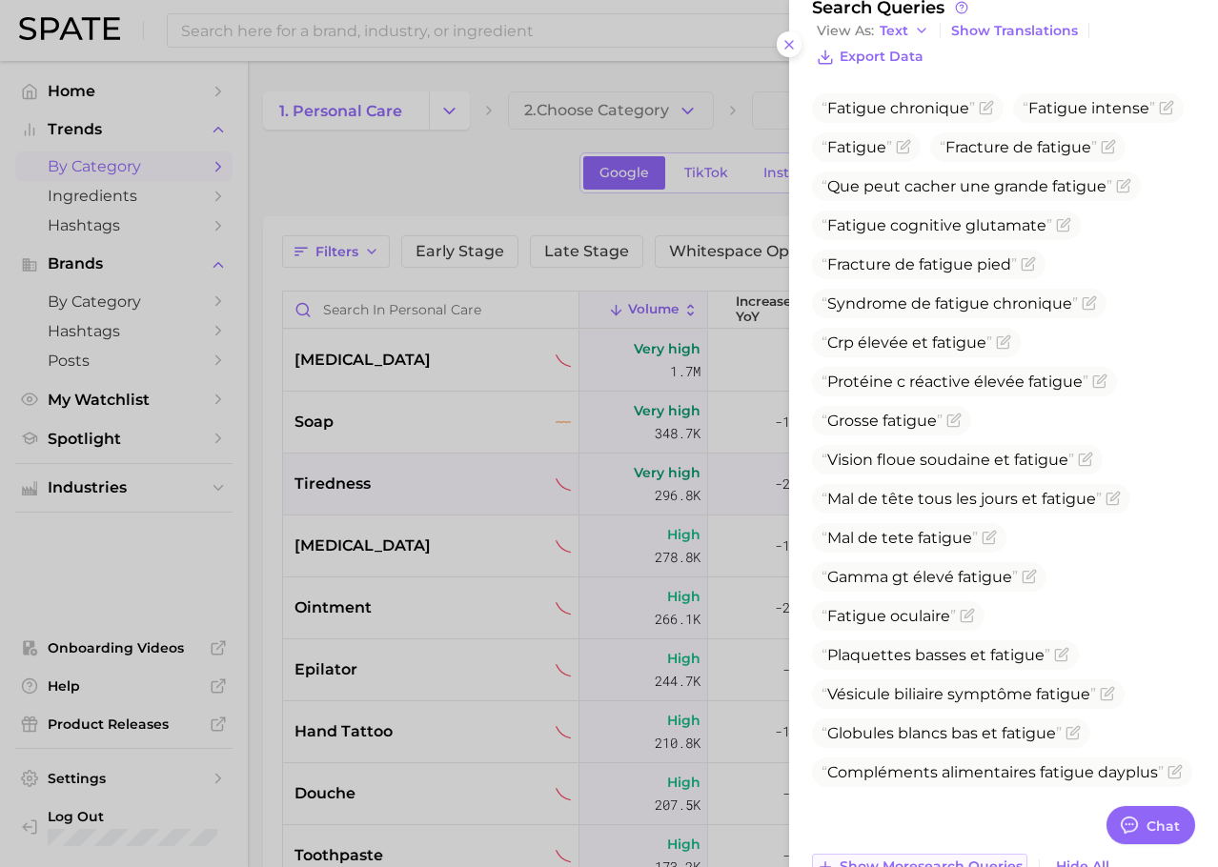
scroll to position [620, 0]
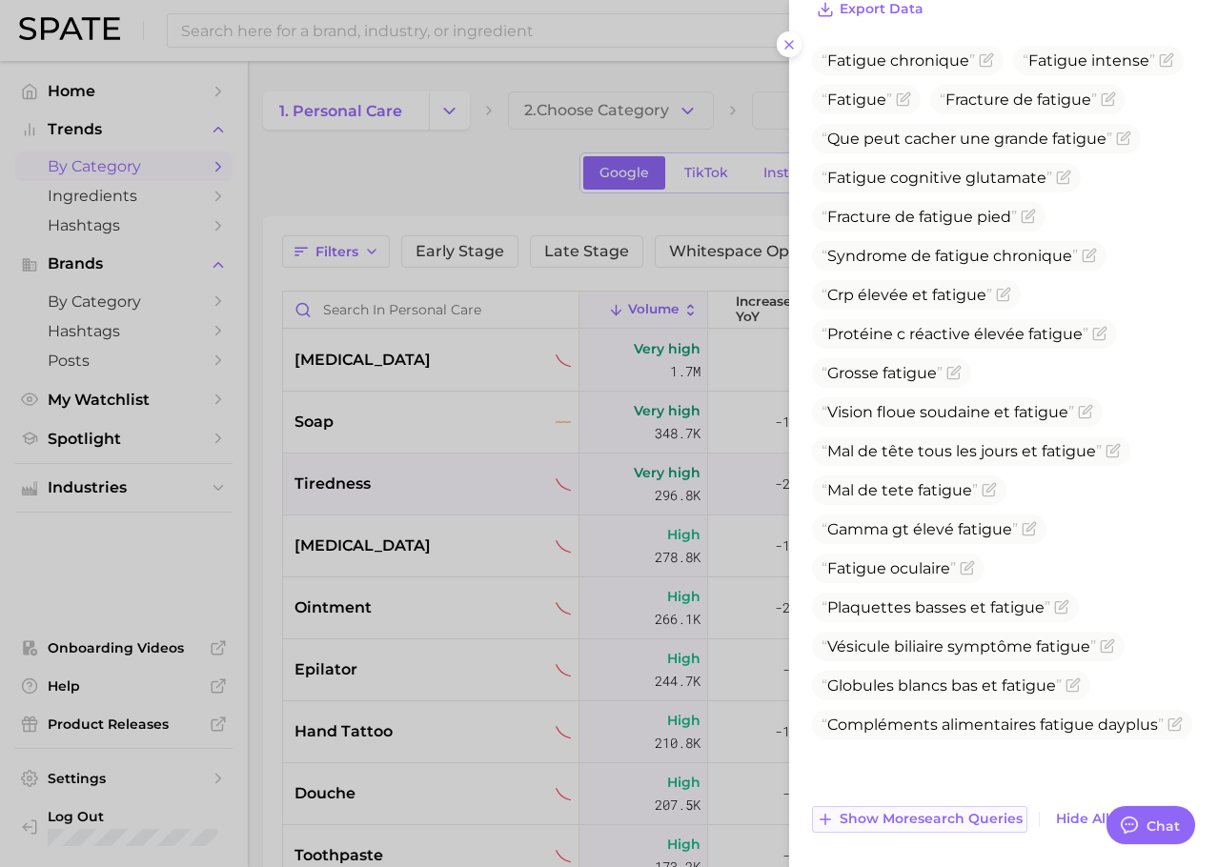
click at [900, 809] on button "Show more search queries" at bounding box center [919, 819] width 215 height 27
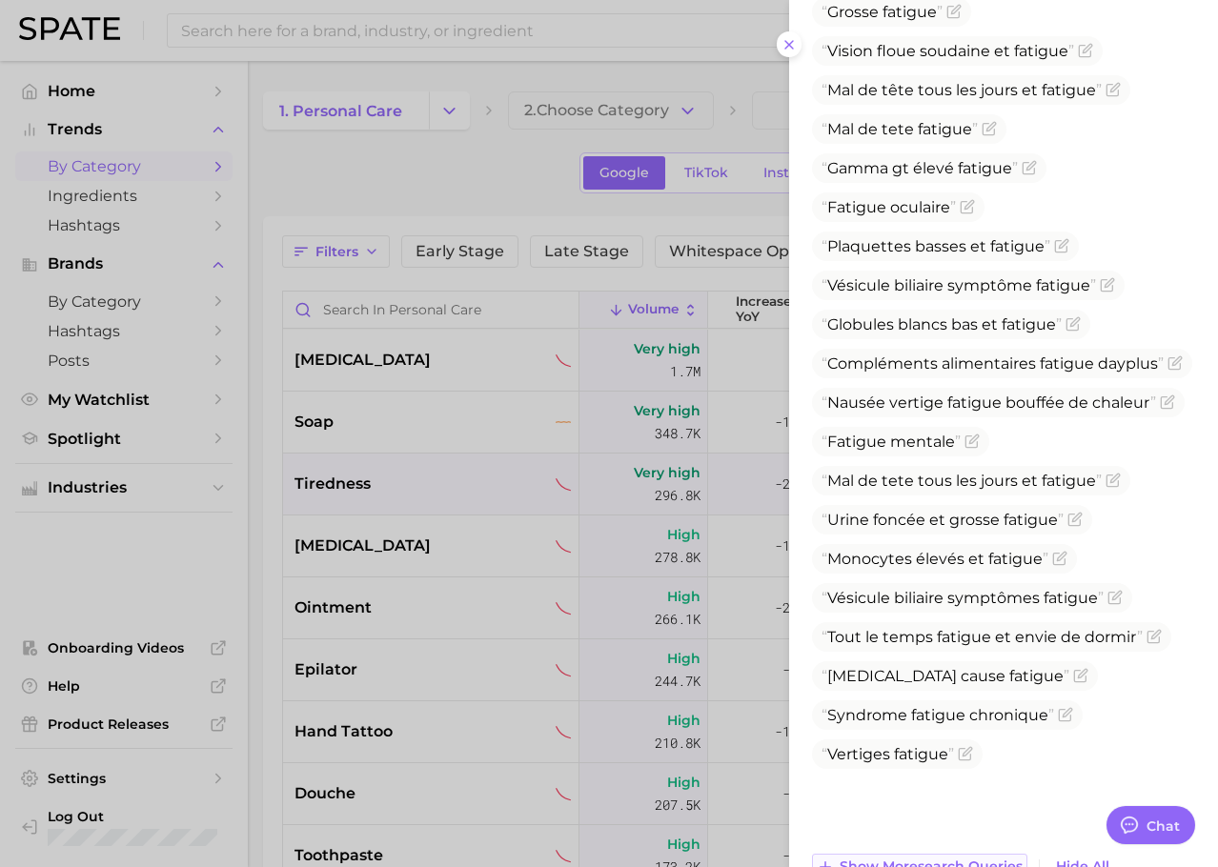
scroll to position [1029, 0]
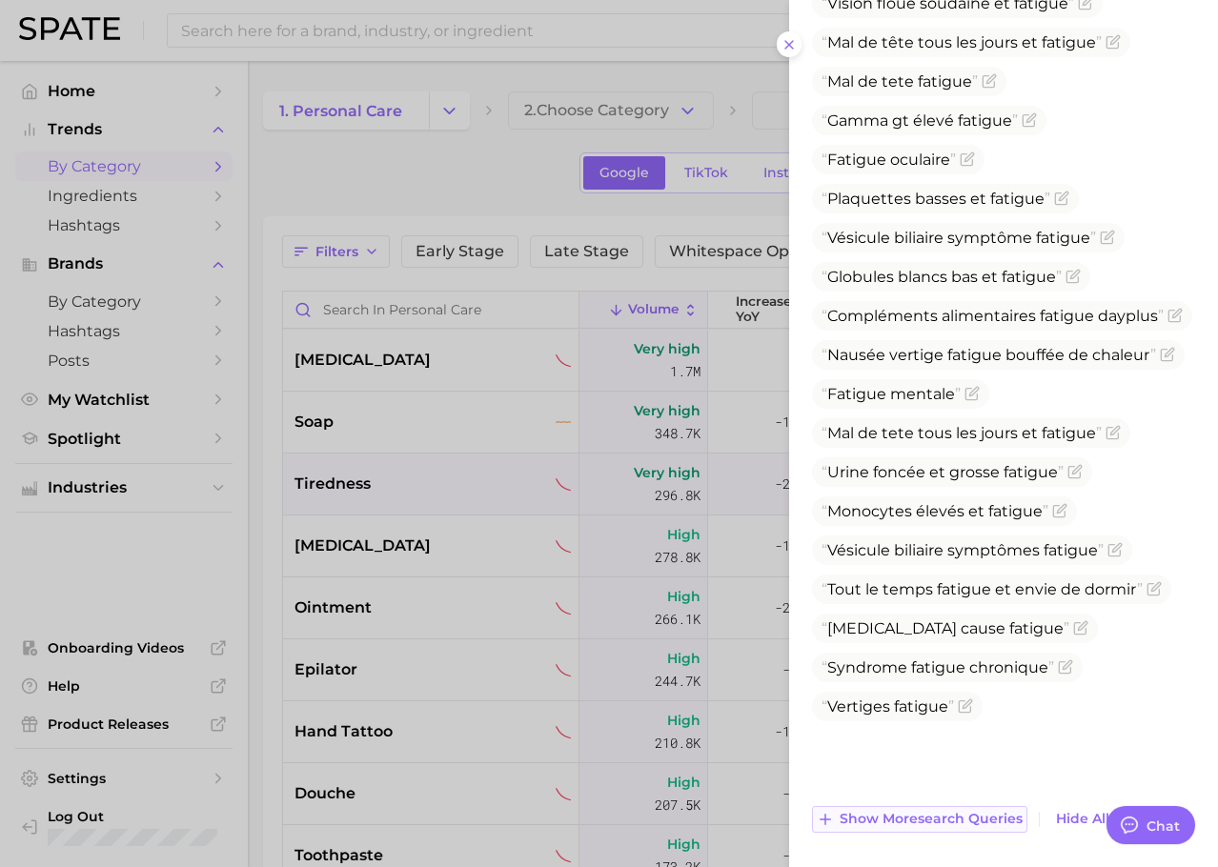
click at [895, 814] on span "Show more search queries" at bounding box center [930, 819] width 183 height 16
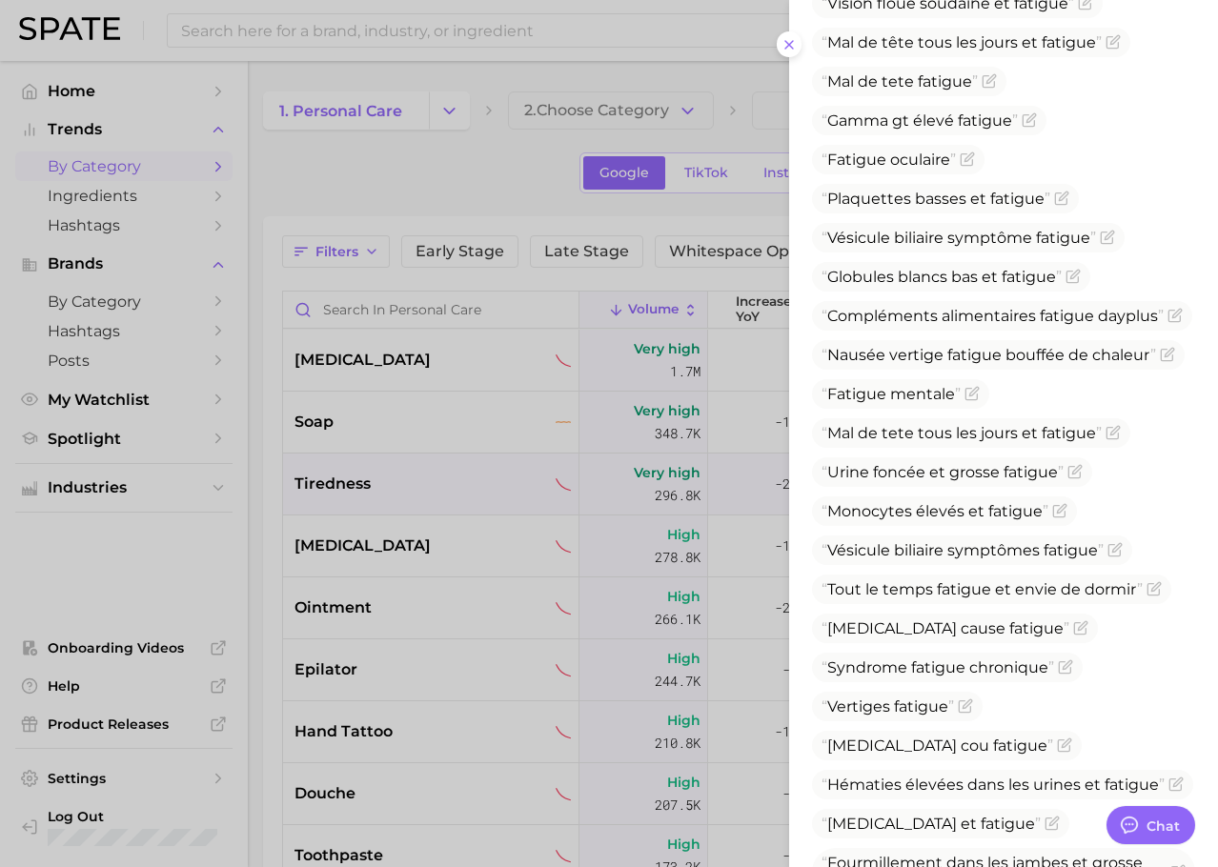
scroll to position [1474, 0]
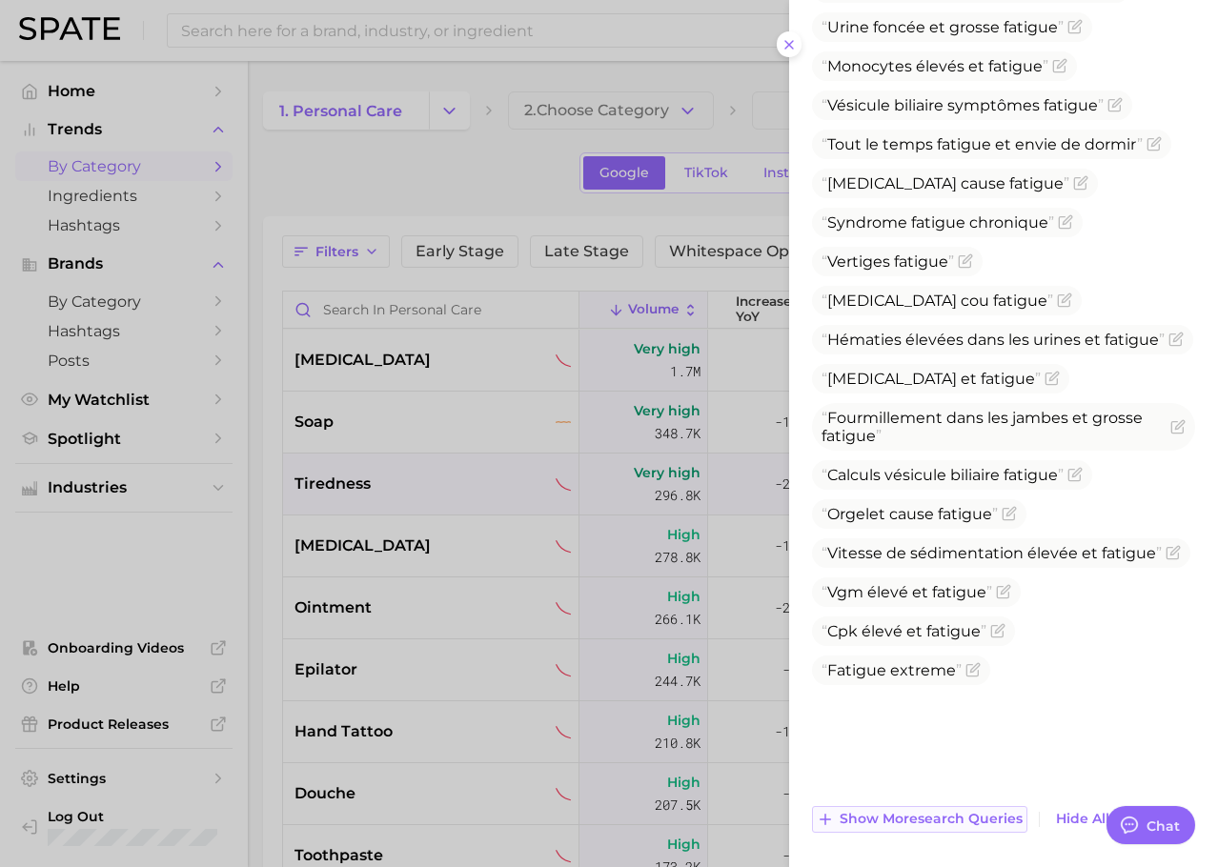
click at [895, 814] on span "Show more search queries" at bounding box center [930, 819] width 183 height 16
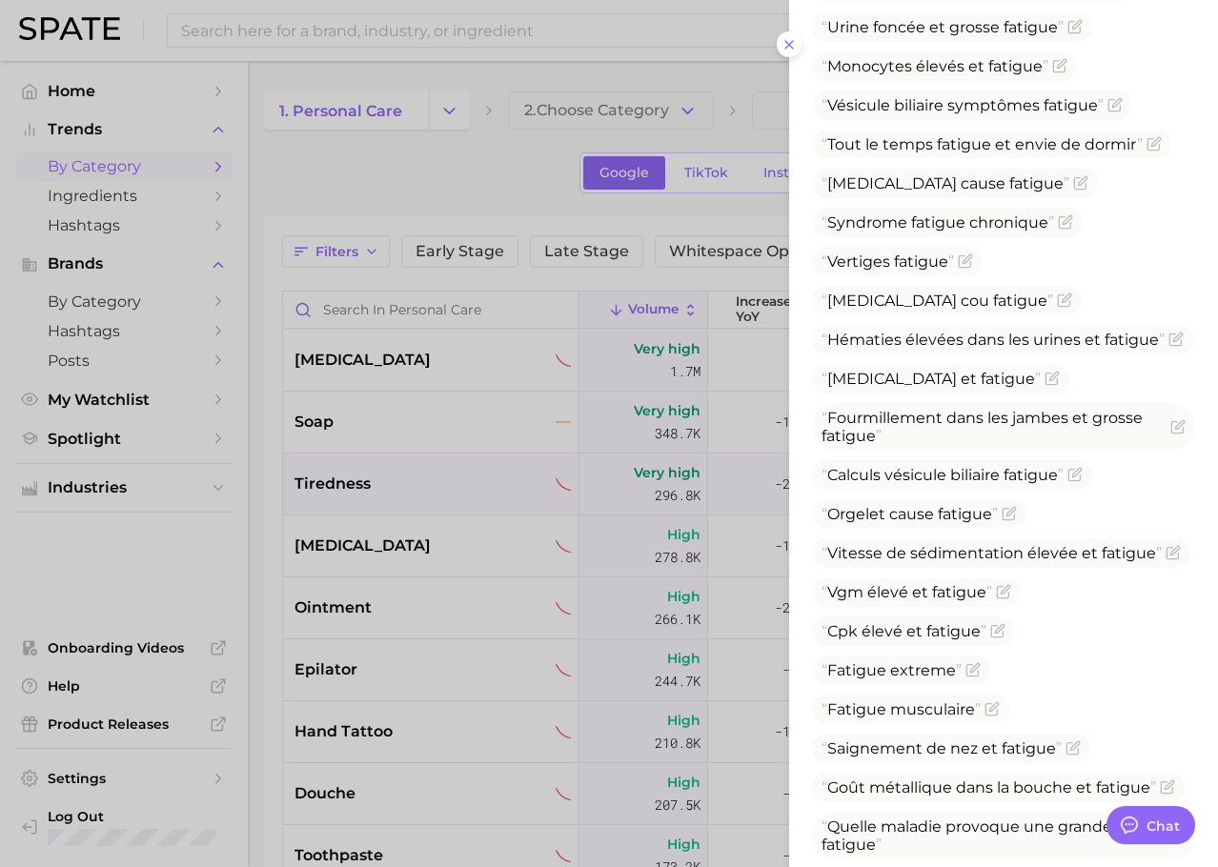
scroll to position [1901, 0]
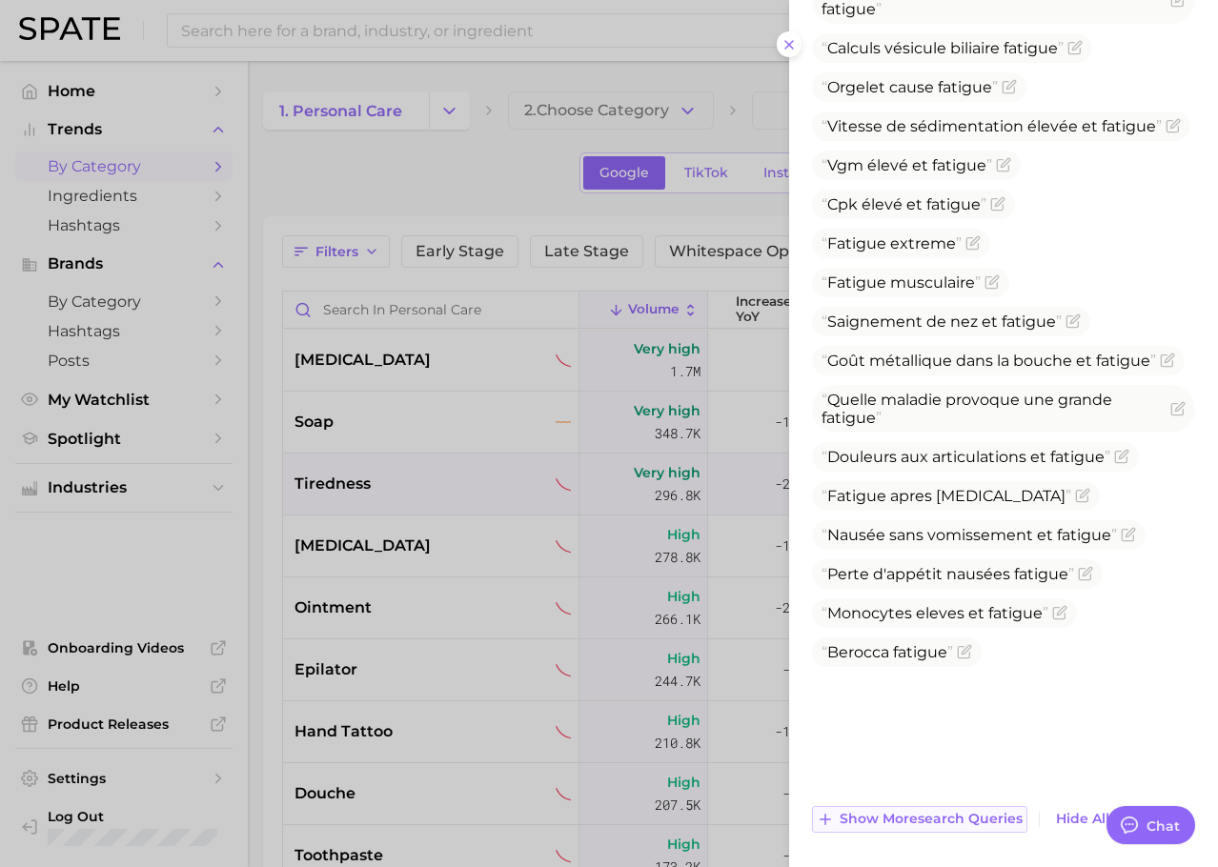
click at [886, 828] on button "Show more search queries" at bounding box center [919, 819] width 215 height 27
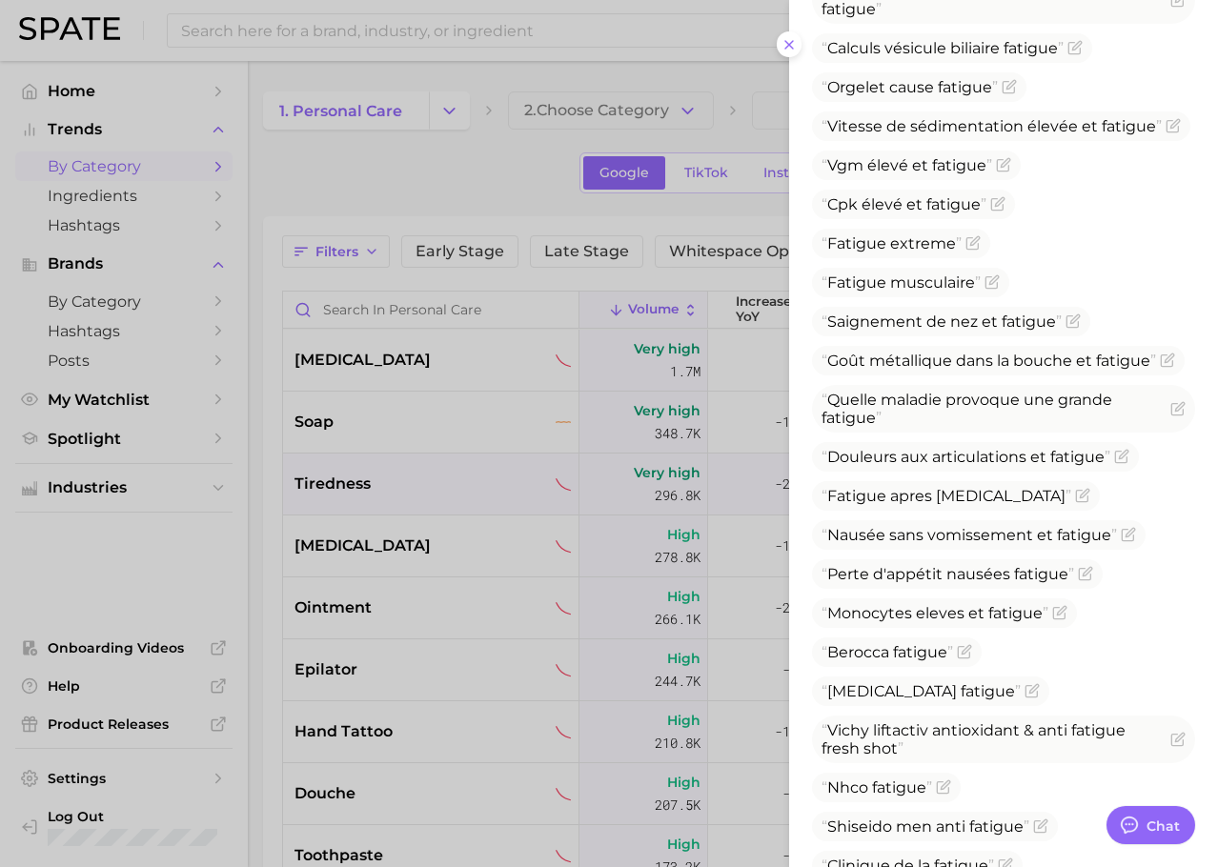
scroll to position [2228, 0]
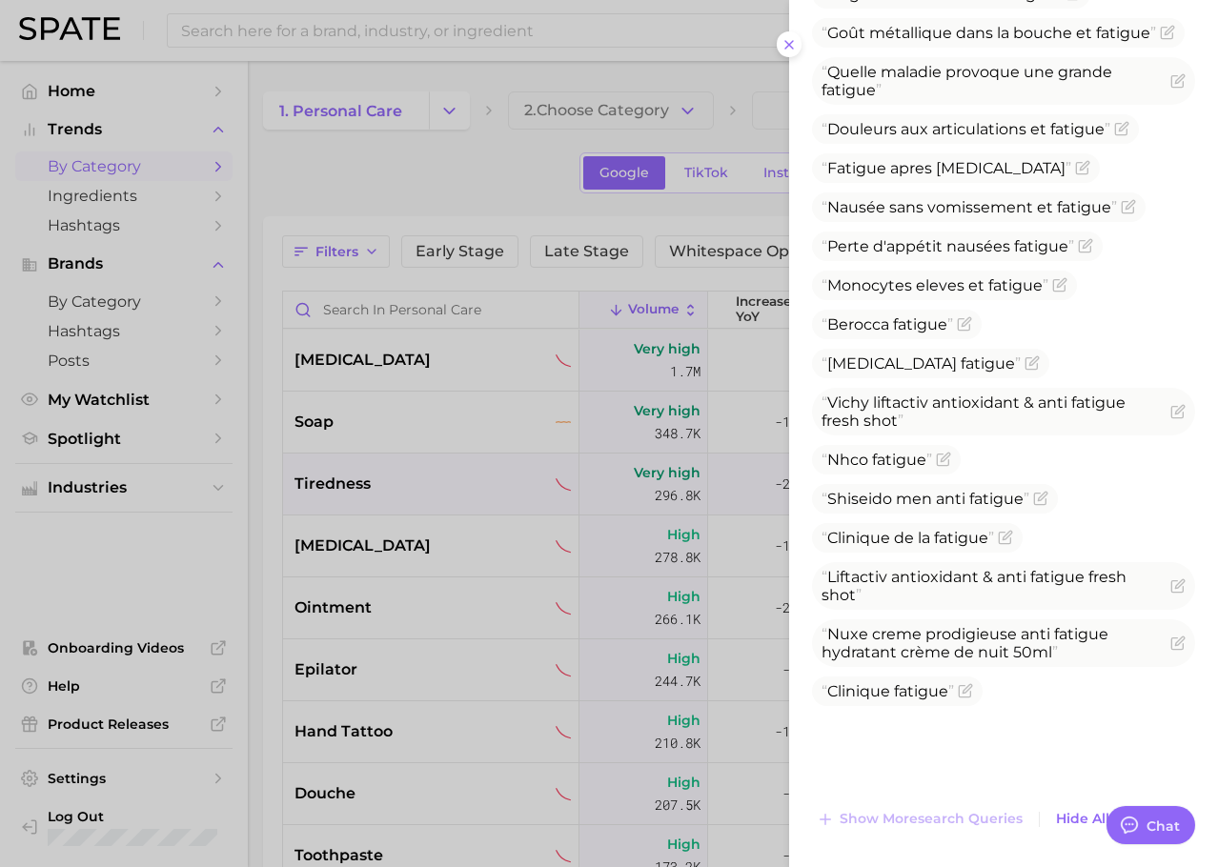
click at [367, 583] on div at bounding box center [609, 433] width 1218 height 867
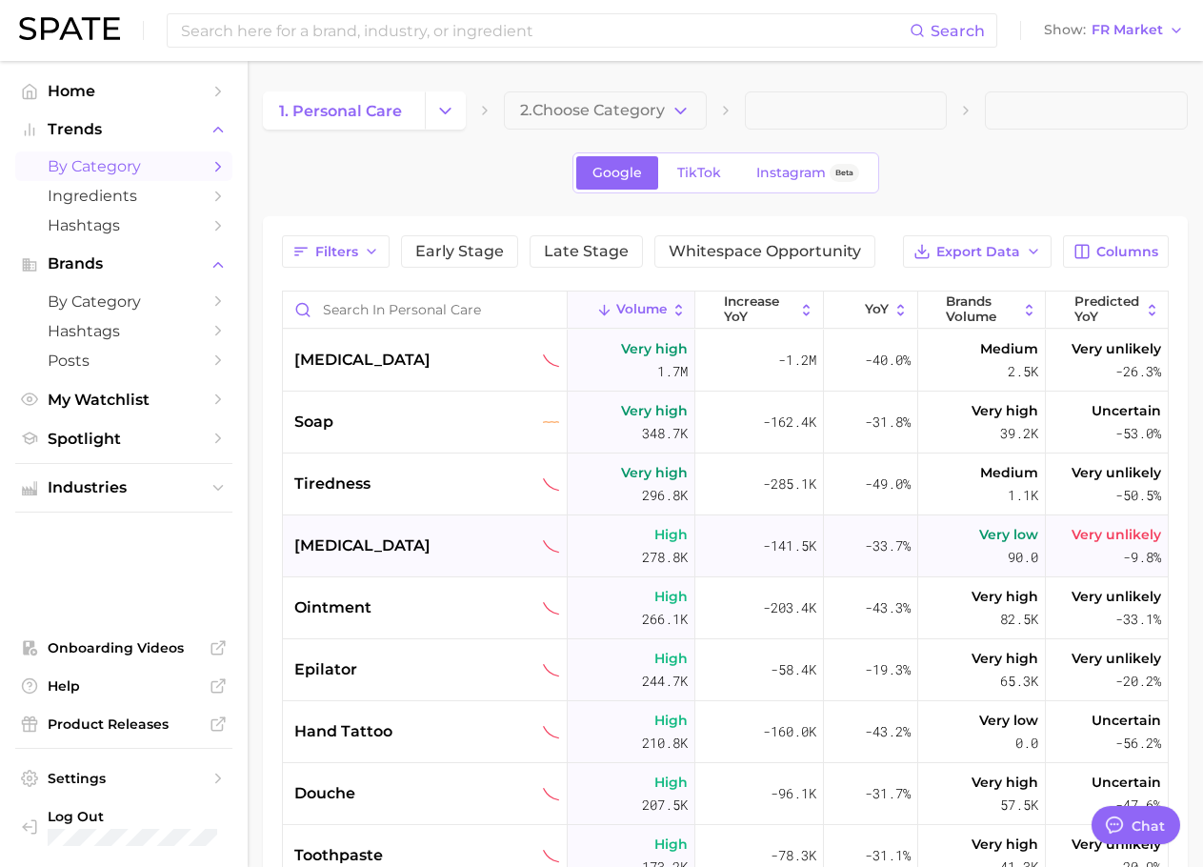
click at [354, 551] on div "[MEDICAL_DATA]" at bounding box center [427, 545] width 266 height 23
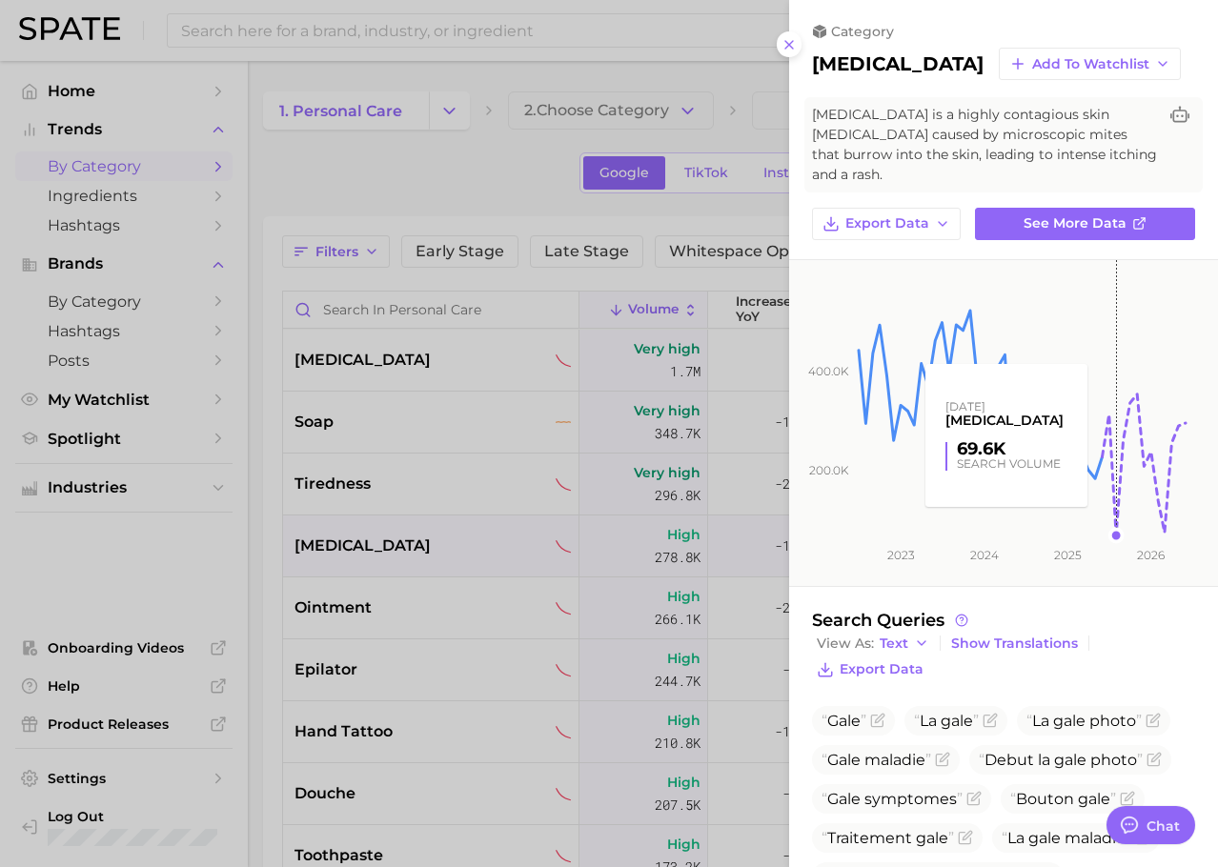
scroll to position [75, 0]
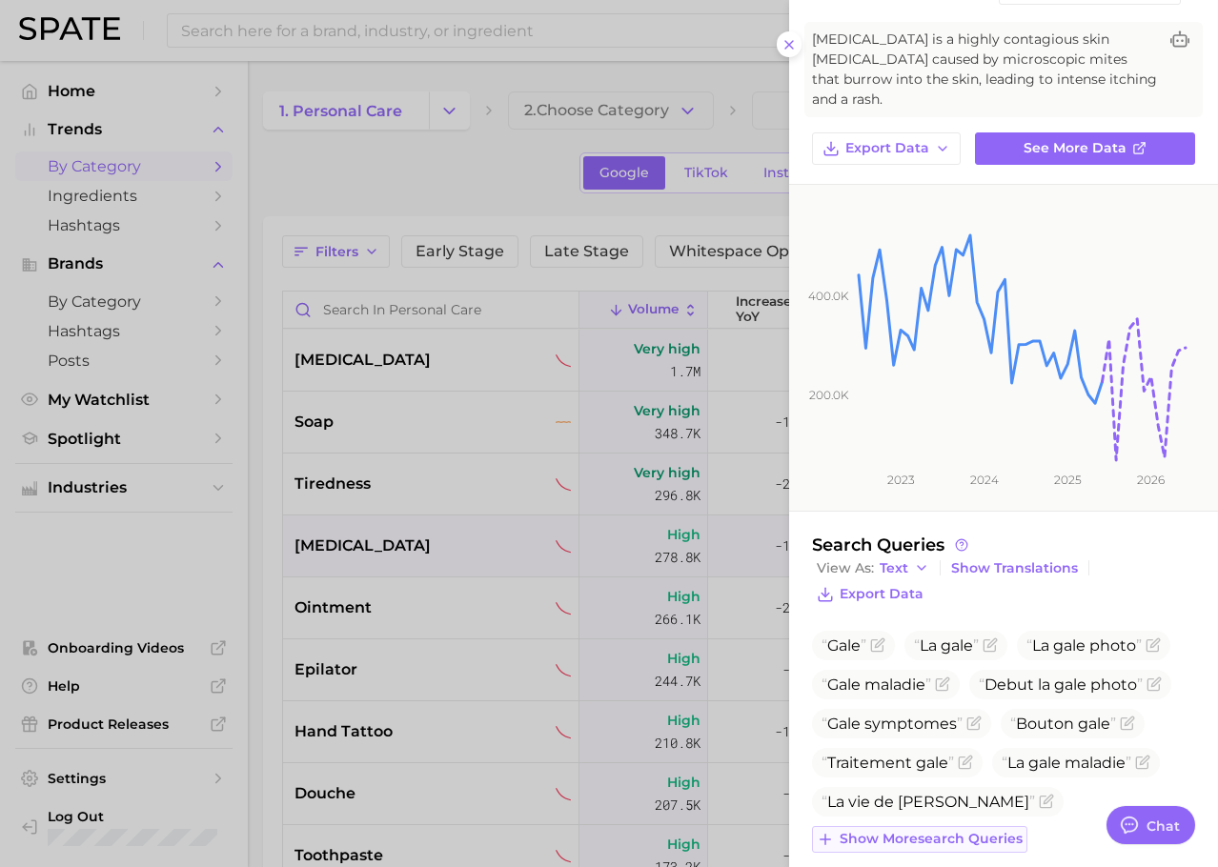
click at [926, 831] on span "Show more search queries" at bounding box center [930, 839] width 183 height 16
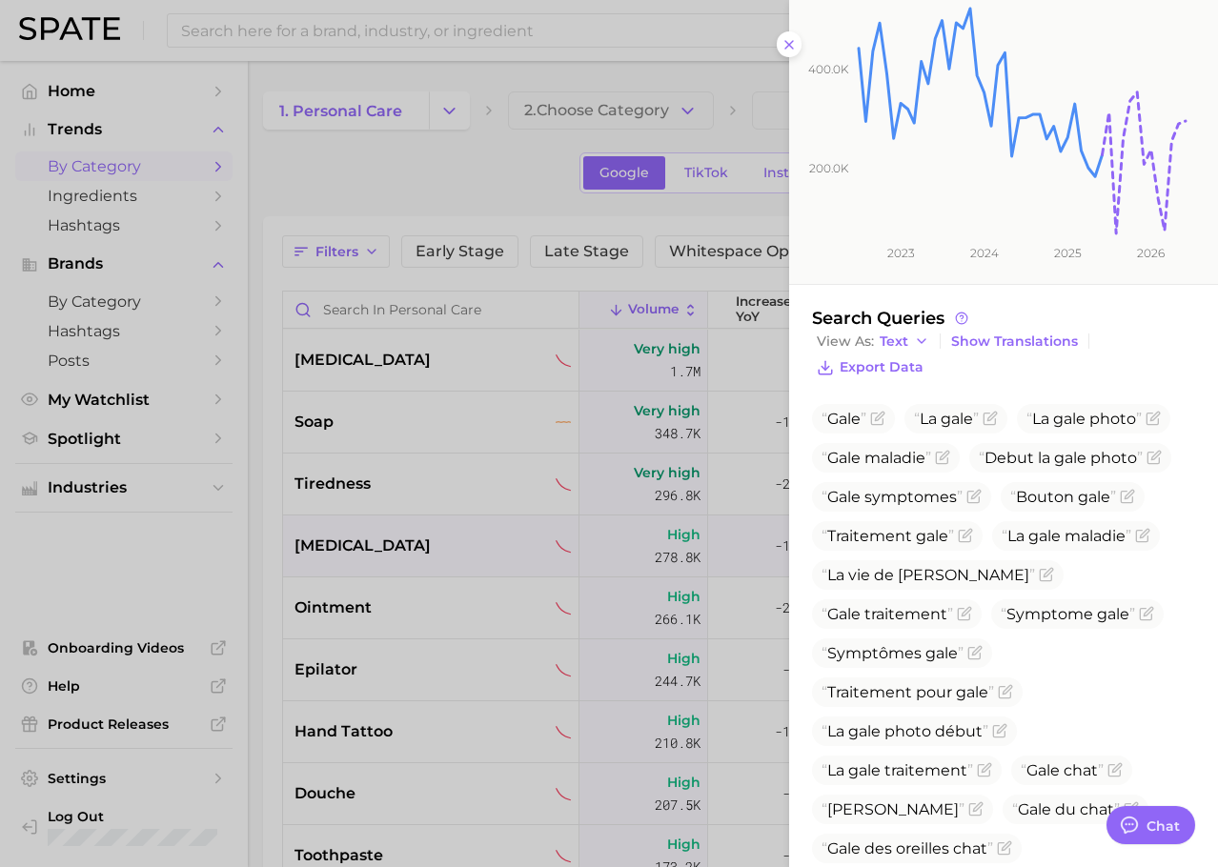
scroll to position [349, 0]
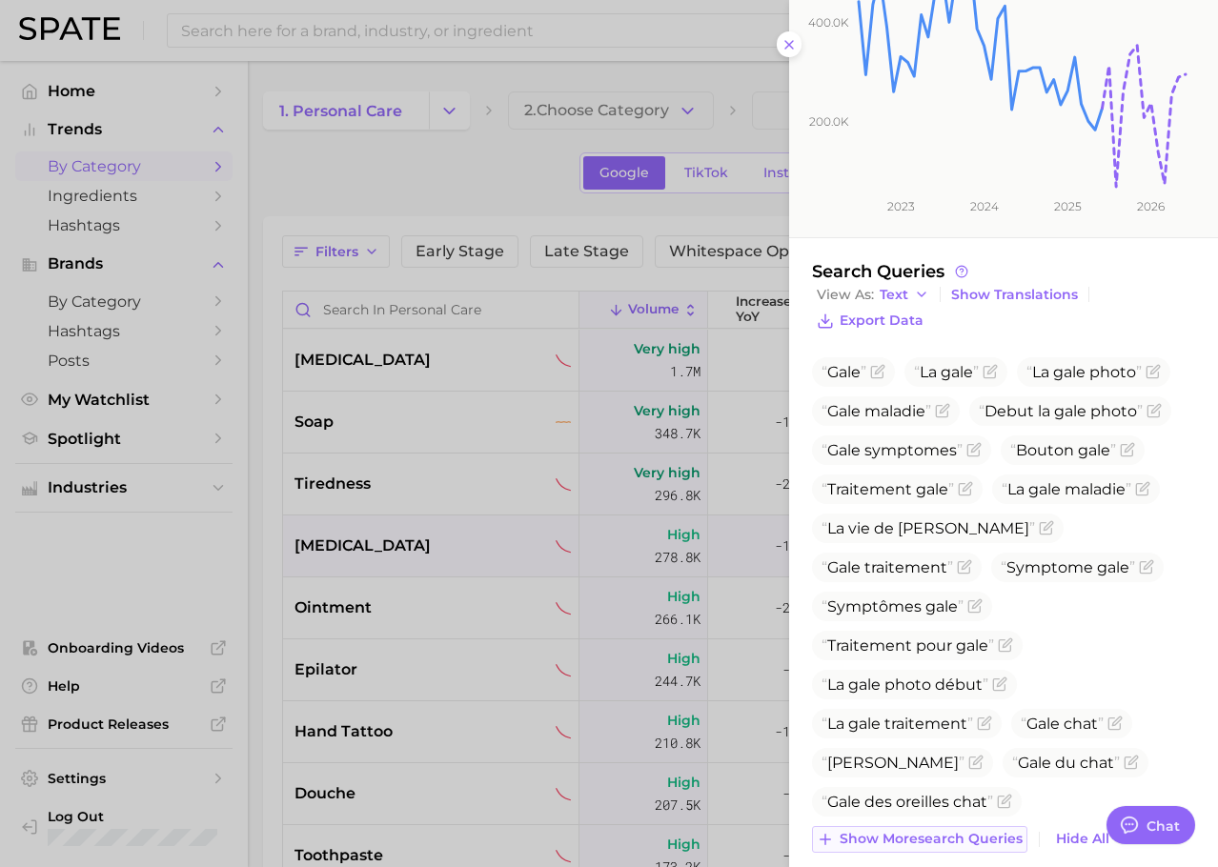
click at [925, 831] on span "Show more search queries" at bounding box center [930, 839] width 183 height 16
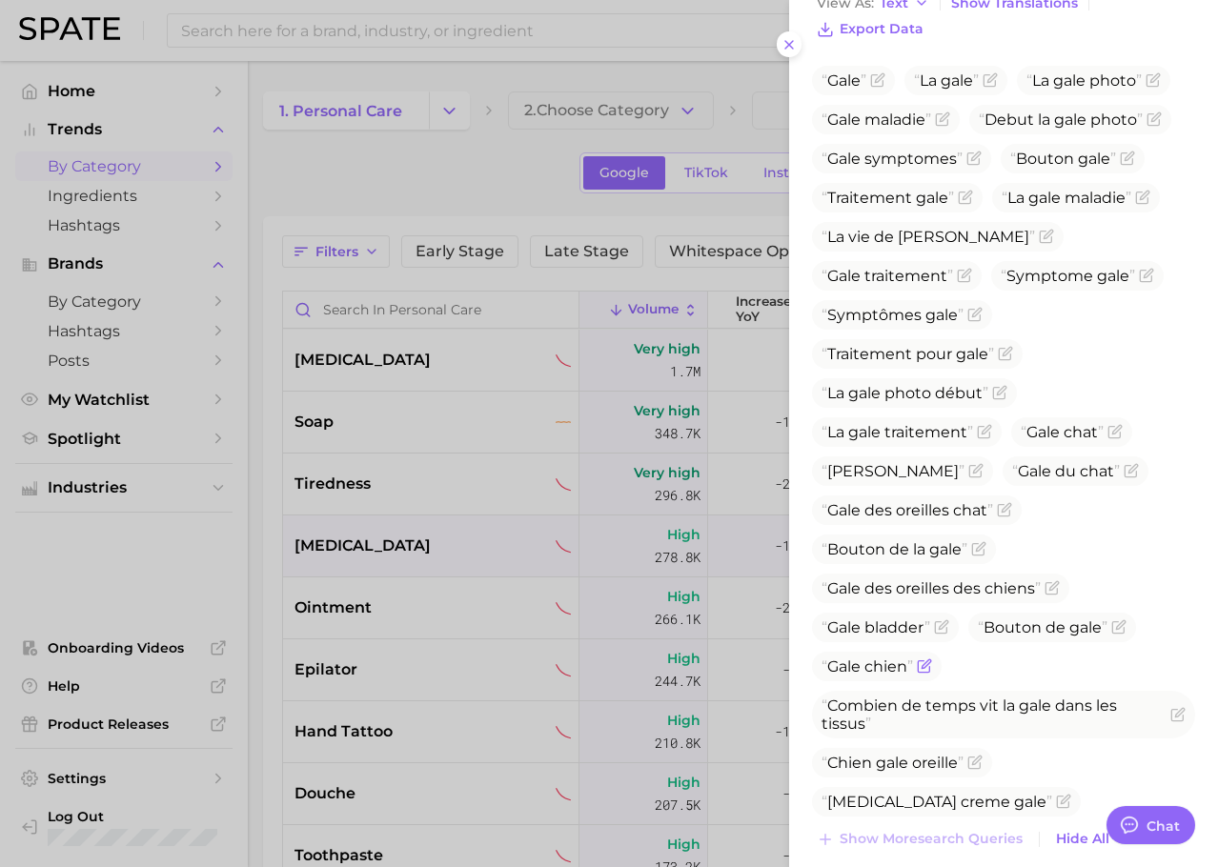
drag, startPoint x: 838, startPoint y: 739, endPoint x: 831, endPoint y: 645, distance: 94.6
click at [831, 657] on span "Gale chien" at bounding box center [866, 666] width 91 height 18
drag, startPoint x: 830, startPoint y: 650, endPoint x: 905, endPoint y: 643, distance: 75.6
click at [905, 657] on span "Gale chien" at bounding box center [866, 666] width 91 height 18
copy span "Gale chien"
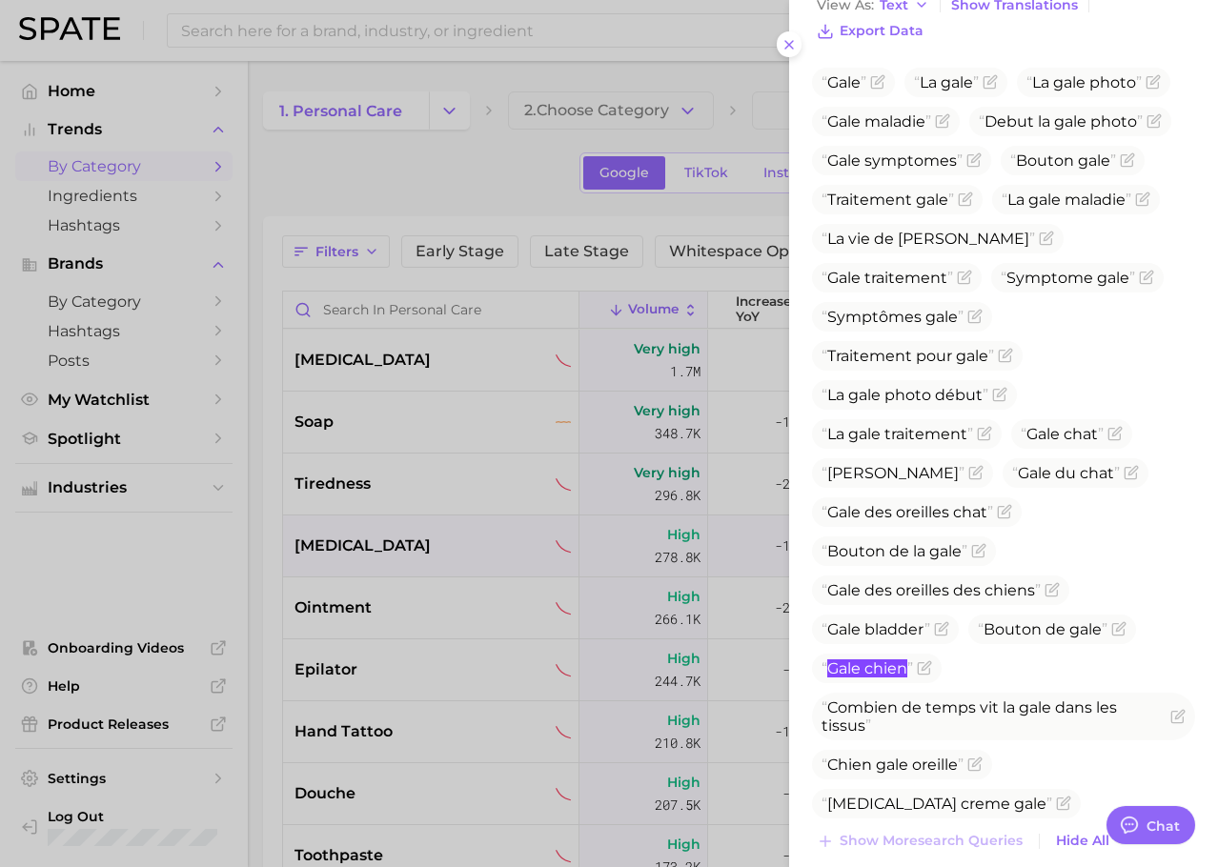
scroll to position [0, 0]
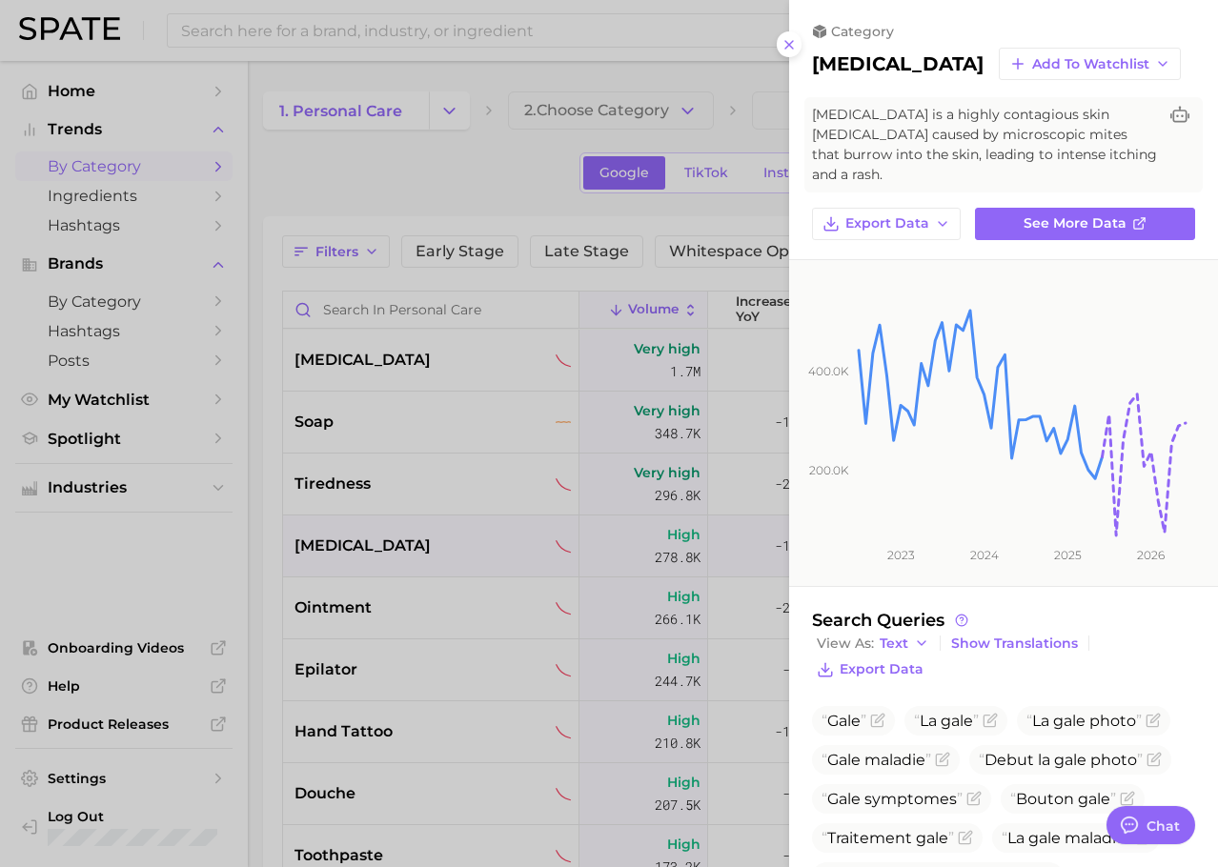
click at [492, 507] on div at bounding box center [609, 433] width 1218 height 867
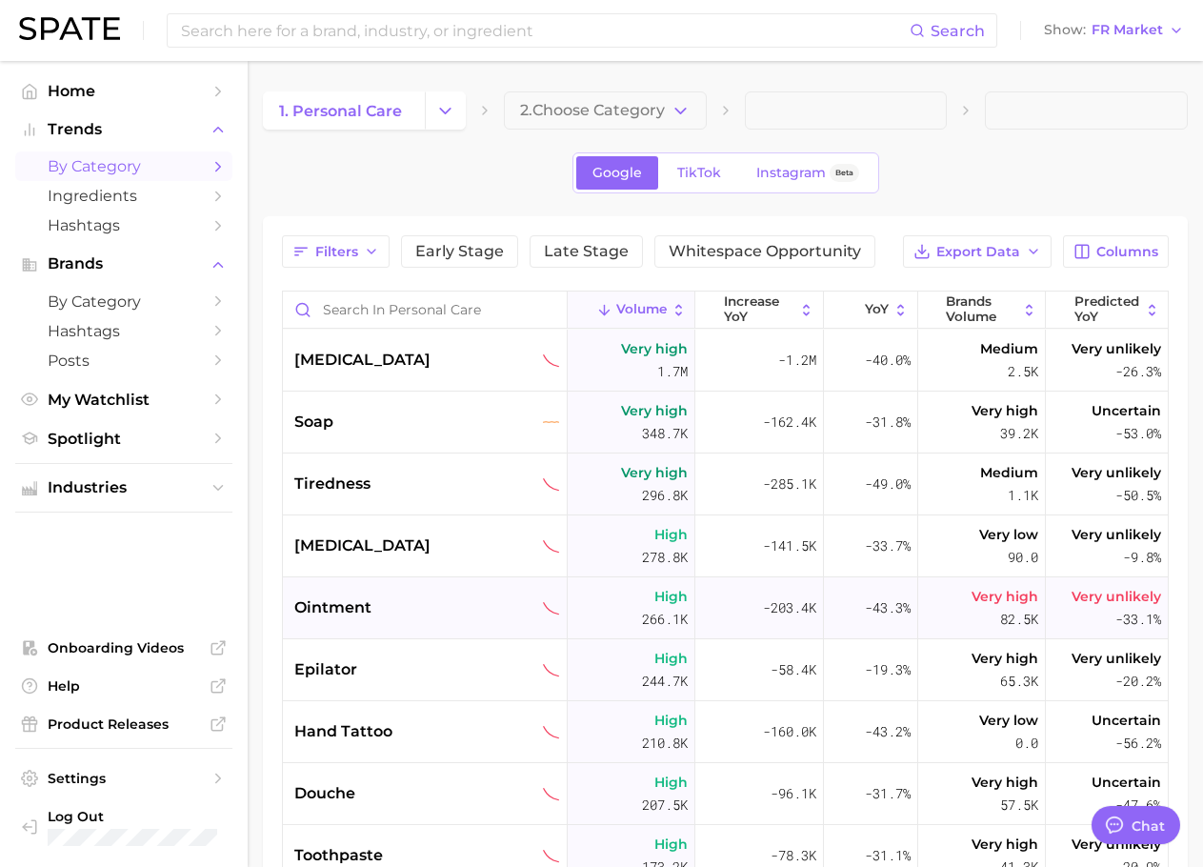
click at [433, 607] on div "ointment" at bounding box center [427, 607] width 266 height 23
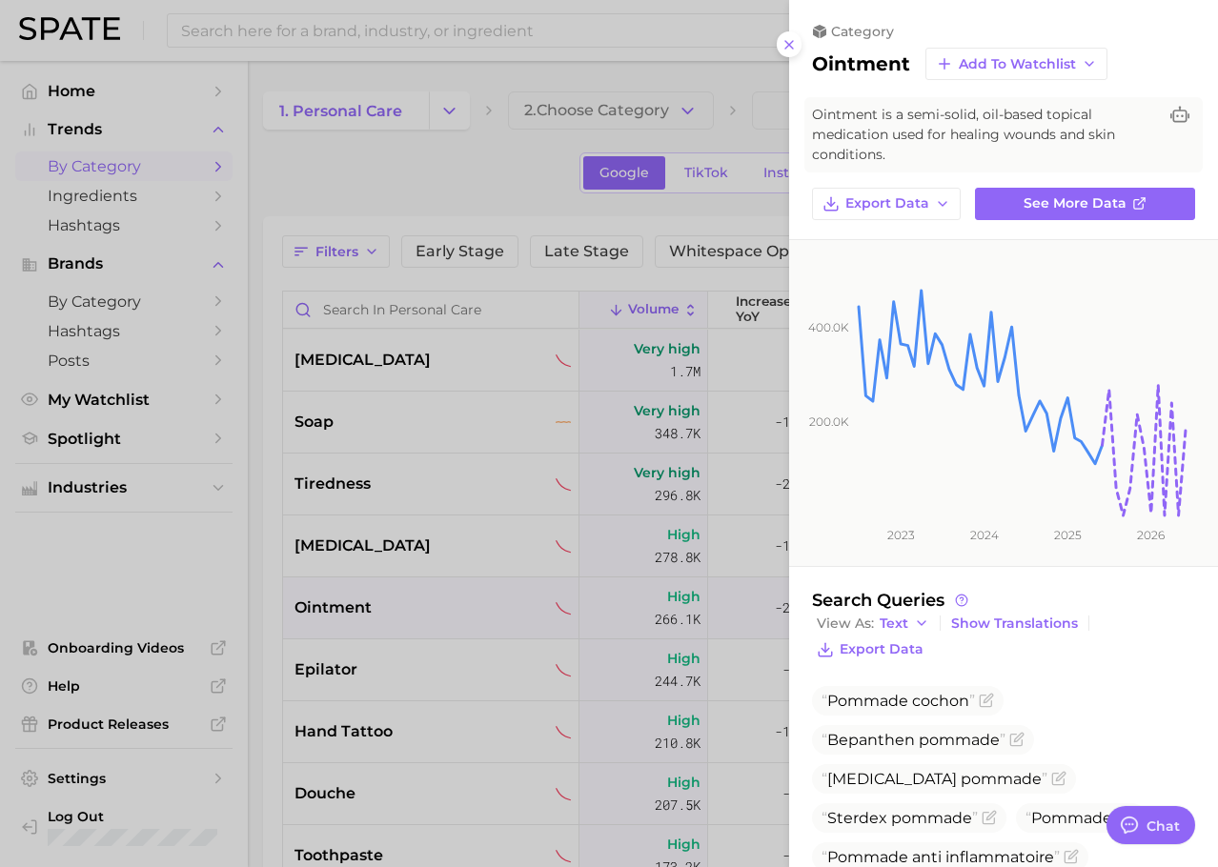
scroll to position [232, 0]
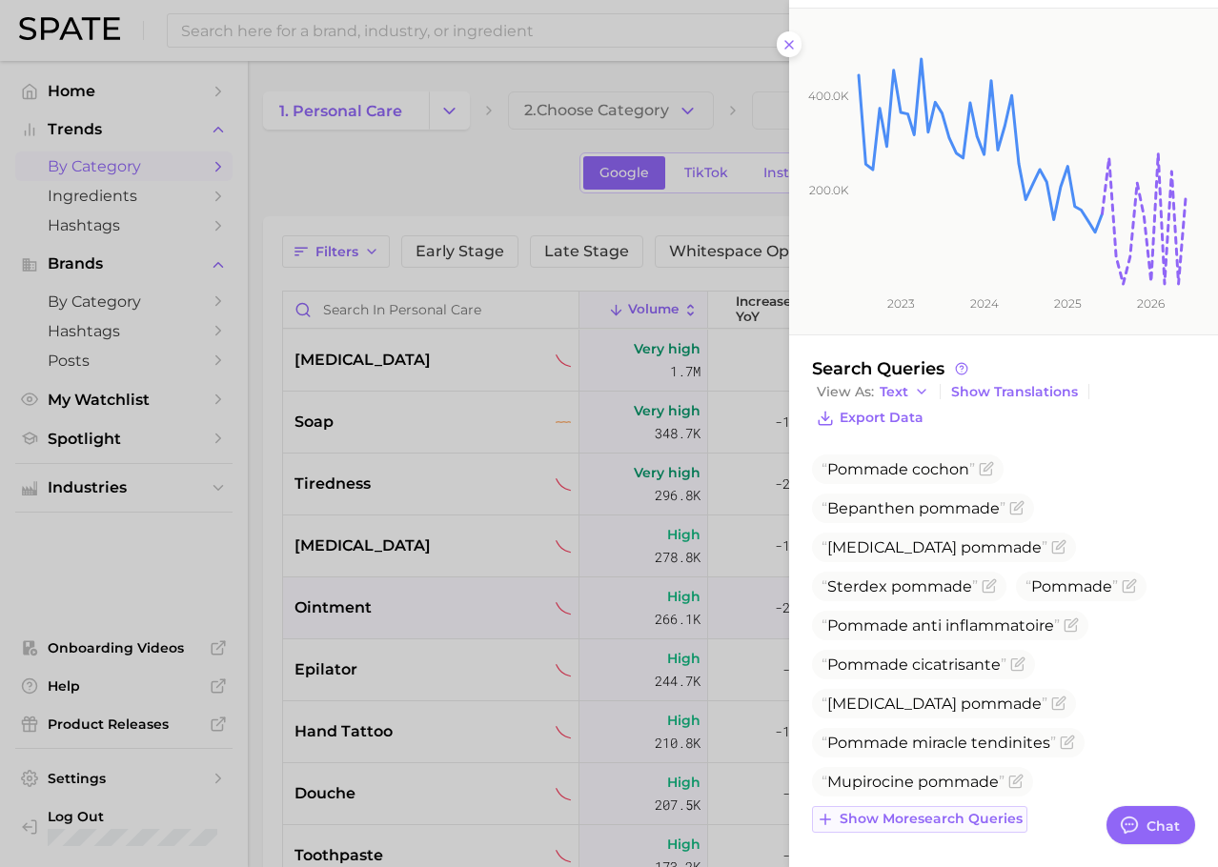
click at [948, 813] on span "Show more search queries" at bounding box center [930, 819] width 183 height 16
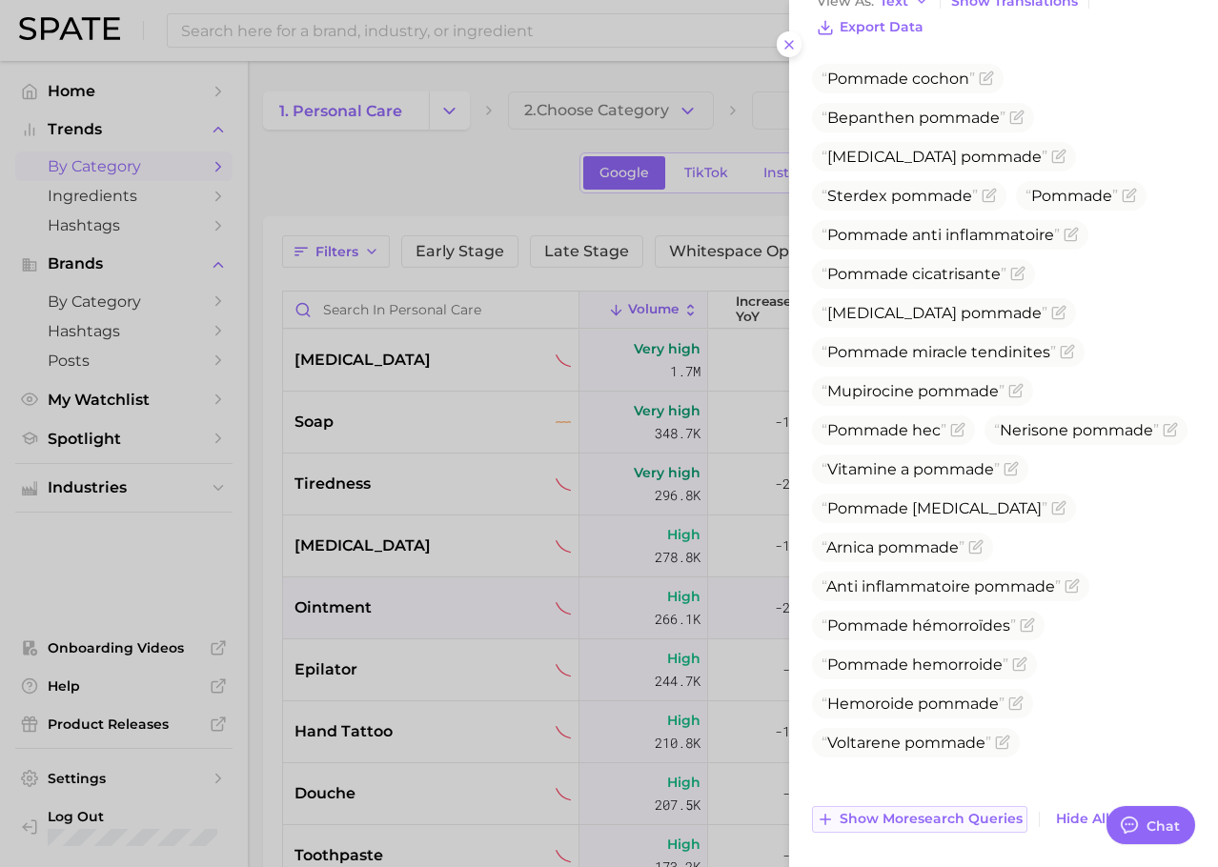
click at [911, 826] on span "Show more search queries" at bounding box center [930, 819] width 183 height 16
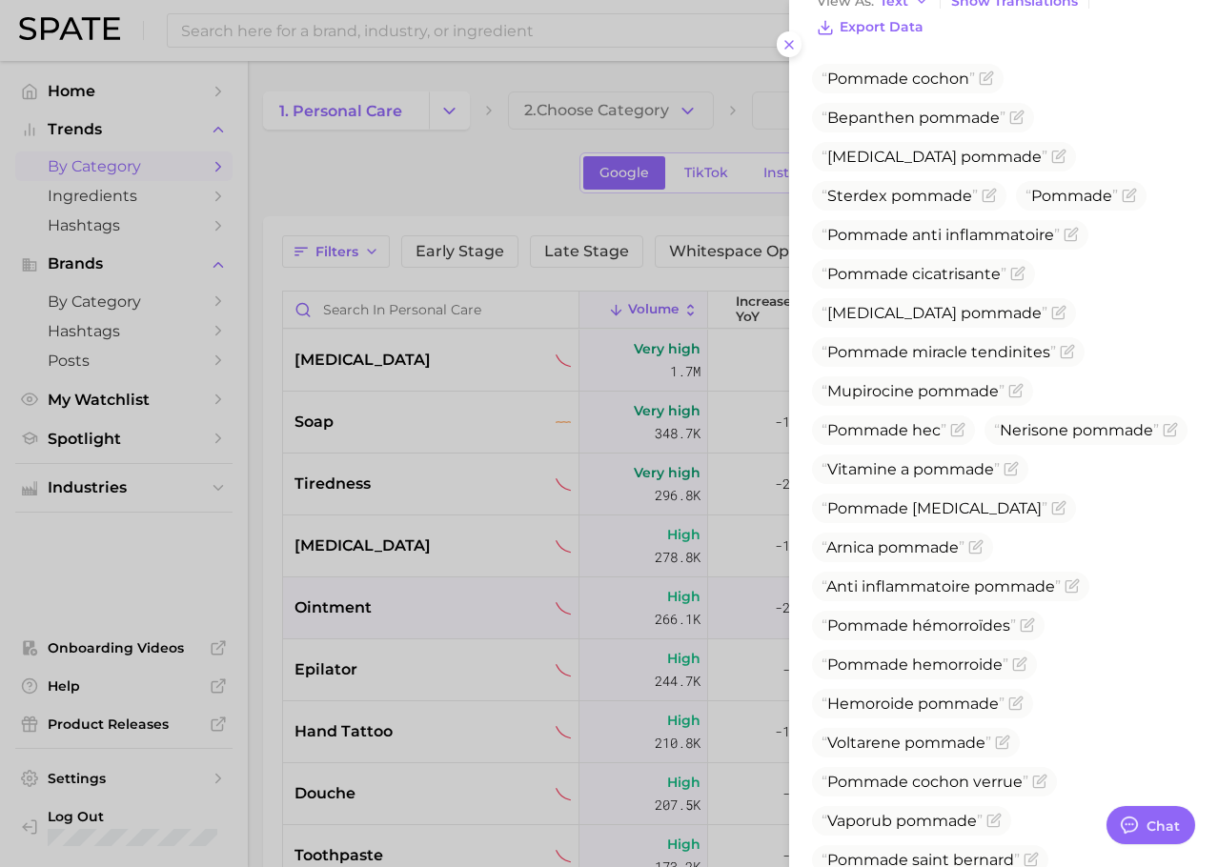
scroll to position [974, 0]
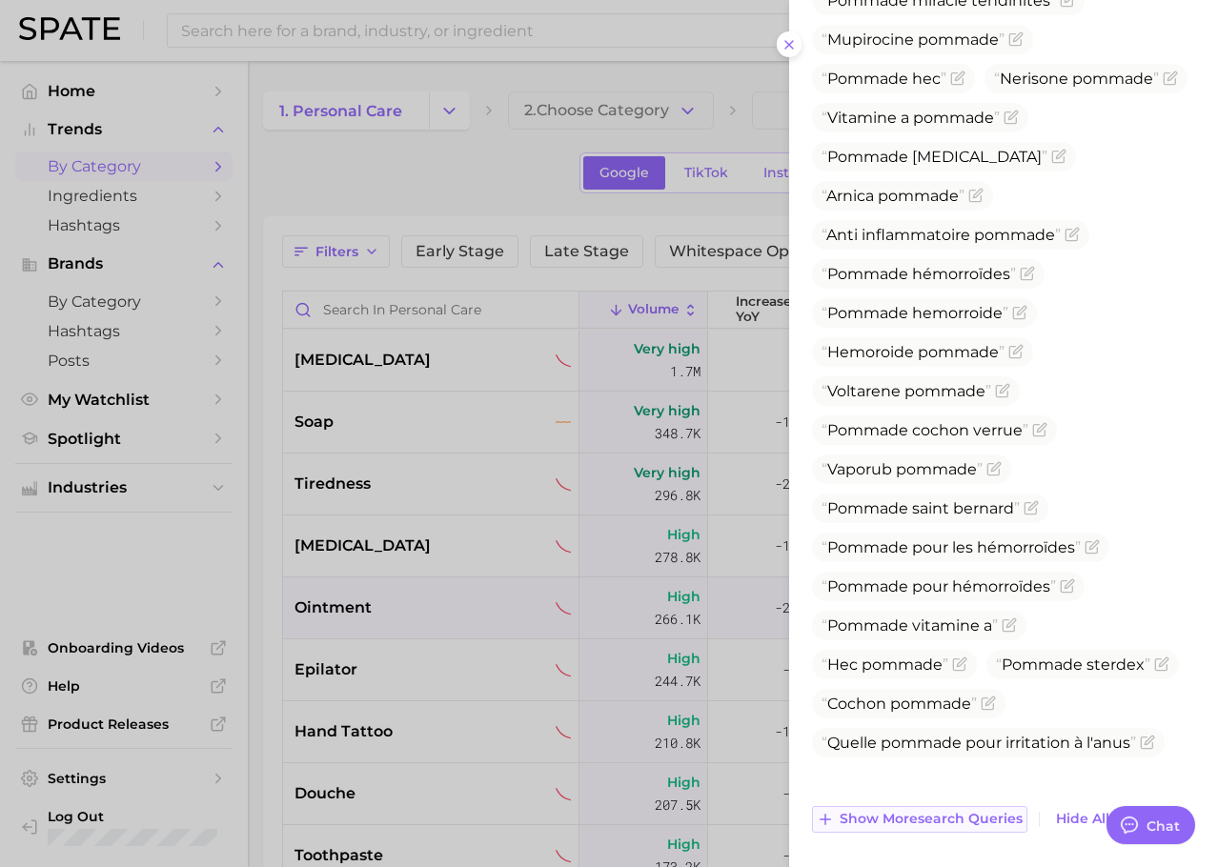
click at [900, 820] on span "Show more search queries" at bounding box center [930, 819] width 183 height 16
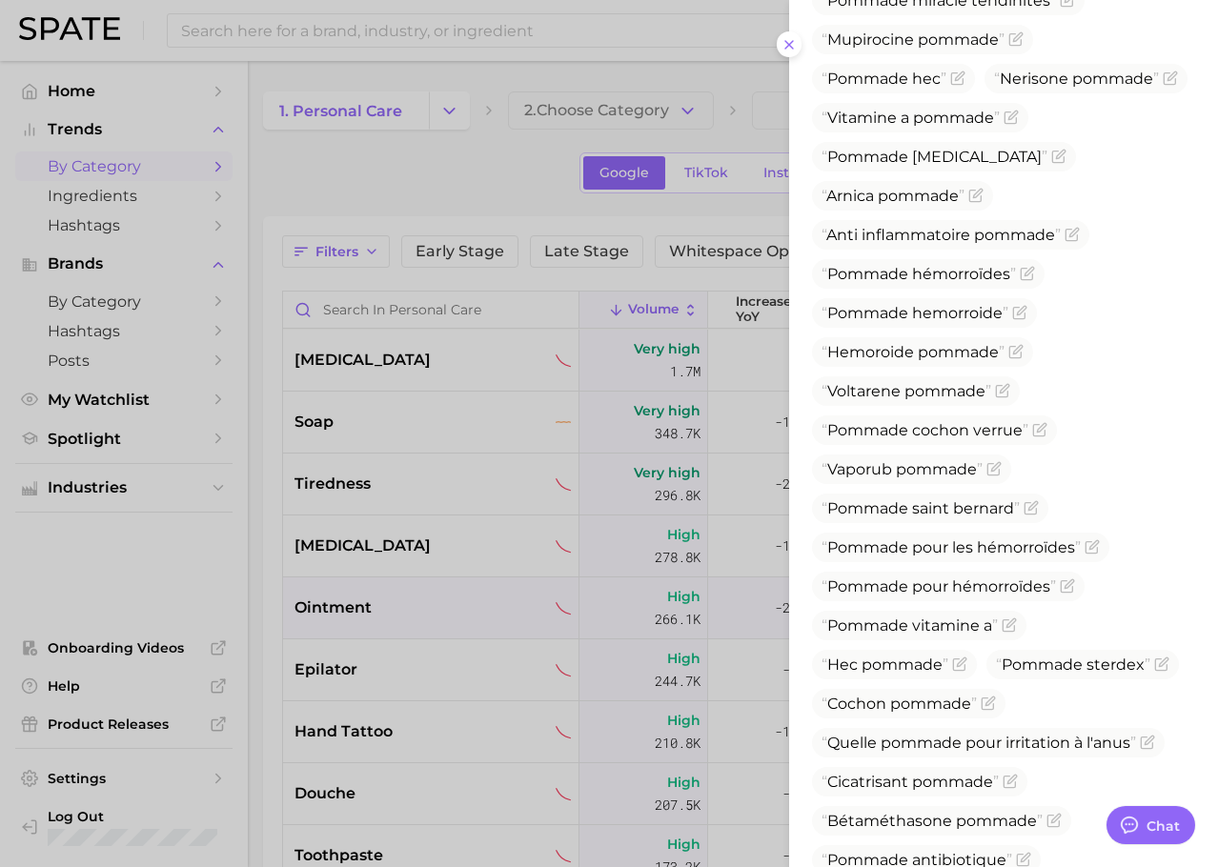
scroll to position [1364, 0]
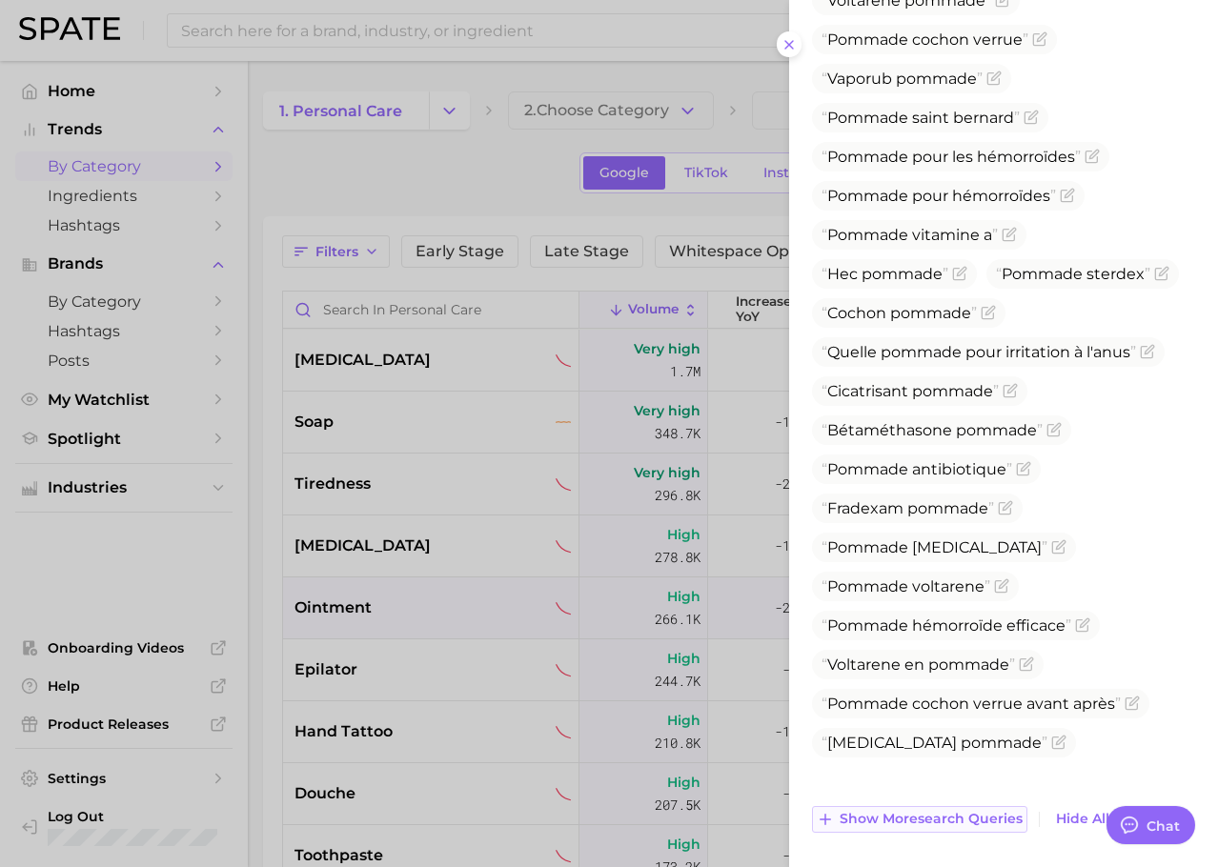
click at [890, 818] on span "Show more search queries" at bounding box center [930, 819] width 183 height 16
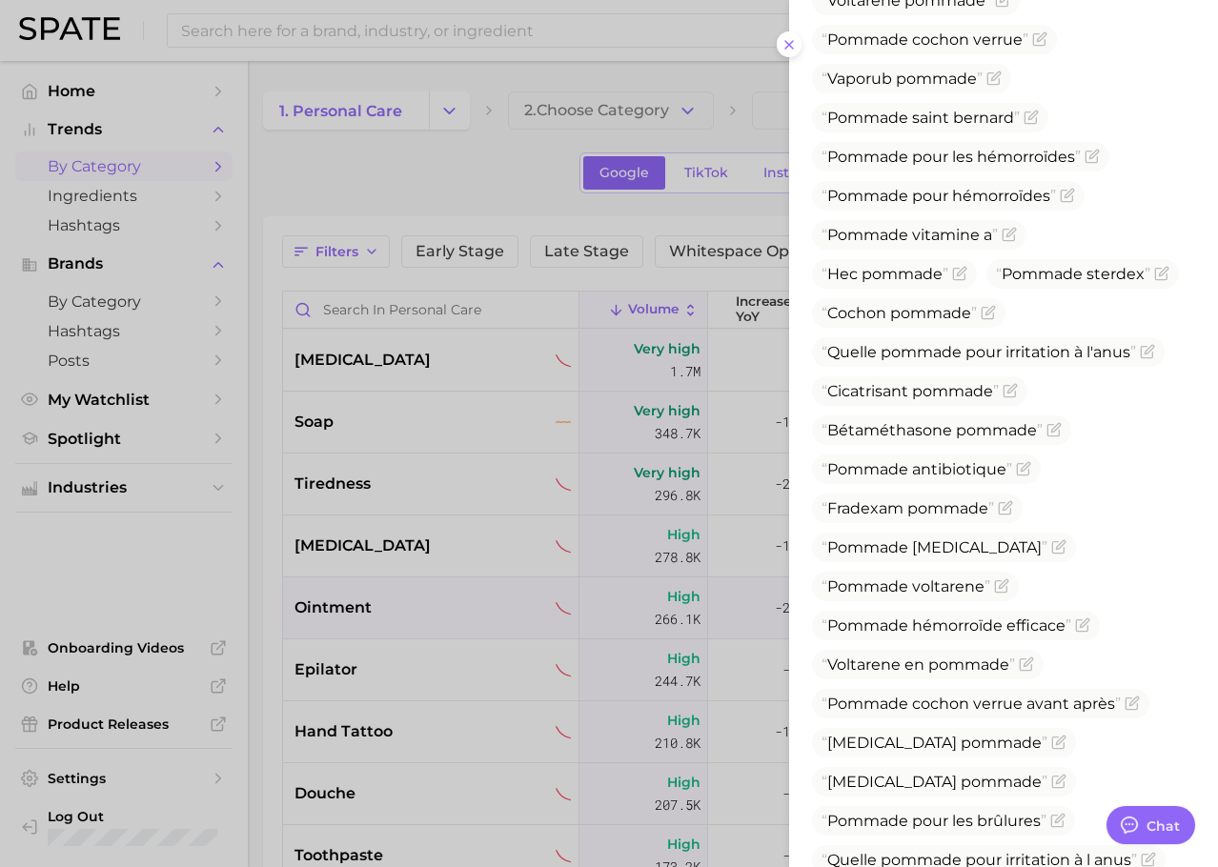
scroll to position [1773, 0]
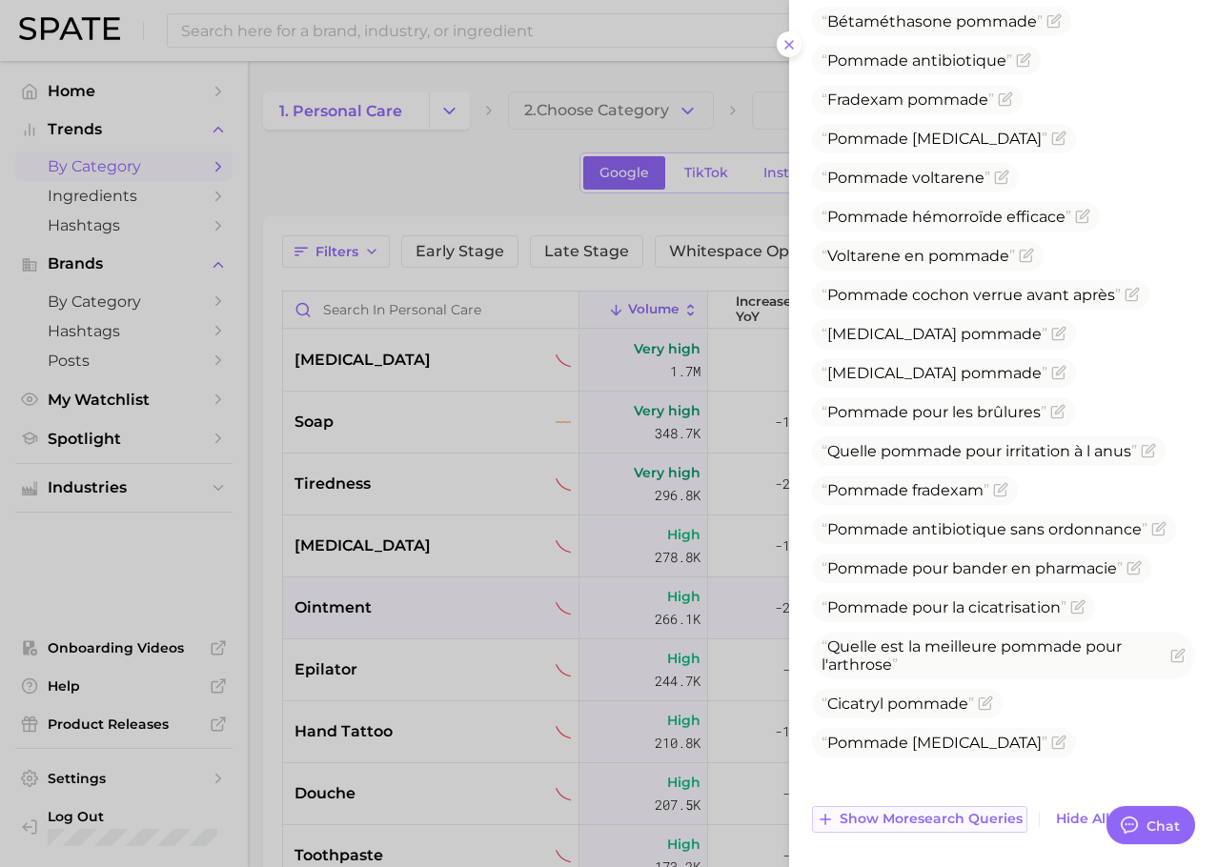
click at [875, 807] on button "Show more search queries" at bounding box center [919, 819] width 215 height 27
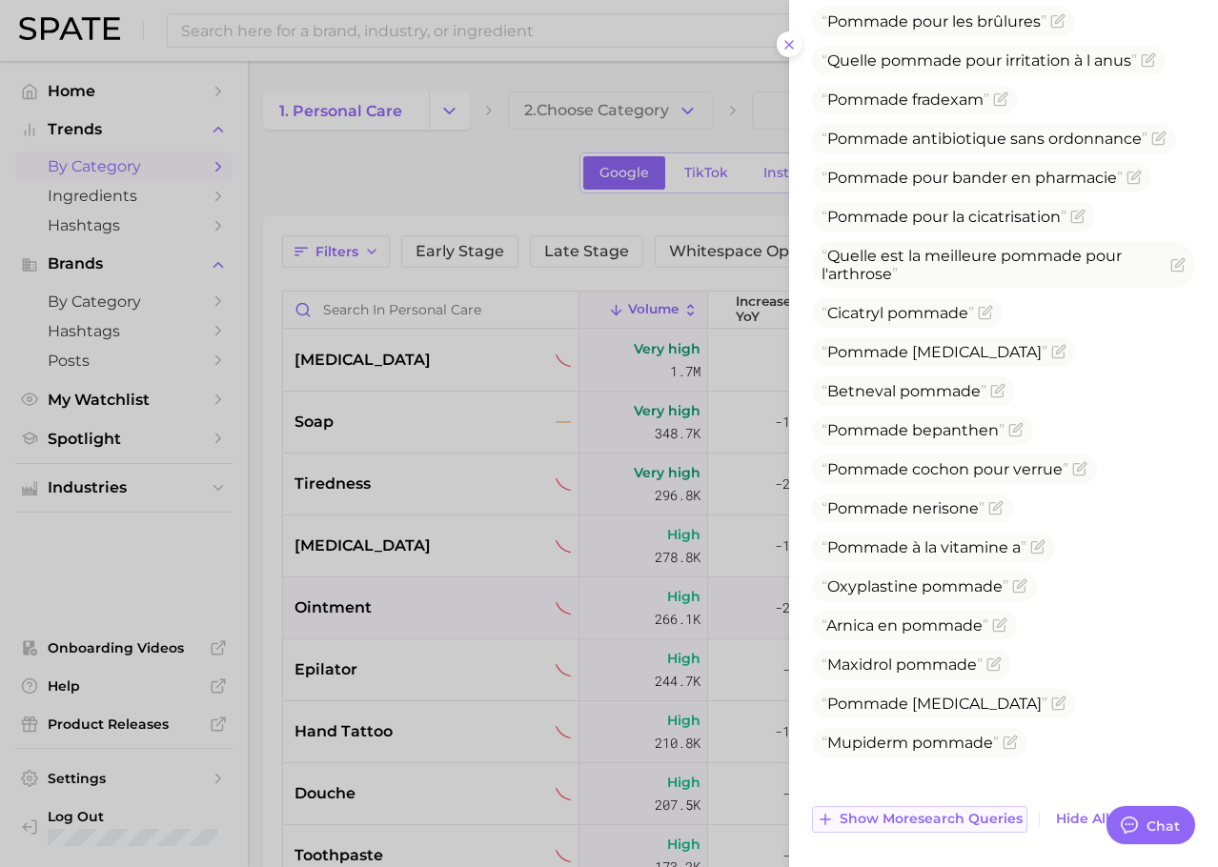
click at [889, 811] on span "Show more search queries" at bounding box center [930, 819] width 183 height 16
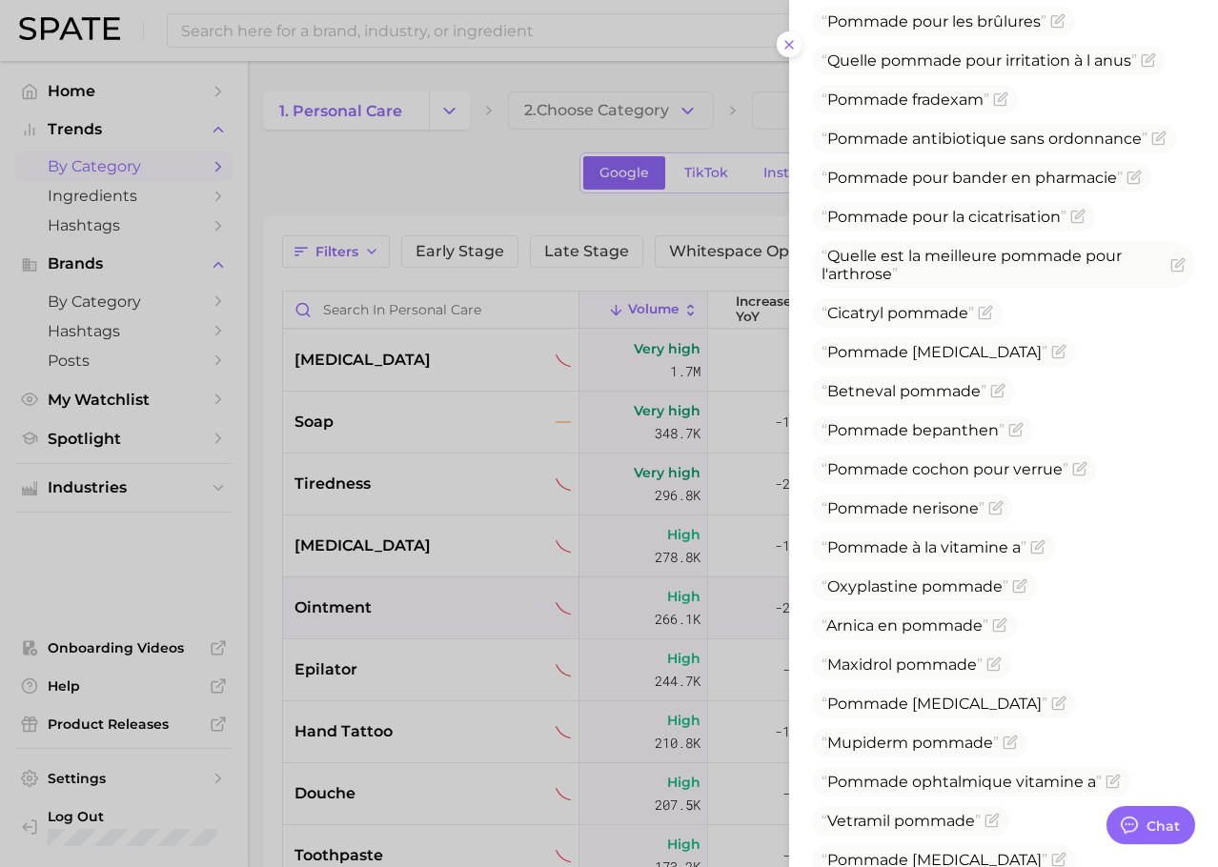
scroll to position [2554, 0]
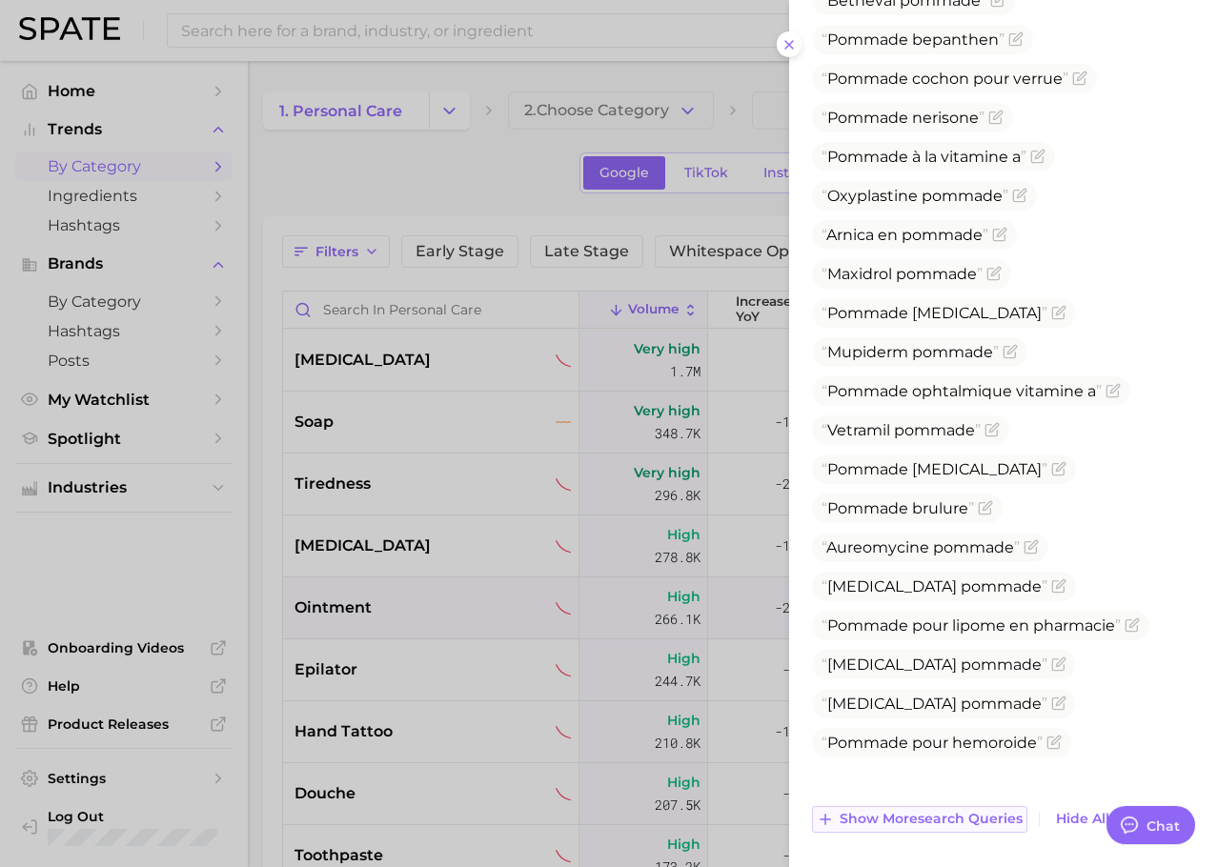
click at [871, 811] on span "Show more search queries" at bounding box center [930, 819] width 183 height 16
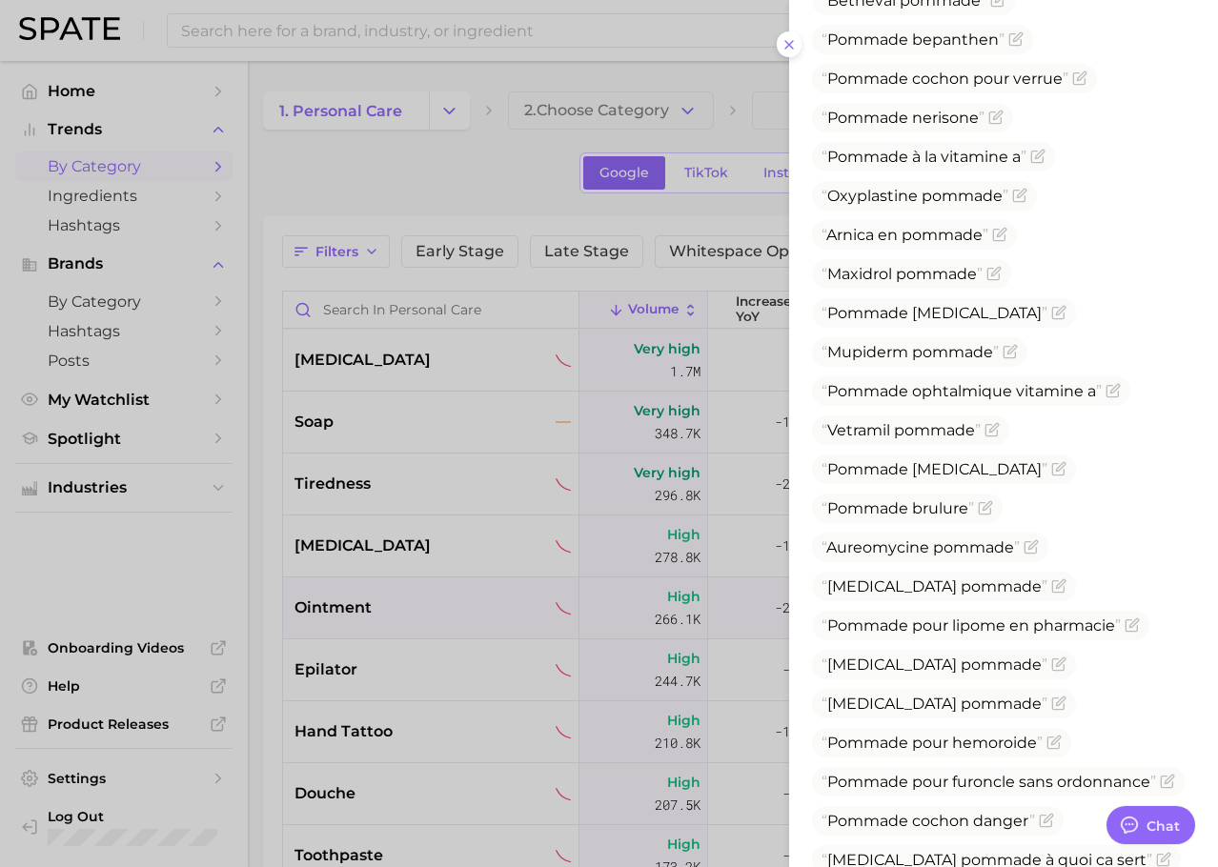
scroll to position [2963, 0]
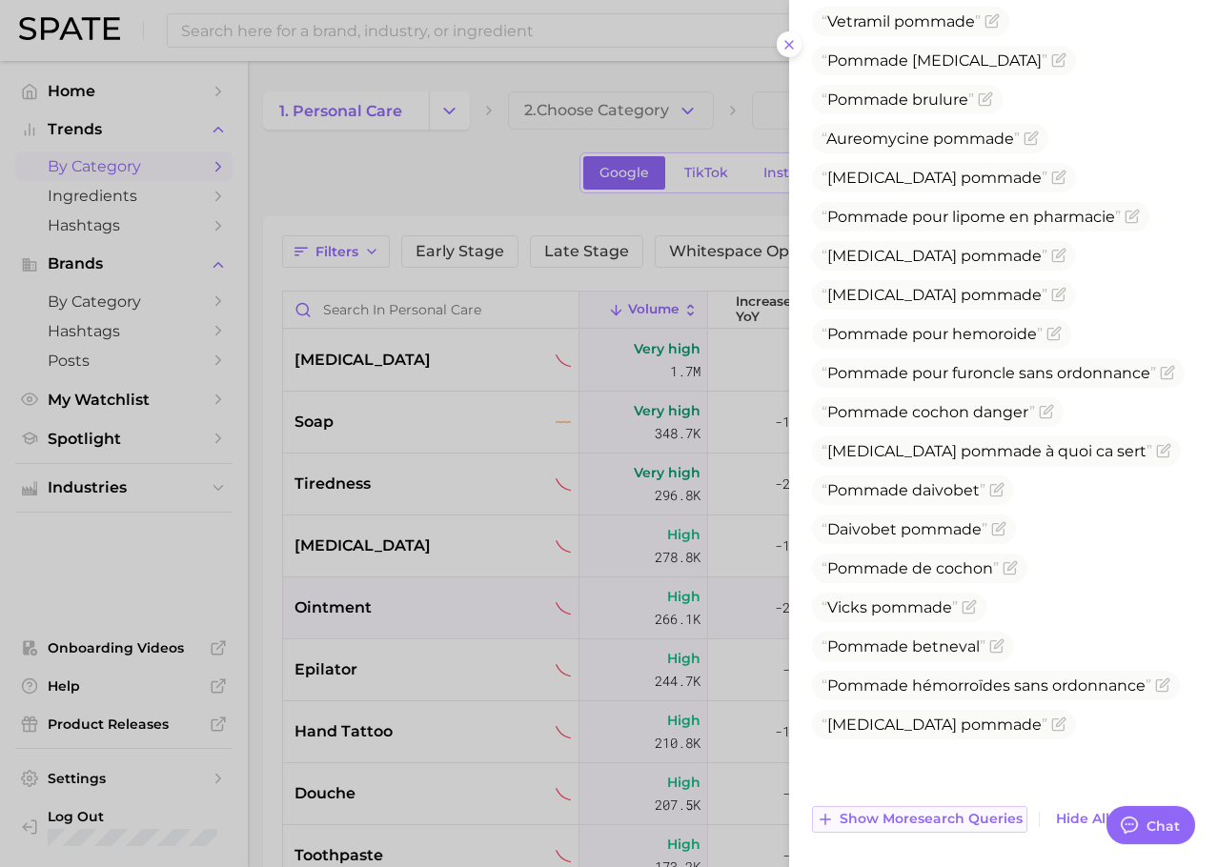
click at [876, 815] on span "Show more search queries" at bounding box center [930, 819] width 183 height 16
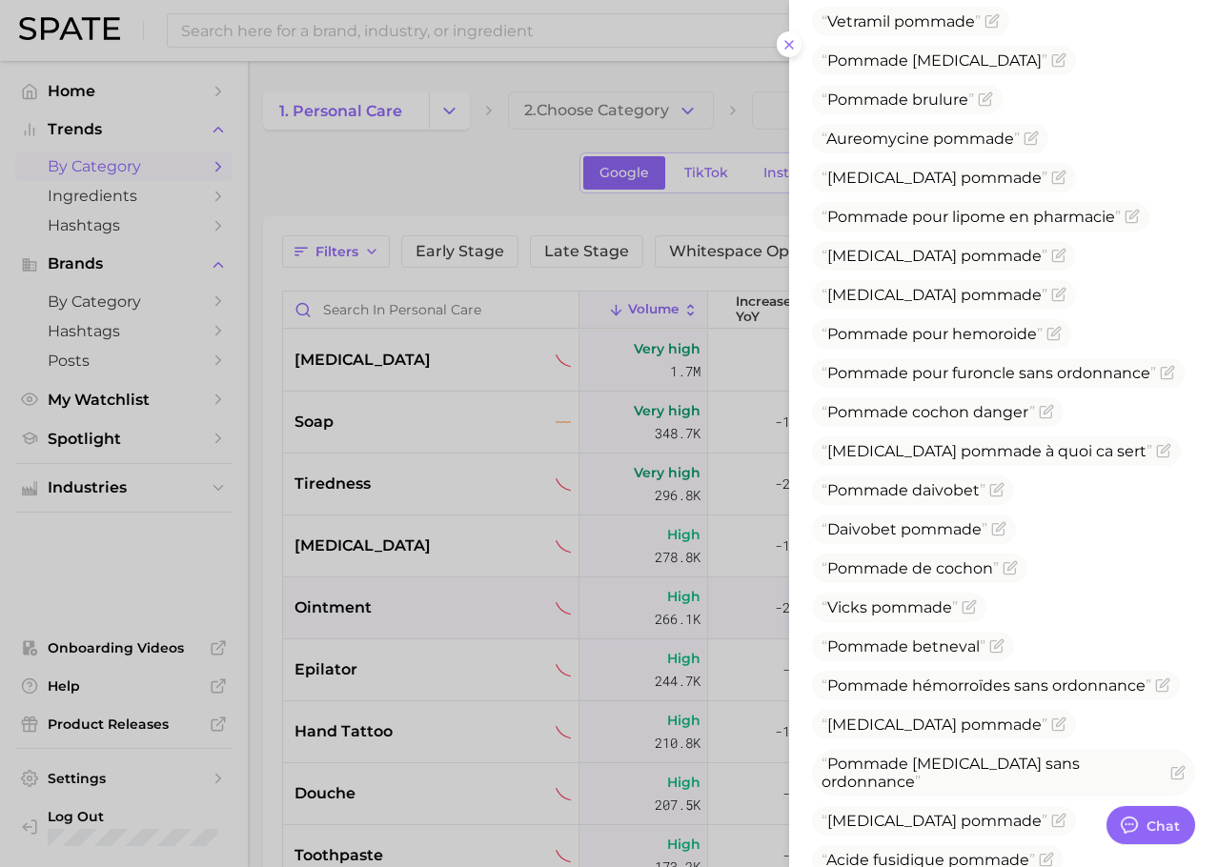
scroll to position [3353, 0]
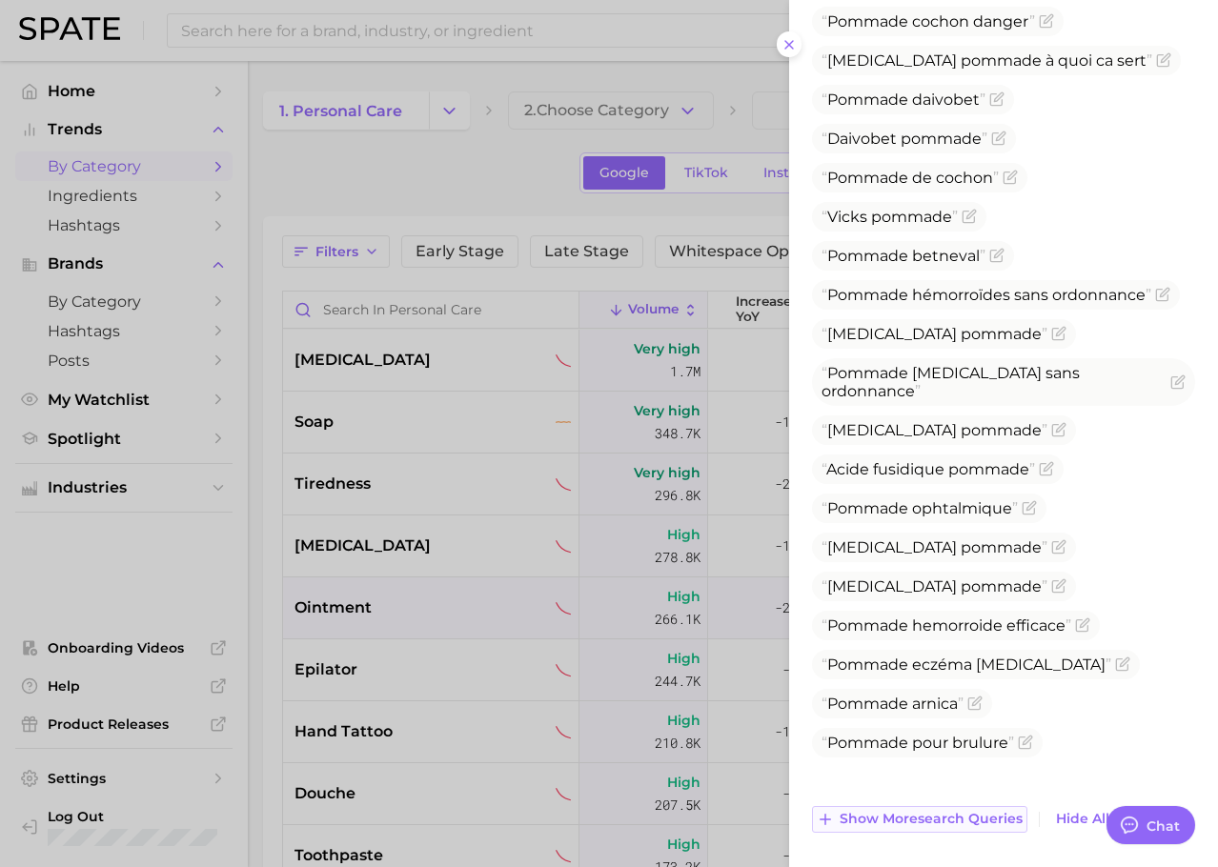
click at [877, 811] on span "Show more search queries" at bounding box center [930, 819] width 183 height 16
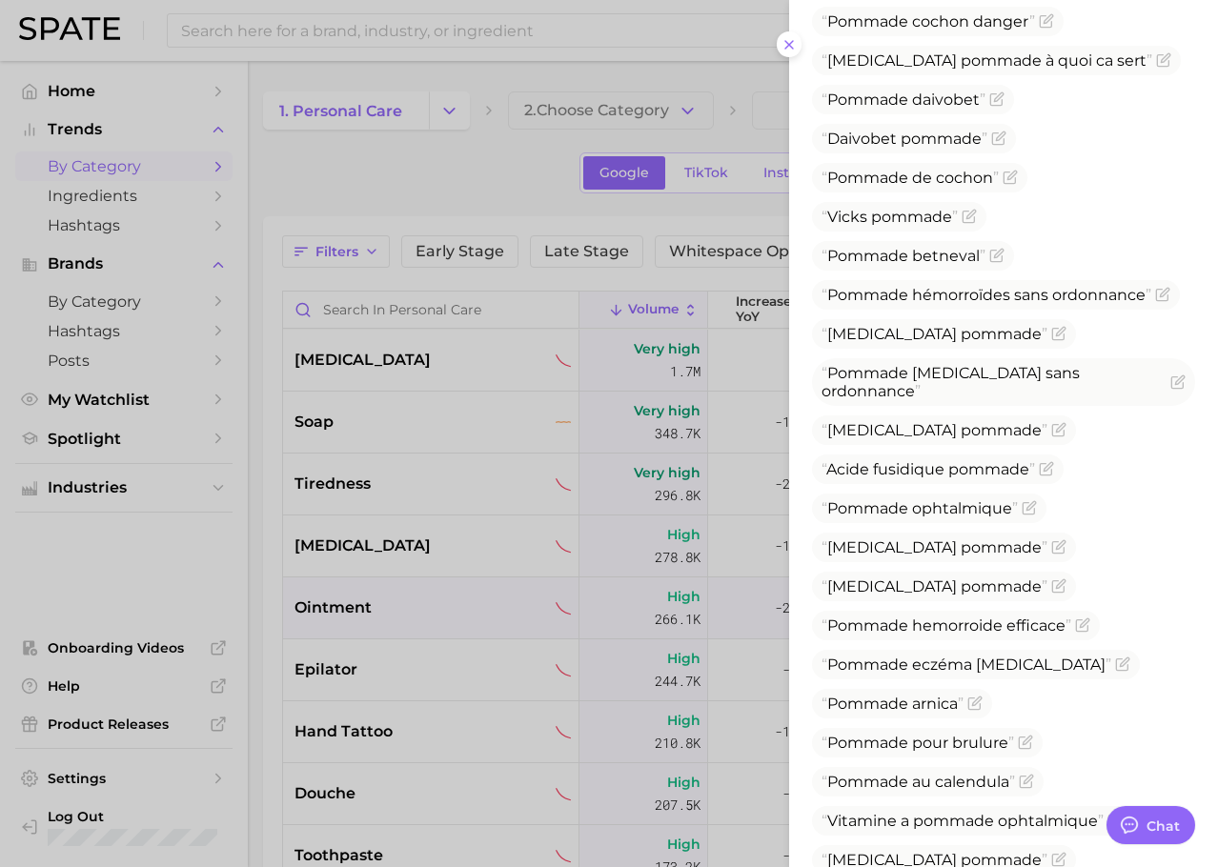
scroll to position [3762, 0]
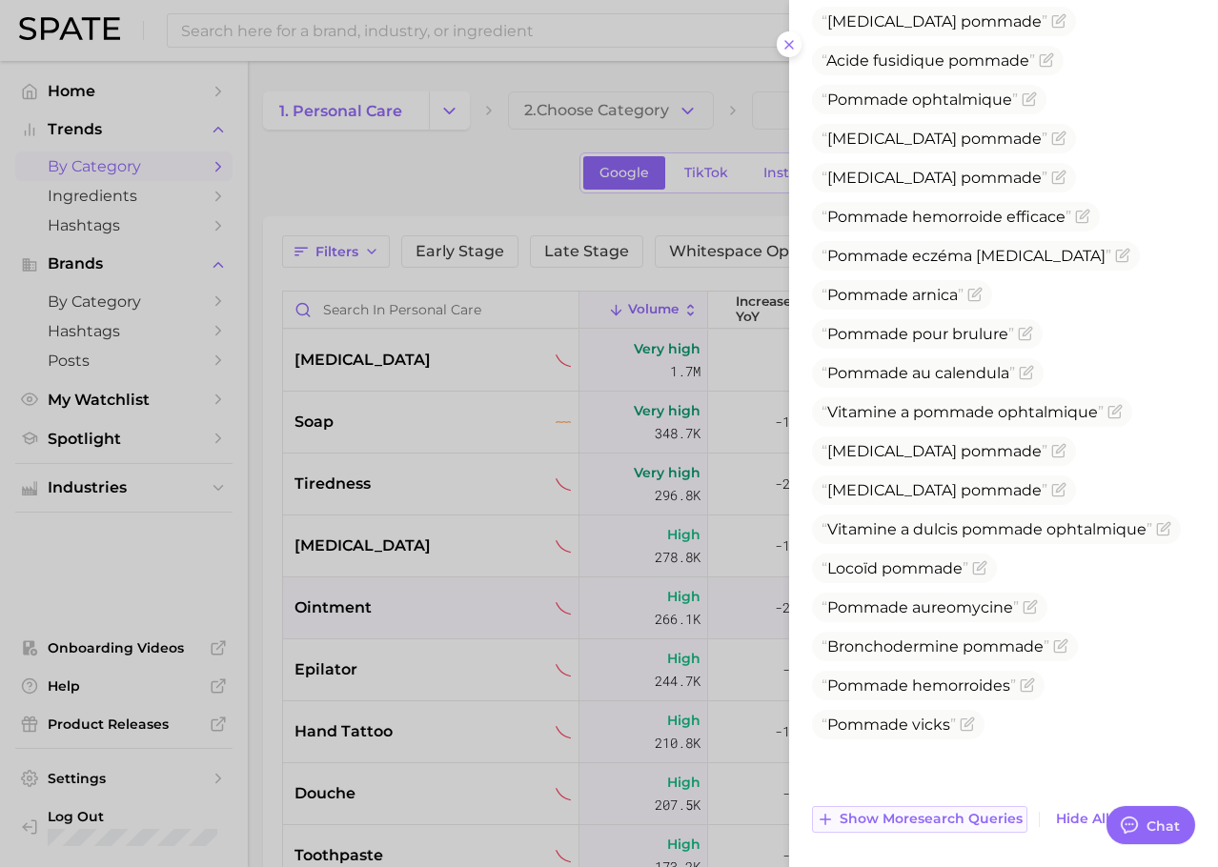
click at [879, 825] on span "Show more search queries" at bounding box center [930, 819] width 183 height 16
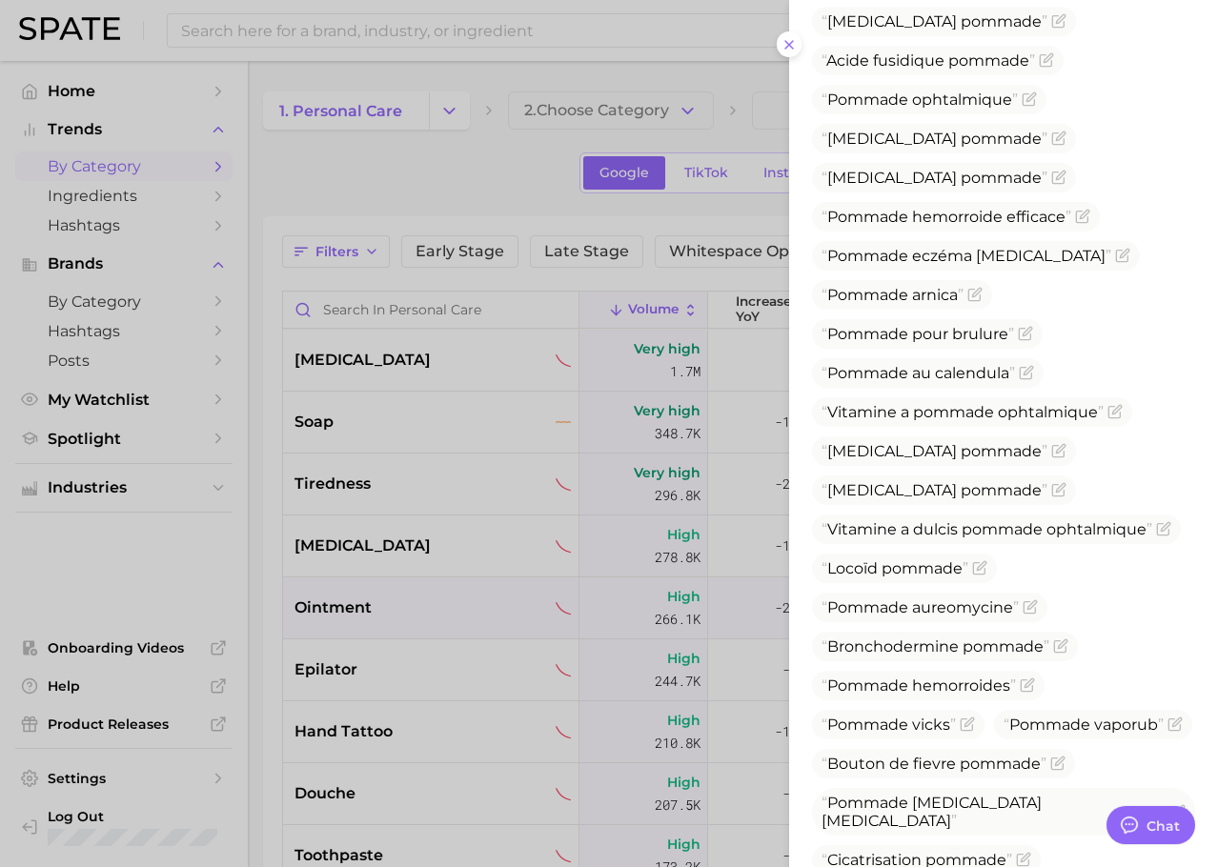
scroll to position [4114, 0]
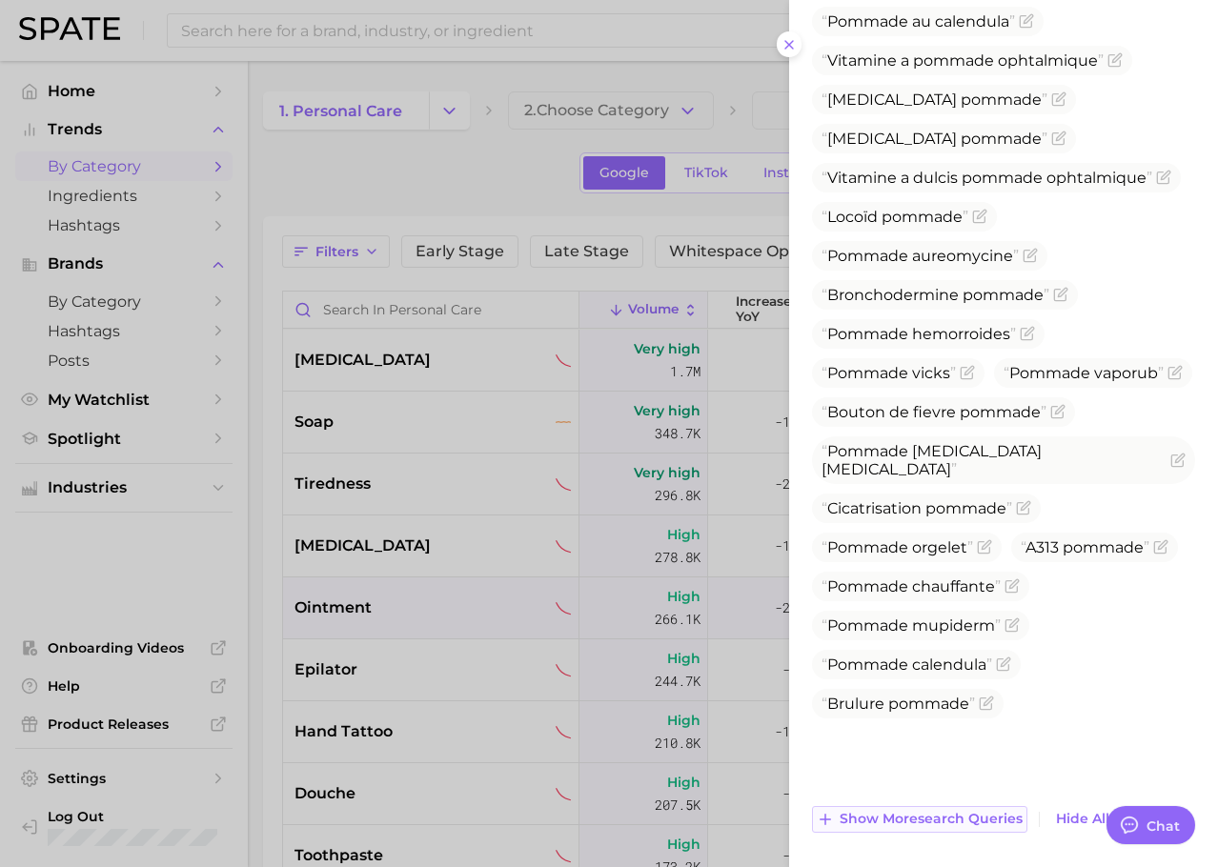
click at [873, 820] on span "Show more search queries" at bounding box center [930, 819] width 183 height 16
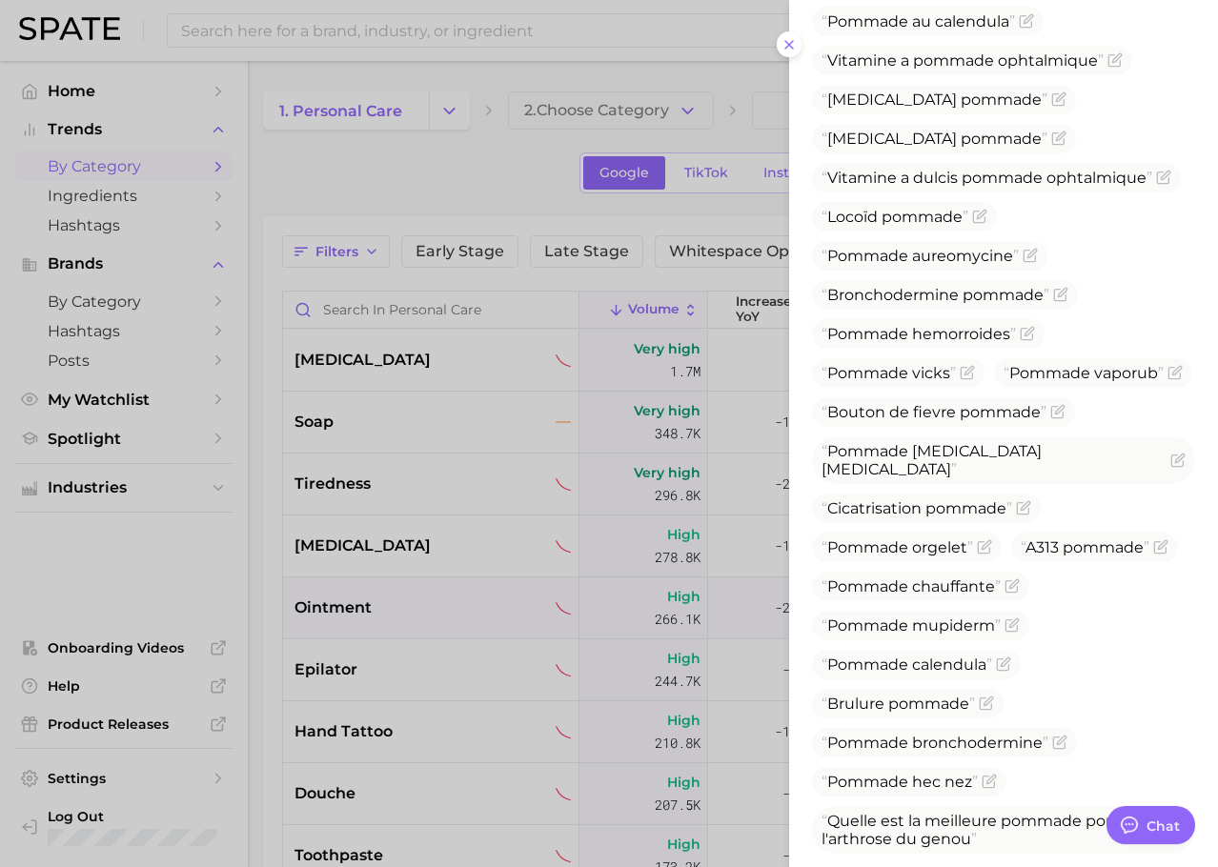
scroll to position [4249, 0]
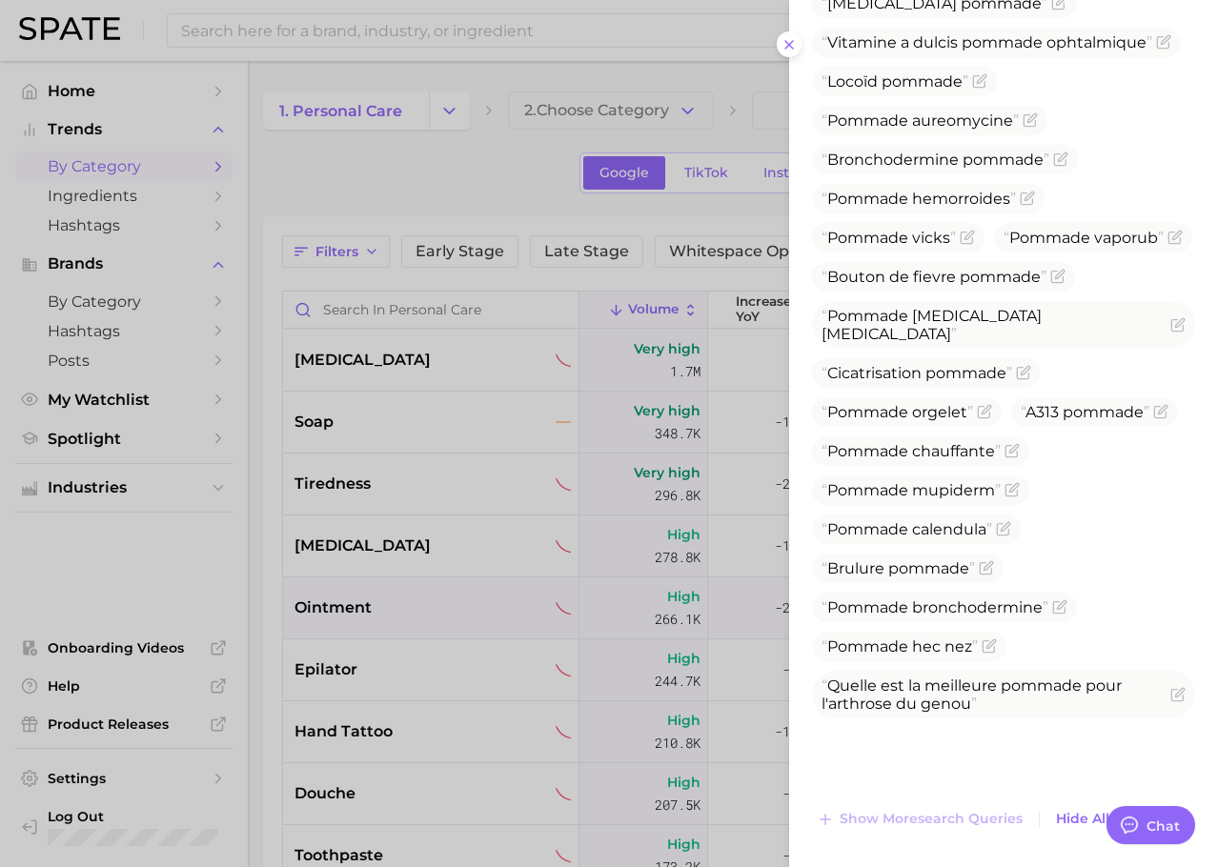
click at [346, 685] on div at bounding box center [609, 433] width 1218 height 867
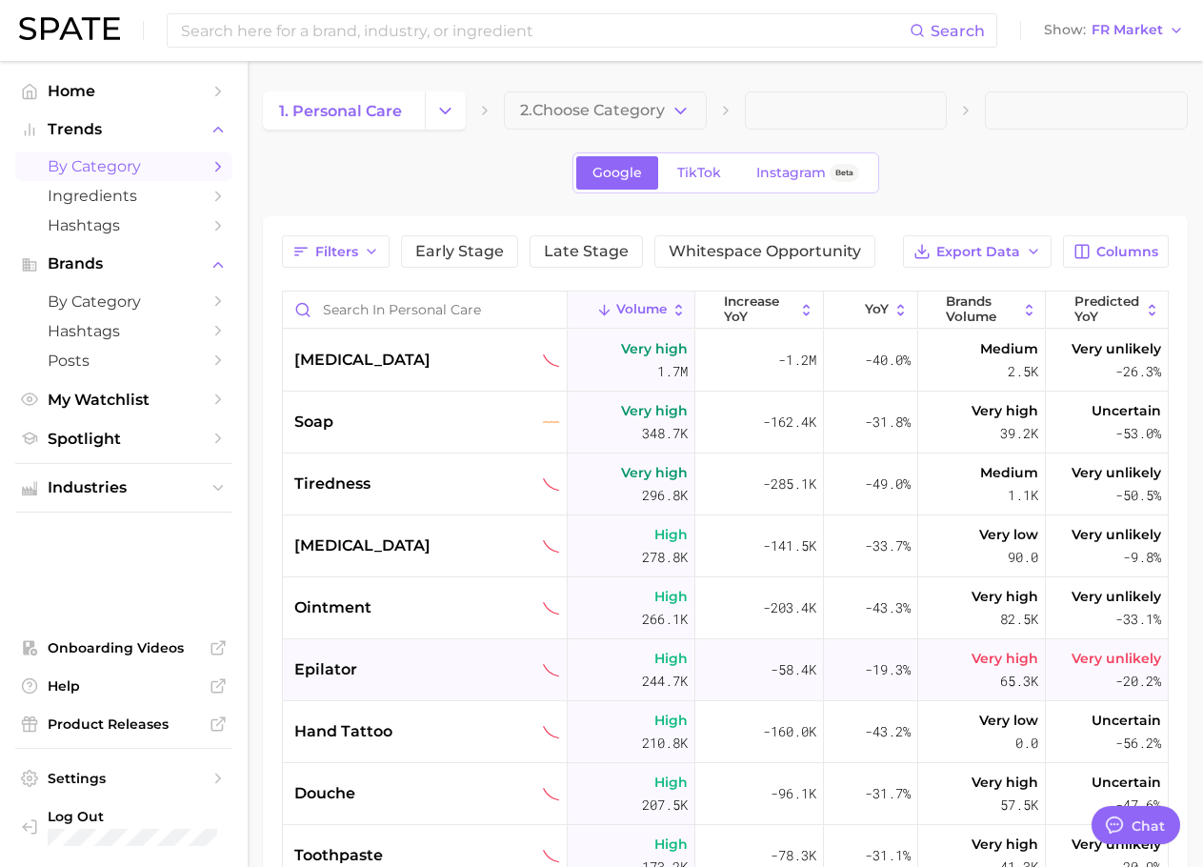
click at [316, 672] on span "epilator" at bounding box center [325, 669] width 63 height 23
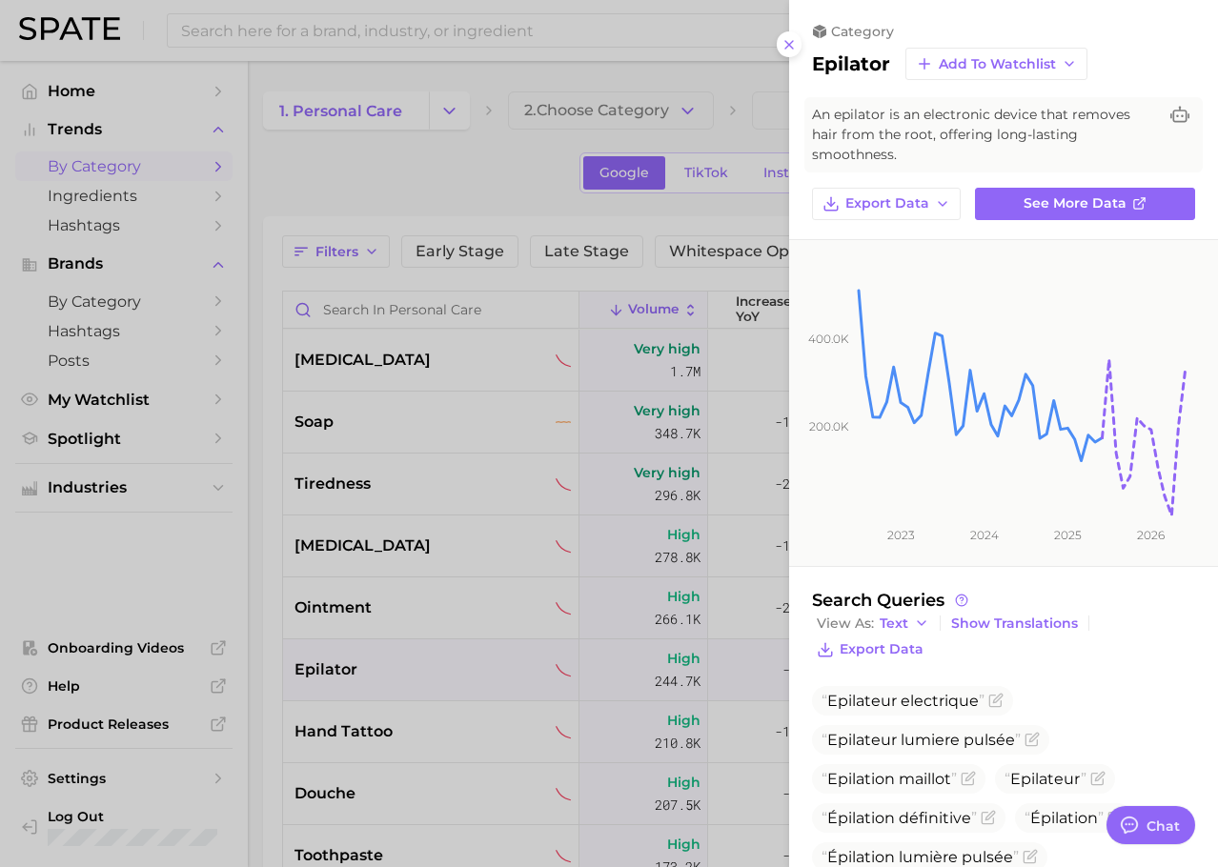
scroll to position [153, 0]
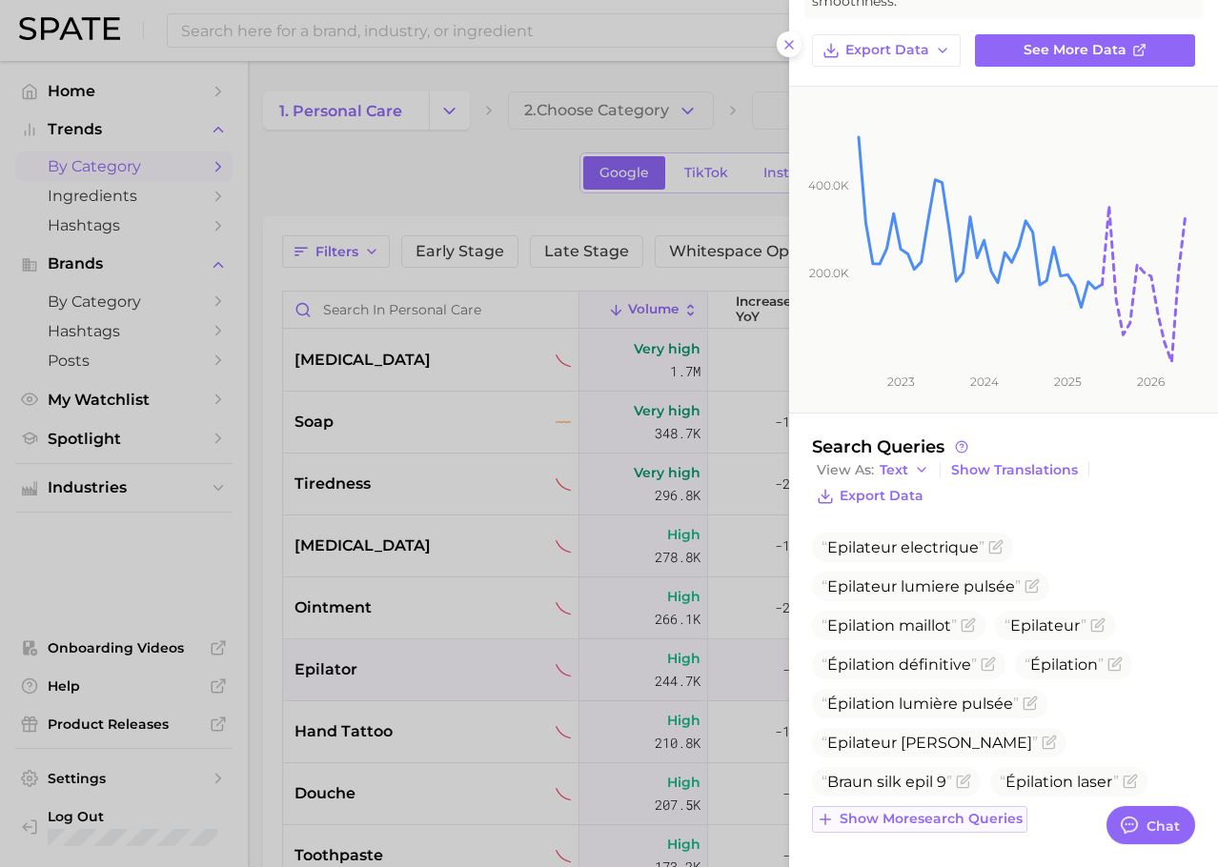
click at [908, 814] on span "Show more search queries" at bounding box center [930, 819] width 183 height 16
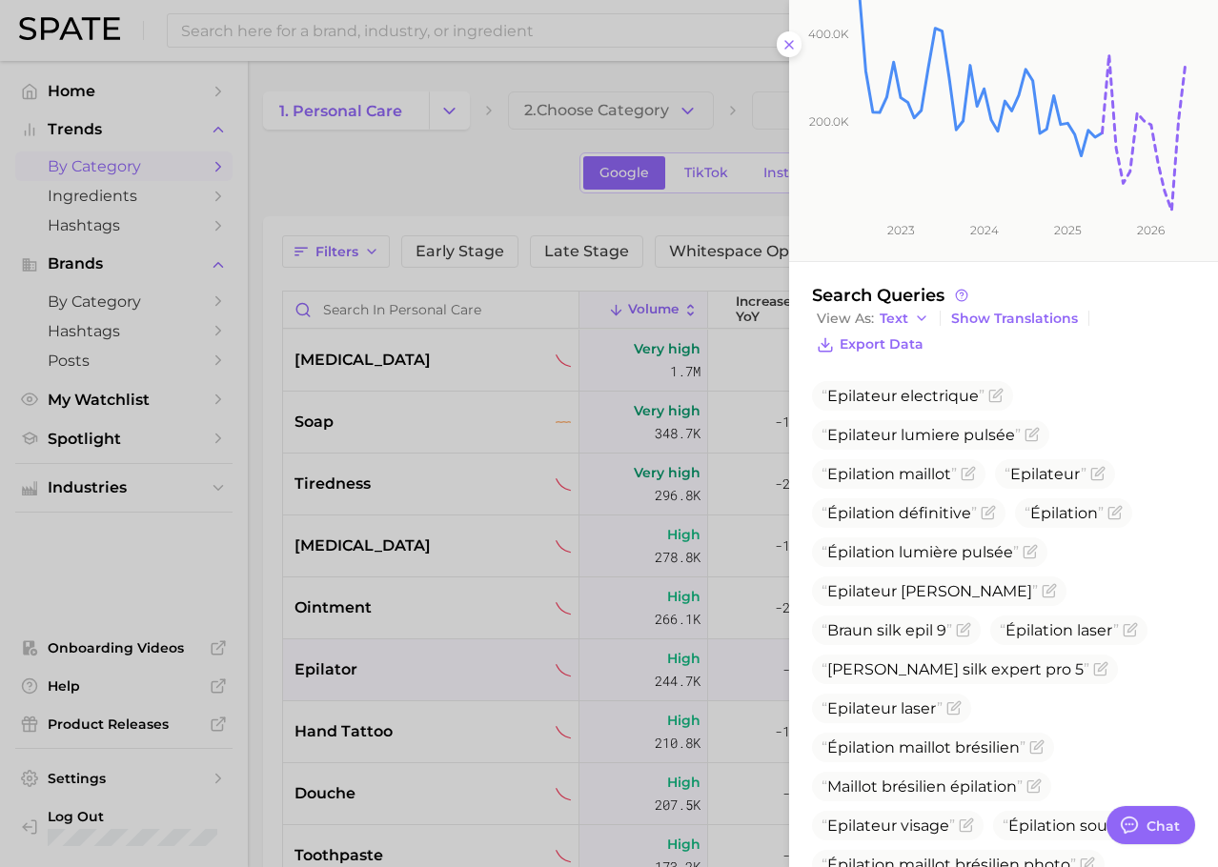
scroll to position [505, 0]
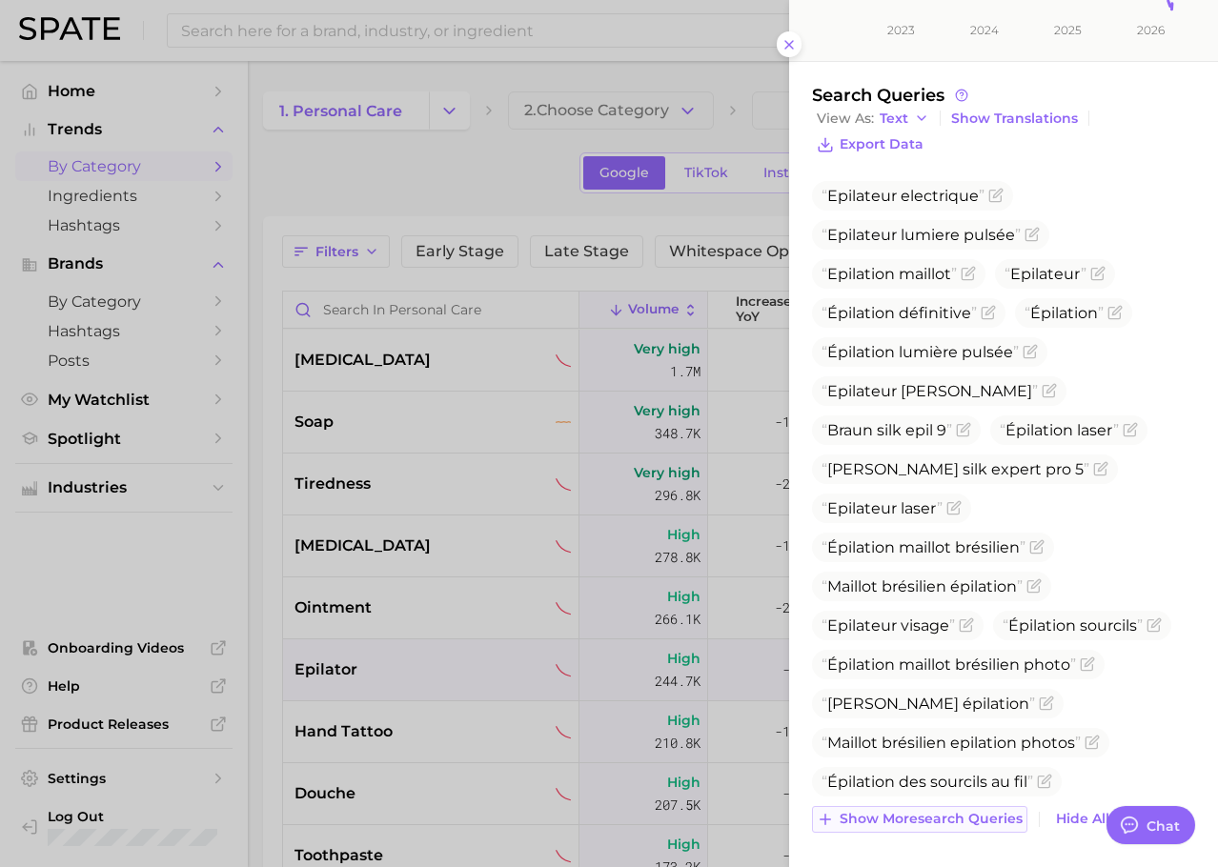
click at [901, 821] on span "Show more search queries" at bounding box center [930, 819] width 183 height 16
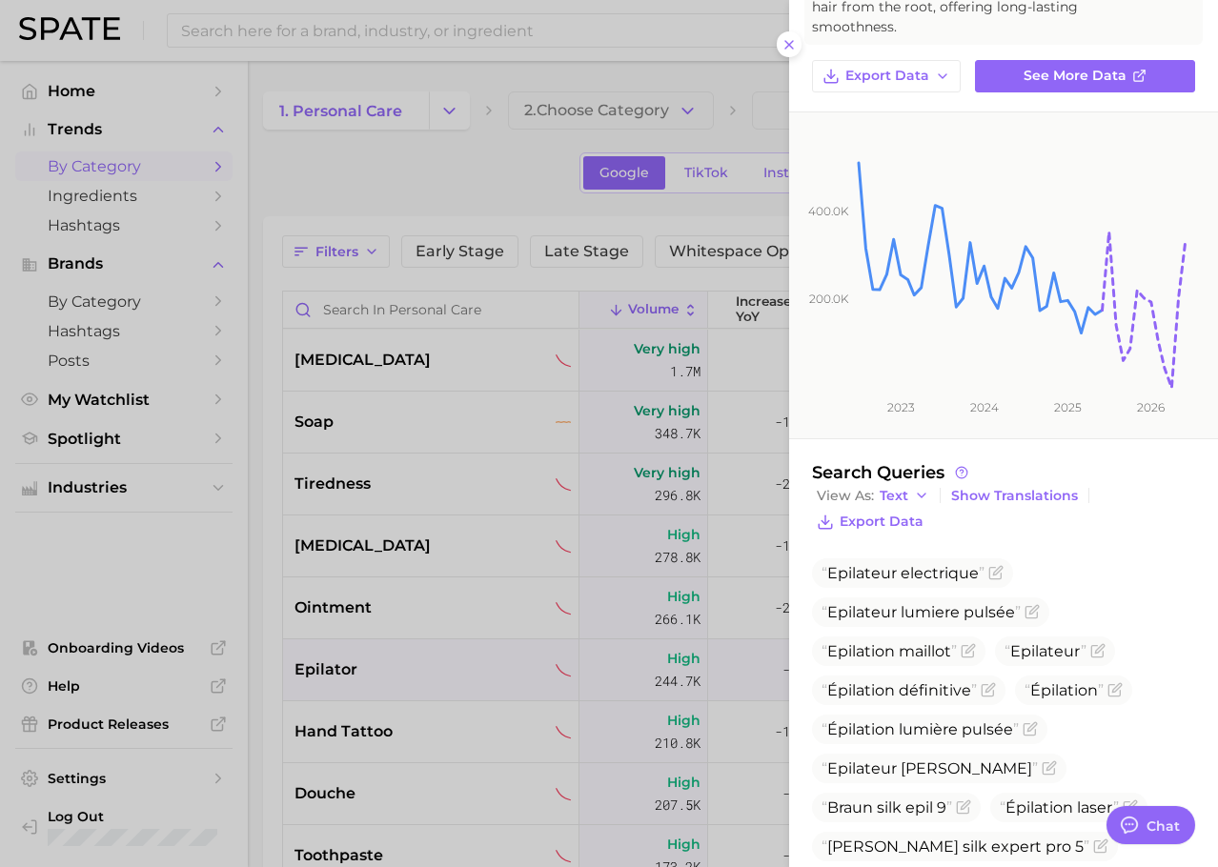
scroll to position [0, 0]
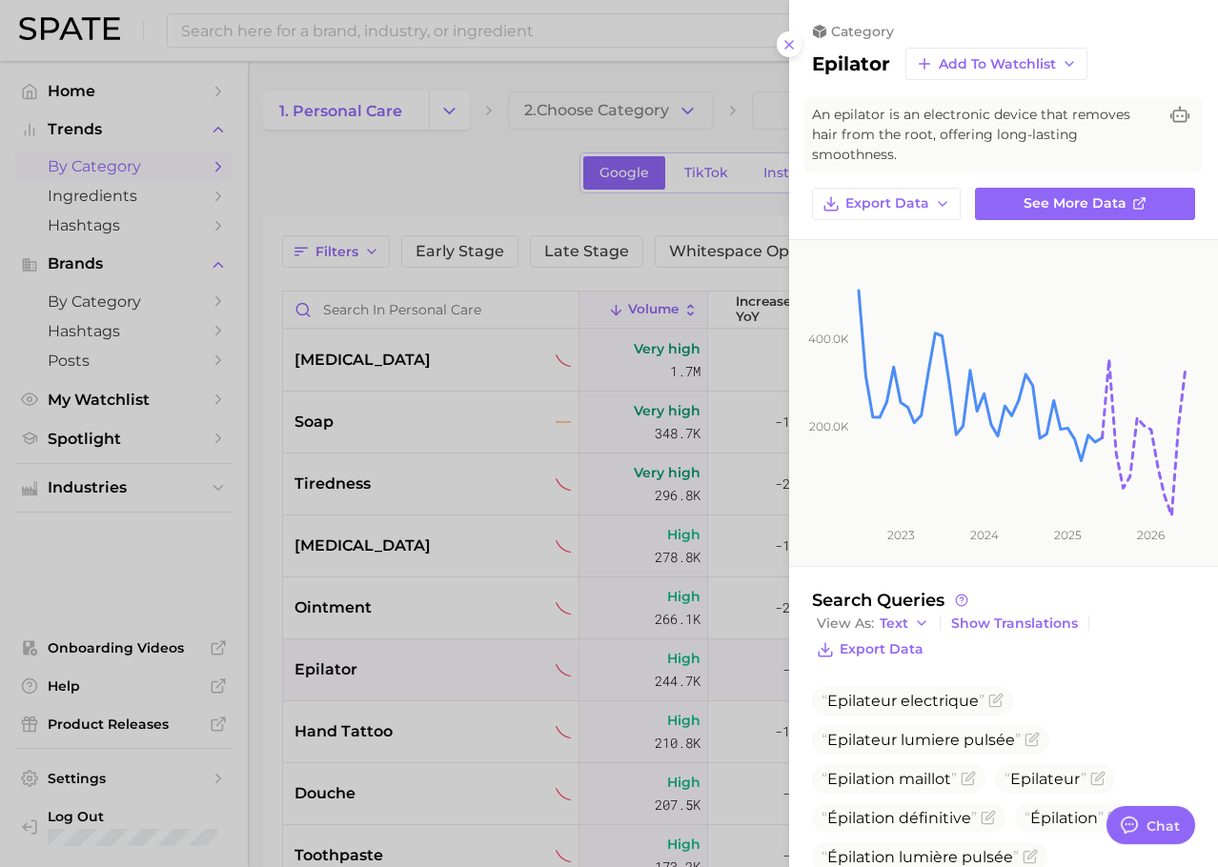
click at [849, 64] on h2 "epilator" at bounding box center [851, 63] width 78 height 23
copy h2 "epilator"
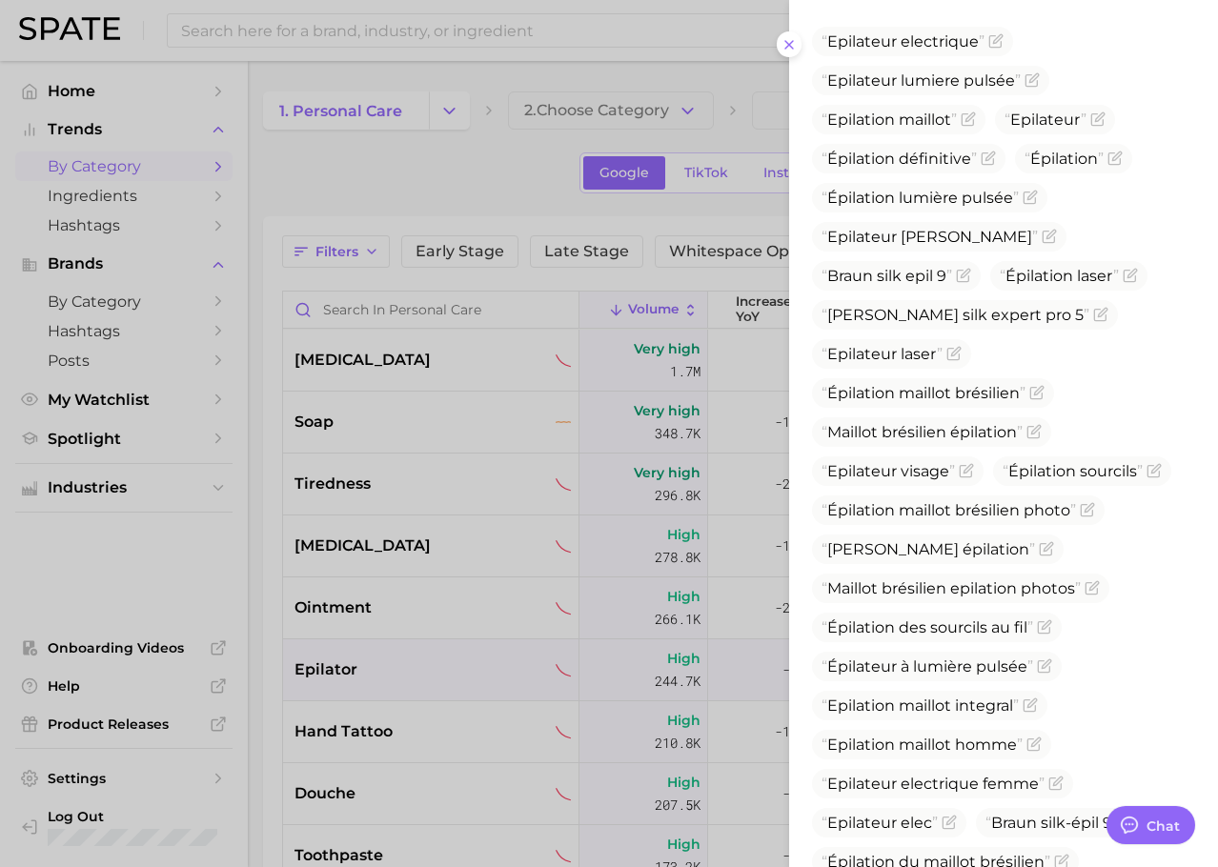
scroll to position [817, 0]
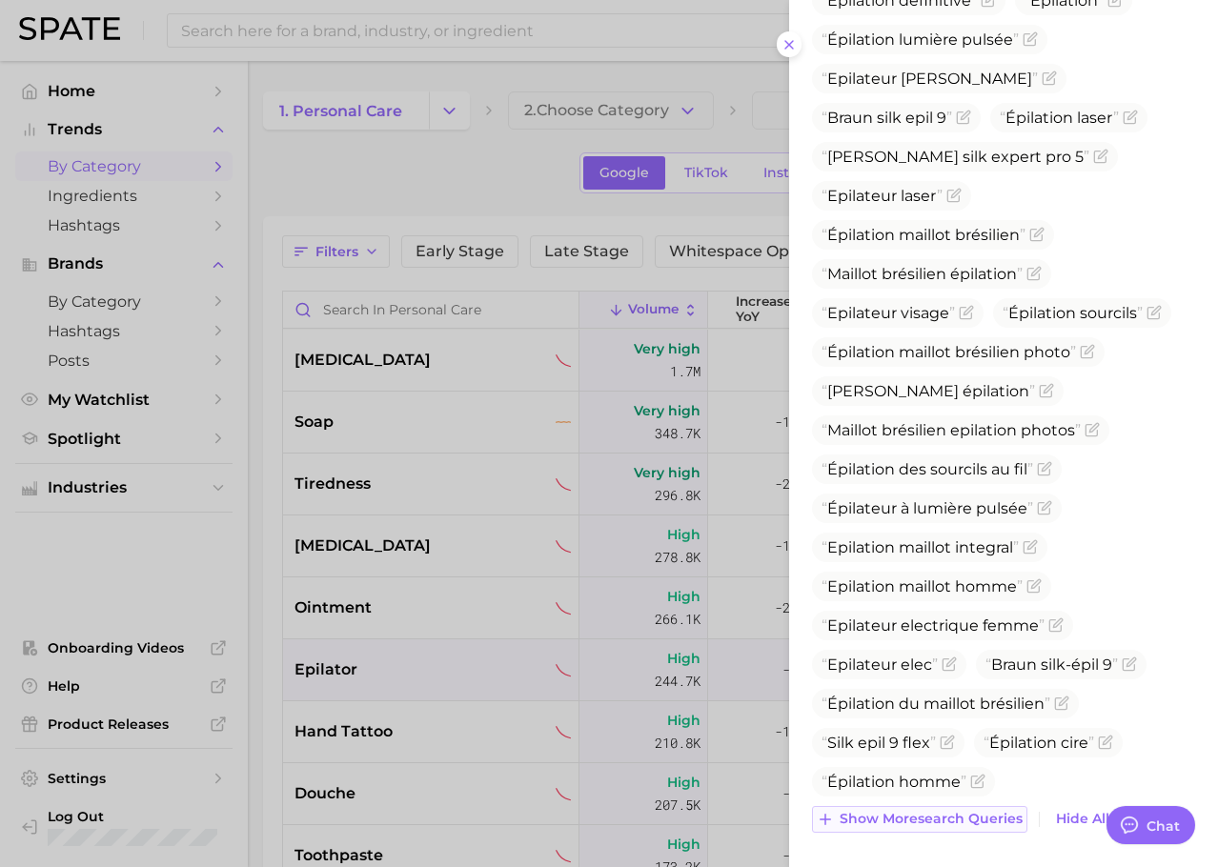
click at [961, 814] on span "Show more search queries" at bounding box center [930, 819] width 183 height 16
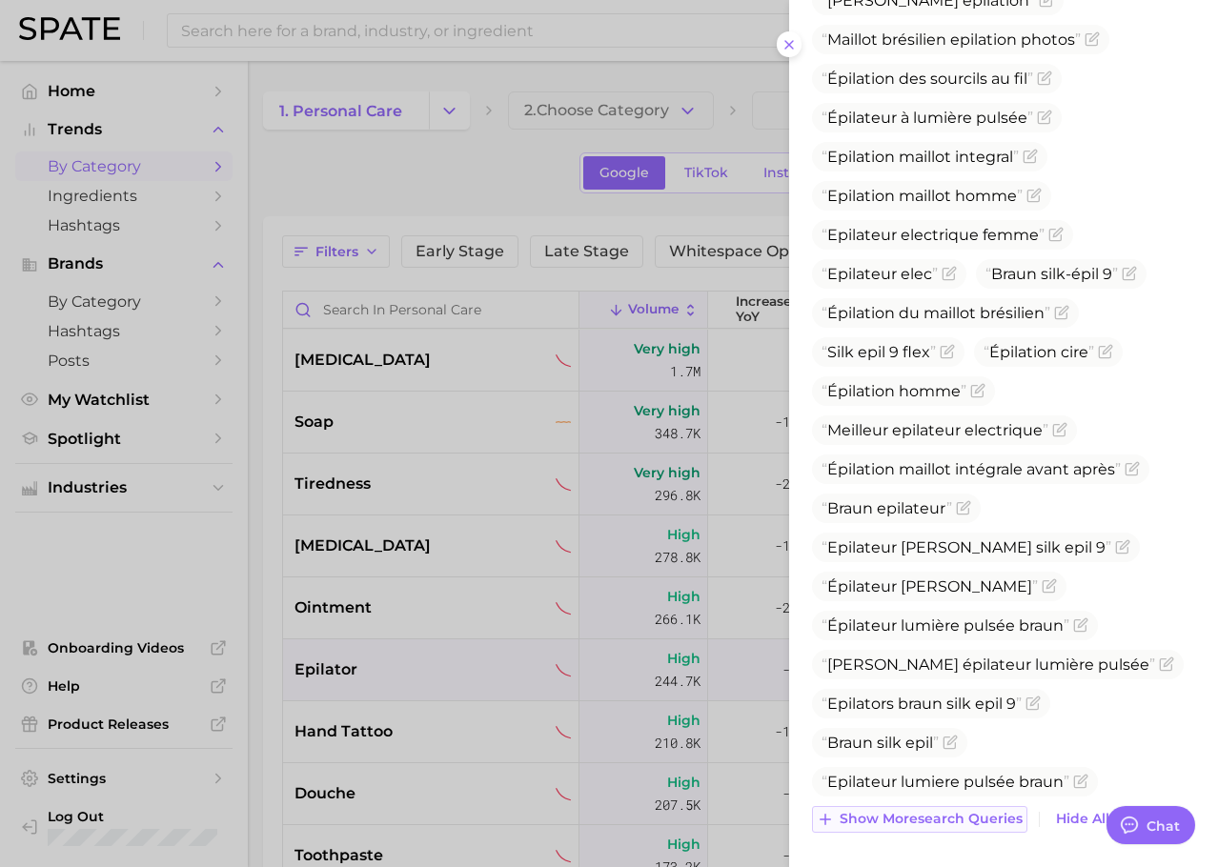
click at [936, 823] on span "Show more search queries" at bounding box center [930, 819] width 183 height 16
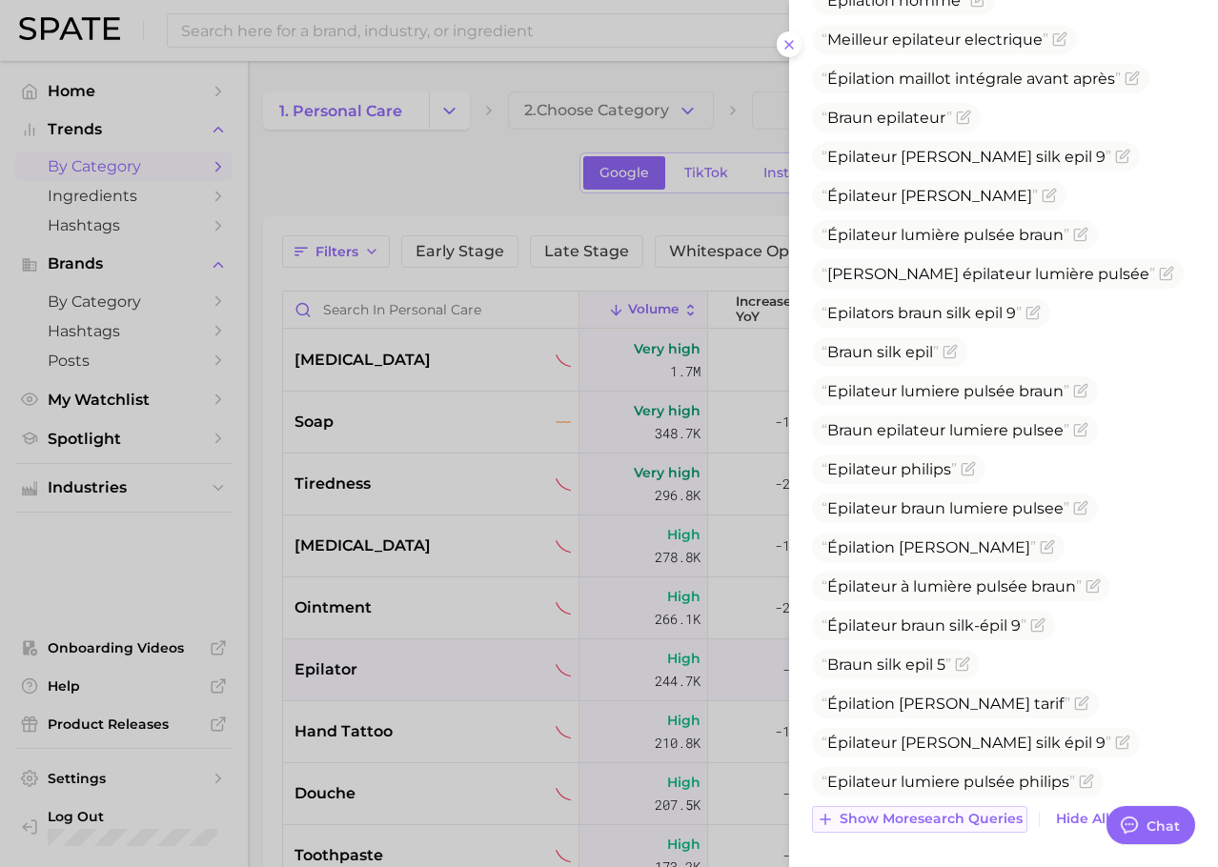
click at [912, 822] on span "Show more search queries" at bounding box center [930, 819] width 183 height 16
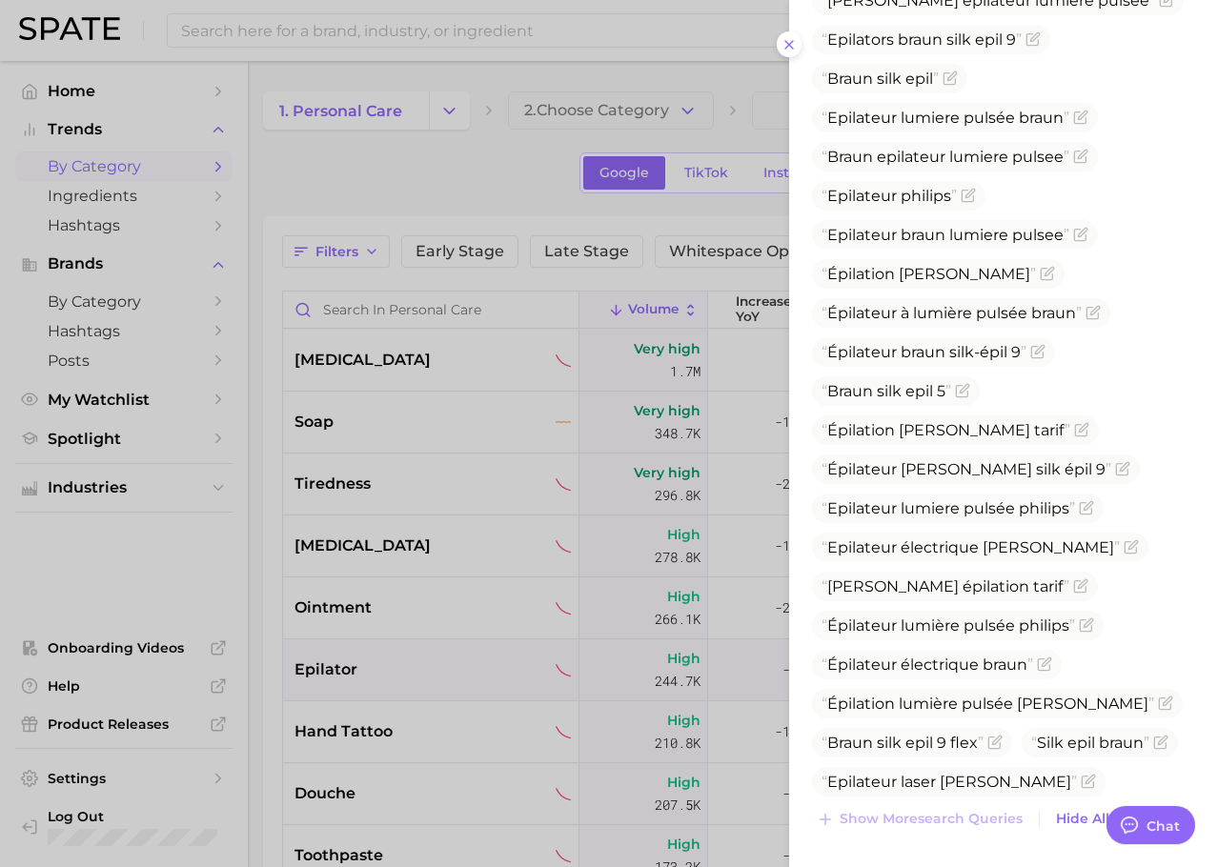
drag, startPoint x: 547, startPoint y: 451, endPoint x: 385, endPoint y: 503, distance: 170.2
click at [385, 503] on div at bounding box center [609, 433] width 1218 height 867
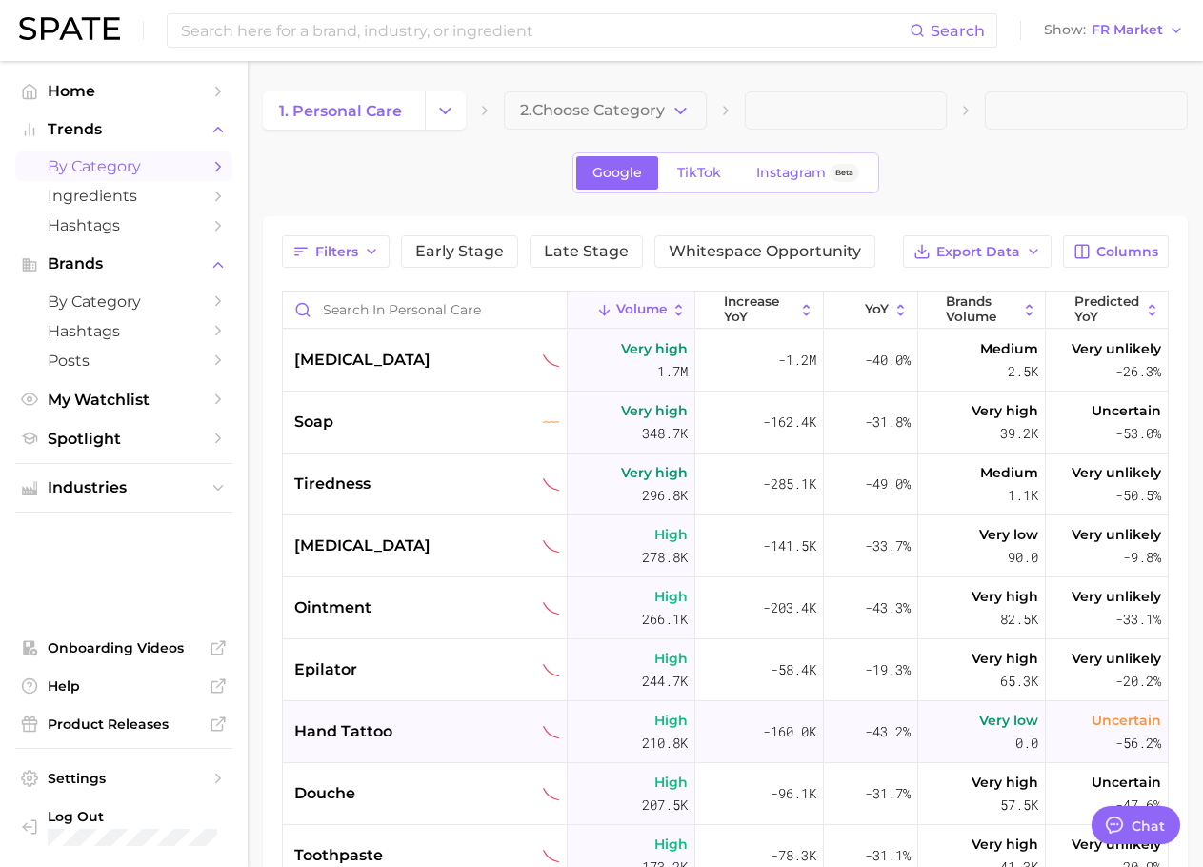
click at [377, 738] on span "hand tattoo" at bounding box center [343, 731] width 98 height 23
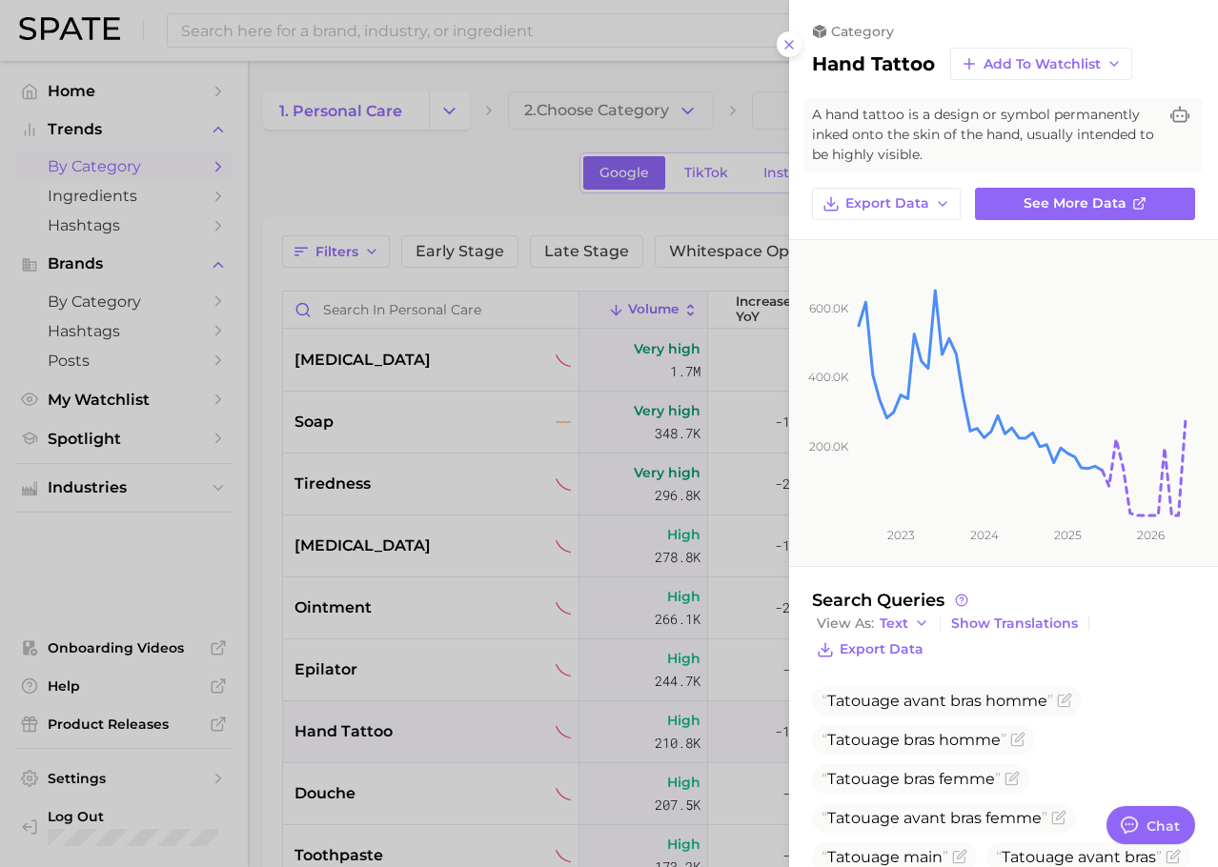
scroll to position [271, 0]
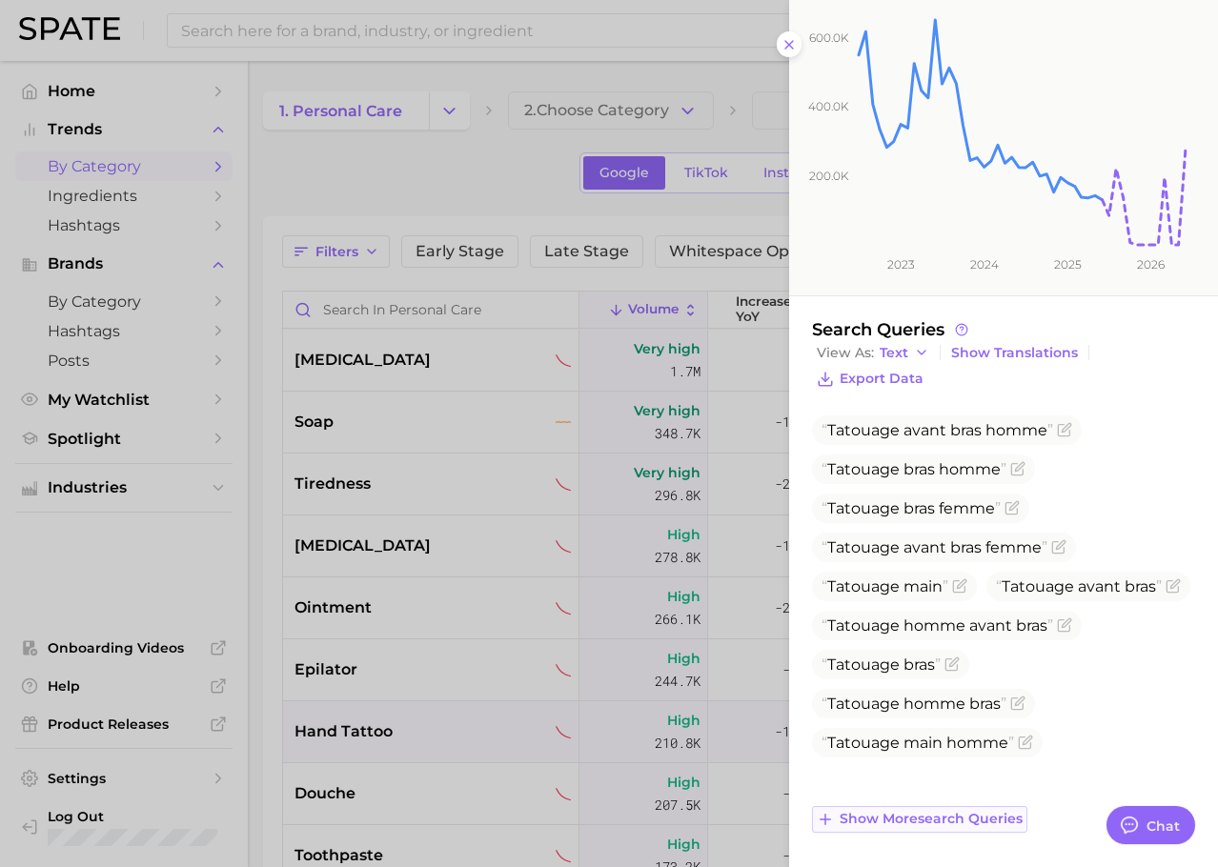
click at [936, 830] on button "Show more search queries" at bounding box center [919, 819] width 215 height 27
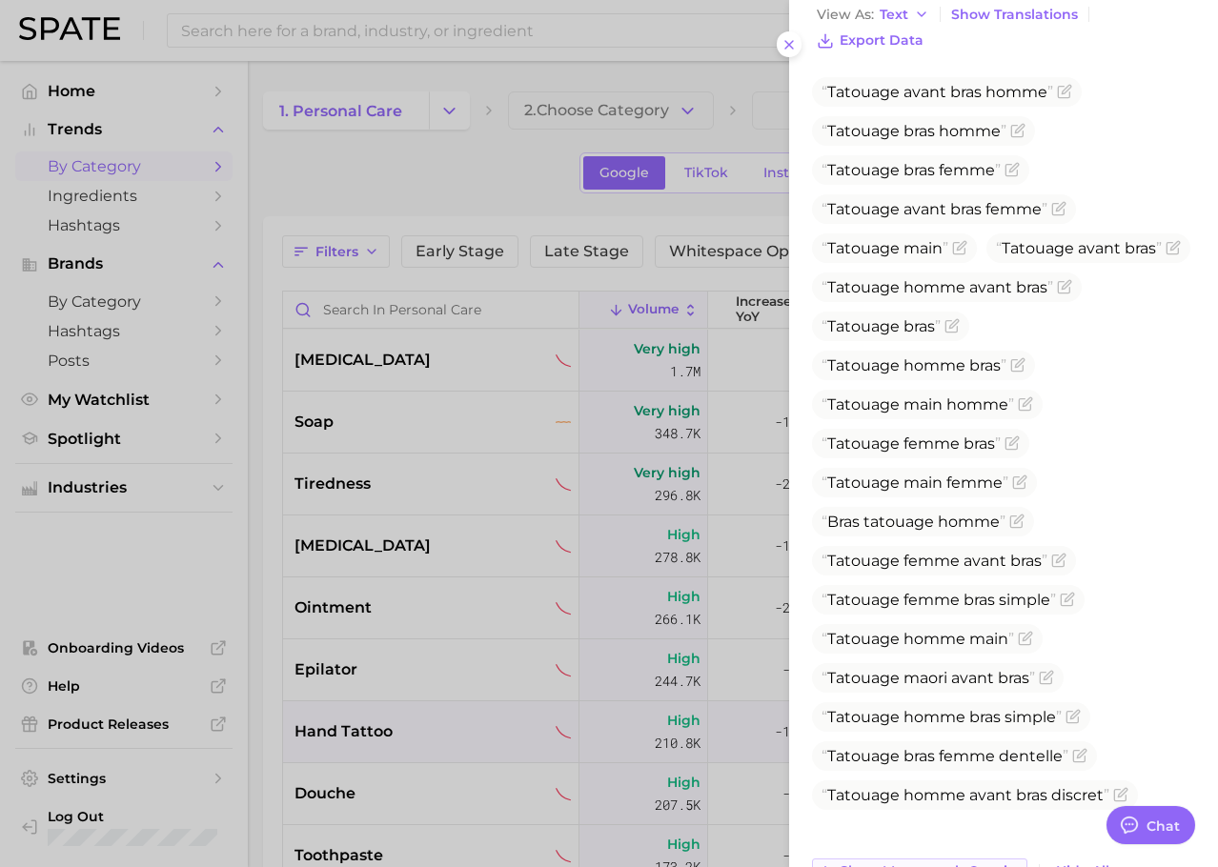
scroll to position [661, 0]
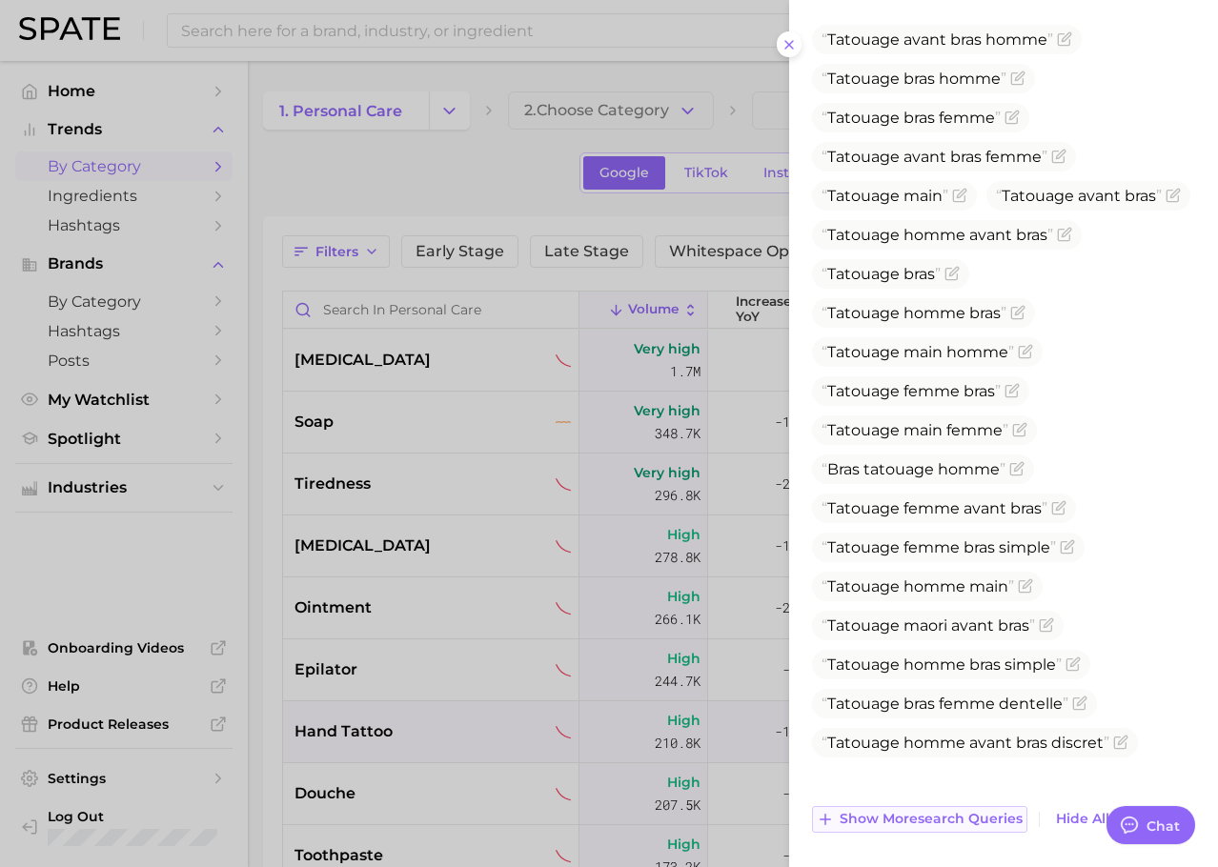
click at [921, 815] on span "Show more search queries" at bounding box center [930, 819] width 183 height 16
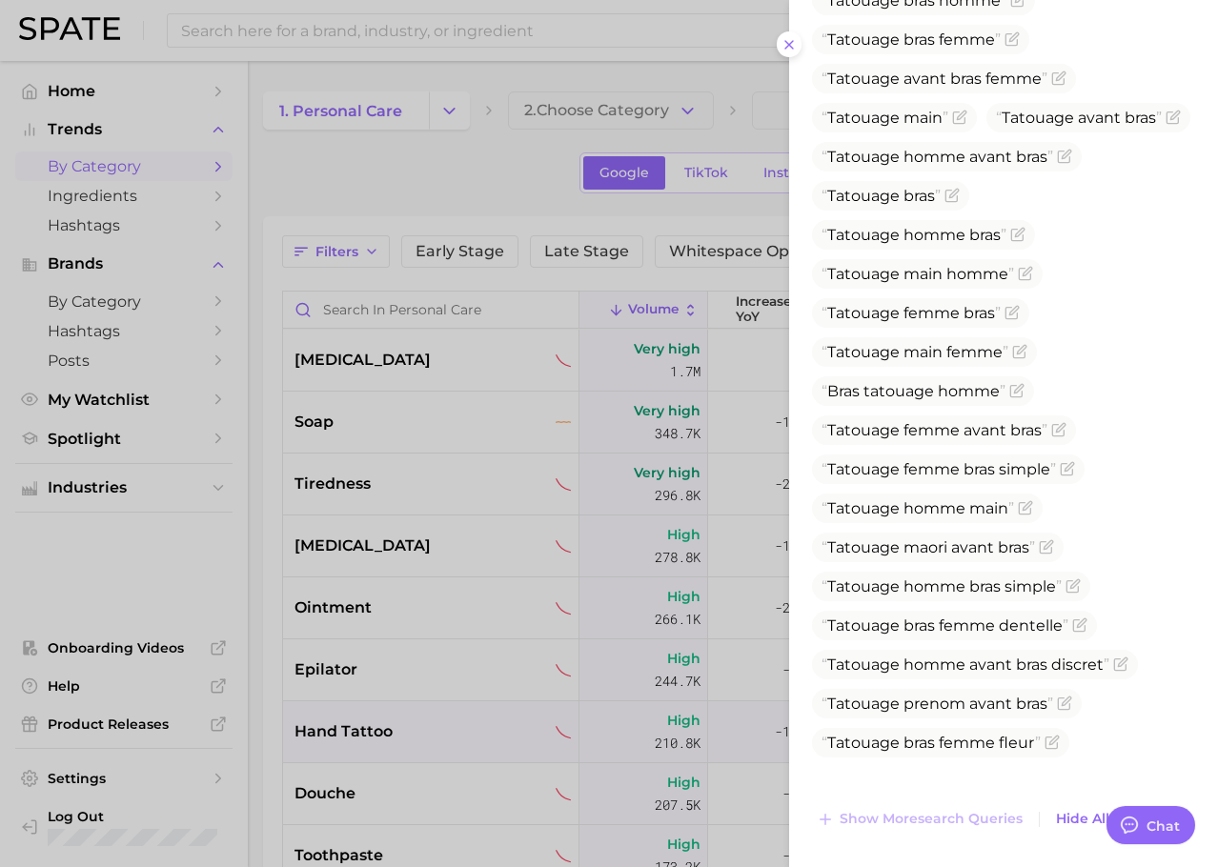
click at [376, 722] on div at bounding box center [609, 433] width 1218 height 867
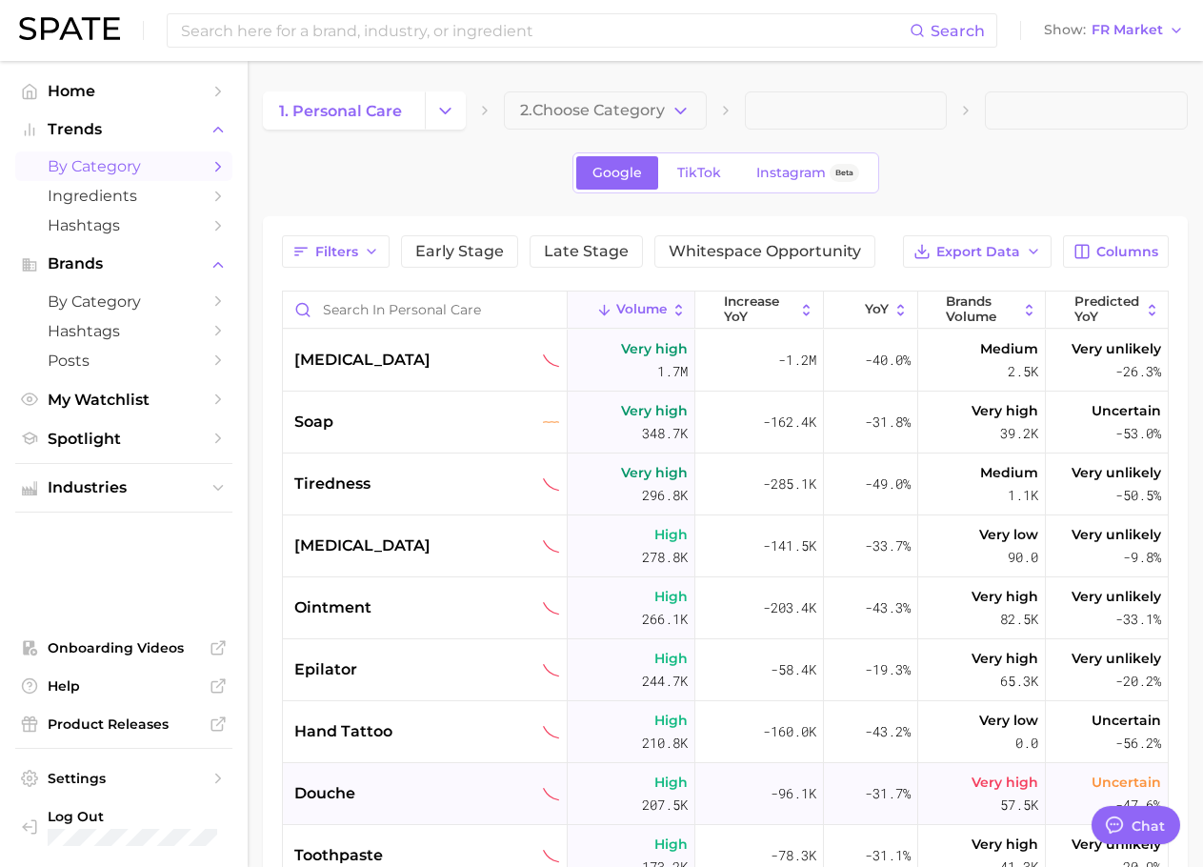
click at [353, 795] on span "douche" at bounding box center [324, 793] width 61 height 23
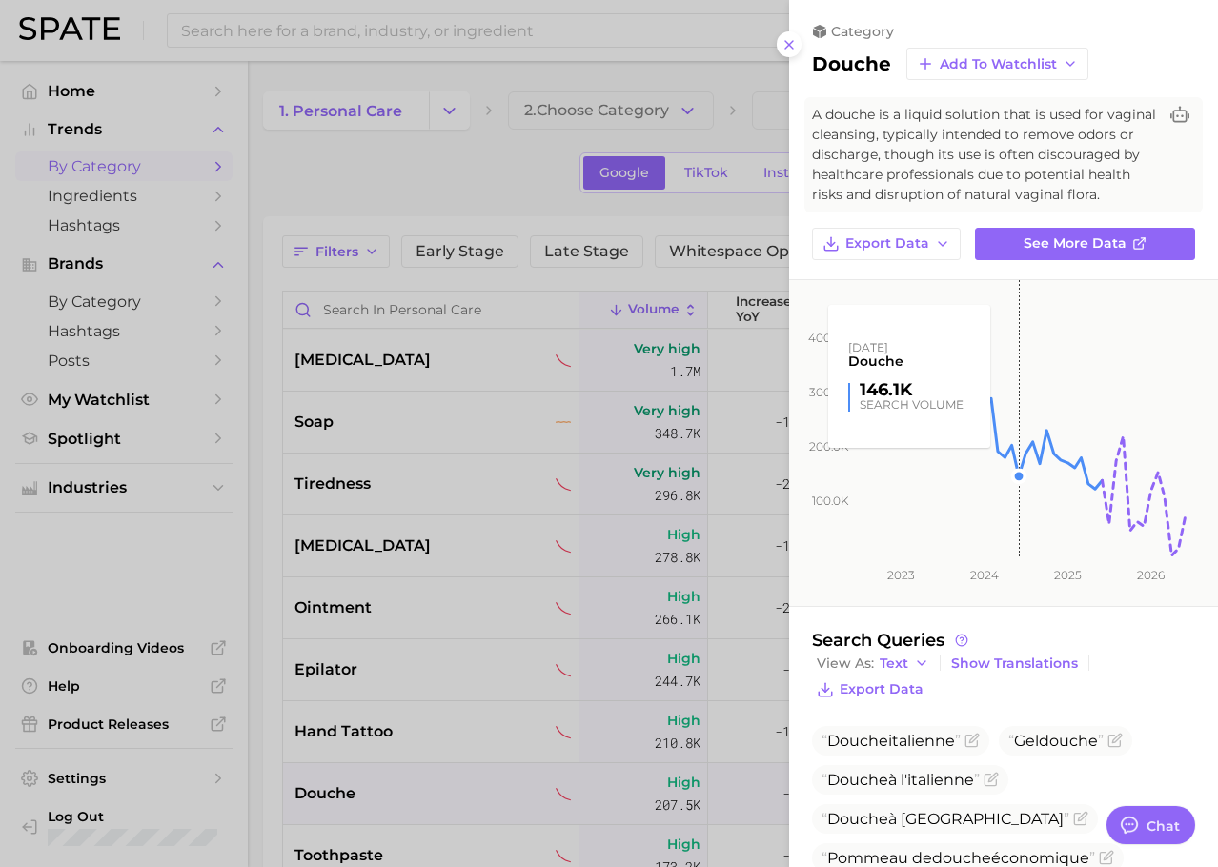
scroll to position [252, 0]
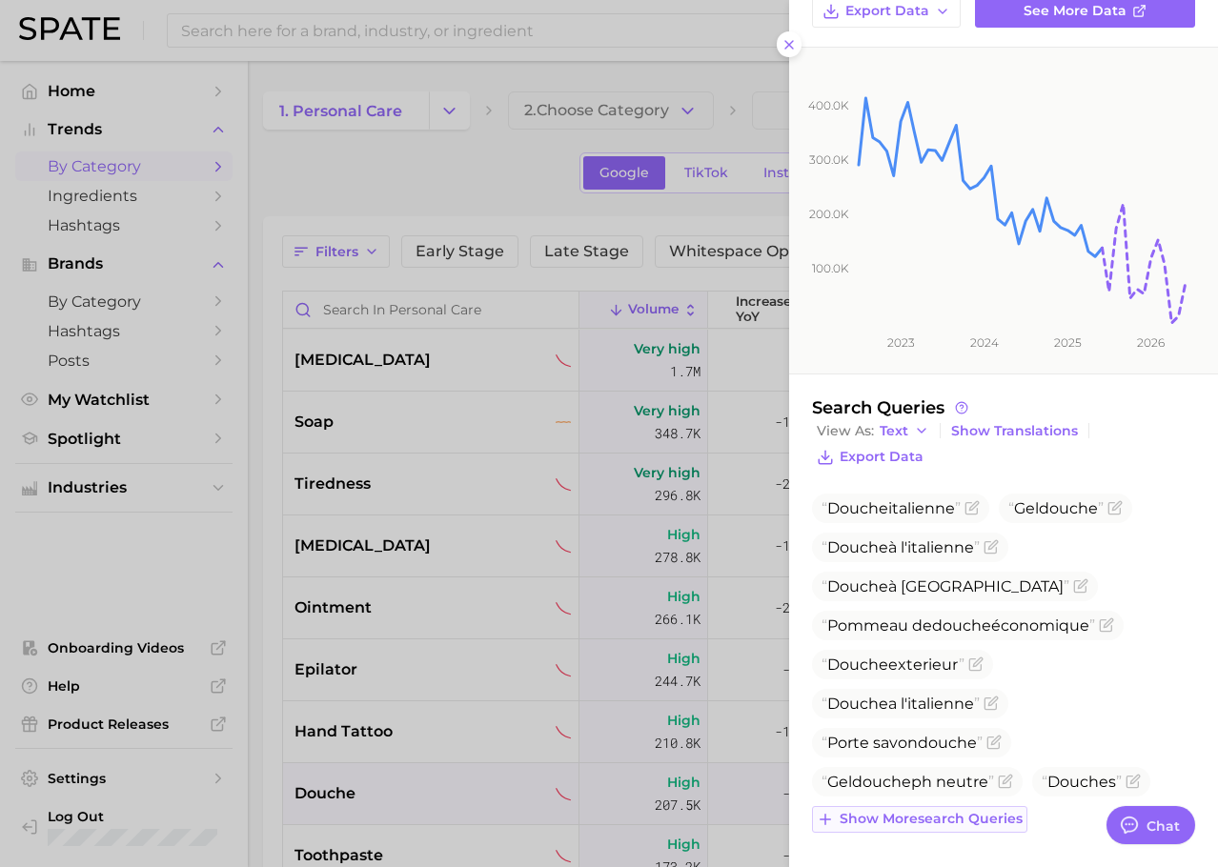
click at [950, 814] on span "Show more search queries" at bounding box center [930, 819] width 183 height 16
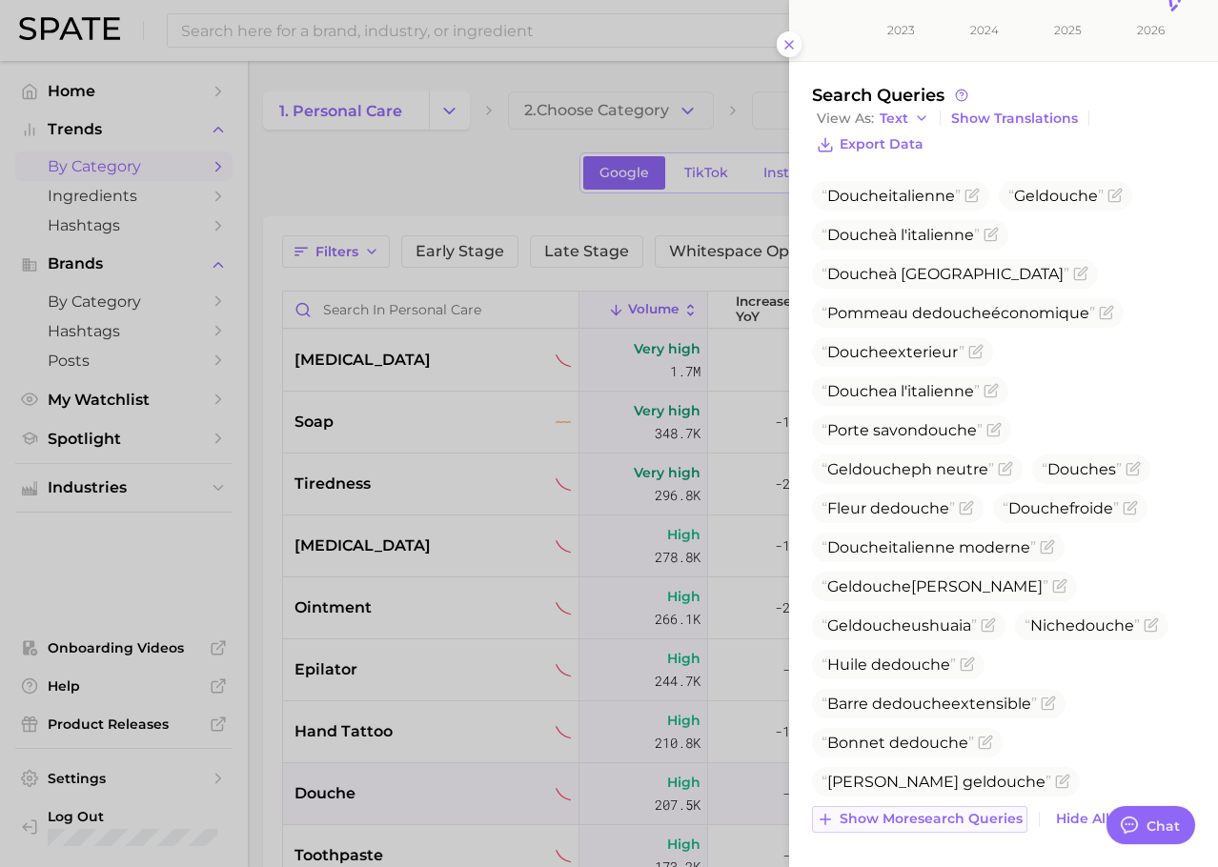
click at [926, 817] on span "Show more search queries" at bounding box center [930, 819] width 183 height 16
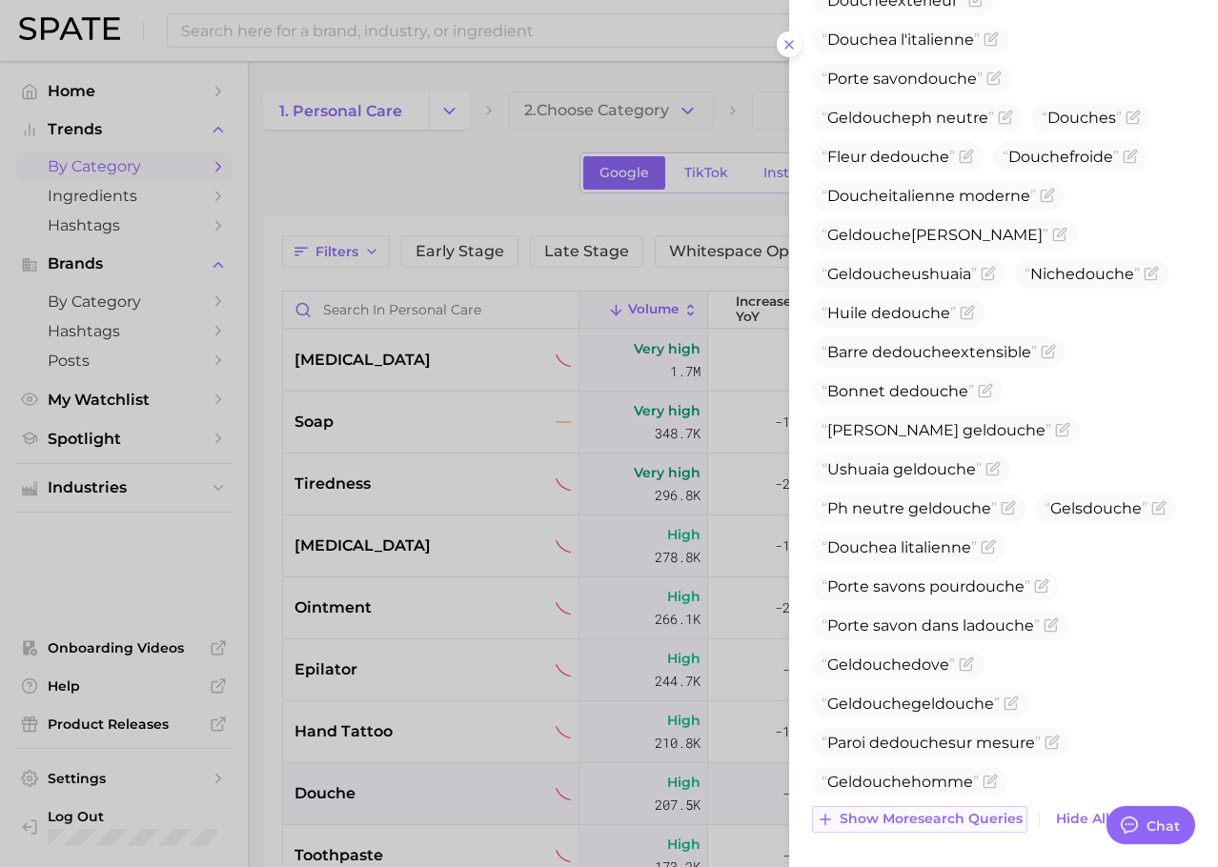
click at [912, 818] on span "Show more search queries" at bounding box center [930, 819] width 183 height 16
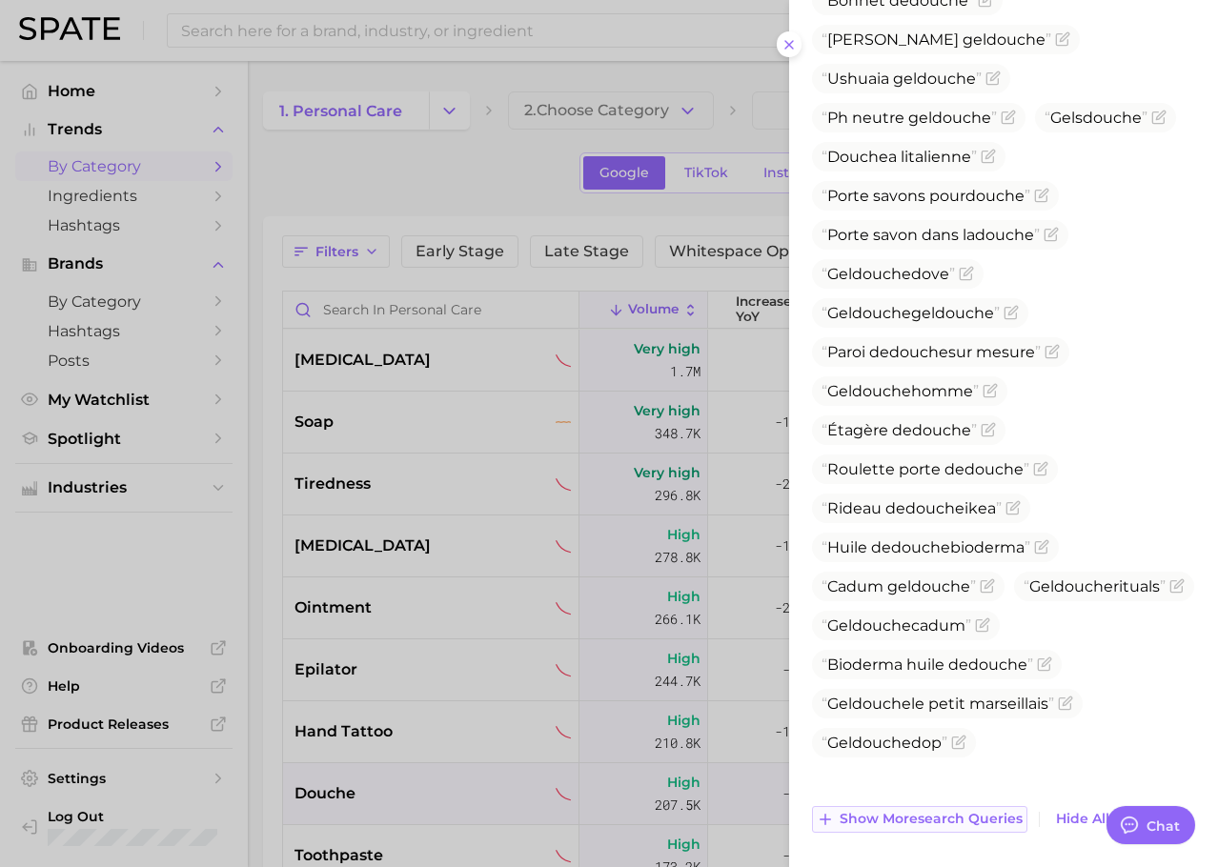
click at [890, 820] on span "Show more search queries" at bounding box center [930, 819] width 183 height 16
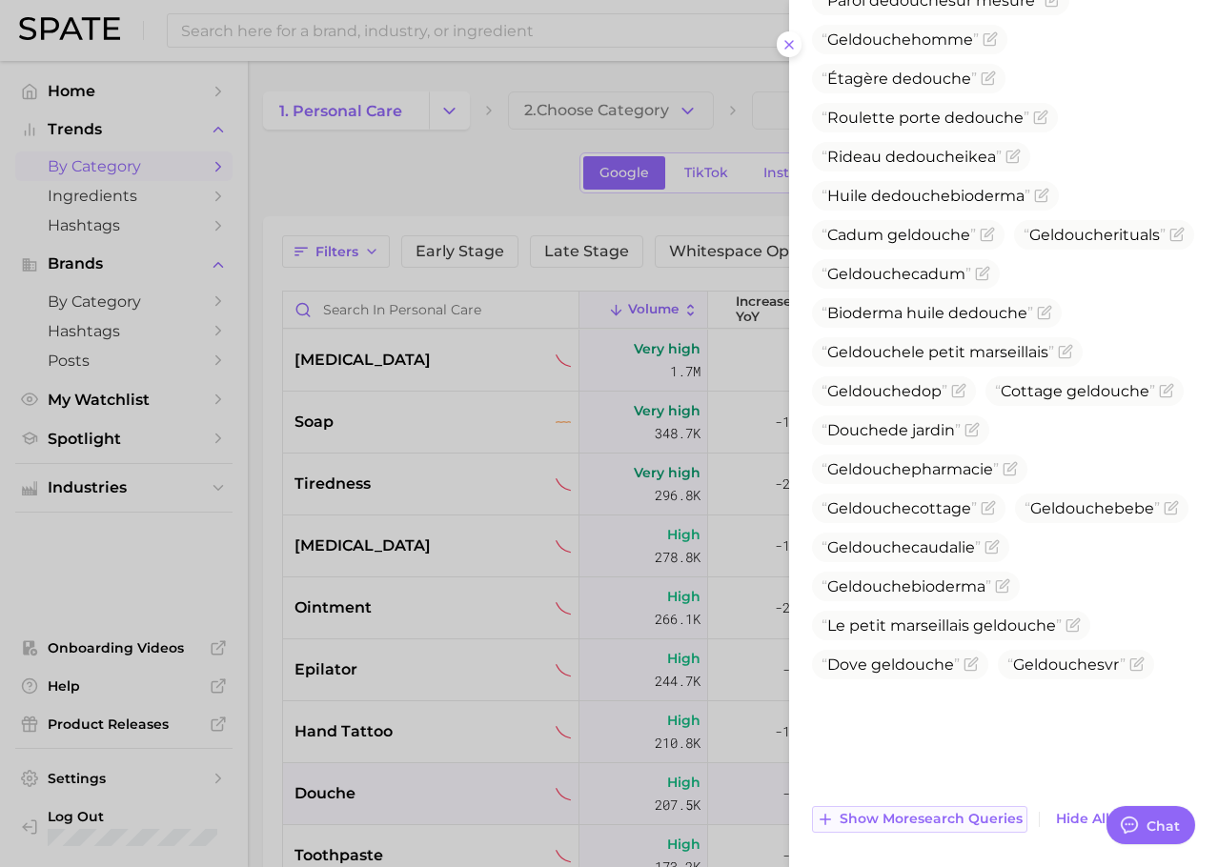
click at [886, 820] on span "Show more search queries" at bounding box center [930, 819] width 183 height 16
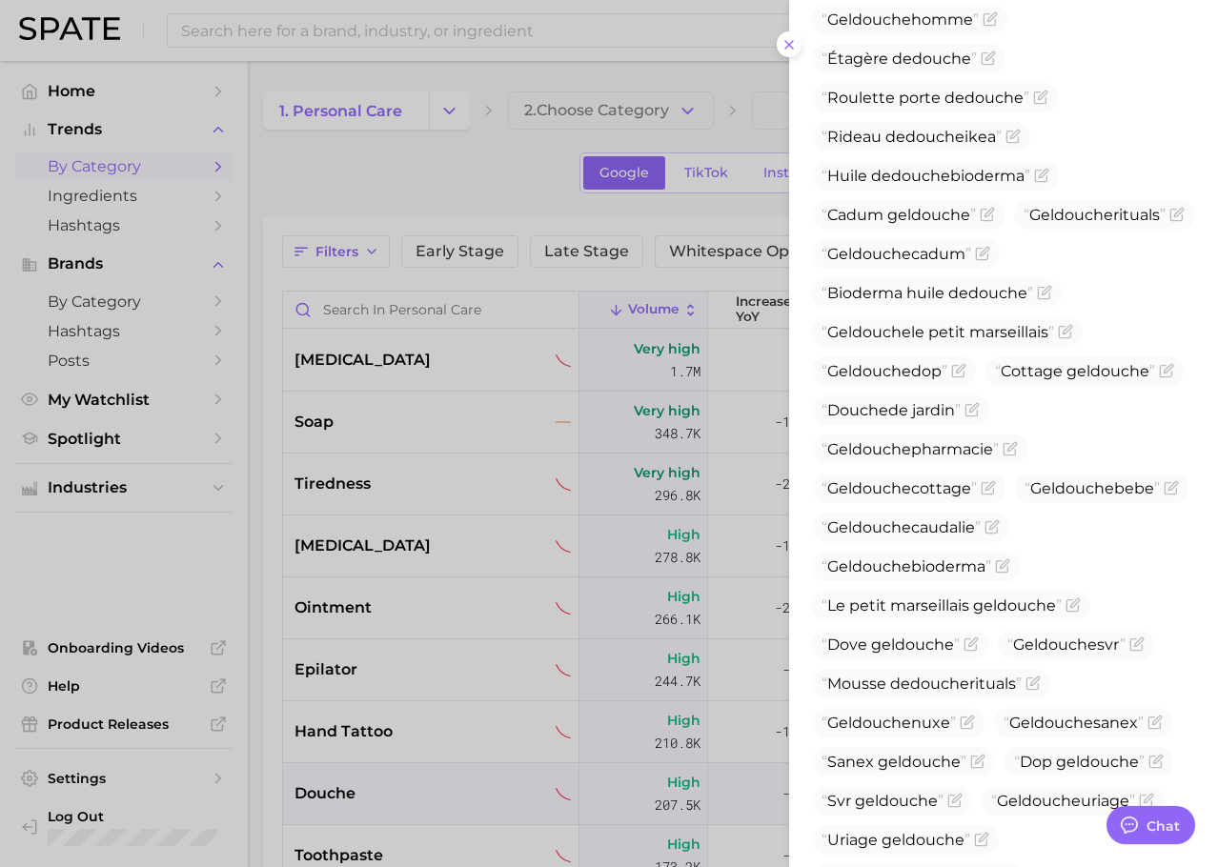
scroll to position [1971, 0]
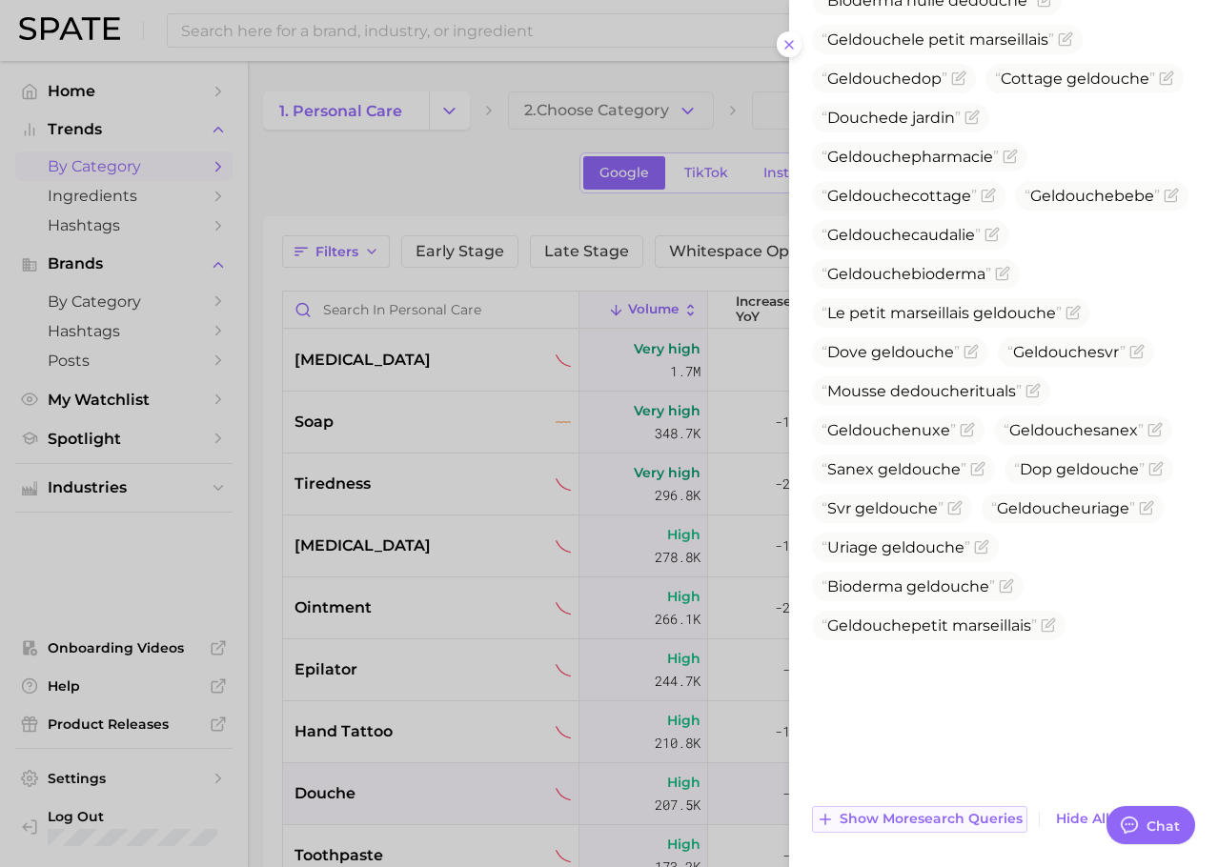
click at [886, 820] on span "Show more search queries" at bounding box center [930, 819] width 183 height 16
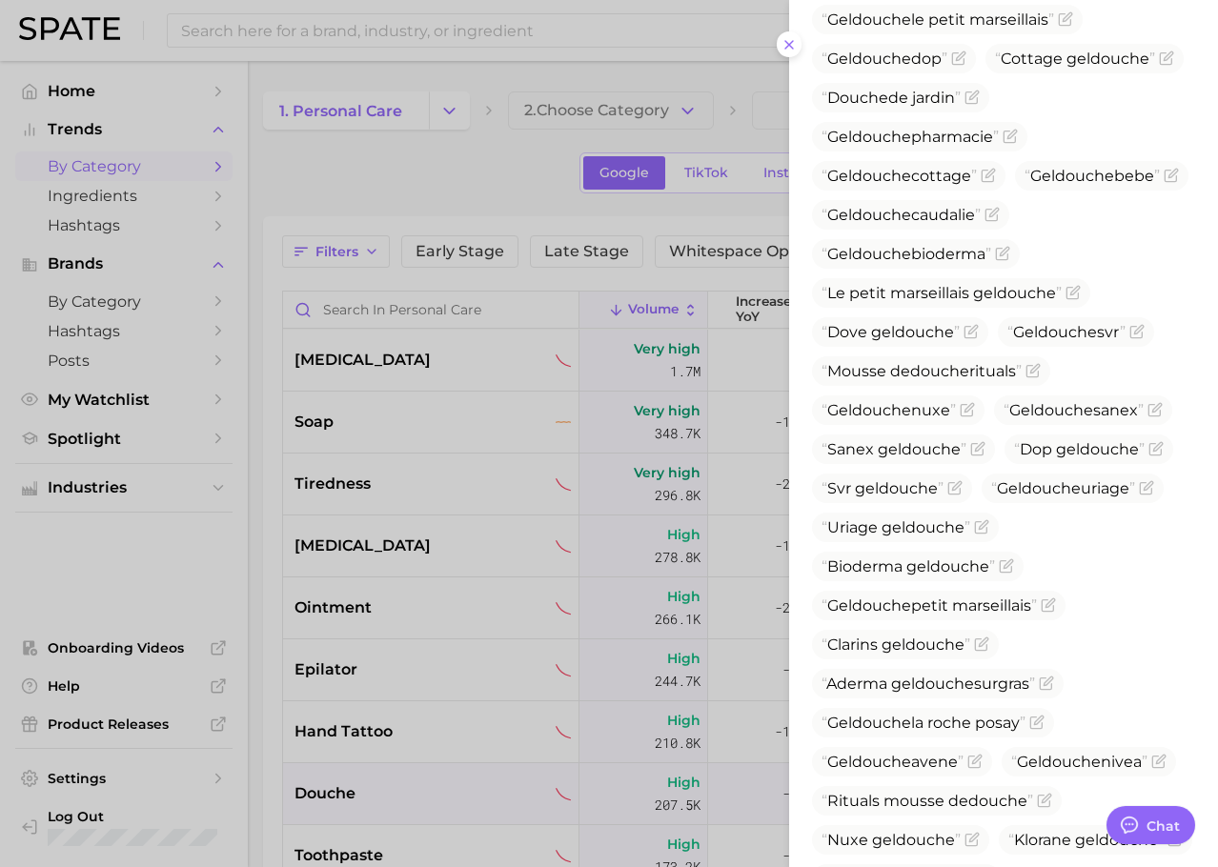
scroll to position [2362, 0]
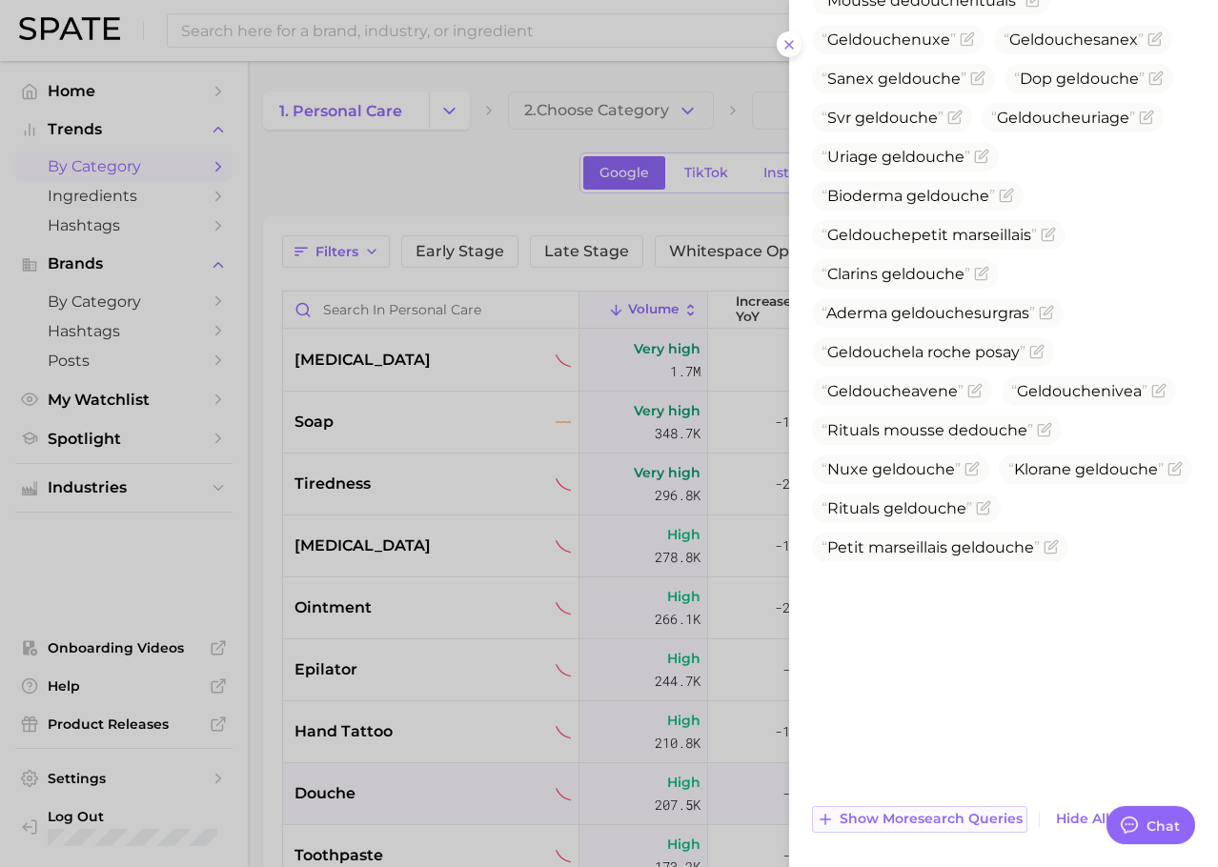
click at [880, 818] on span "Show more search queries" at bounding box center [930, 819] width 183 height 16
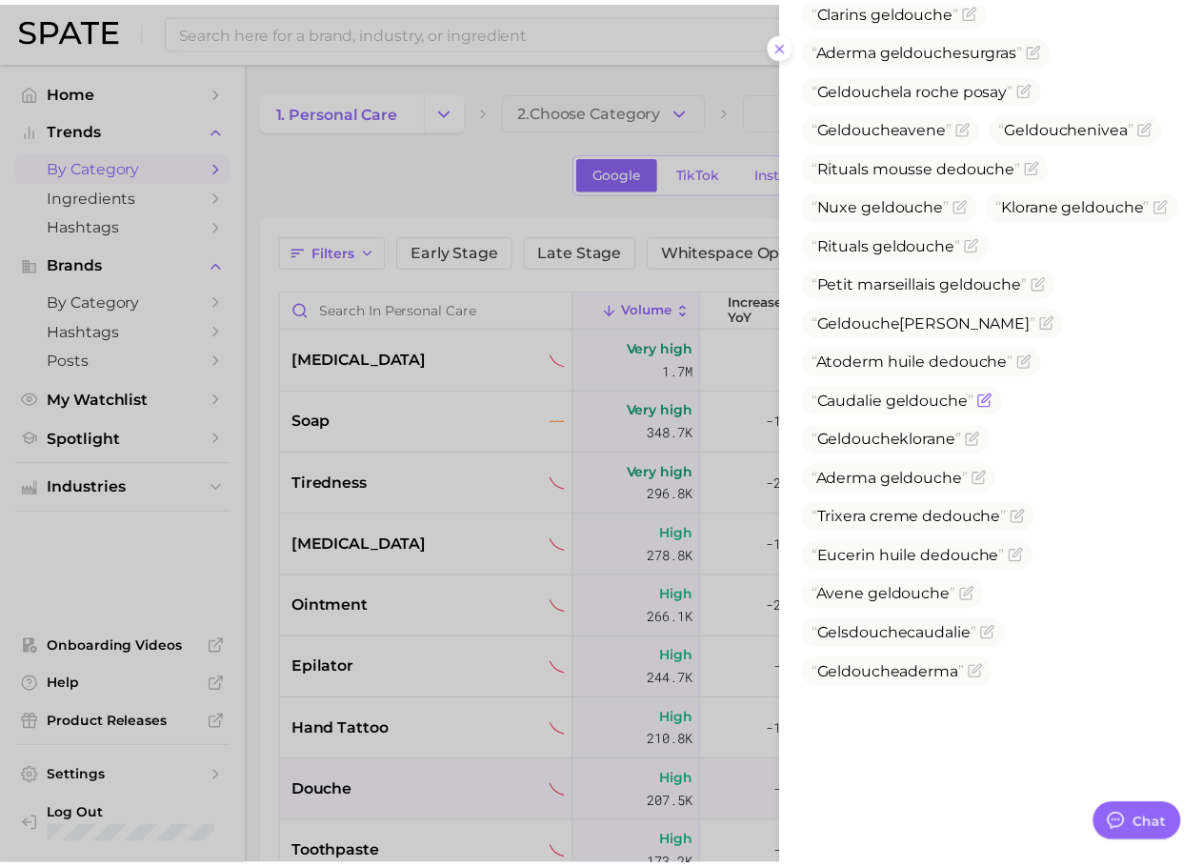
scroll to position [2752, 0]
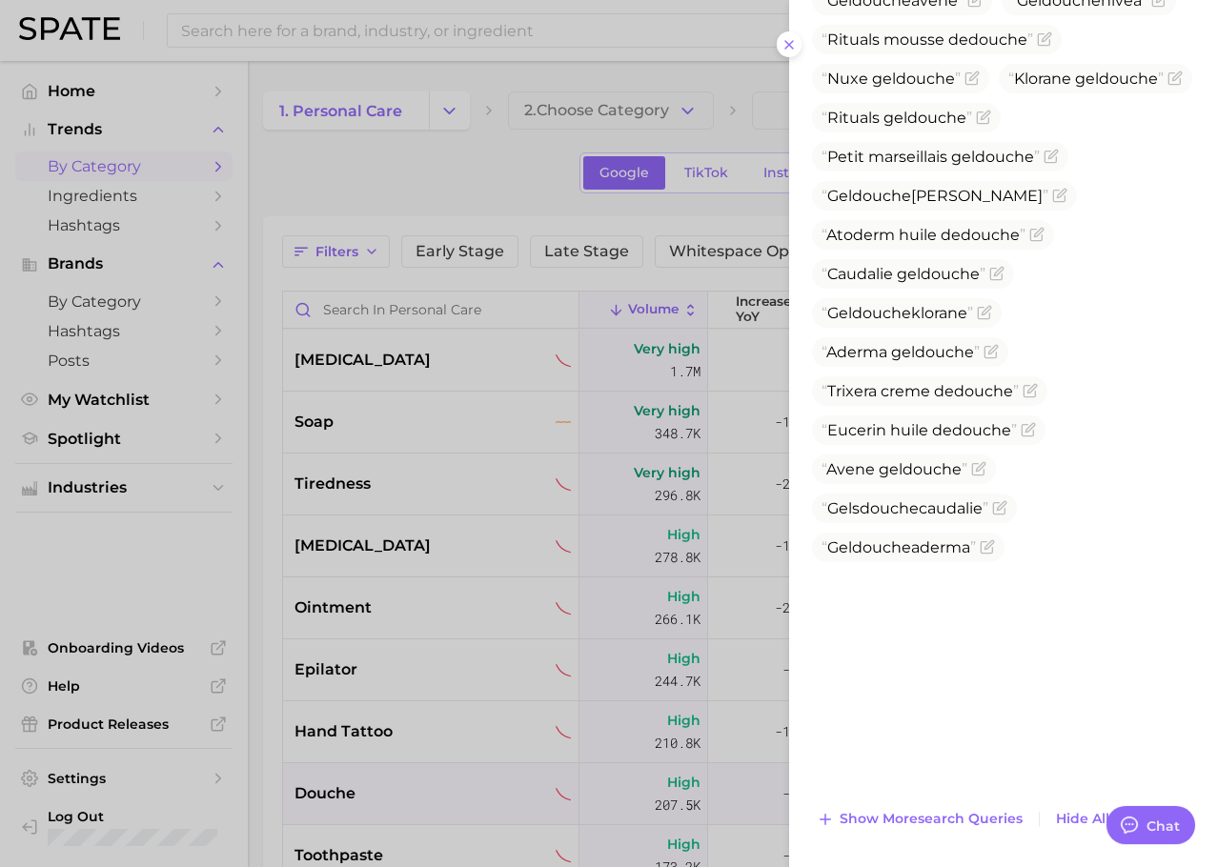
click at [426, 367] on div at bounding box center [609, 433] width 1218 height 867
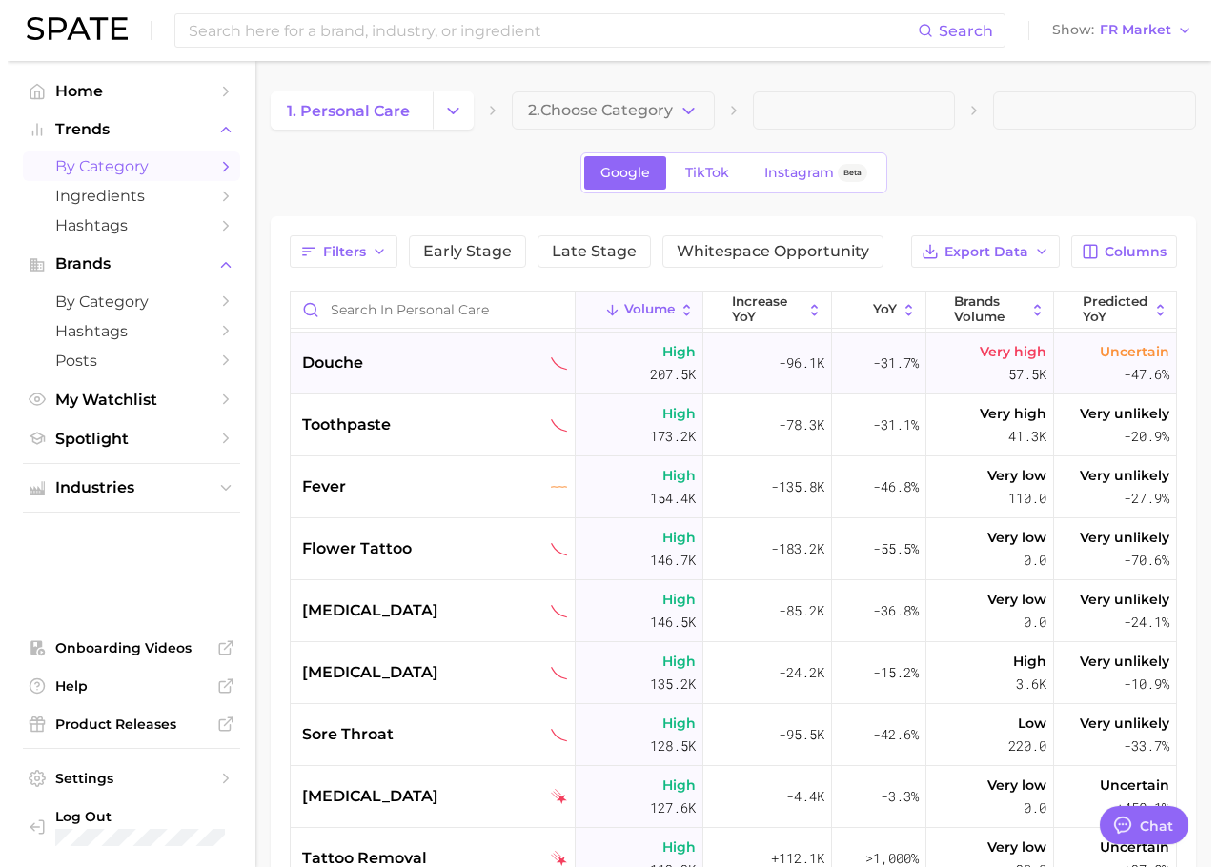
scroll to position [447, 0]
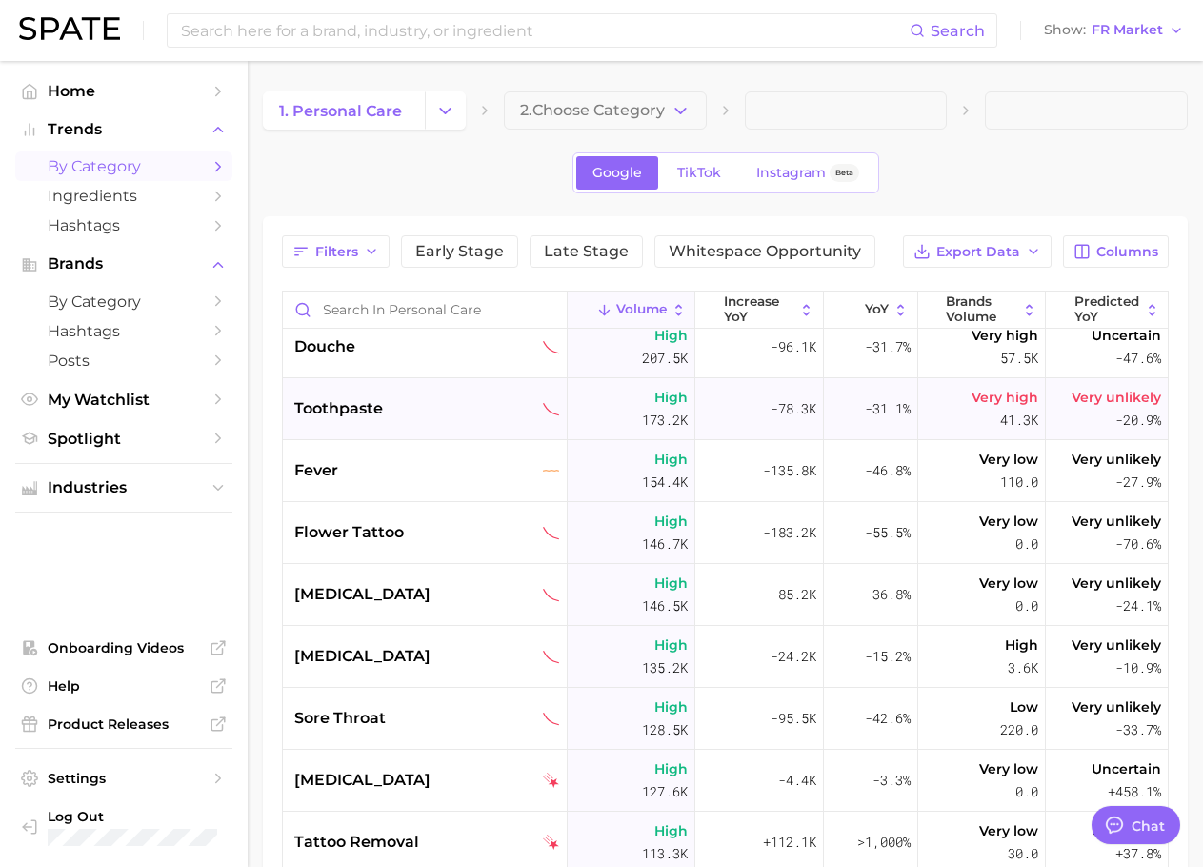
click at [413, 406] on div "toothpaste" at bounding box center [427, 408] width 266 height 23
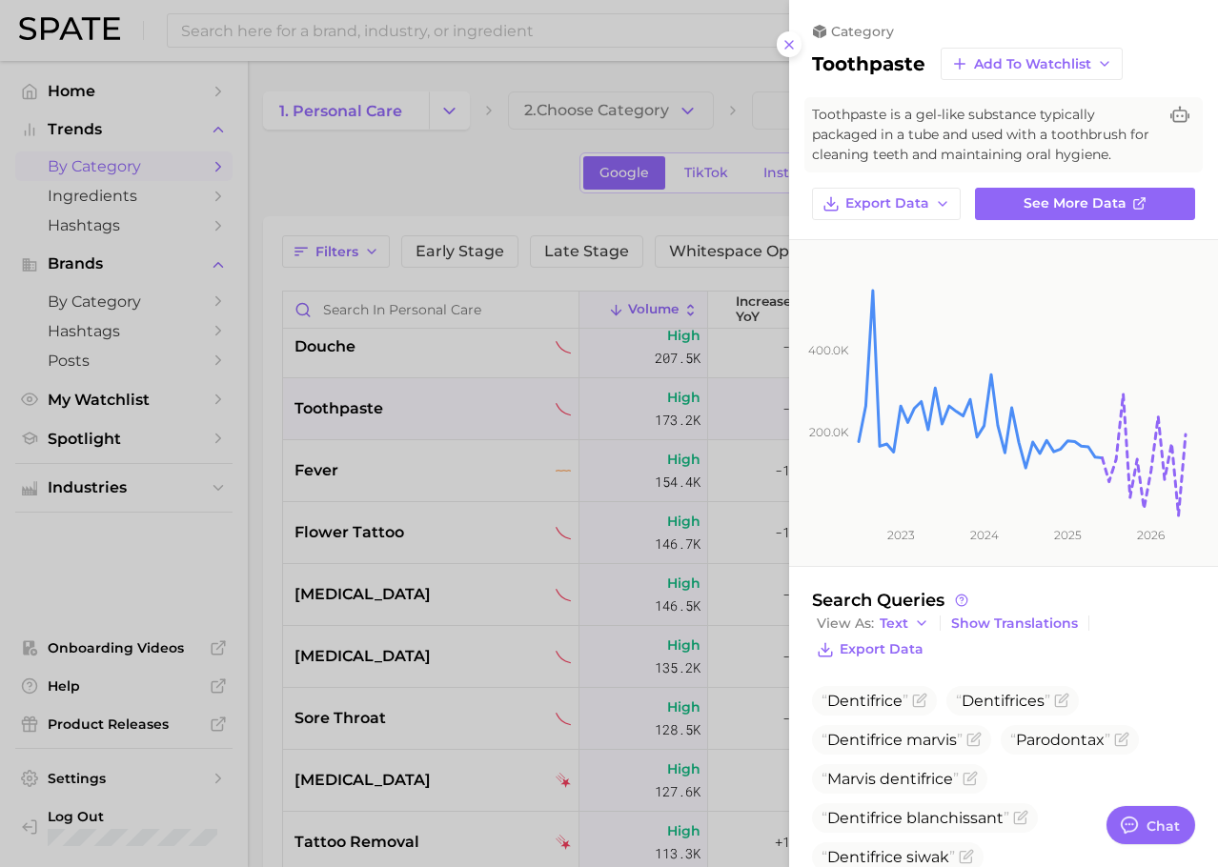
scroll to position [153, 0]
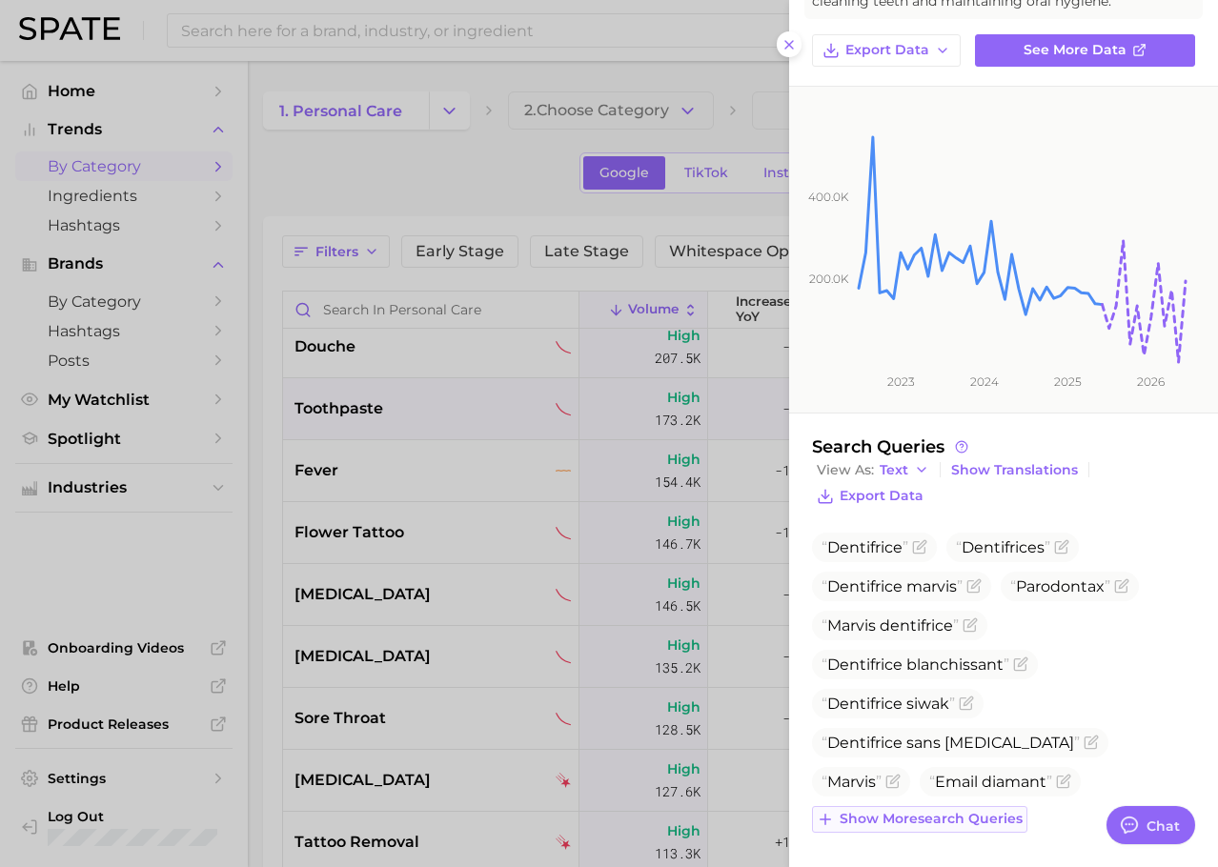
click at [953, 824] on span "Show more search queries" at bounding box center [930, 819] width 183 height 16
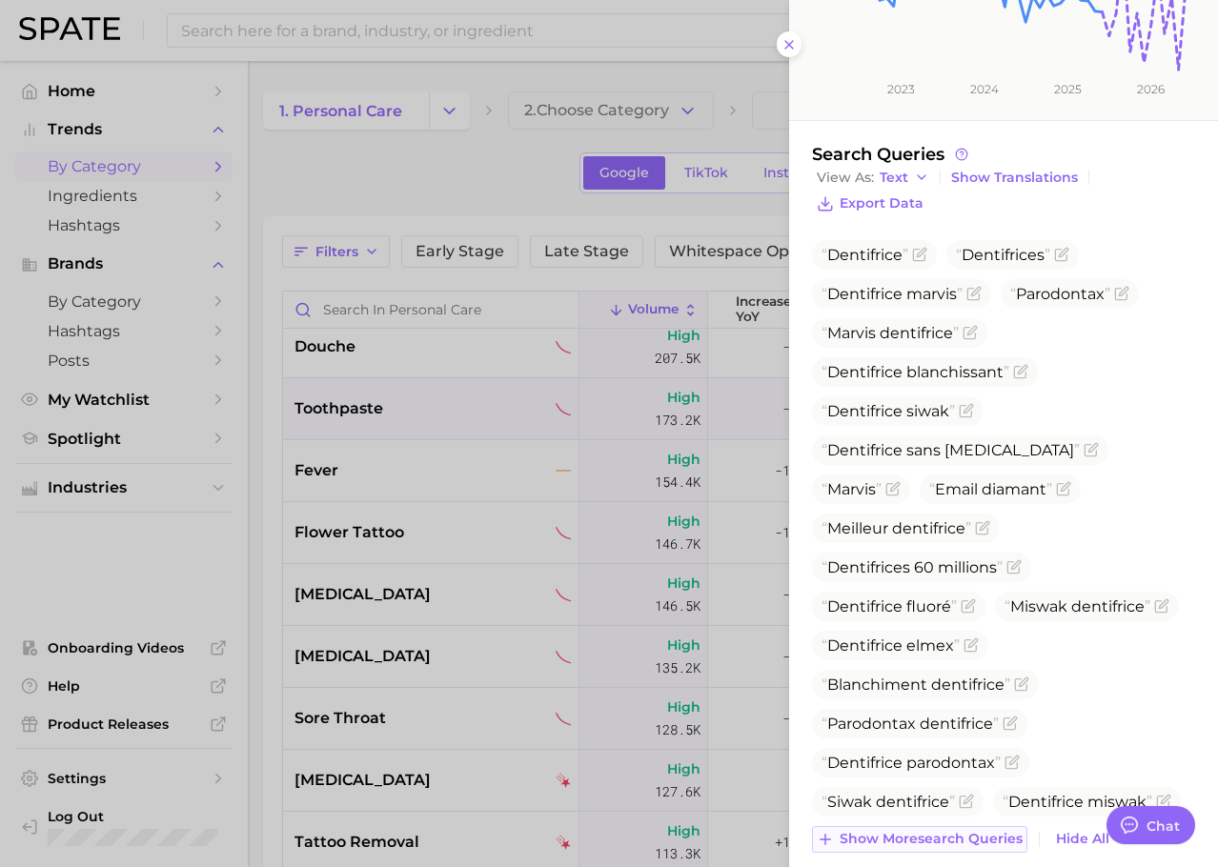
scroll to position [466, 0]
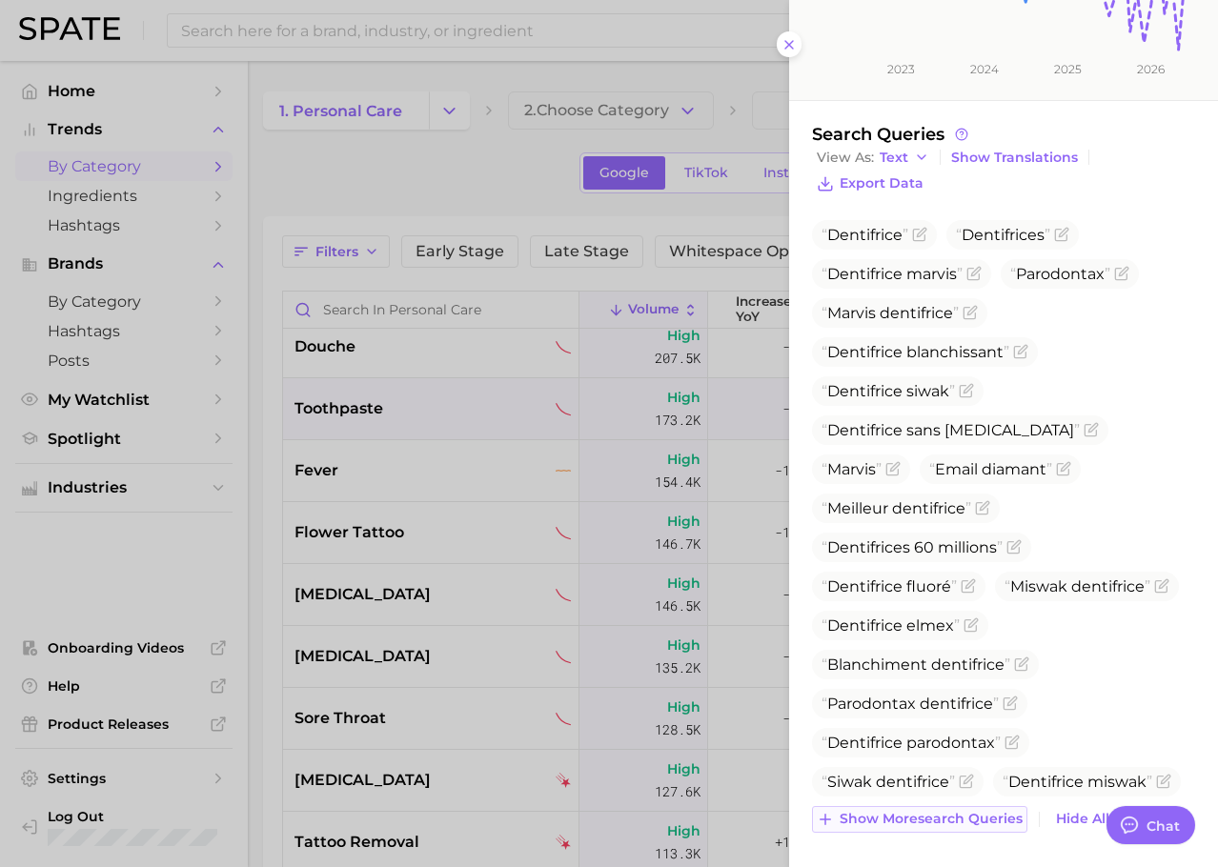
click at [943, 816] on span "Show more search queries" at bounding box center [930, 819] width 183 height 16
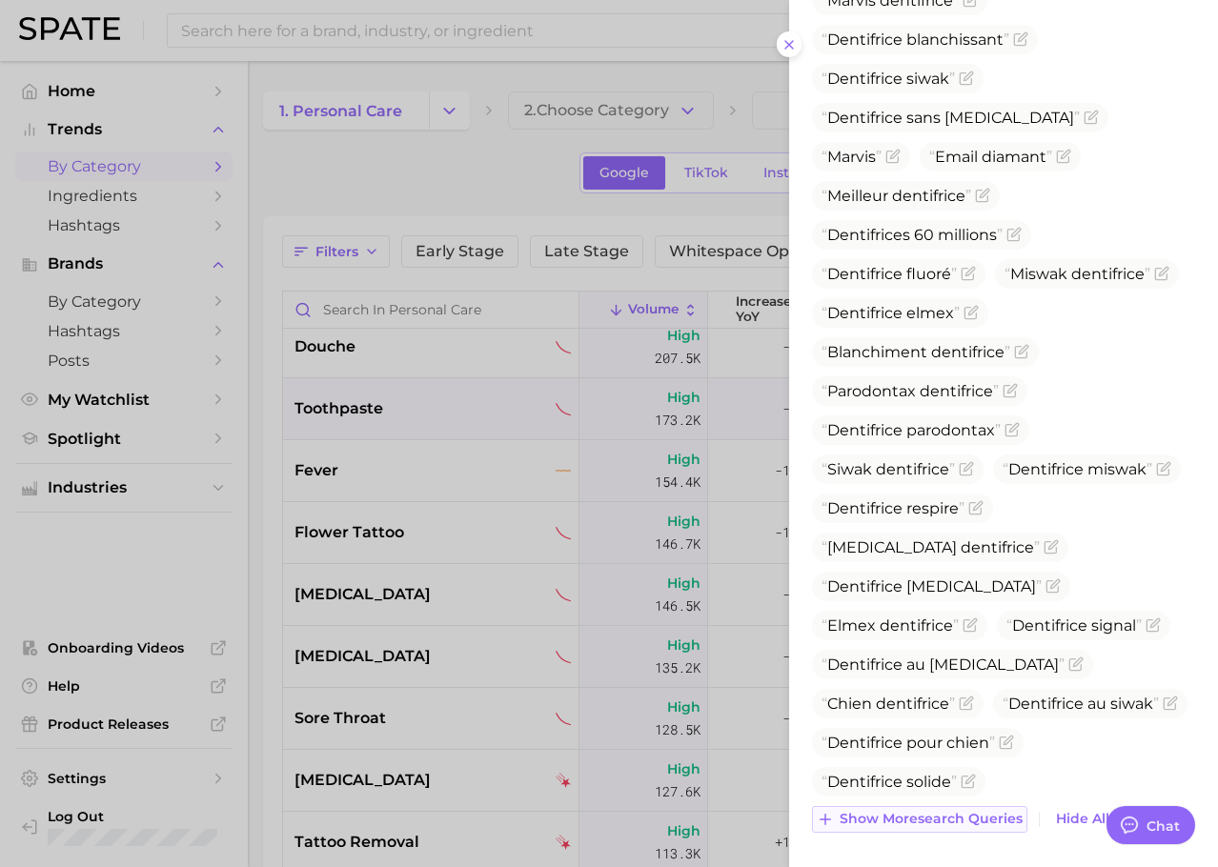
click at [940, 816] on span "Show more search queries" at bounding box center [930, 819] width 183 height 16
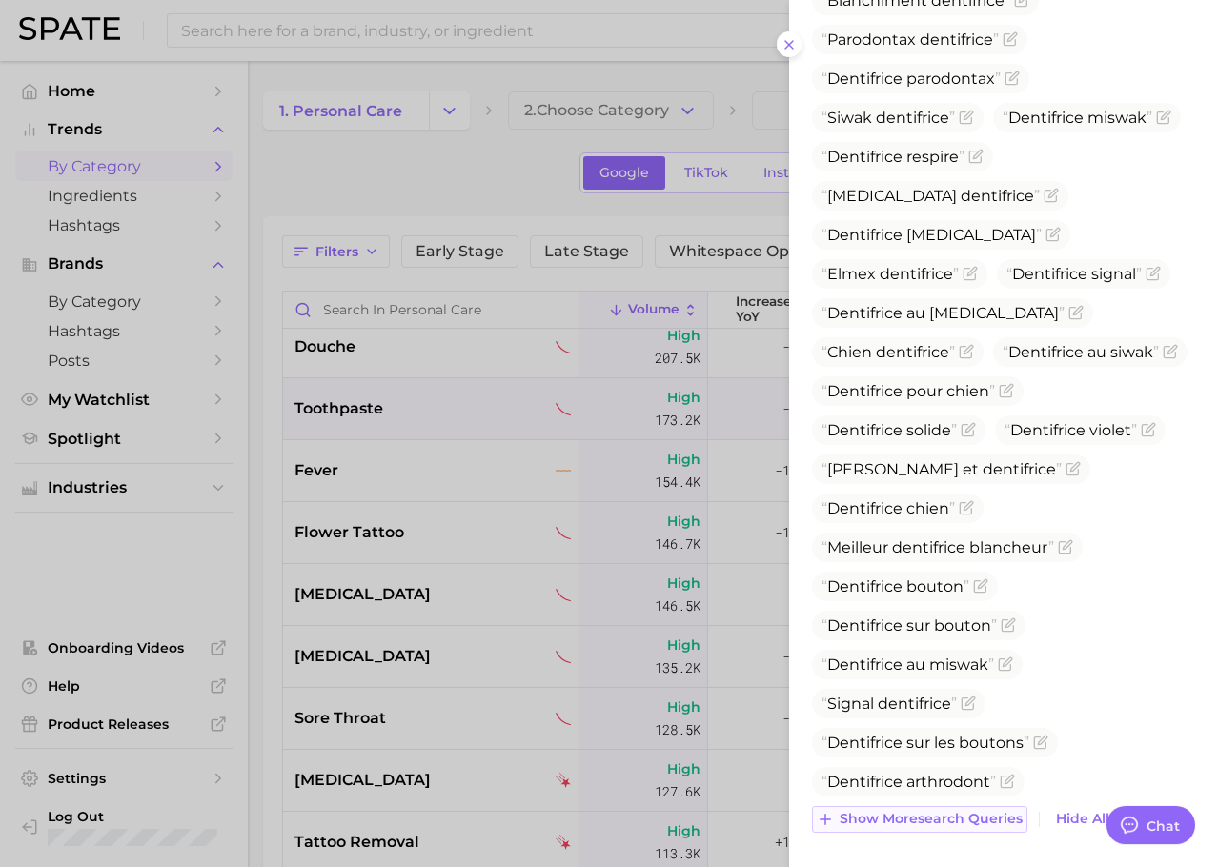
click at [921, 813] on span "Show more search queries" at bounding box center [930, 819] width 183 height 16
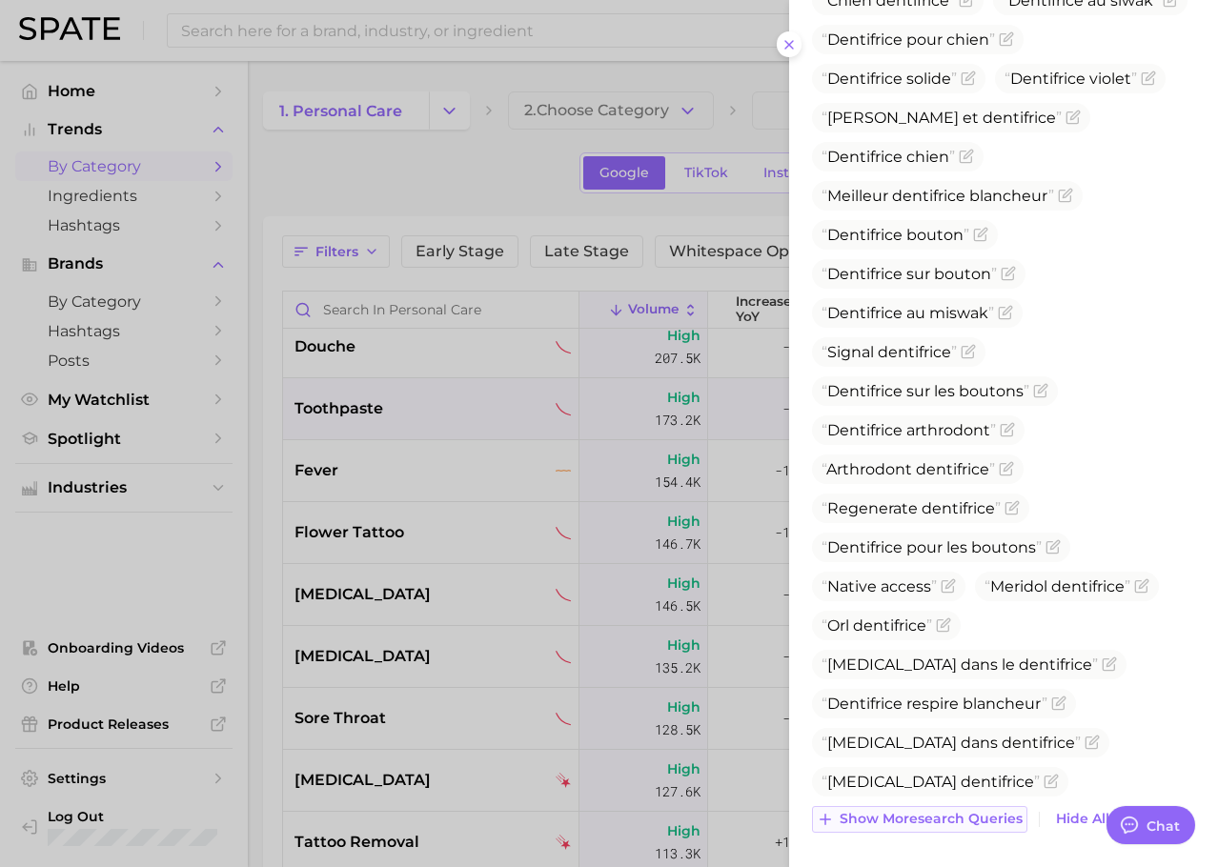
click at [909, 820] on span "Show more search queries" at bounding box center [930, 819] width 183 height 16
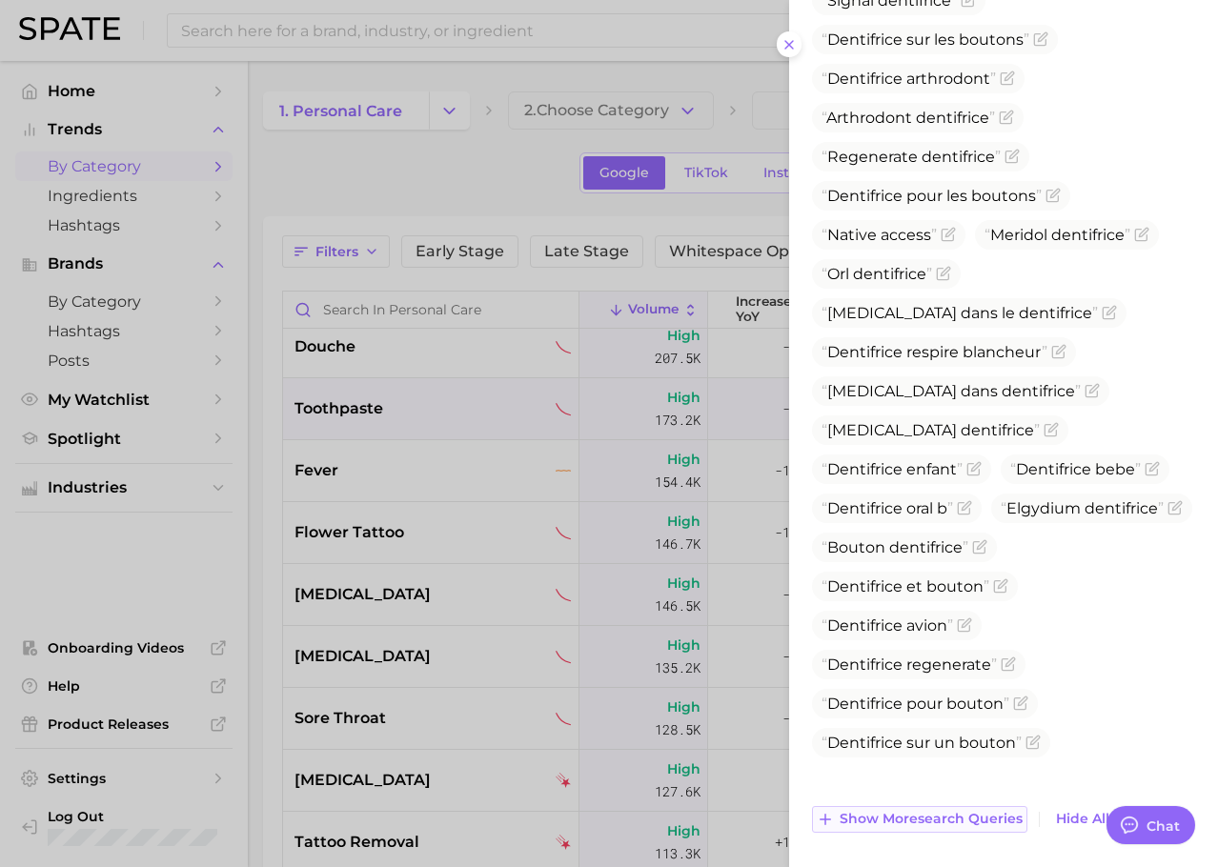
click at [896, 816] on span "Show more search queries" at bounding box center [930, 819] width 183 height 16
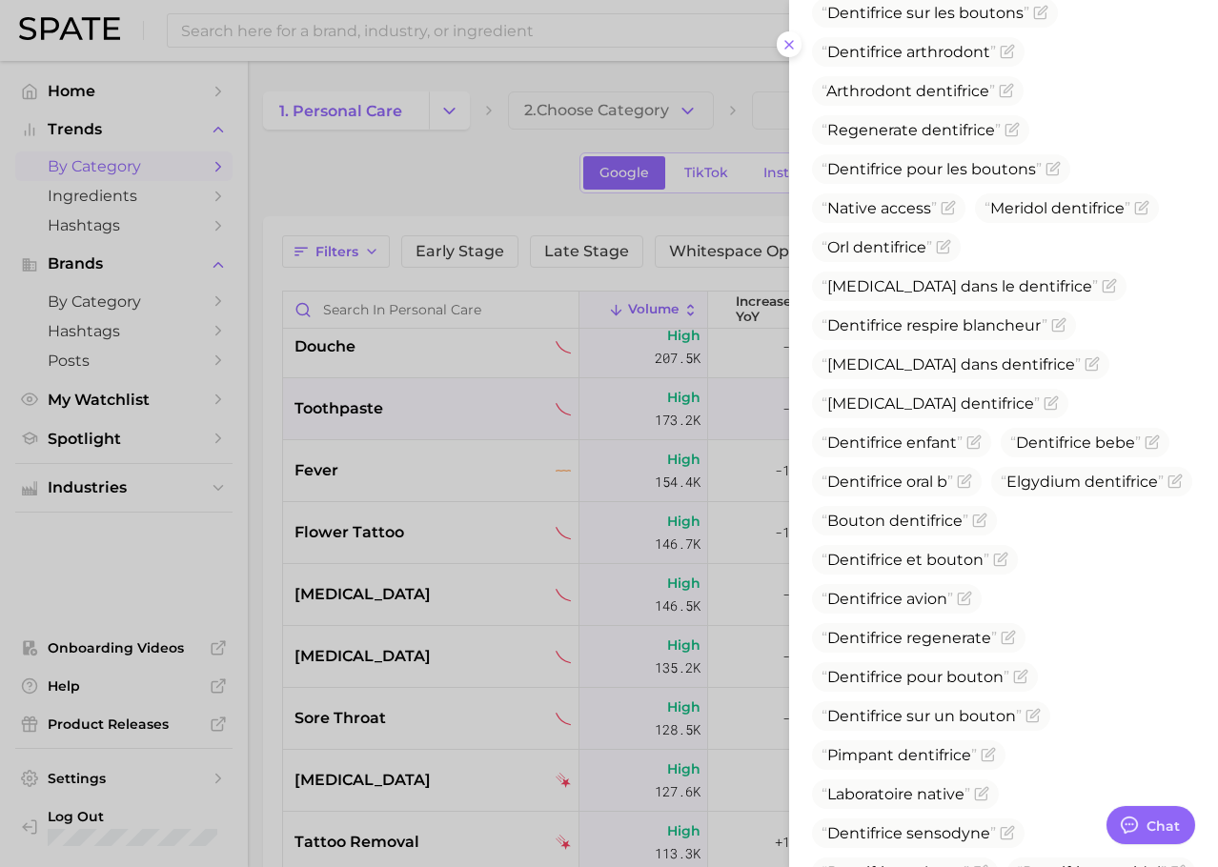
scroll to position [2224, 0]
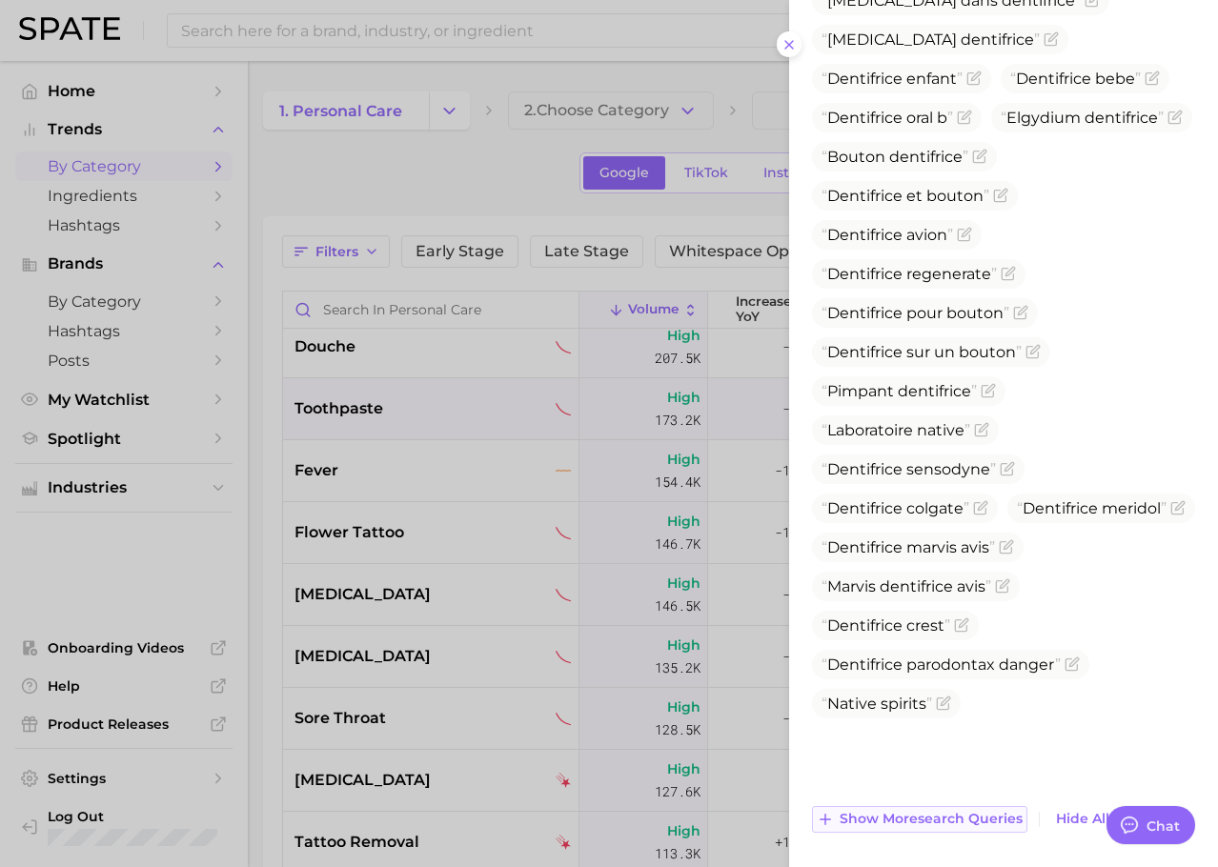
click at [875, 819] on span "Show more search queries" at bounding box center [930, 819] width 183 height 16
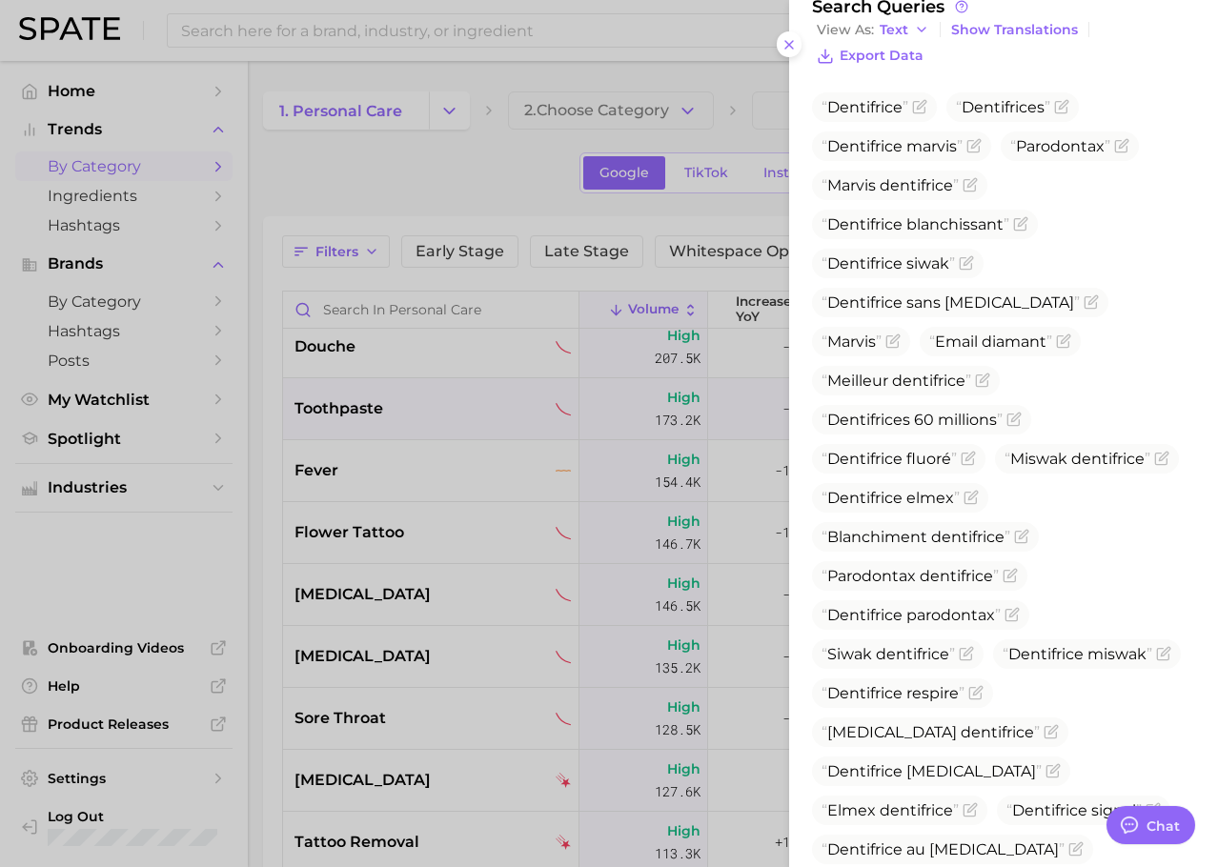
scroll to position [0, 0]
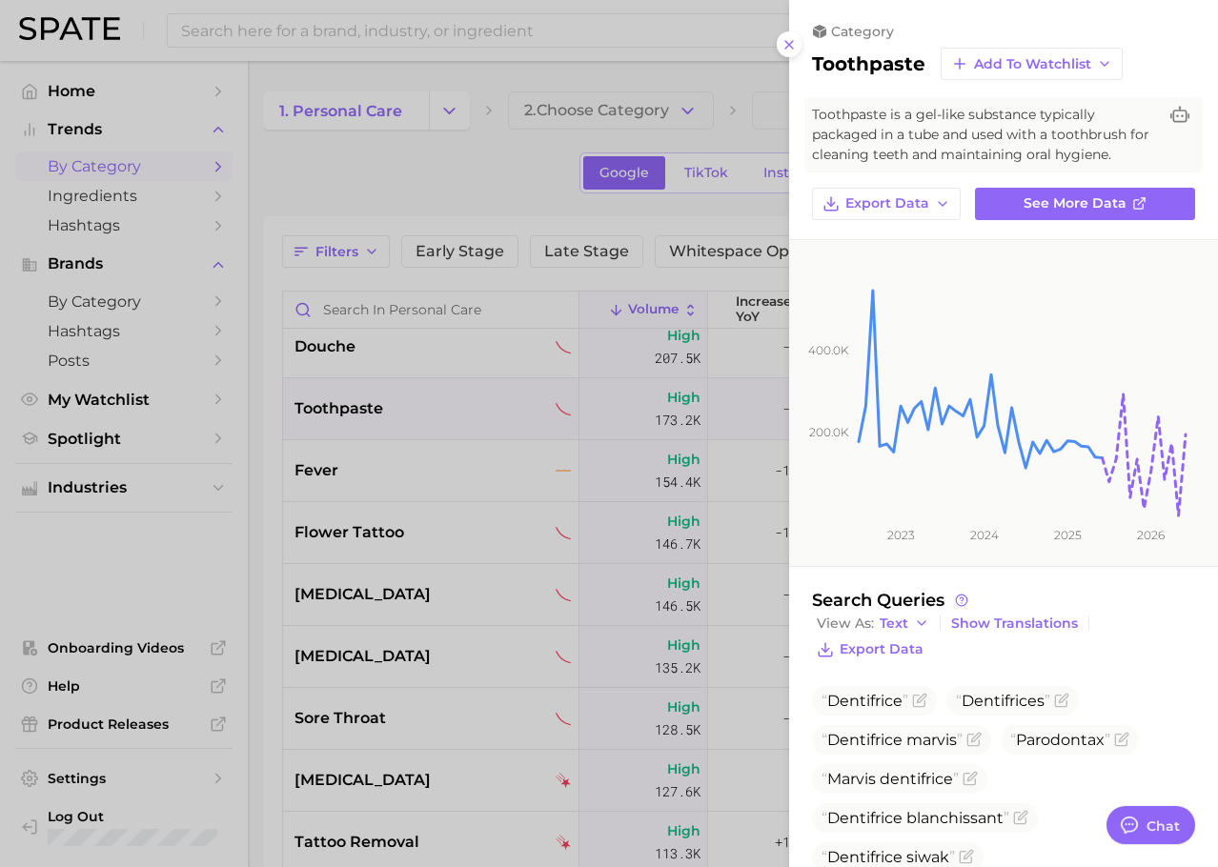
click at [881, 65] on h2 "toothpaste" at bounding box center [868, 63] width 113 height 23
copy h2 "toothpaste"
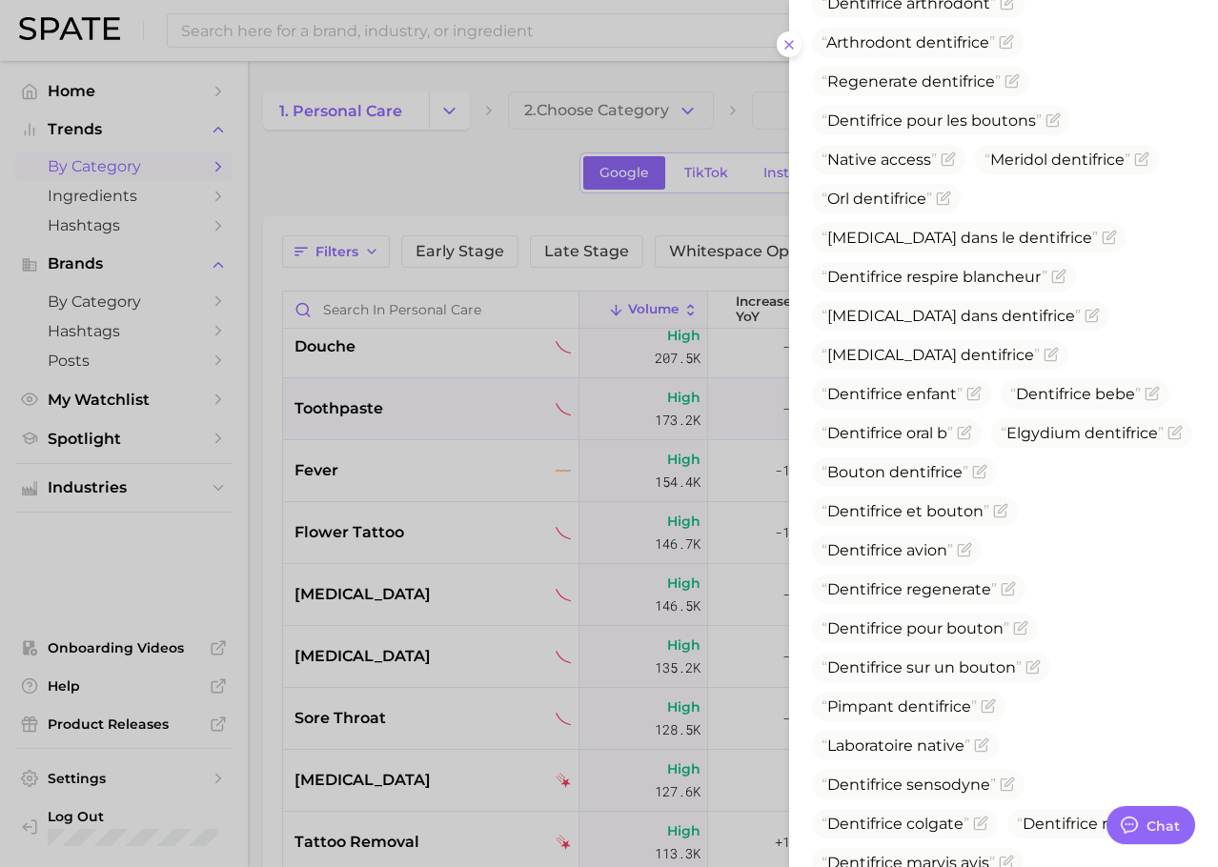
scroll to position [2263, 0]
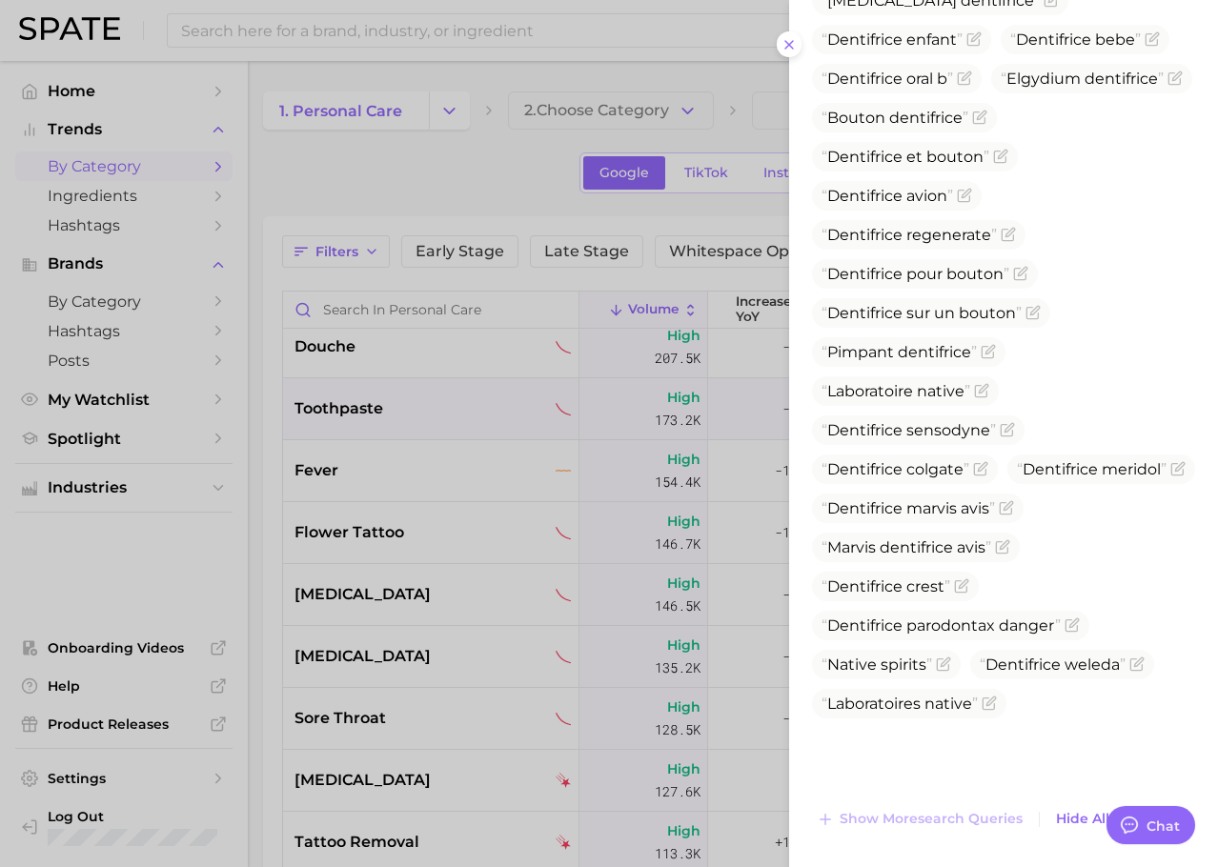
click at [615, 548] on div at bounding box center [609, 433] width 1218 height 867
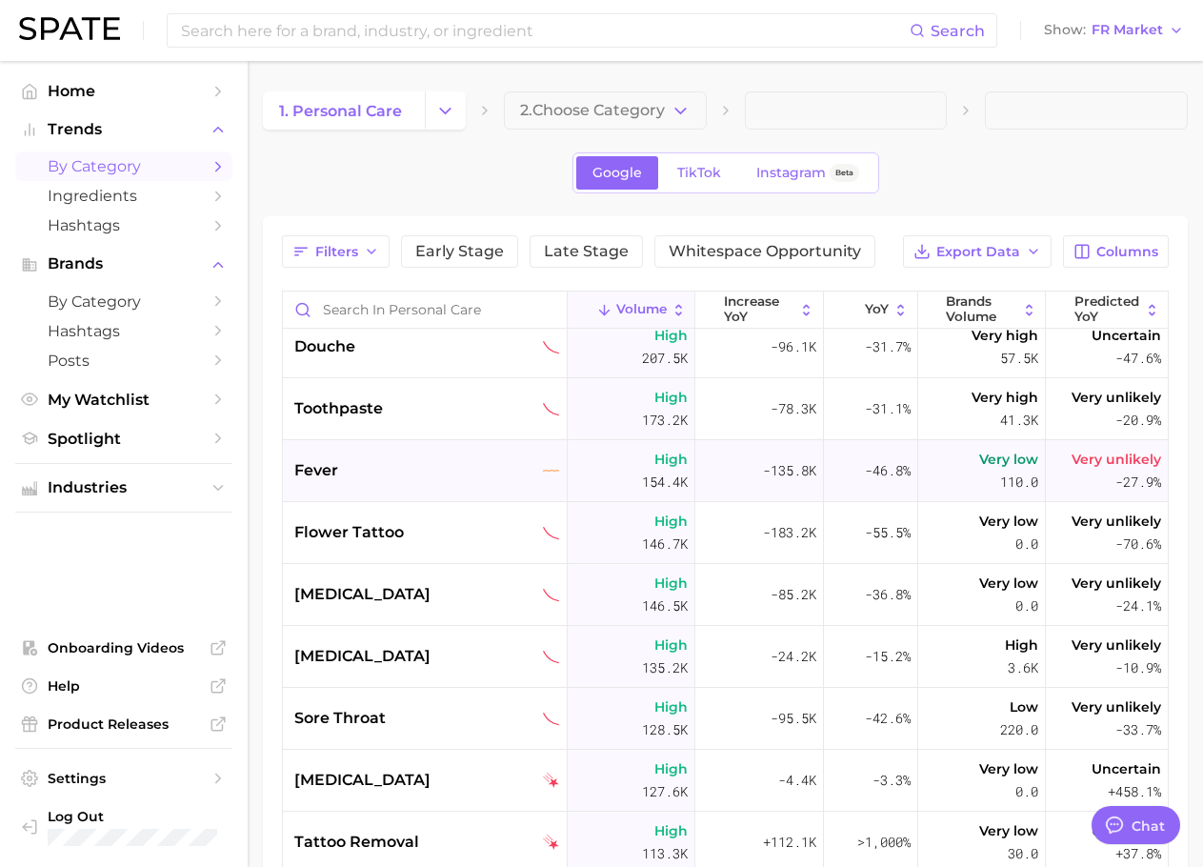
click at [381, 470] on div "fever" at bounding box center [427, 470] width 266 height 23
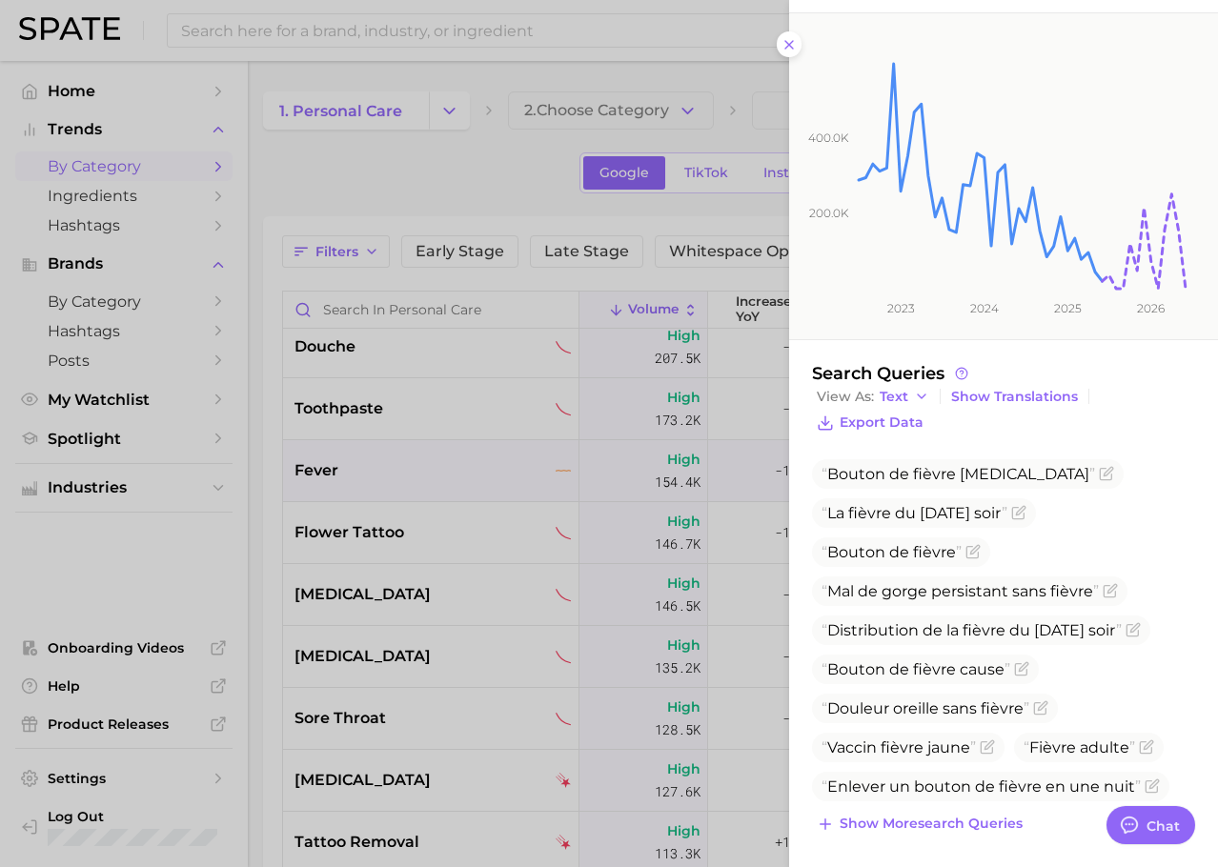
scroll to position [232, 0]
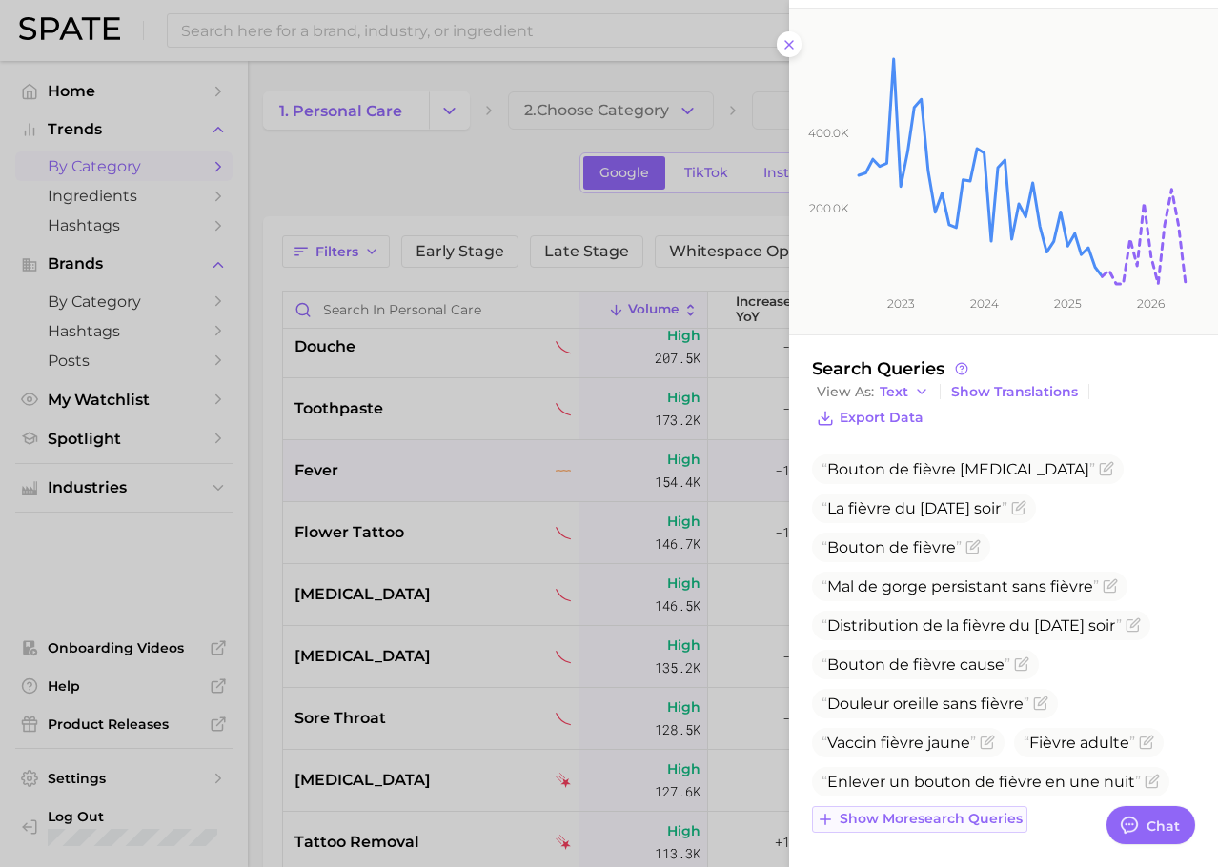
click at [957, 820] on span "Show more search queries" at bounding box center [930, 819] width 183 height 16
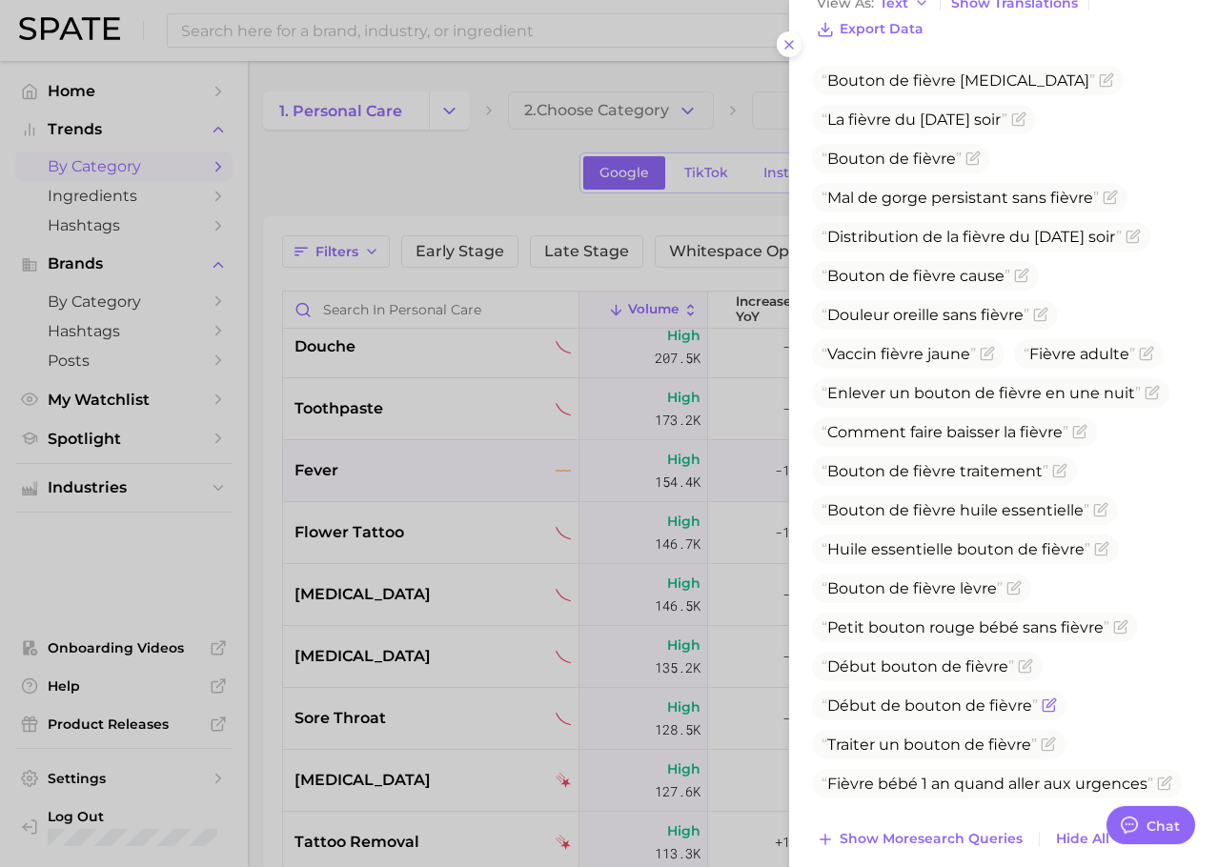
scroll to position [640, 0]
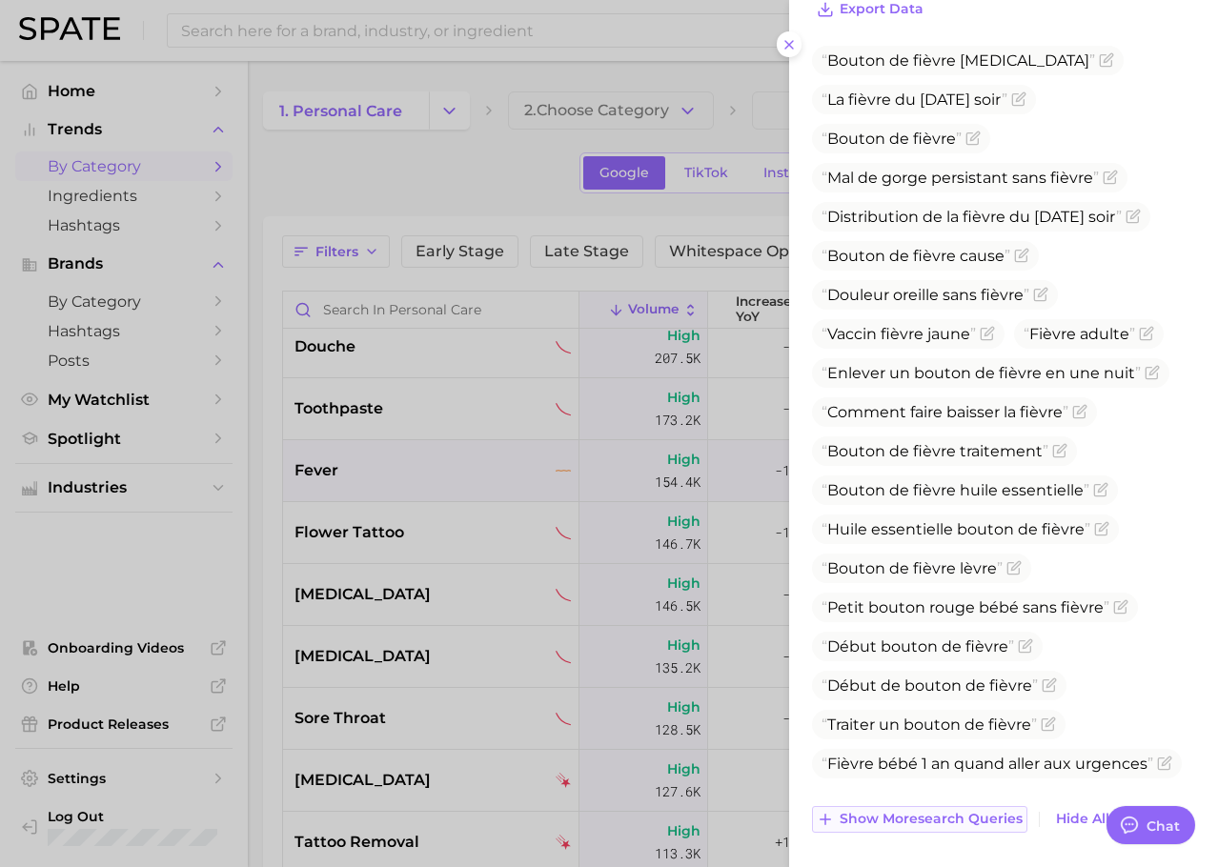
click at [916, 825] on span "Show more search queries" at bounding box center [930, 819] width 183 height 16
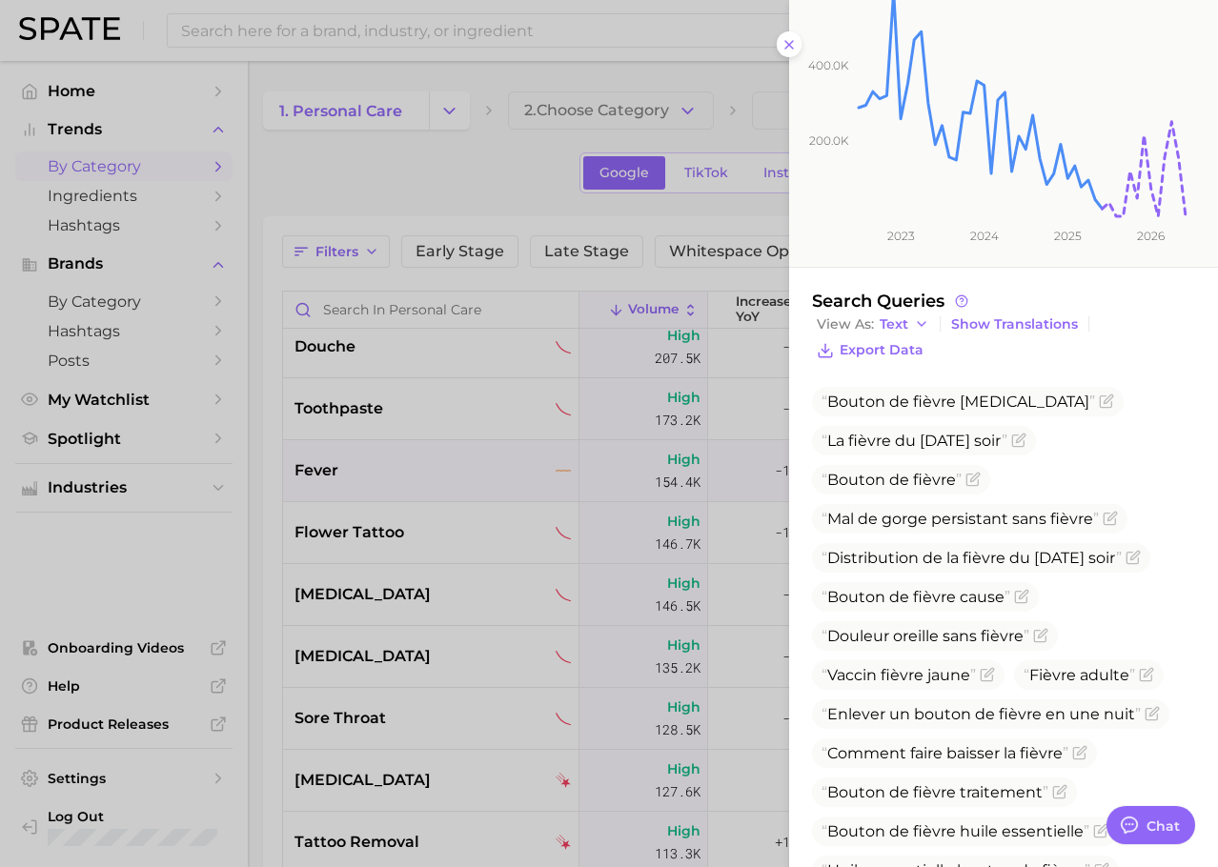
scroll to position [232, 0]
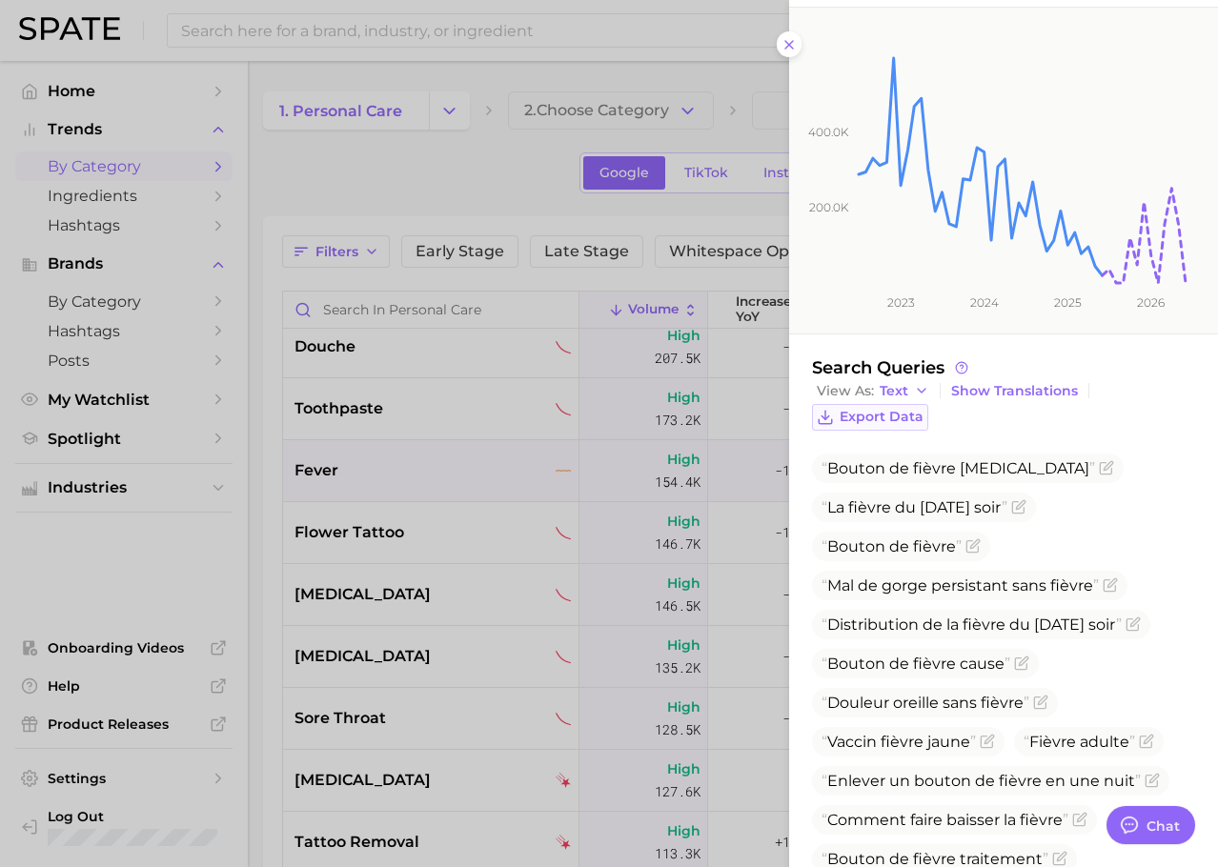
click at [885, 415] on span "Export Data" at bounding box center [881, 417] width 84 height 16
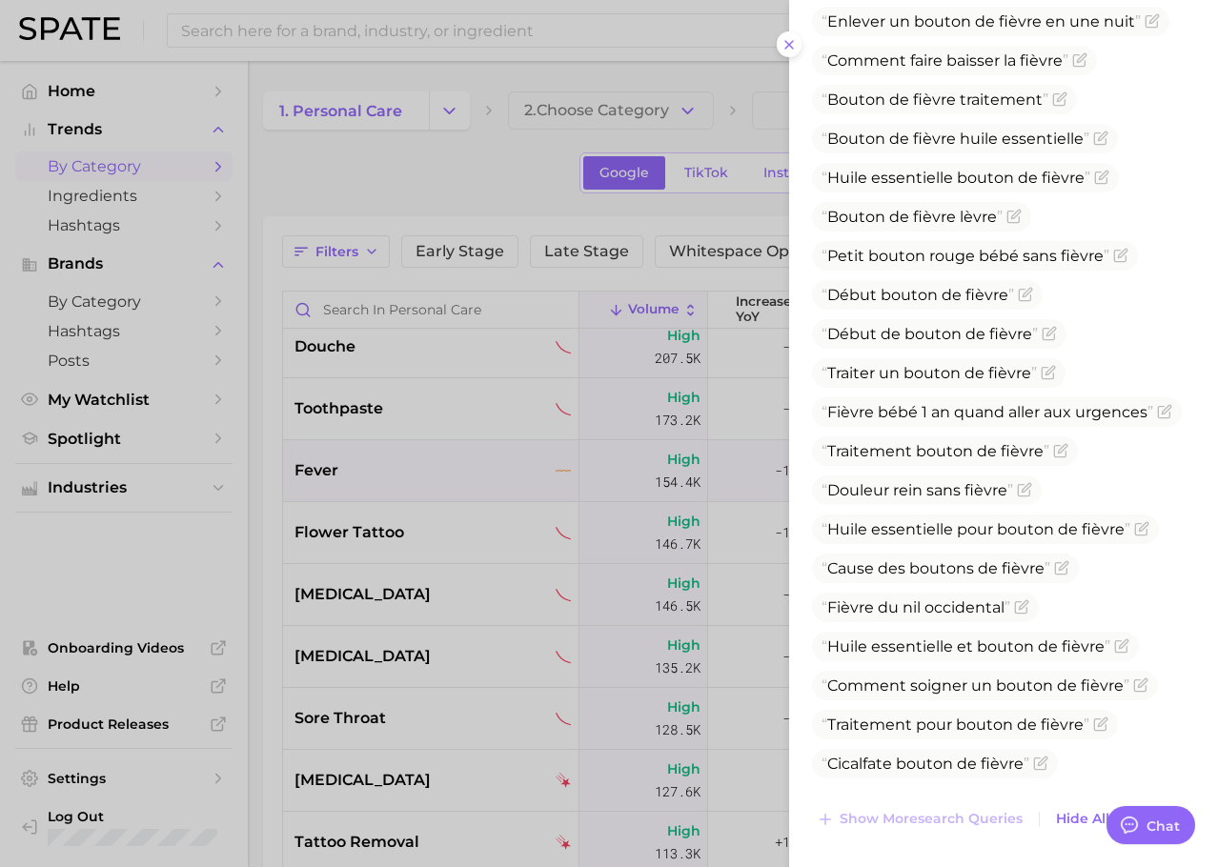
click at [544, 637] on div at bounding box center [609, 433] width 1218 height 867
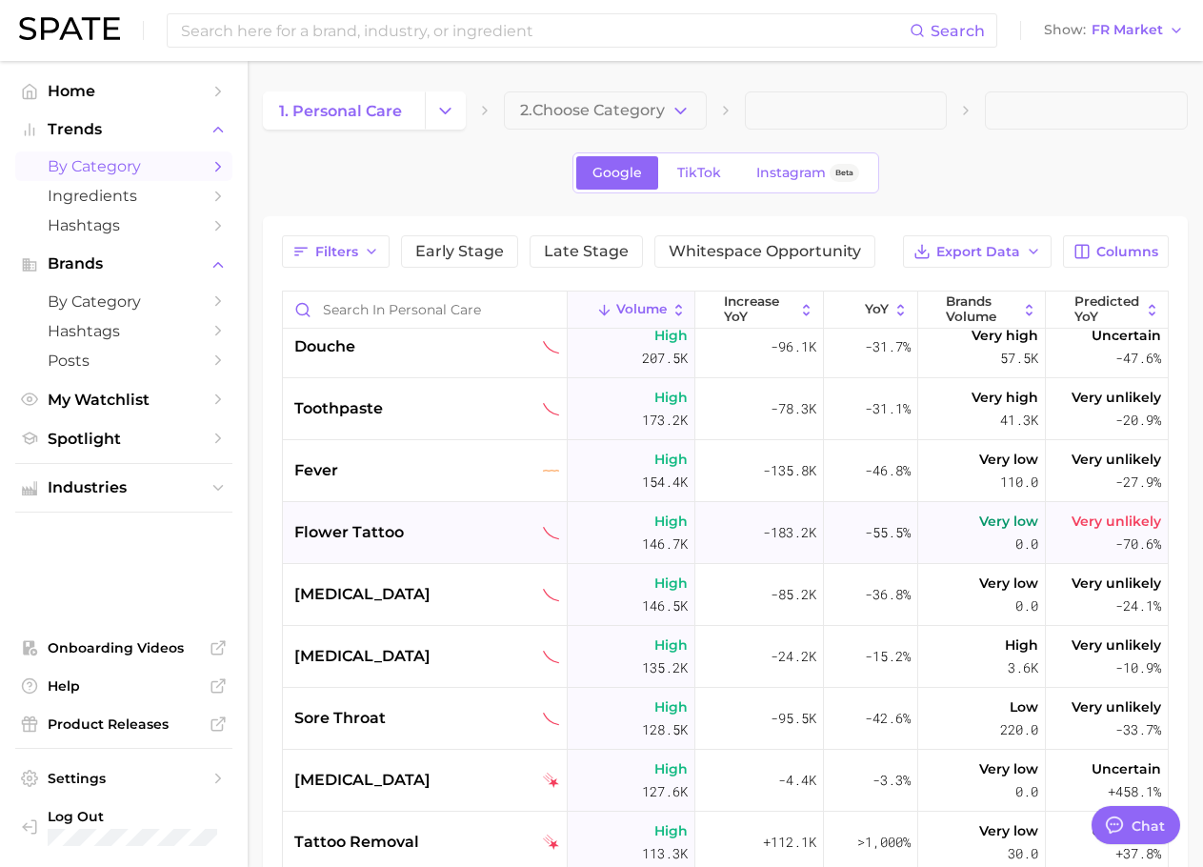
click at [387, 511] on div "flower tattoo" at bounding box center [425, 533] width 285 height 62
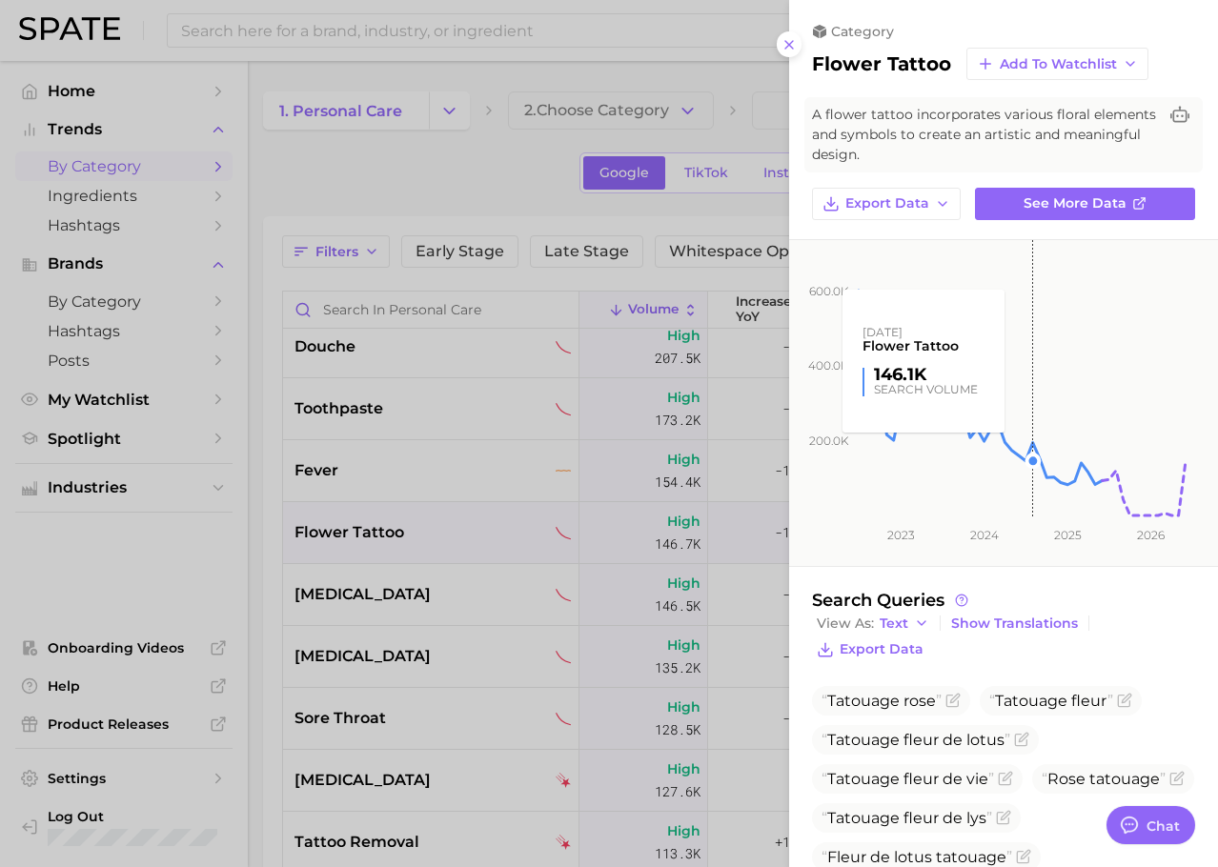
scroll to position [232, 0]
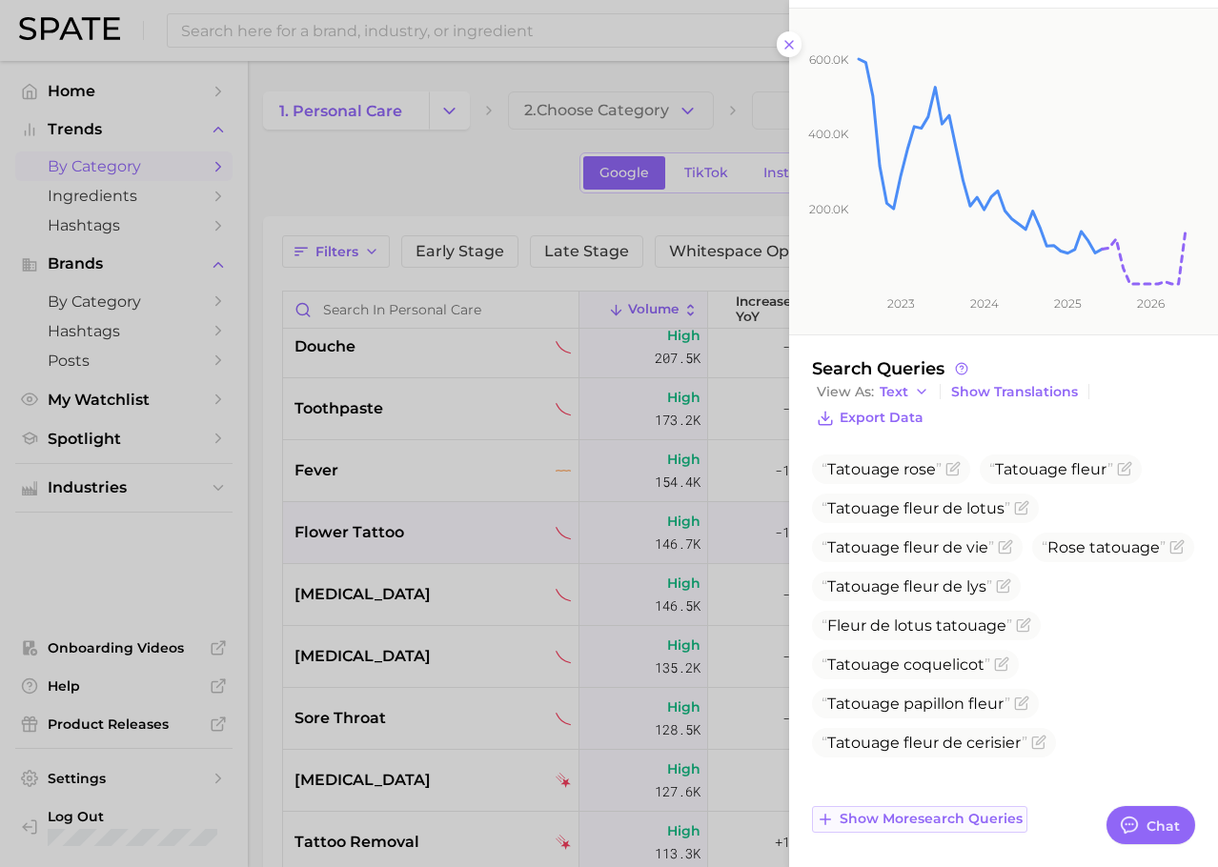
click at [957, 815] on span "Show more search queries" at bounding box center [930, 819] width 183 height 16
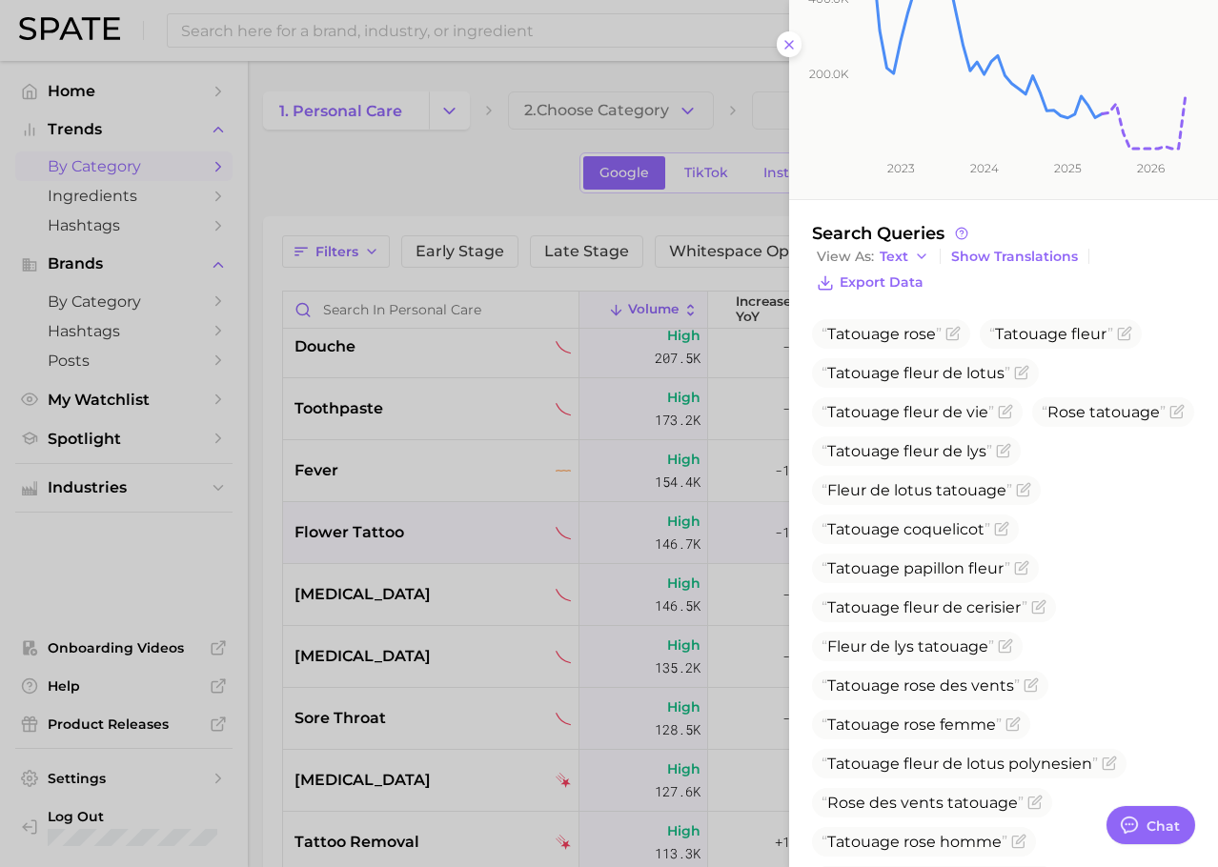
scroll to position [622, 0]
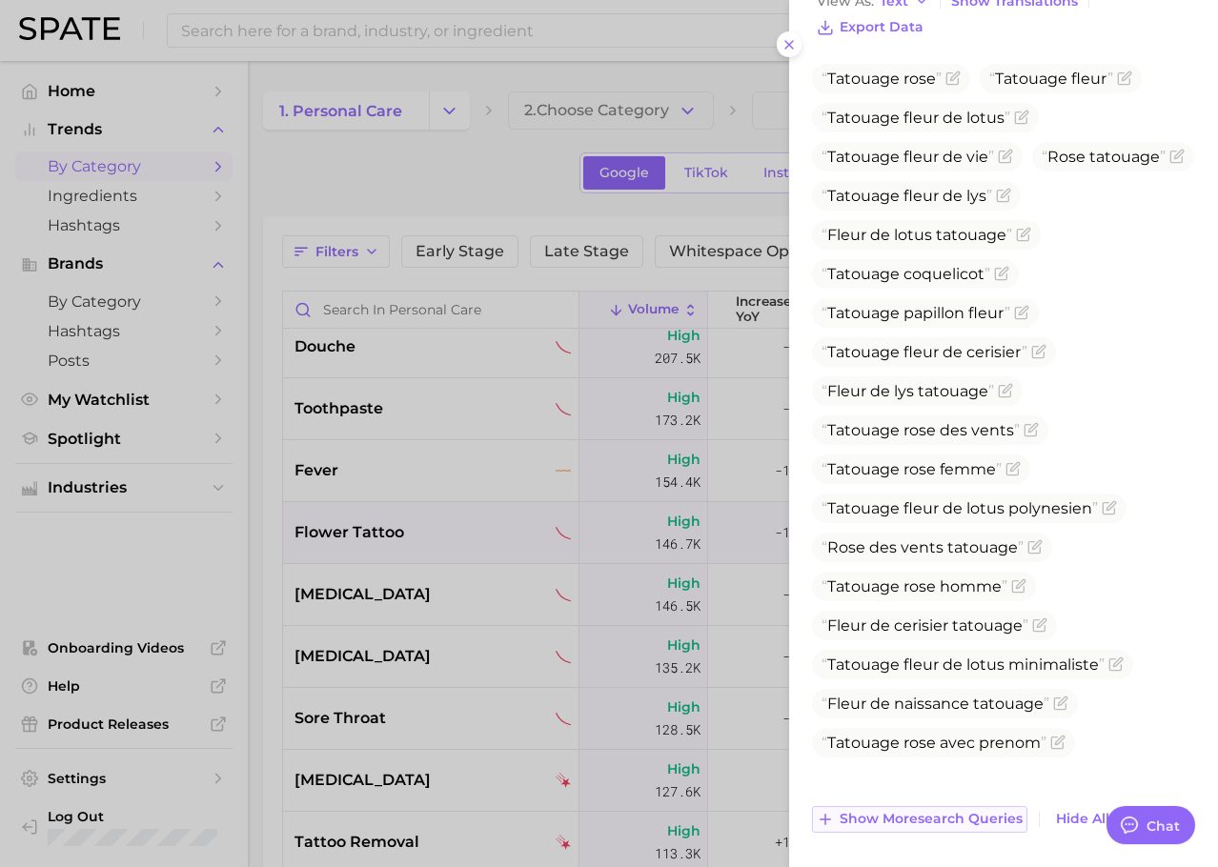
drag, startPoint x: 957, startPoint y: 815, endPoint x: 899, endPoint y: 832, distance: 60.6
click at [899, 832] on button "Show more search queries" at bounding box center [919, 819] width 215 height 27
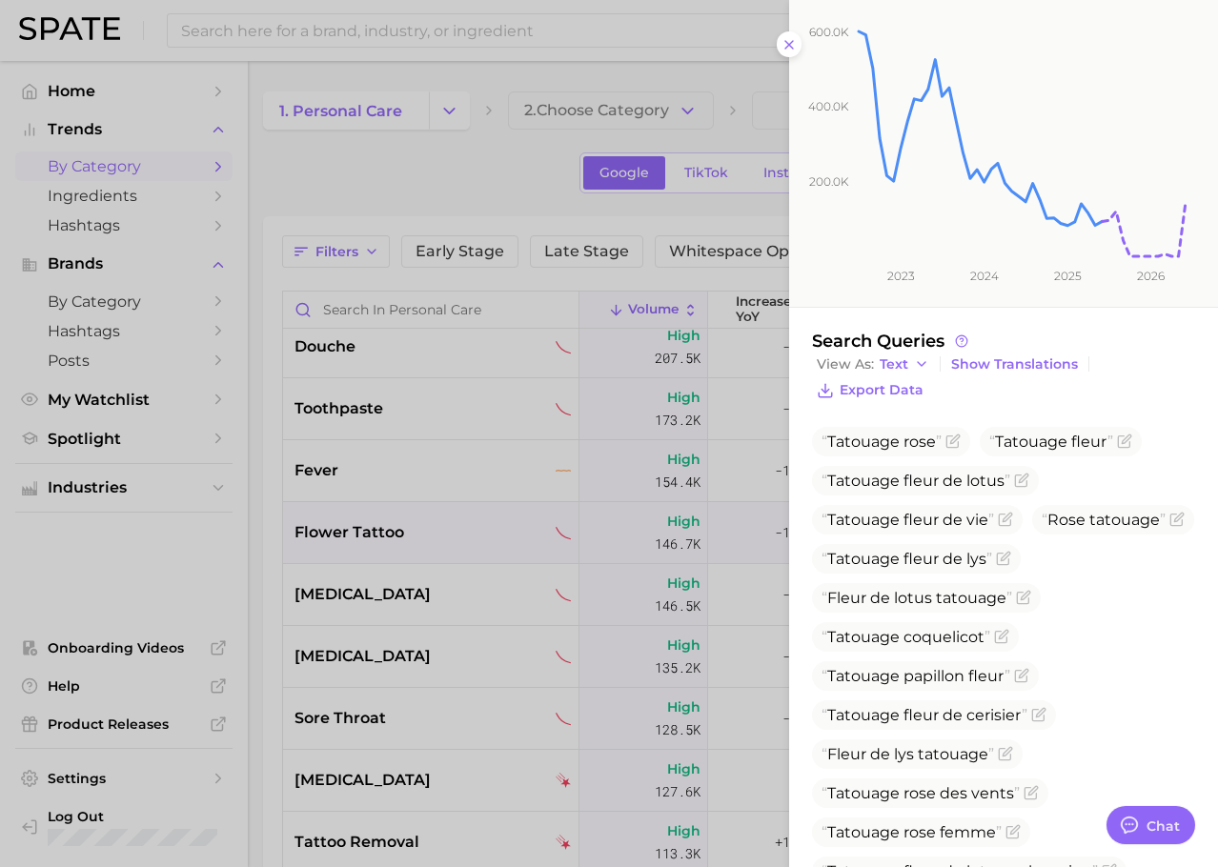
scroll to position [0, 0]
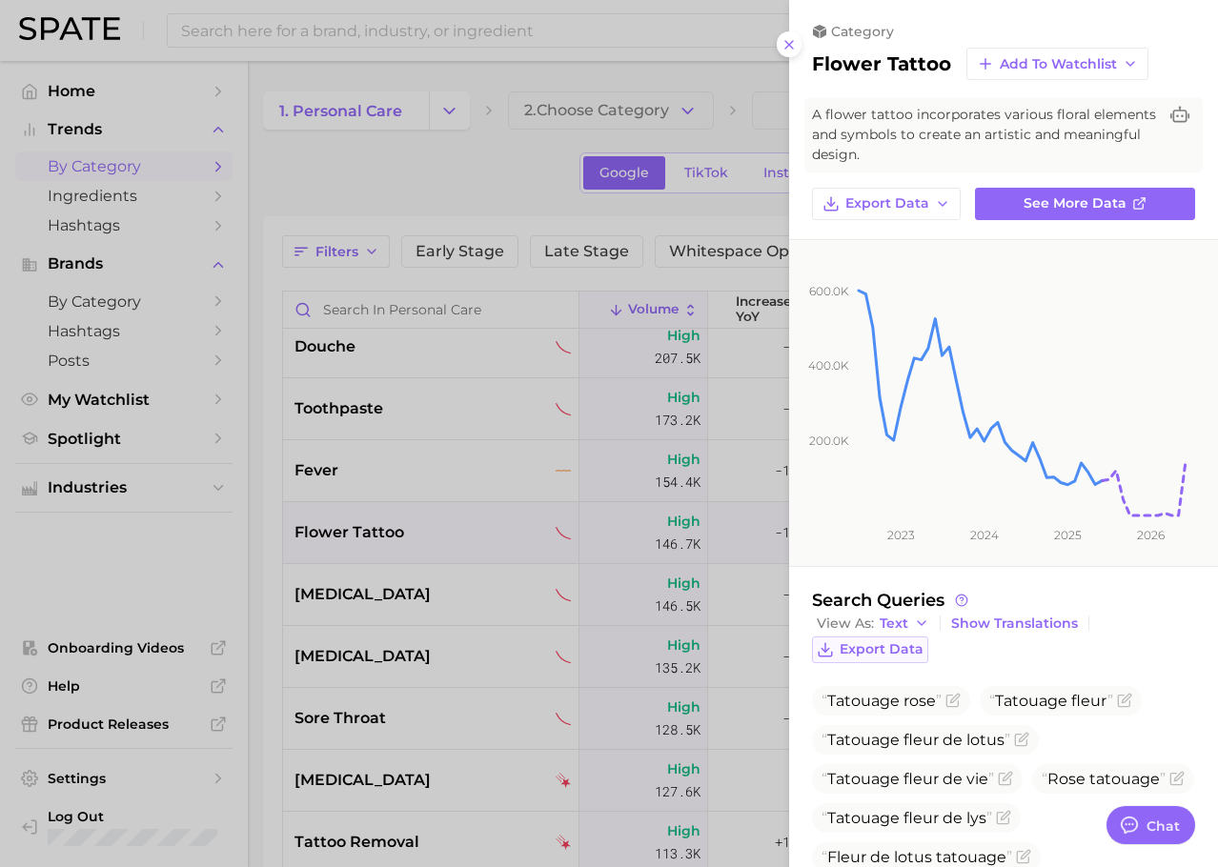
click at [905, 651] on span "Export Data" at bounding box center [881, 649] width 84 height 16
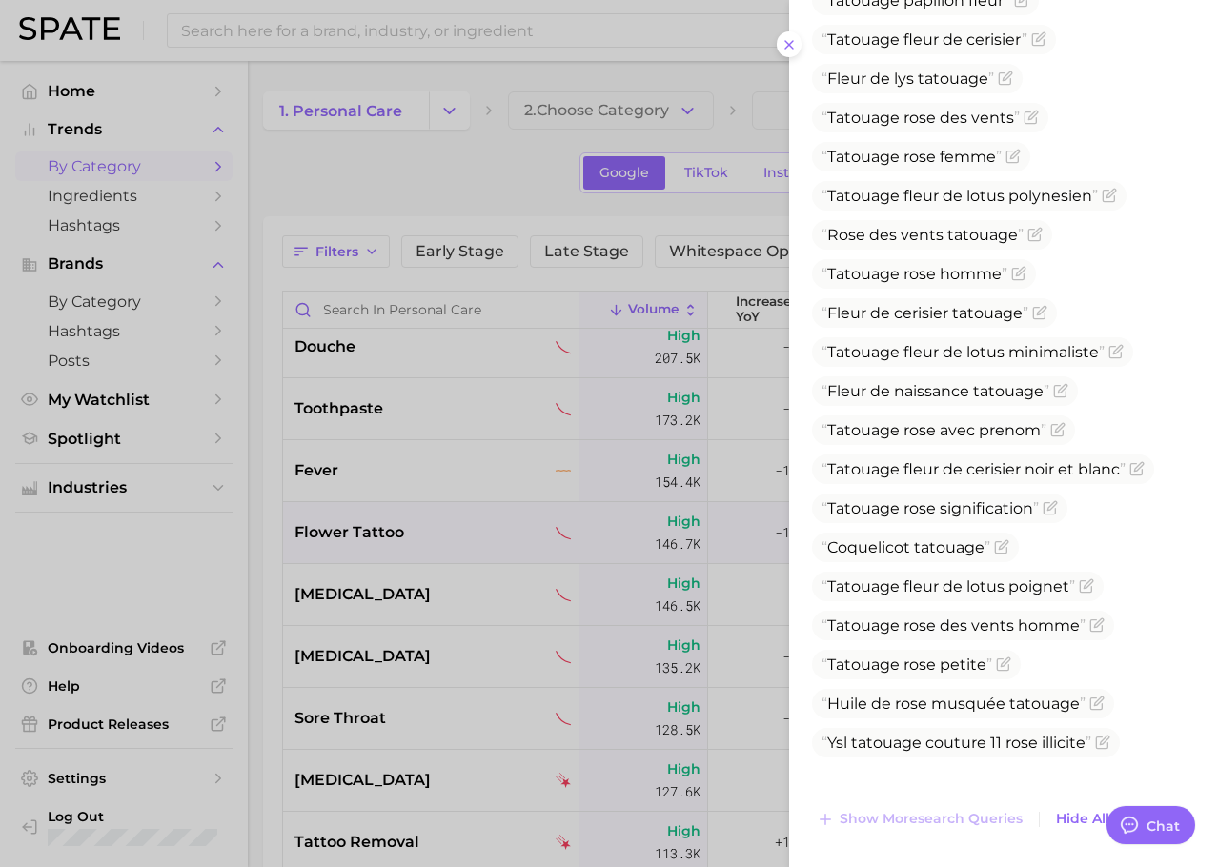
click at [602, 447] on div at bounding box center [609, 433] width 1218 height 867
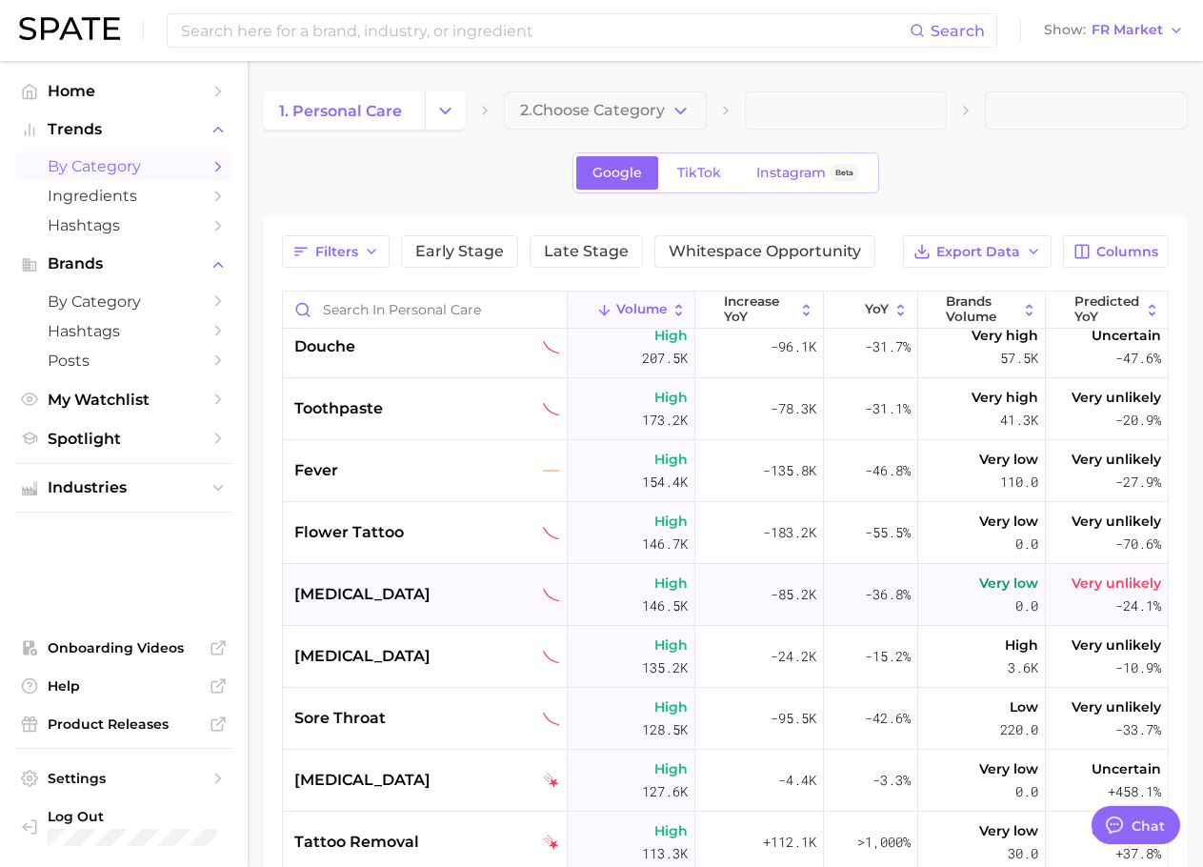
click at [408, 592] on span "[MEDICAL_DATA]" at bounding box center [362, 594] width 136 height 23
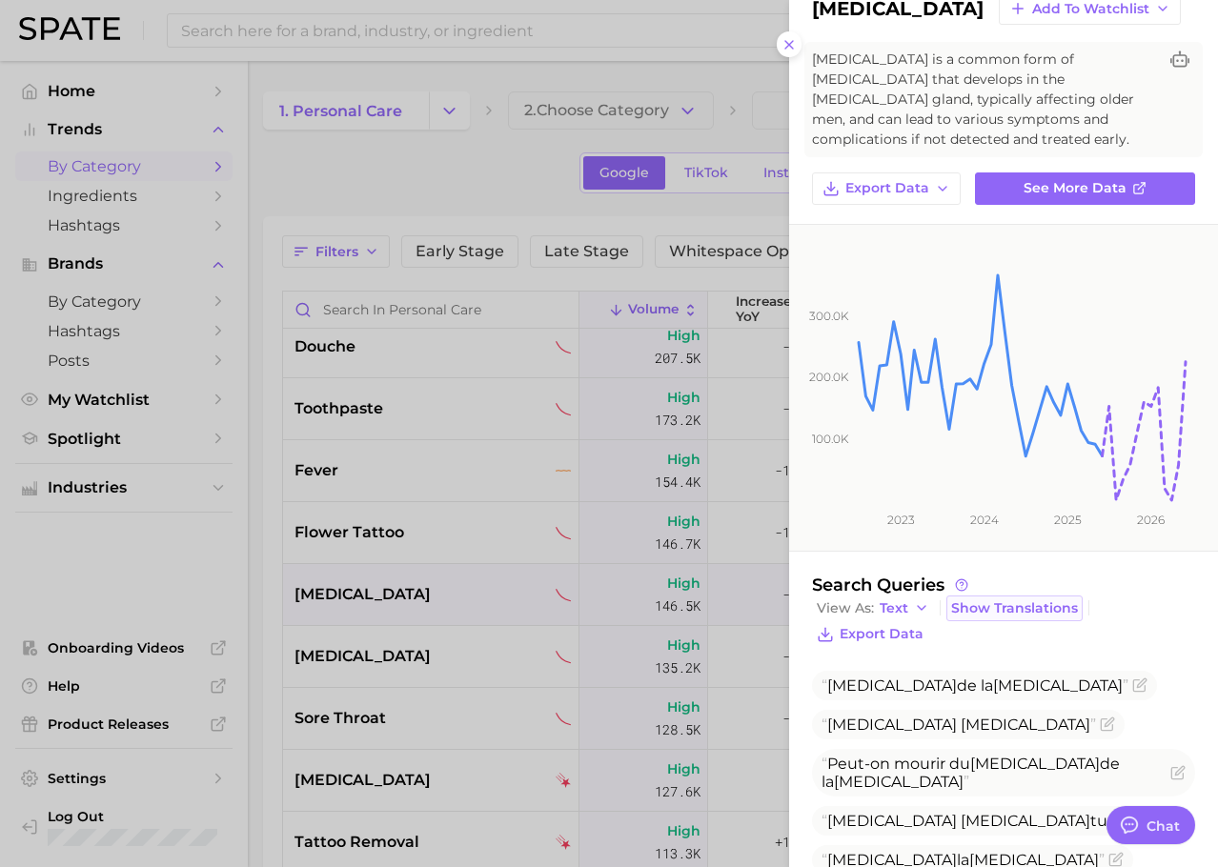
scroll to position [311, 0]
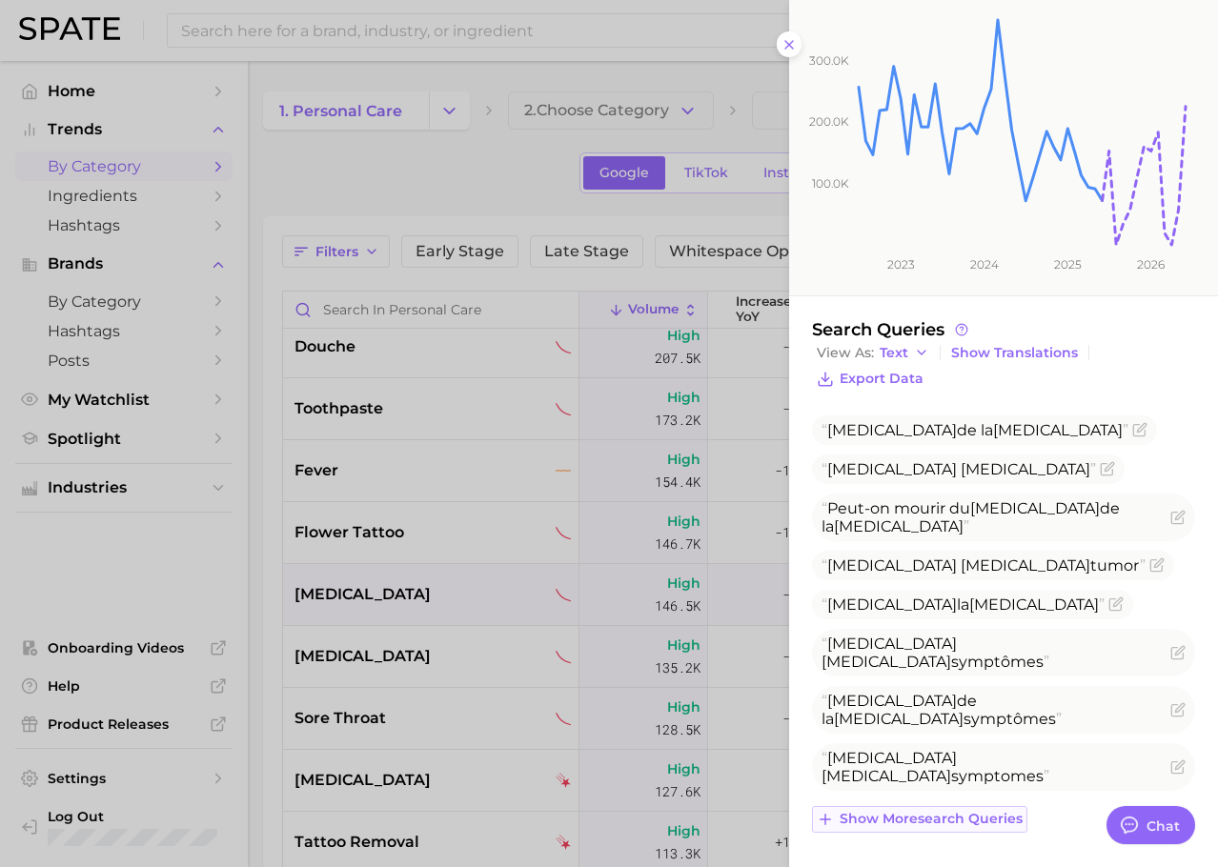
click at [960, 821] on span "Show more search queries" at bounding box center [930, 819] width 183 height 16
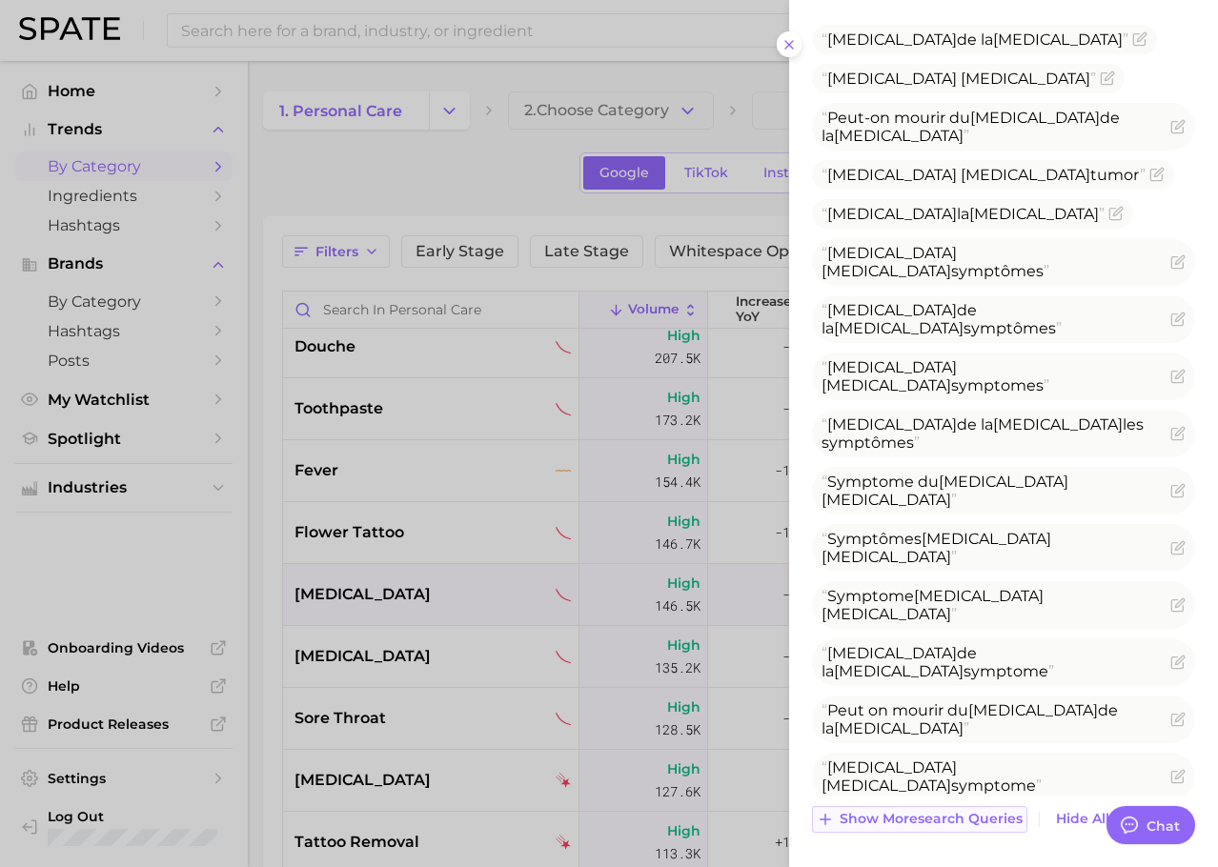
click at [945, 821] on span "Show more search queries" at bounding box center [930, 819] width 183 height 16
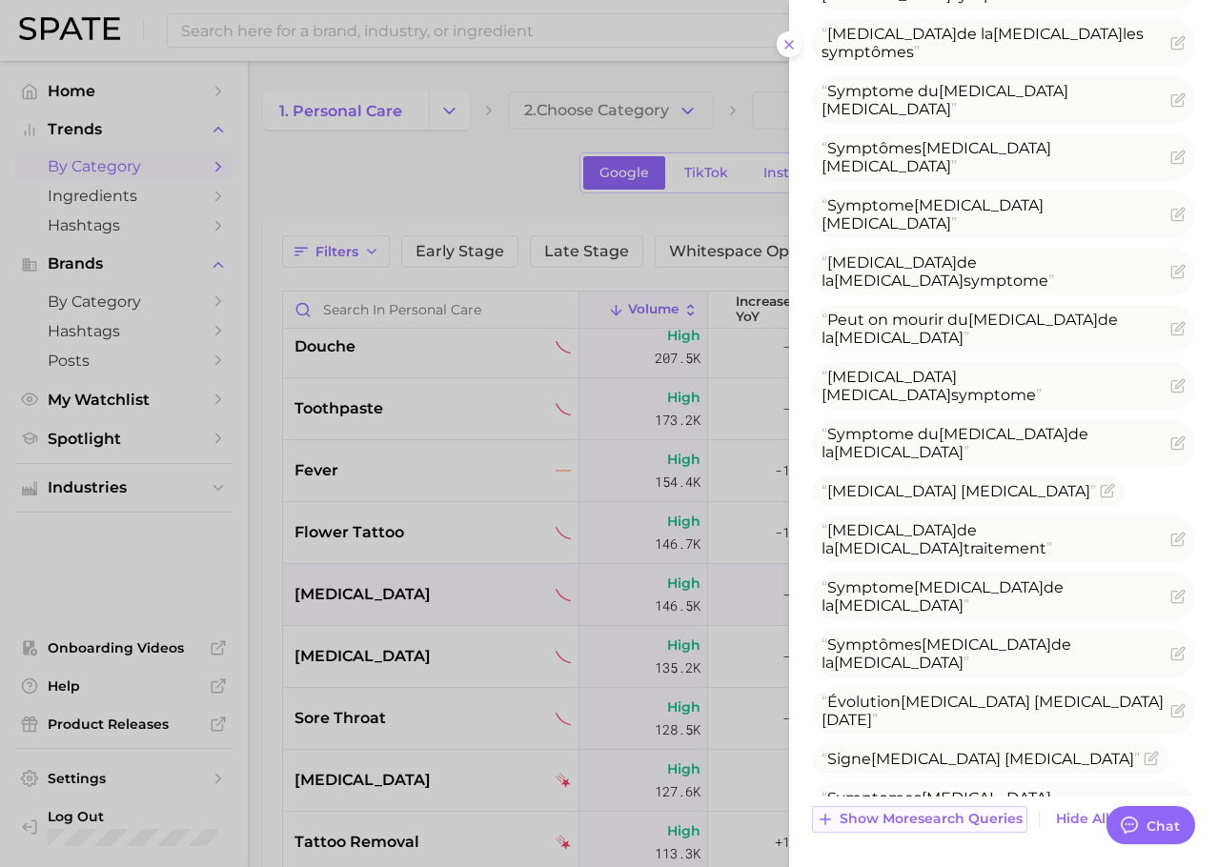
click at [920, 820] on span "Show more search queries" at bounding box center [930, 819] width 183 height 16
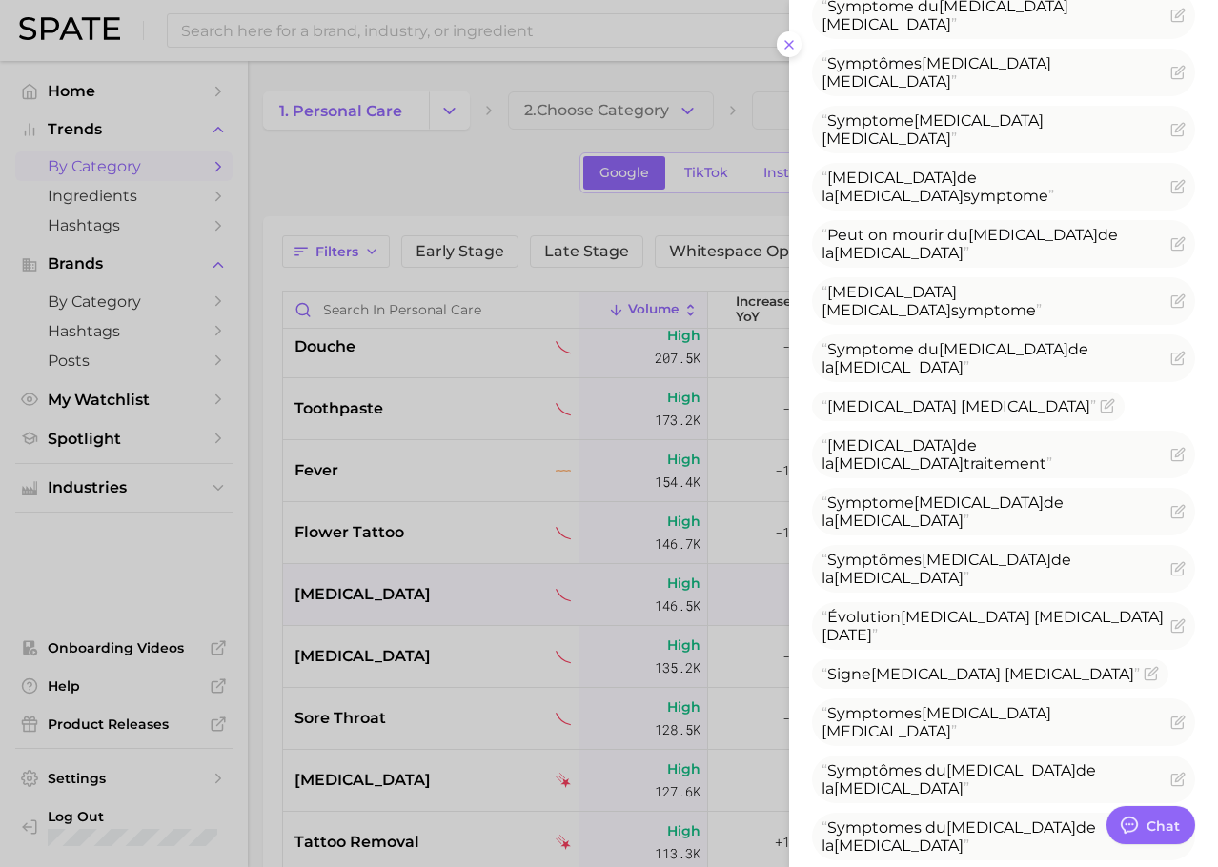
scroll to position [1178, 0]
drag, startPoint x: 829, startPoint y: 540, endPoint x: 1042, endPoint y: 527, distance: 213.8
copy span "Traitement [MEDICAL_DATA] [MEDICAL_DATA]"
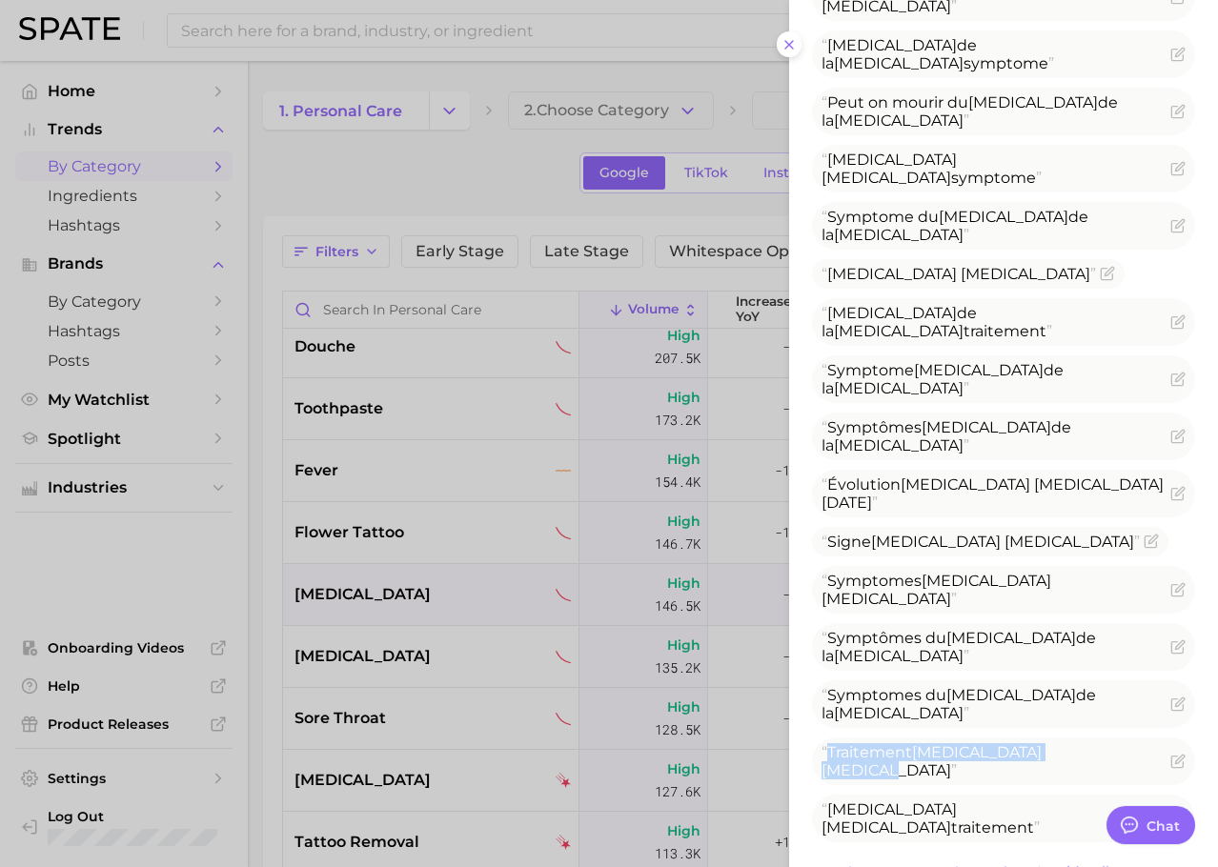
scroll to position [1362, 0]
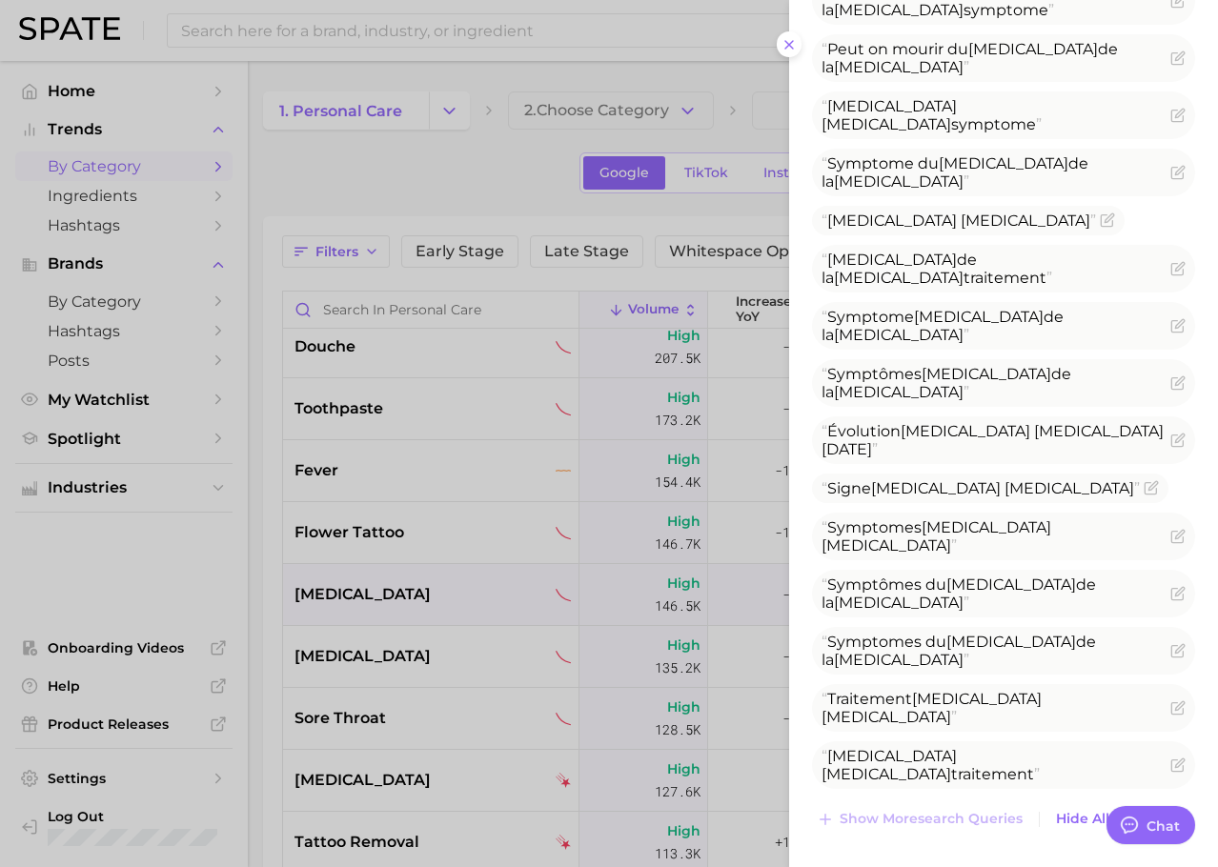
click at [374, 579] on div at bounding box center [609, 433] width 1218 height 867
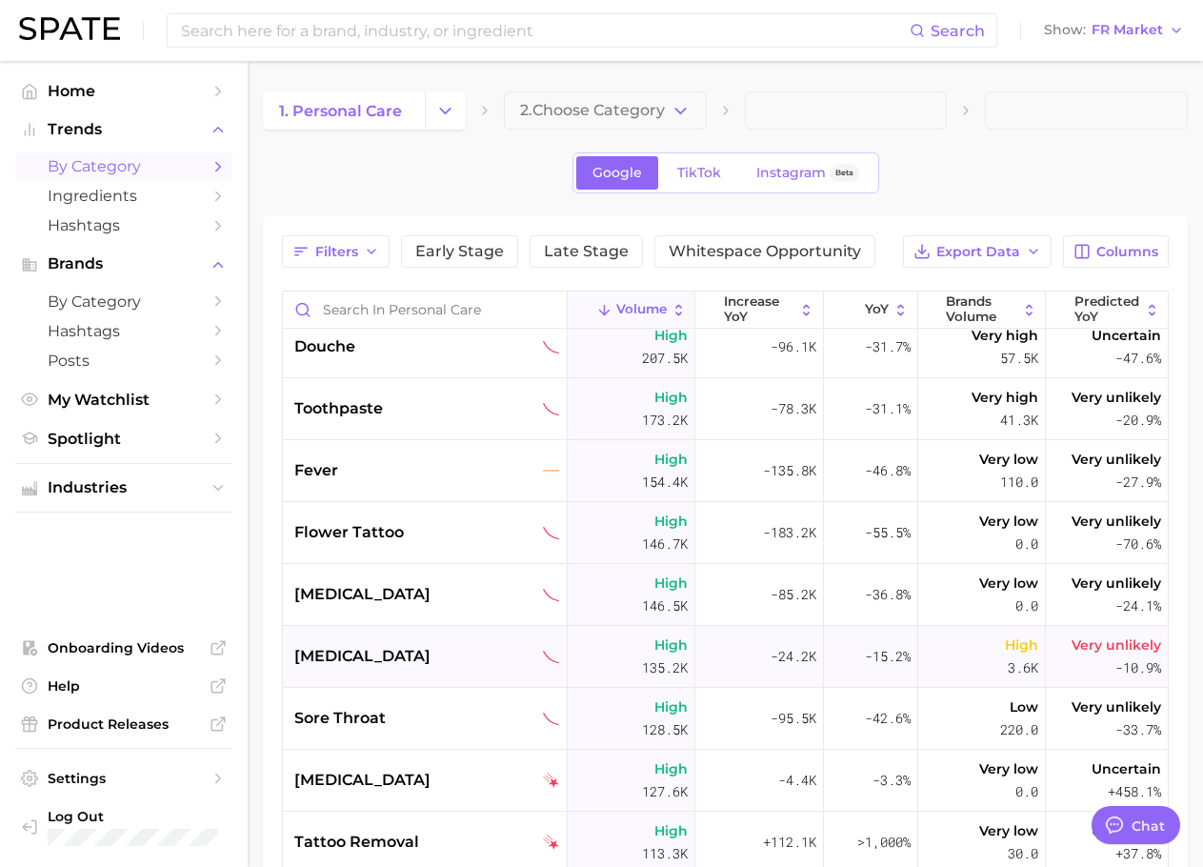
click at [362, 658] on span "[MEDICAL_DATA]" at bounding box center [362, 656] width 136 height 23
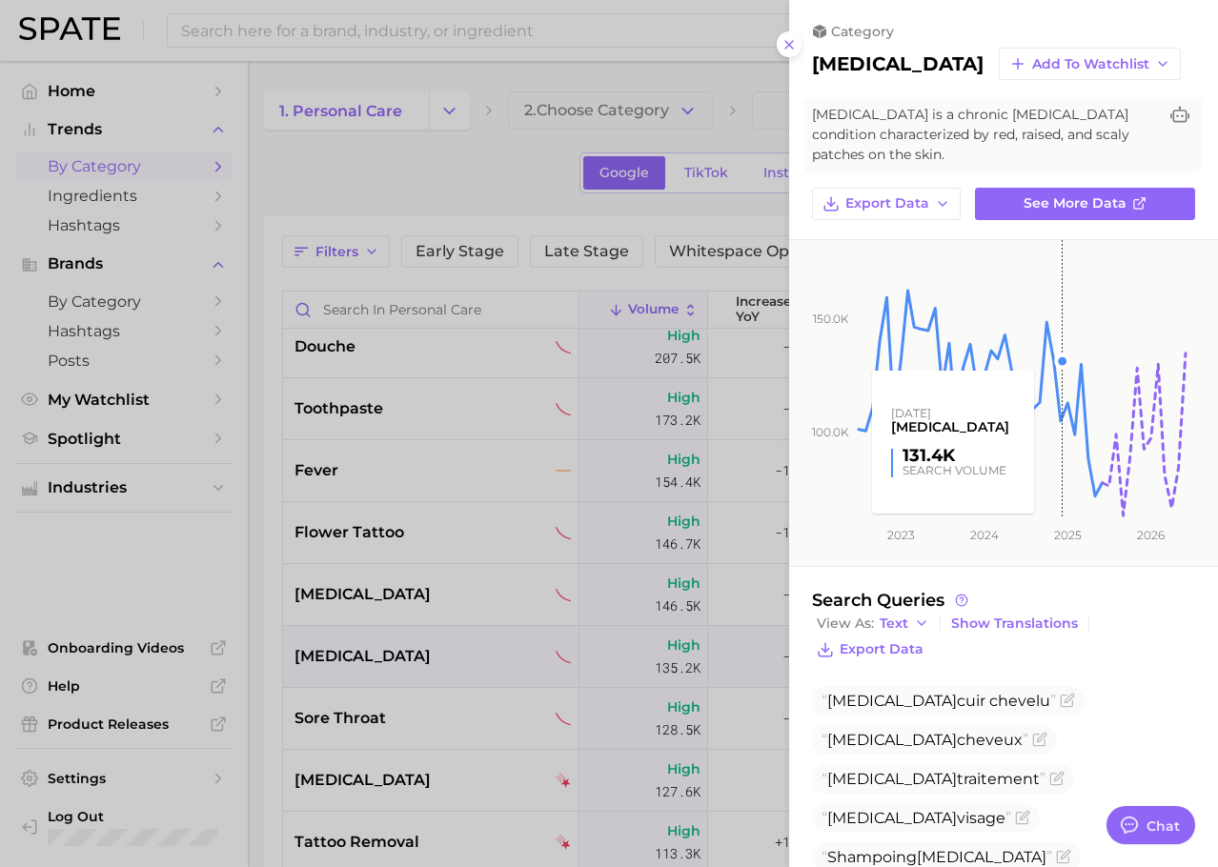
scroll to position [192, 0]
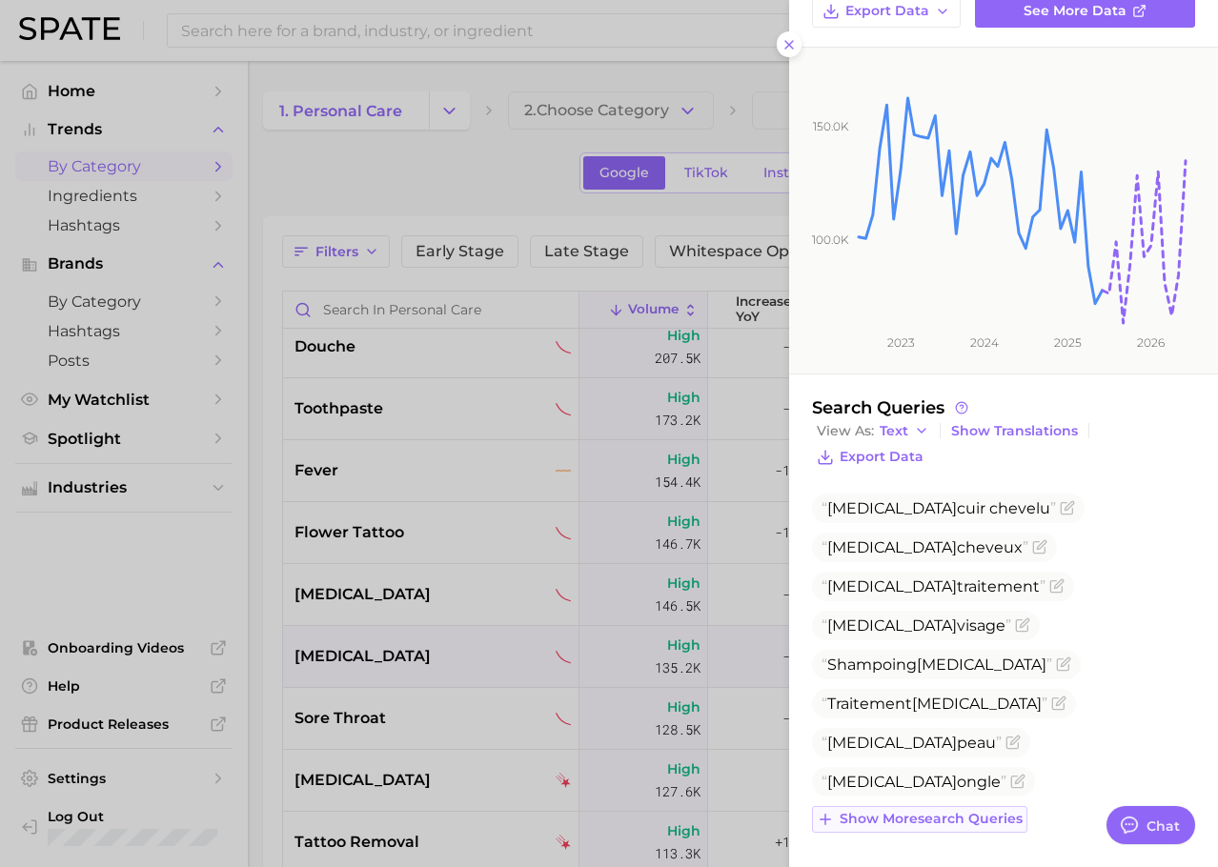
click at [968, 823] on span "Show more search queries" at bounding box center [930, 819] width 183 height 16
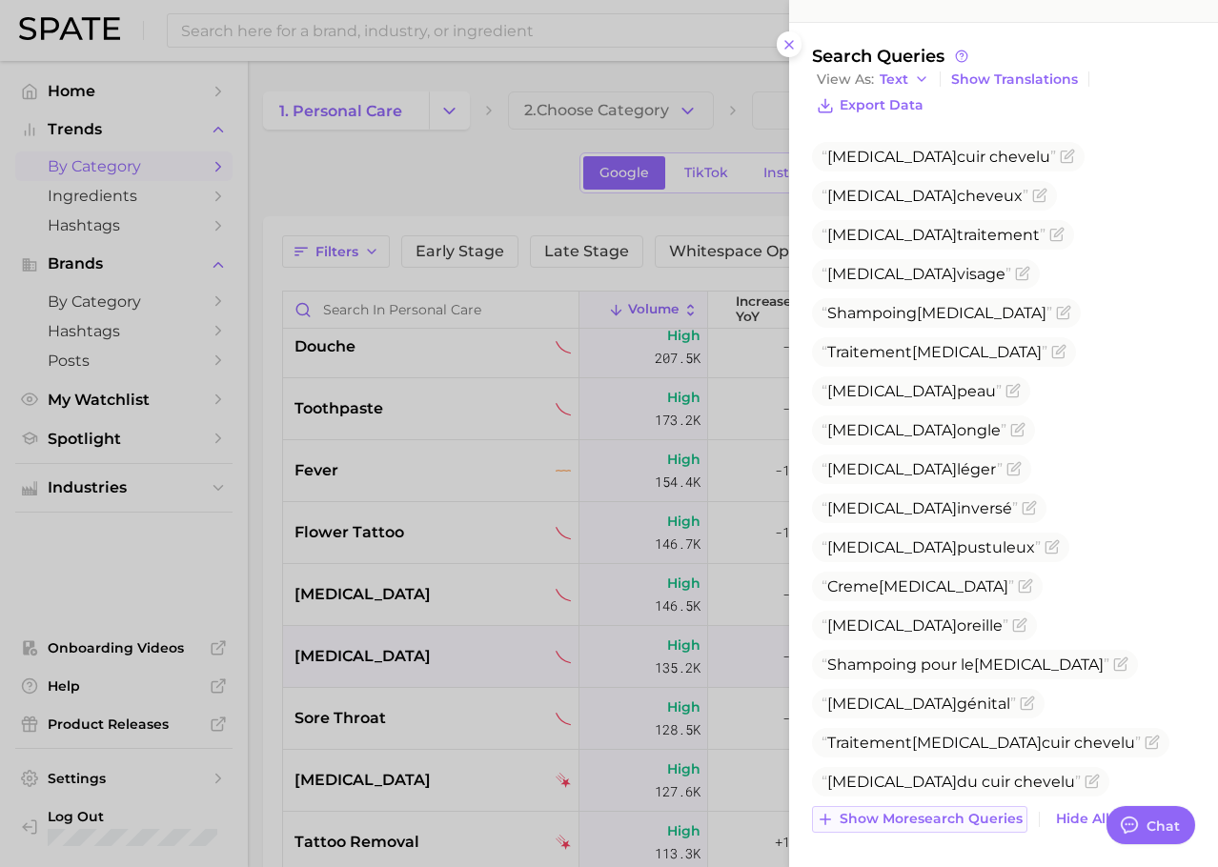
click at [940, 816] on span "Show more search queries" at bounding box center [930, 819] width 183 height 16
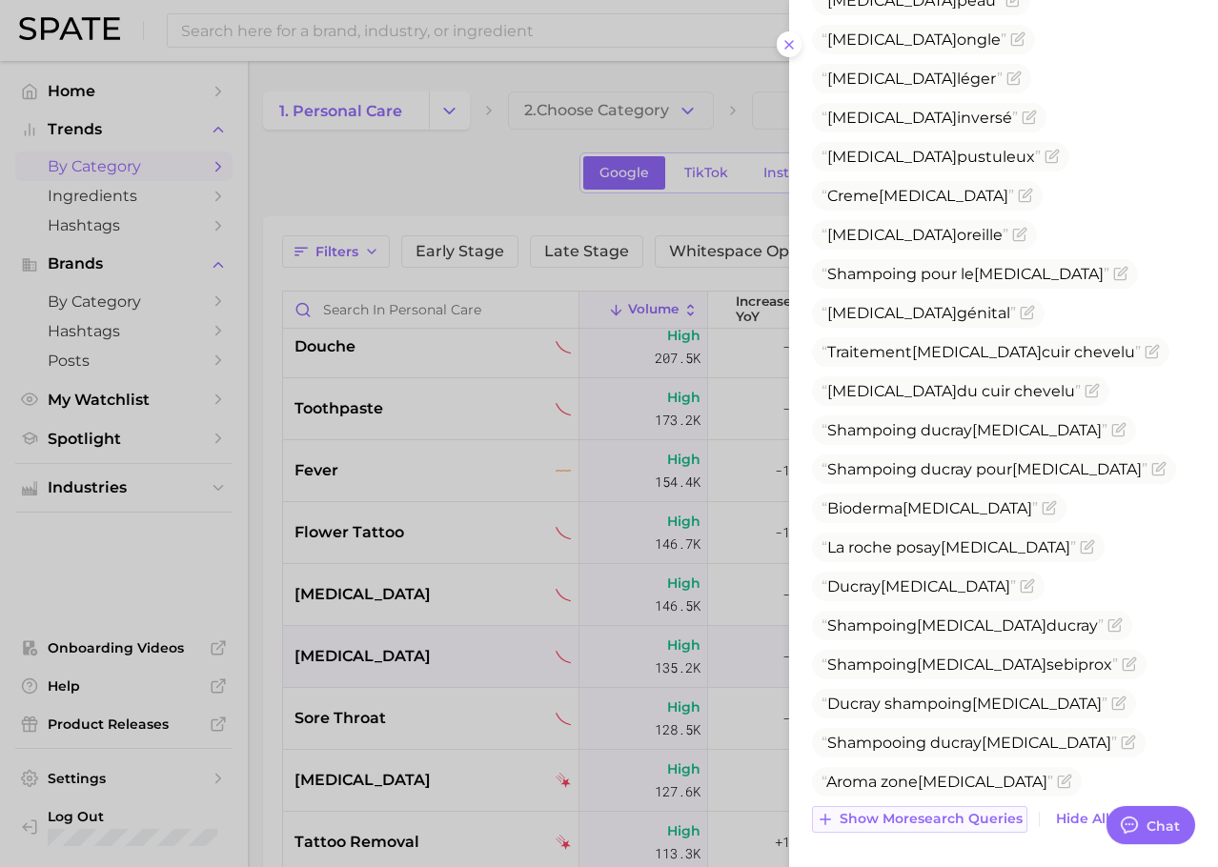
click at [897, 806] on button "Show more search queries" at bounding box center [919, 819] width 215 height 27
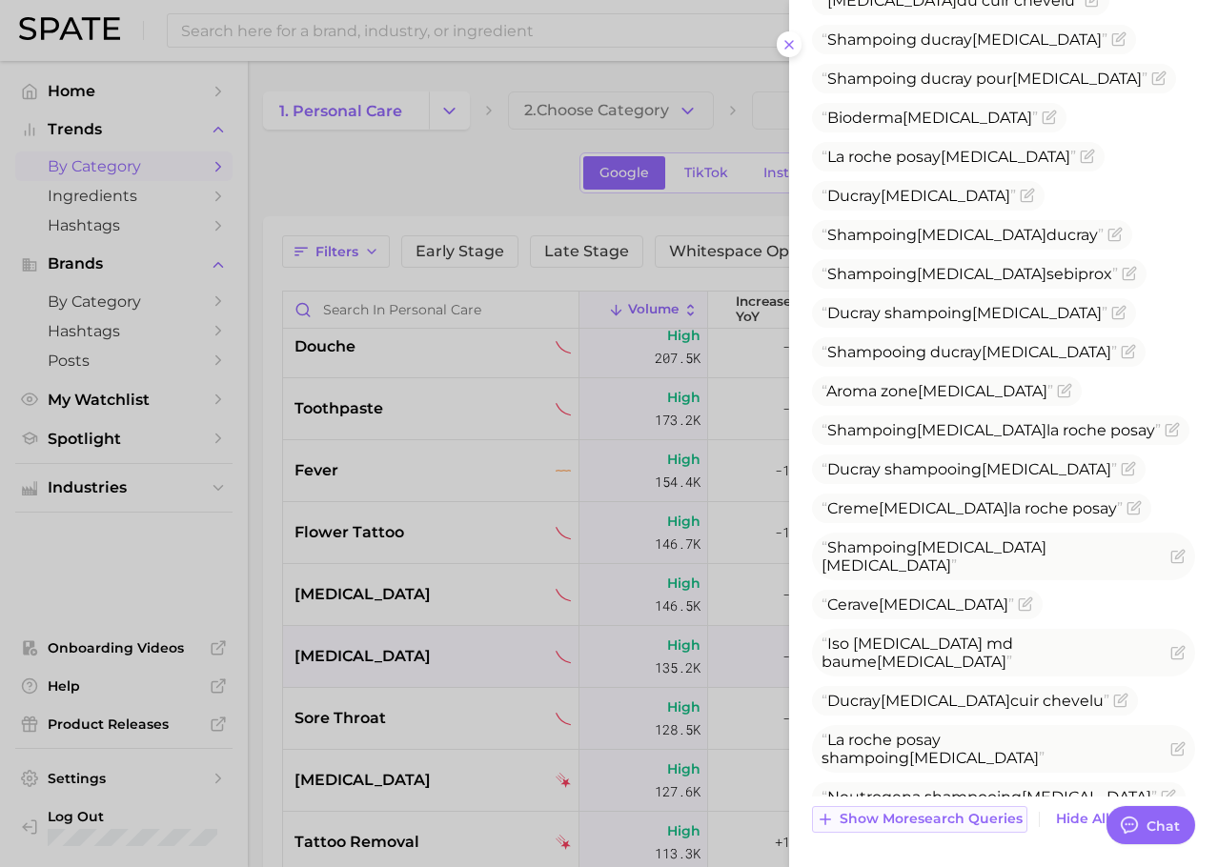
click at [884, 817] on span "Show more search queries" at bounding box center [930, 819] width 183 height 16
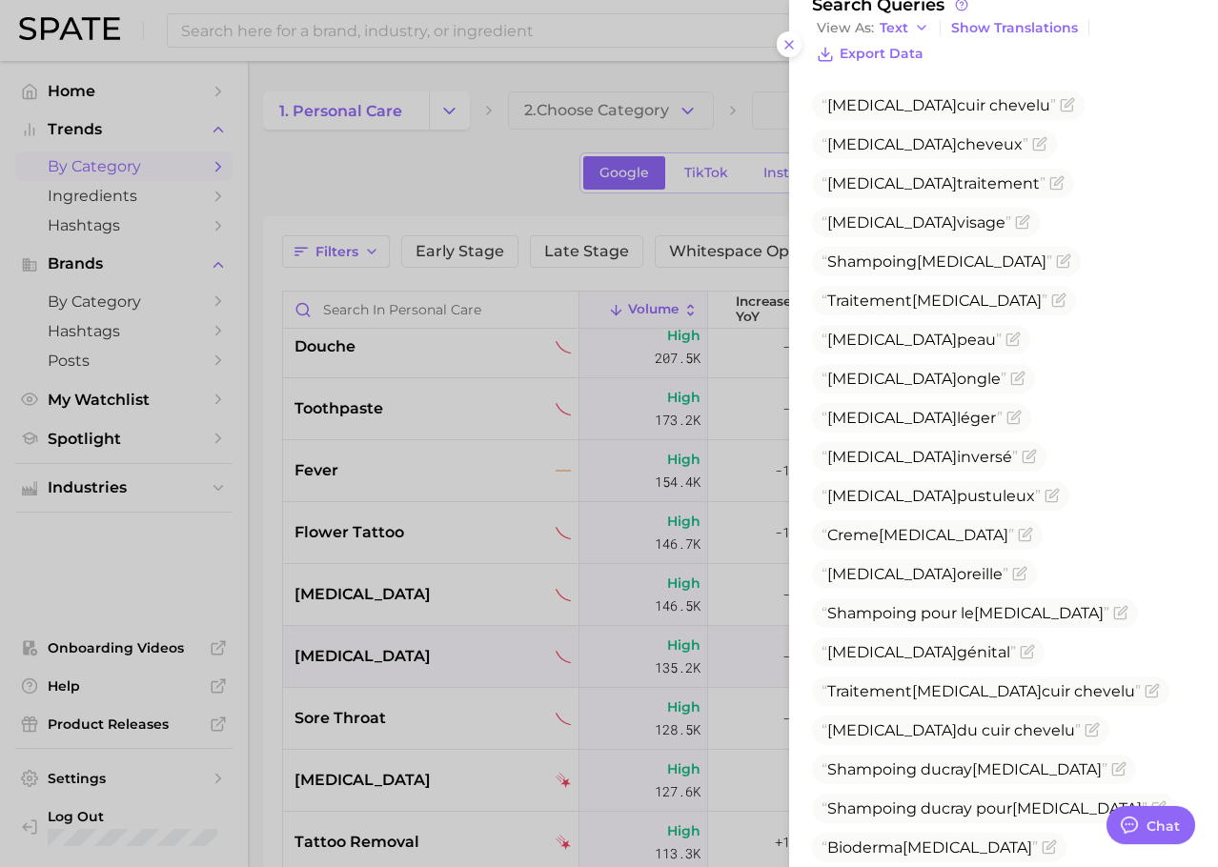
scroll to position [0, 0]
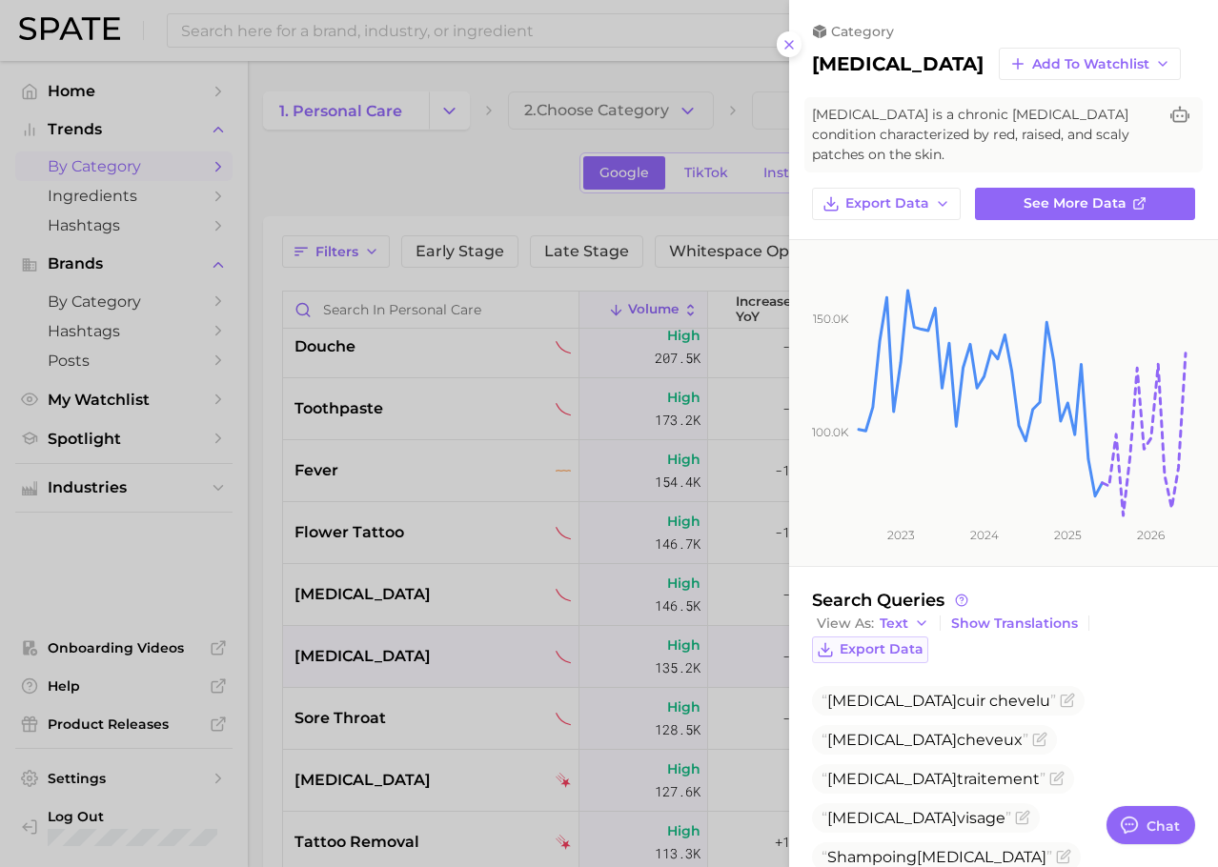
click at [870, 642] on span "Export Data" at bounding box center [881, 649] width 84 height 16
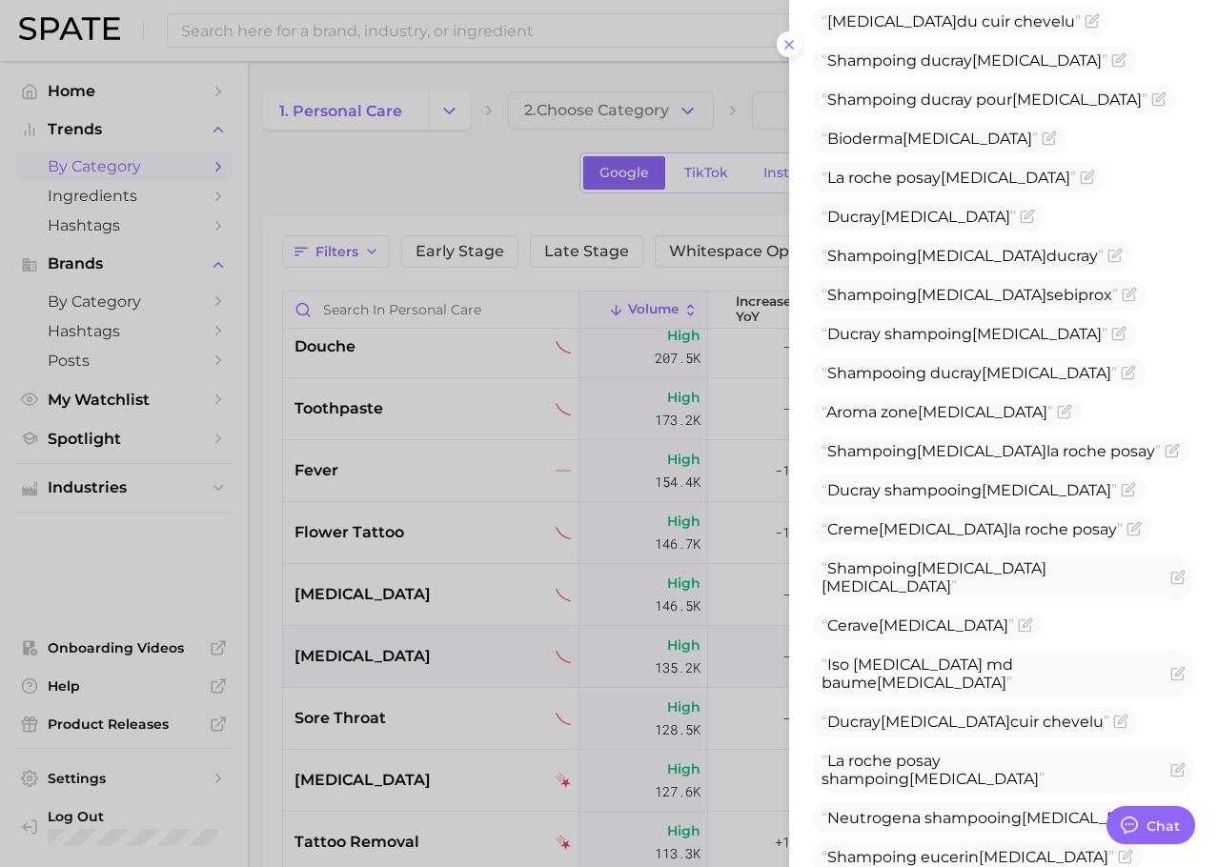
scroll to position [1305, 0]
click at [495, 594] on div at bounding box center [609, 433] width 1218 height 867
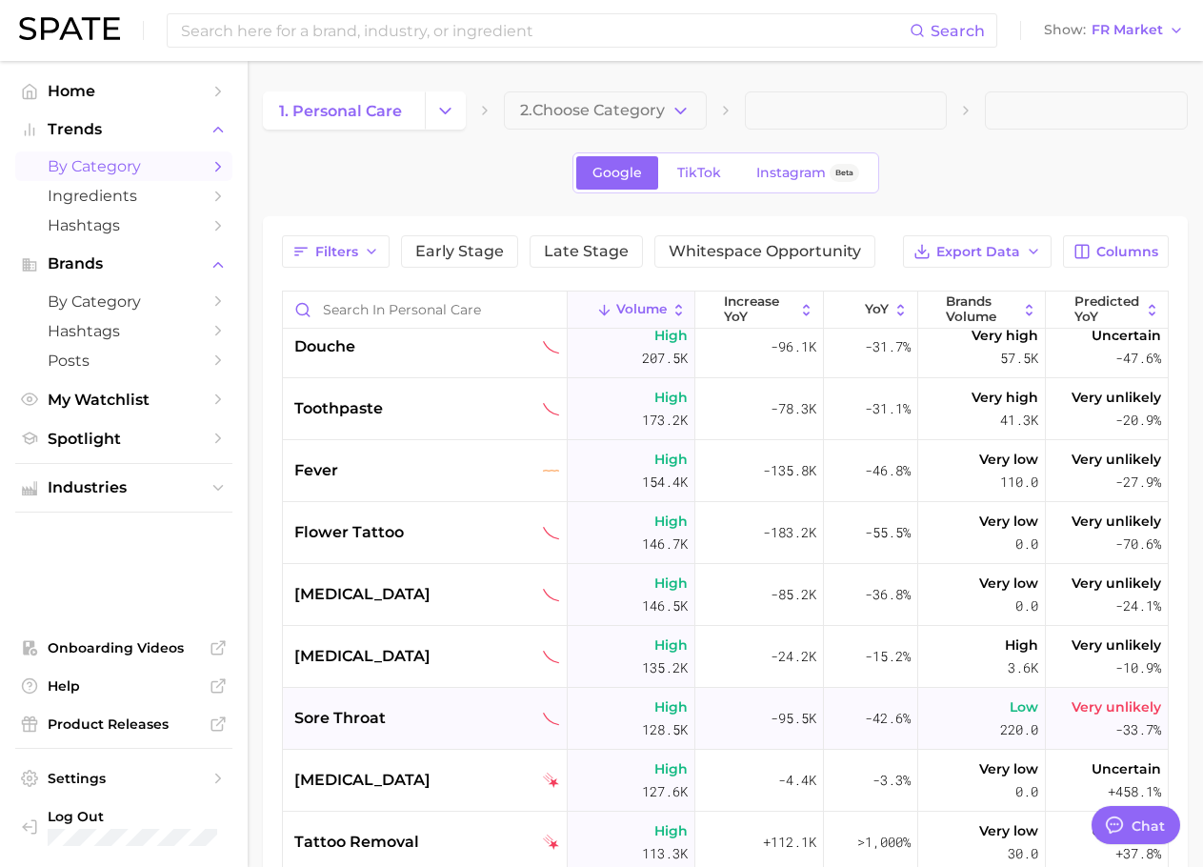
click at [424, 726] on div "sore throat" at bounding box center [427, 718] width 266 height 23
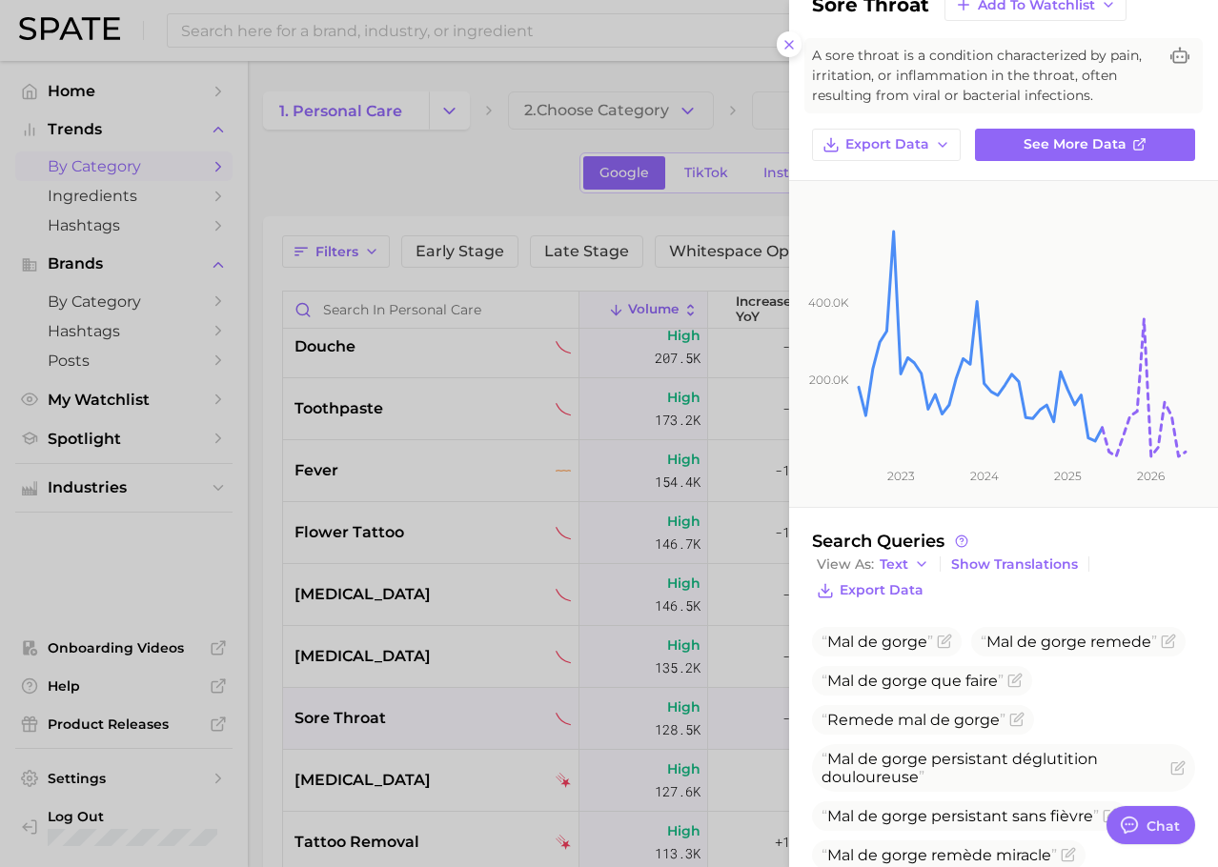
scroll to position [325, 0]
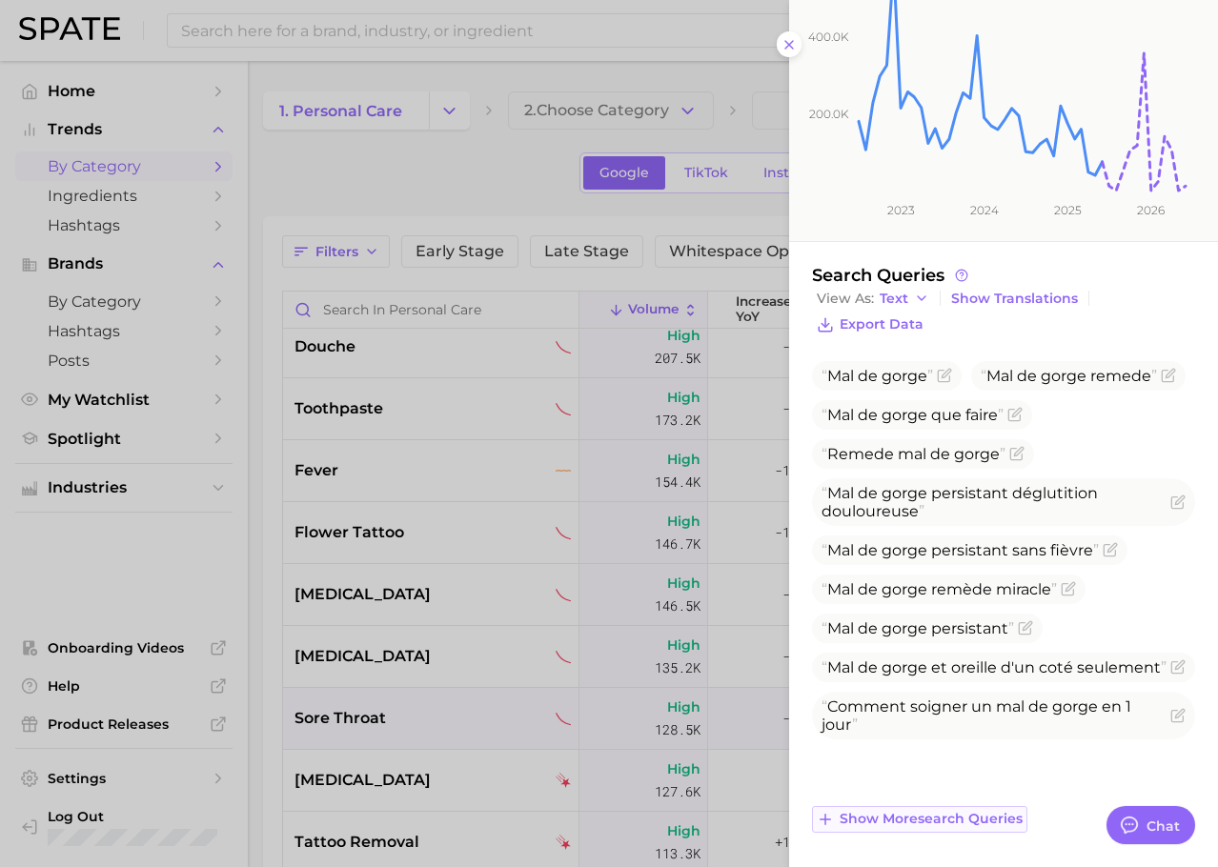
click at [967, 818] on span "Show more search queries" at bounding box center [930, 819] width 183 height 16
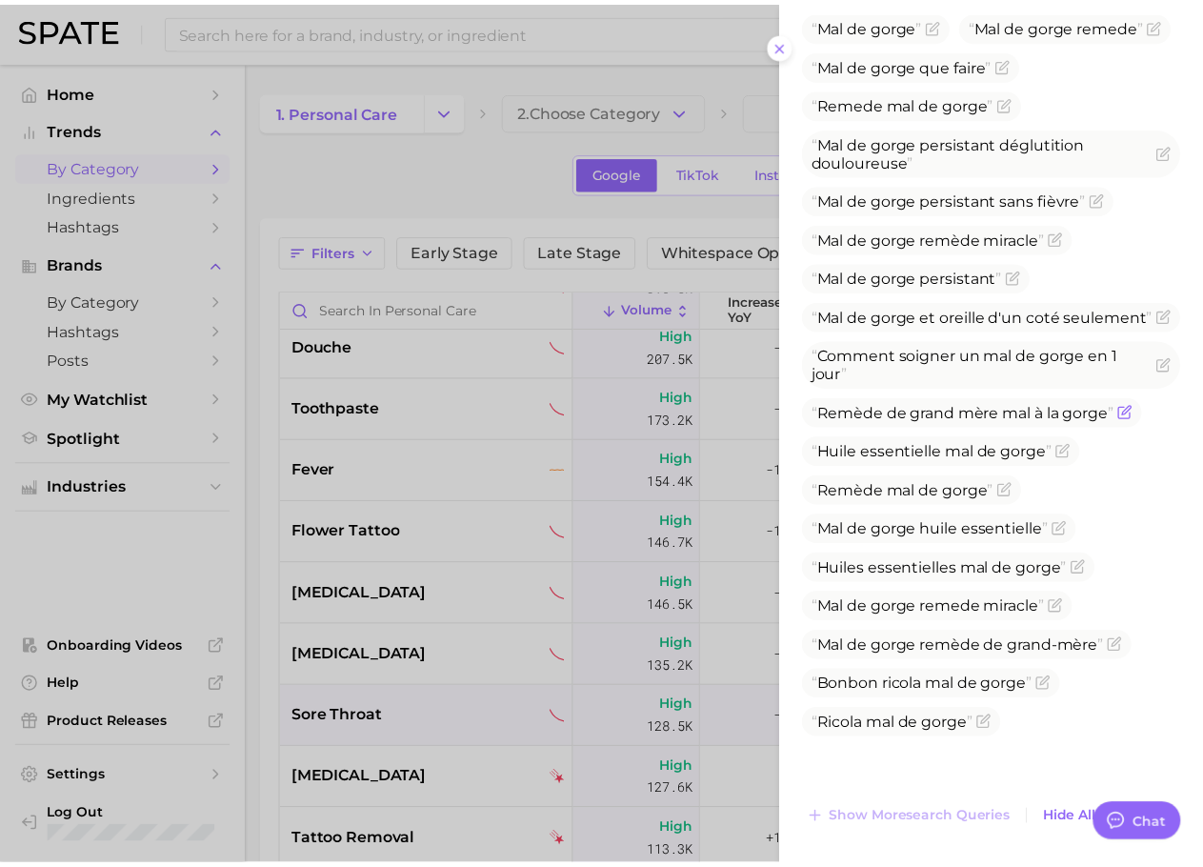
scroll to position [676, 0]
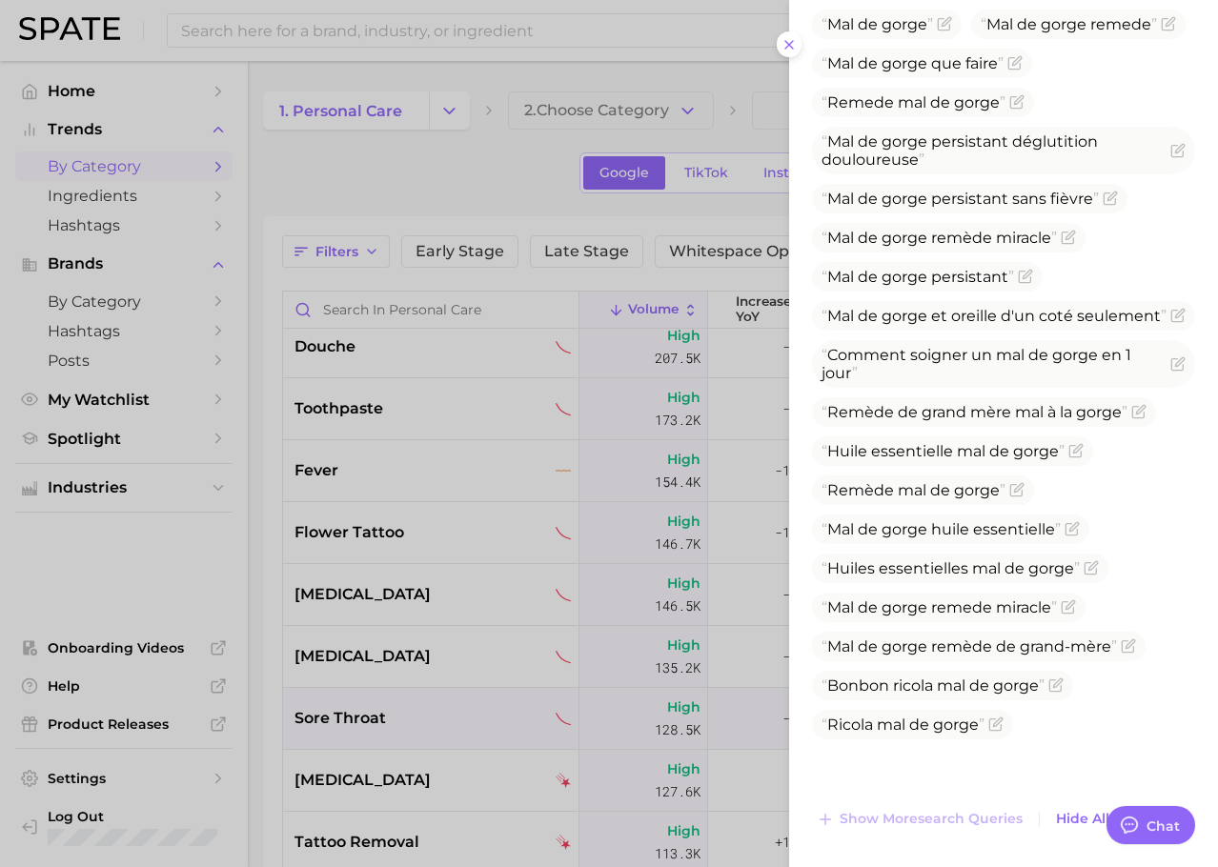
click at [403, 639] on div at bounding box center [609, 433] width 1218 height 867
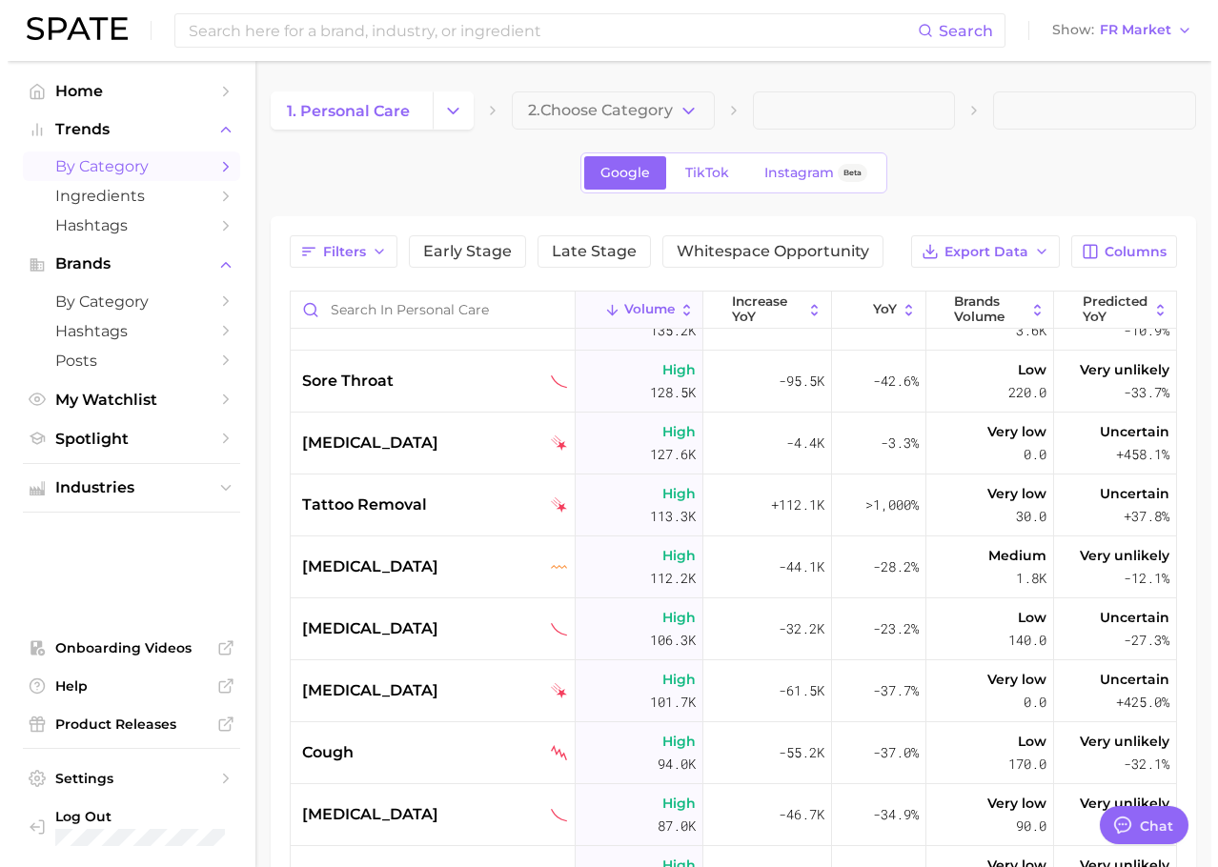
scroll to position [786, 0]
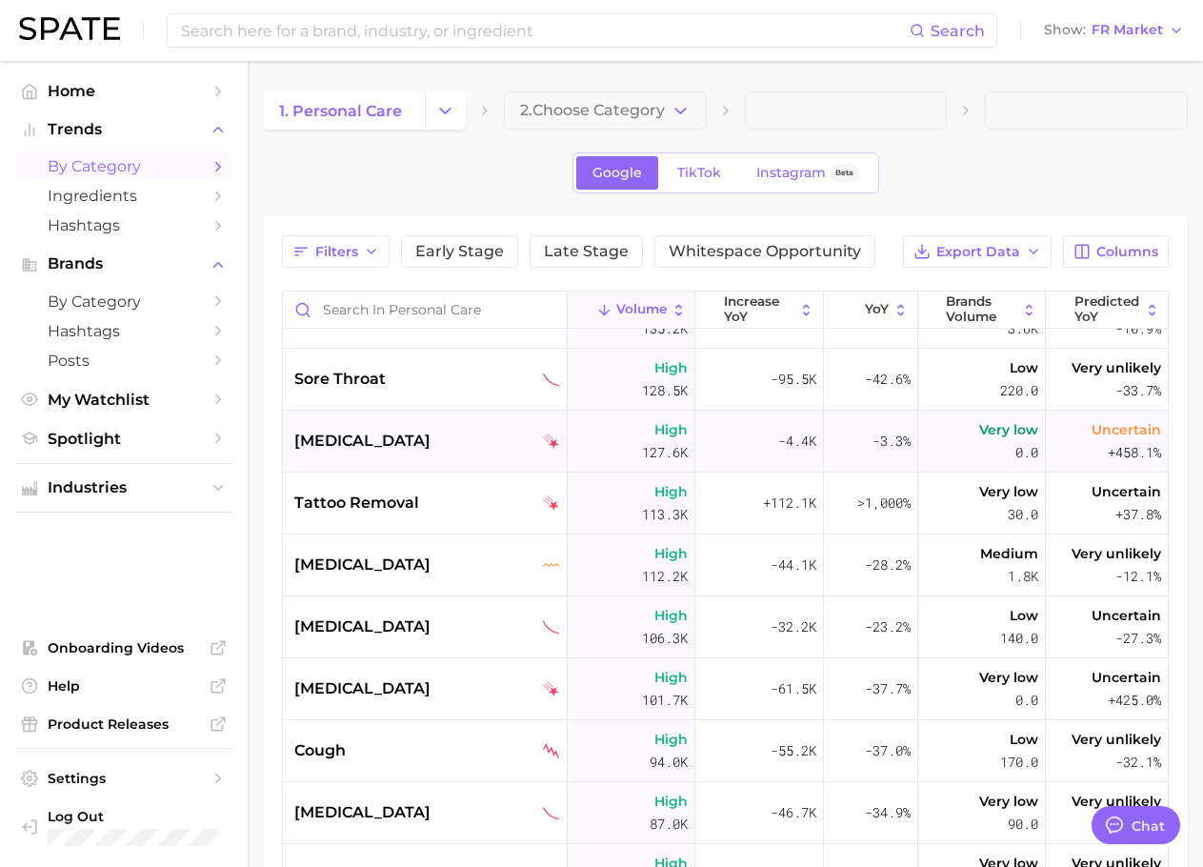
click at [402, 424] on div "[MEDICAL_DATA]" at bounding box center [425, 442] width 285 height 62
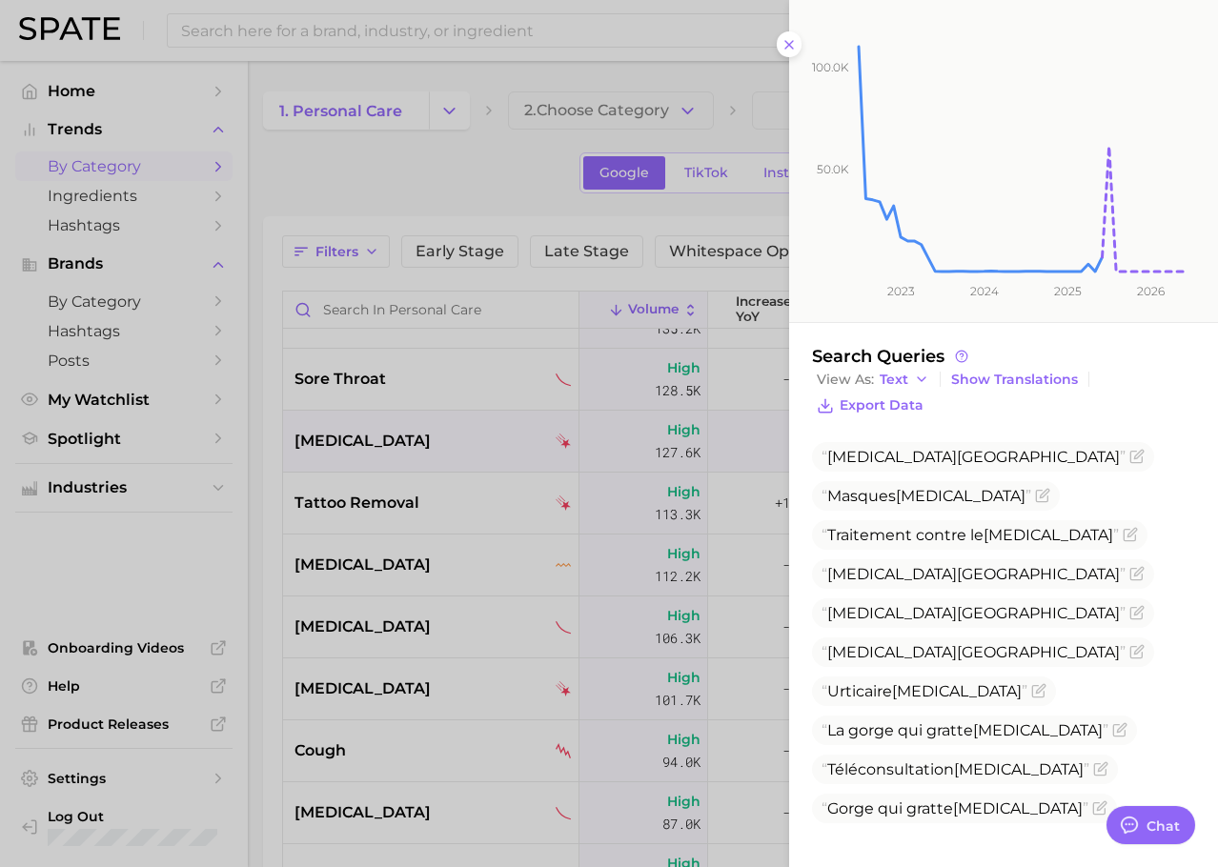
scroll to position [0, 0]
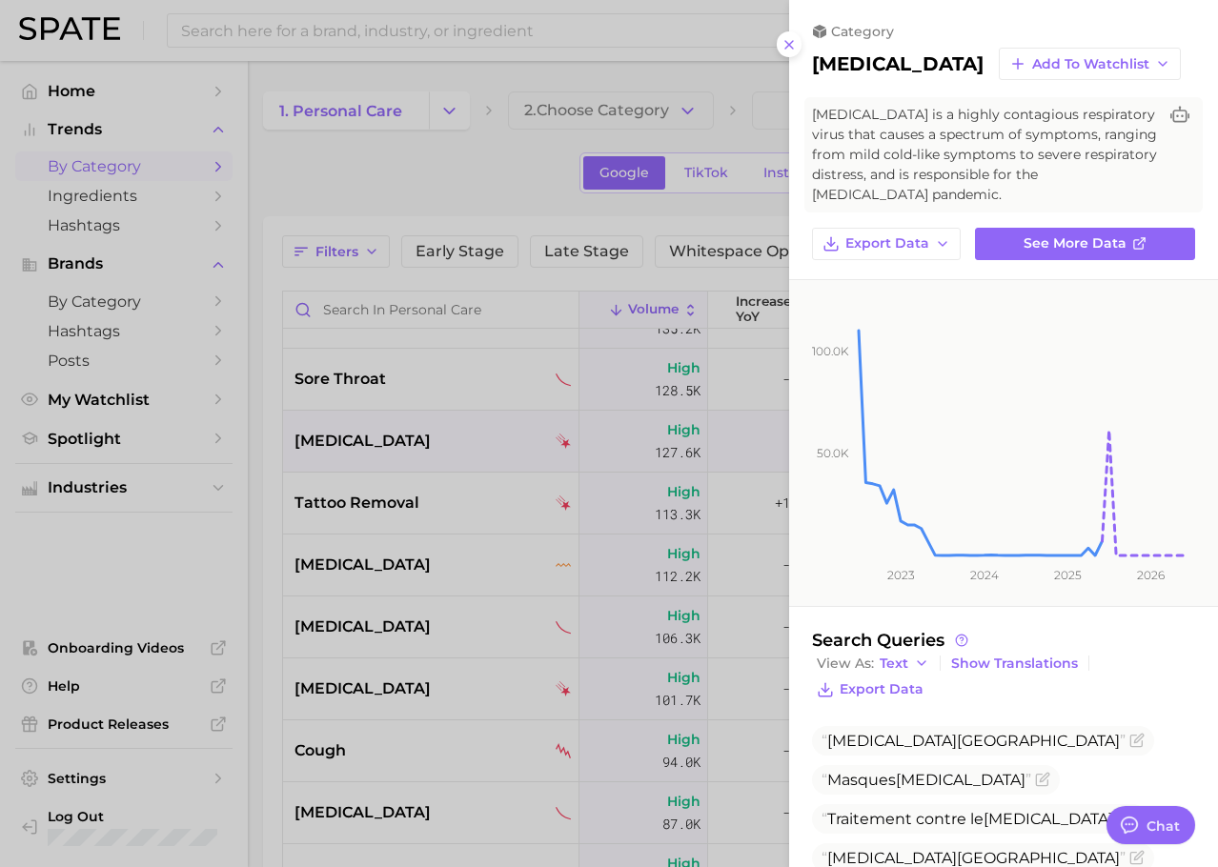
click at [876, 59] on h2 "[MEDICAL_DATA]" at bounding box center [897, 63] width 171 height 23
copy h2 "[MEDICAL_DATA]"
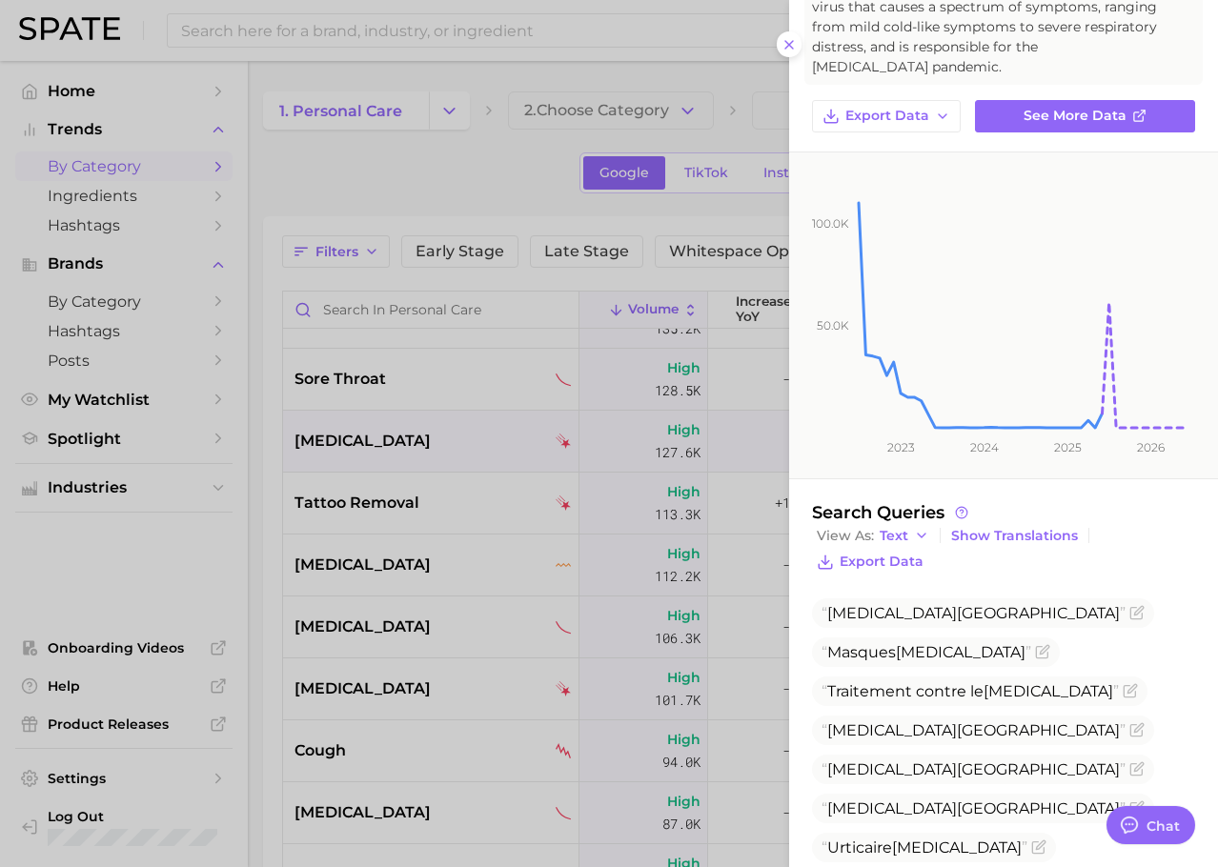
scroll to position [284, 0]
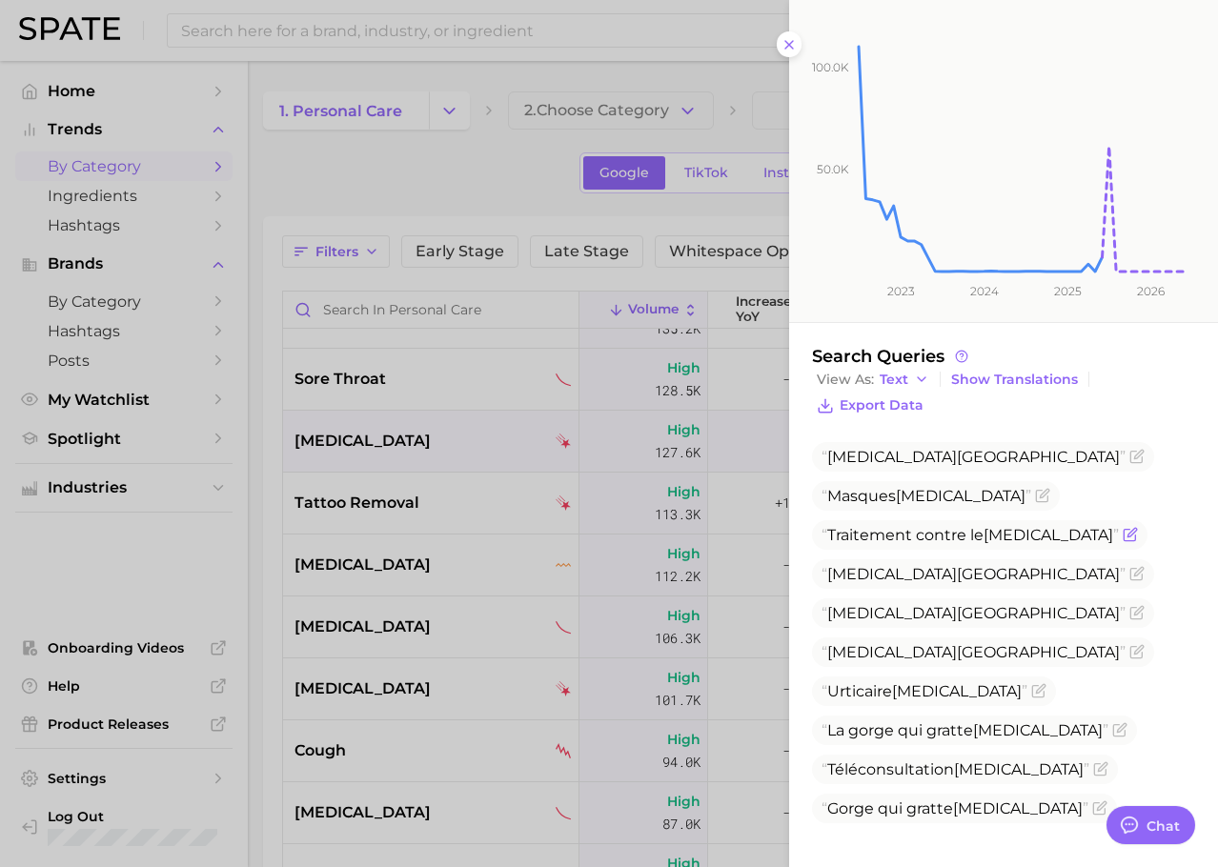
click at [896, 536] on span "Traitement contre le [MEDICAL_DATA]" at bounding box center [969, 535] width 297 height 18
copy span "Traitement contre le [MEDICAL_DATA]"
click at [458, 507] on div at bounding box center [609, 433] width 1218 height 867
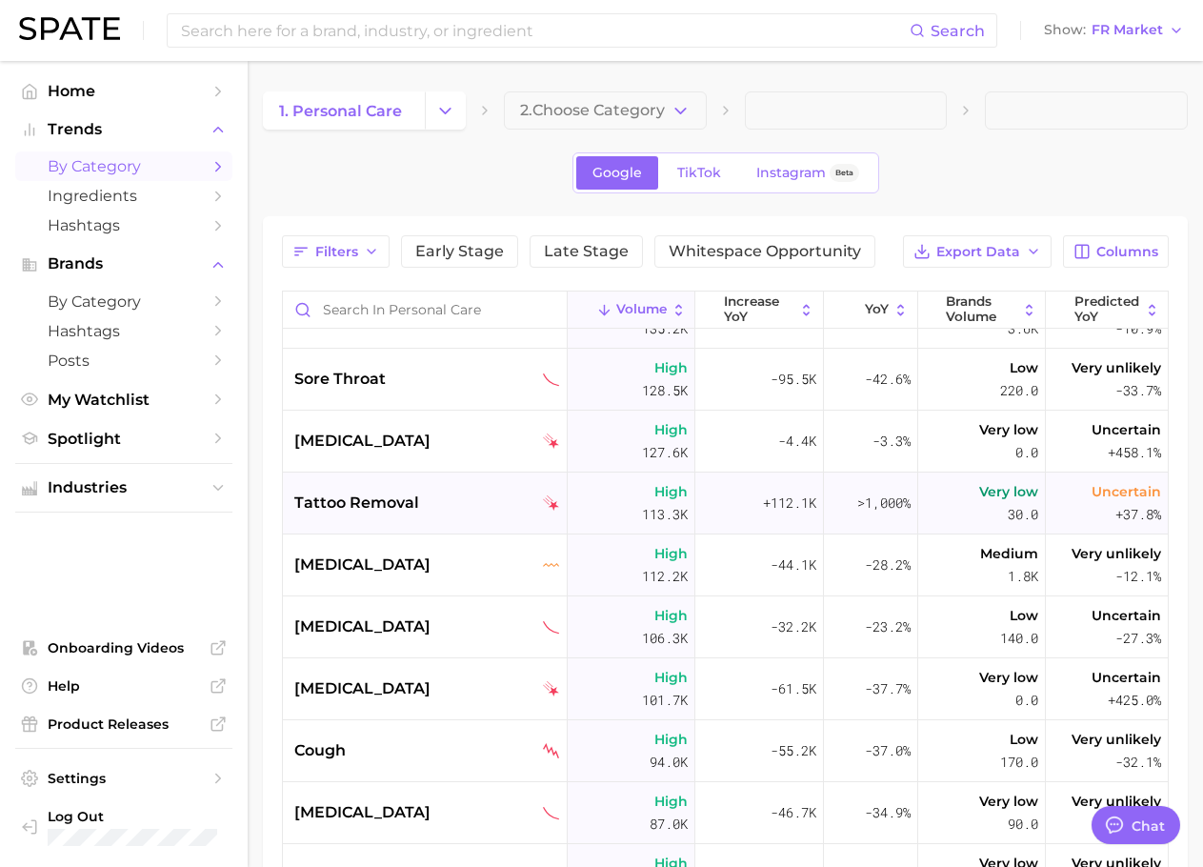
click at [422, 503] on div "tattoo removal" at bounding box center [427, 503] width 266 height 23
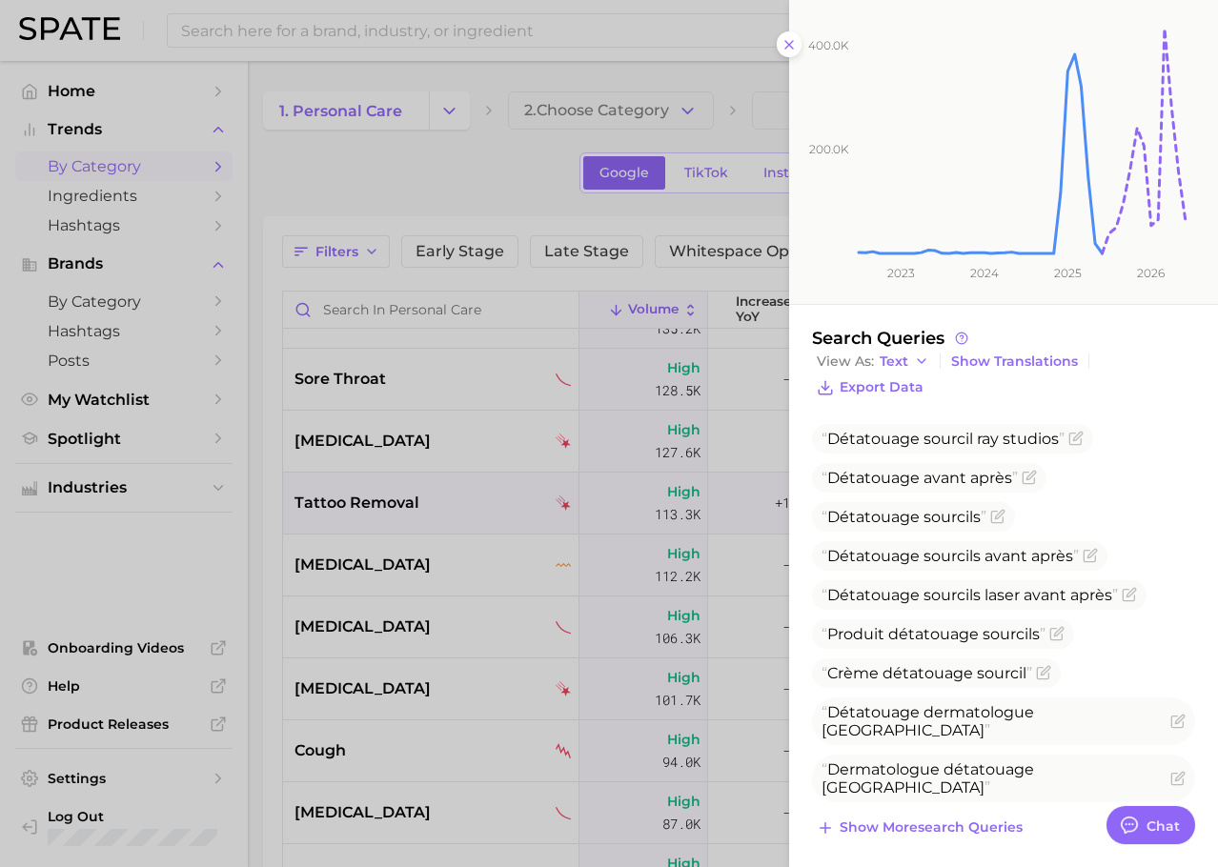
scroll to position [291, 0]
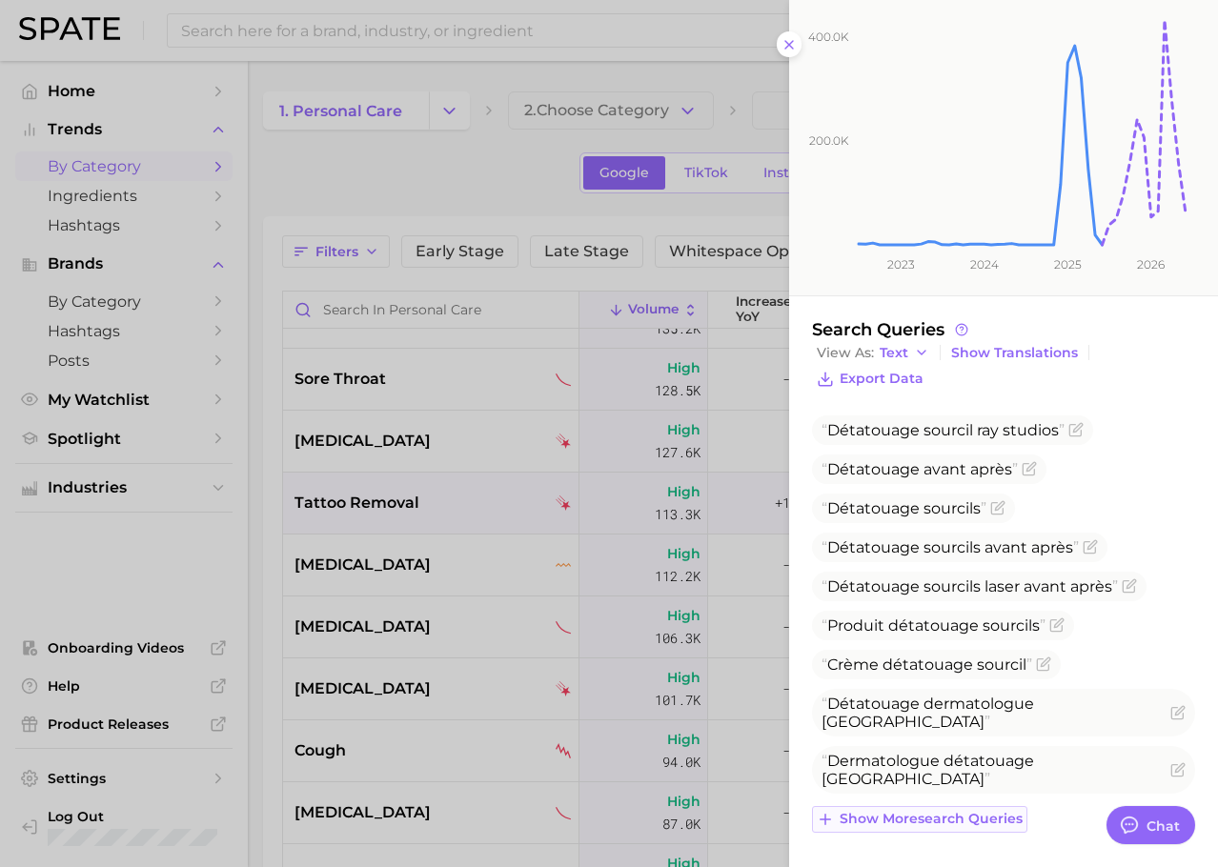
click at [963, 811] on span "Show more search queries" at bounding box center [930, 819] width 183 height 16
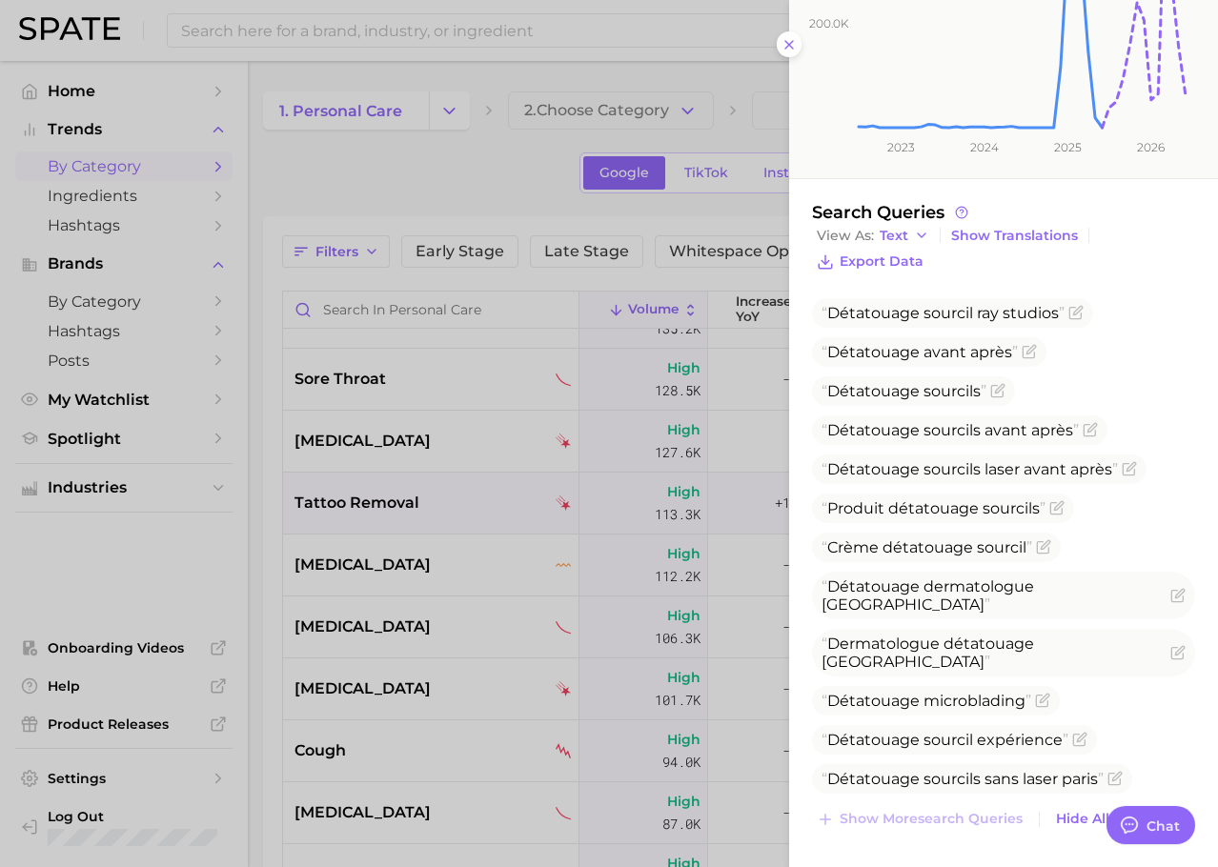
click at [394, 601] on div at bounding box center [609, 433] width 1218 height 867
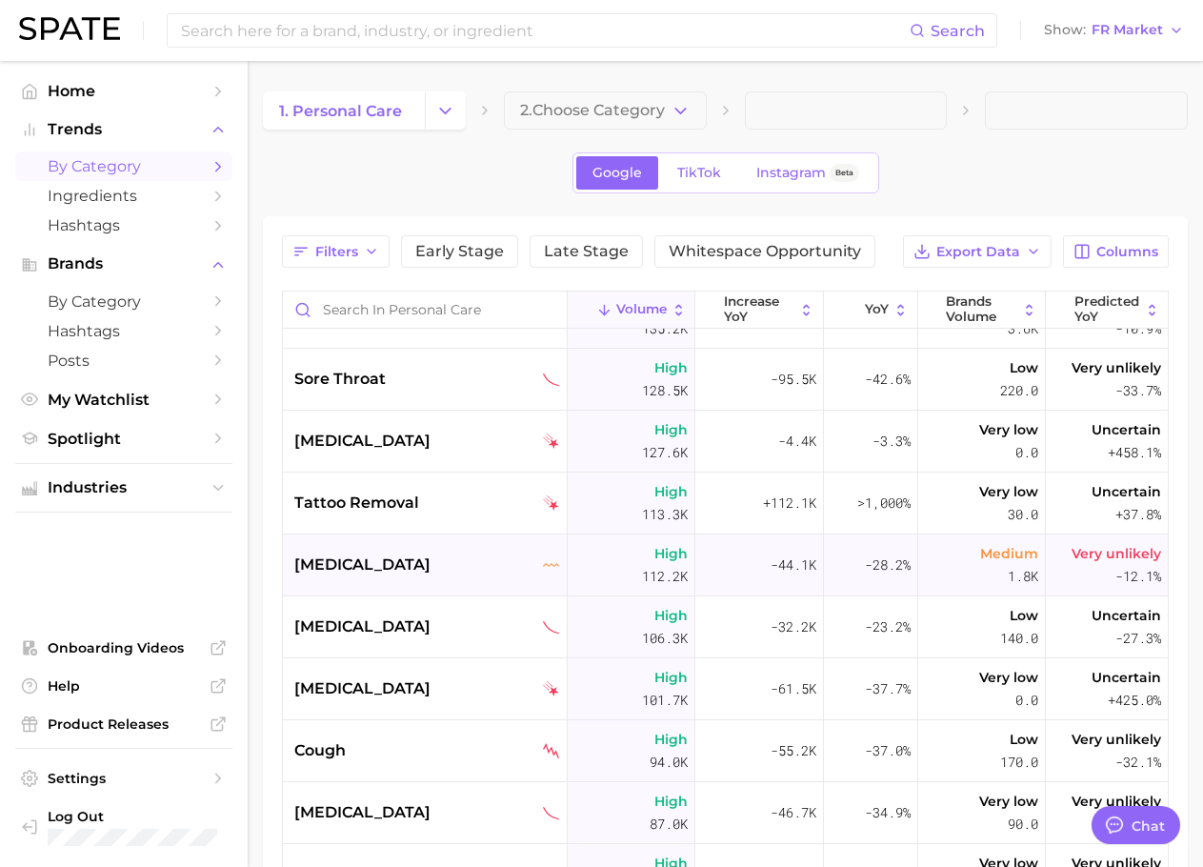
click at [362, 564] on span "[MEDICAL_DATA]" at bounding box center [362, 565] width 136 height 23
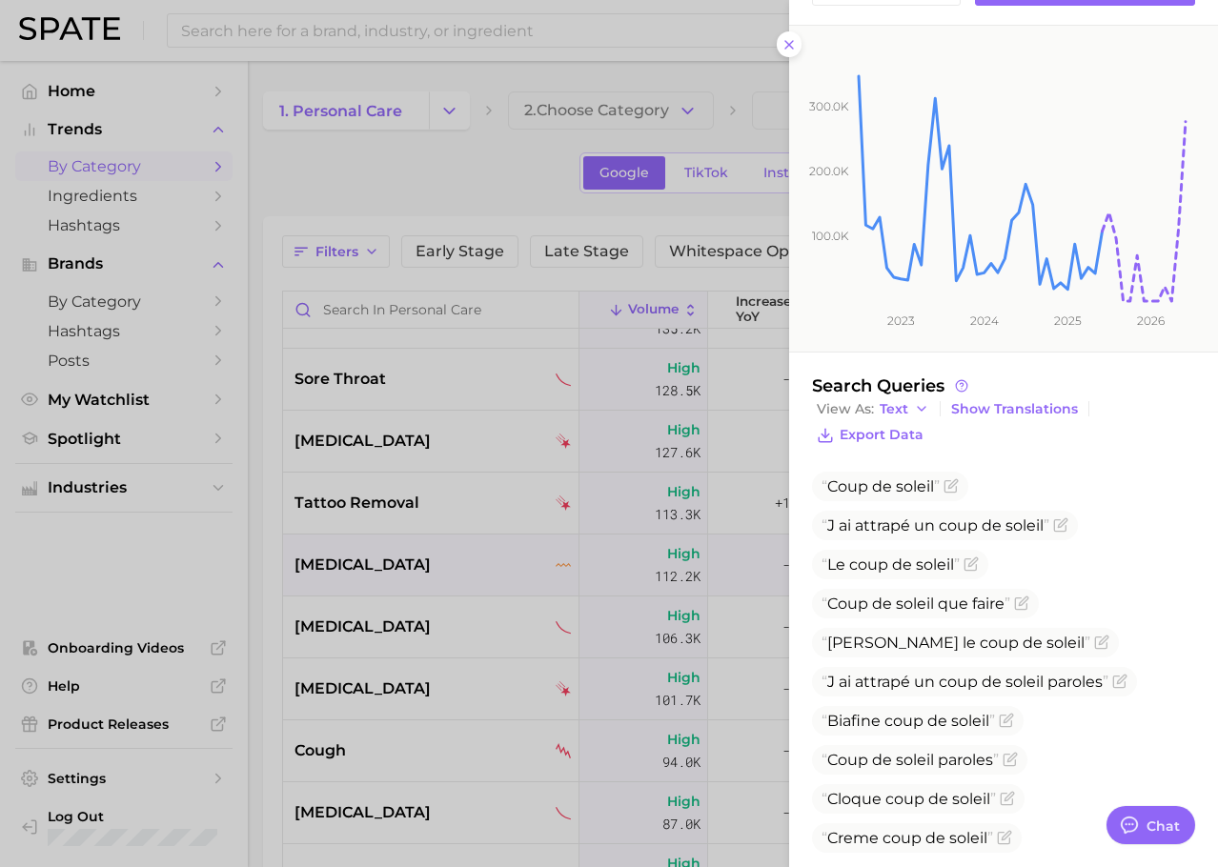
scroll to position [271, 0]
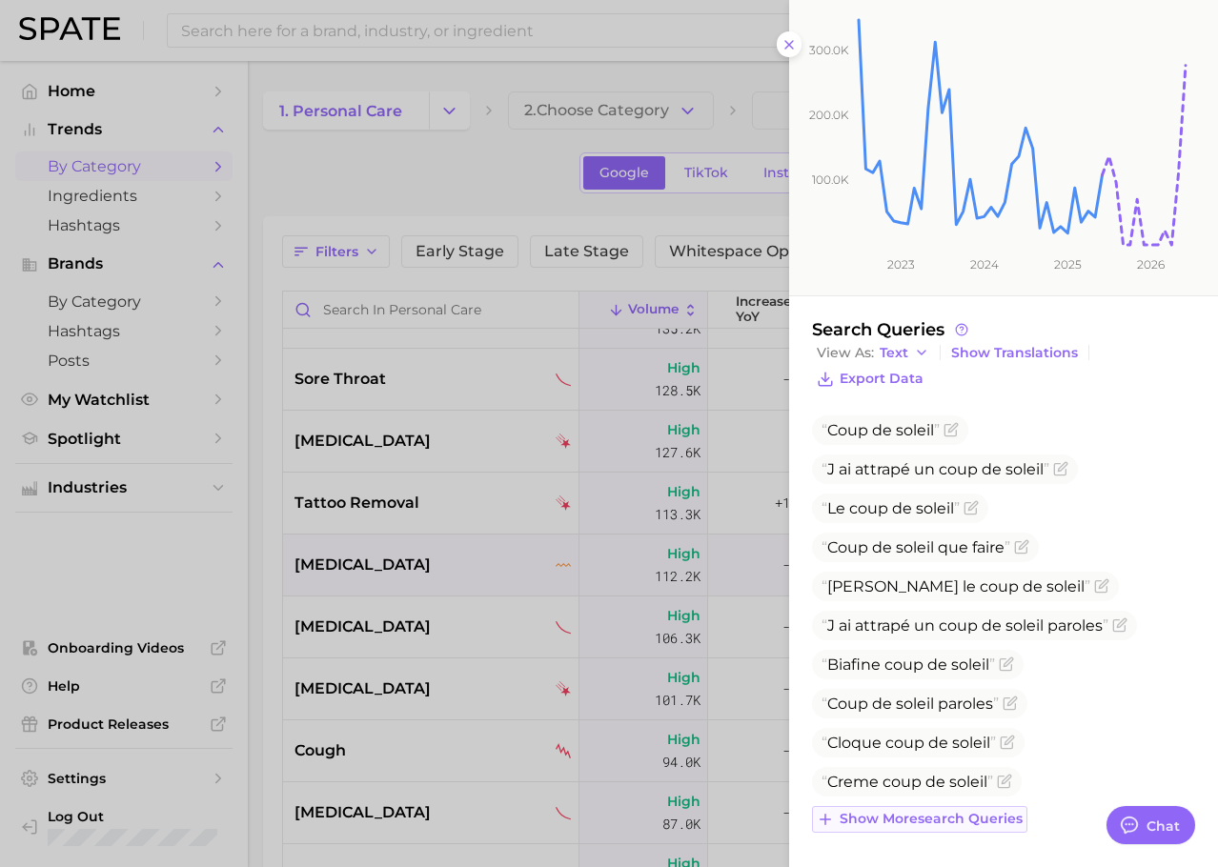
click at [957, 829] on button "Show more search queries" at bounding box center [919, 819] width 215 height 27
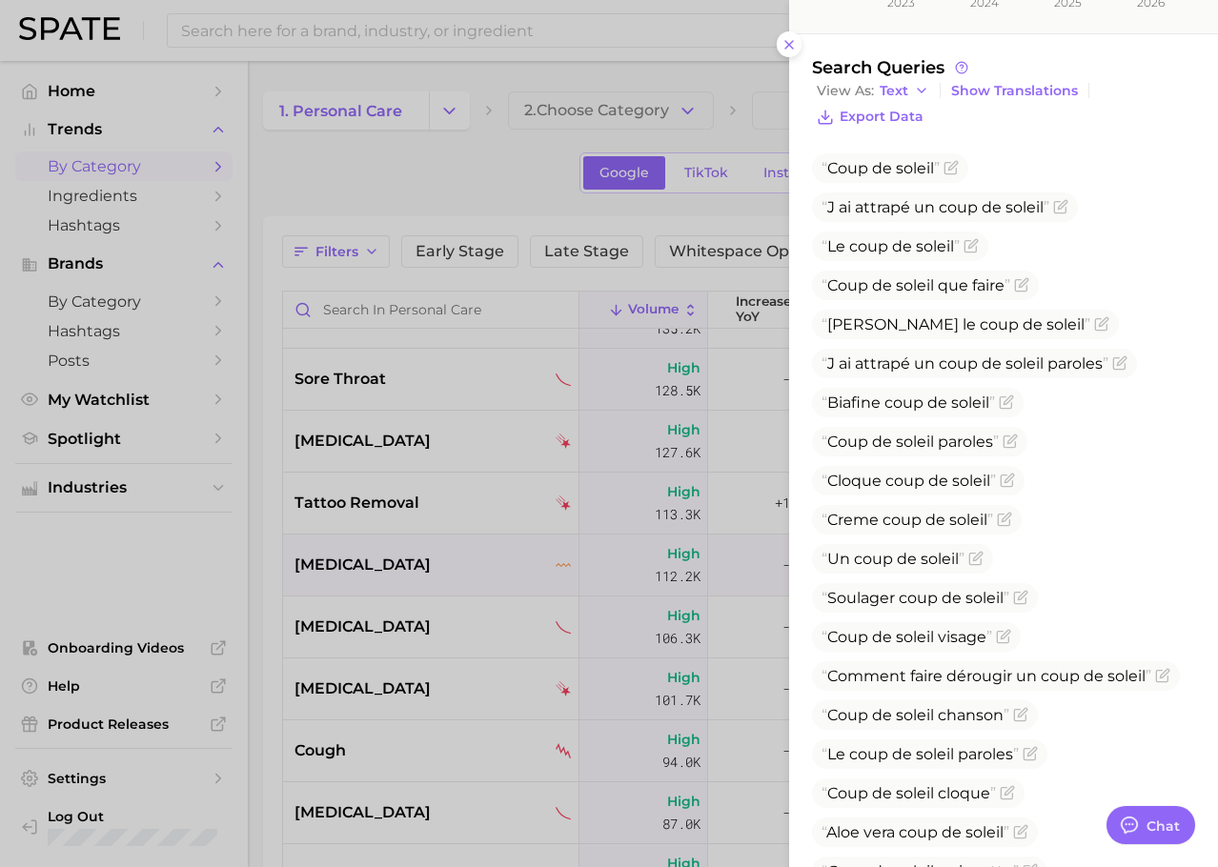
scroll to position [661, 0]
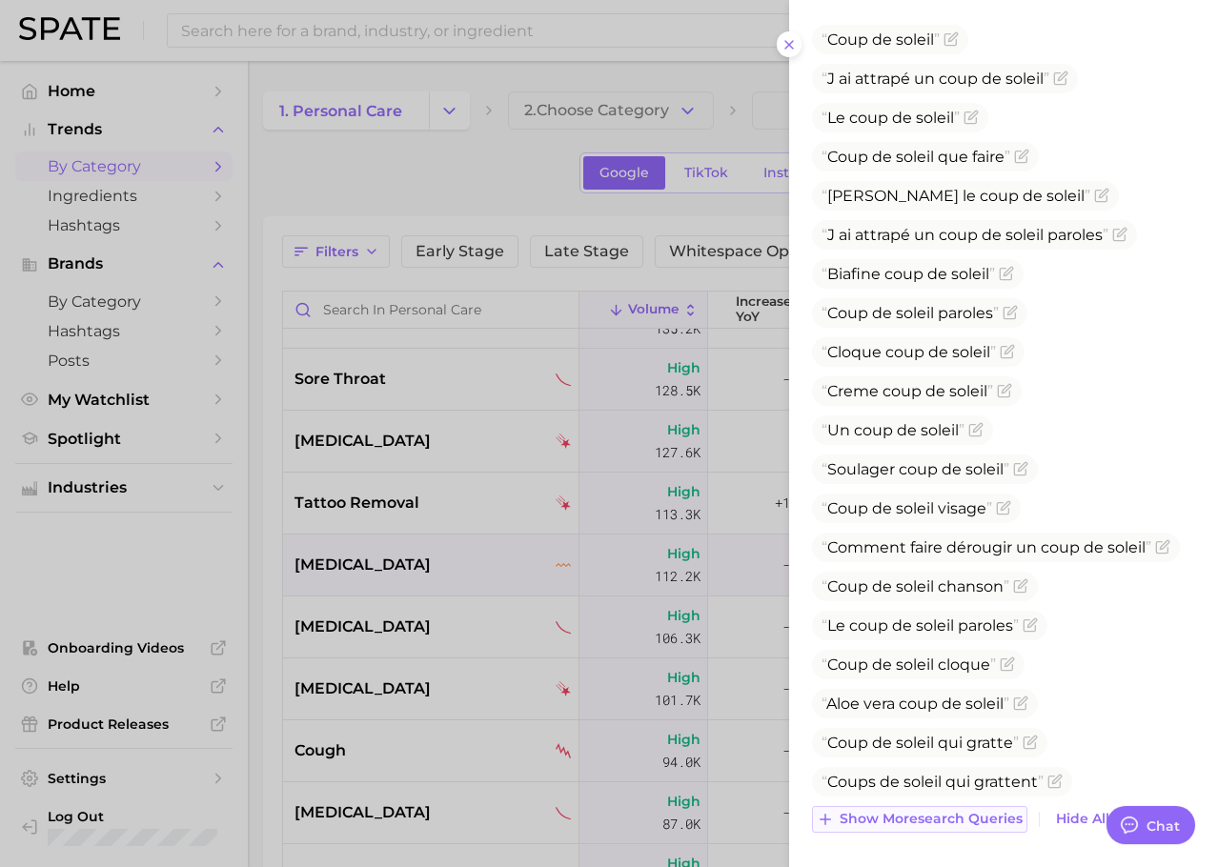
click at [940, 822] on span "Show more search queries" at bounding box center [930, 819] width 183 height 16
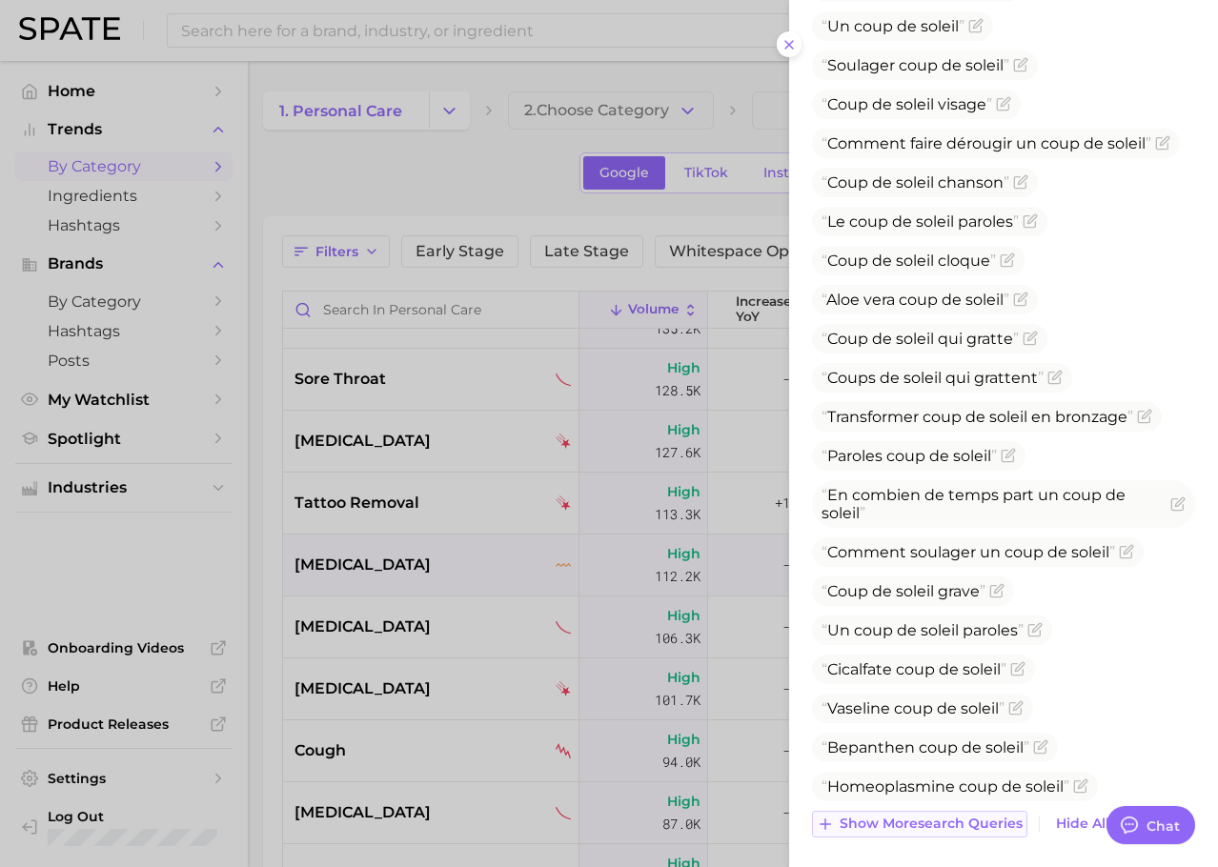
scroll to position [1070, 0]
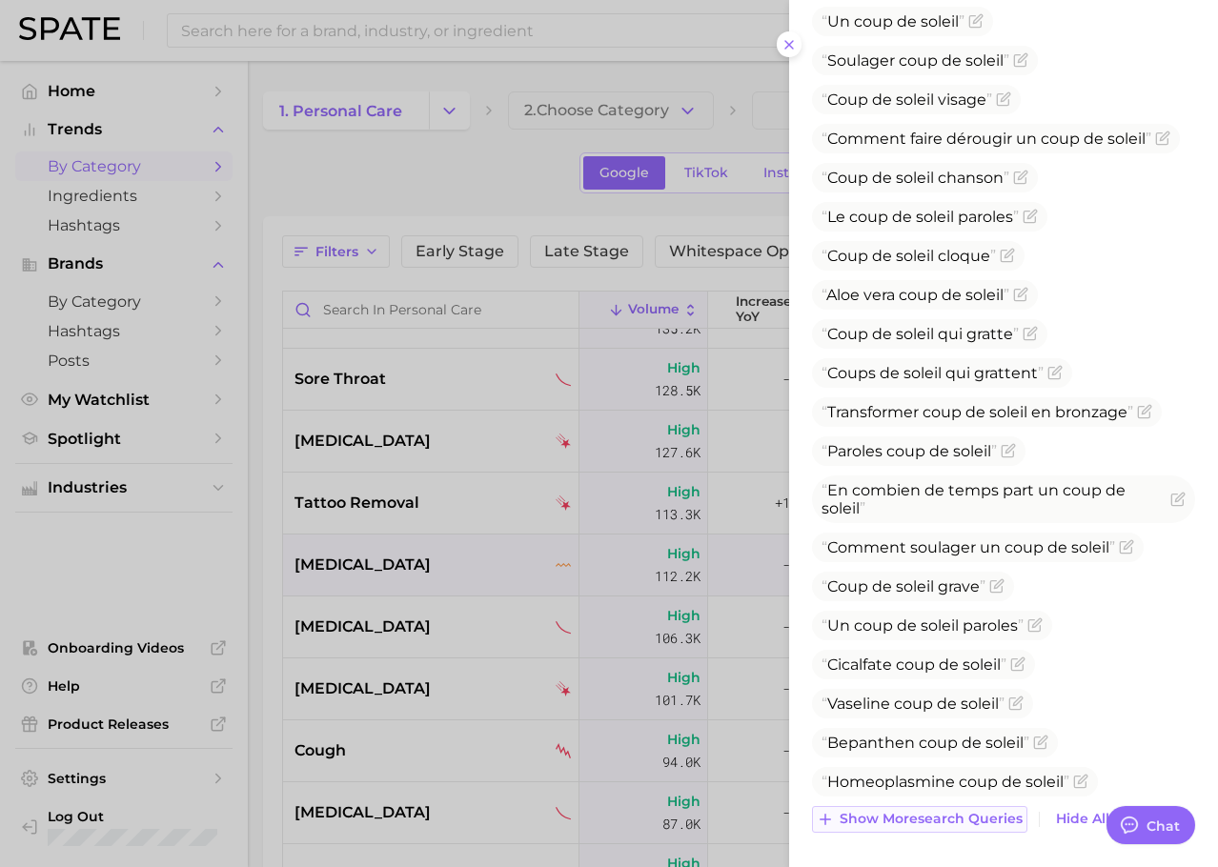
click at [910, 818] on span "Show more search queries" at bounding box center [930, 819] width 183 height 16
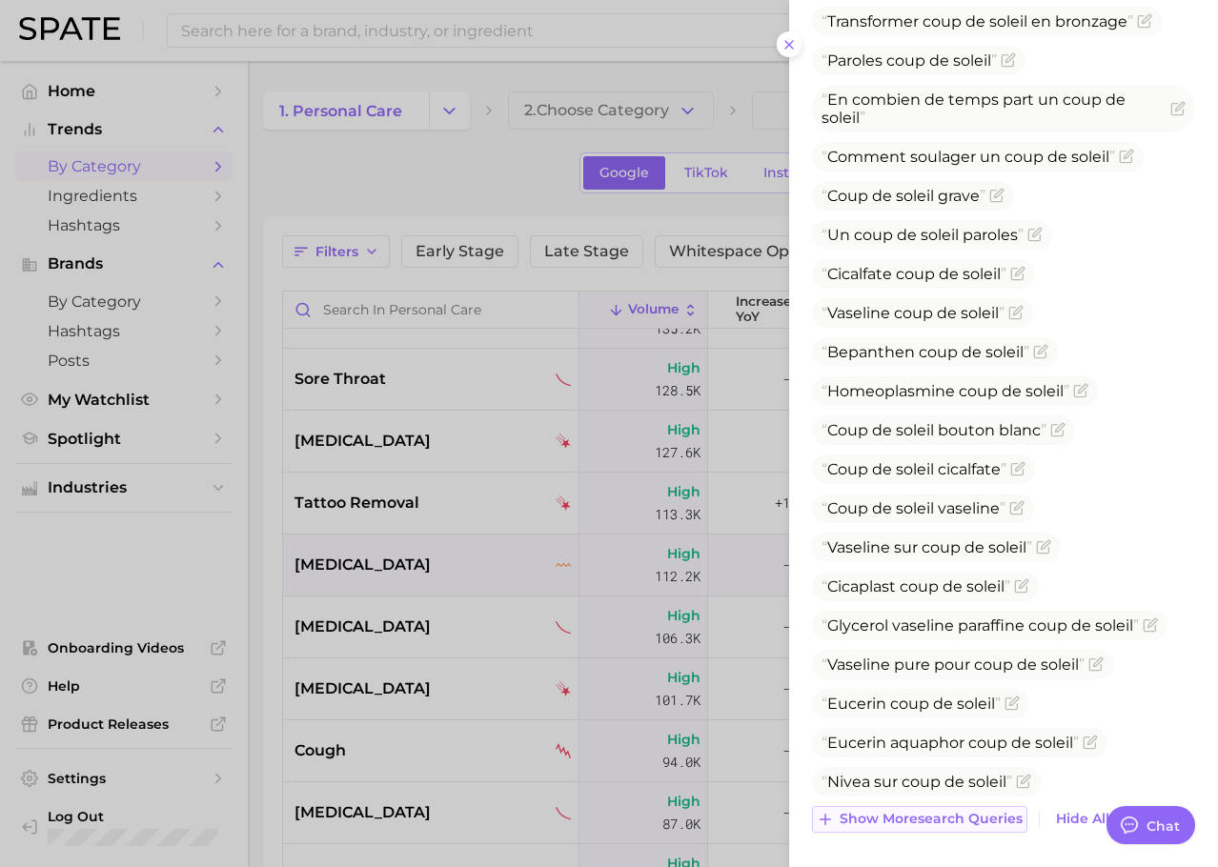
click at [904, 816] on span "Show more search queries" at bounding box center [930, 819] width 183 height 16
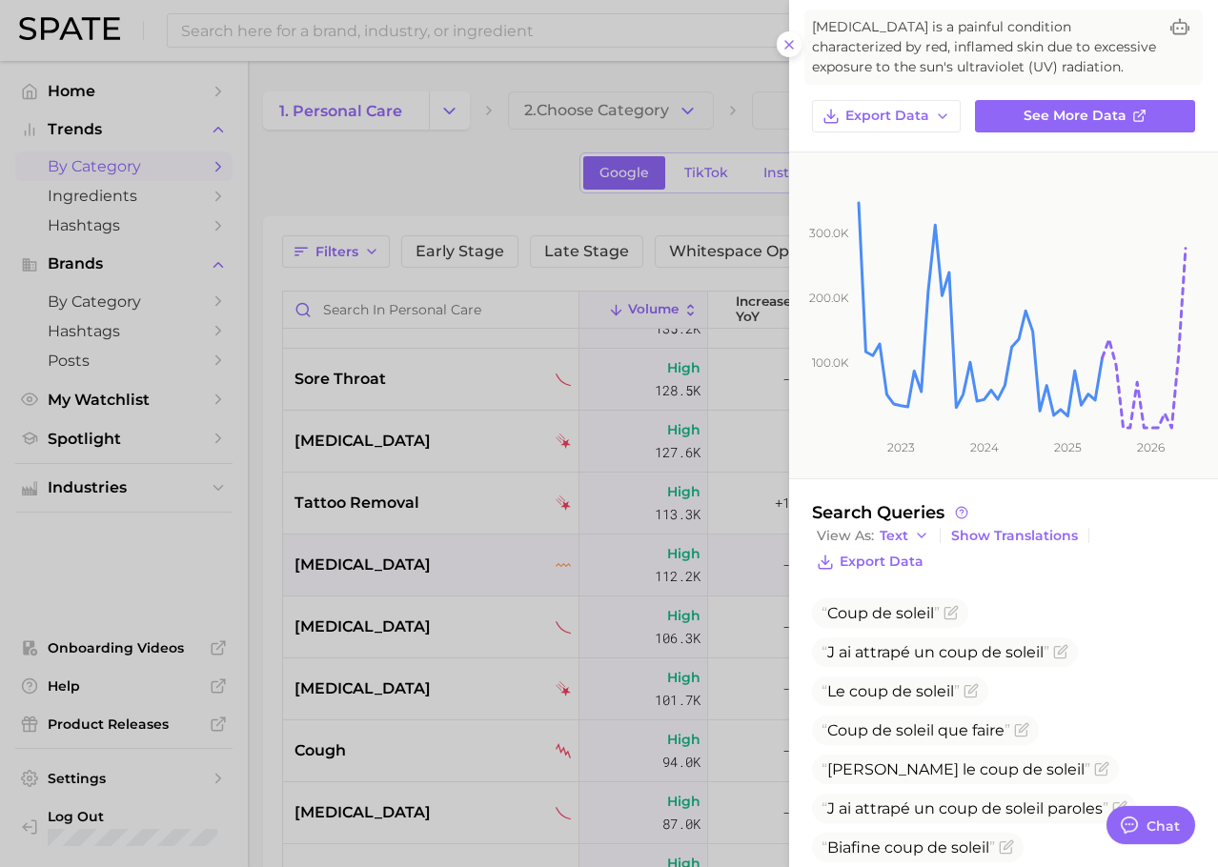
scroll to position [0, 0]
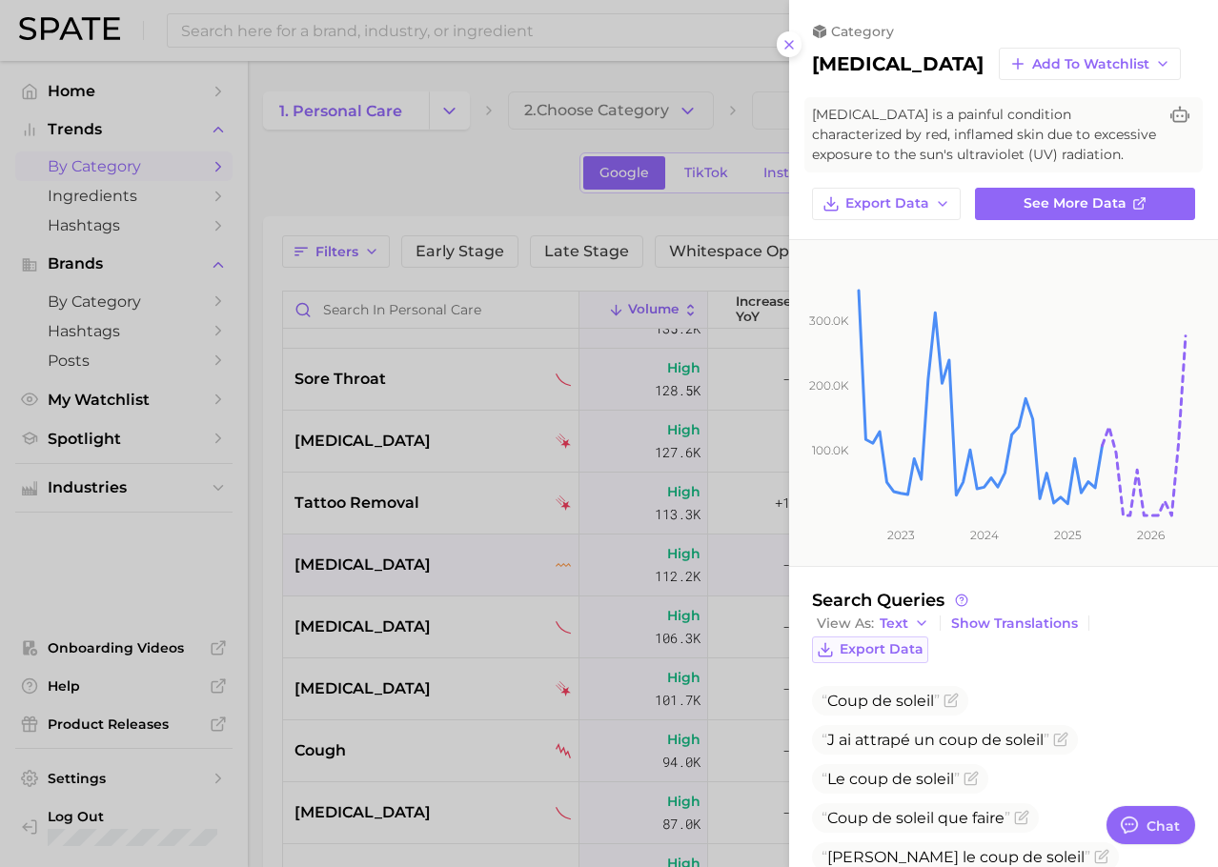
click at [866, 649] on span "Export Data" at bounding box center [881, 649] width 84 height 16
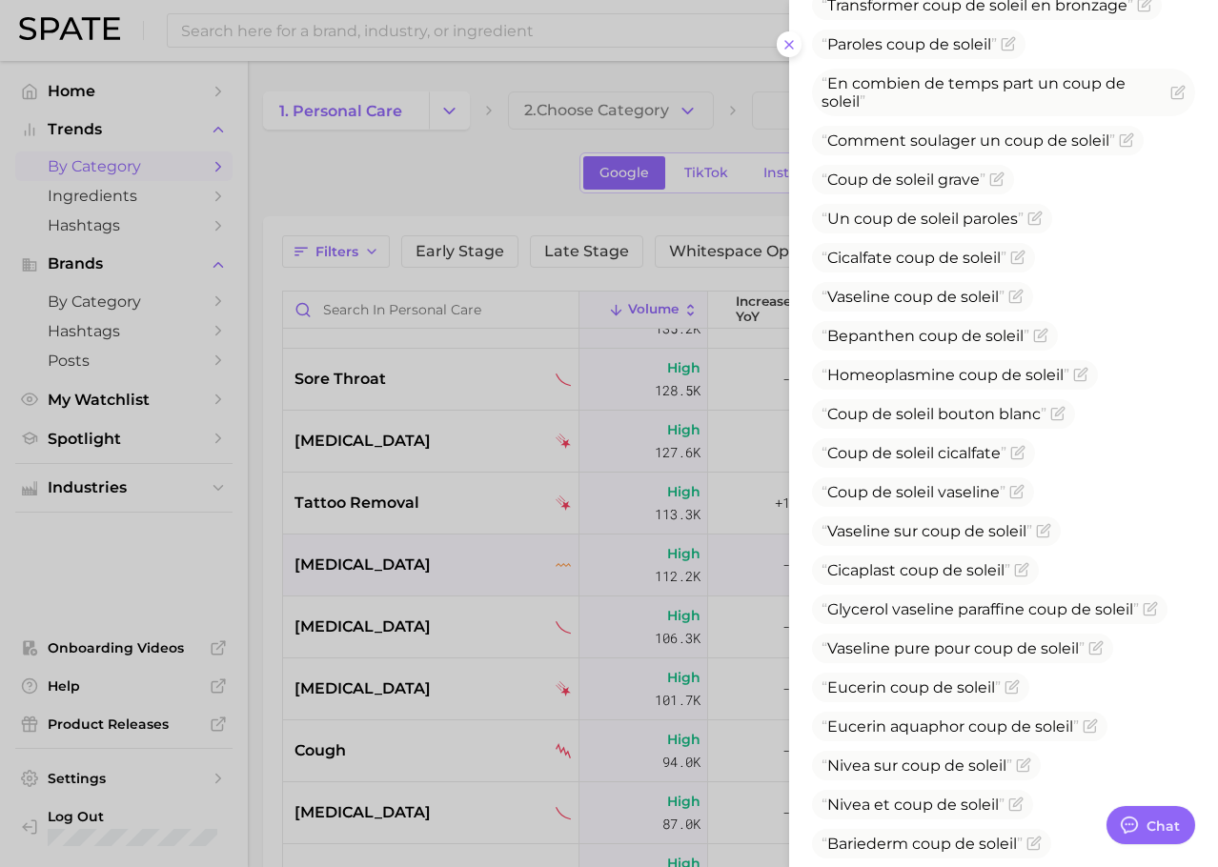
scroll to position [1578, 0]
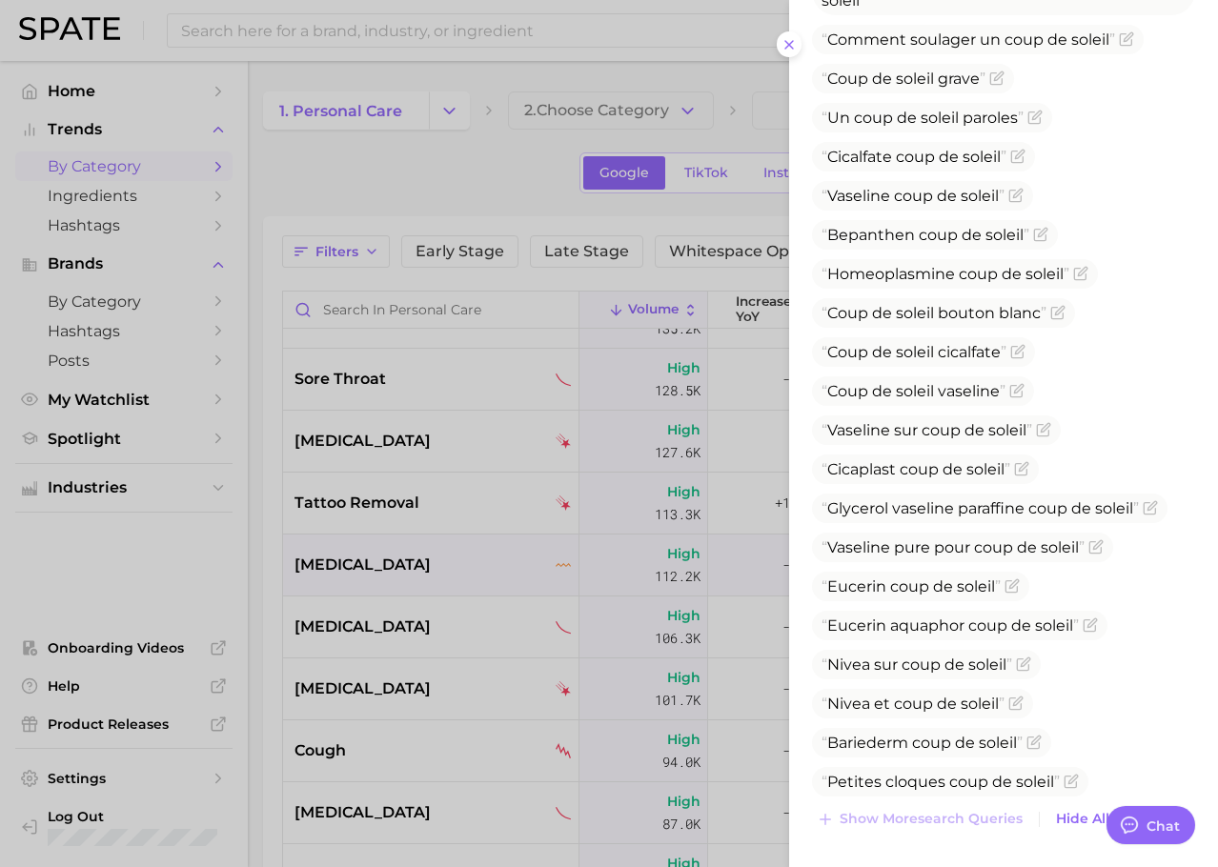
drag, startPoint x: 448, startPoint y: 621, endPoint x: 397, endPoint y: 630, distance: 51.2
click at [448, 621] on div at bounding box center [609, 433] width 1218 height 867
click at [397, 630] on div at bounding box center [609, 433] width 1218 height 867
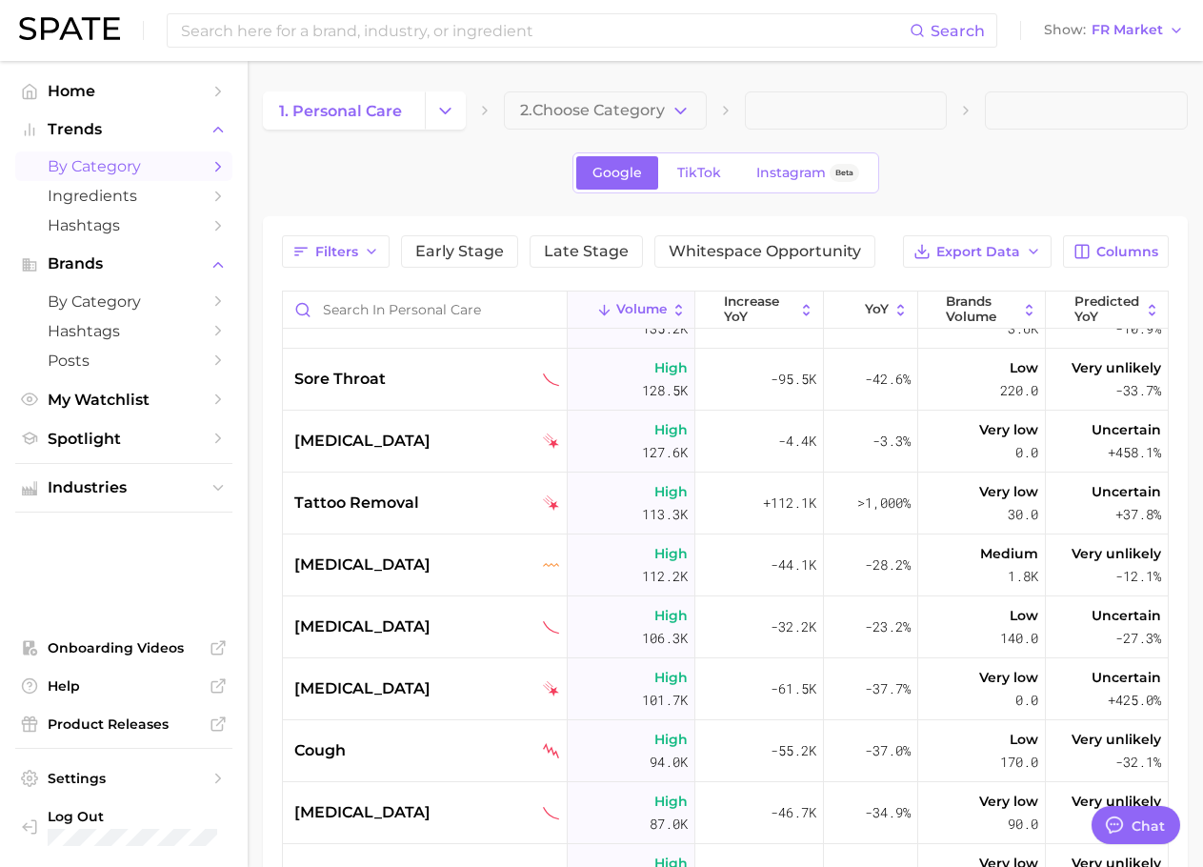
click at [397, 630] on div "[MEDICAL_DATA]" at bounding box center [427, 626] width 266 height 23
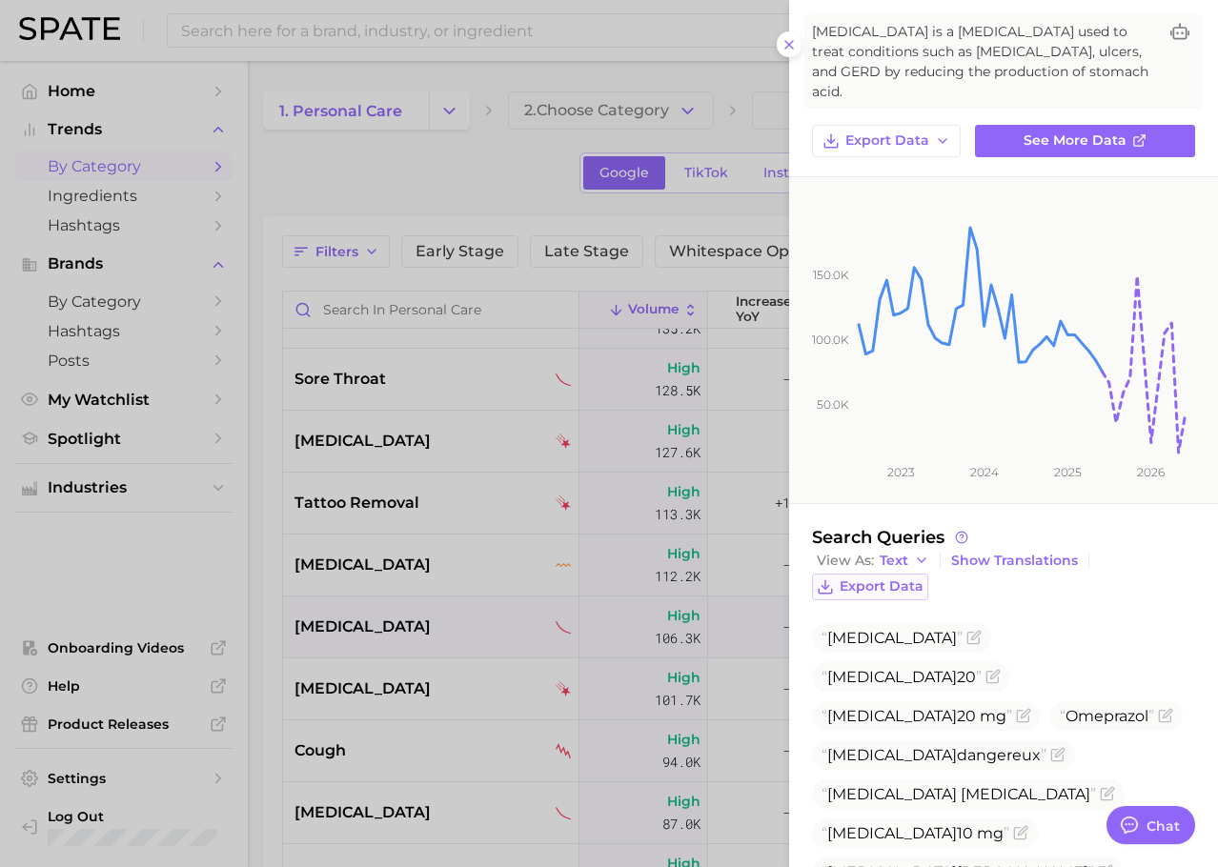
scroll to position [212, 0]
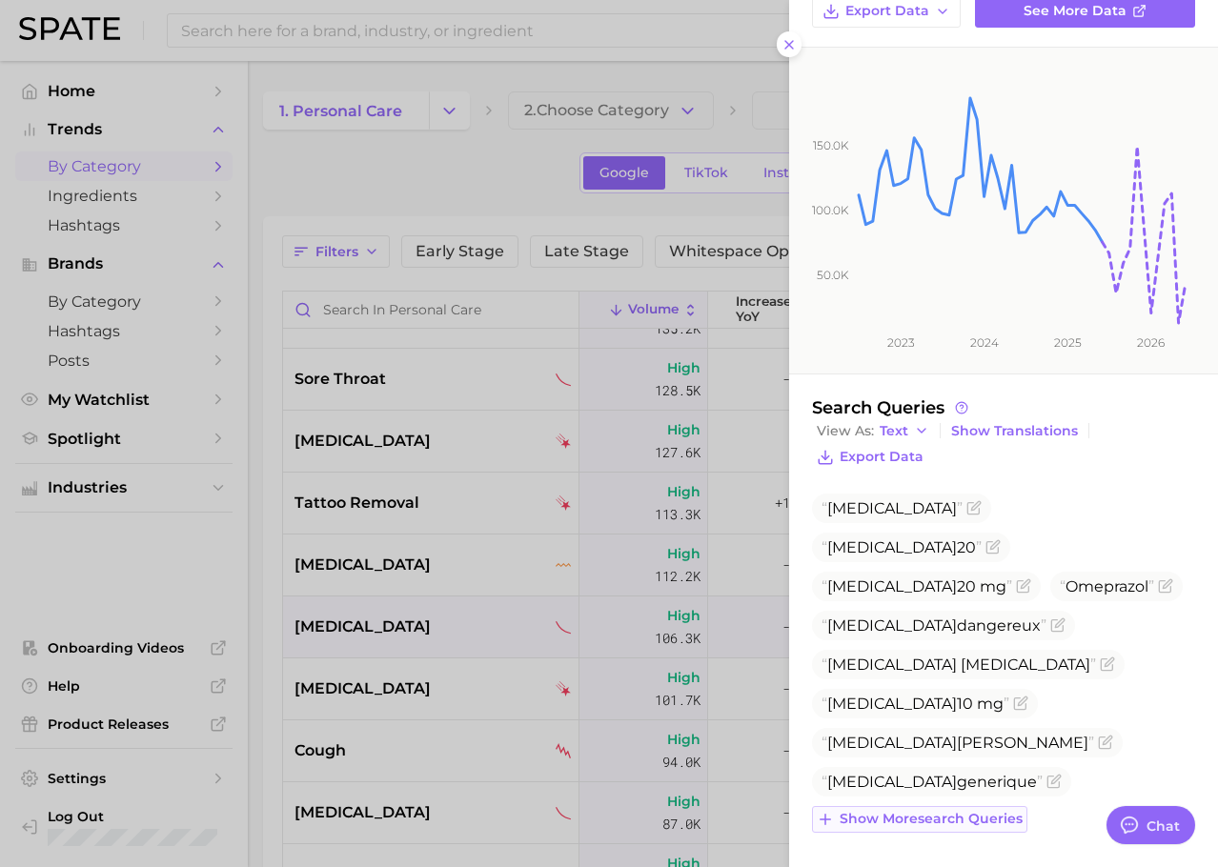
click at [958, 818] on span "Show more search queries" at bounding box center [930, 819] width 183 height 16
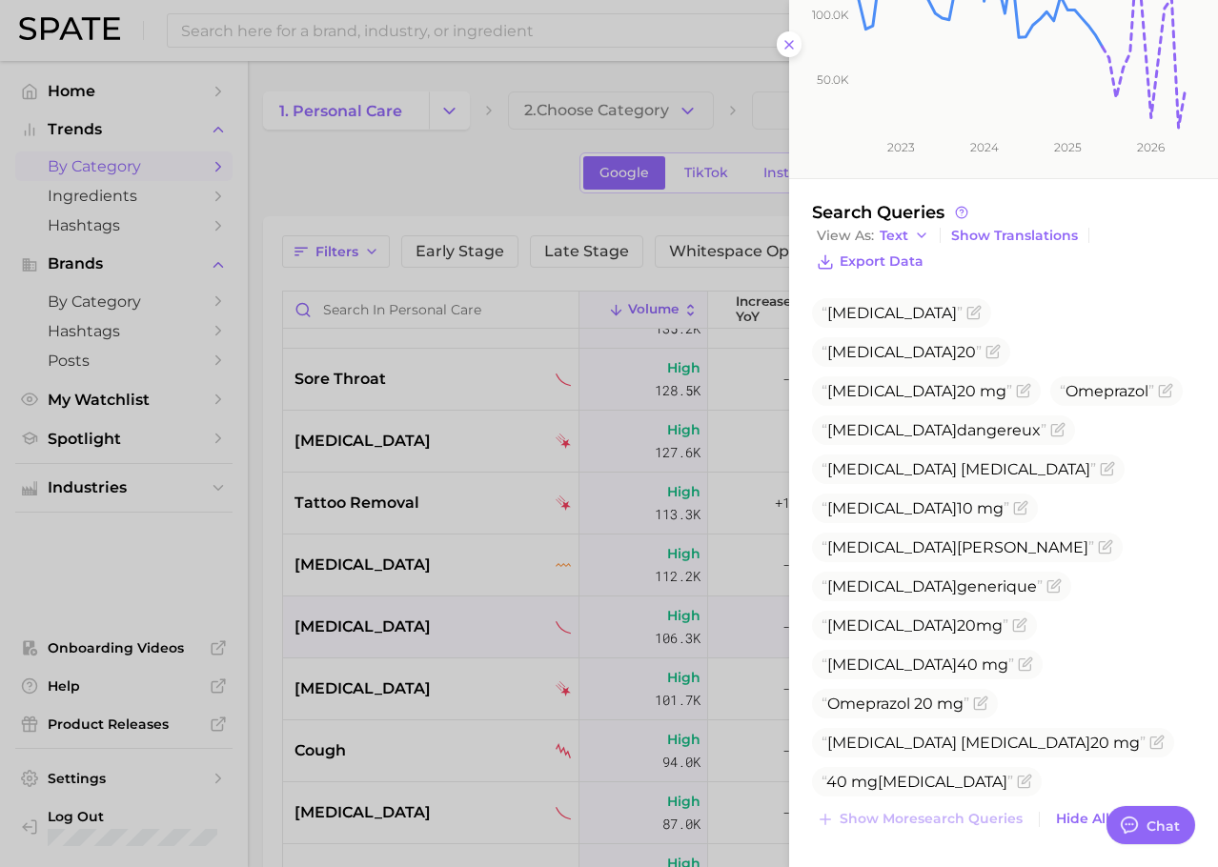
click at [418, 691] on div at bounding box center [609, 433] width 1218 height 867
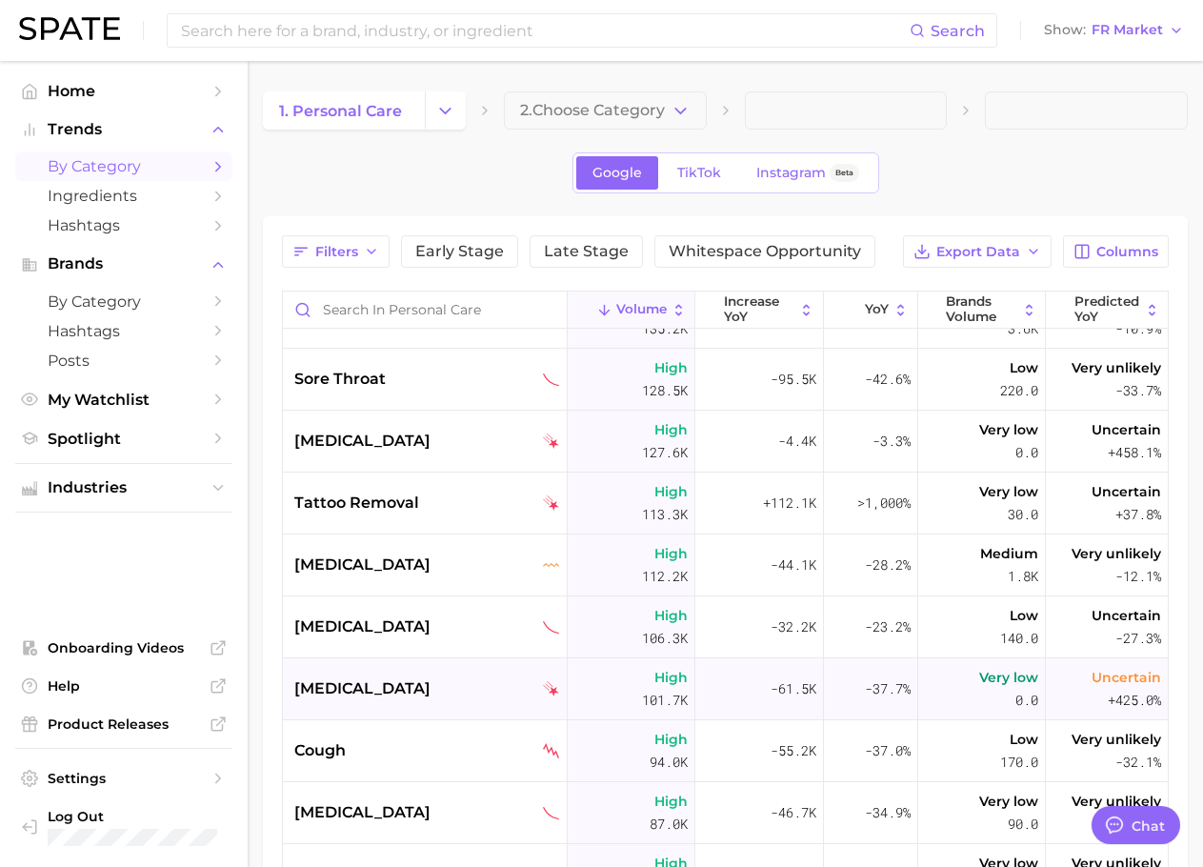
click at [378, 691] on div "[MEDICAL_DATA]" at bounding box center [427, 688] width 266 height 23
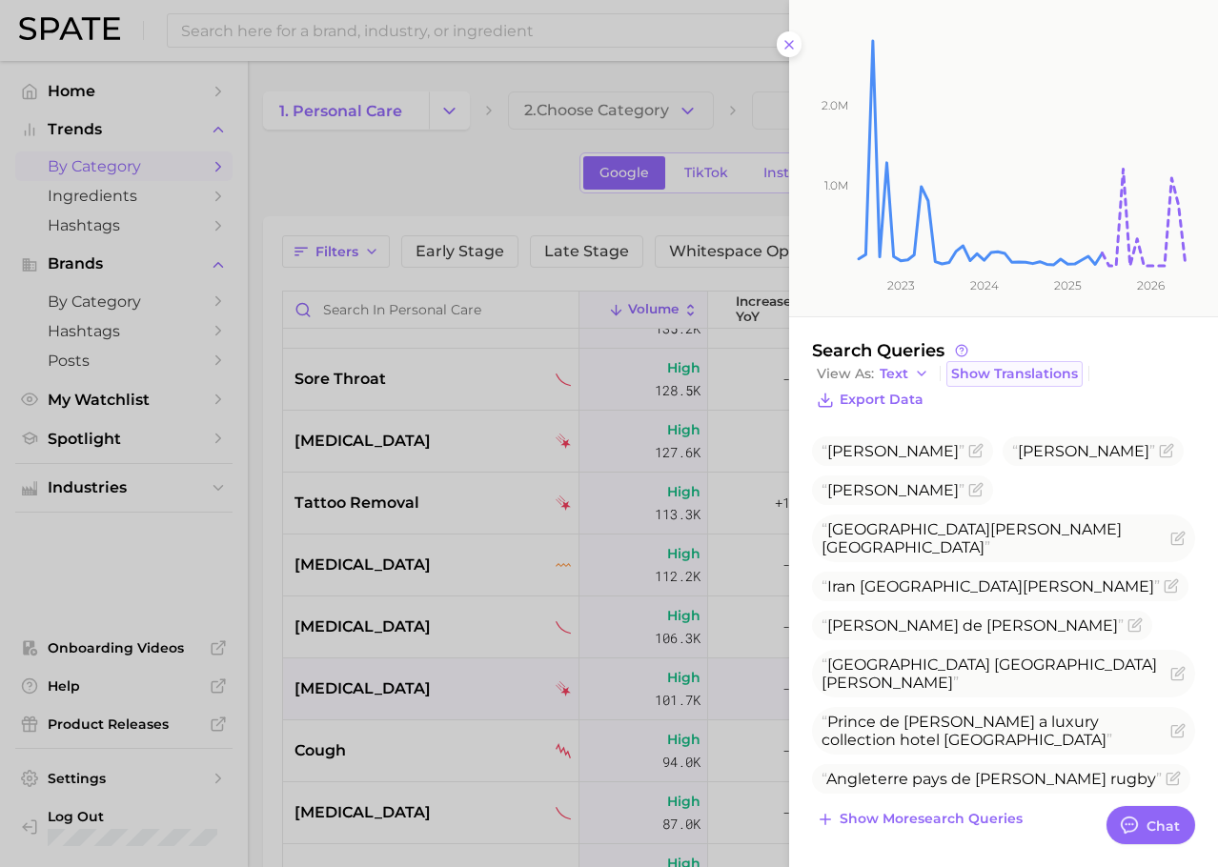
scroll to position [0, 0]
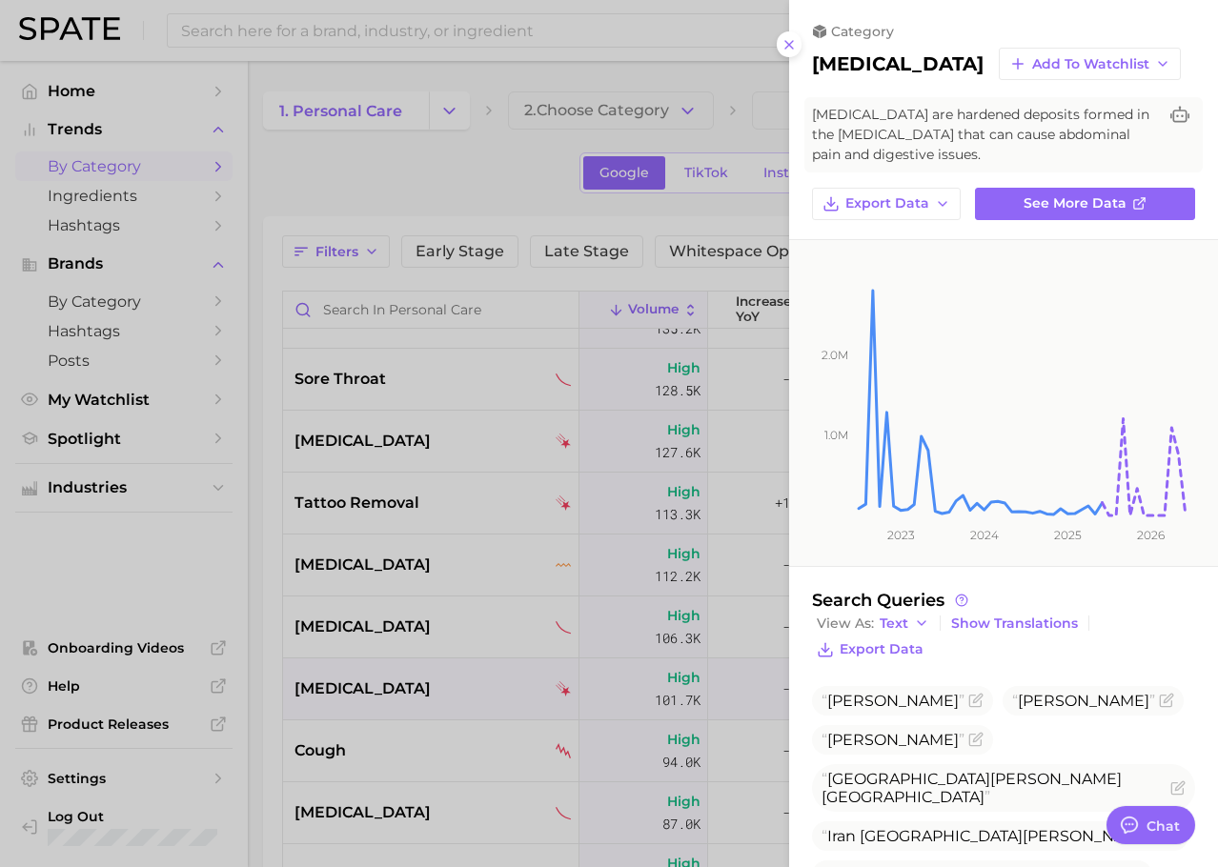
click at [855, 61] on h2 "[MEDICAL_DATA]" at bounding box center [897, 63] width 171 height 23
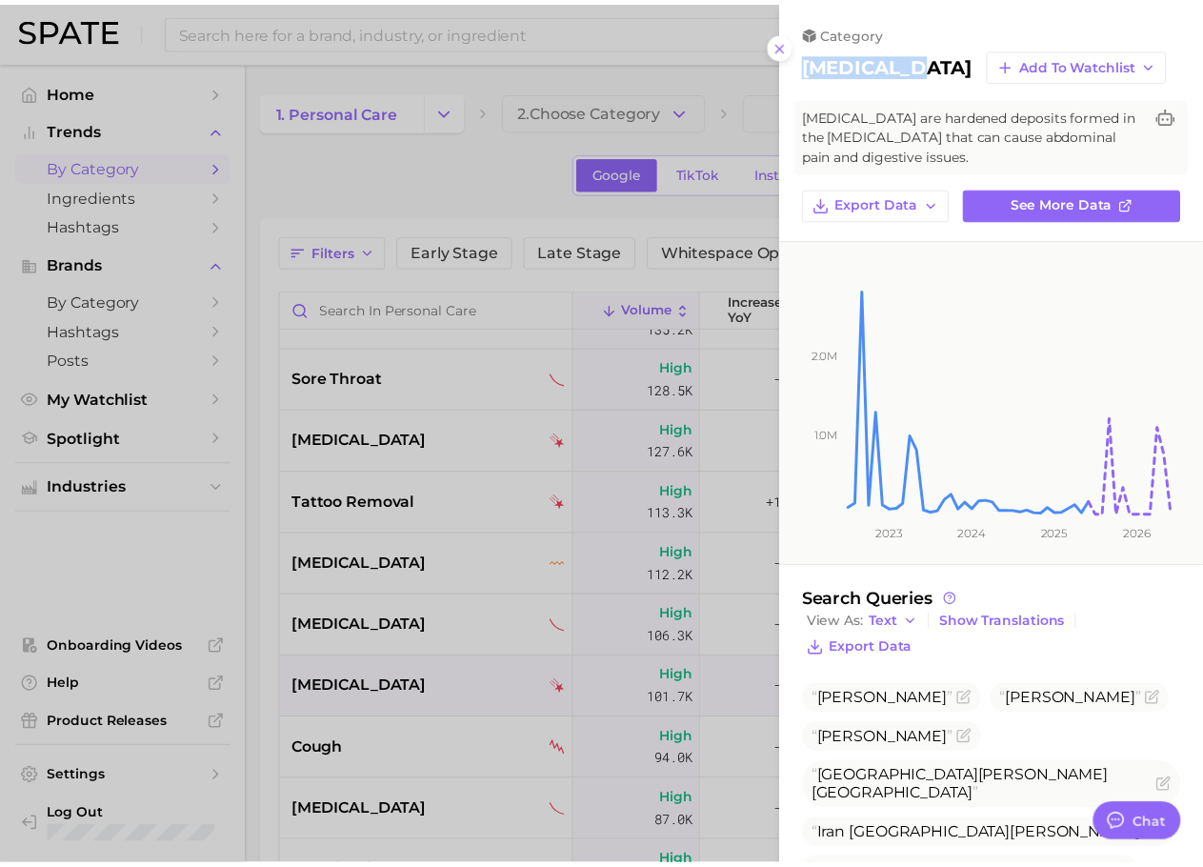
scroll to position [250, 0]
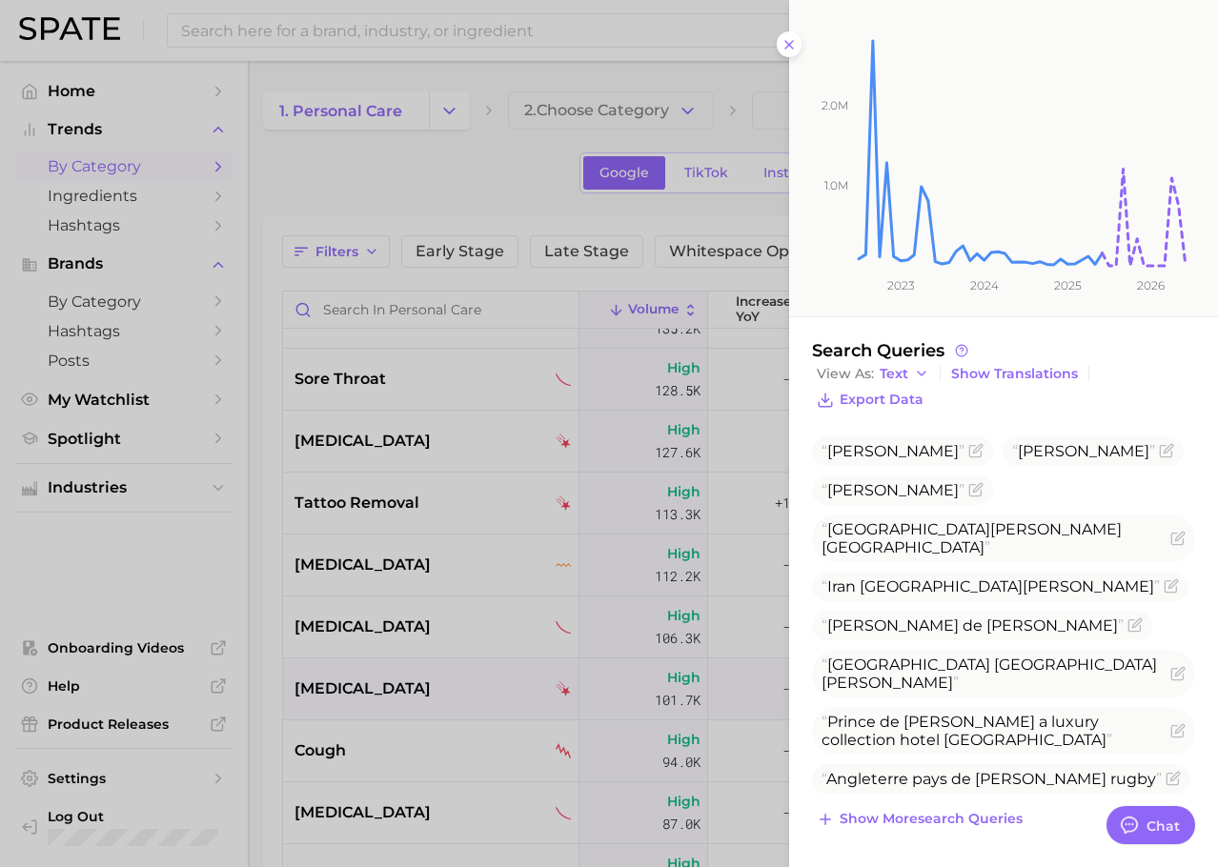
click at [430, 734] on div at bounding box center [609, 433] width 1218 height 867
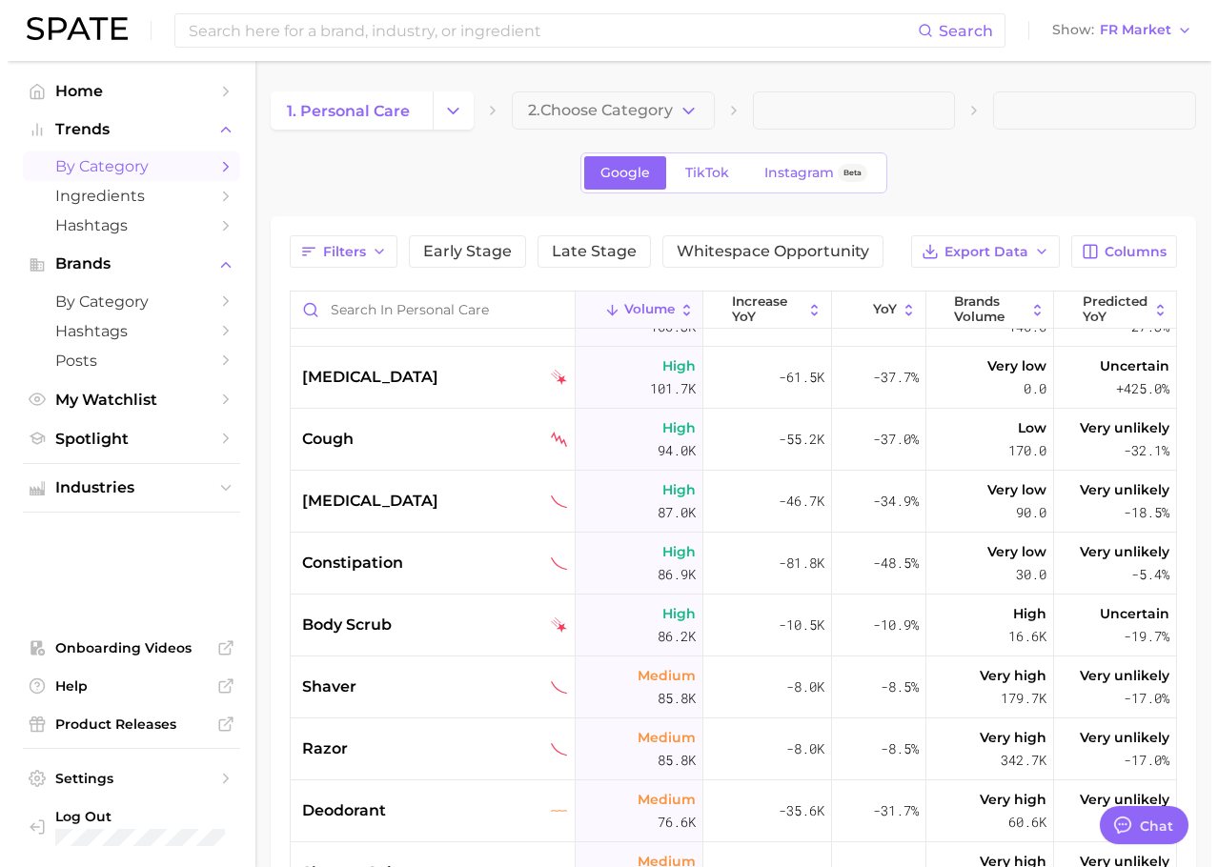
scroll to position [1122, 0]
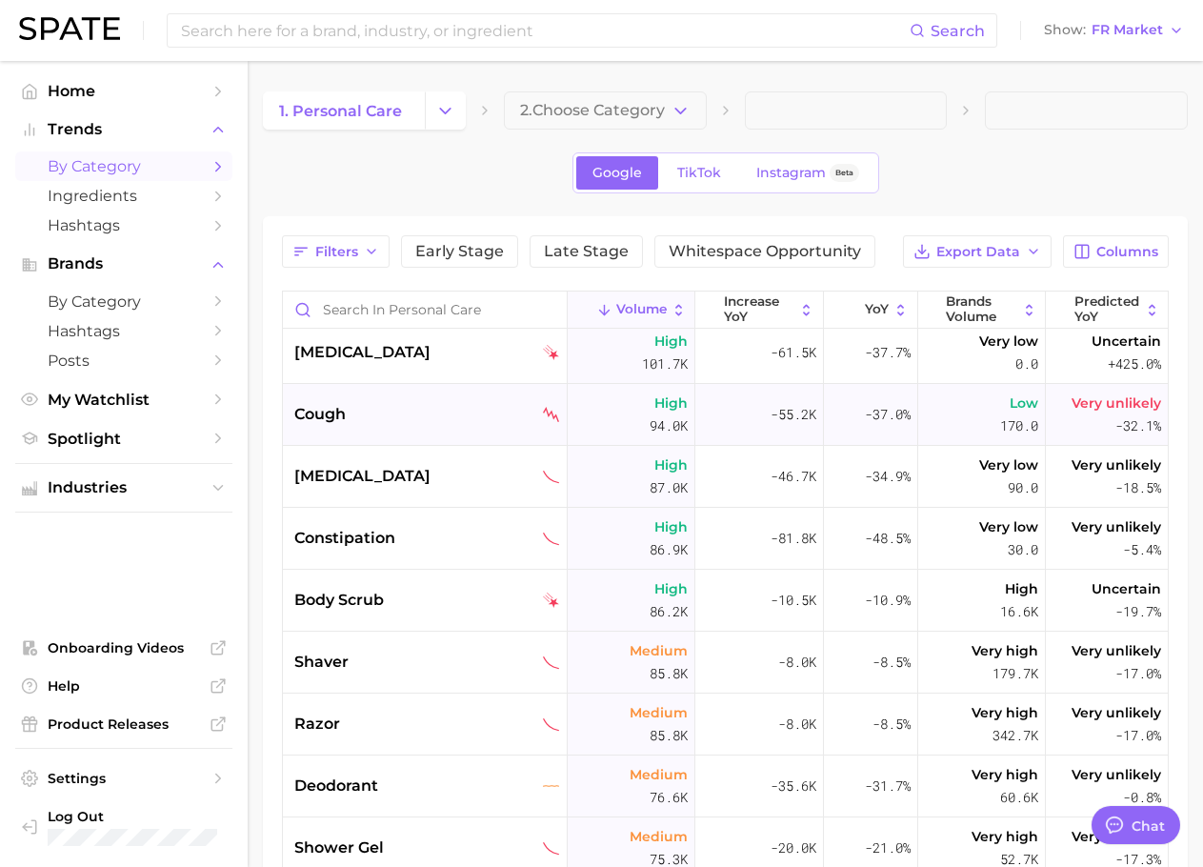
click at [374, 434] on div "cough" at bounding box center [425, 415] width 285 height 62
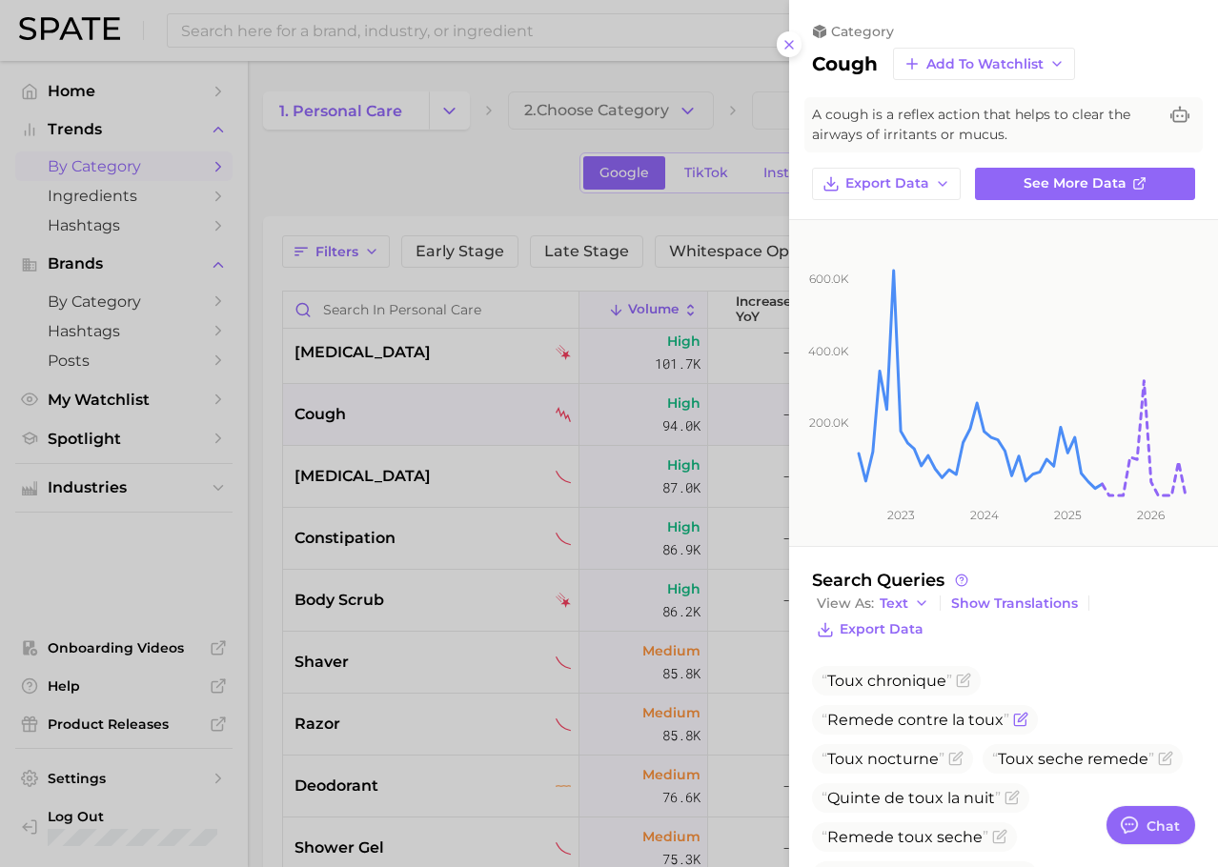
scroll to position [211, 0]
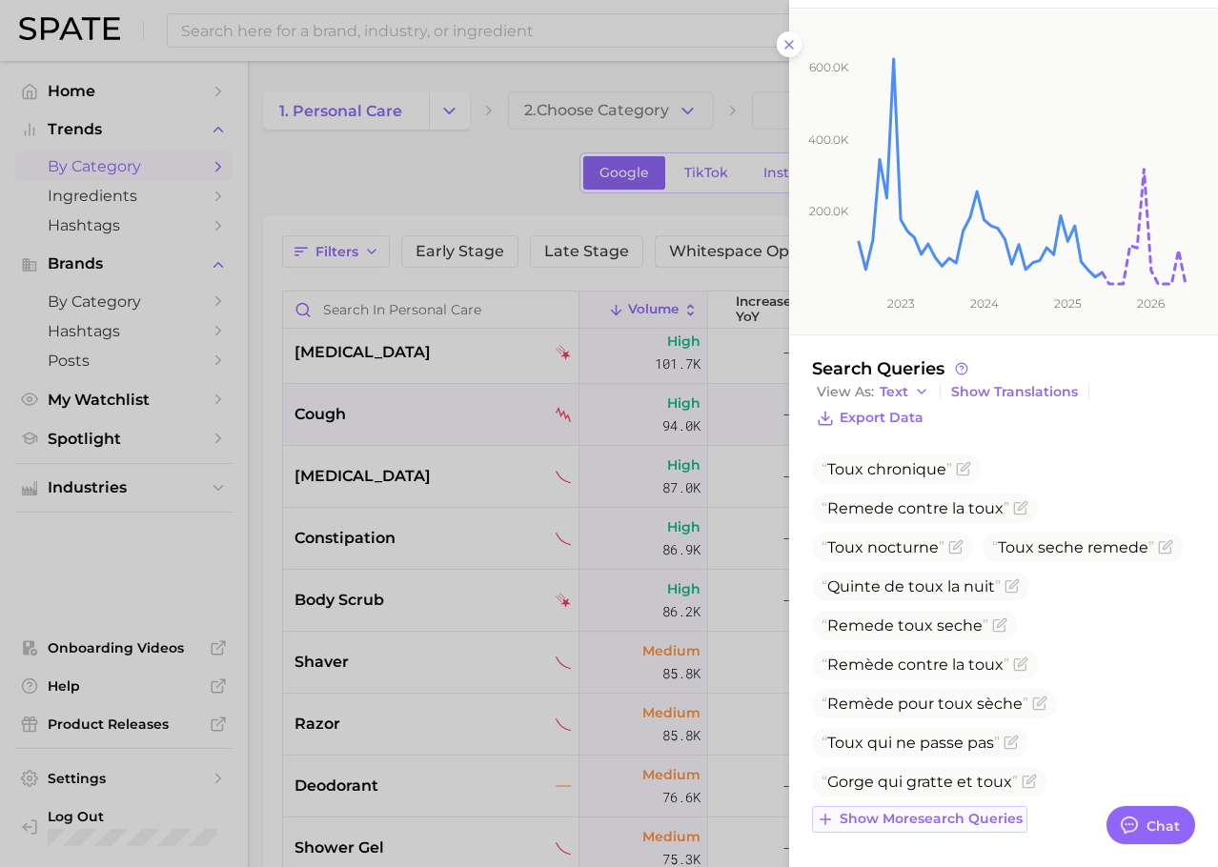
click at [938, 819] on span "Show more search queries" at bounding box center [930, 819] width 183 height 16
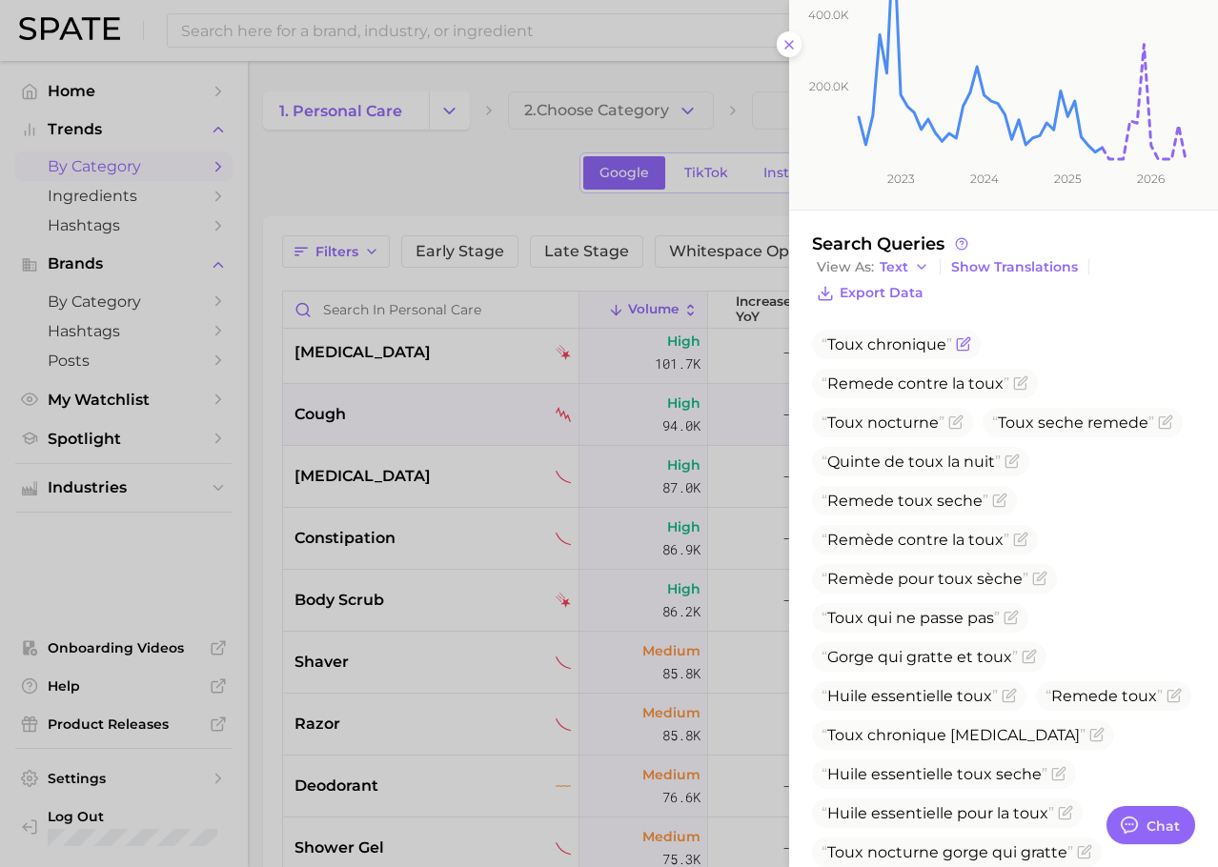
scroll to position [345, 0]
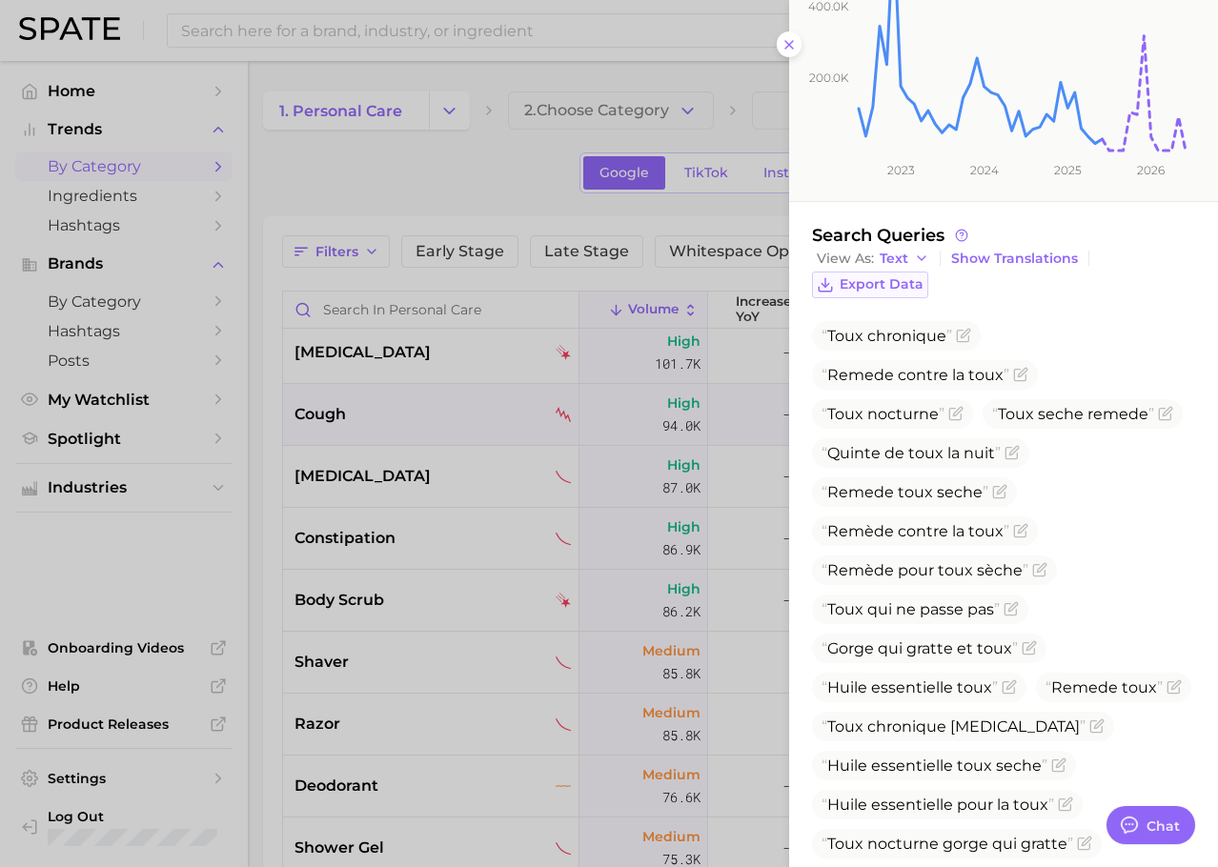
click at [885, 281] on span "Export Data" at bounding box center [881, 284] width 84 height 16
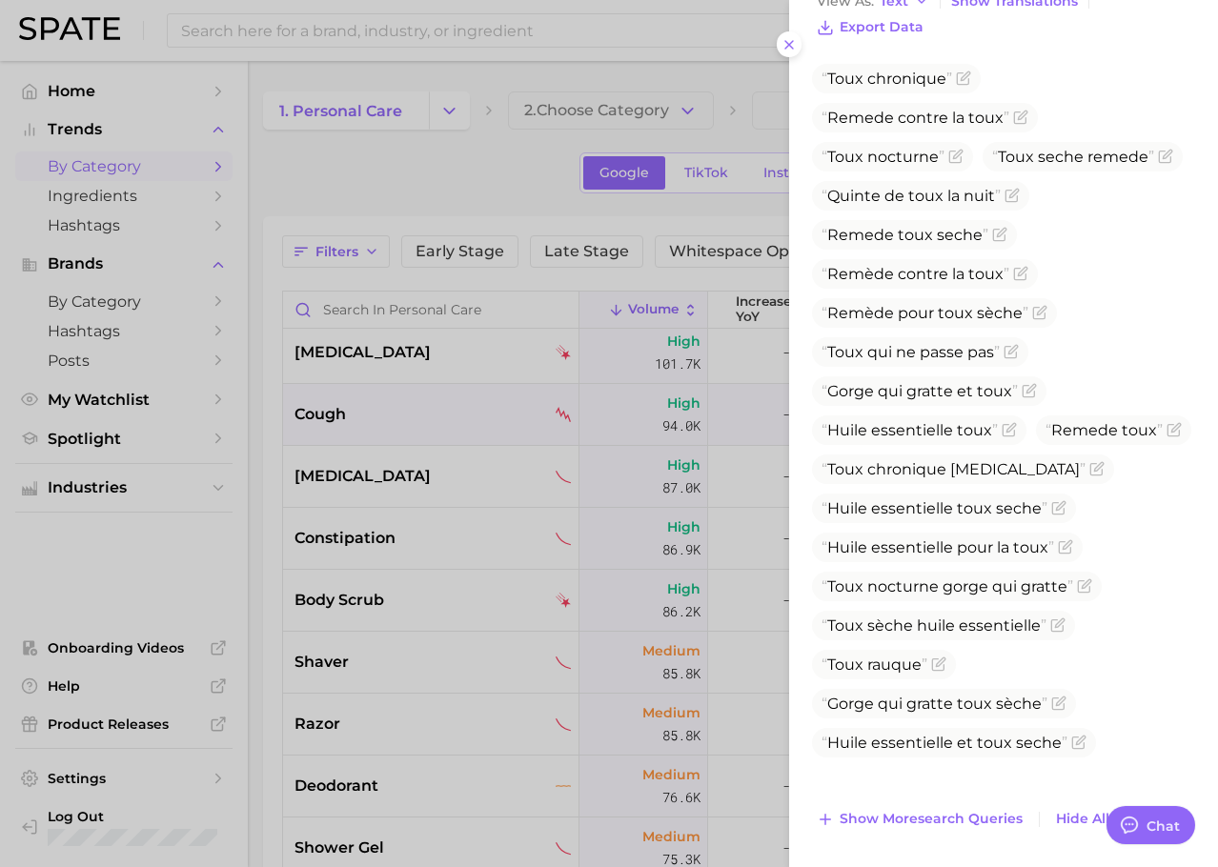
drag, startPoint x: 473, startPoint y: 644, endPoint x: 447, endPoint y: 540, distance: 107.2
click at [473, 644] on div at bounding box center [609, 433] width 1218 height 867
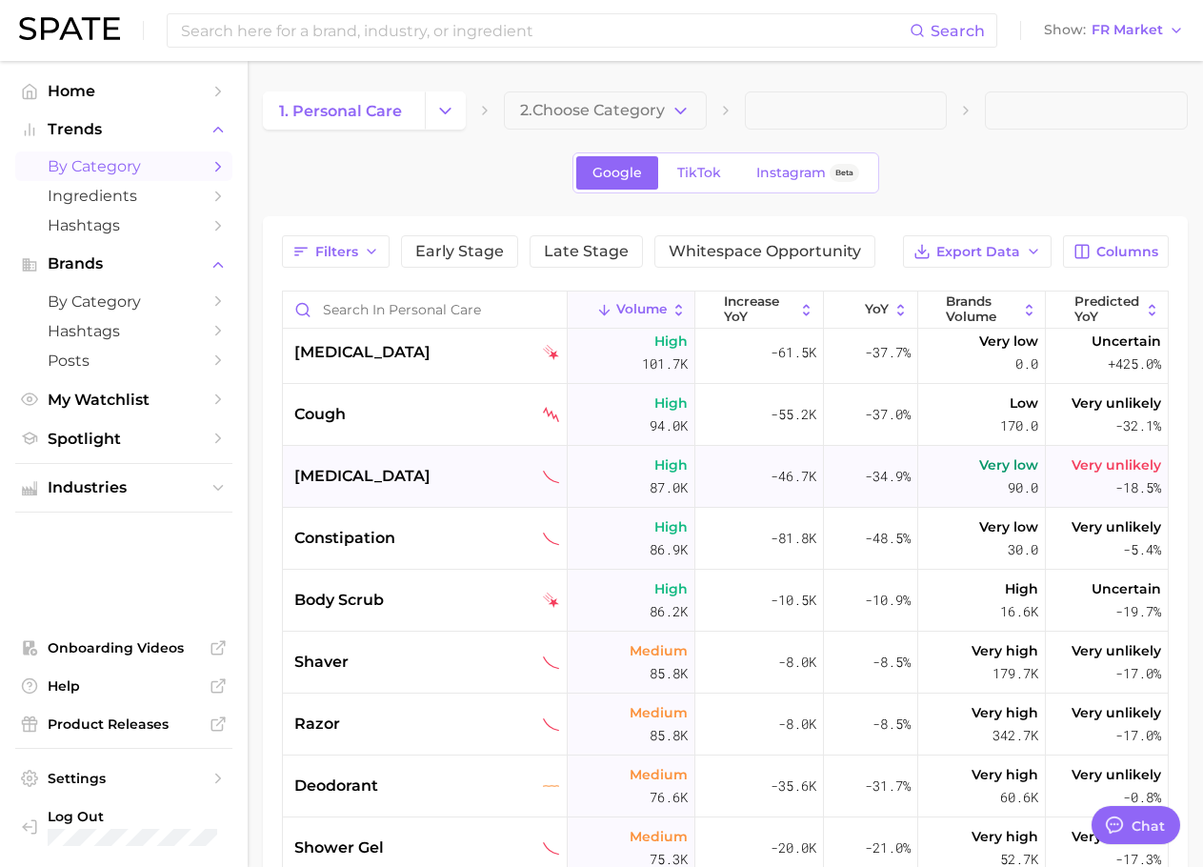
click at [404, 471] on div "[MEDICAL_DATA]" at bounding box center [427, 476] width 266 height 23
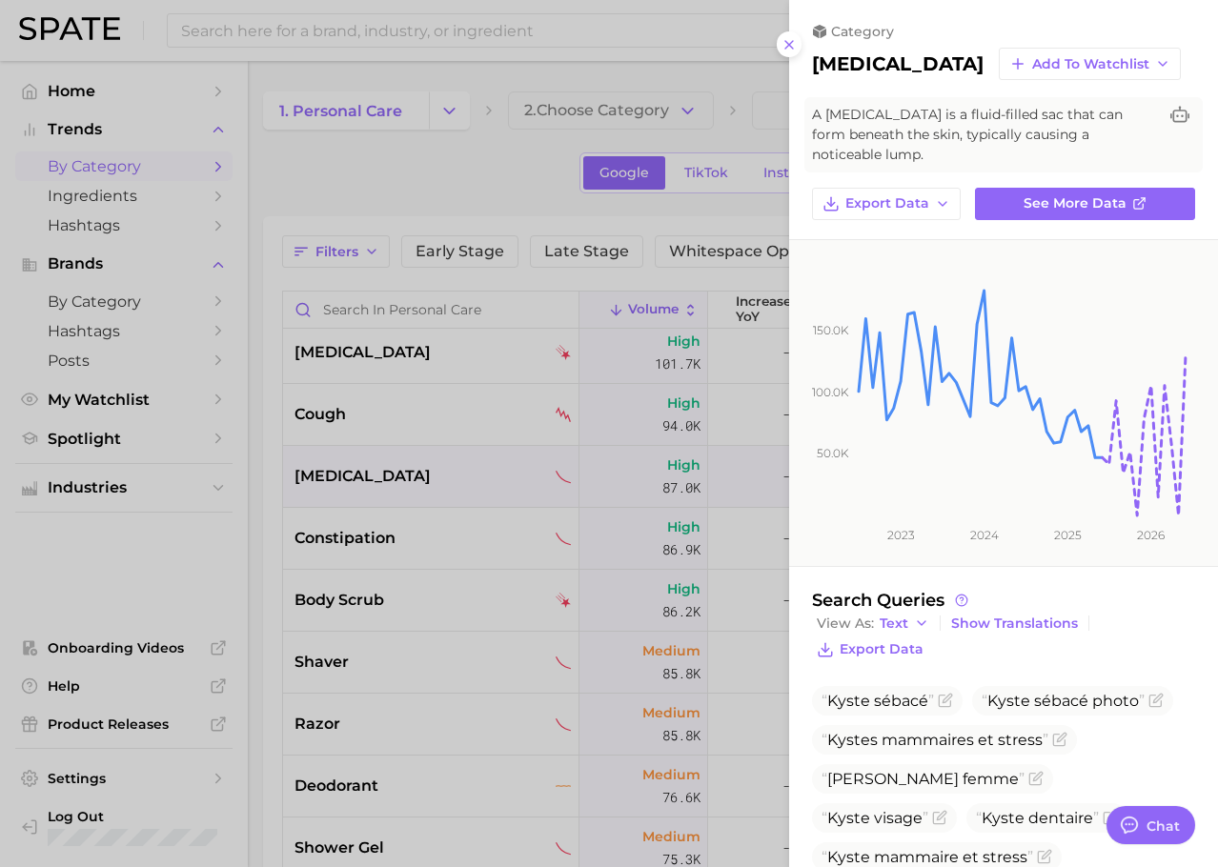
scroll to position [133, 0]
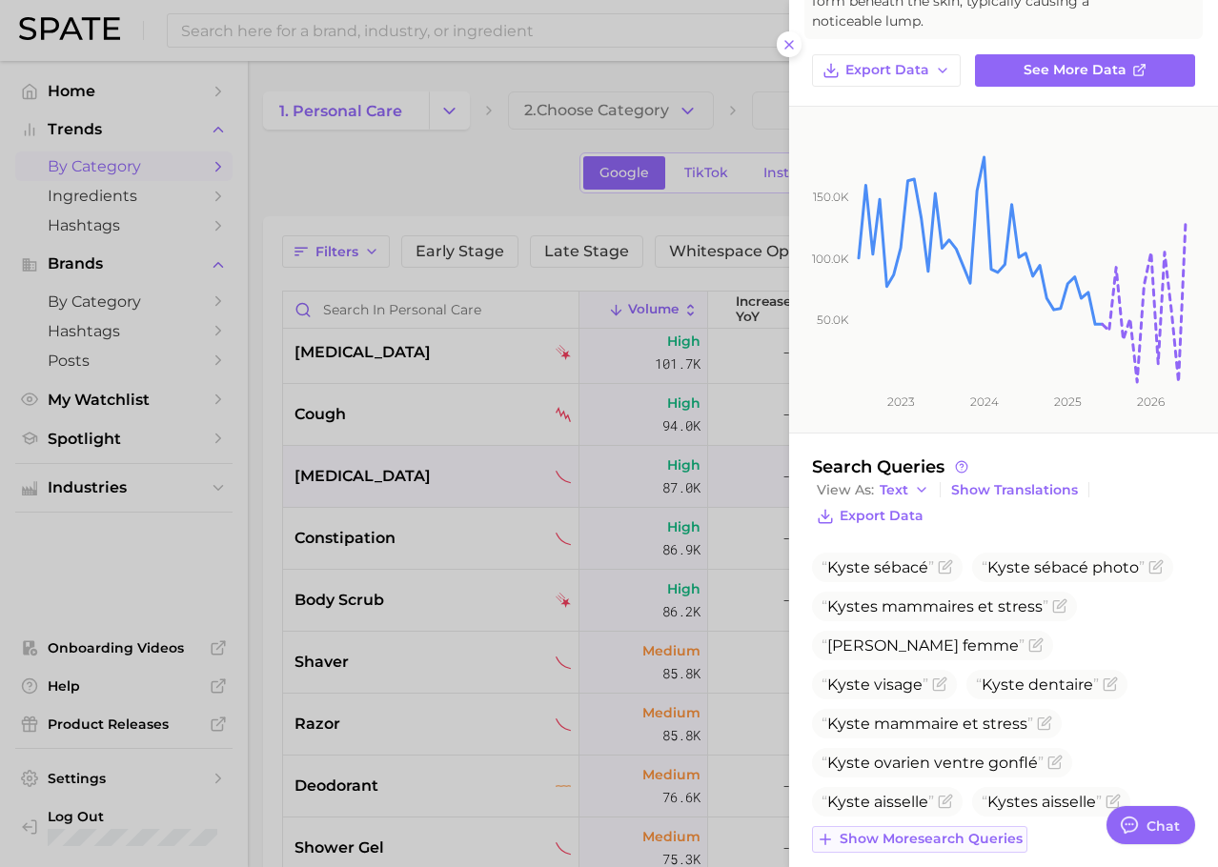
click at [966, 831] on span "Show more search queries" at bounding box center [930, 839] width 183 height 16
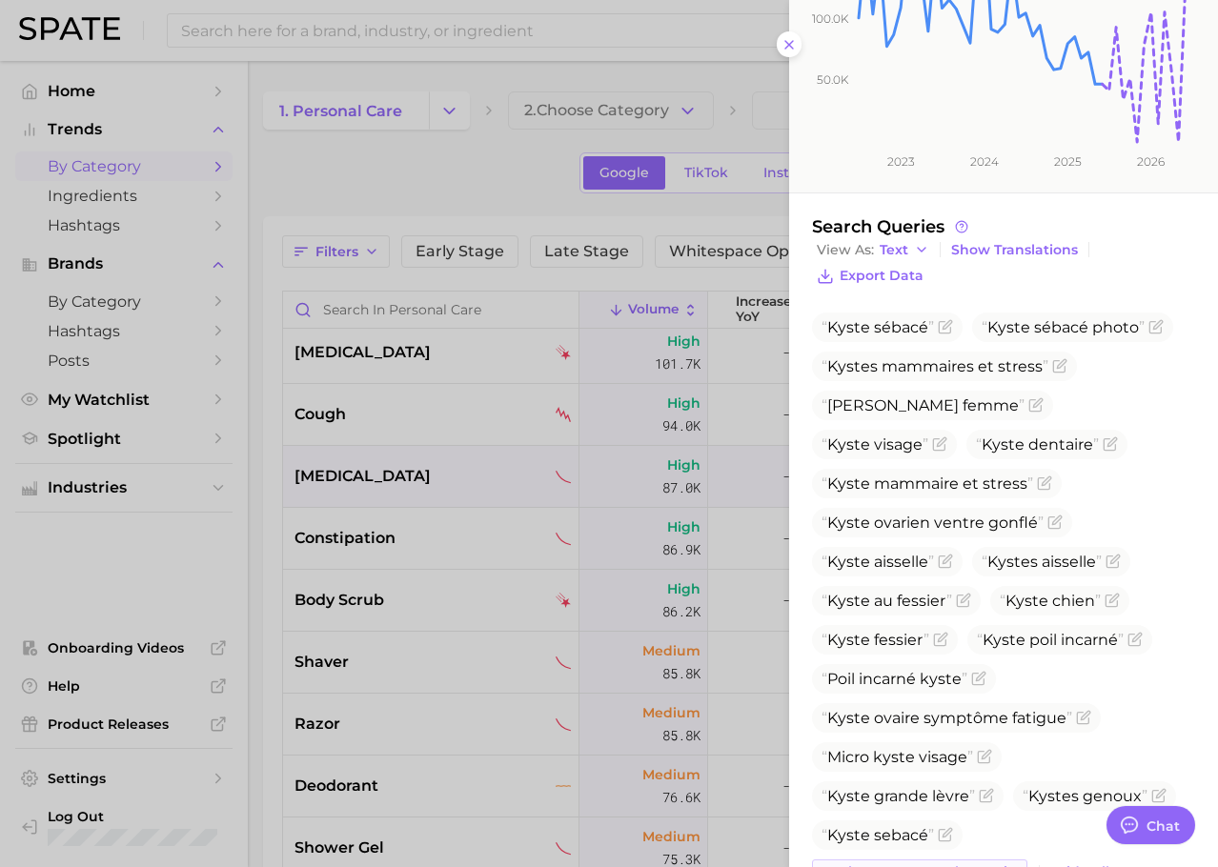
scroll to position [407, 0]
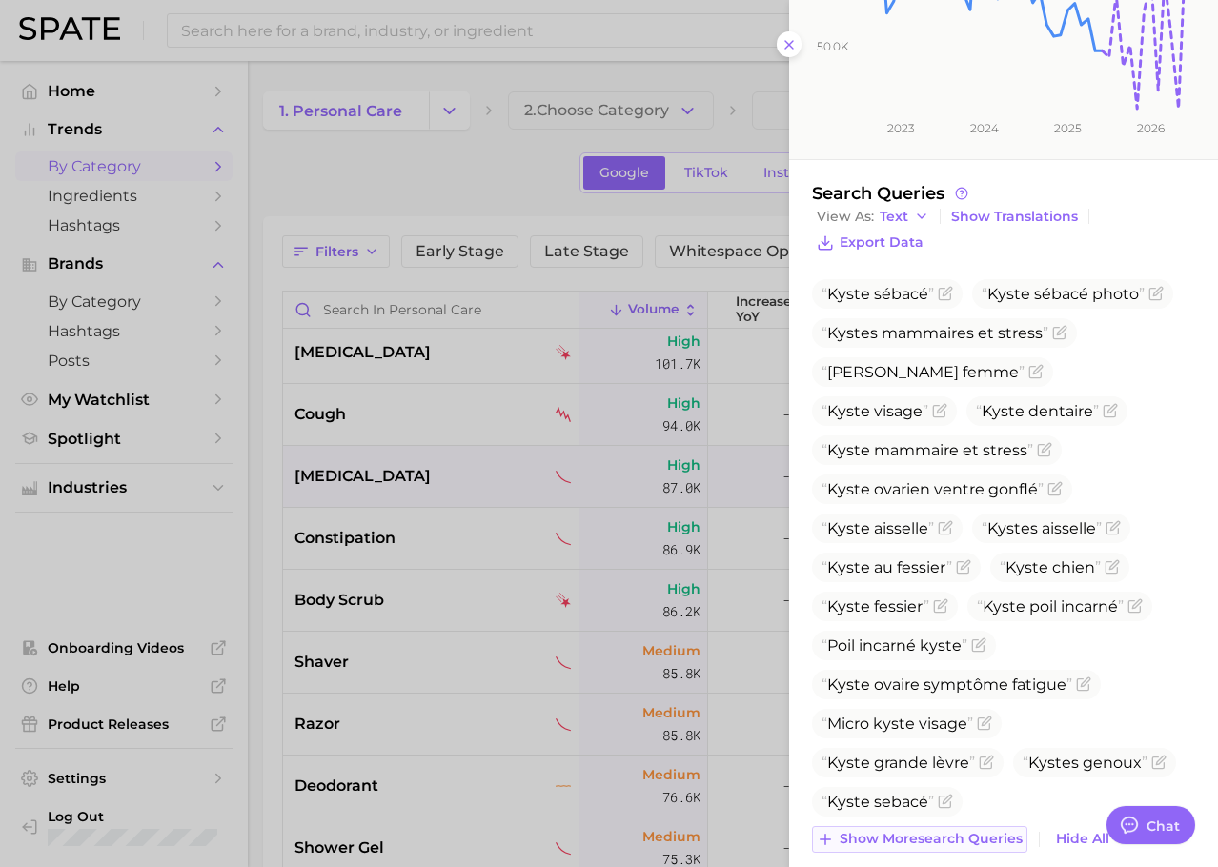
click at [954, 831] on span "Show more search queries" at bounding box center [930, 839] width 183 height 16
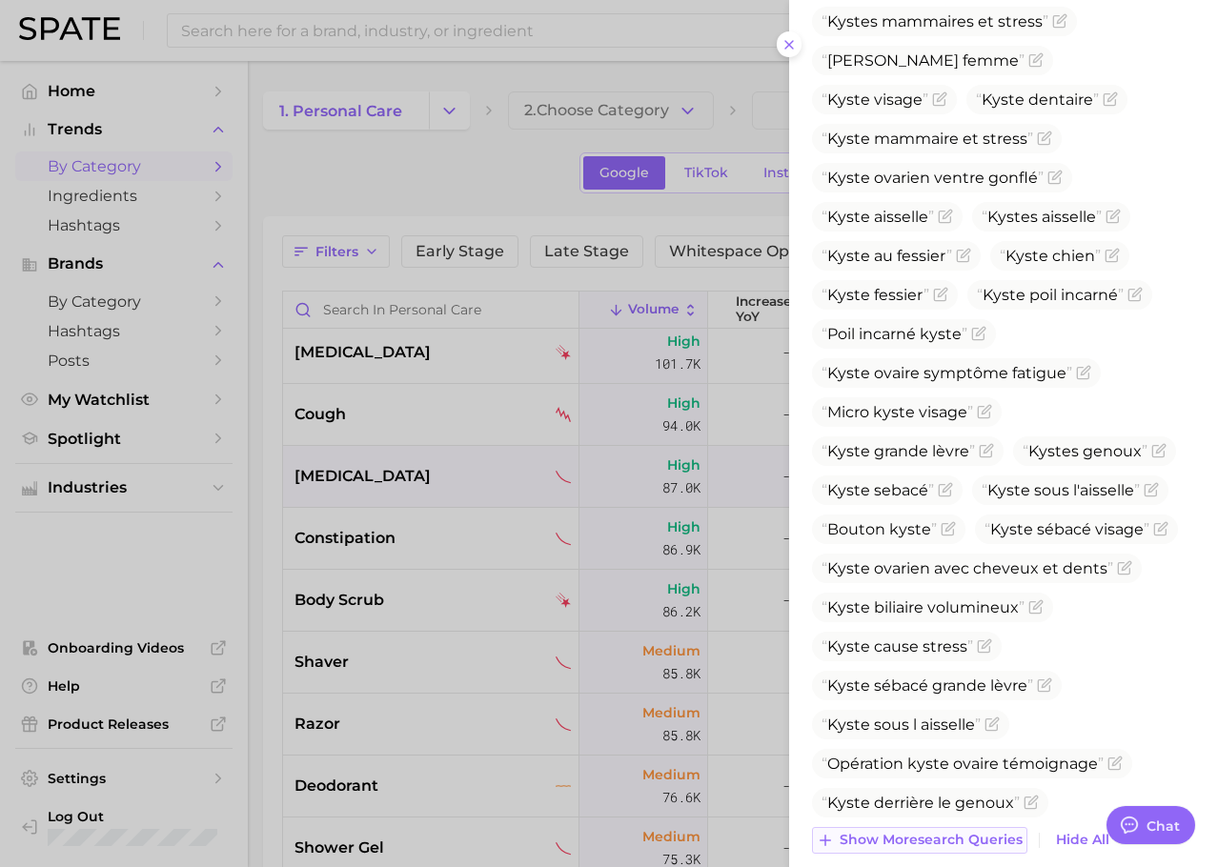
scroll to position [719, 0]
click at [944, 831] on span "Show more search queries" at bounding box center [930, 839] width 183 height 16
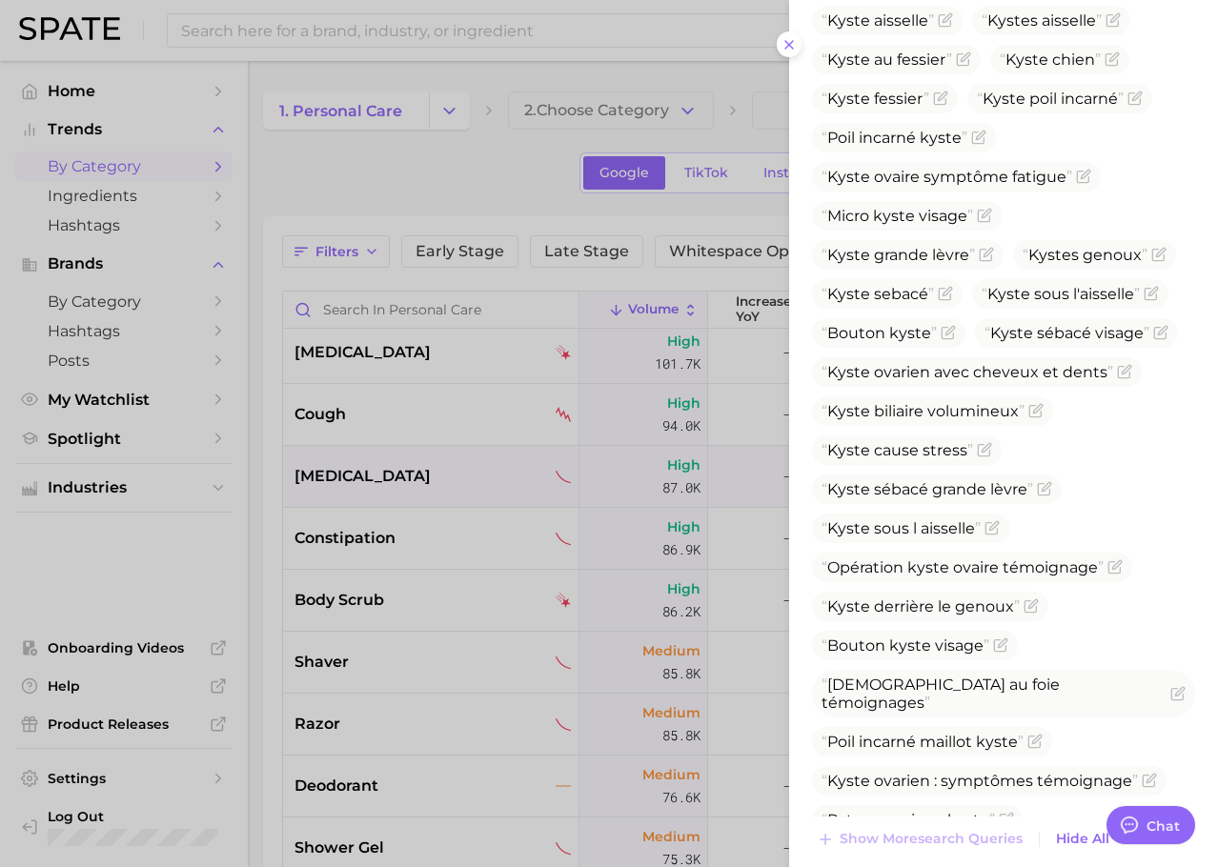
click at [533, 570] on div at bounding box center [609, 433] width 1218 height 867
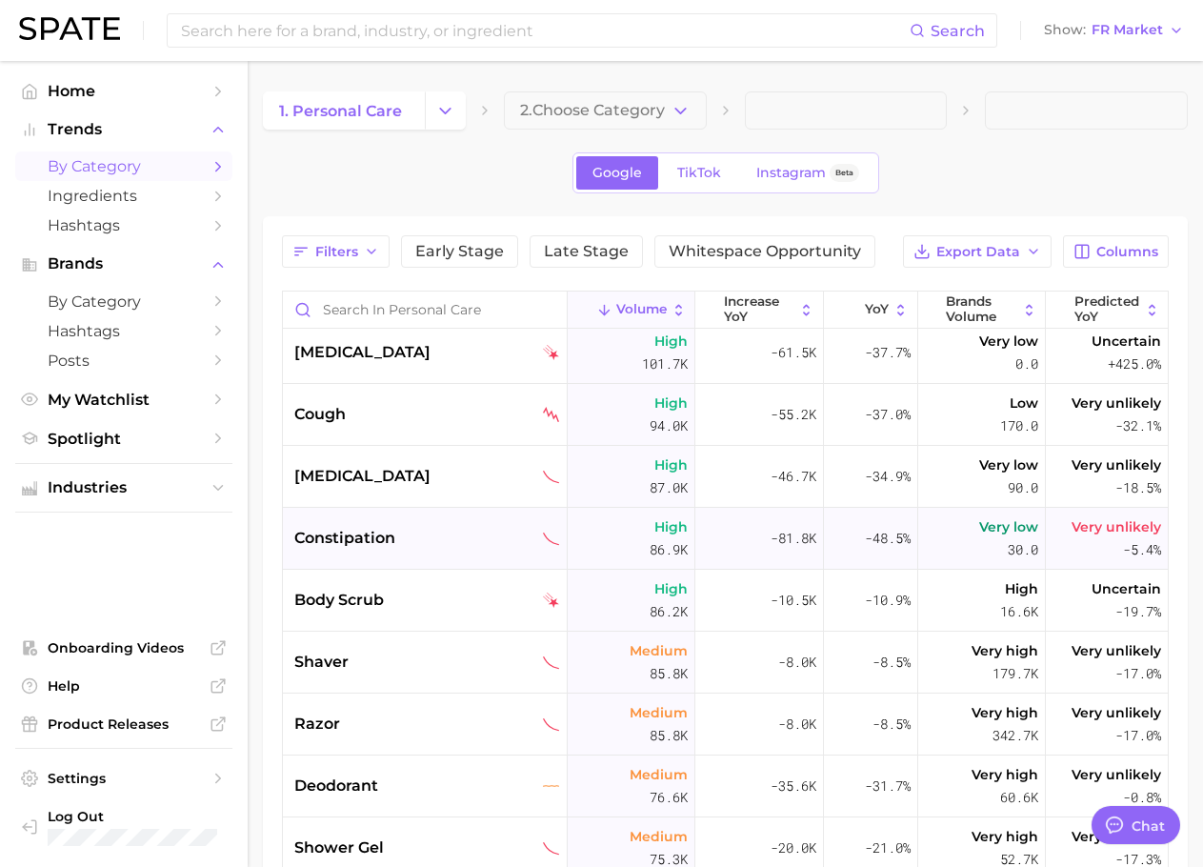
click at [464, 545] on div "constipation" at bounding box center [427, 538] width 266 height 23
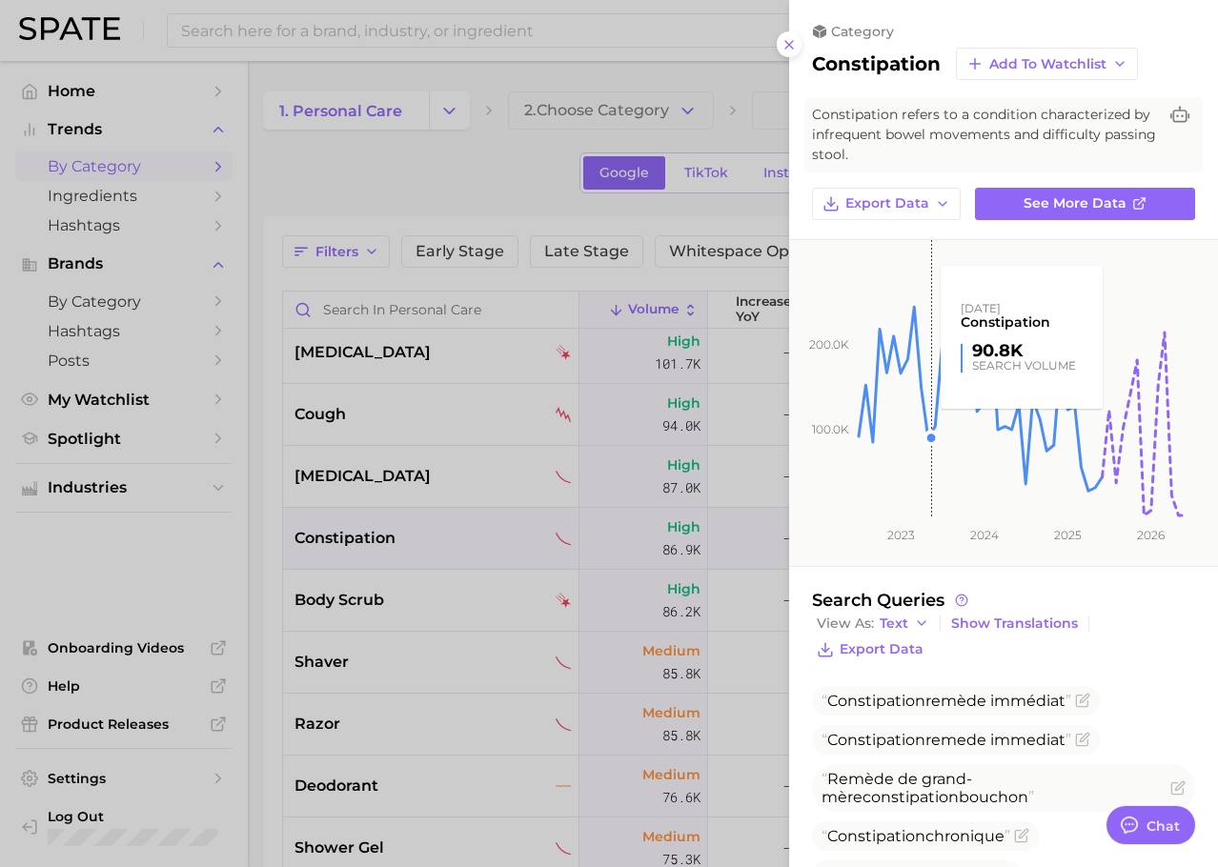
scroll to position [289, 0]
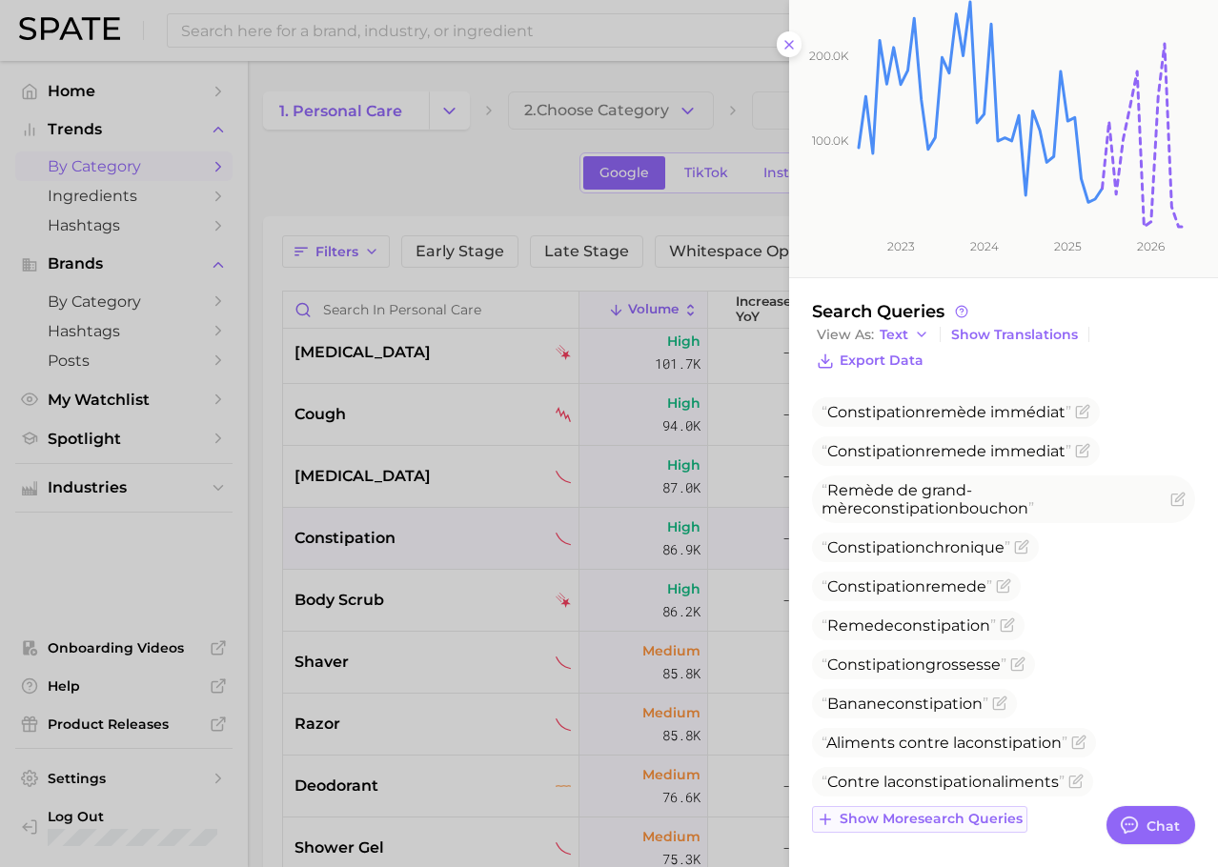
click at [924, 816] on span "Show more search queries" at bounding box center [930, 819] width 183 height 16
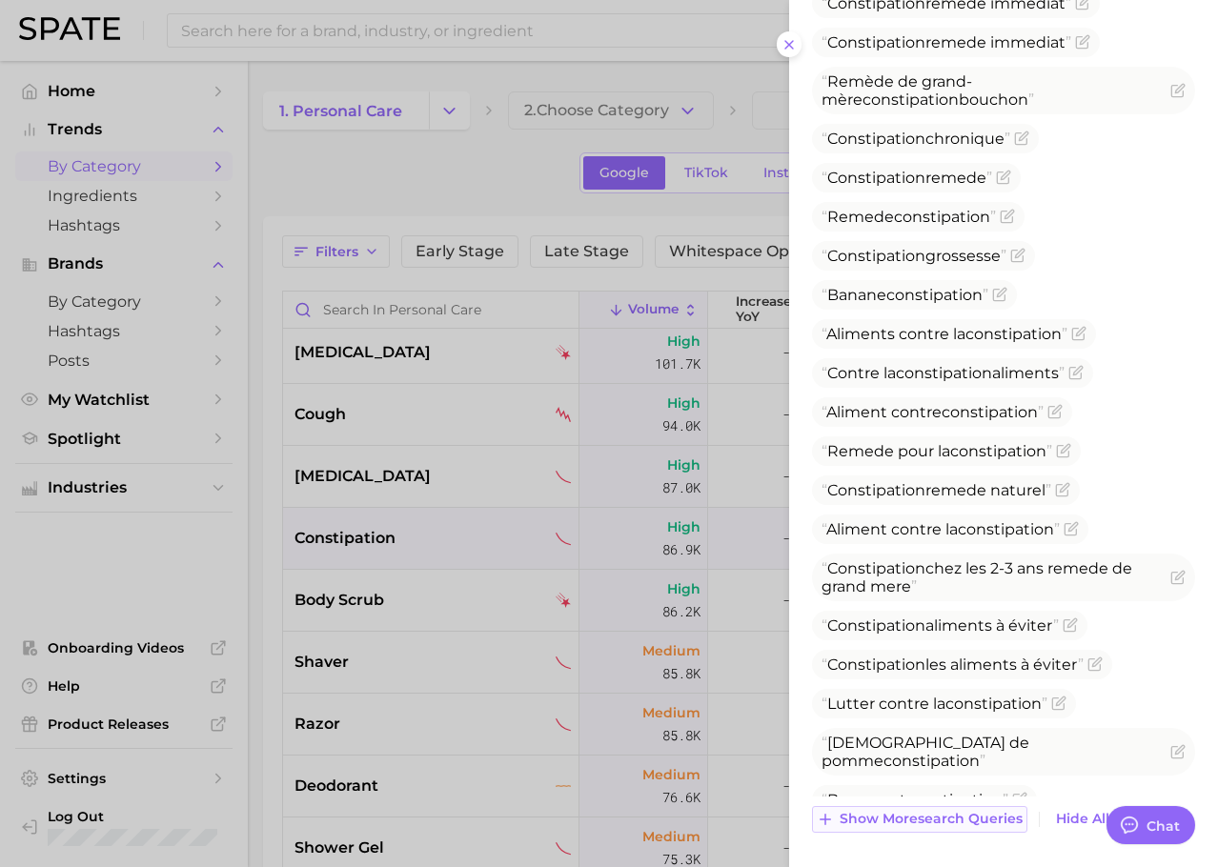
click at [915, 823] on span "Show more search queries" at bounding box center [930, 819] width 183 height 16
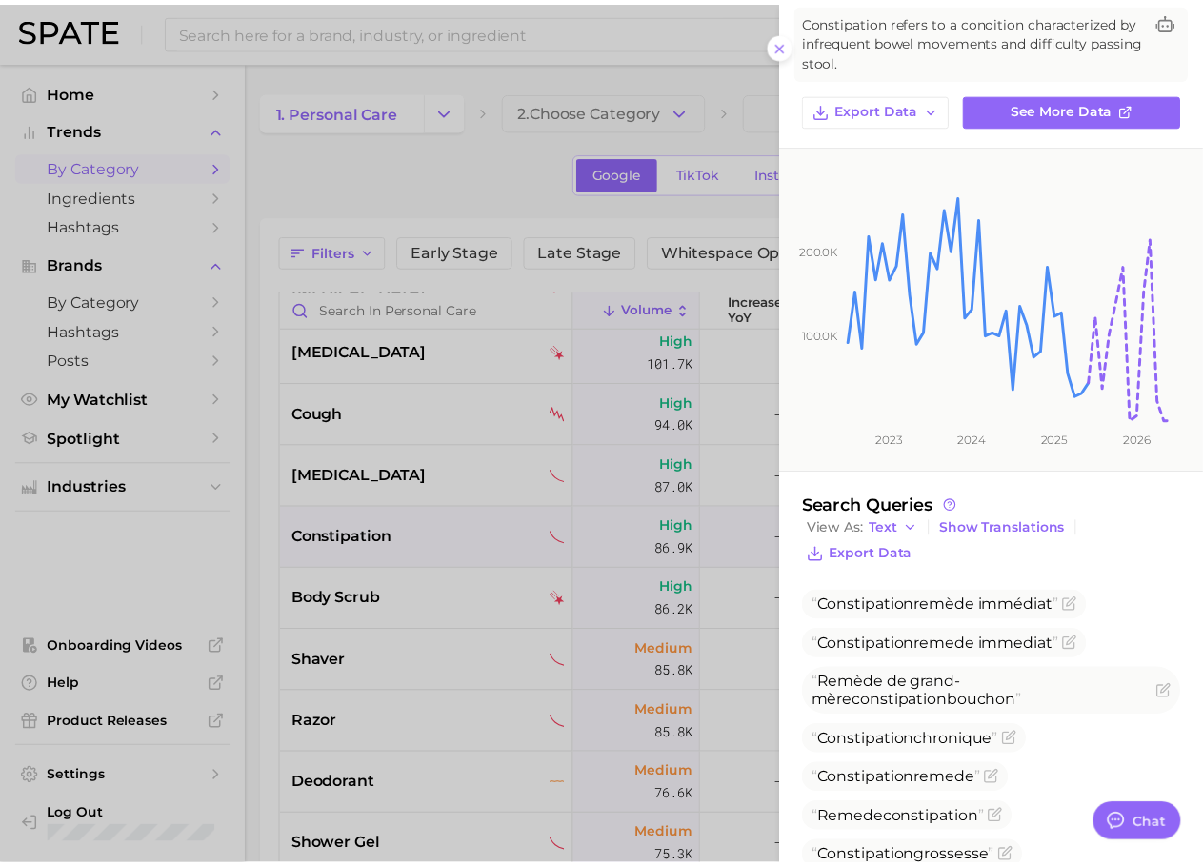
scroll to position [96, 0]
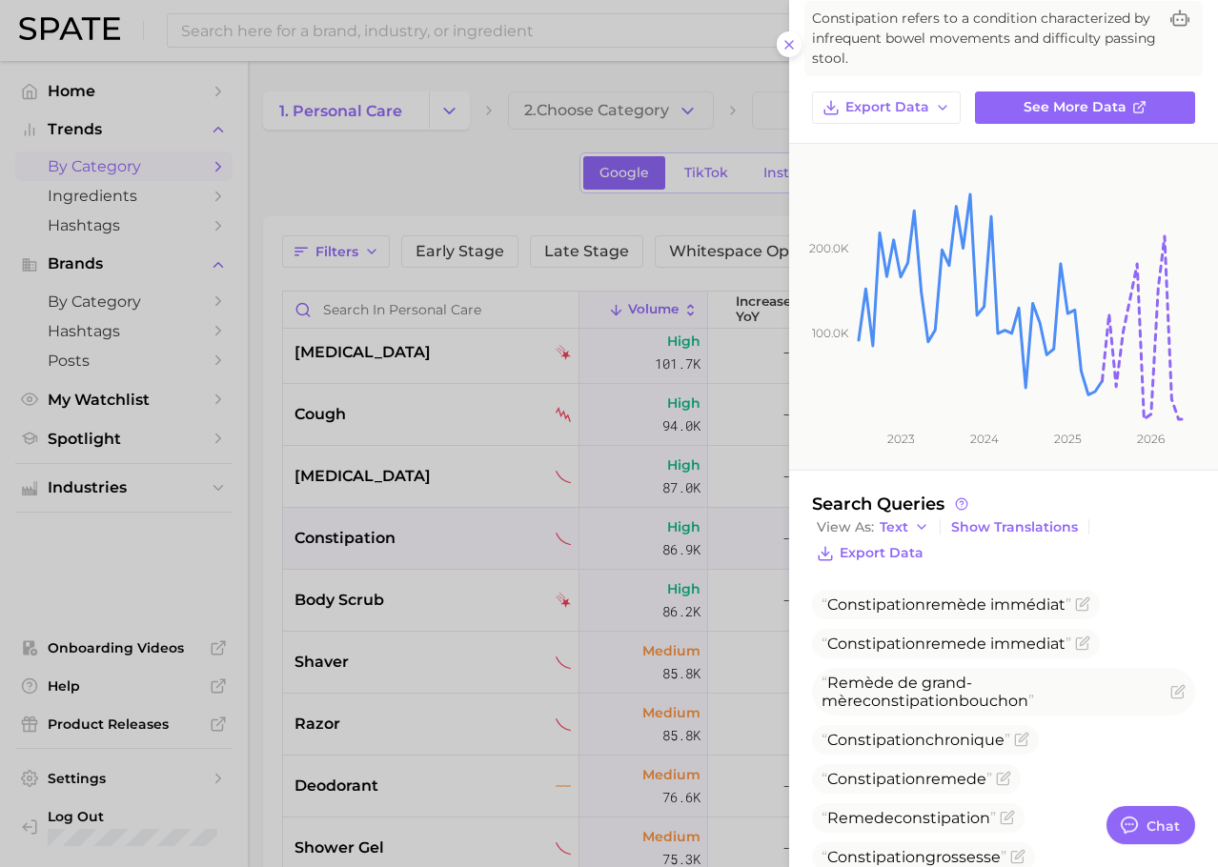
click at [434, 198] on div at bounding box center [609, 433] width 1218 height 867
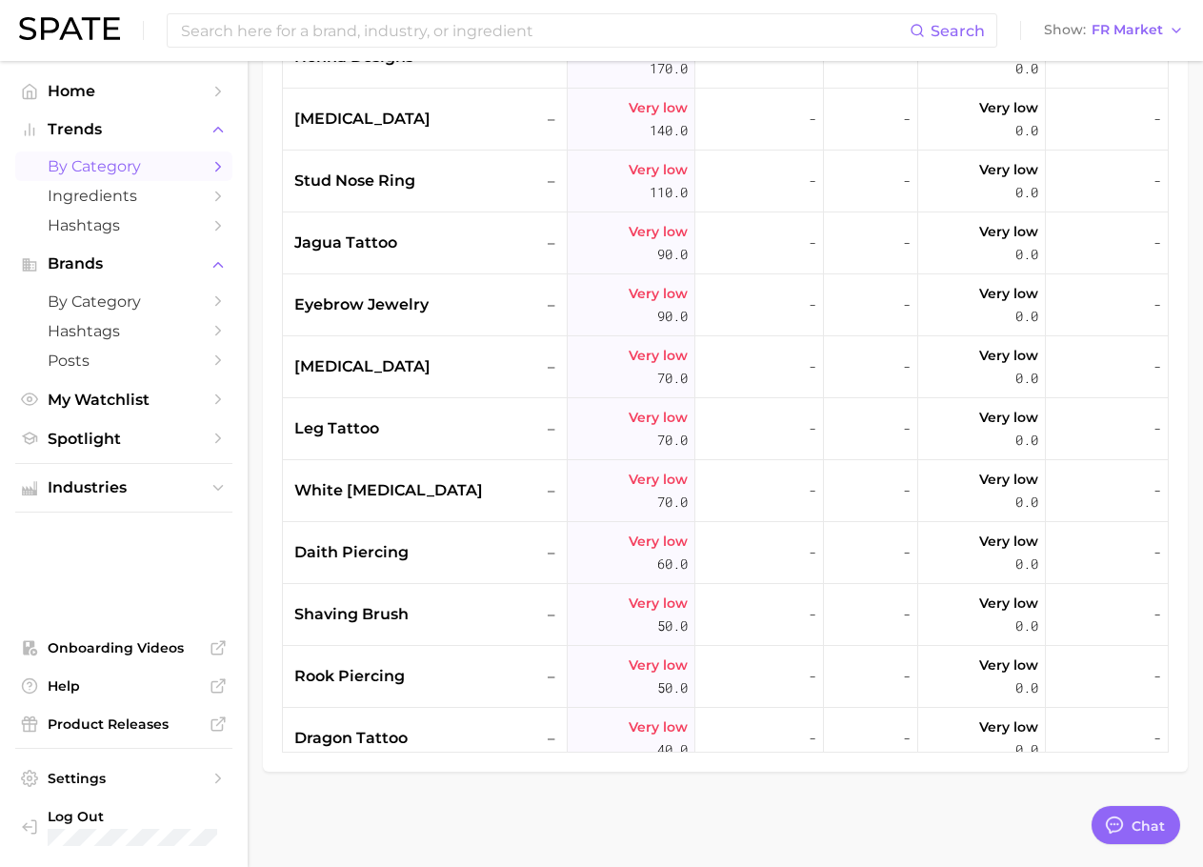
scroll to position [13044, 0]
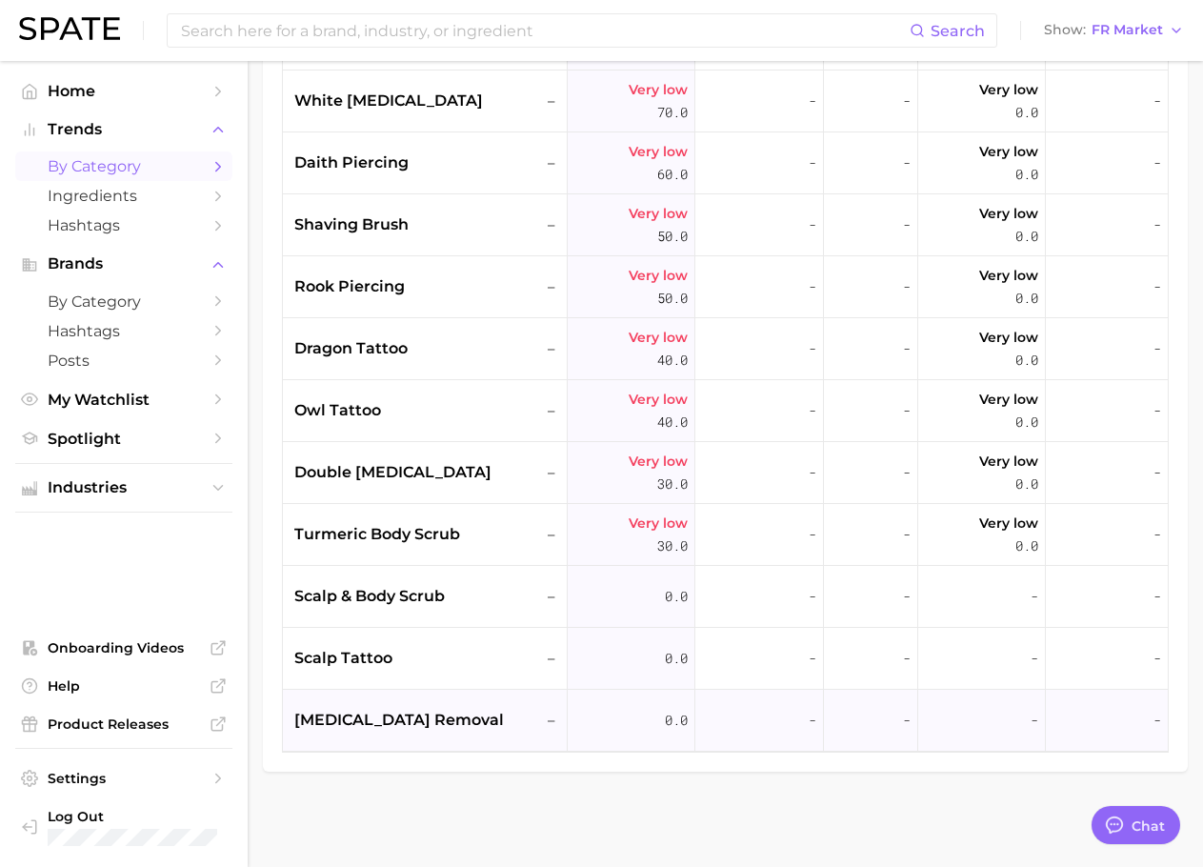
click at [435, 715] on div "[MEDICAL_DATA] removal –" at bounding box center [427, 720] width 266 height 23
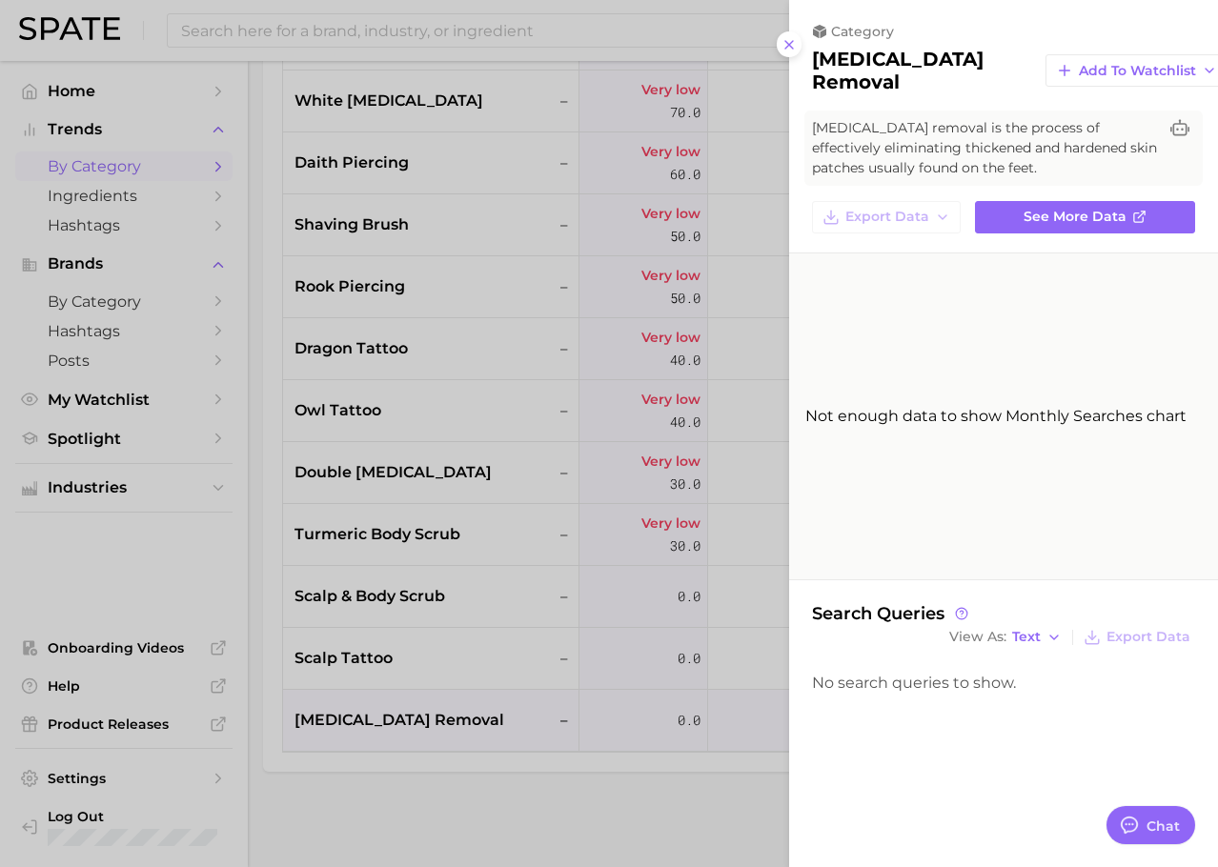
click at [387, 598] on div at bounding box center [609, 433] width 1218 height 867
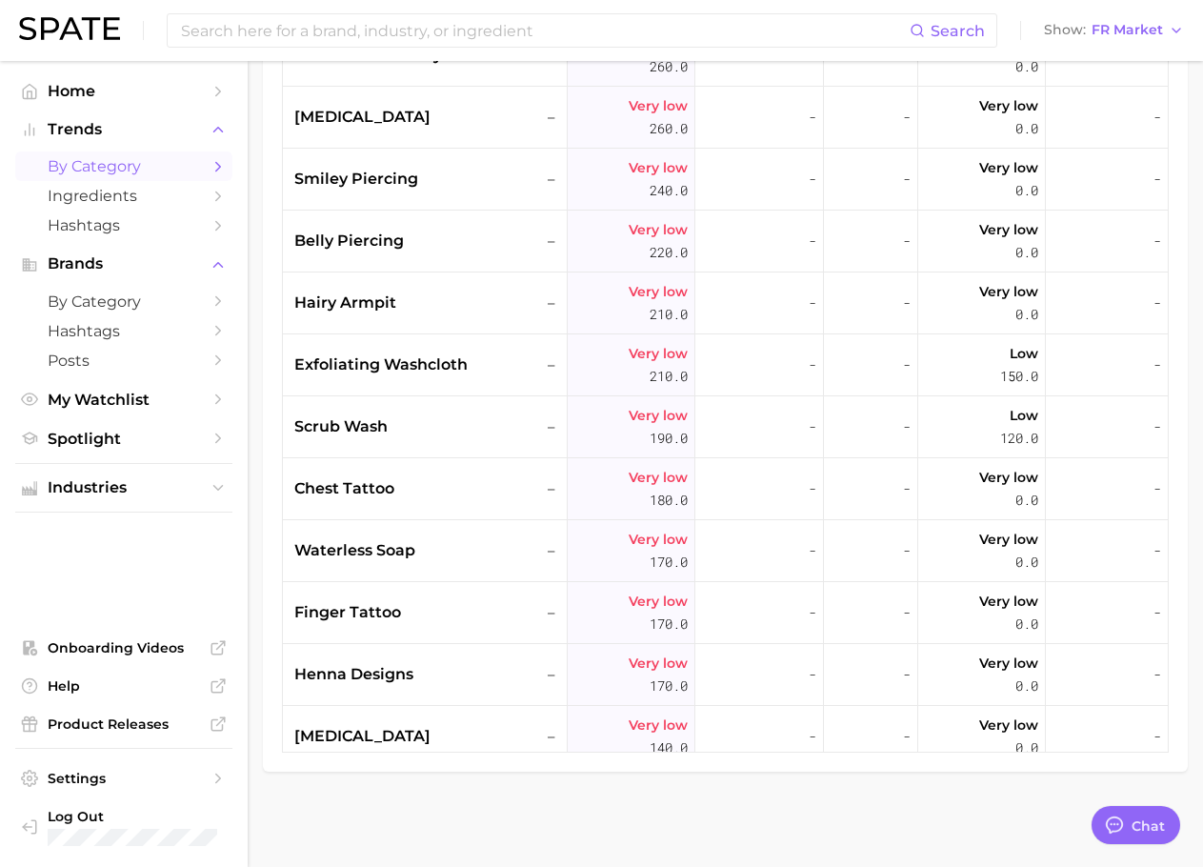
scroll to position [12038, 0]
click at [387, 598] on div "finger tattoo –" at bounding box center [425, 612] width 285 height 62
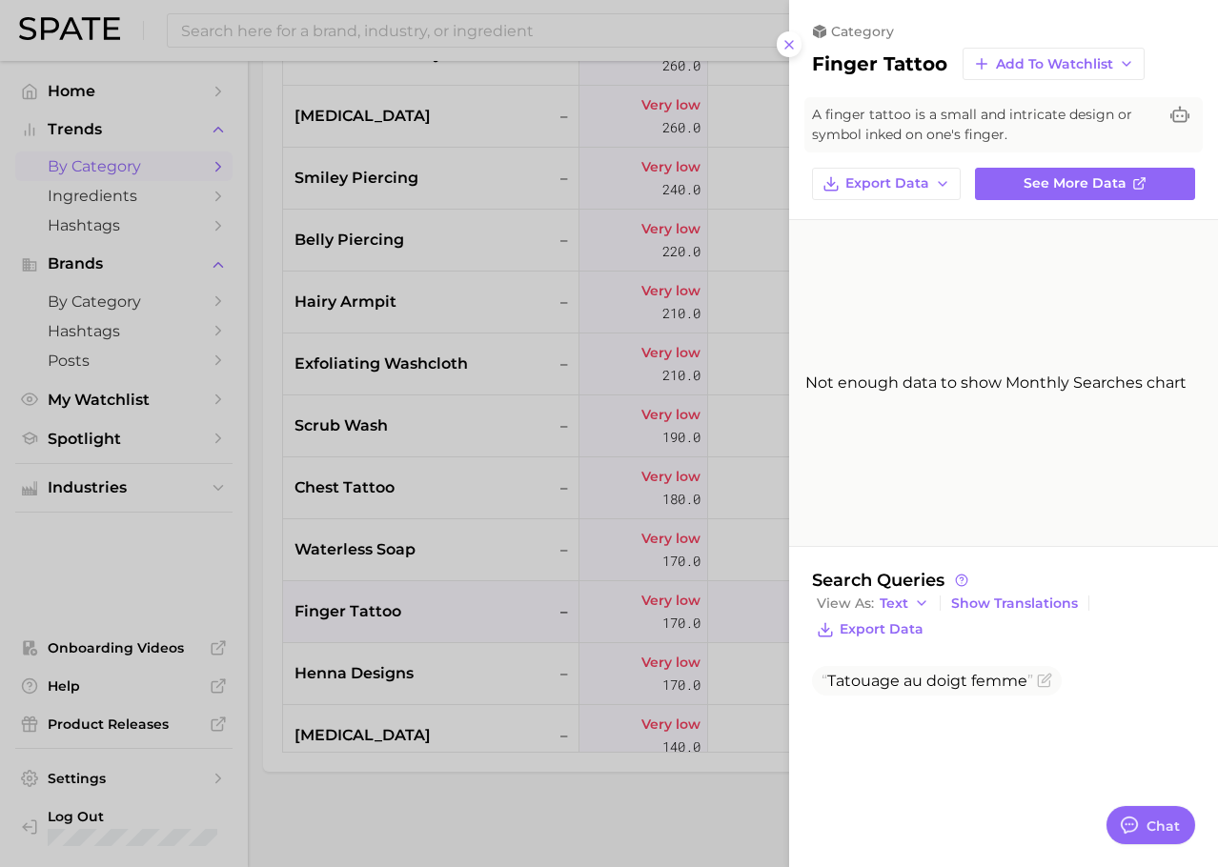
click at [453, 545] on div at bounding box center [609, 433] width 1218 height 867
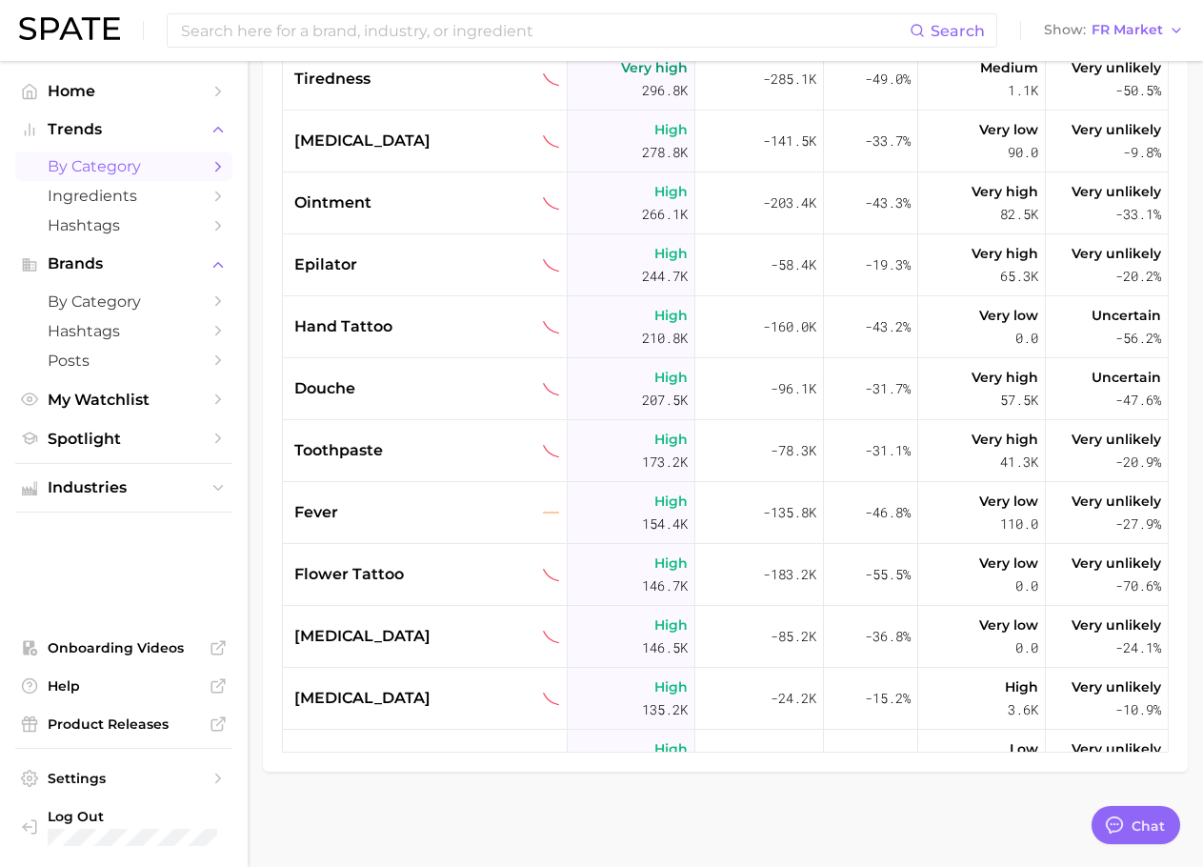
scroll to position [0, 0]
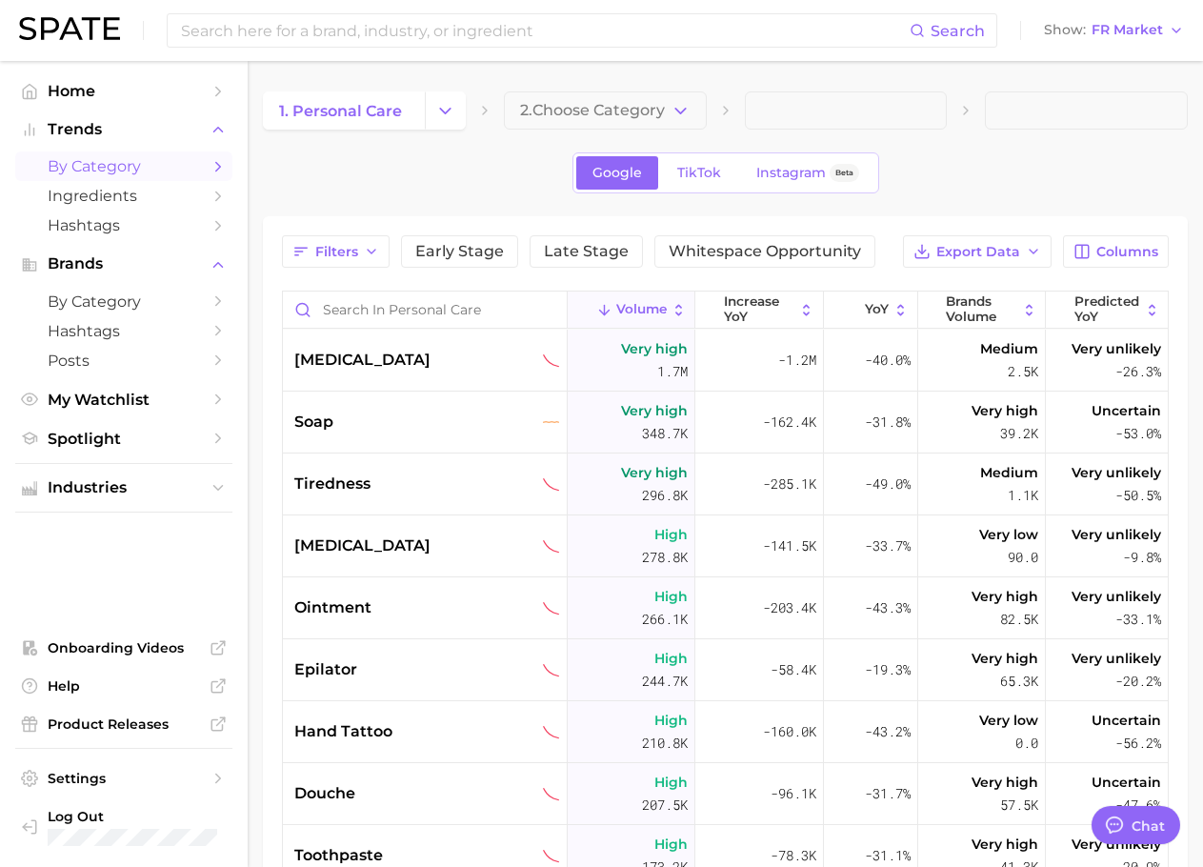
click at [401, 185] on div "Google TikTok Instagram Beta" at bounding box center [725, 172] width 925 height 41
